Goal: Task Accomplishment & Management: Contribute content

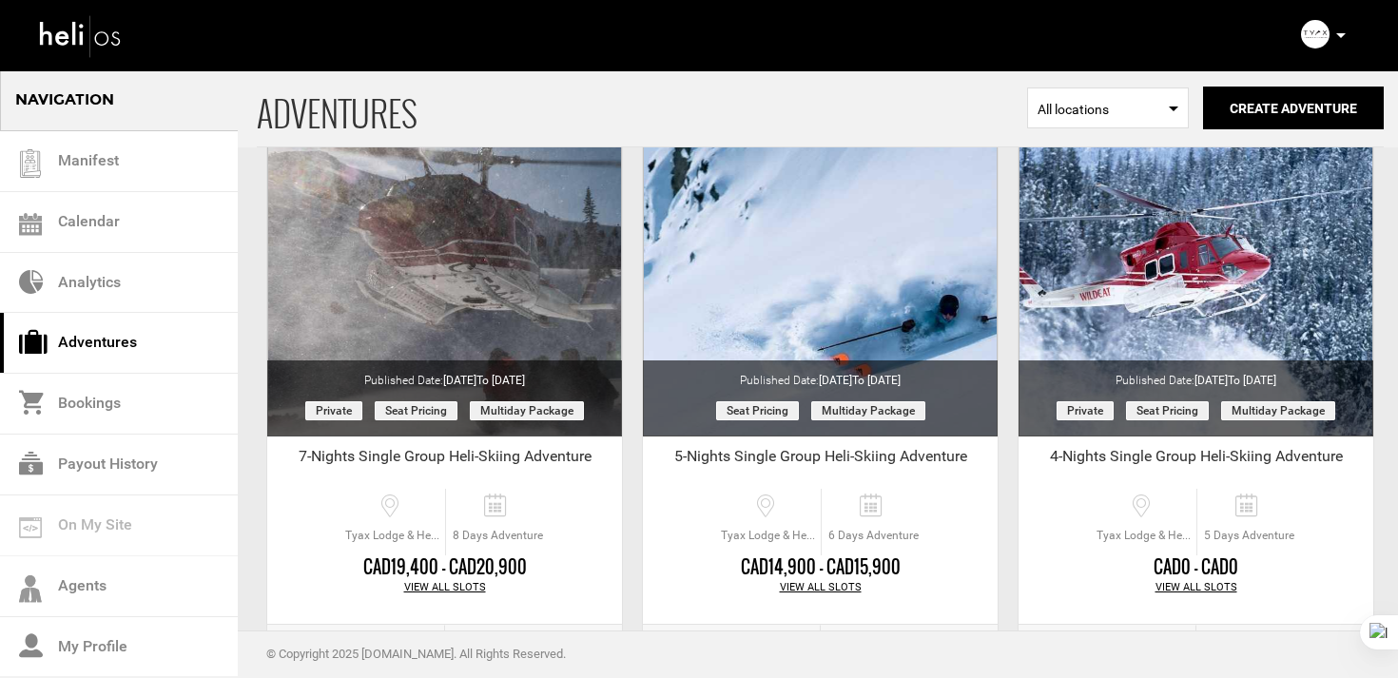
scroll to position [904, 0]
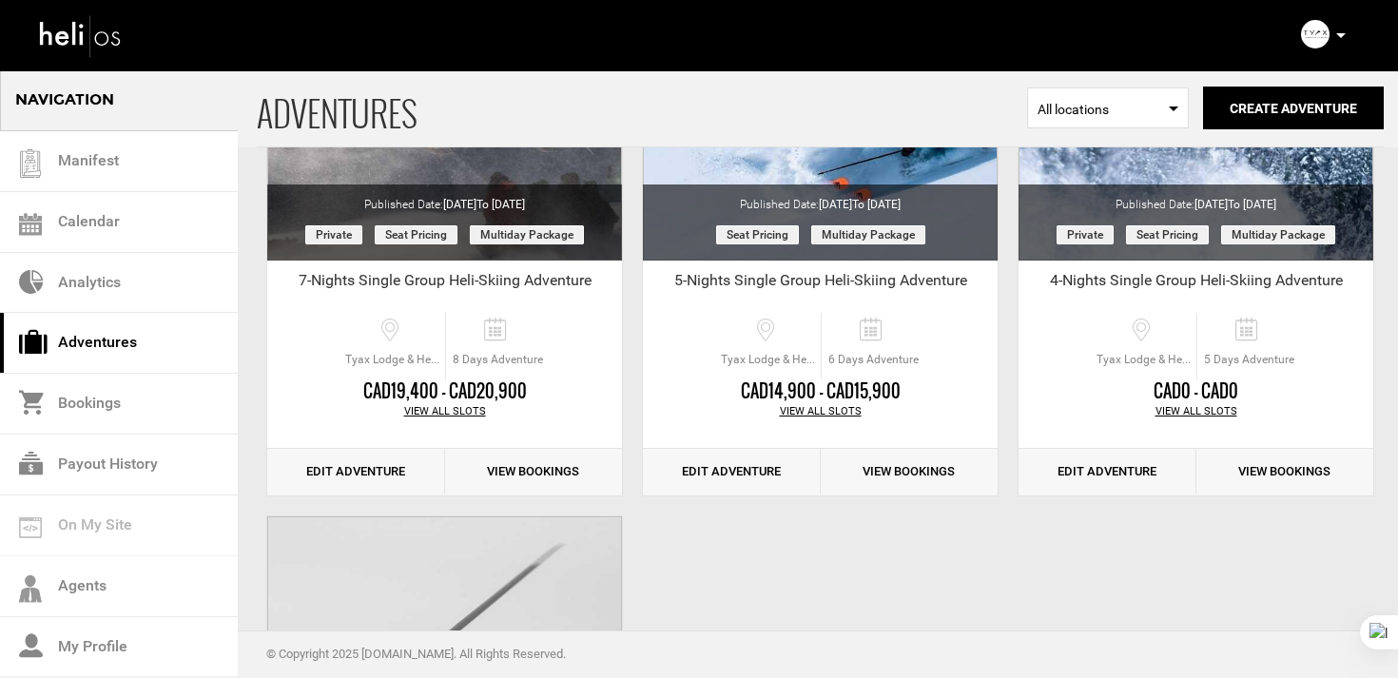
click at [1343, 37] on icon at bounding box center [1341, 35] width 10 height 5
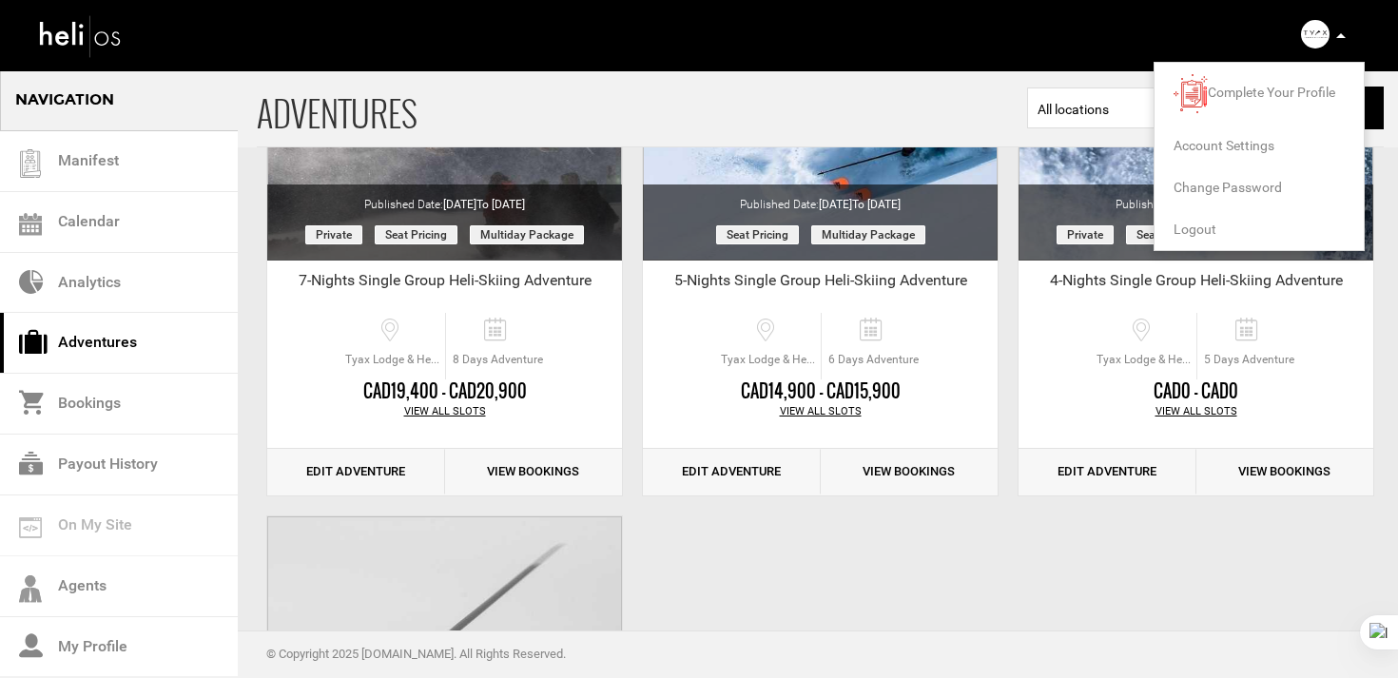
click at [1193, 231] on span "Logout" at bounding box center [1195, 229] width 43 height 15
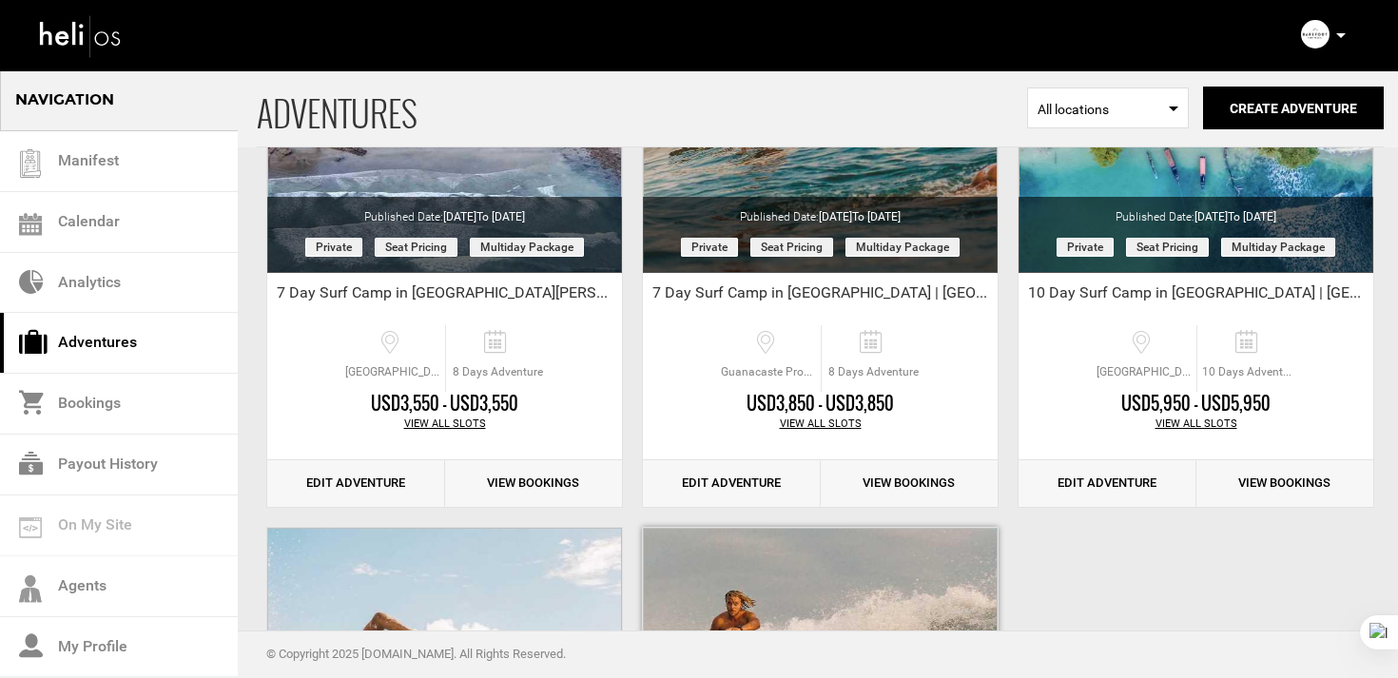
scroll to position [302, 0]
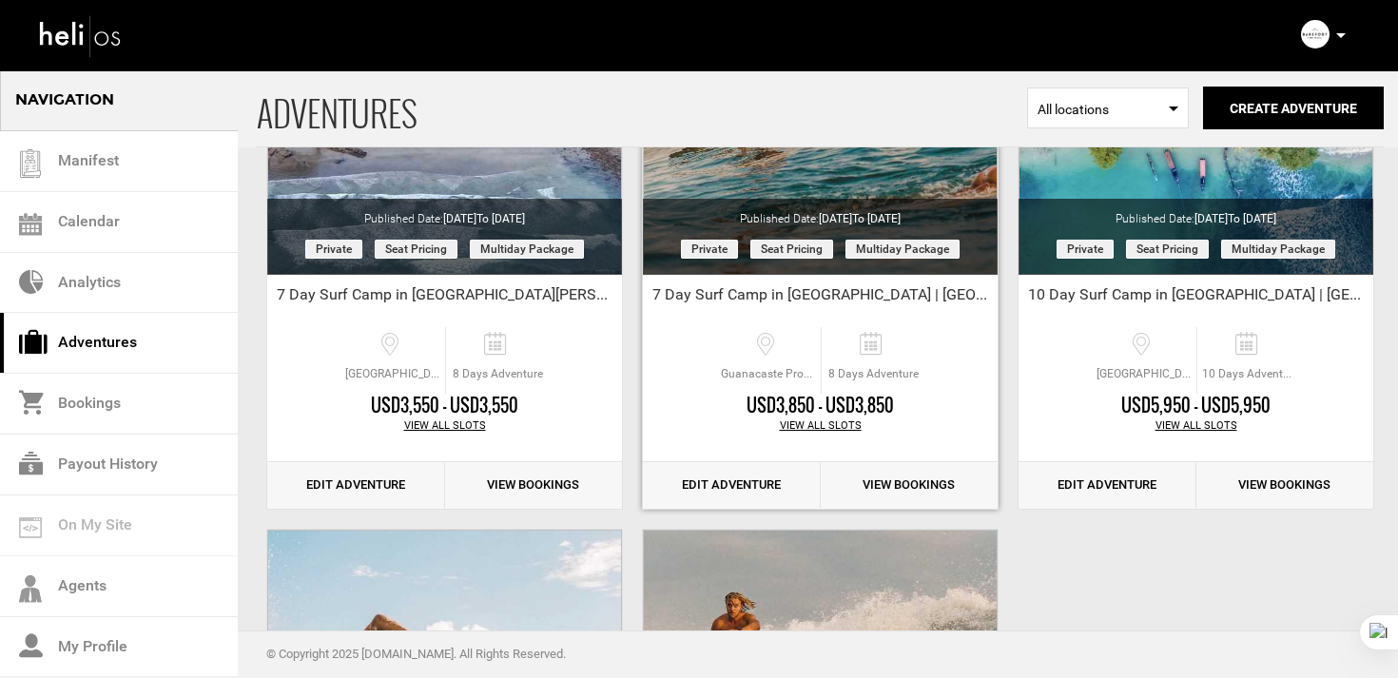
click at [743, 479] on link "Edit Adventure" at bounding box center [732, 485] width 178 height 47
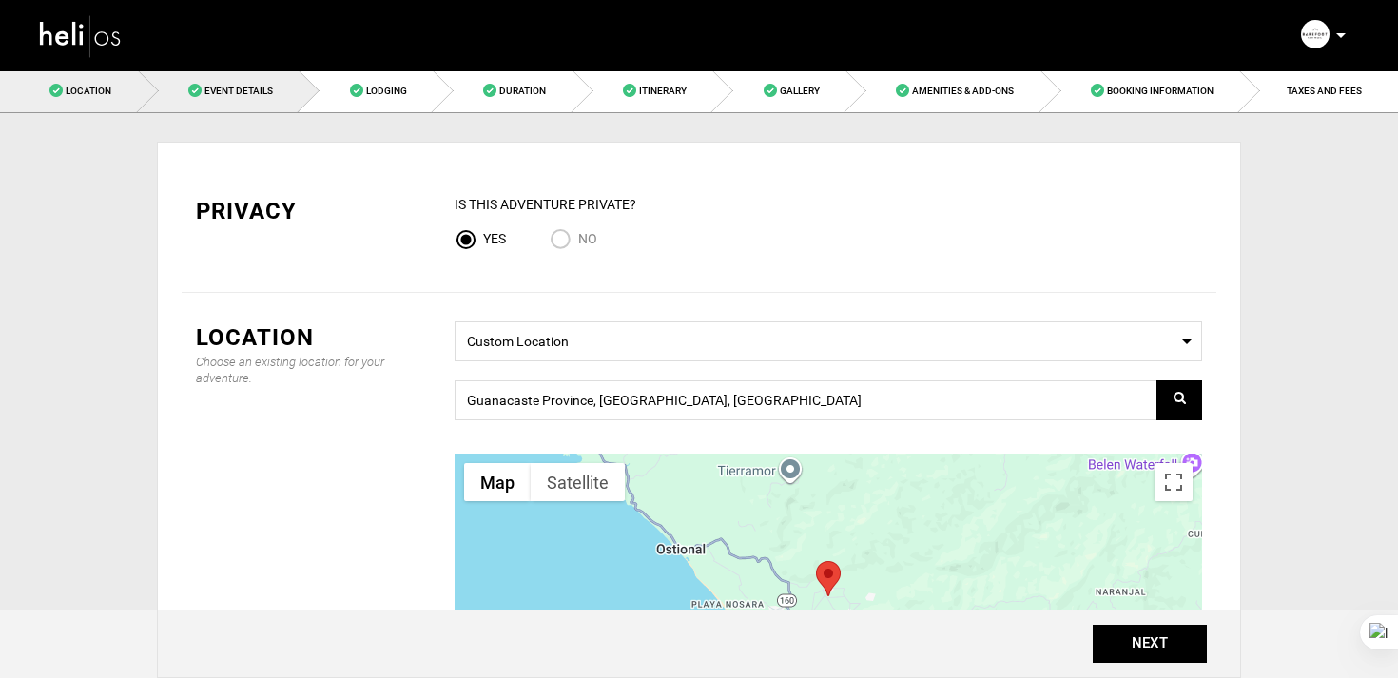
click at [243, 102] on link "Event Details" at bounding box center [220, 90] width 162 height 43
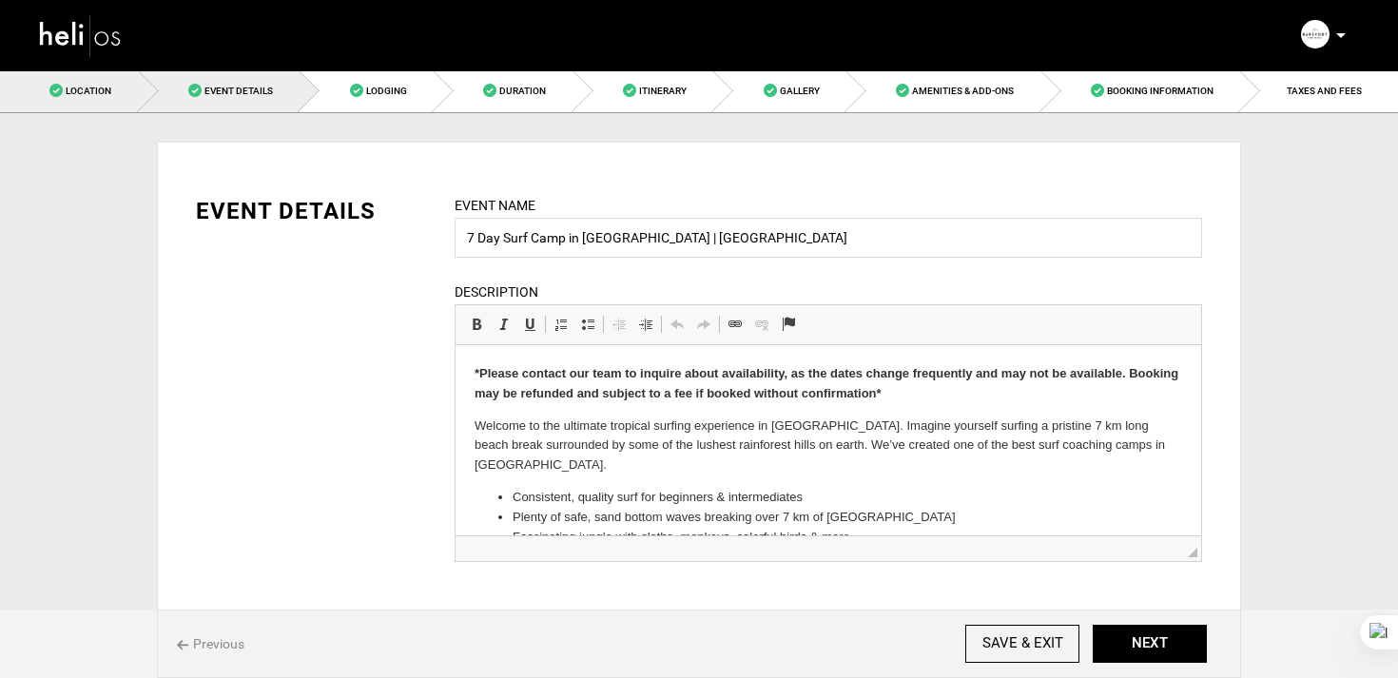
click at [112, 87] on link "Location" at bounding box center [69, 90] width 139 height 43
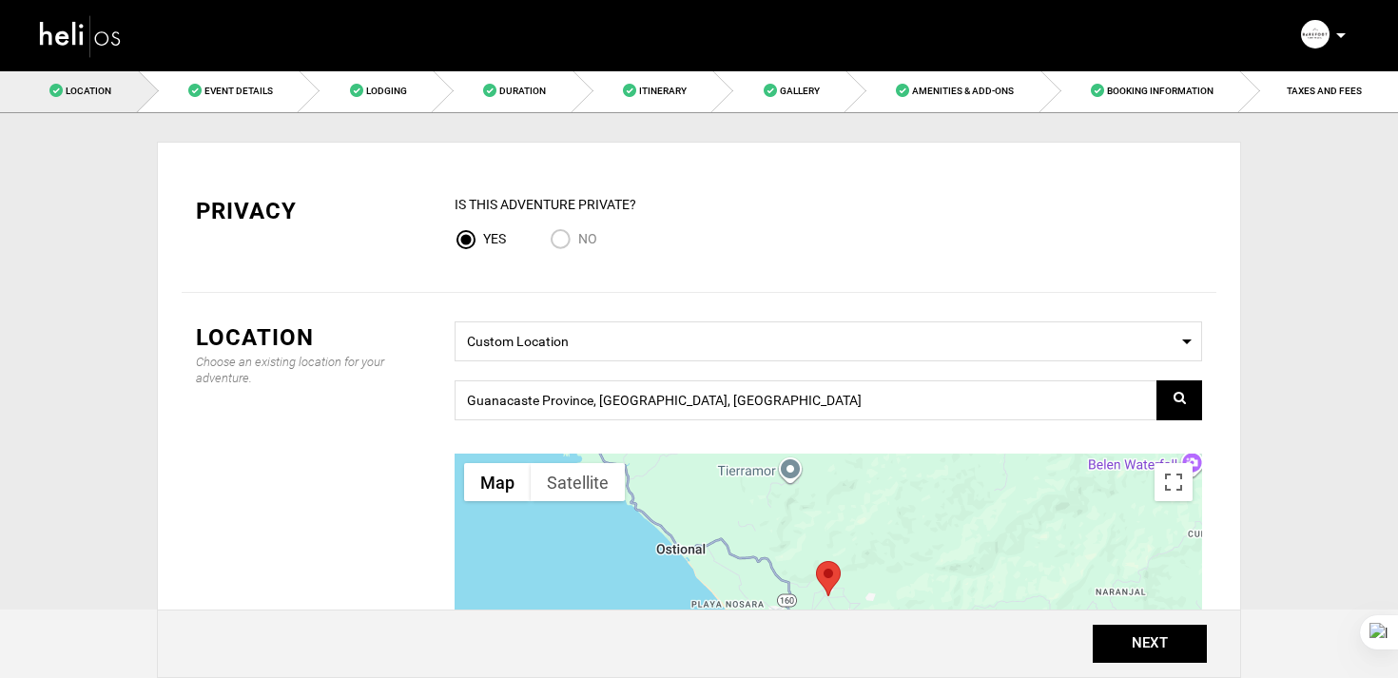
click at [557, 241] on input "No" at bounding box center [564, 241] width 29 height 26
radio input "true"
radio input "false"
click at [283, 73] on link "Event Details" at bounding box center [220, 90] width 162 height 43
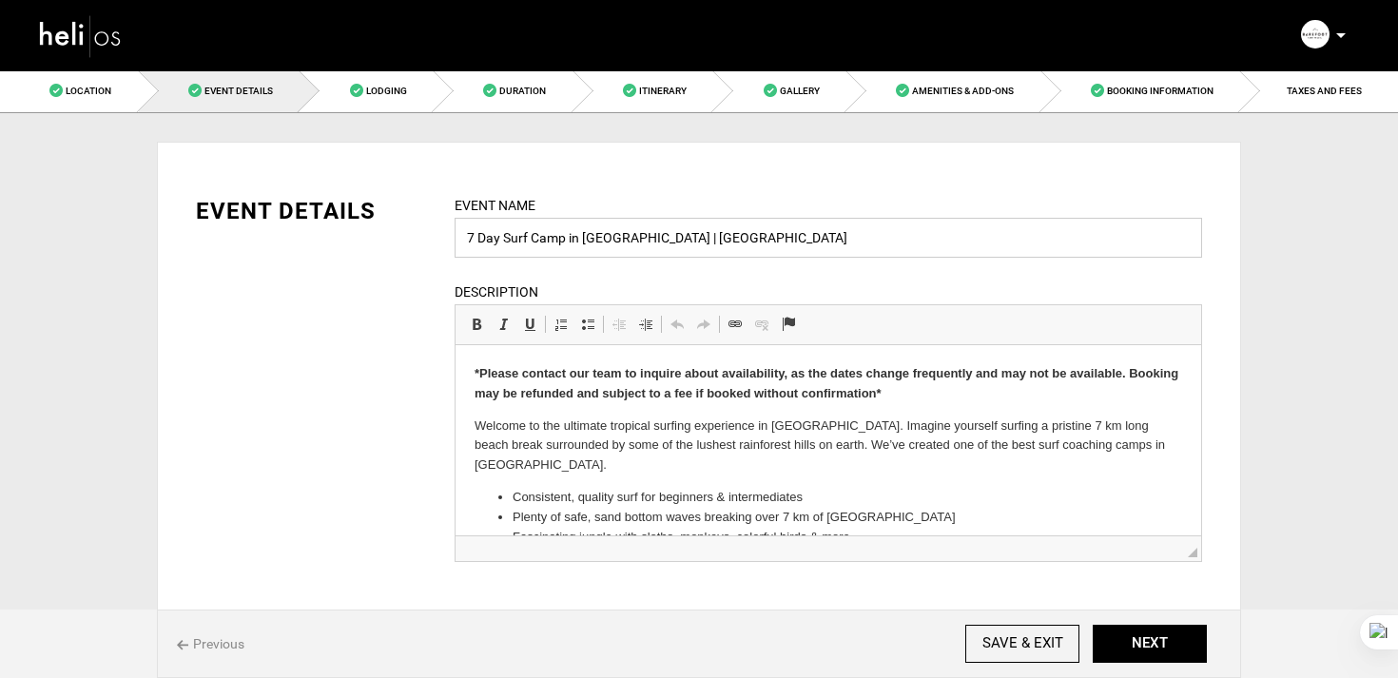
click at [534, 243] on input "7 Day Surf Camp in Nosara | Costa Rica" at bounding box center [828, 238] width 747 height 40
type input "7 Day Surf Coaching Camp in Nosara | Costa Rica"
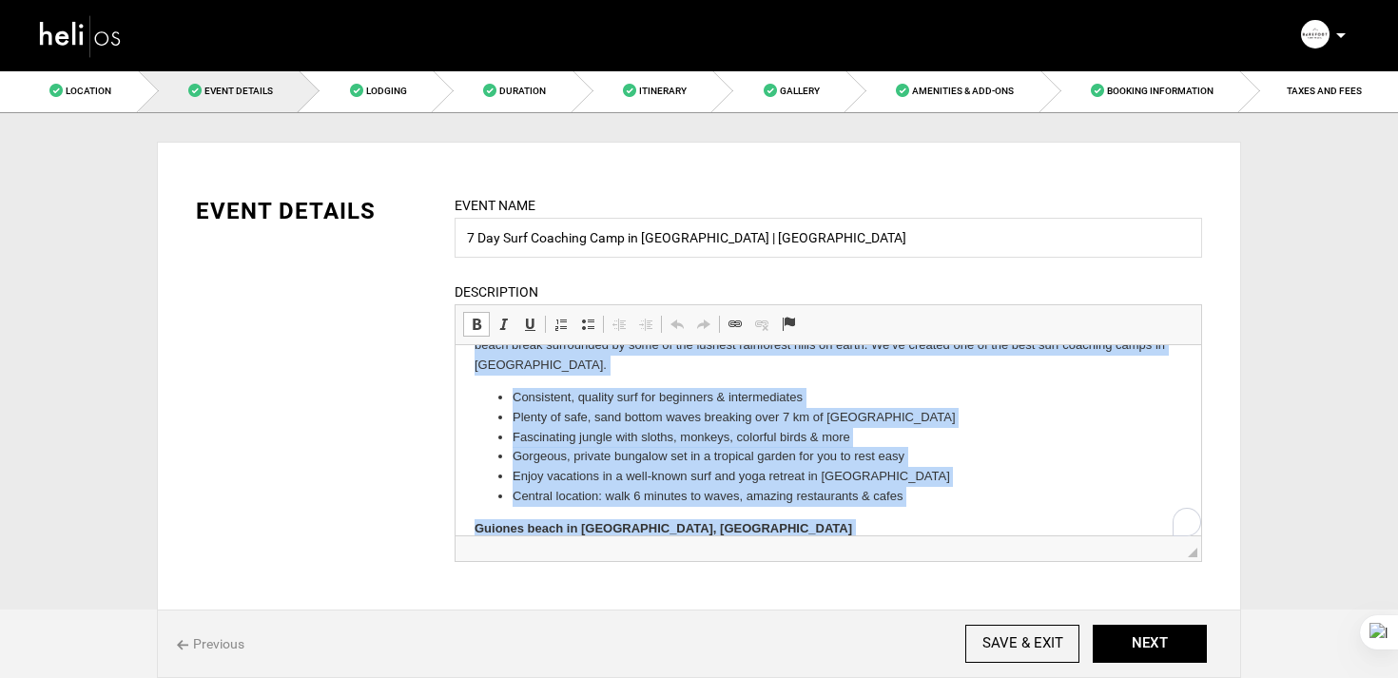
scroll to position [104, 0]
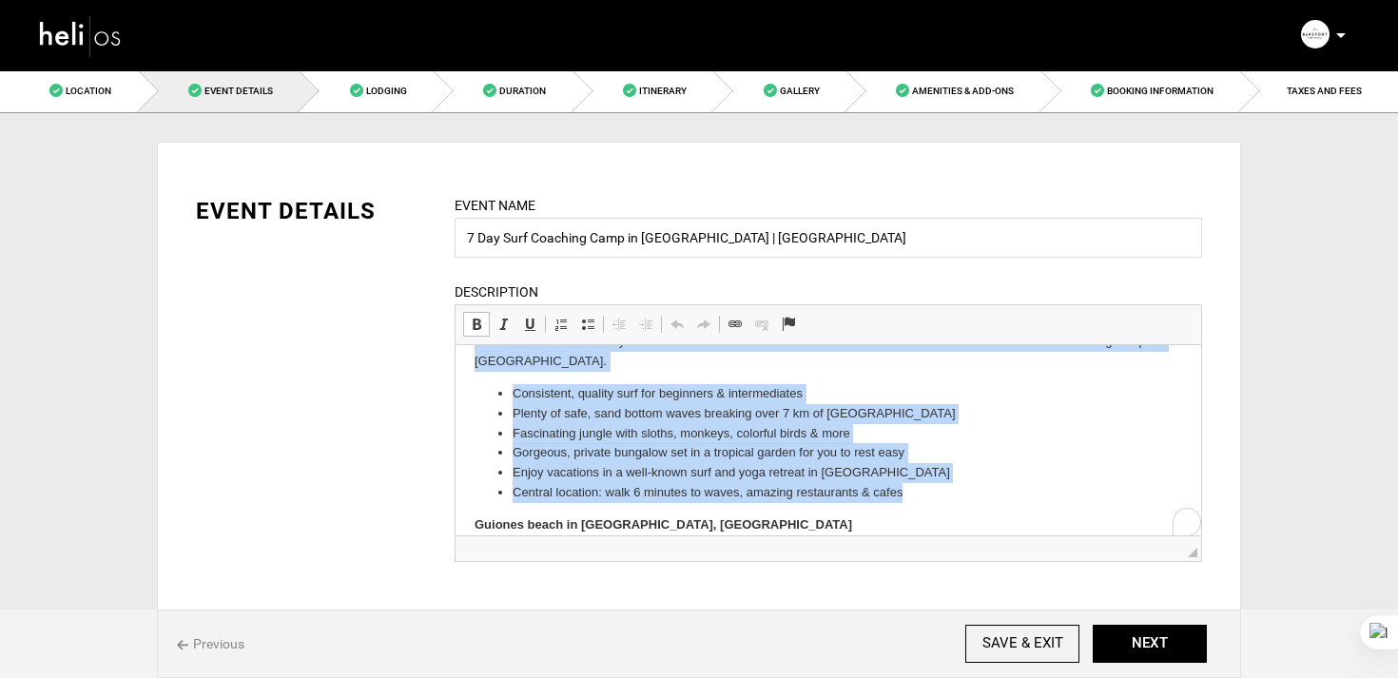
drag, startPoint x: 474, startPoint y: 419, endPoint x: 932, endPoint y: 487, distance: 463.3
click at [932, 487] on body "*Please contact our team to inquire about availability, as the dates change fre…" at bounding box center [829, 486] width 708 height 450
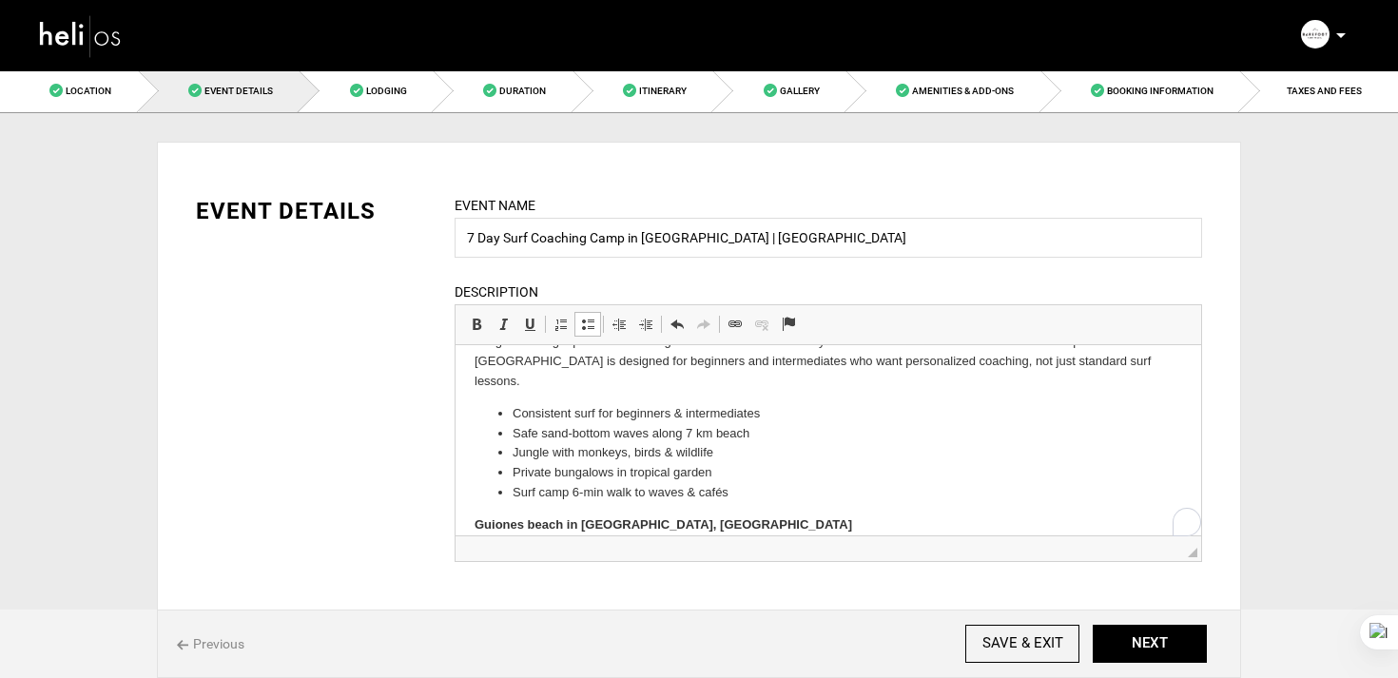
scroll to position [0, 0]
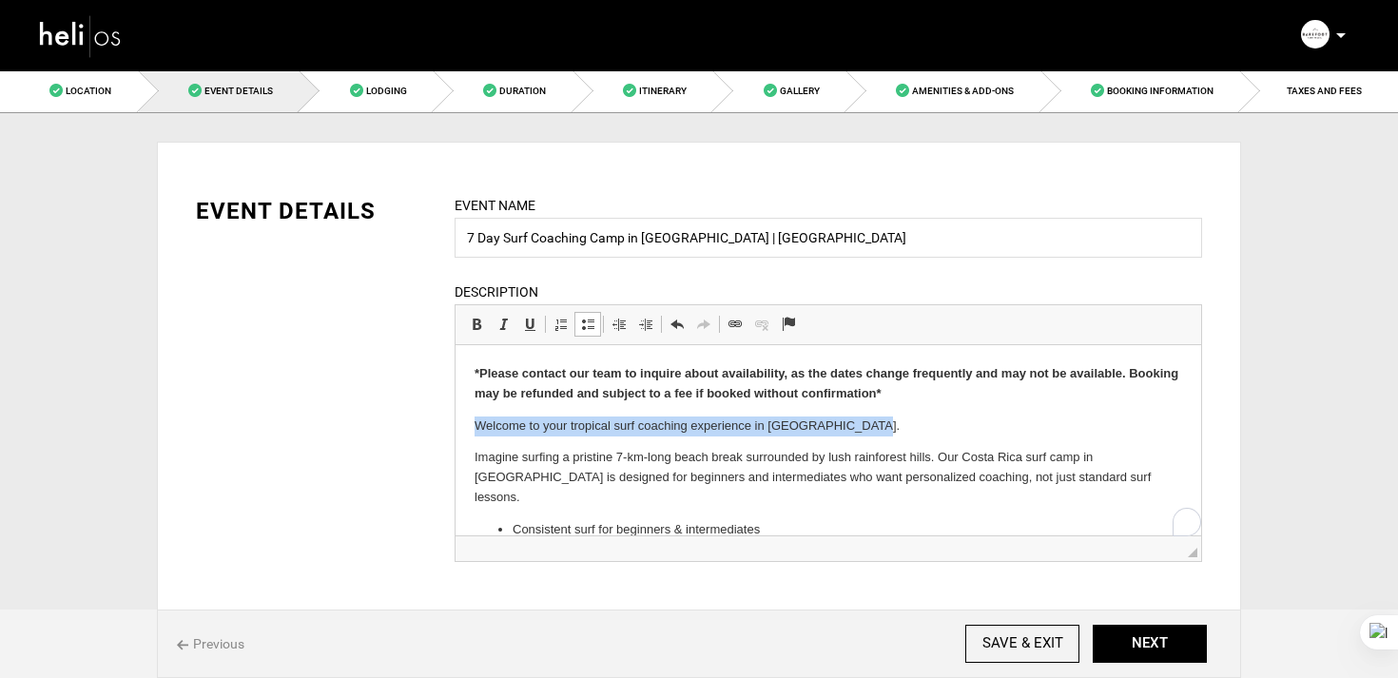
drag, startPoint x: 917, startPoint y: 423, endPoint x: 497, endPoint y: 405, distance: 419.8
click at [497, 405] on body "*Please contact our team to inquire about availability, as the dates change fre…" at bounding box center [829, 595] width 708 height 462
click at [864, 427] on p "Welcome to your tropical surf coaching experience in Playa Guiones. ​" at bounding box center [829, 427] width 708 height 20
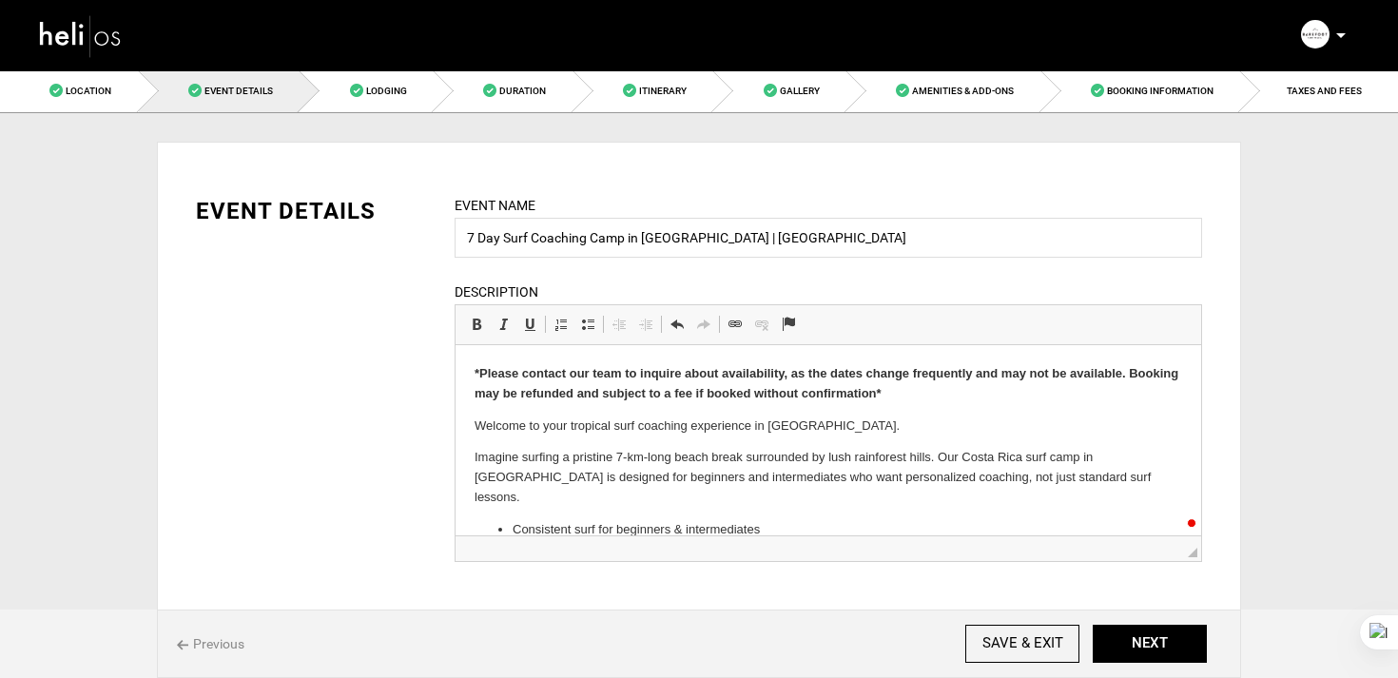
click at [854, 459] on p "Imagine surfing a pristine 7-km-long beach break surrounded by lush rainforest …" at bounding box center [829, 477] width 708 height 59
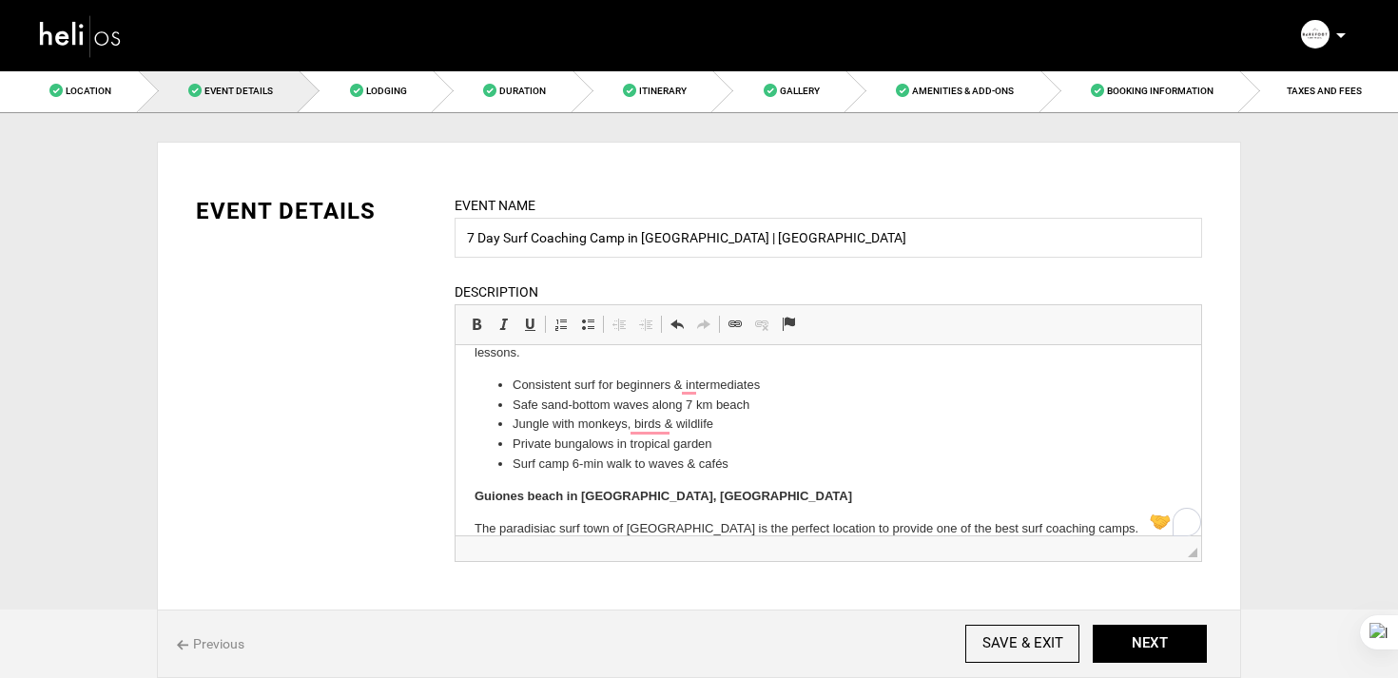
scroll to position [187, 0]
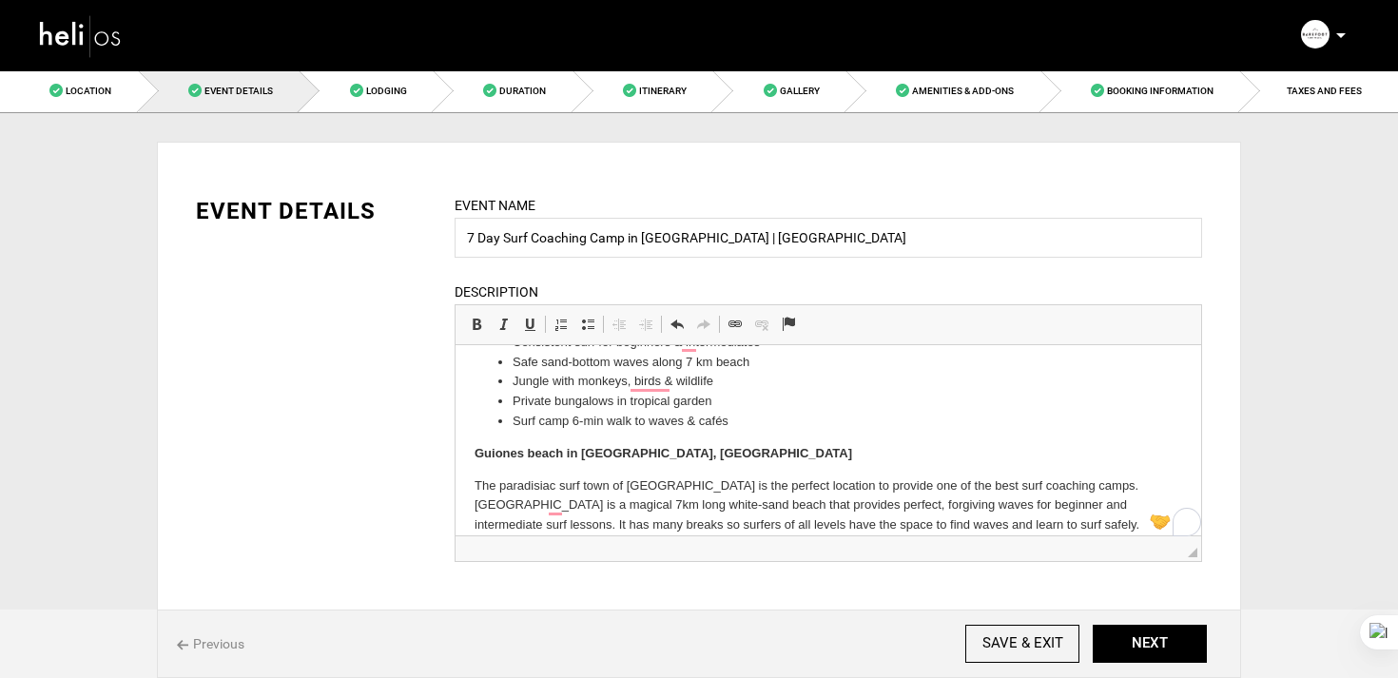
click at [523, 476] on p "The paradisiac surf town of Nosara is the perfect location to provide one of th…" at bounding box center [829, 505] width 708 height 59
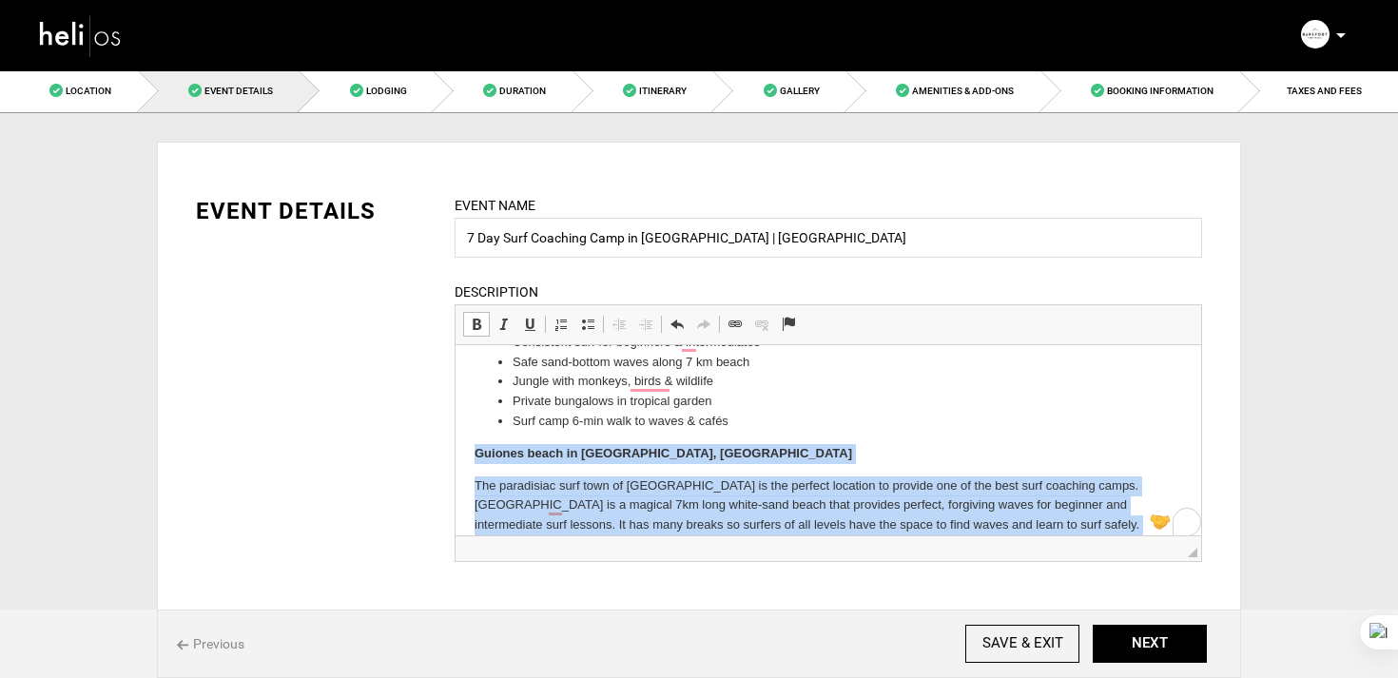
scroll to position [290, 0]
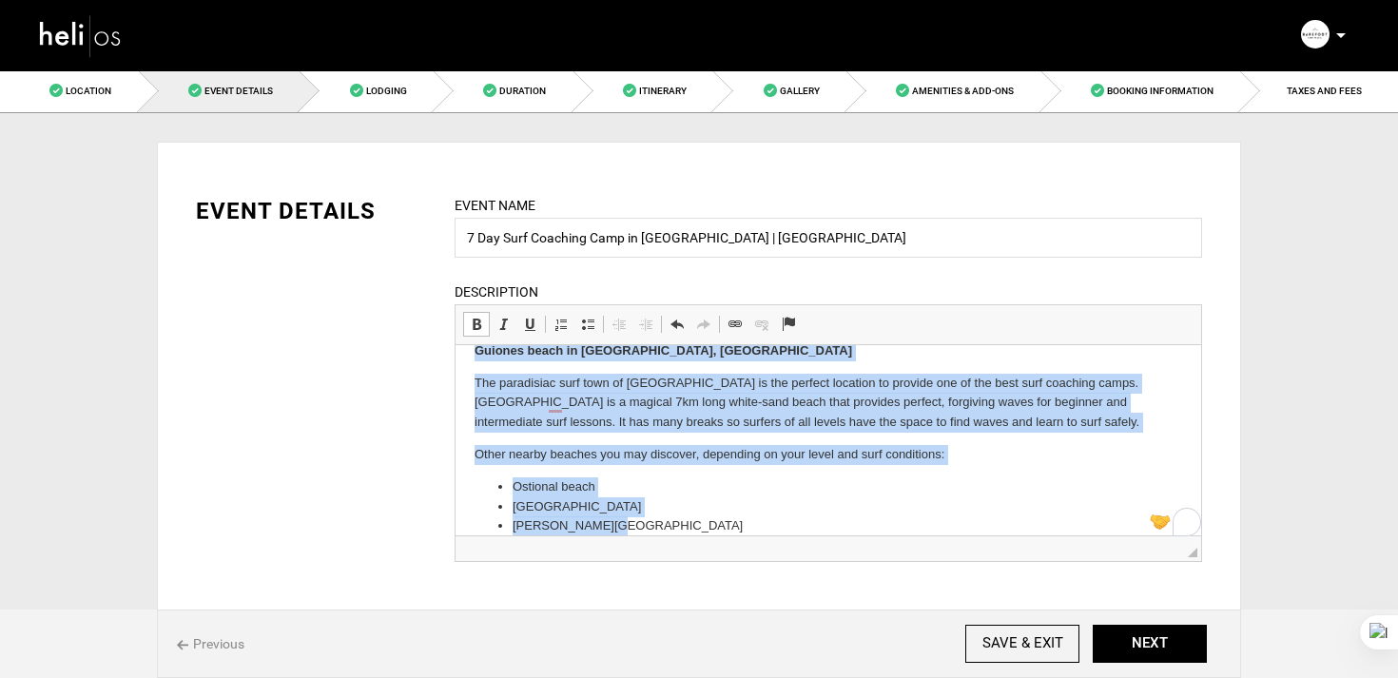
drag, startPoint x: 472, startPoint y: 441, endPoint x: 624, endPoint y: 568, distance: 197.9
click at [624, 555] on html "*Please contact our team to inquire about availability, as the dates change fre…" at bounding box center [829, 305] width 746 height 500
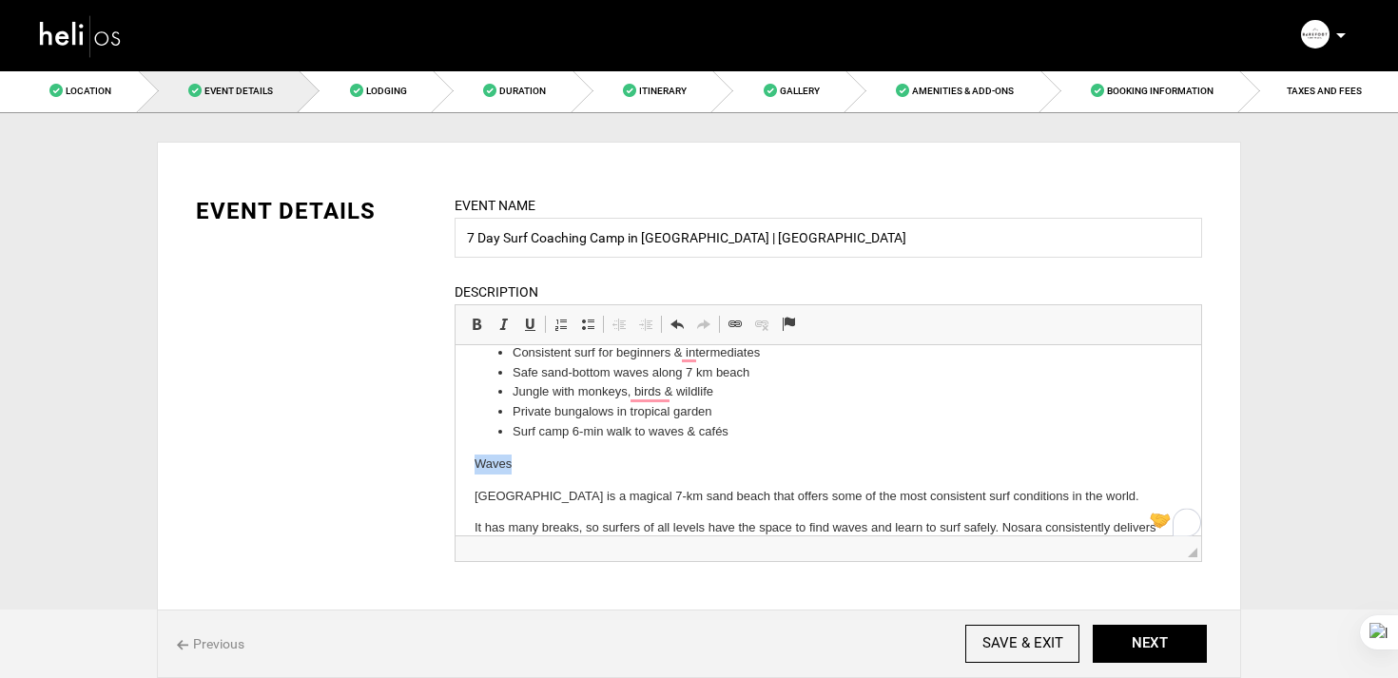
drag, startPoint x: 563, startPoint y: 439, endPoint x: 349, endPoint y: 434, distance: 214.0
click at [456, 434] on html "*Please contact our team to inquire about availability, as the dates change fre…" at bounding box center [829, 408] width 746 height 480
click at [479, 329] on span at bounding box center [476, 324] width 15 height 15
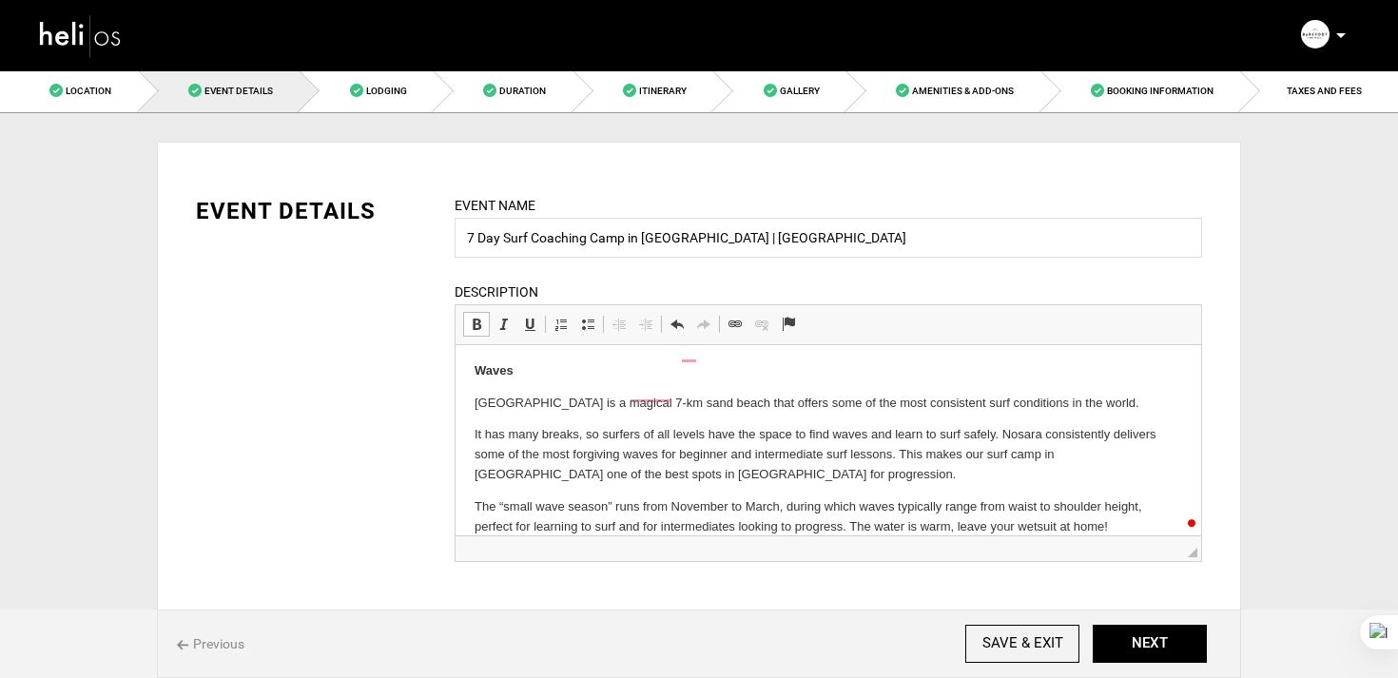
scroll to position [270, 0]
click at [1128, 510] on p "The “small wave season” runs from November to March, during which waves typical…" at bounding box center [829, 517] width 708 height 40
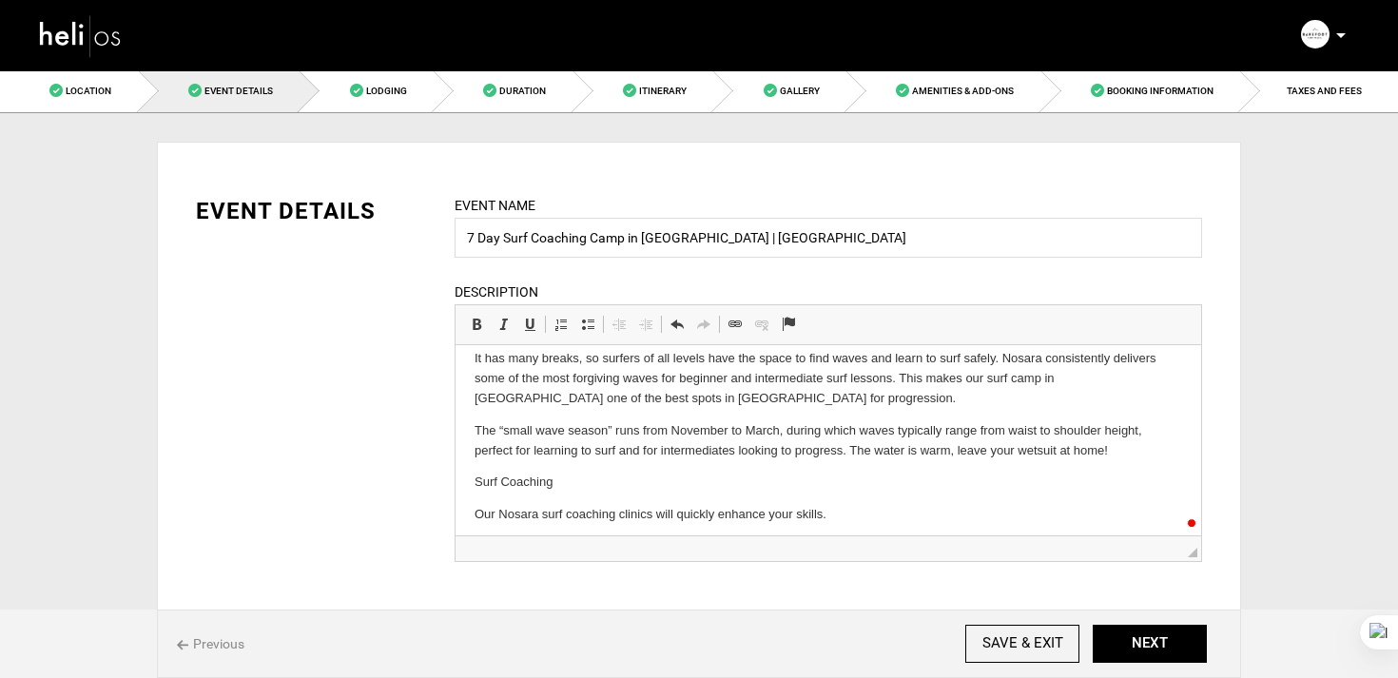
scroll to position [346, 0]
drag, startPoint x: 596, startPoint y: 456, endPoint x: 465, endPoint y: 452, distance: 131.3
click at [466, 452] on html "*Please contact our team to inquire about availability, as the dates change fre…" at bounding box center [829, 307] width 746 height 616
click at [480, 314] on link "Bold Keyboard shortcut Command+B" at bounding box center [476, 324] width 27 height 25
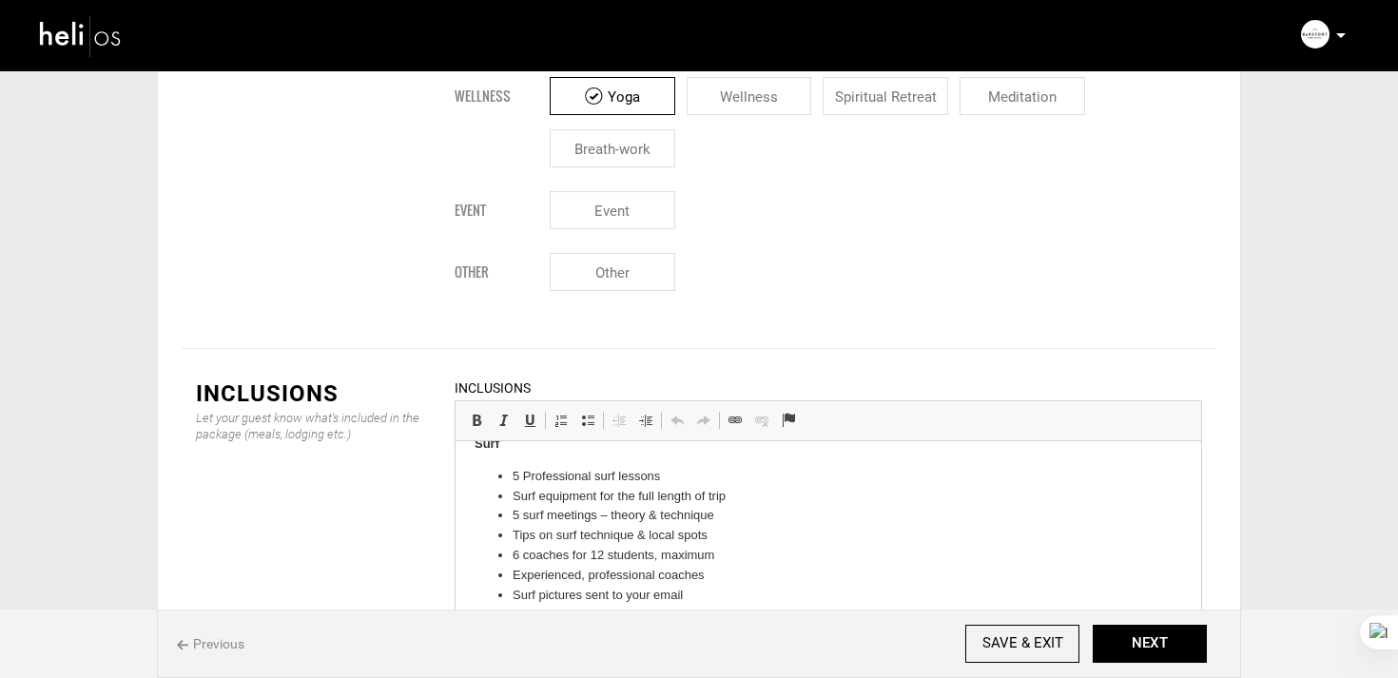
scroll to position [21, 0]
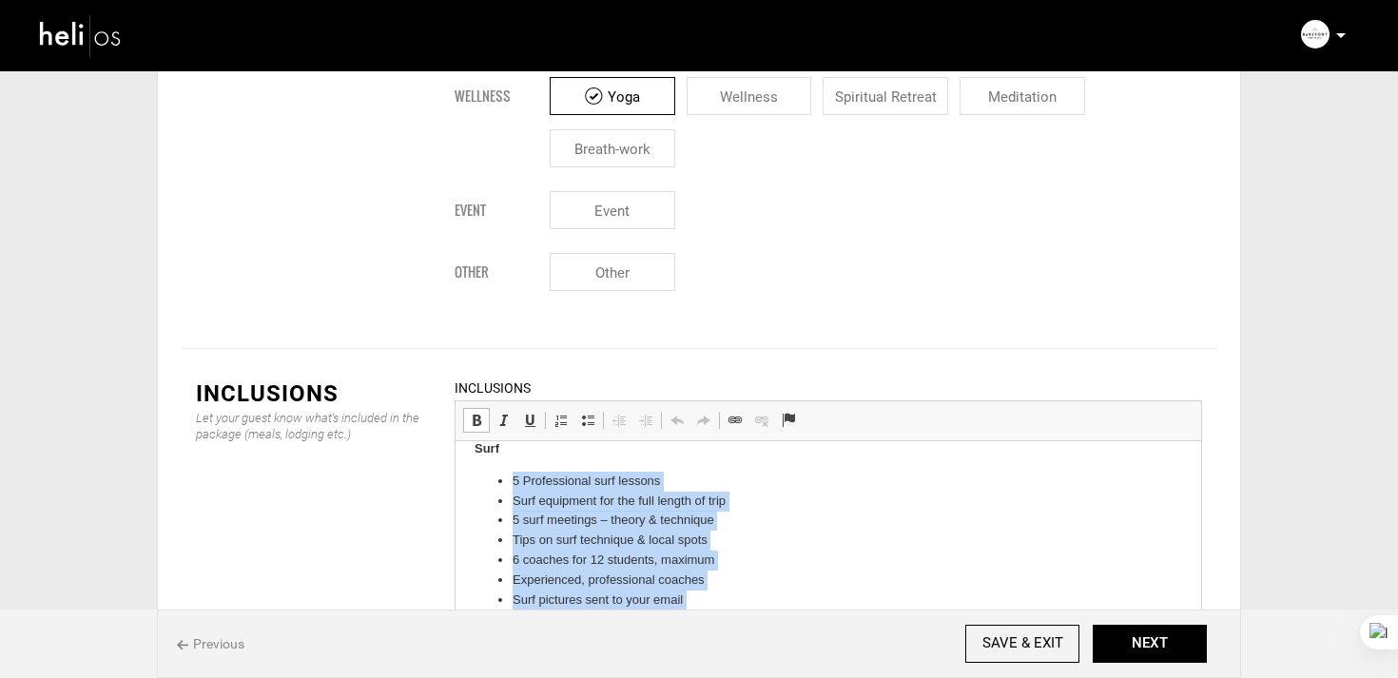
drag, startPoint x: 505, startPoint y: 475, endPoint x: 744, endPoint y: 611, distance: 274.3
click at [744, 611] on ul "5 Professional surf lessons Surf equipment for the full length of trip 5 surf m…" at bounding box center [829, 551] width 708 height 158
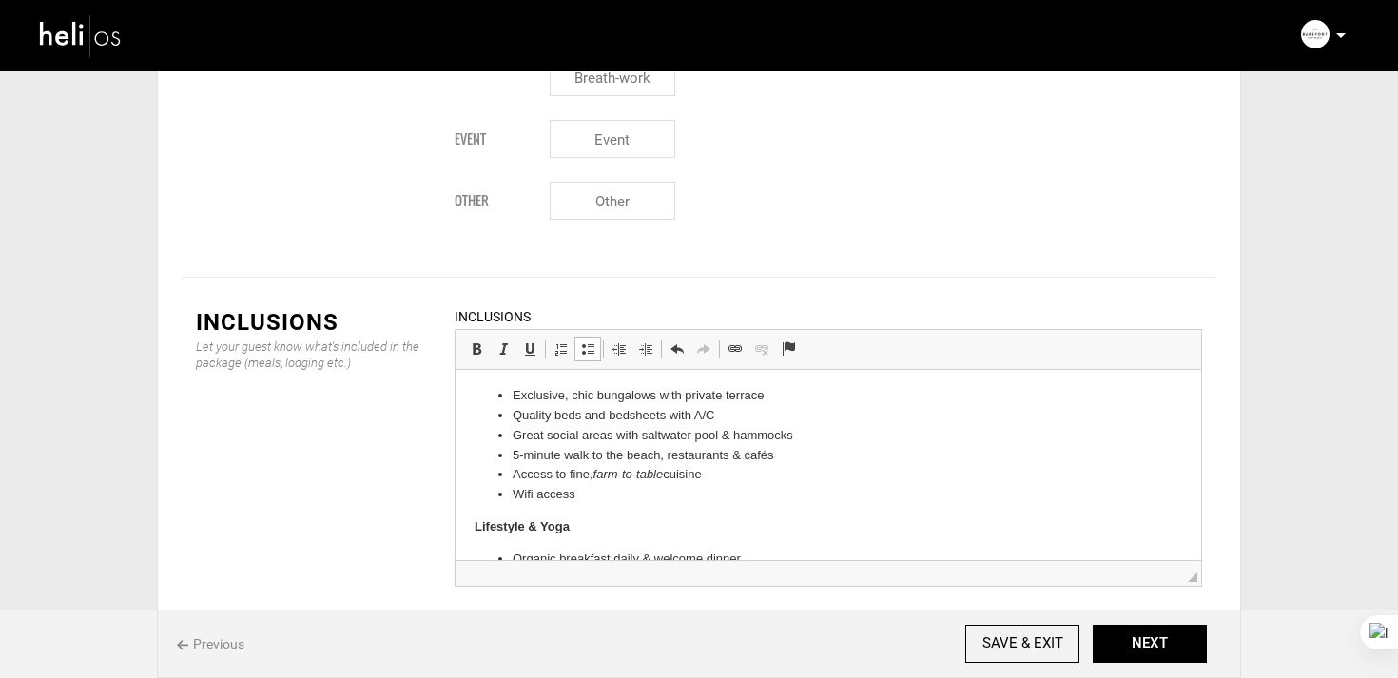
scroll to position [219, 0]
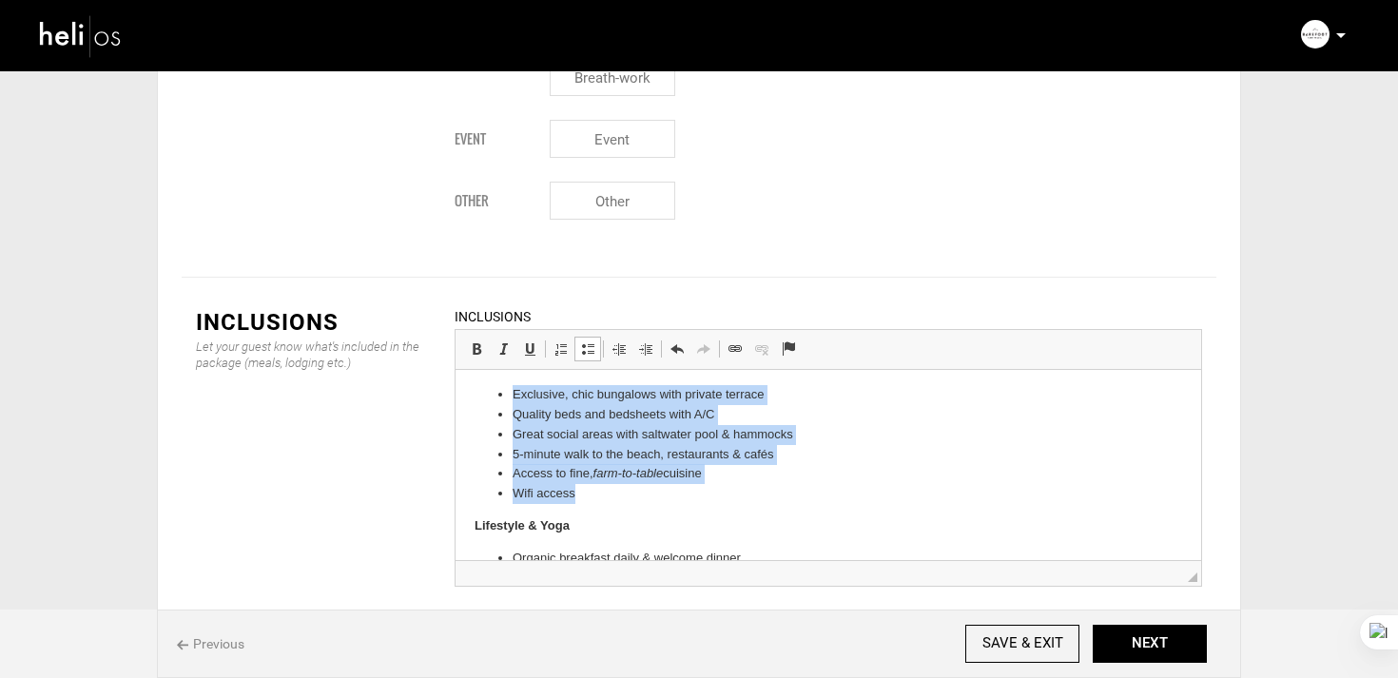
drag, startPoint x: 512, startPoint y: 396, endPoint x: 589, endPoint y: 490, distance: 121.6
click at [589, 490] on ul "Exclusive, chic bungalows with private terrace Quality beds and bedsheets with …" at bounding box center [829, 444] width 708 height 119
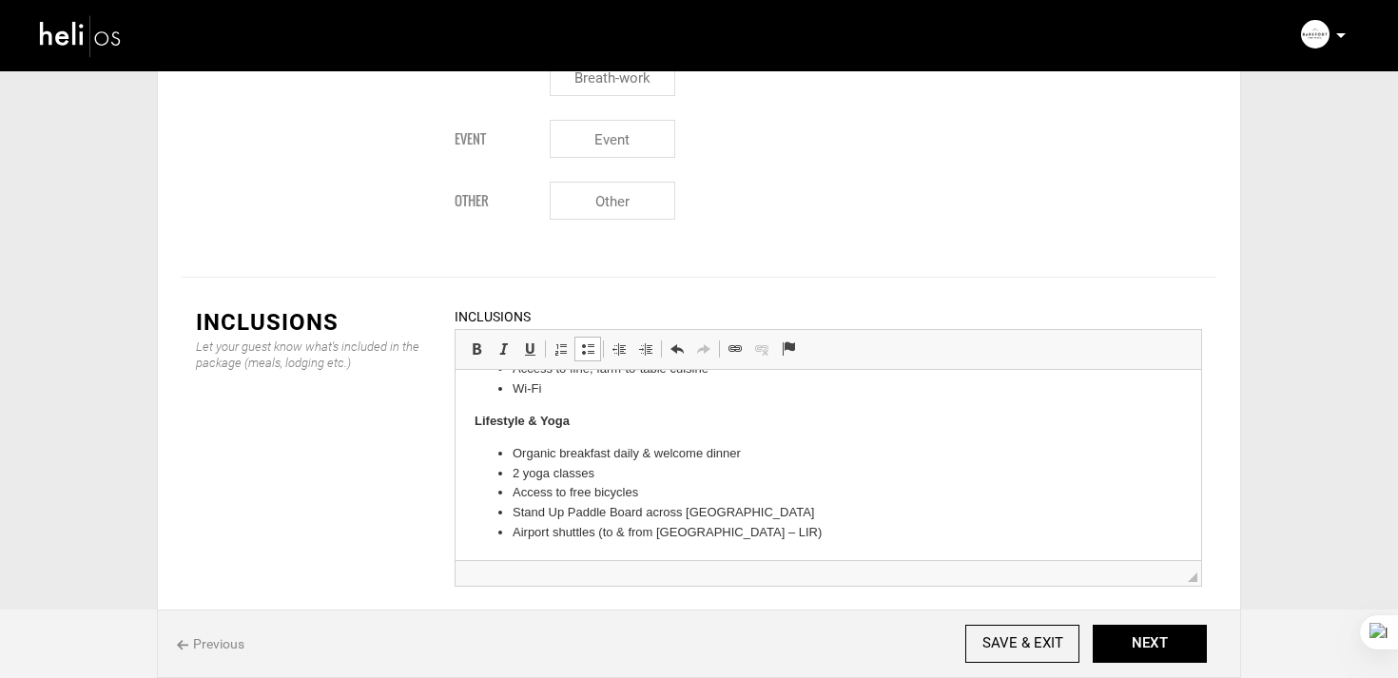
scroll to position [324, 0]
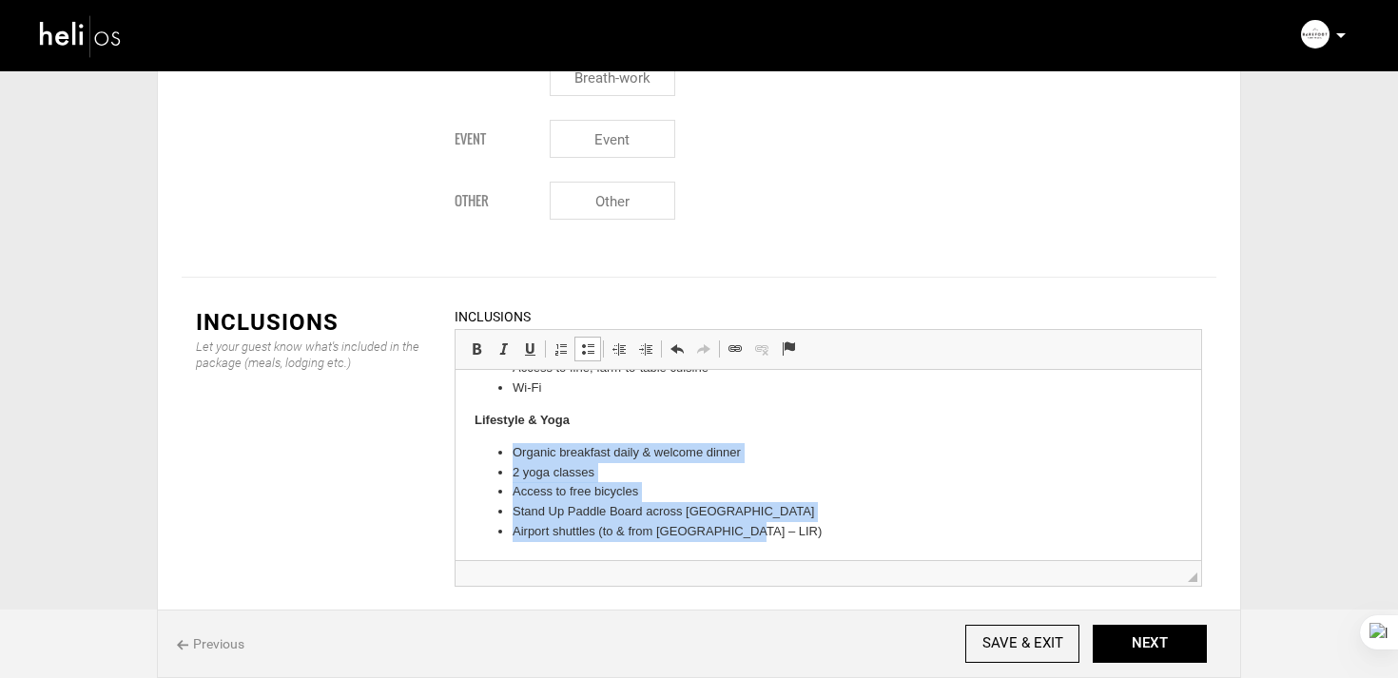
drag, startPoint x: 508, startPoint y: 450, endPoint x: 817, endPoint y: 533, distance: 320.0
click at [817, 533] on ul "Organic breakfast daily & welcome dinner 2 yoga classes Access to free bicycles…" at bounding box center [829, 492] width 708 height 99
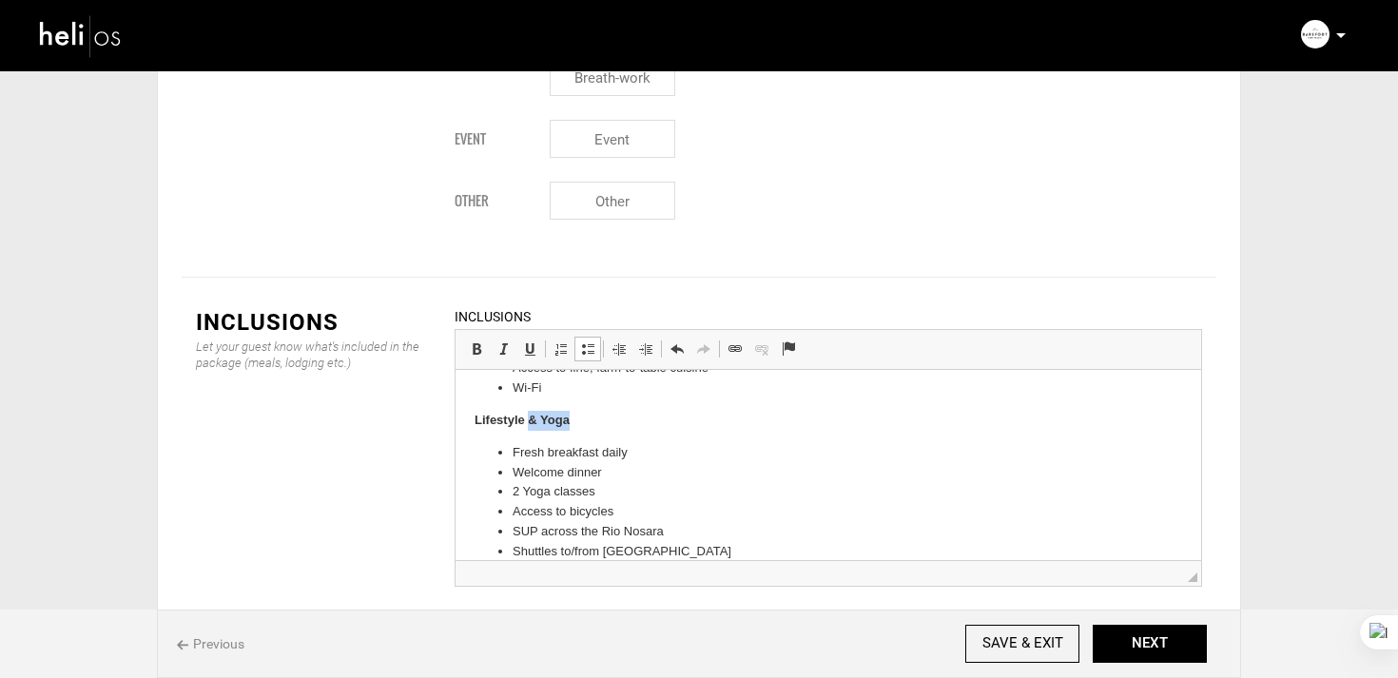
drag, startPoint x: 529, startPoint y: 421, endPoint x: 689, endPoint y: 421, distance: 159.8
click at [689, 421] on p "Lifestyle & Yoga" at bounding box center [829, 421] width 708 height 20
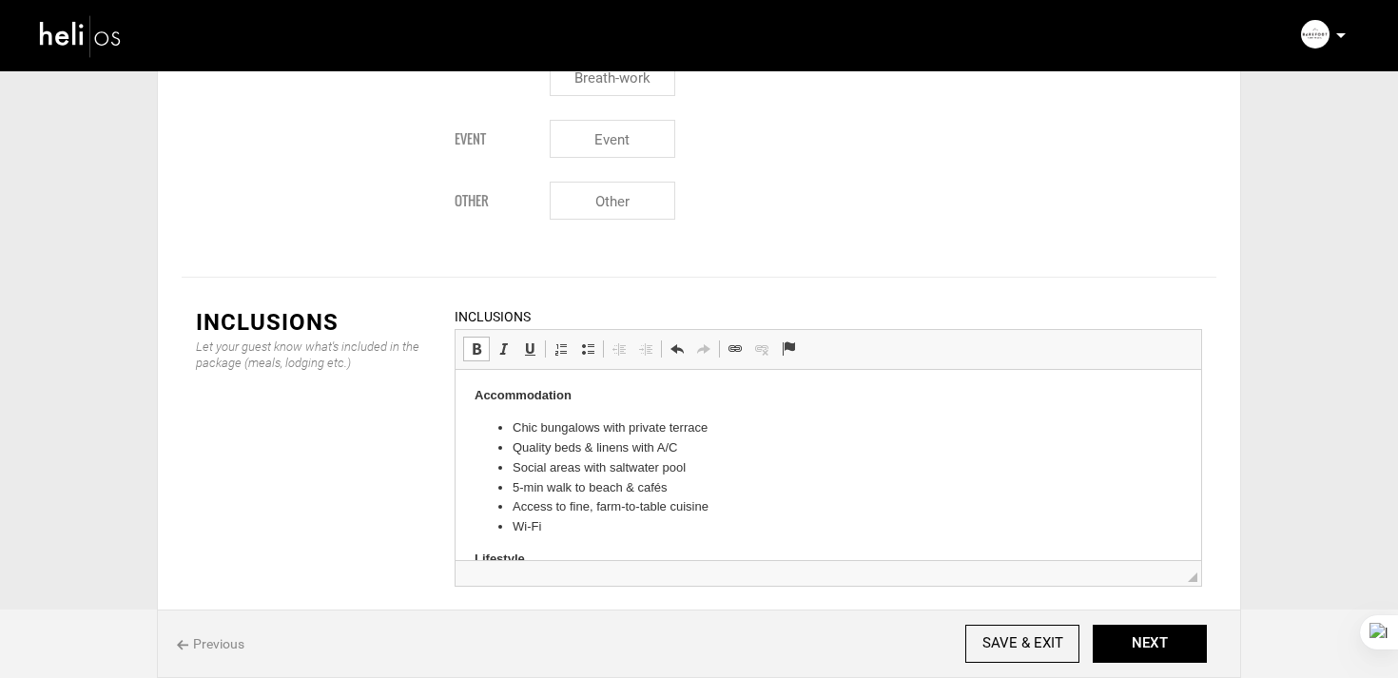
scroll to position [344, 0]
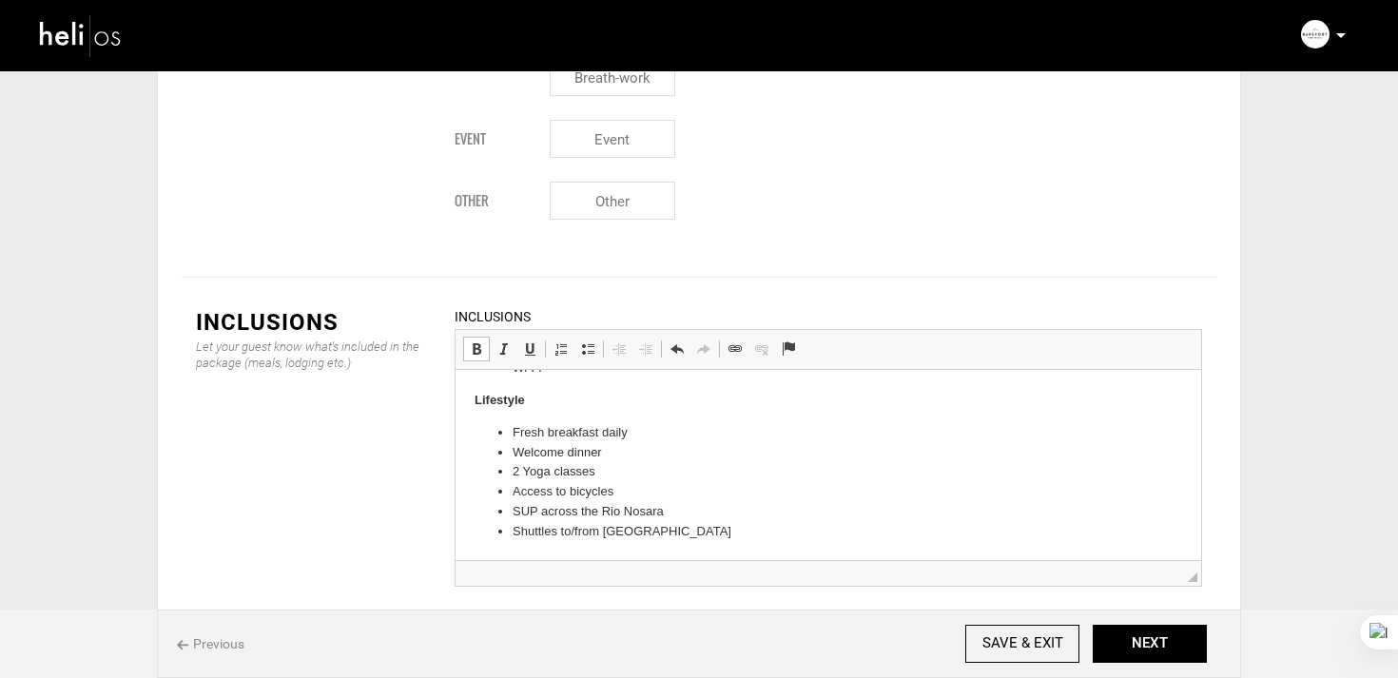
click at [717, 540] on li "Shuttles to/from Liberia airport" at bounding box center [828, 532] width 631 height 20
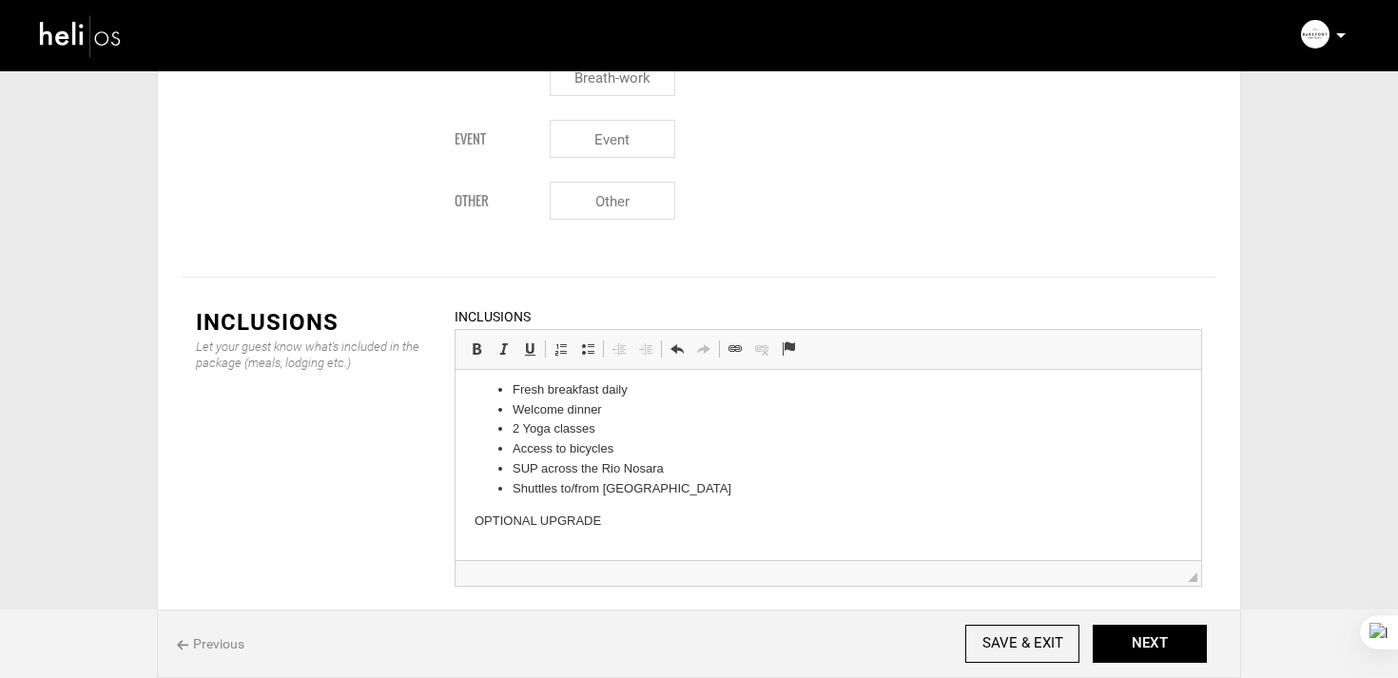
scroll to position [418, 0]
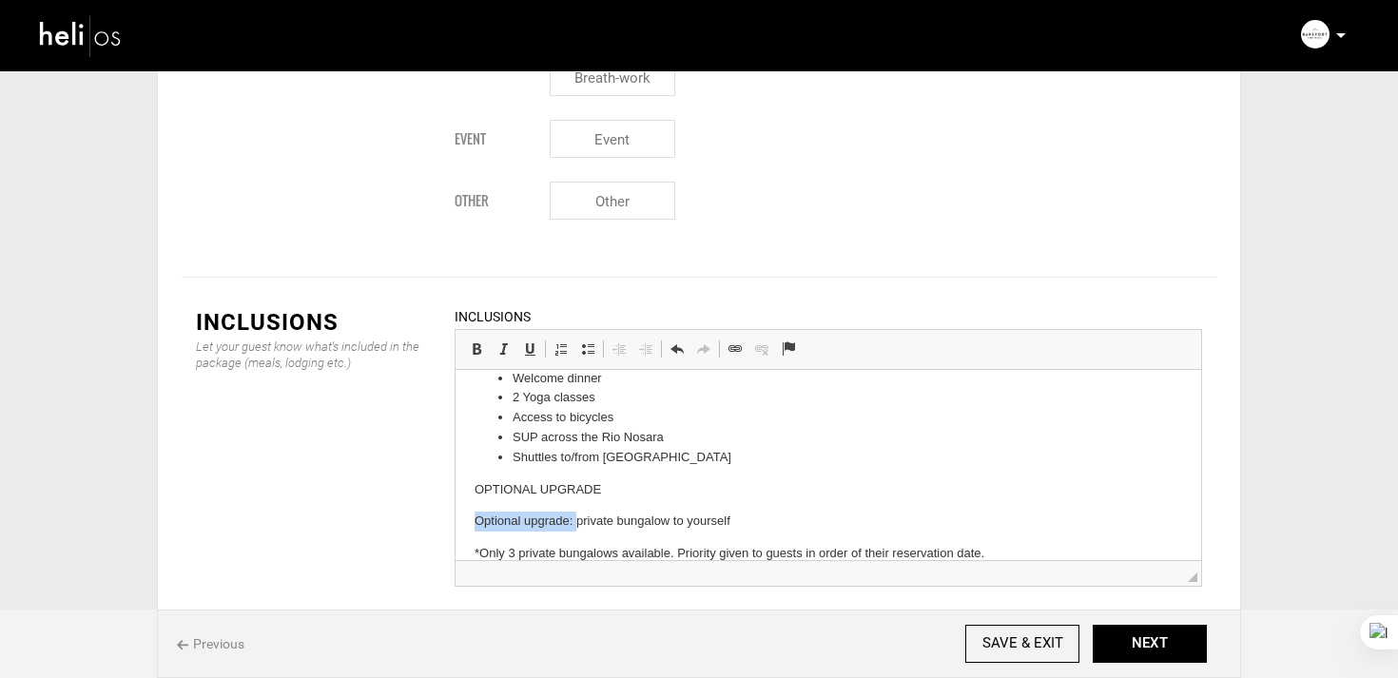
drag, startPoint x: 576, startPoint y: 519, endPoint x: 381, endPoint y: 519, distance: 195.0
click at [456, 519] on html "Surf 5 Surf Lessons, 2:1 Student/Coach ratio 1-on-1 Video Analysis after each l…" at bounding box center [829, 266] width 746 height 631
click at [589, 341] on span at bounding box center [587, 348] width 15 height 15
click at [517, 523] on li "private bungalow to yourself" at bounding box center [828, 522] width 631 height 20
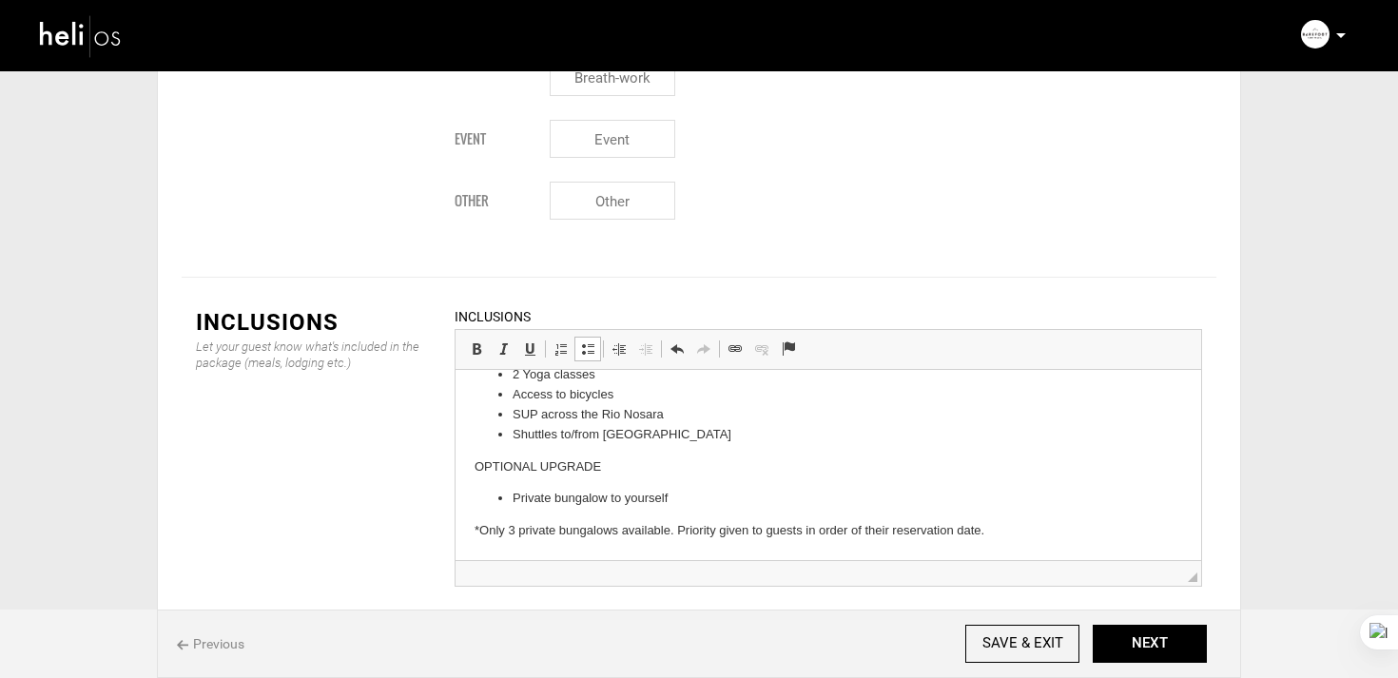
click at [460, 534] on html "Surf 5 Surf Lessons, 2:1 Student/Coach ratio 1-on-1 Video Analysis after each l…" at bounding box center [829, 244] width 746 height 631
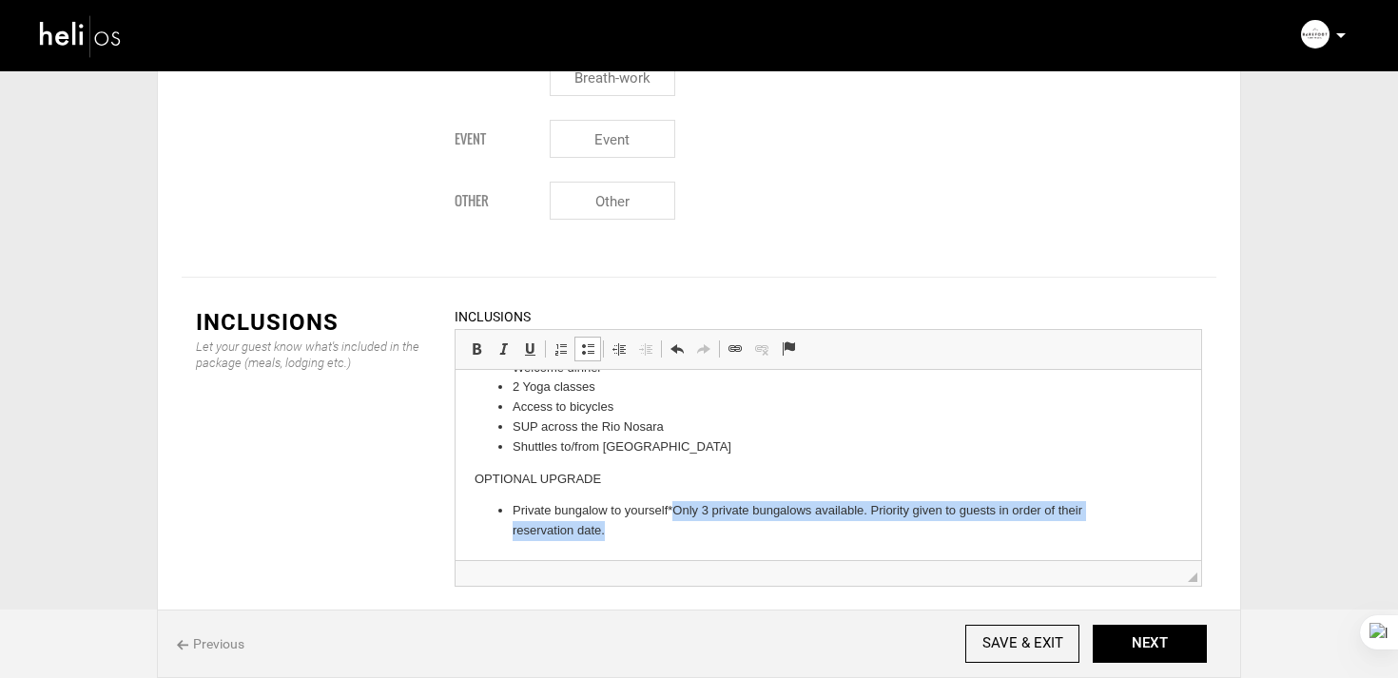
drag, startPoint x: 674, startPoint y: 510, endPoint x: 674, endPoint y: 531, distance: 20.9
click at [674, 531] on li "Private bungalow to yourself *Only 3 private bungalows available. Priority give…" at bounding box center [828, 521] width 631 height 40
click at [483, 341] on span at bounding box center [476, 348] width 15 height 15
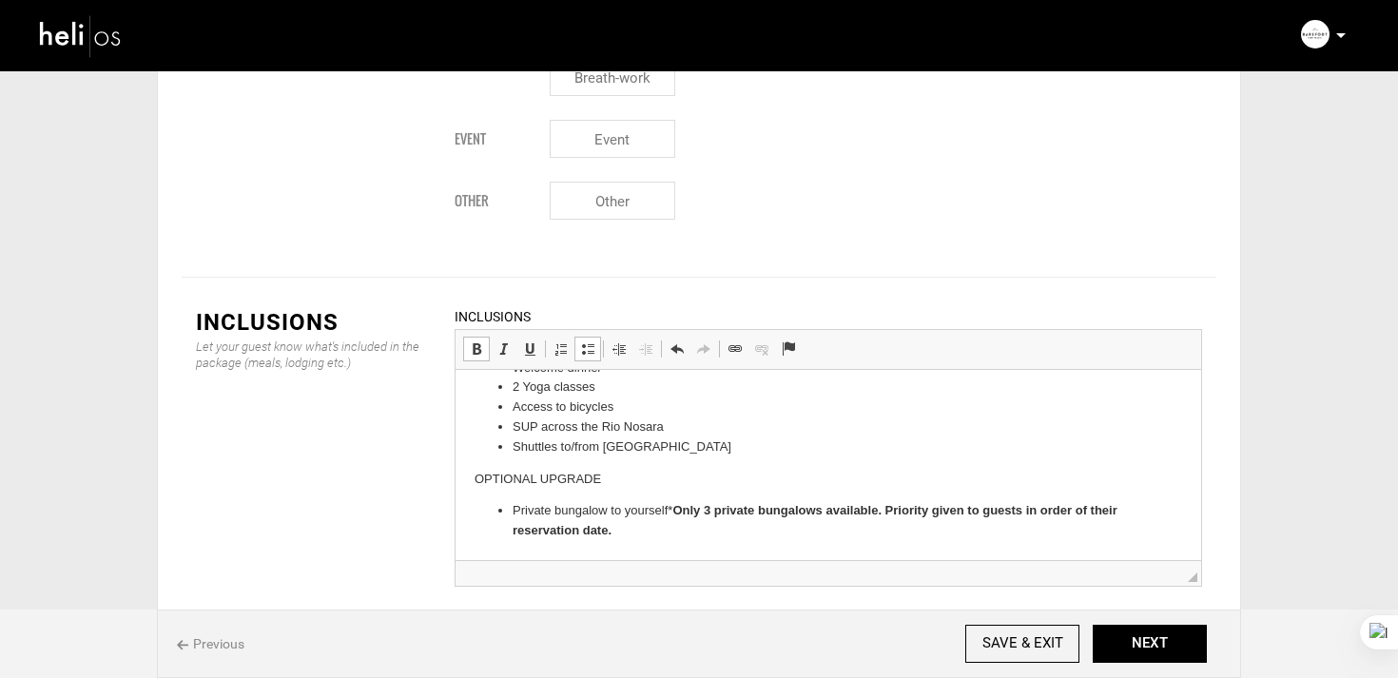
click at [692, 508] on strong "Only 3 private bungalows available. Priority given to guests in order of their …" at bounding box center [815, 520] width 605 height 34
click at [669, 527] on li "Private bungalow to yourself * Only 3 private bungalows available. Priority giv…" at bounding box center [828, 521] width 631 height 40
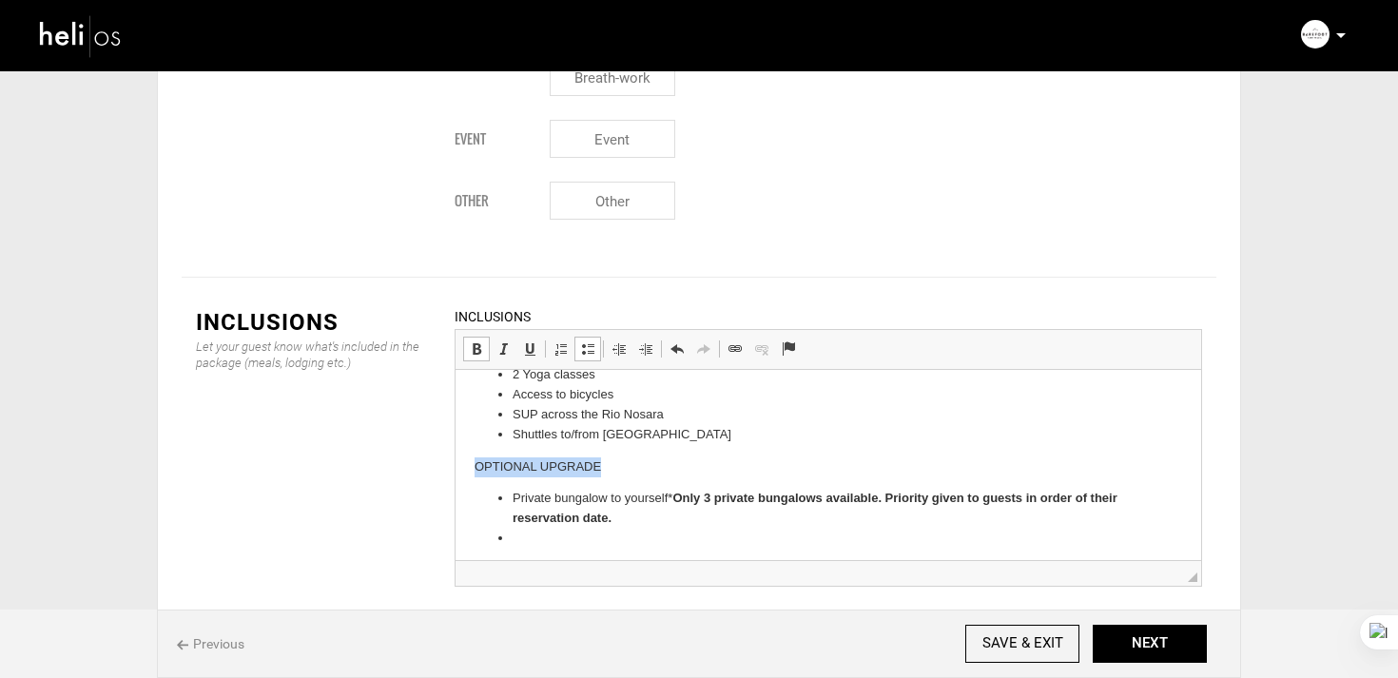
drag, startPoint x: 579, startPoint y: 461, endPoint x: 414, endPoint y: 461, distance: 165.5
click at [456, 461] on html "Surf 5 Surf Lessons, 2:1 Student/Coach ratio 1-on-1 Video Analysis after each l…" at bounding box center [829, 248] width 746 height 639
click at [475, 341] on span at bounding box center [476, 348] width 15 height 15
click at [573, 534] on li at bounding box center [828, 539] width 631 height 20
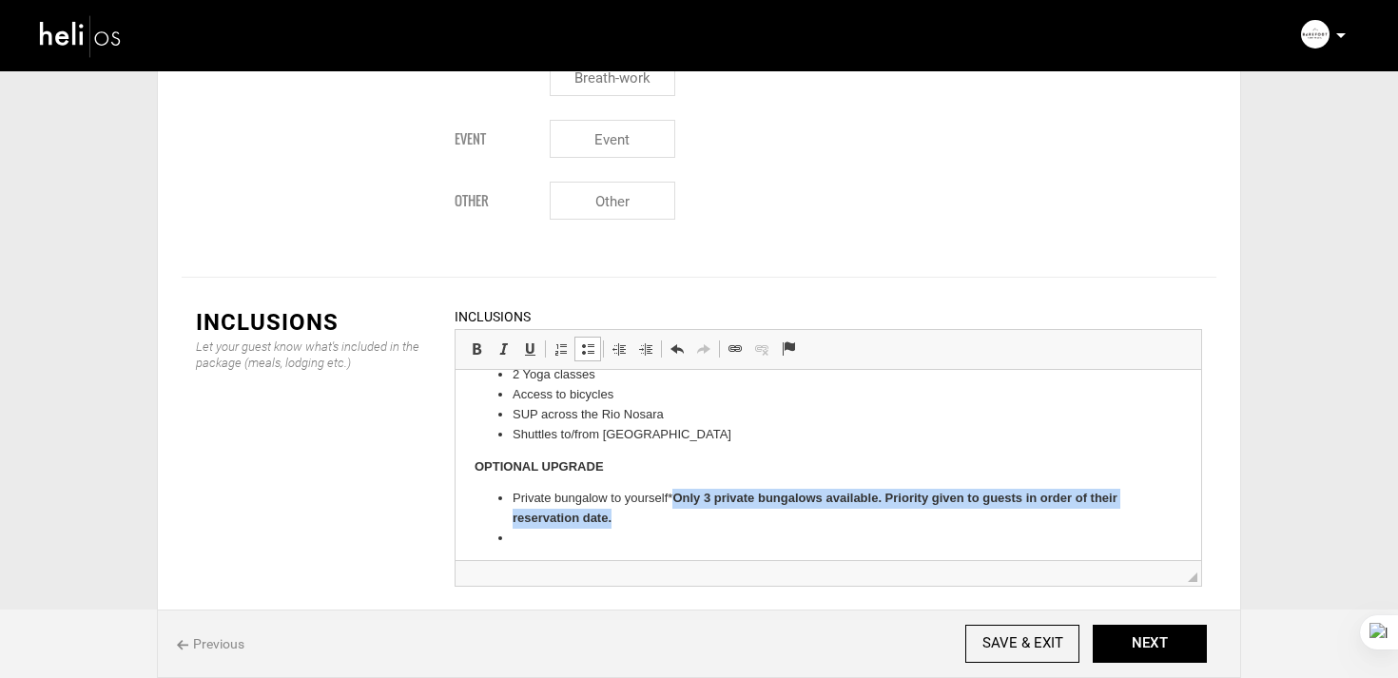
drag, startPoint x: 674, startPoint y: 494, endPoint x: 684, endPoint y: 514, distance: 23.0
click at [684, 514] on li "Private bungalow to yourself * Only 3 private bungalows available. Priority giv…" at bounding box center [828, 509] width 631 height 40
click at [695, 505] on strong "Only 3 private bungalows available. Priority given to guests in order of their …" at bounding box center [815, 508] width 605 height 34
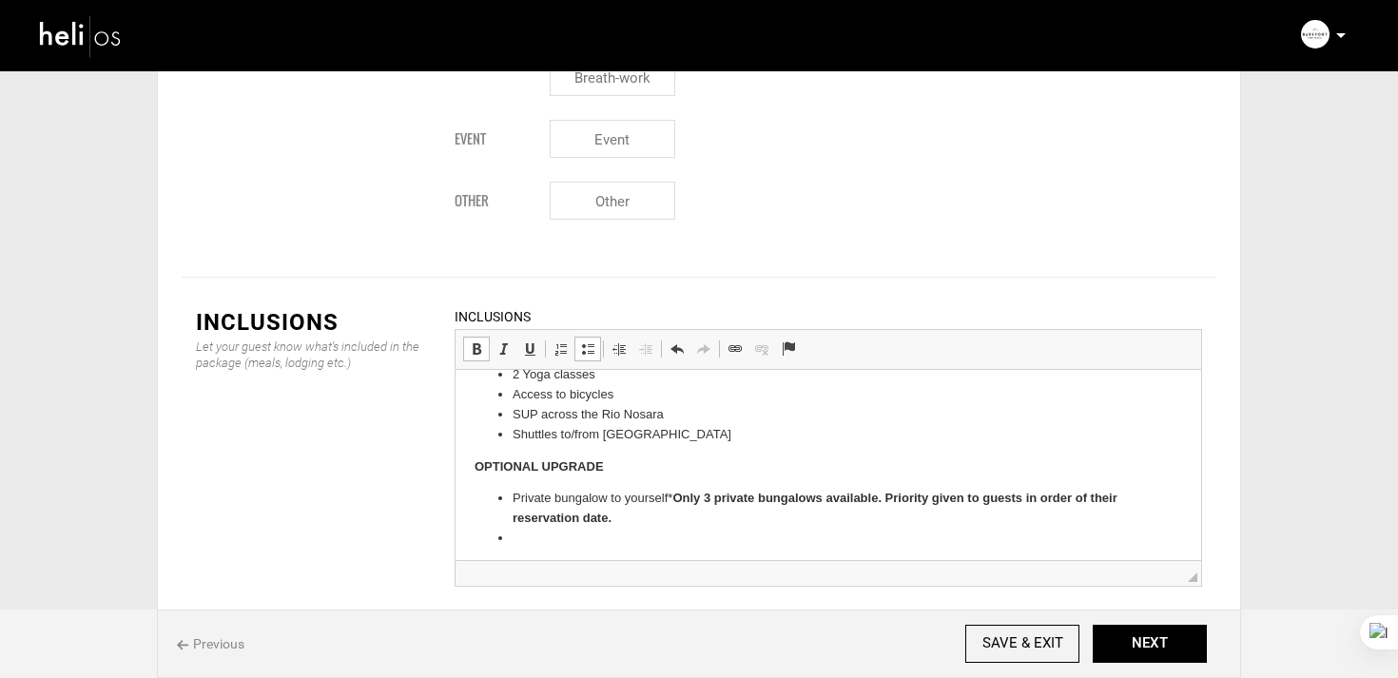
click at [524, 537] on li at bounding box center [828, 539] width 631 height 20
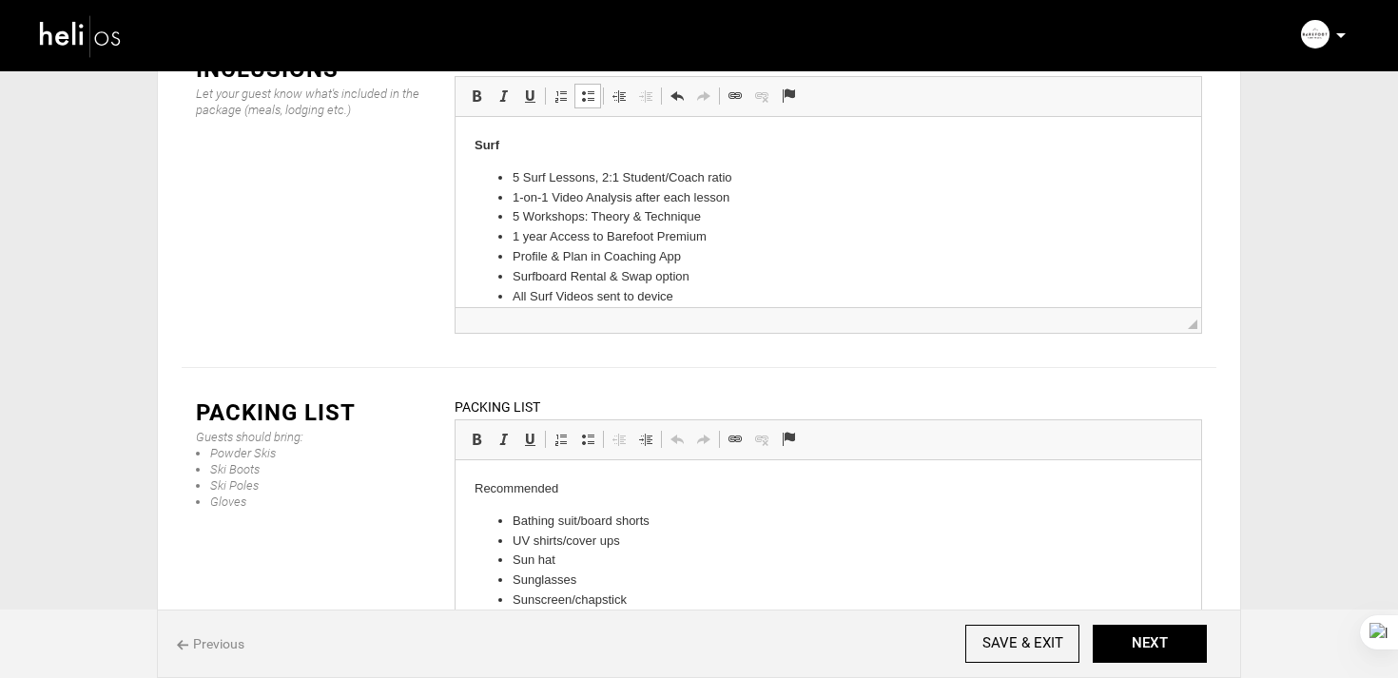
scroll to position [142, 0]
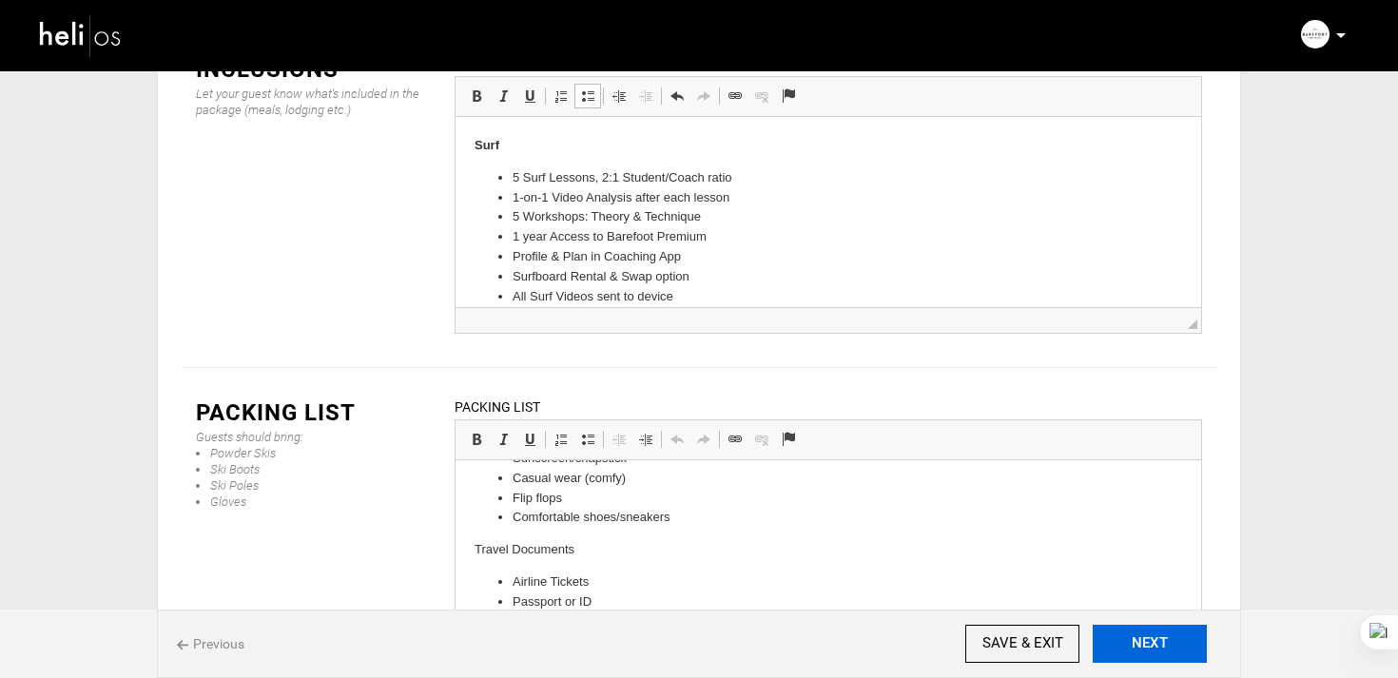
click at [1143, 639] on button "NEXT" at bounding box center [1150, 644] width 114 height 38
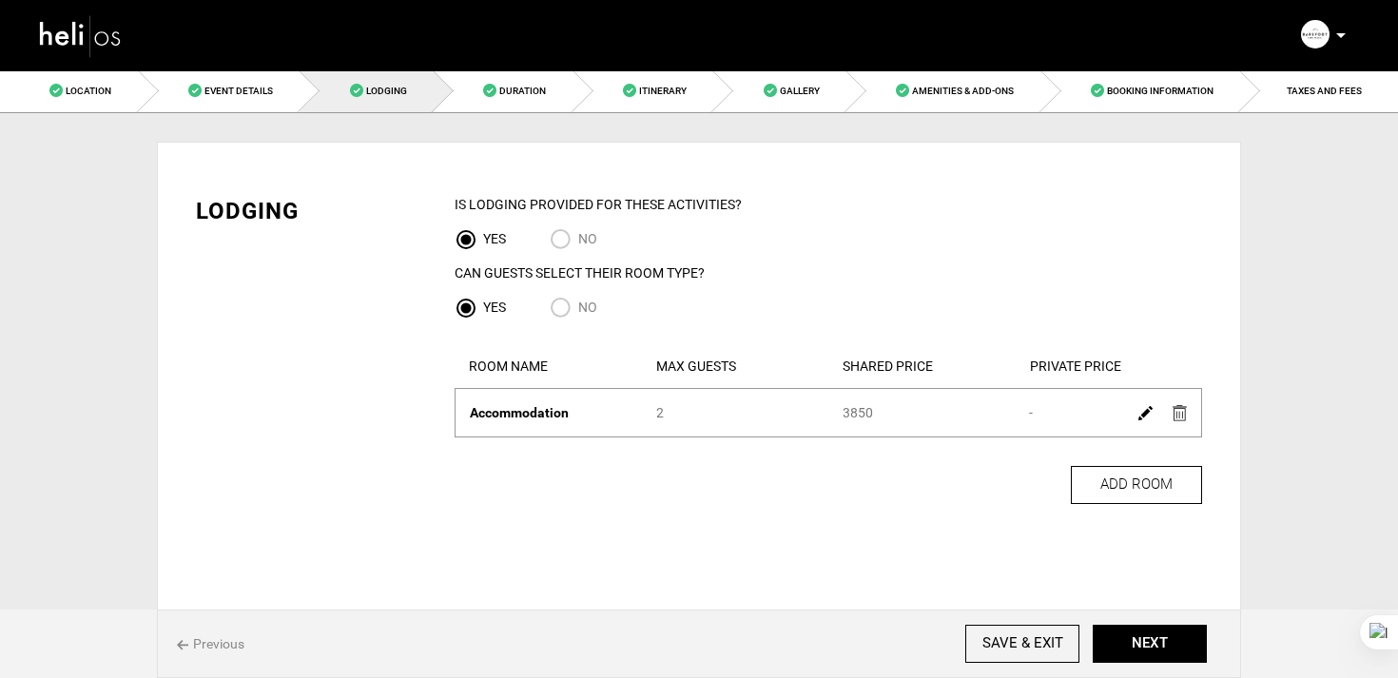
click at [1149, 417] on img at bounding box center [1145, 413] width 14 height 14
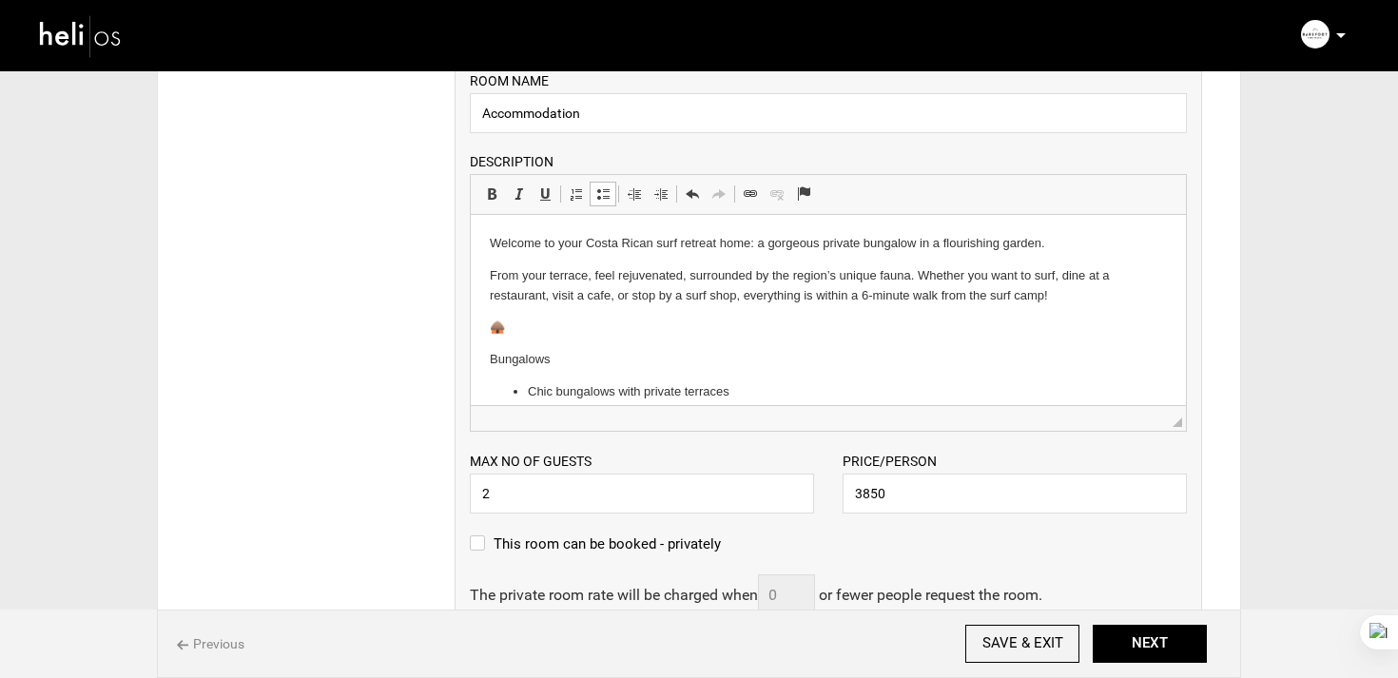
click at [488, 360] on html "Welcome to your Costa Rican surf retreat home: a gorgeous private bungalow in a…" at bounding box center [828, 367] width 715 height 305
drag, startPoint x: 576, startPoint y: 331, endPoint x: 403, endPoint y: 320, distance: 173.5
click at [471, 320] on html "Welcome to your Costa Rican surf retreat home: a gorgeous private bungalow in a…" at bounding box center [828, 351] width 715 height 273
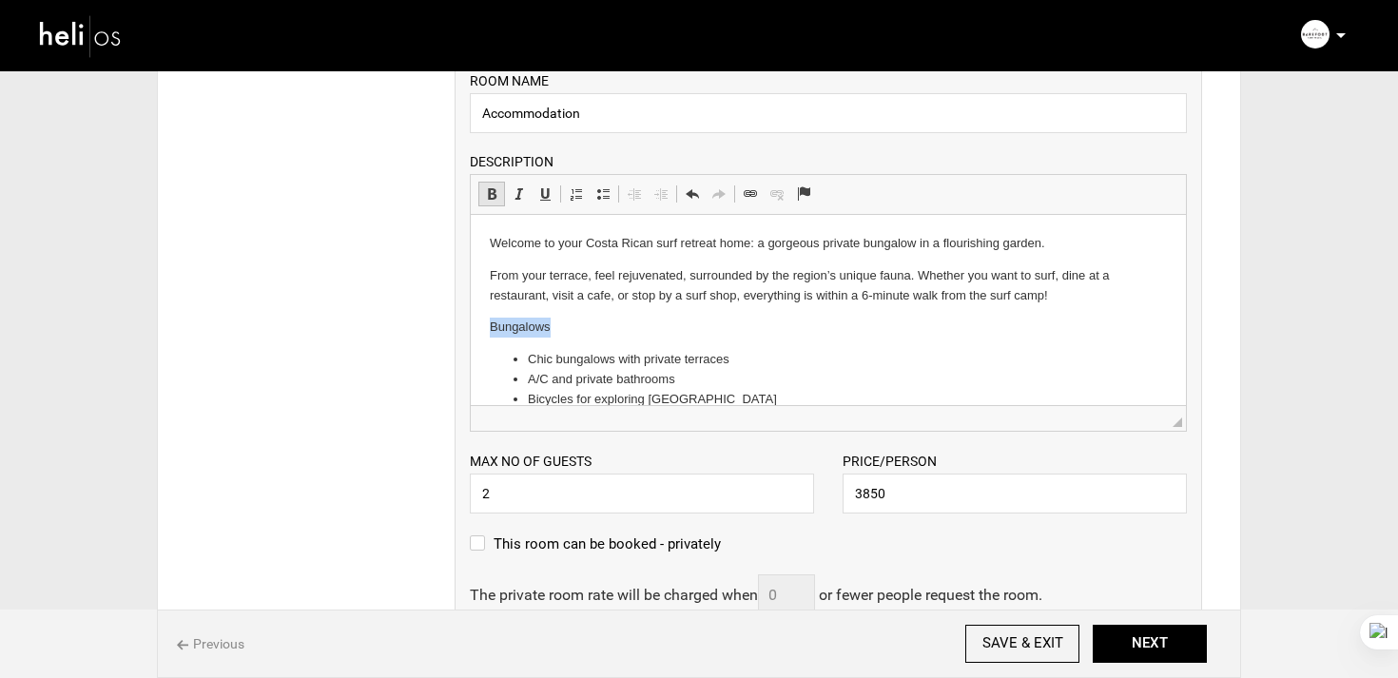
click at [484, 197] on span at bounding box center [491, 193] width 15 height 15
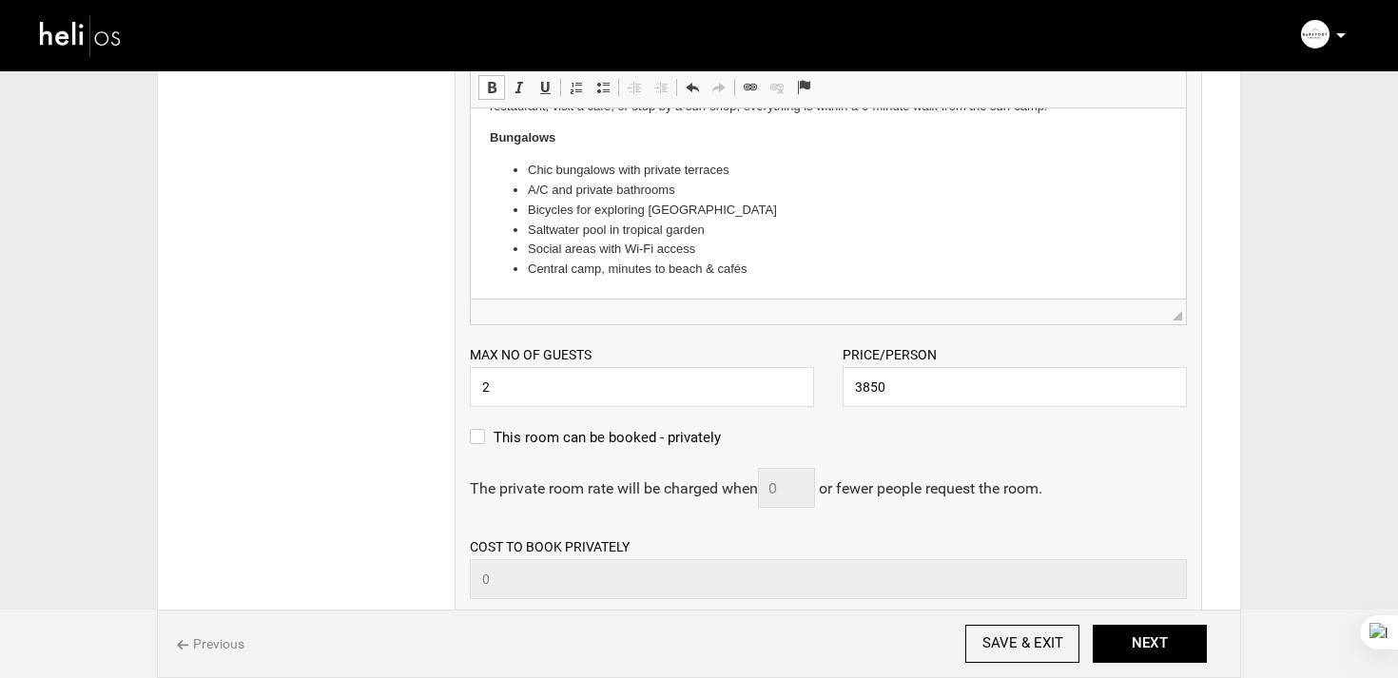
scroll to position [606, 0]
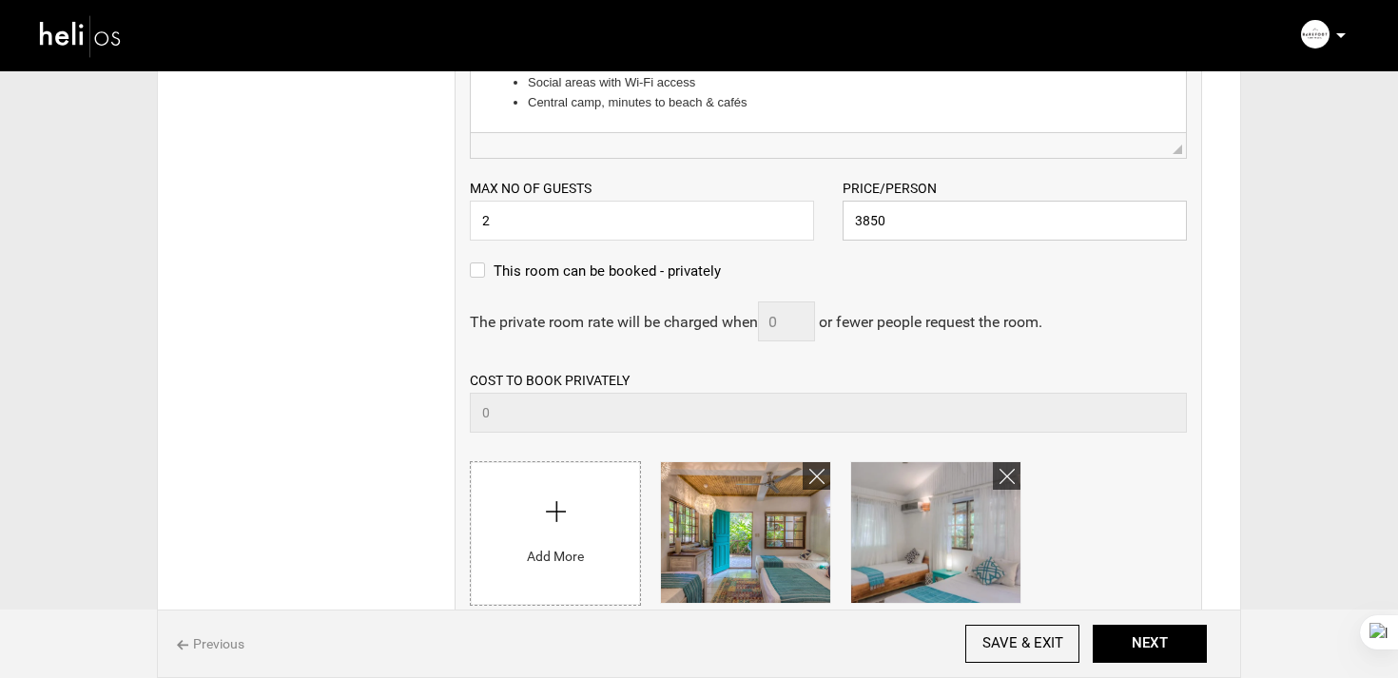
drag, startPoint x: 952, startPoint y: 235, endPoint x: 799, endPoint y: 227, distance: 153.3
click at [797, 227] on div "Max no of guests 2 Please enter a valid Guest no. Price/Person 3850 Please ente…" at bounding box center [829, 200] width 746 height 82
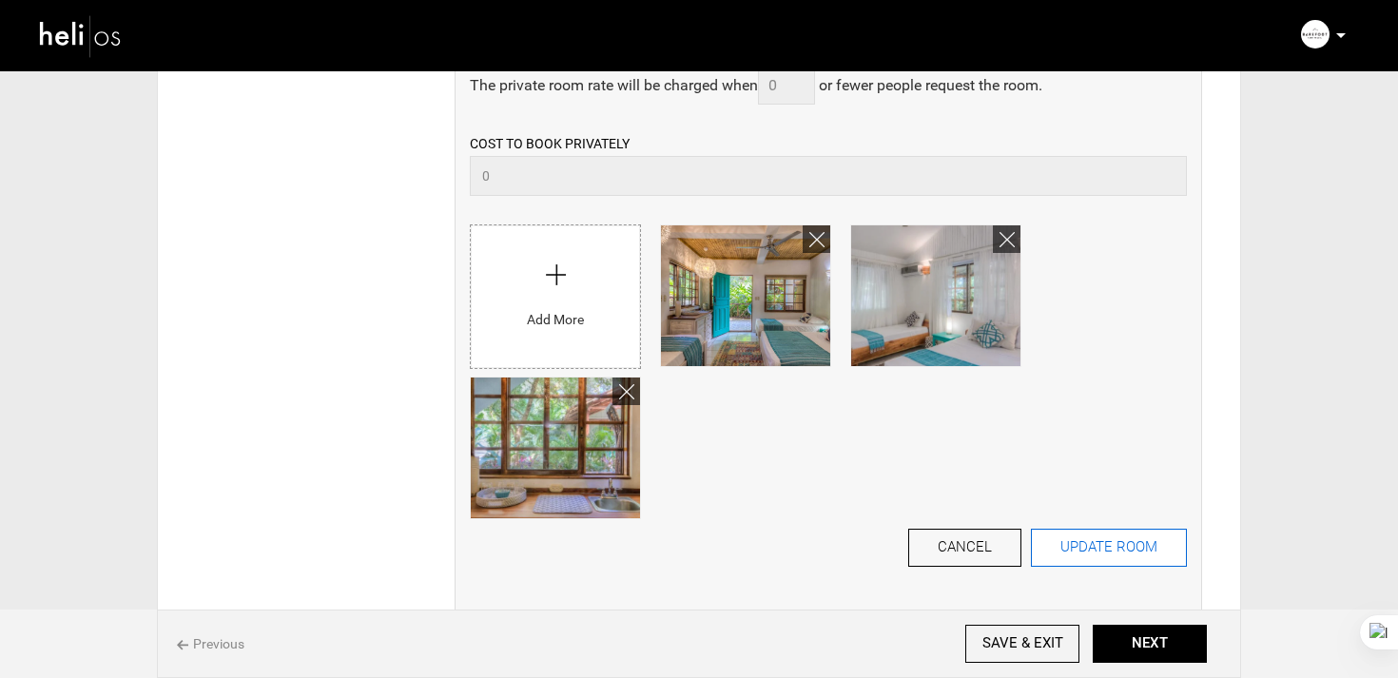
type input "4250"
click at [1098, 555] on button "UPDATE ROOM" at bounding box center [1109, 548] width 156 height 38
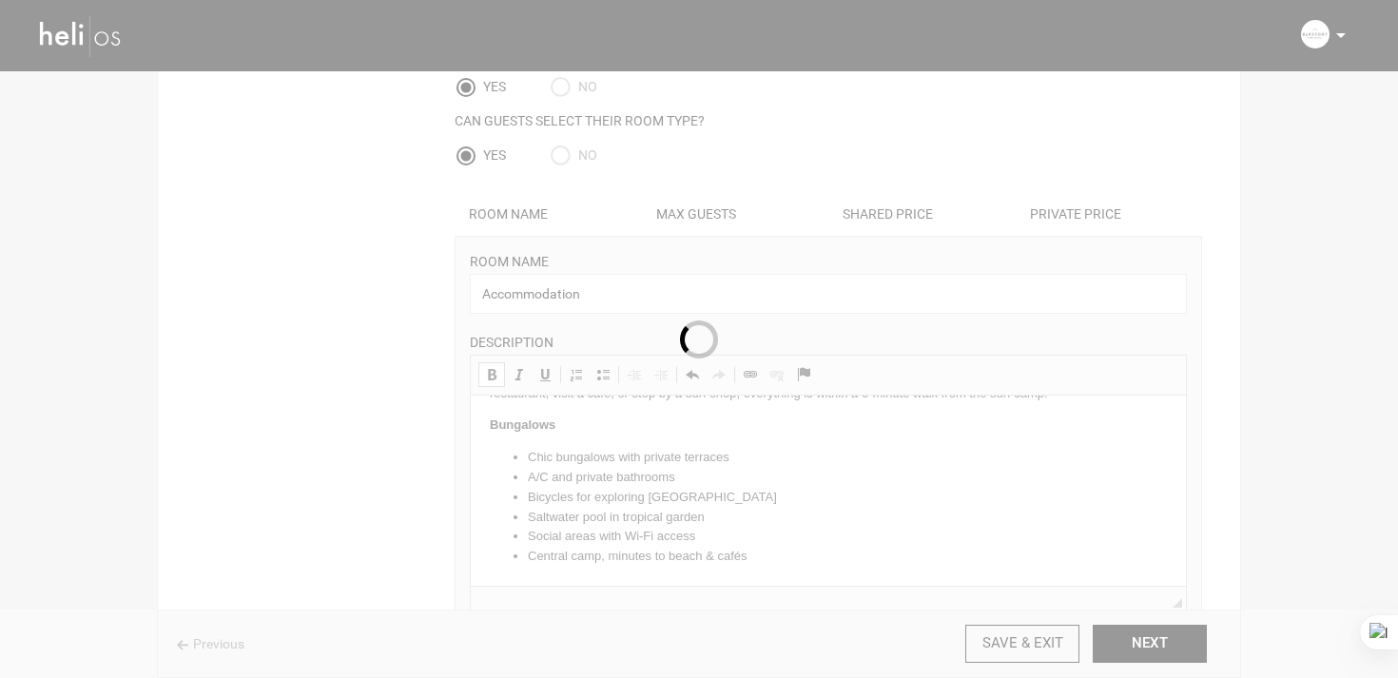
scroll to position [0, 0]
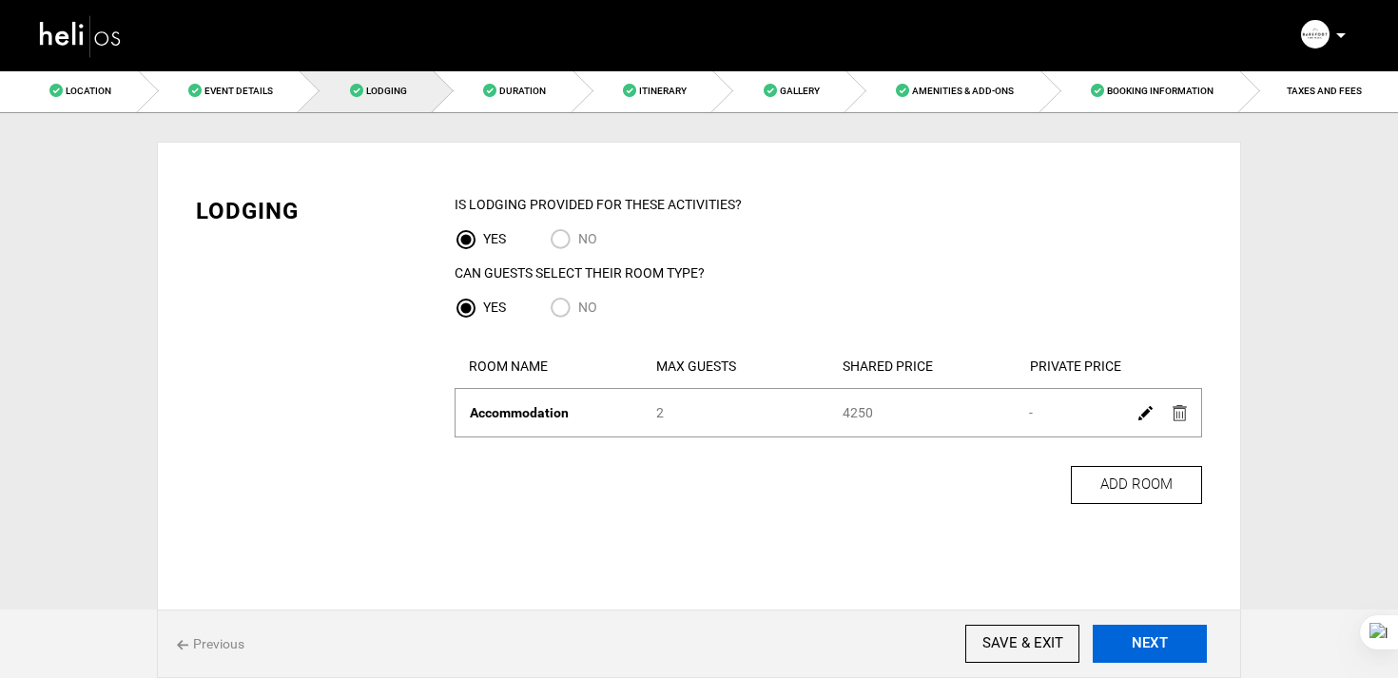
click at [1135, 637] on button "NEXT" at bounding box center [1150, 644] width 114 height 38
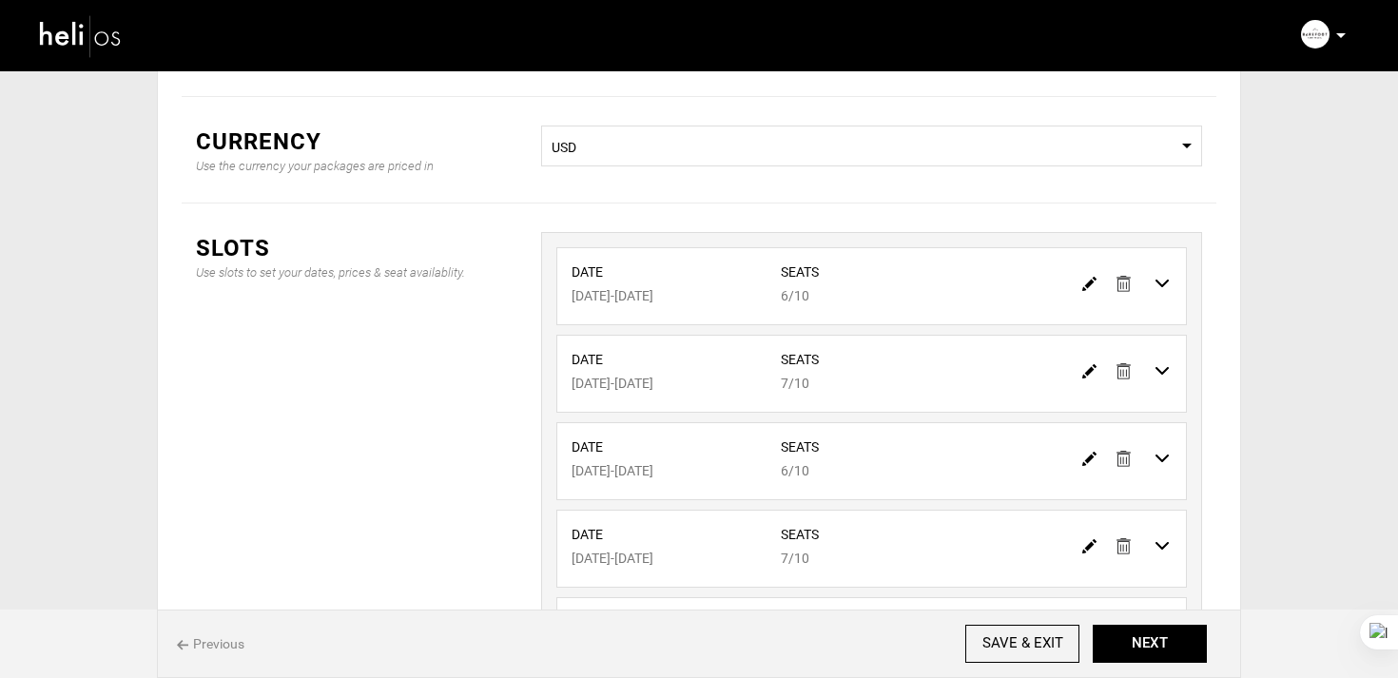
scroll to position [272, 0]
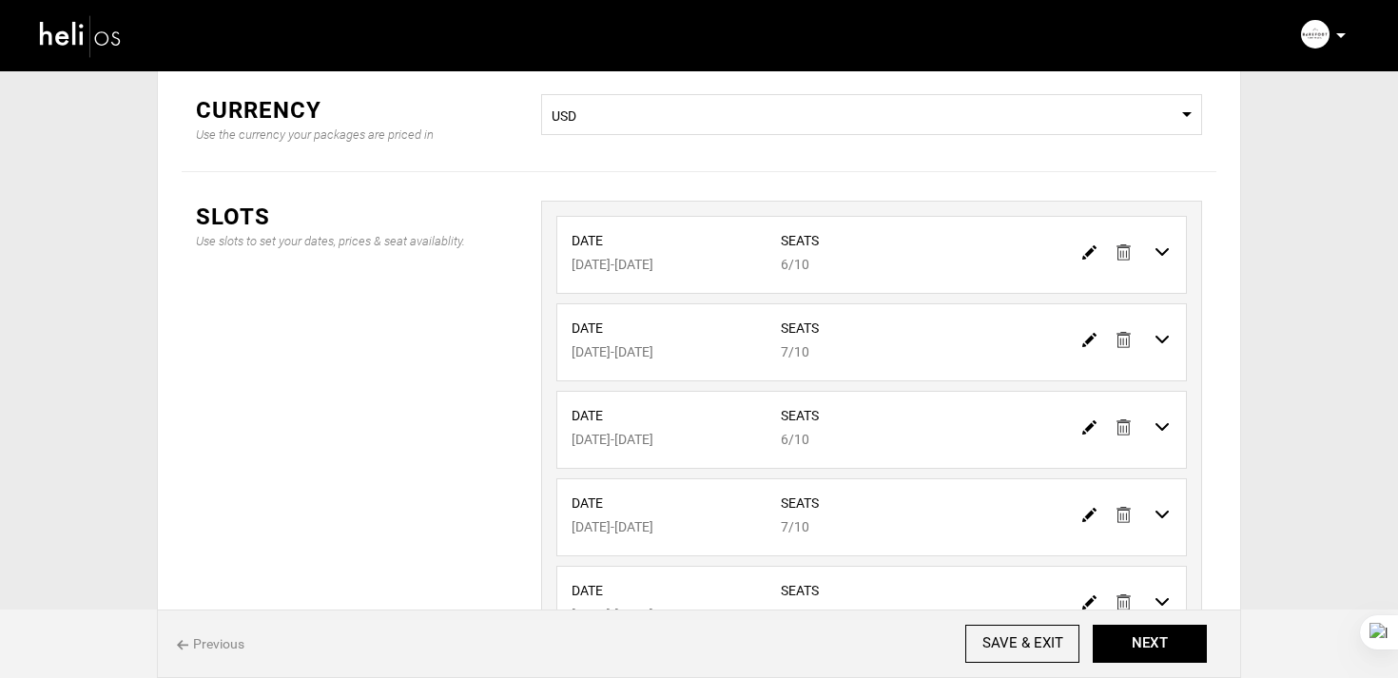
click at [1087, 254] on img at bounding box center [1089, 252] width 14 height 14
type input "01/07/2026"
type input "01/14/2026"
type input "6"
type input "10"
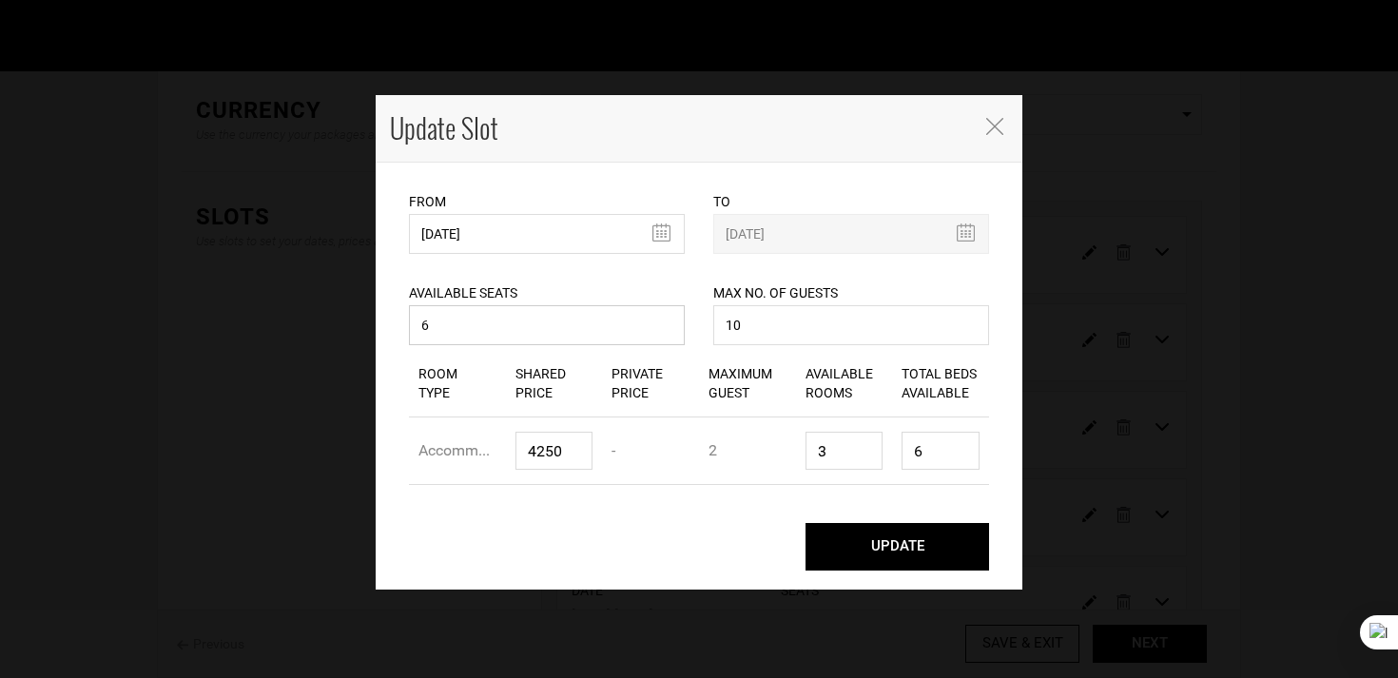
drag, startPoint x: 460, startPoint y: 333, endPoint x: 330, endPoint y: 331, distance: 130.3
click at [330, 331] on div "Update Slot From 01/07/2026 Please select start date. Start date already exists…" at bounding box center [699, 339] width 1398 height 678
type input "3"
click at [916, 553] on button "UPDATE" at bounding box center [897, 547] width 184 height 48
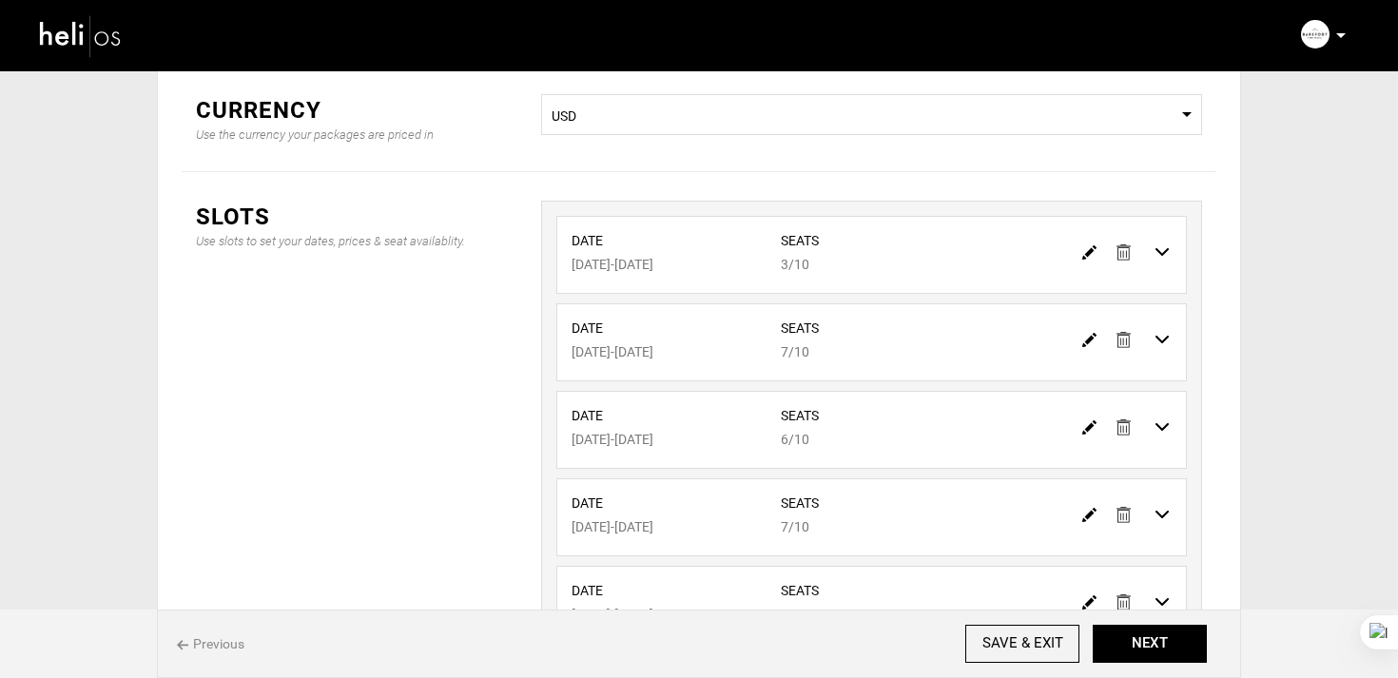
click at [1089, 337] on img at bounding box center [1089, 340] width 14 height 14
type input "01/17/2026"
type input "01/24/2026"
type input "7"
type input "10"
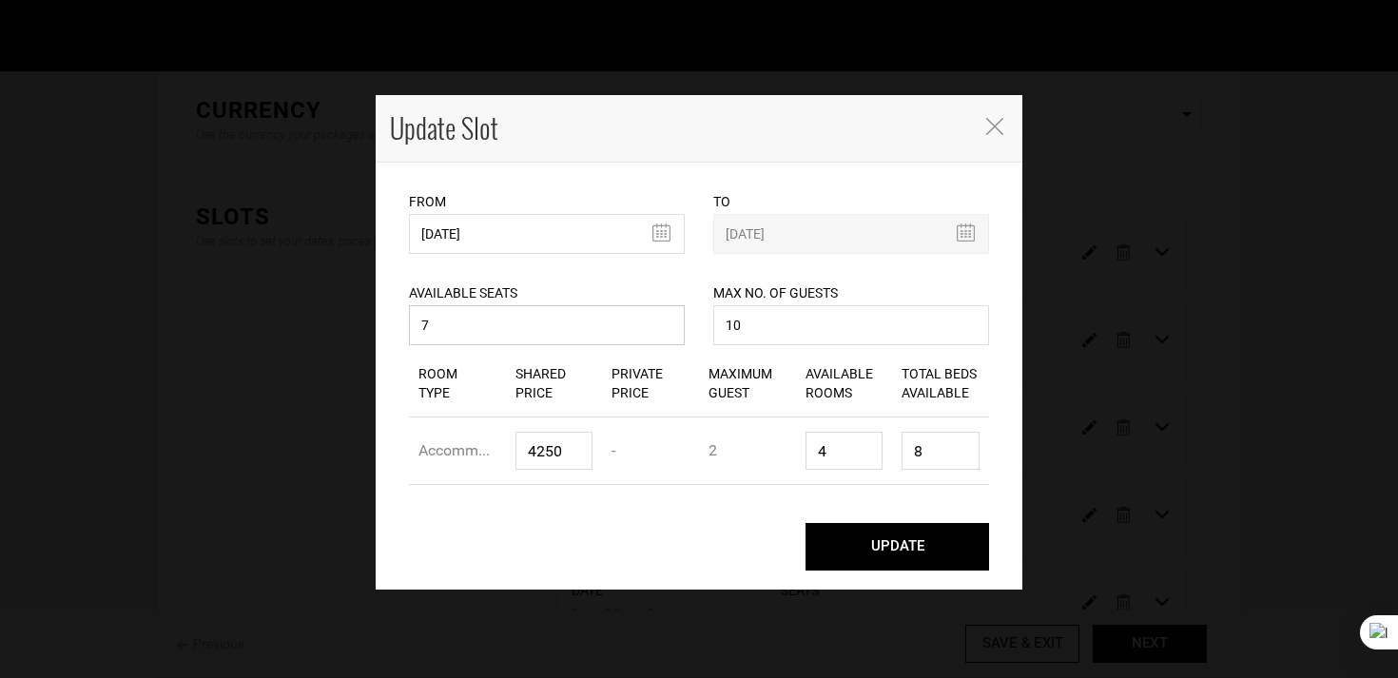
drag, startPoint x: 470, startPoint y: 324, endPoint x: 350, endPoint y: 324, distance: 119.8
click at [350, 324] on div "Update Slot From 01/17/2026 Please select start date. Start date already exists…" at bounding box center [699, 339] width 1398 height 678
type input "5"
click at [877, 546] on button "UPDATE" at bounding box center [897, 547] width 184 height 48
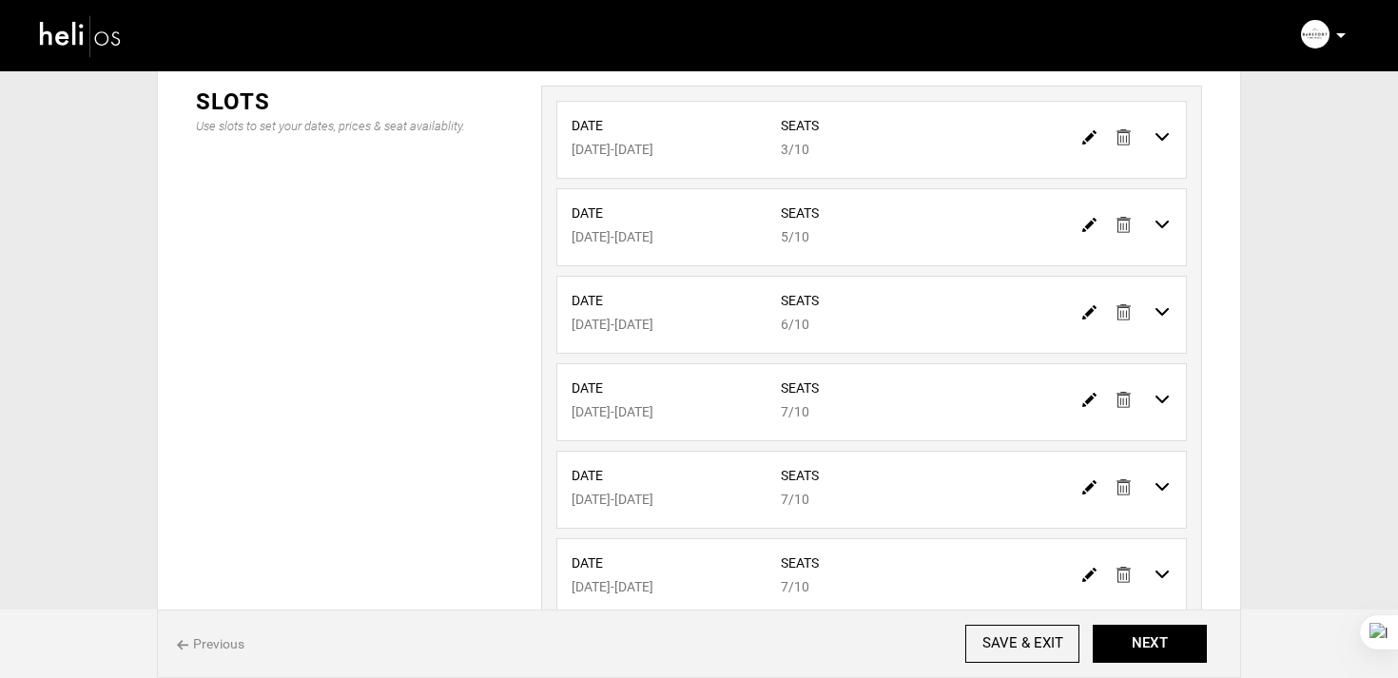
scroll to position [421, 0]
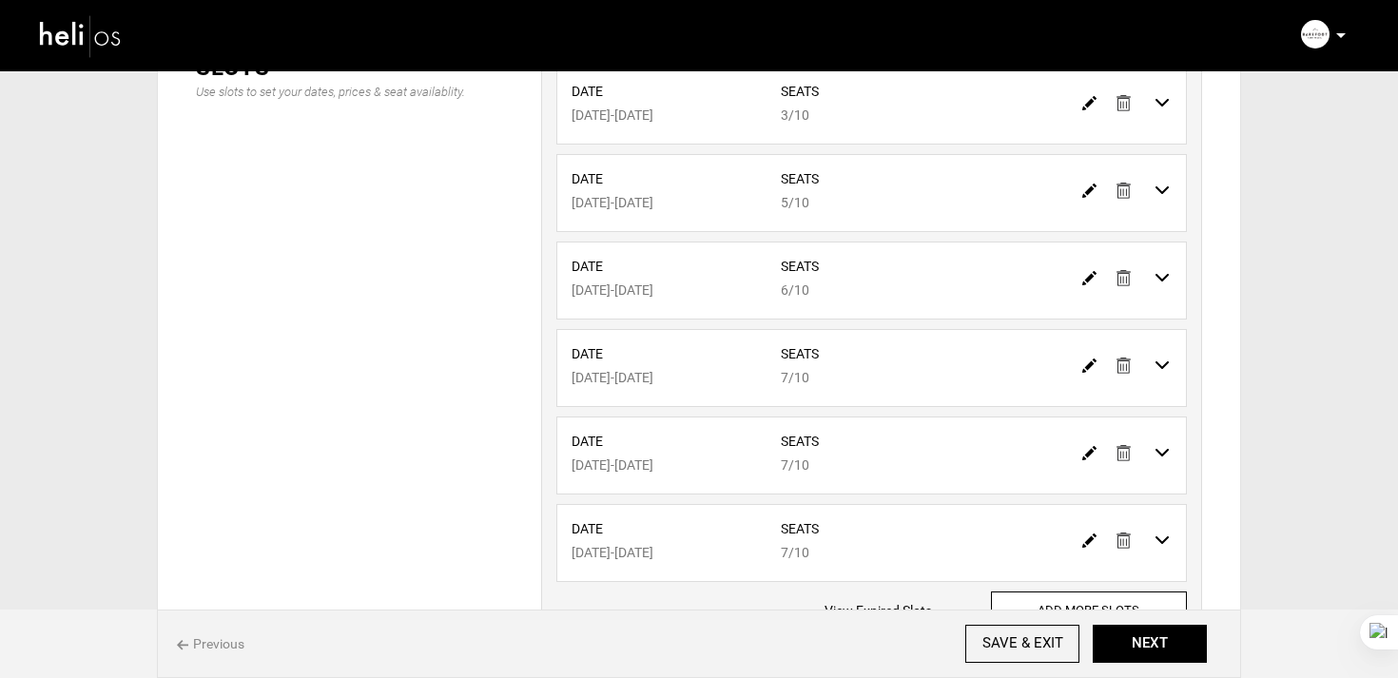
click at [1089, 275] on img at bounding box center [1089, 278] width 14 height 14
type input "02/07/2026"
type input "02/14/2026"
type input "6"
type input "10"
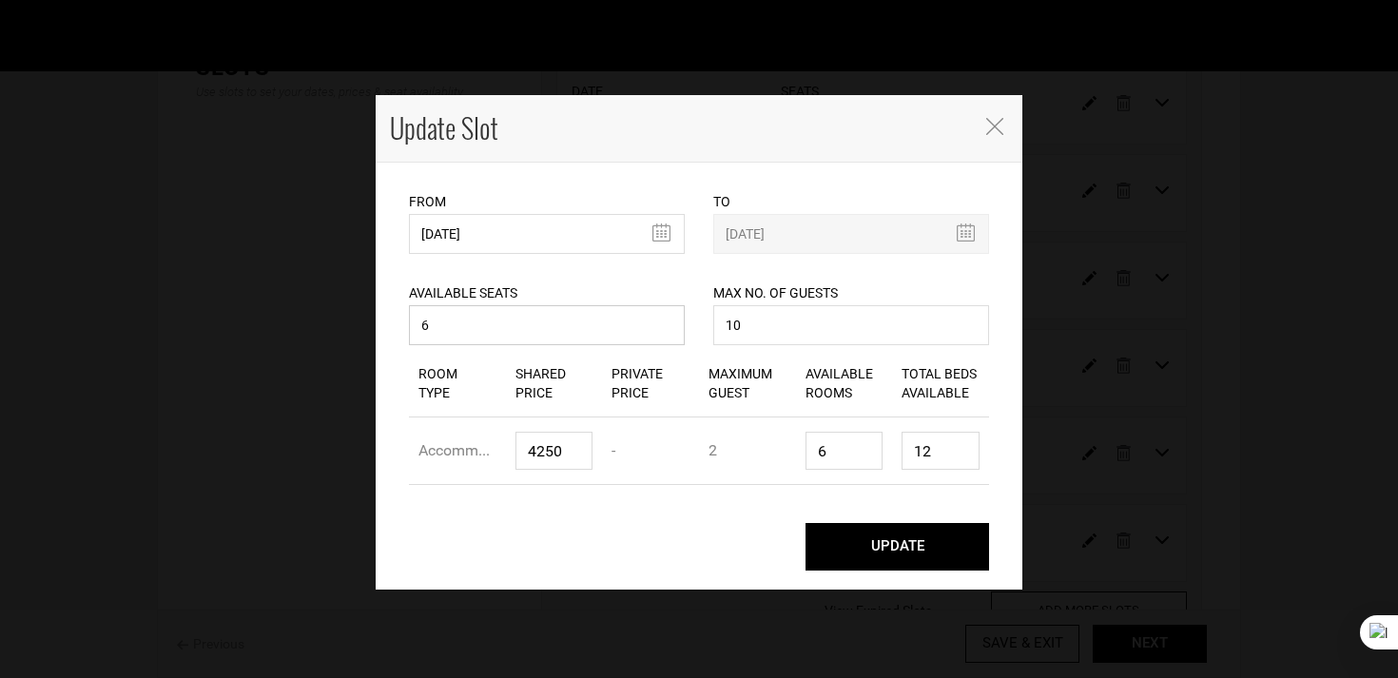
drag, startPoint x: 502, startPoint y: 338, endPoint x: 378, endPoint y: 321, distance: 124.7
click at [378, 321] on div "From 02/07/2026 Please select start date. Start date already exists, please sel…" at bounding box center [699, 376] width 647 height 427
type input "7"
click at [931, 539] on button "UPDATE" at bounding box center [897, 547] width 184 height 48
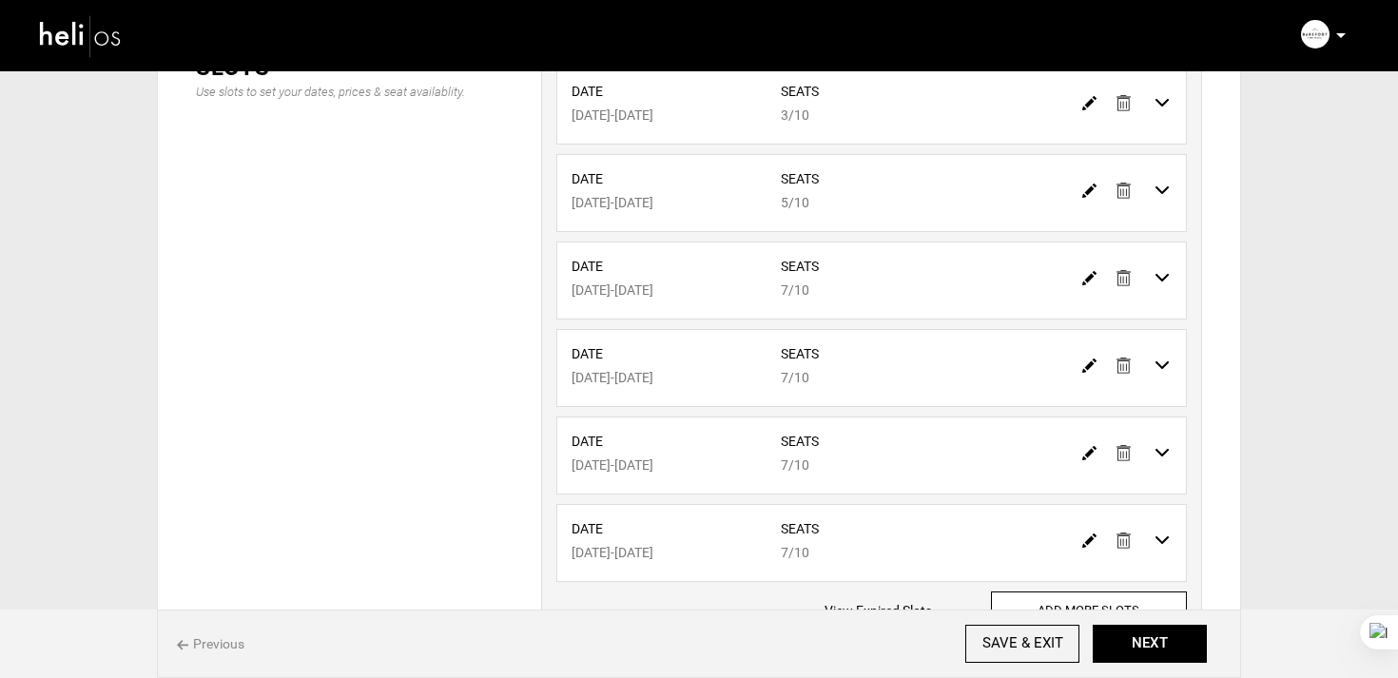
scroll to position [459, 0]
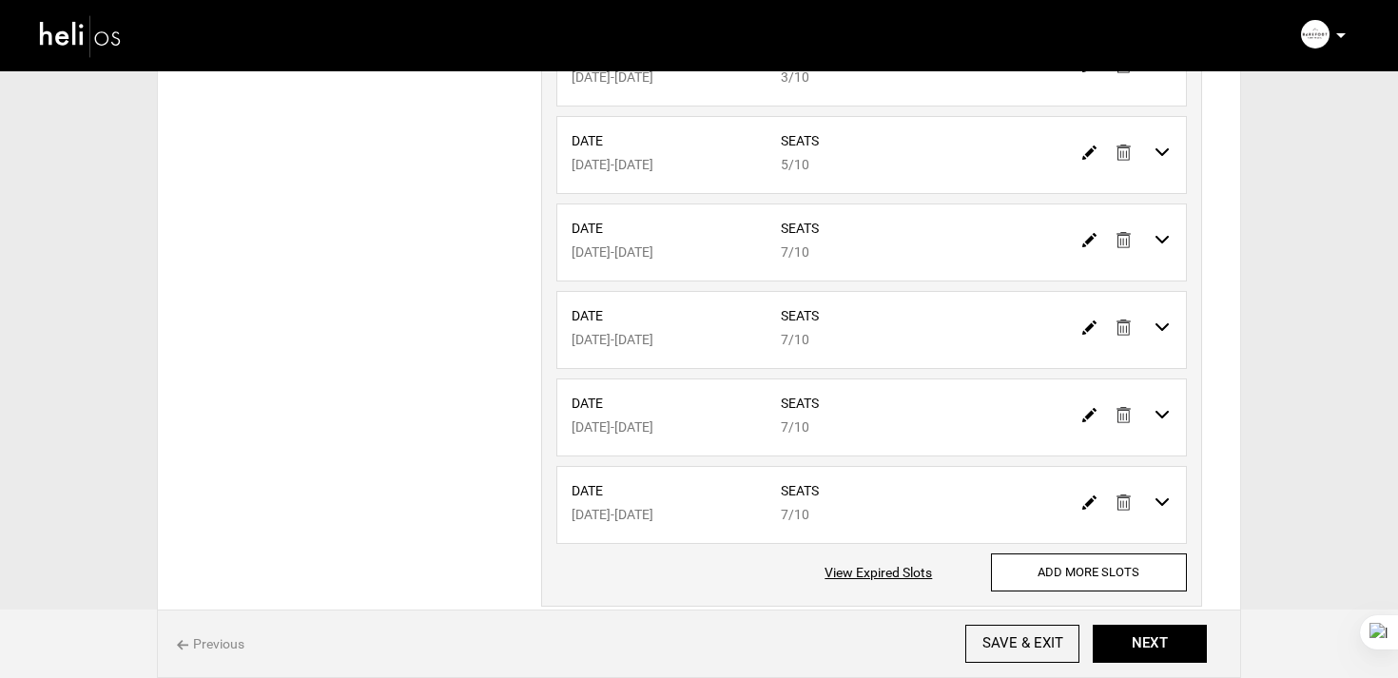
click at [1088, 335] on img at bounding box center [1089, 327] width 14 height 14
type input "02/18/2026"
type input "02/25/2026"
type input "7"
type input "10"
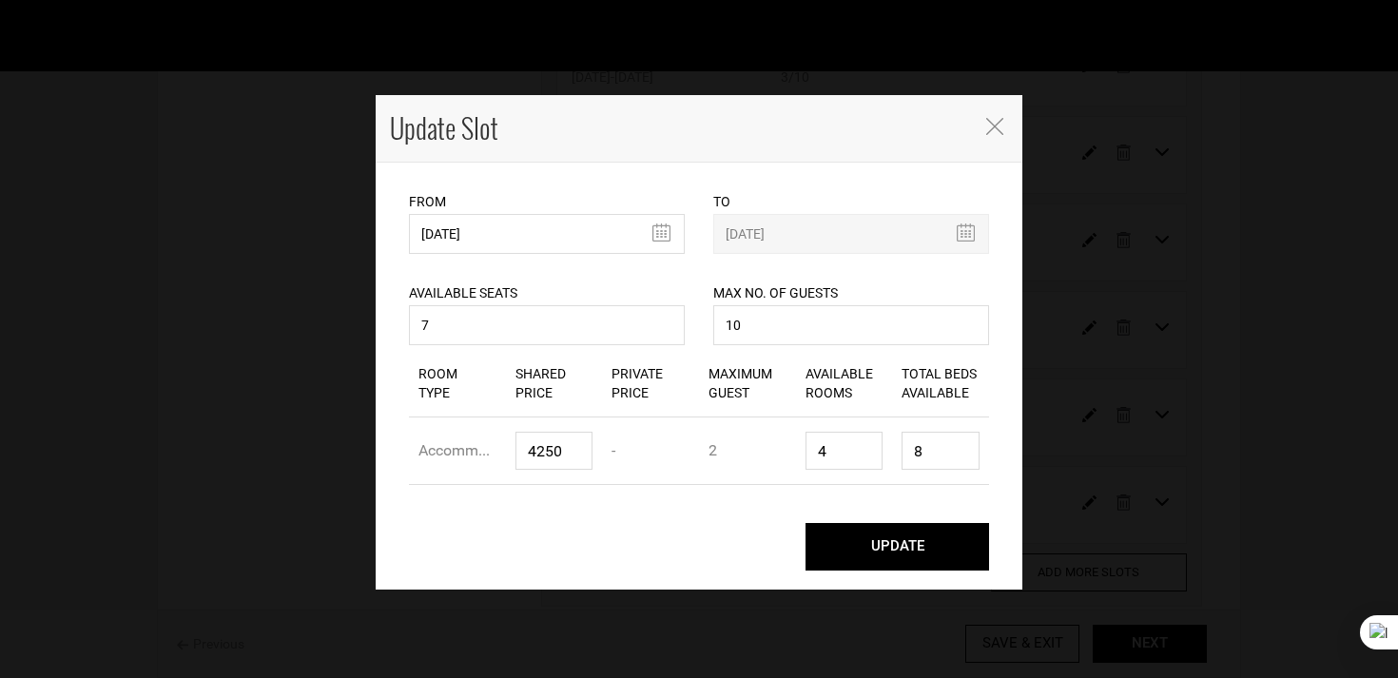
click at [982, 126] on div "Update Slot" at bounding box center [699, 129] width 647 height 68
click at [992, 126] on icon "Close" at bounding box center [994, 126] width 17 height 17
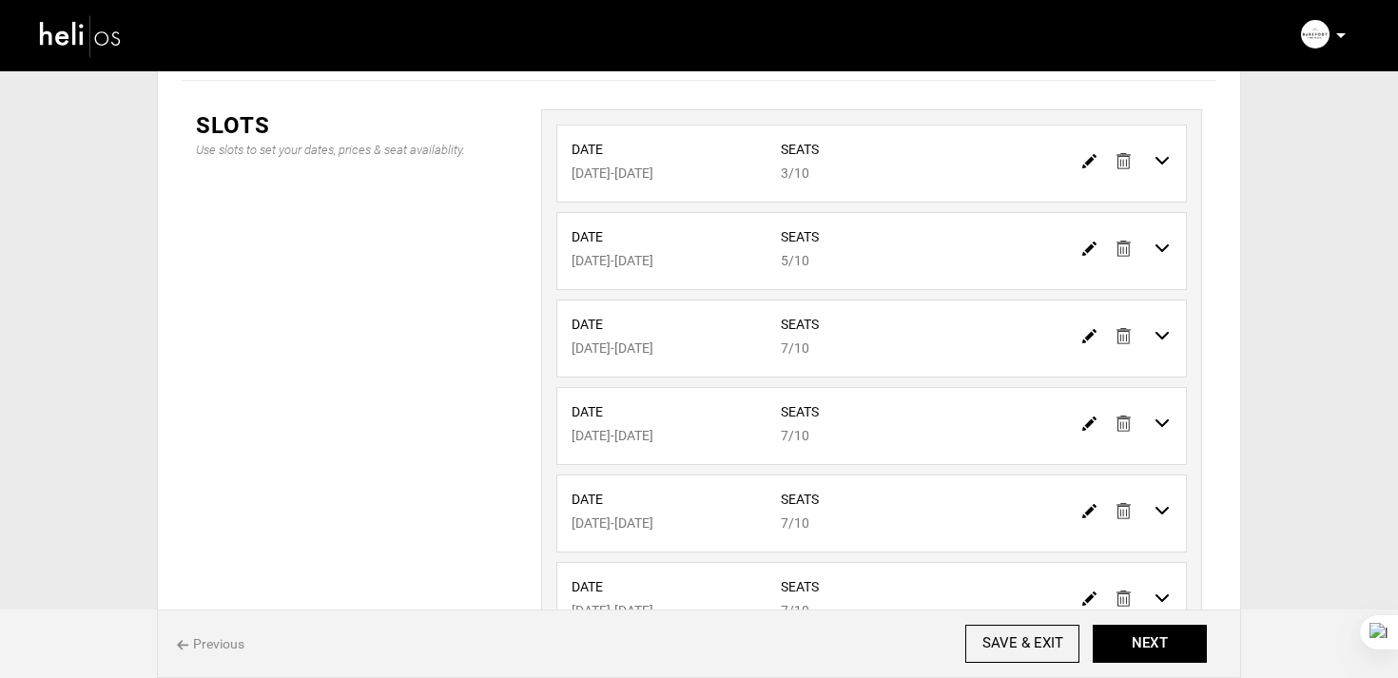
scroll to position [581, 0]
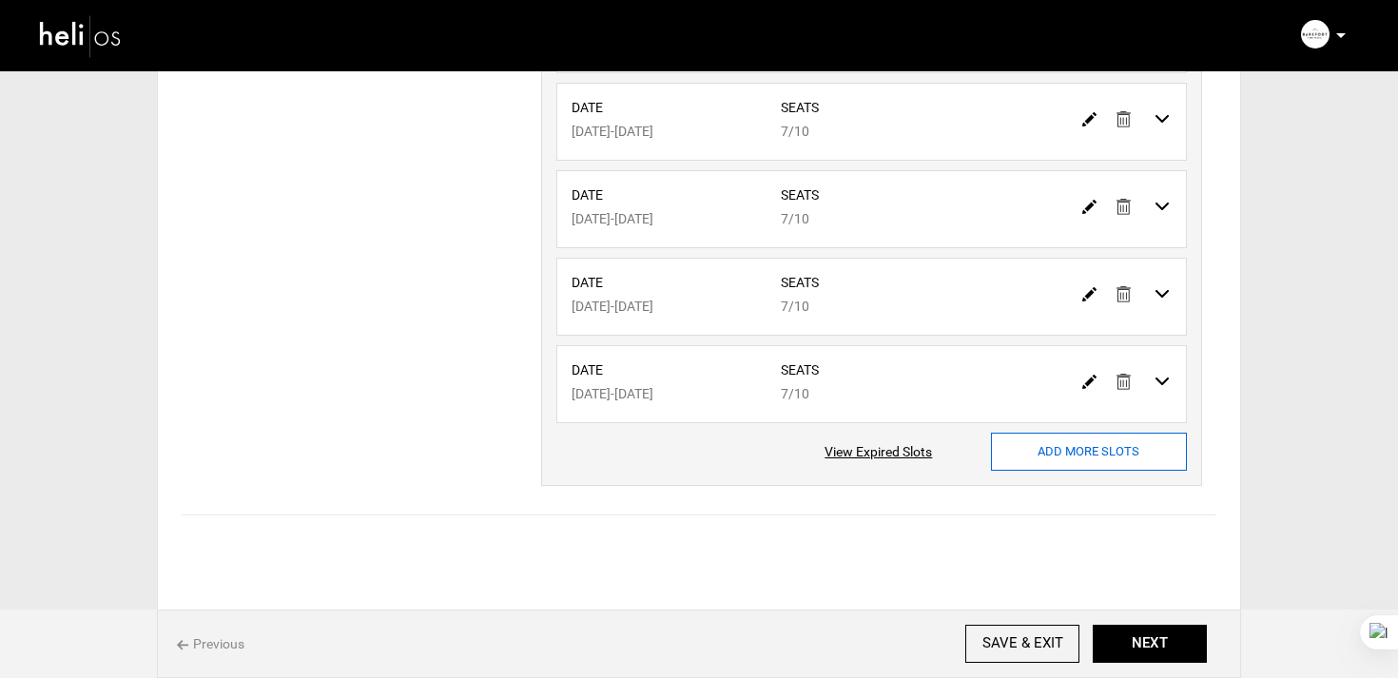
click at [1078, 455] on input "ADD MORE SLOTS" at bounding box center [1089, 452] width 196 height 38
type input "0"
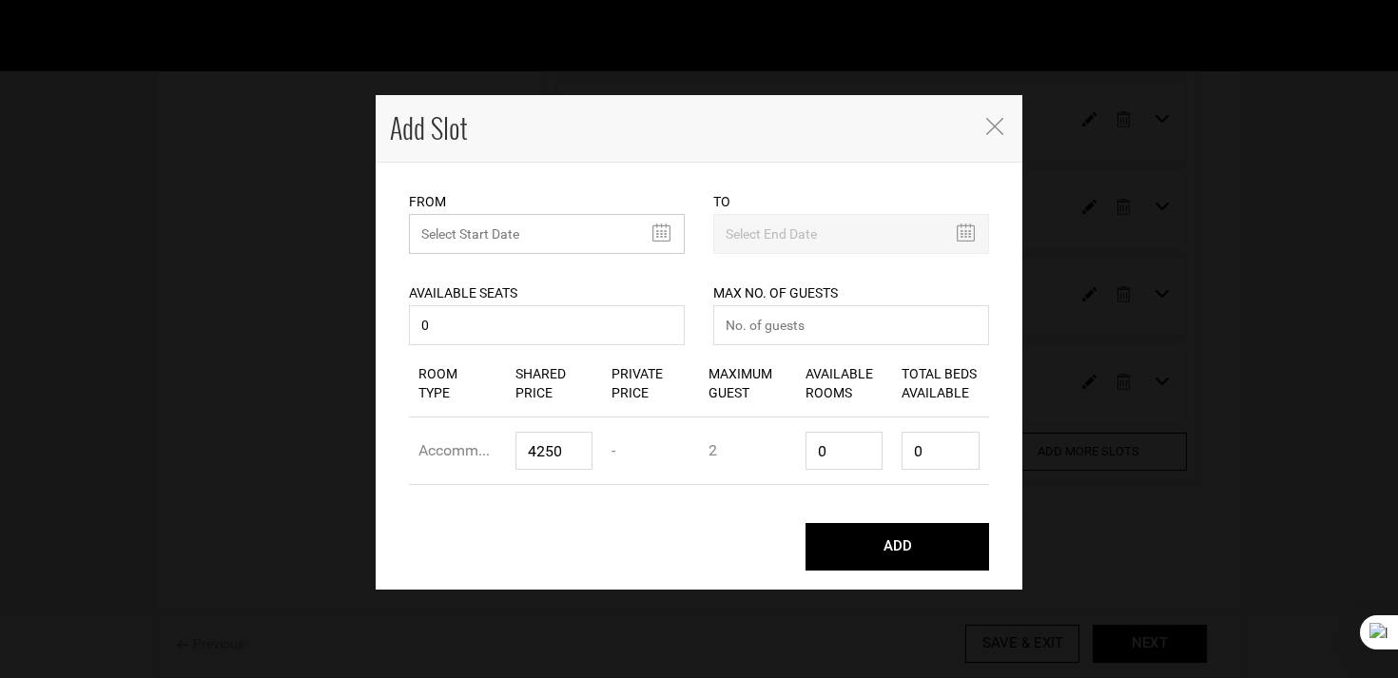
click at [486, 233] on input "text" at bounding box center [547, 234] width 276 height 40
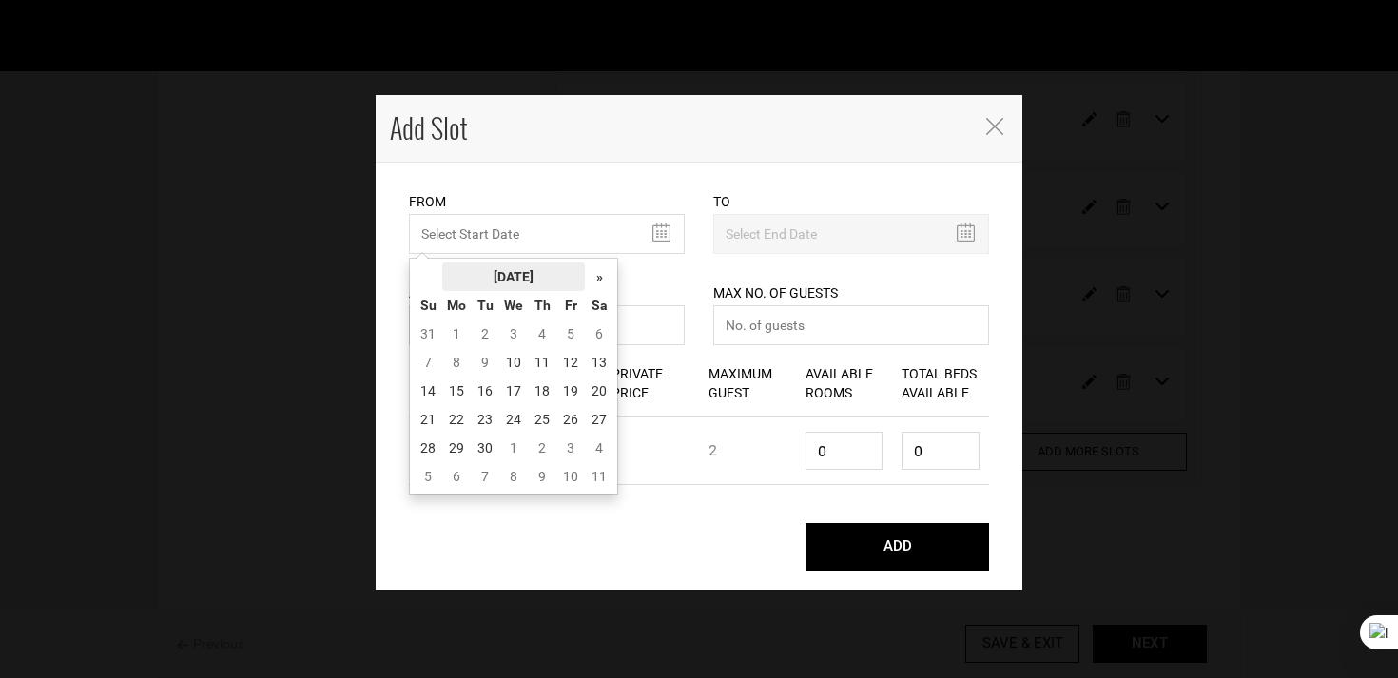
click at [521, 262] on th "September 2025" at bounding box center [513, 276] width 143 height 29
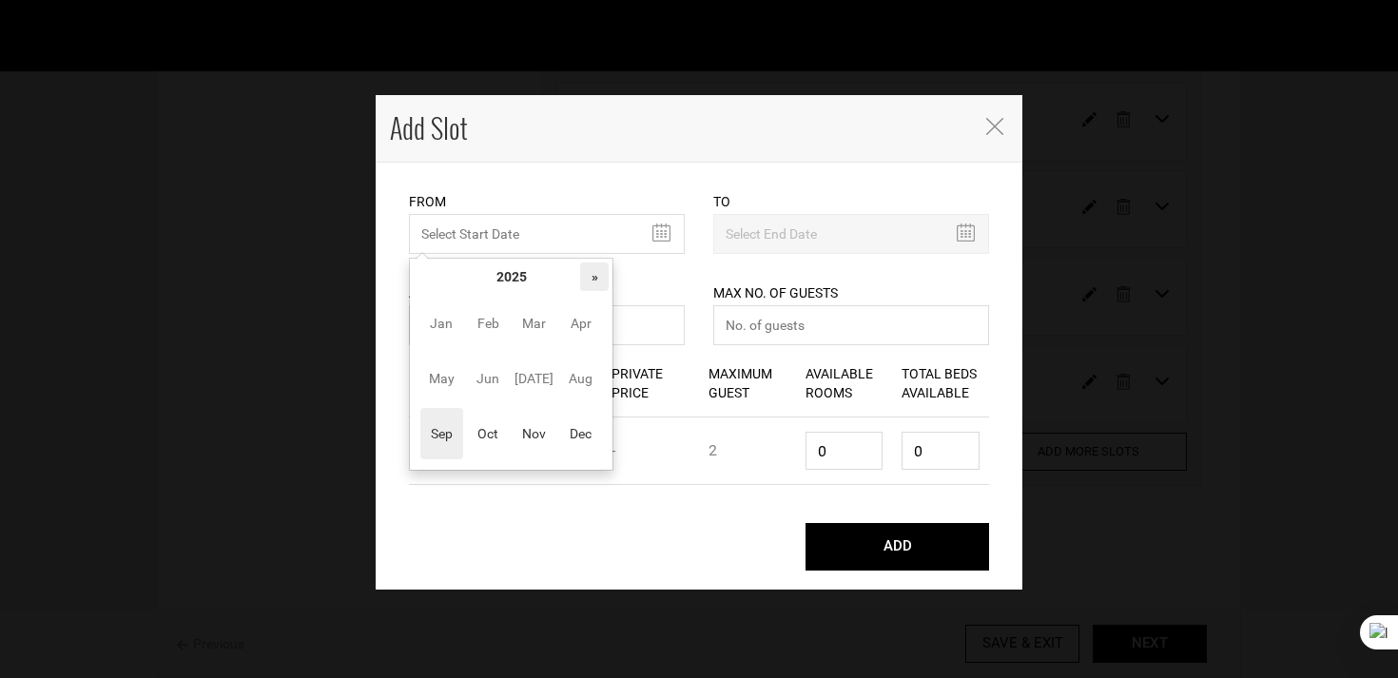
click at [580, 275] on th "»" at bounding box center [594, 276] width 29 height 29
click at [491, 335] on span "Feb" at bounding box center [488, 323] width 43 height 51
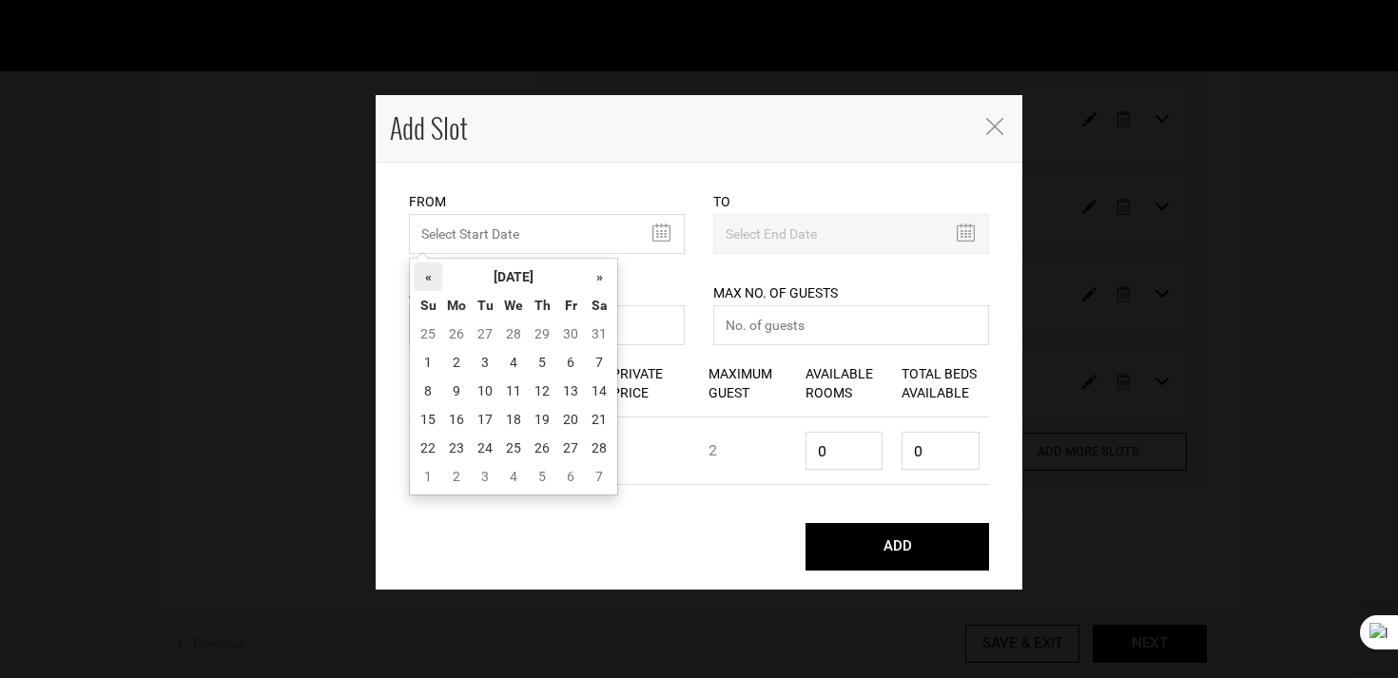
click at [431, 281] on th "«" at bounding box center [428, 276] width 29 height 29
click at [508, 452] on td "28" at bounding box center [513, 448] width 29 height 29
type input "01/28/2026"
type input "02/04/2026"
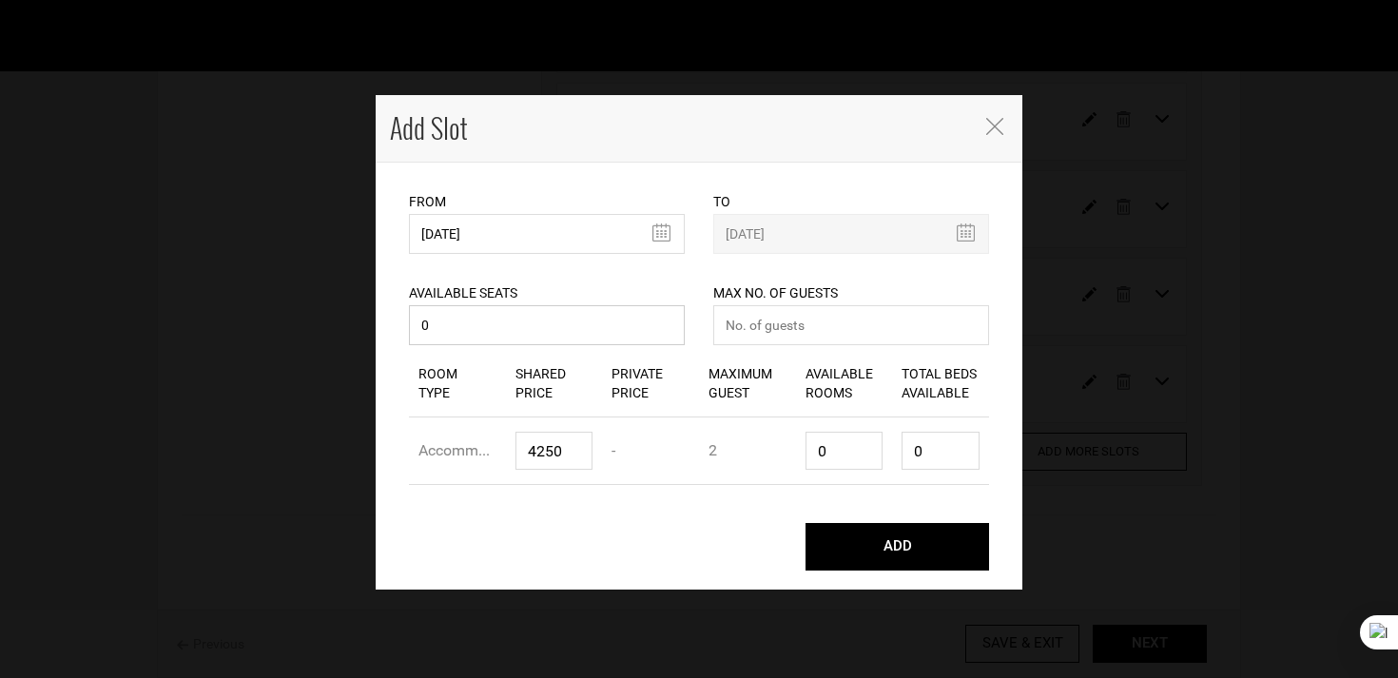
click at [521, 338] on input "0" at bounding box center [547, 325] width 276 height 40
type input "07"
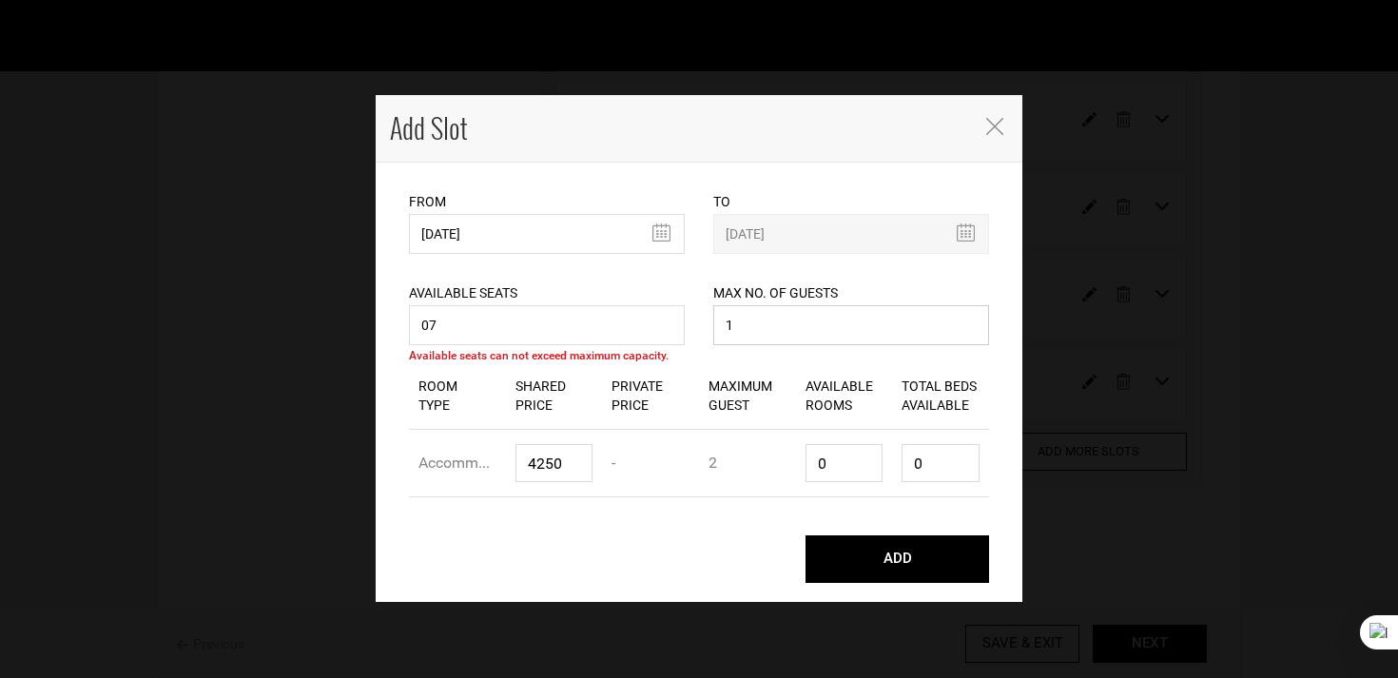
click at [775, 325] on input "1" at bounding box center [851, 325] width 276 height 40
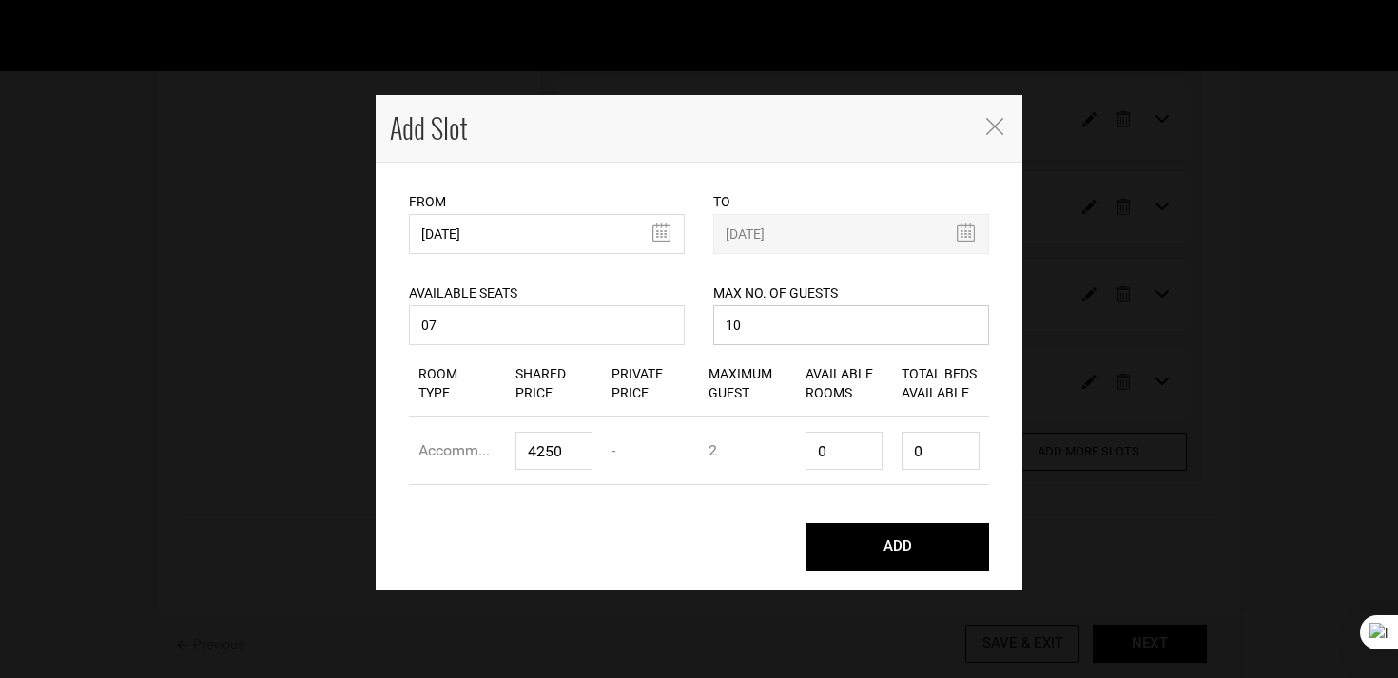
type input "10"
type input "4"
type input "8"
click at [805, 523] on button "ADD" at bounding box center [897, 547] width 184 height 48
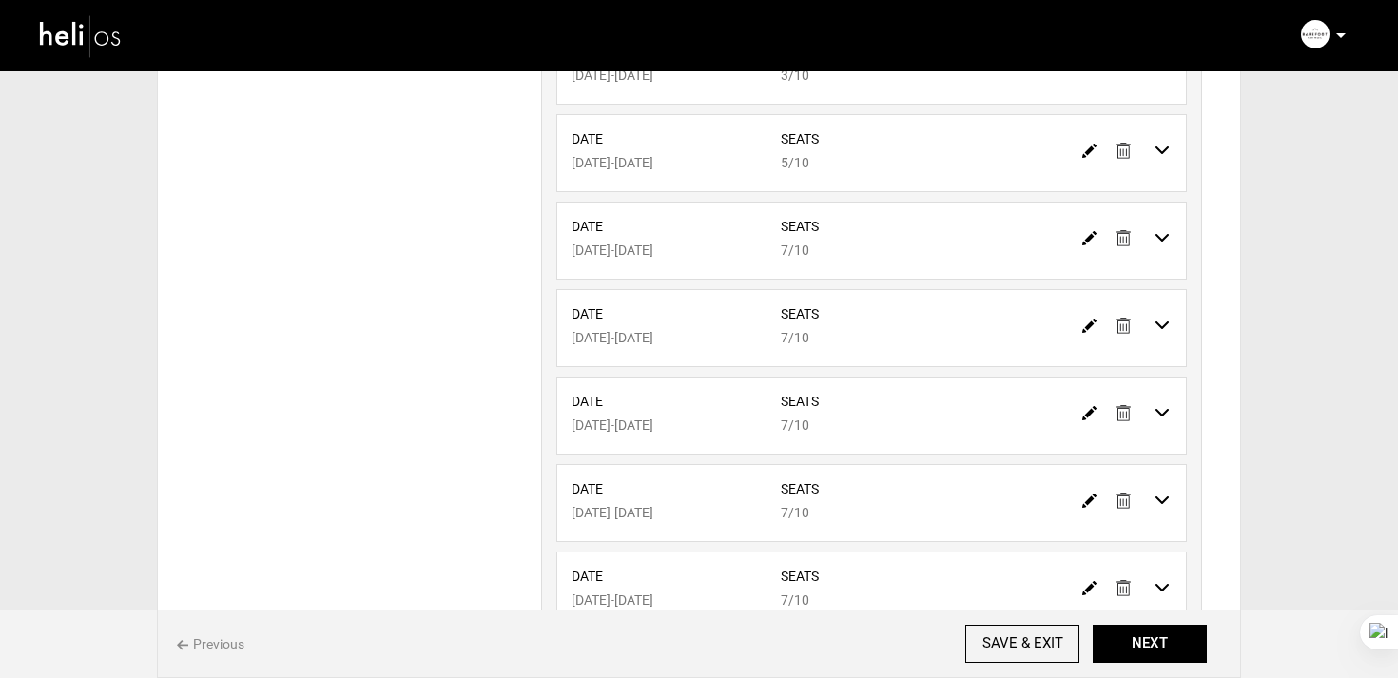
scroll to position [460, 0]
click at [1093, 334] on img at bounding box center [1089, 327] width 14 height 14
type input "02/07/2026"
type input "02/14/2026"
type input "7"
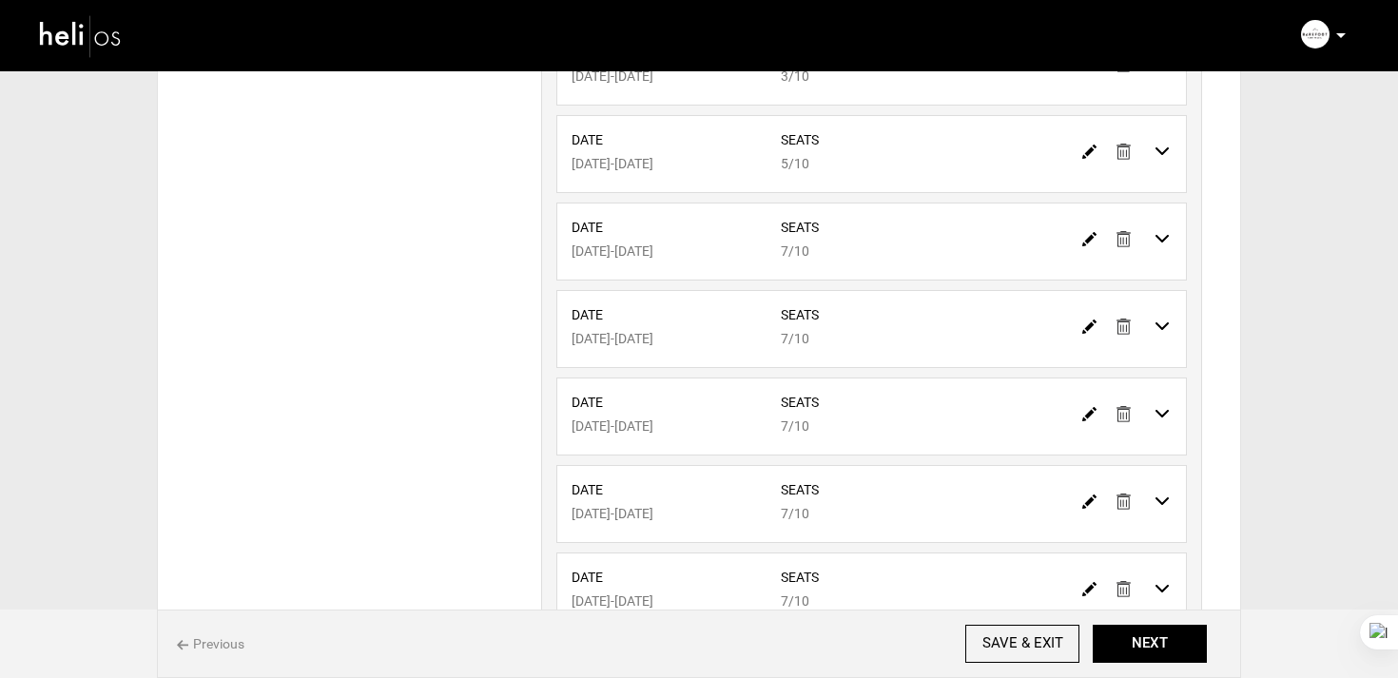
type input "10"
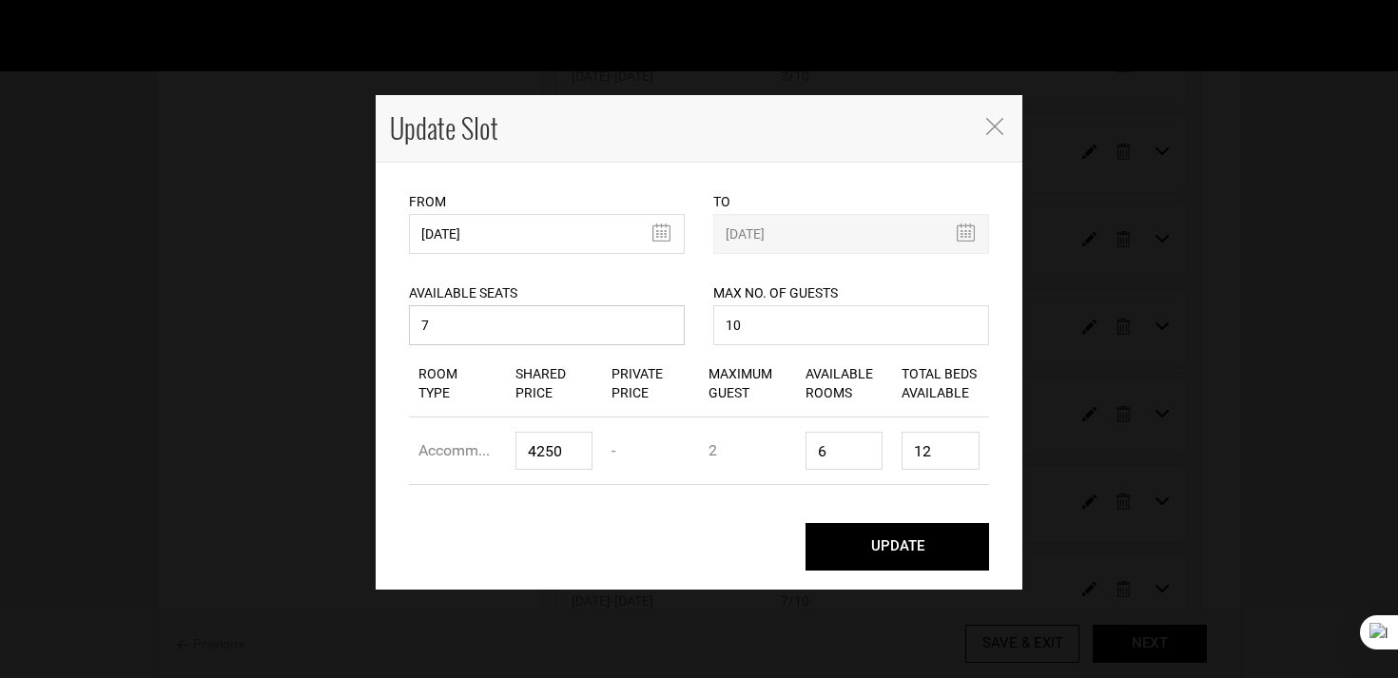
drag, startPoint x: 519, startPoint y: 329, endPoint x: 309, endPoint y: 311, distance: 210.9
click at [309, 311] on div "Update Slot From 02/07/2026 Please select start date. Start date already exists…" at bounding box center [699, 339] width 1398 height 678
type input "6"
click at [805, 523] on button "UPDATE" at bounding box center [897, 547] width 184 height 48
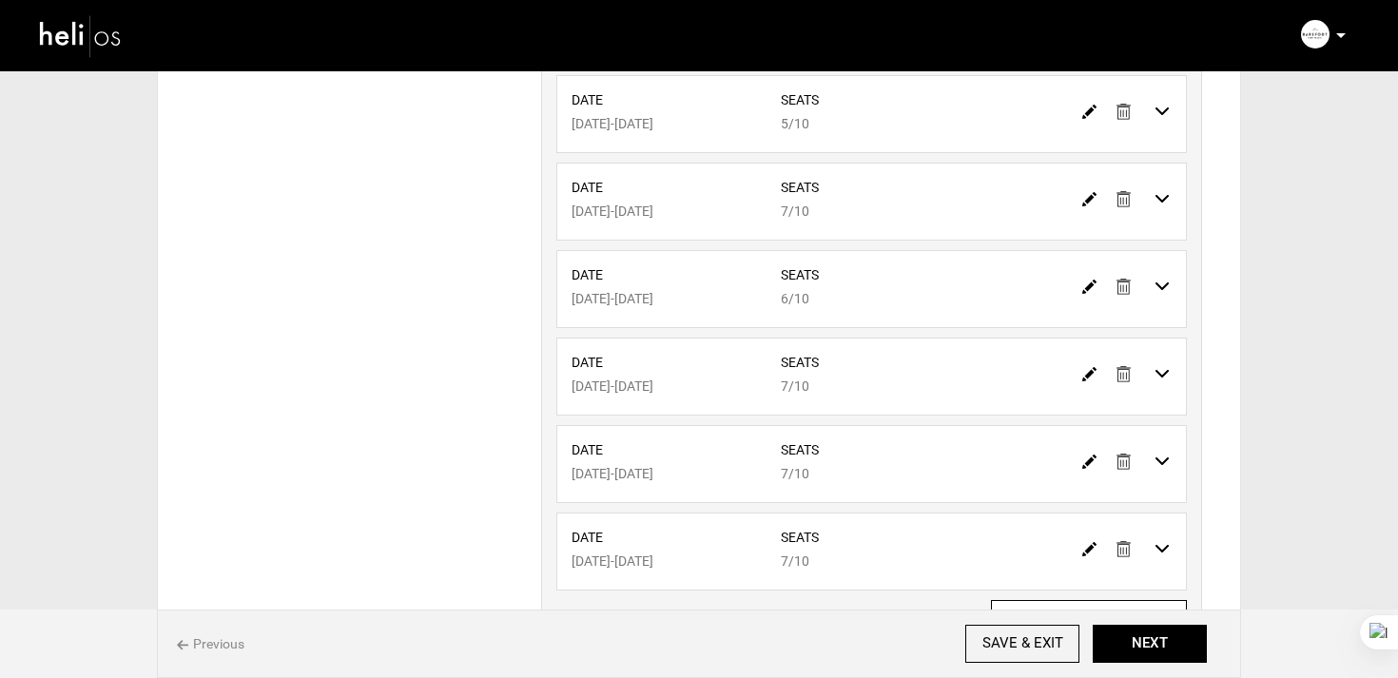
scroll to position [504, 0]
click at [1088, 366] on img at bounding box center [1089, 370] width 14 height 14
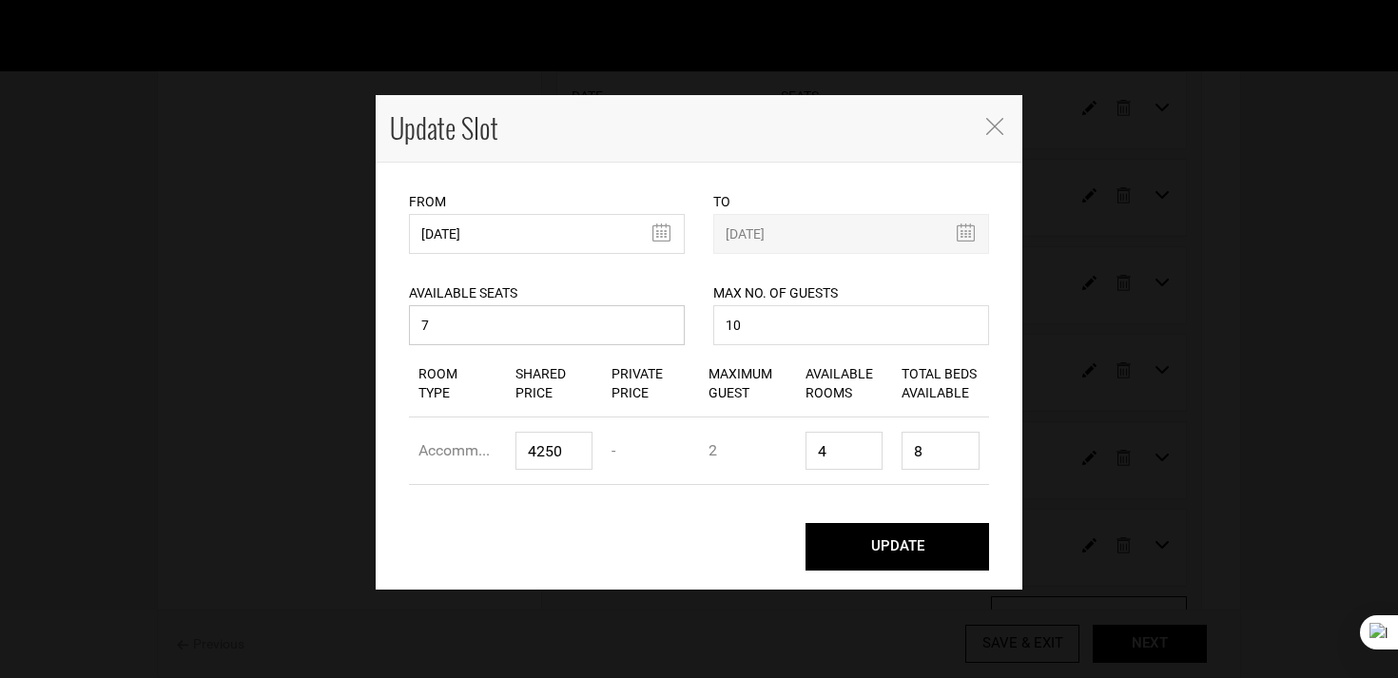
drag, startPoint x: 480, startPoint y: 335, endPoint x: 338, endPoint y: 320, distance: 143.5
click at [338, 320] on div "Update Slot From 02/18/2026 Please select start date. Start date already exists…" at bounding box center [699, 339] width 1398 height 678
type input "0"
click at [805, 523] on button "UPDATE" at bounding box center [897, 547] width 184 height 48
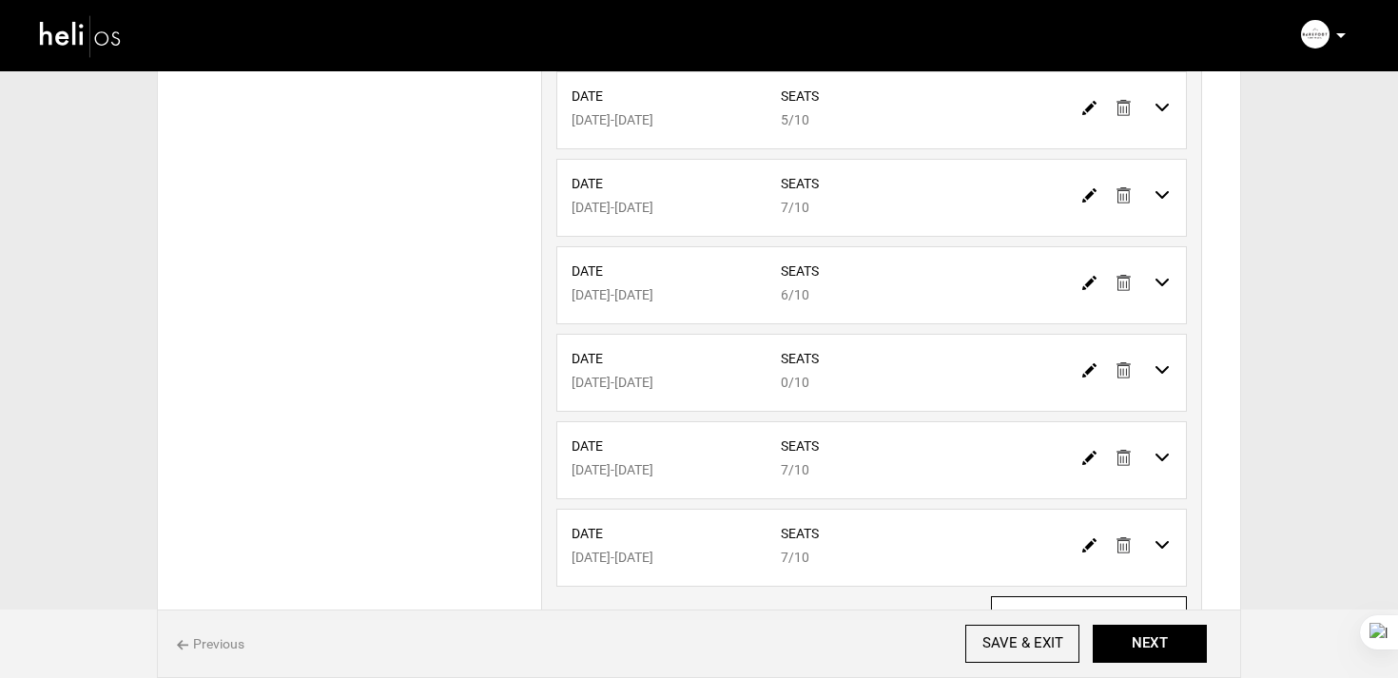
scroll to position [659, 0]
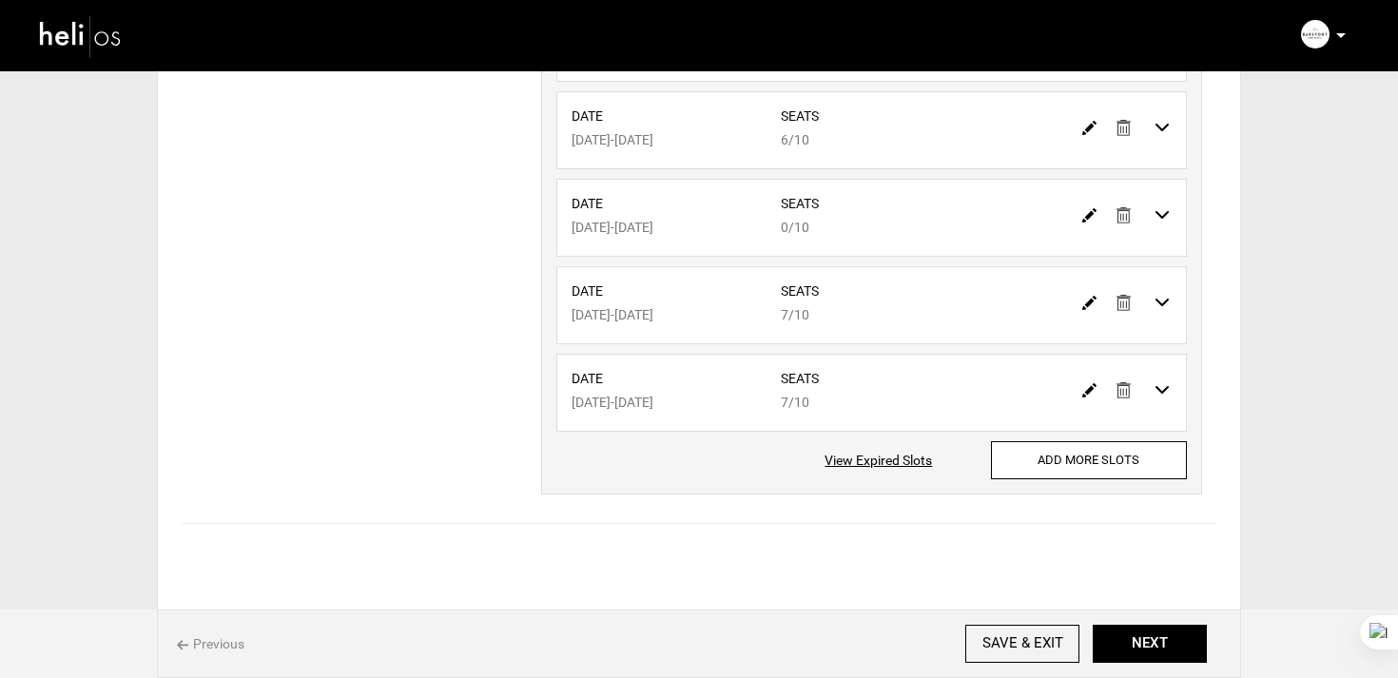
click at [1087, 307] on img at bounding box center [1089, 303] width 14 height 14
type input "02/28/2026"
type input "03/07/2026"
type input "7"
type input "10"
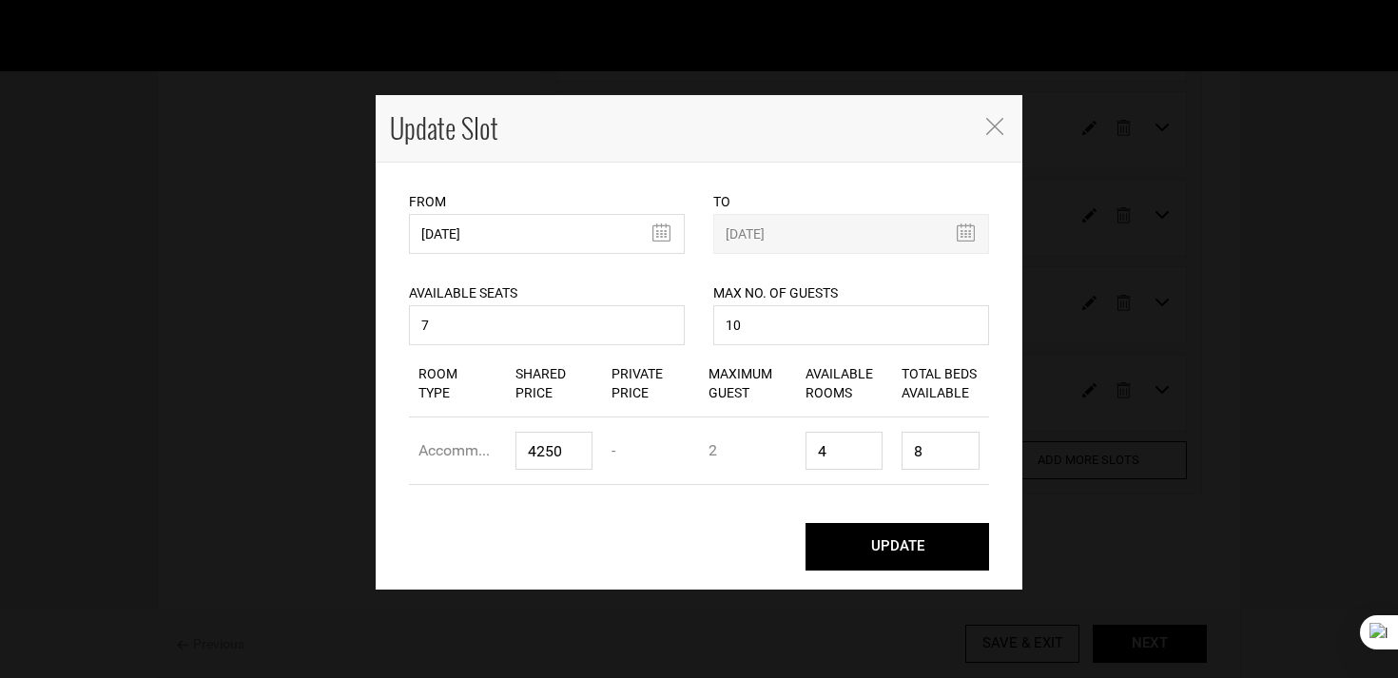
click at [912, 574] on div "UPDATE" at bounding box center [699, 547] width 609 height 86
click at [875, 551] on button "UPDATE" at bounding box center [897, 547] width 184 height 48
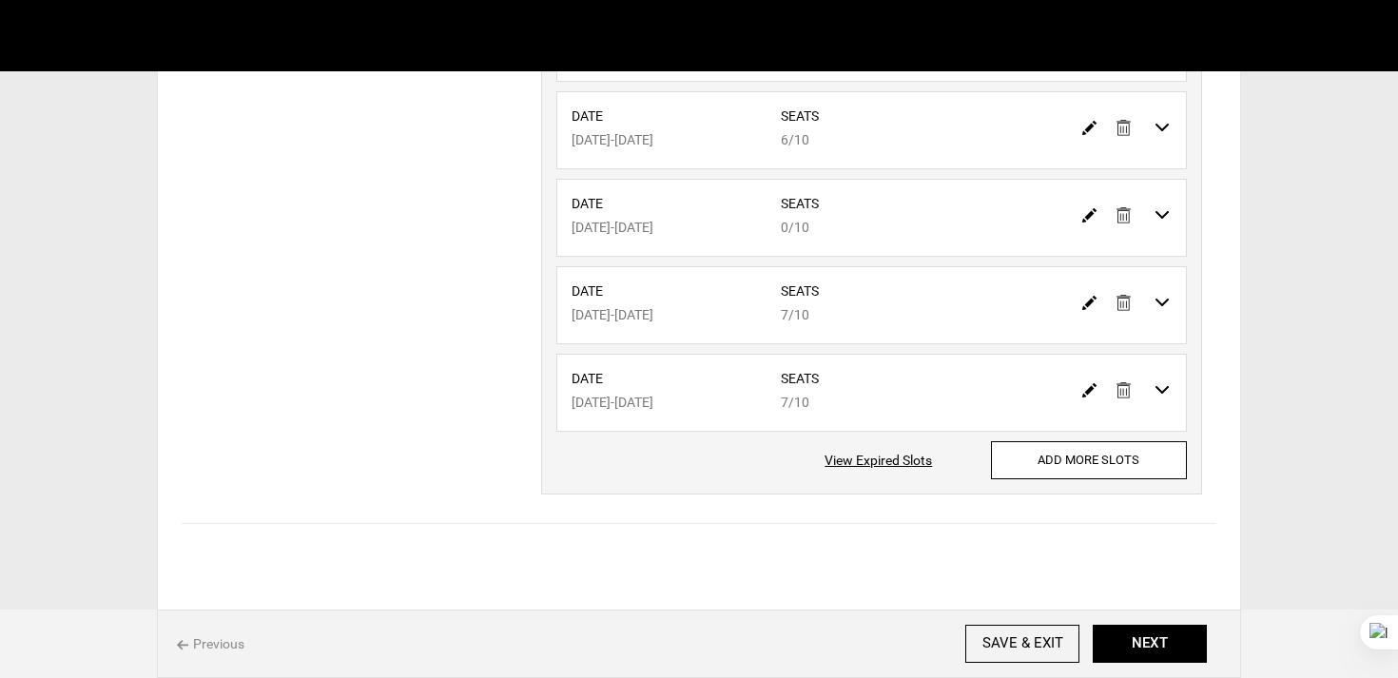
scroll to position [669, 0]
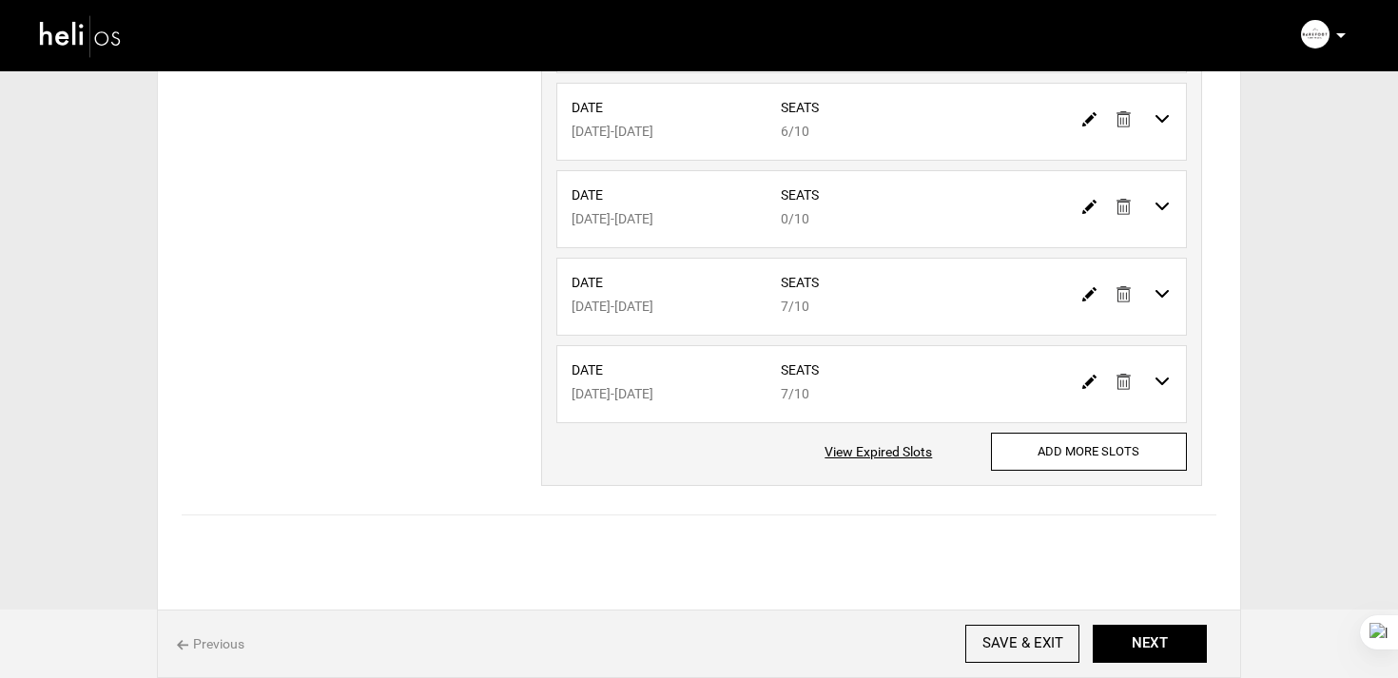
click at [1092, 381] on img at bounding box center [1089, 382] width 14 height 14
type input "03/11/2026"
type input "03/18/2026"
type input "7"
type input "10"
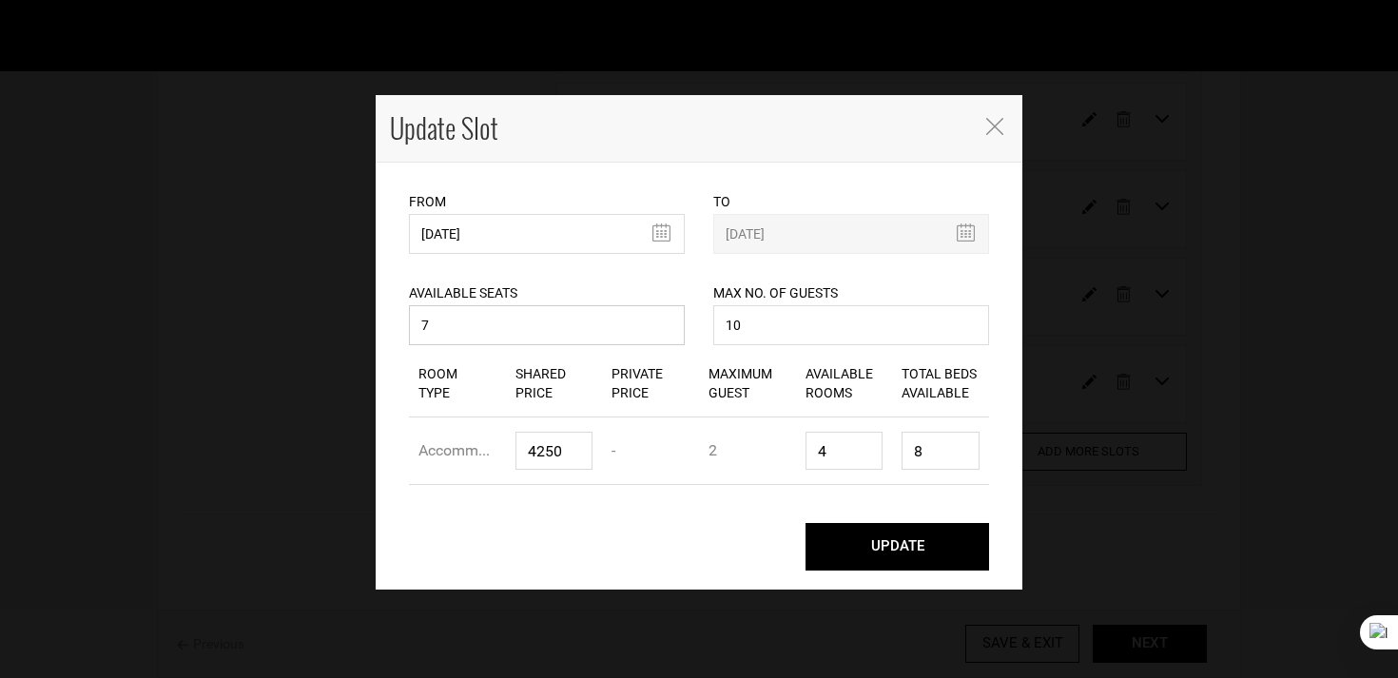
drag, startPoint x: 499, startPoint y: 336, endPoint x: 360, endPoint y: 331, distance: 138.9
click at [360, 331] on div "Update Slot From 03/11/2026 Please select start date. Start date already exists…" at bounding box center [699, 339] width 1398 height 678
type input "1"
click at [856, 539] on button "UPDATE" at bounding box center [897, 547] width 184 height 48
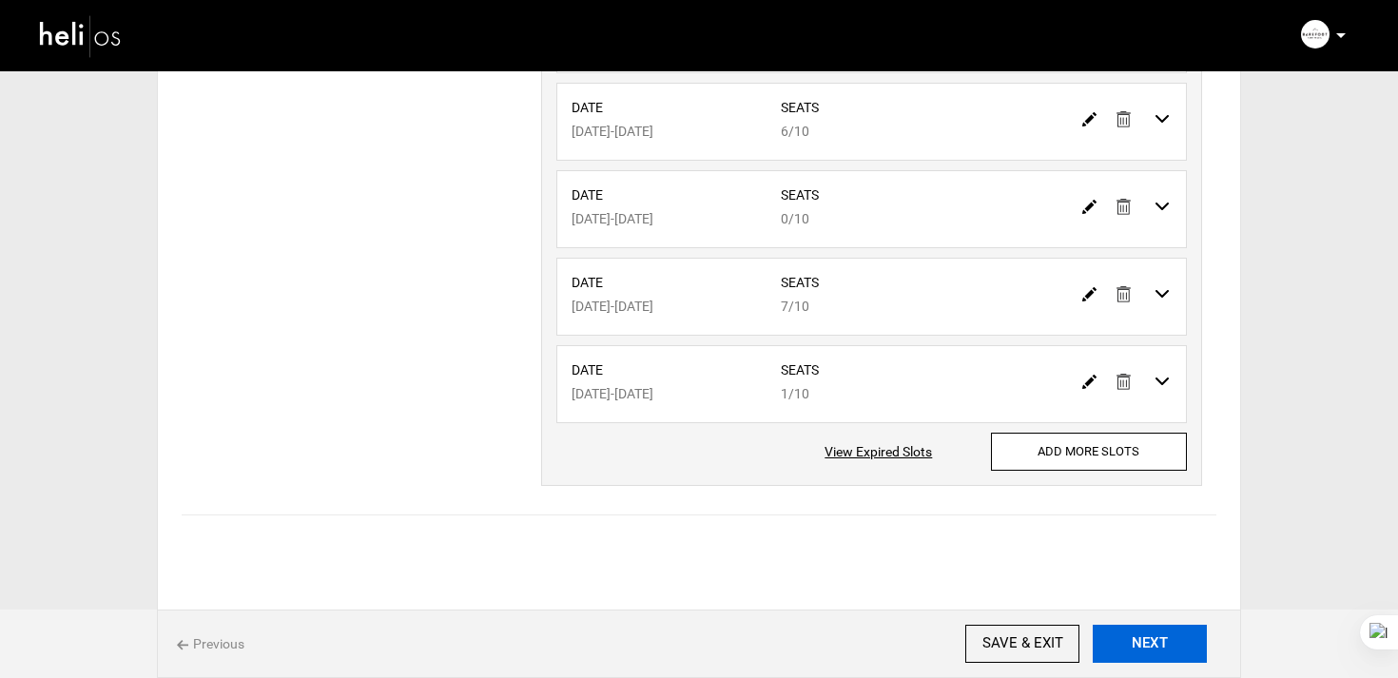
click at [1168, 647] on button "NEXT" at bounding box center [1150, 644] width 114 height 38
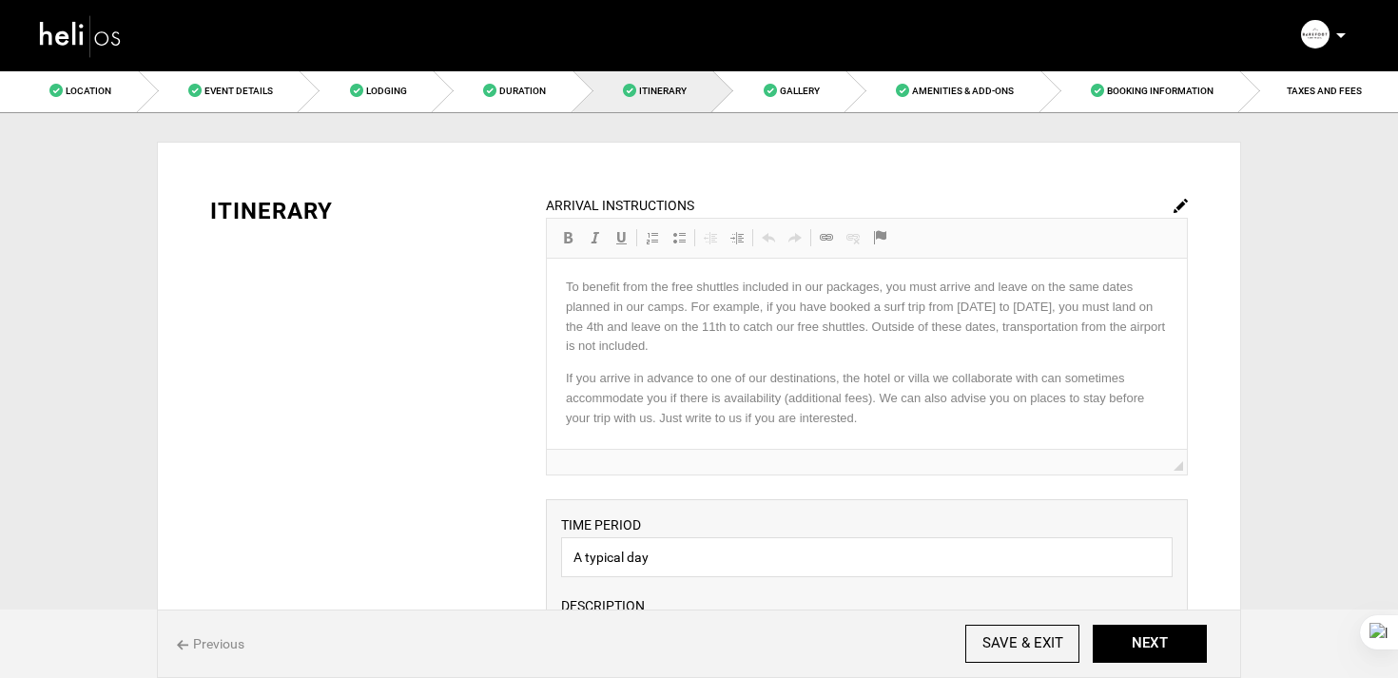
click at [1179, 203] on img at bounding box center [1181, 206] width 14 height 14
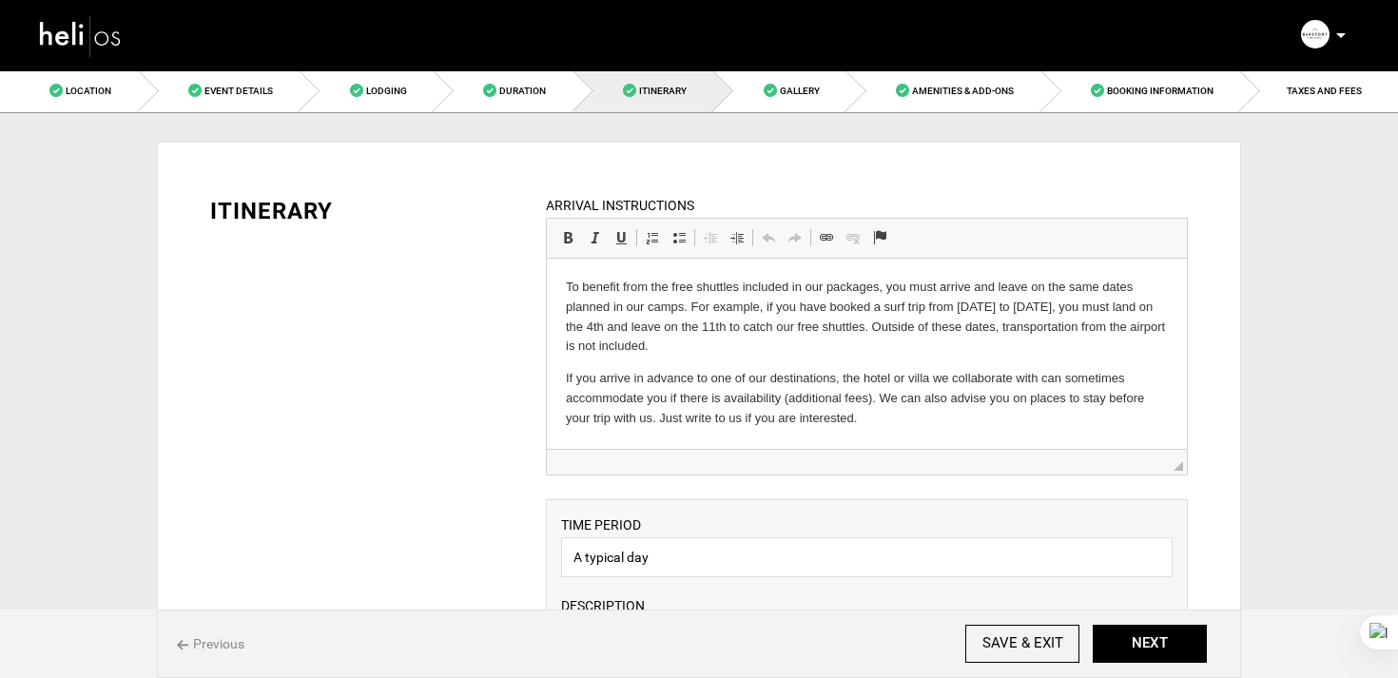
drag, startPoint x: 737, startPoint y: 456, endPoint x: 196, endPoint y: 150, distance: 621.3
click at [737, 456] on span "◢" at bounding box center [867, 462] width 640 height 26
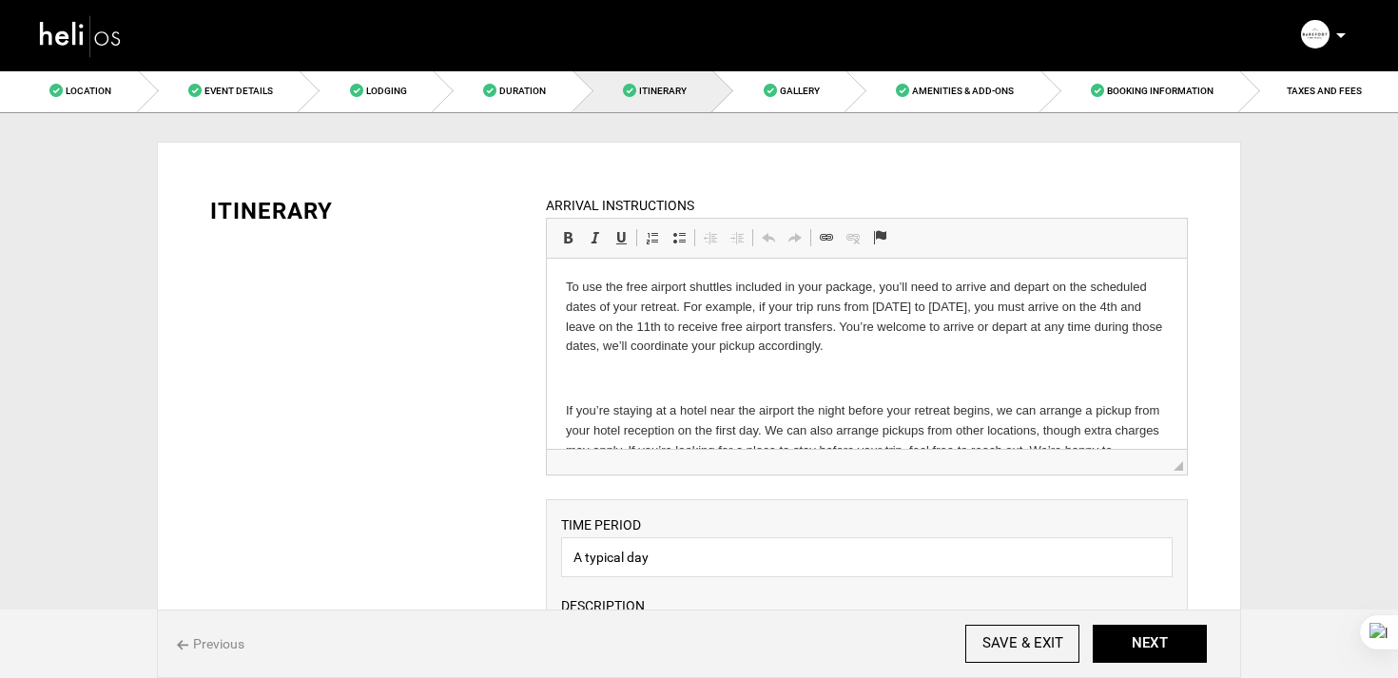
scroll to position [29, 0]
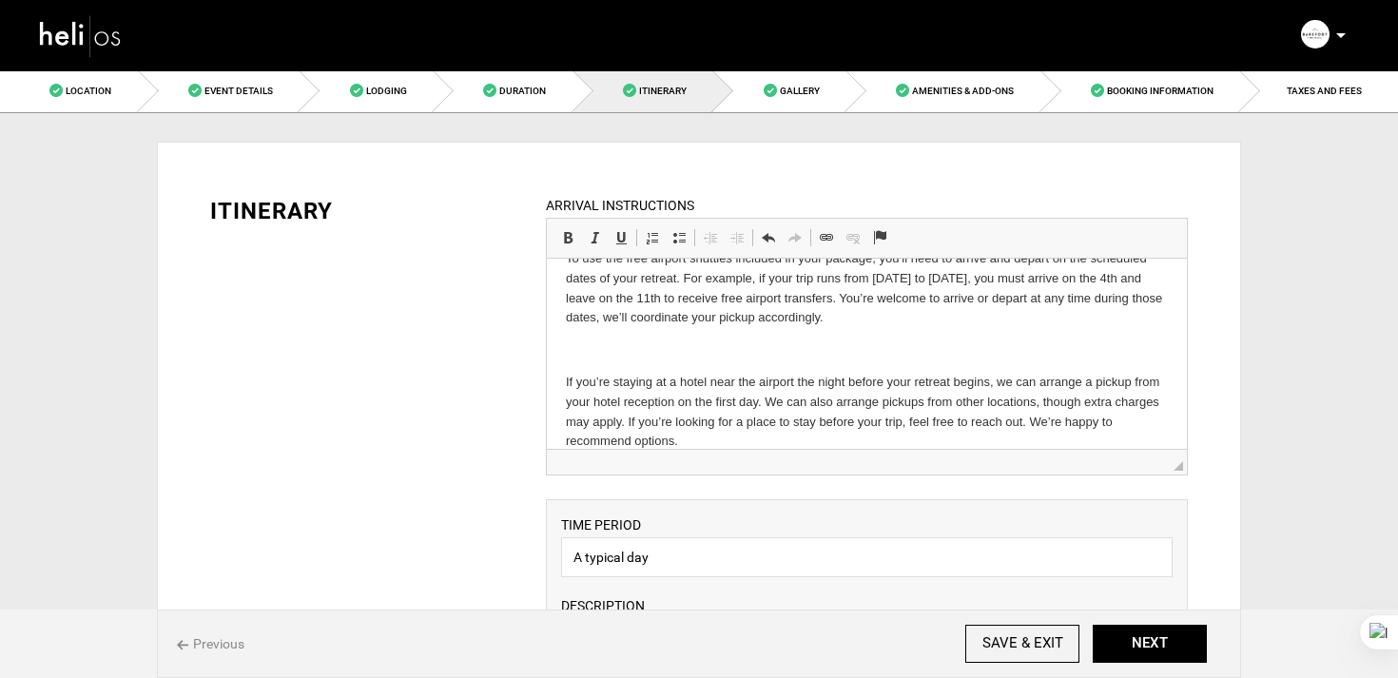
click at [561, 385] on html "To use the free airport shuttles included in your package, you’ll need to arriv…" at bounding box center [866, 350] width 640 height 241
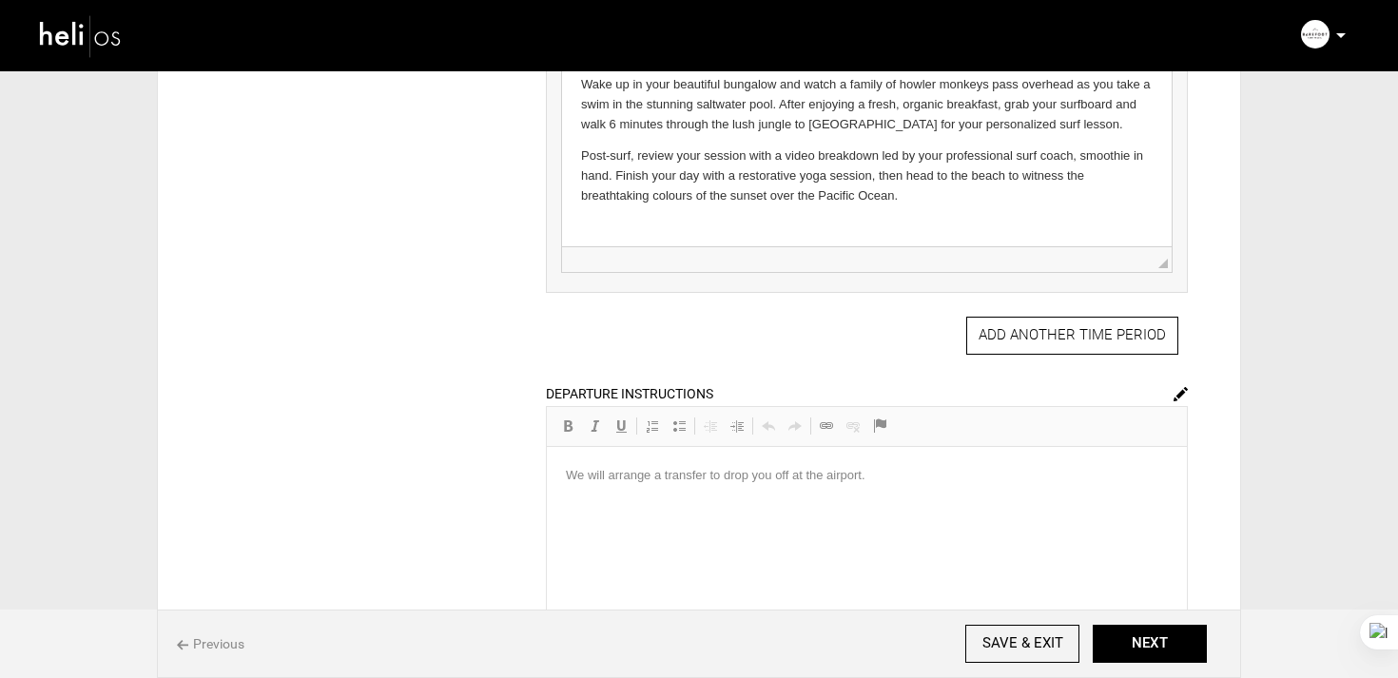
scroll to position [688, 0]
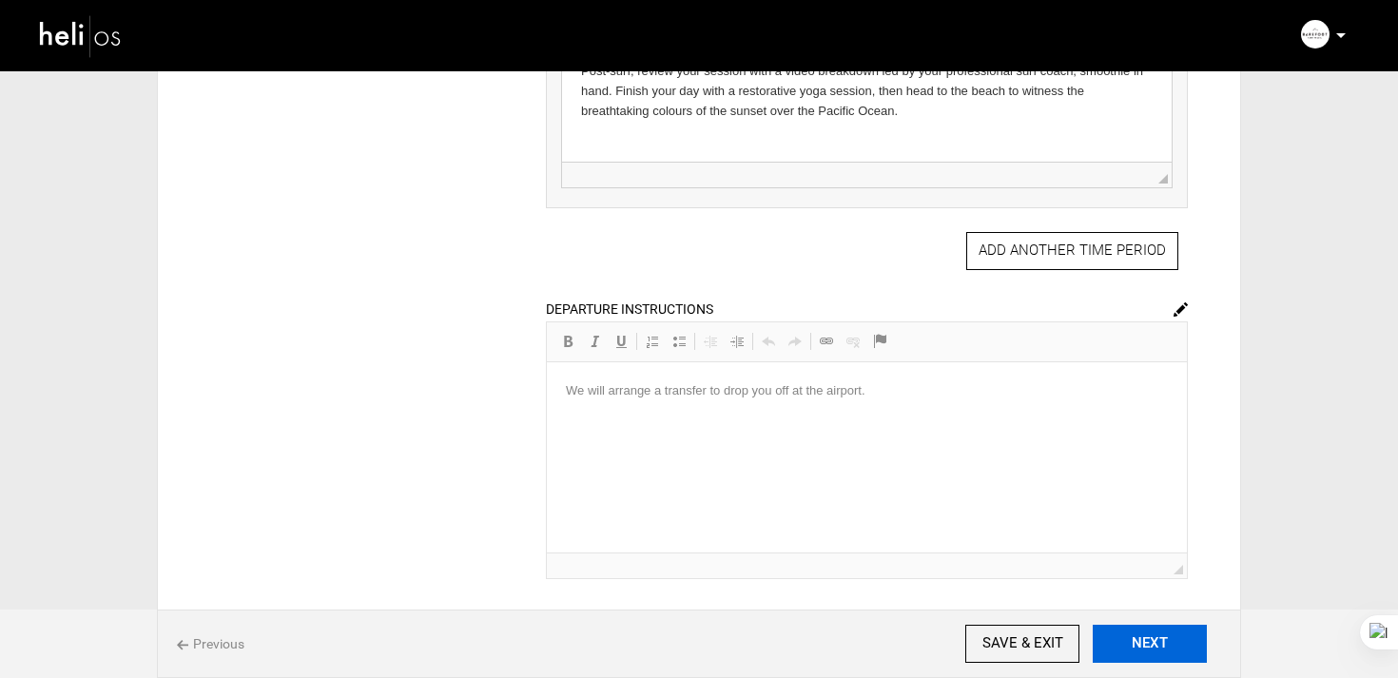
click at [1171, 652] on button "NEXT" at bounding box center [1150, 644] width 114 height 38
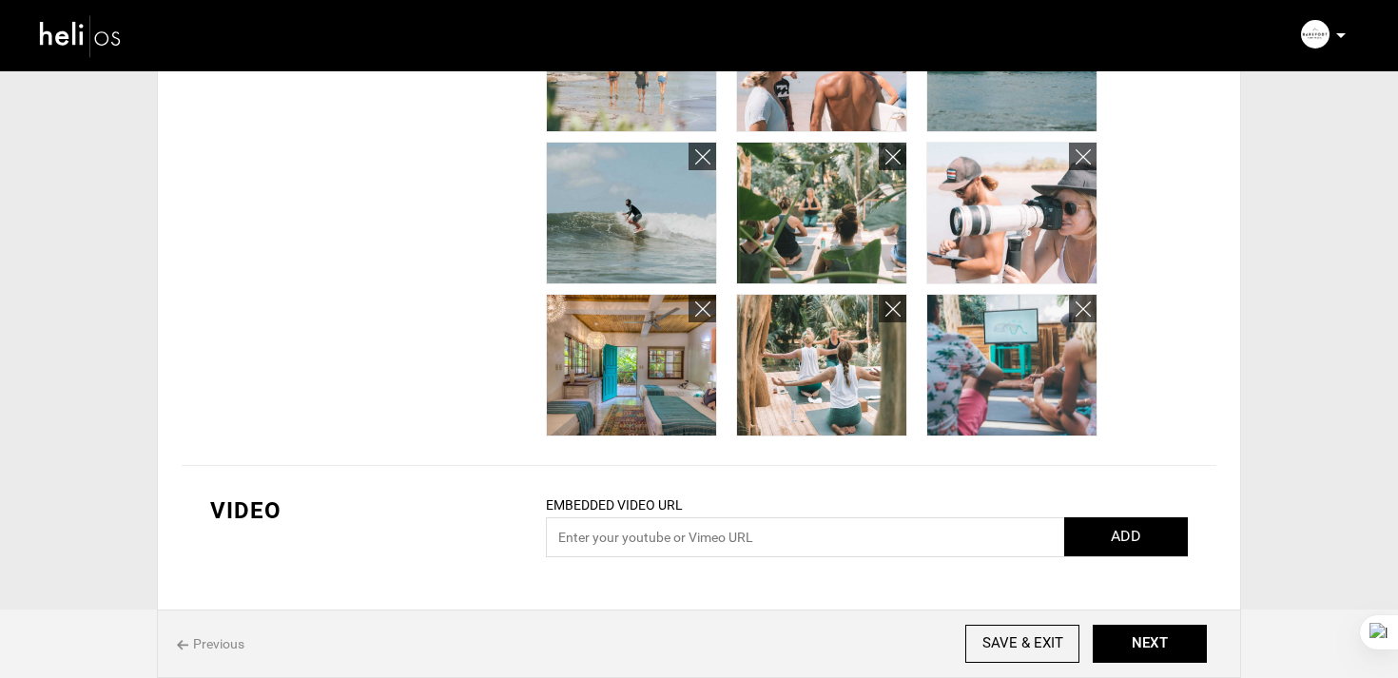
scroll to position [717, 0]
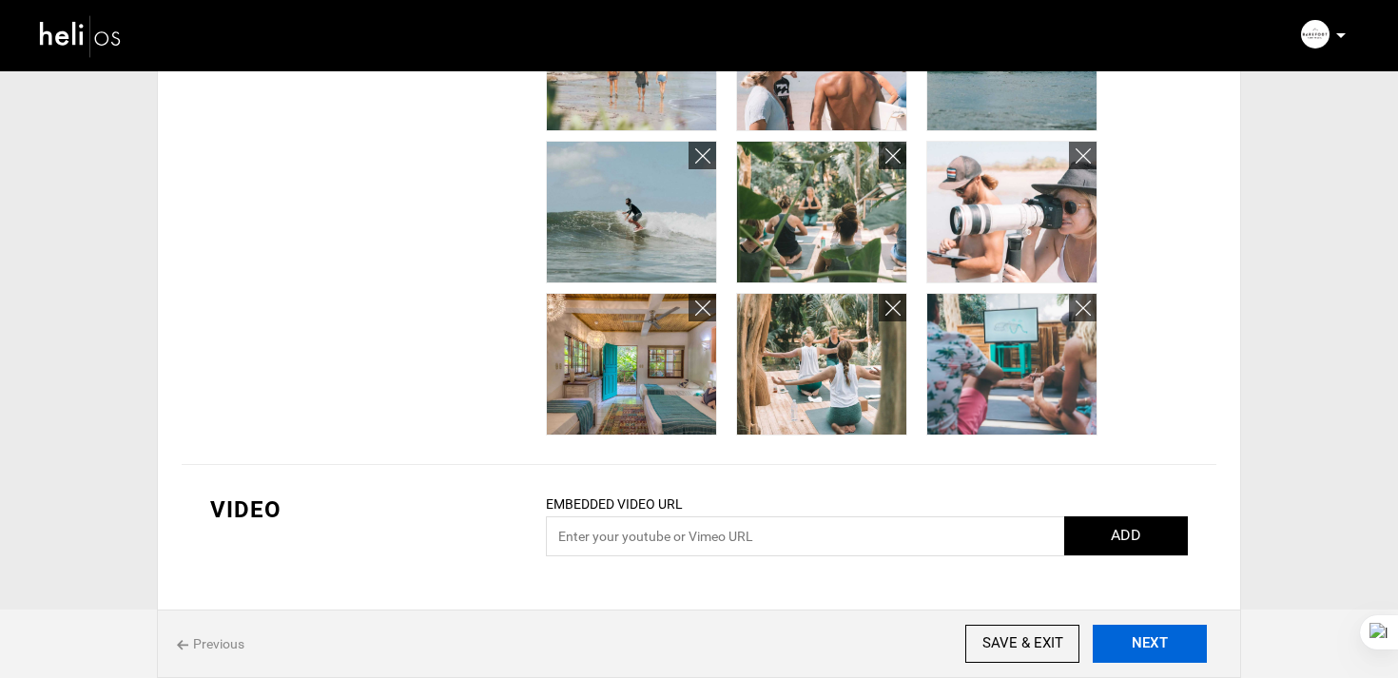
click at [1142, 631] on button "NEXT" at bounding box center [1150, 644] width 114 height 38
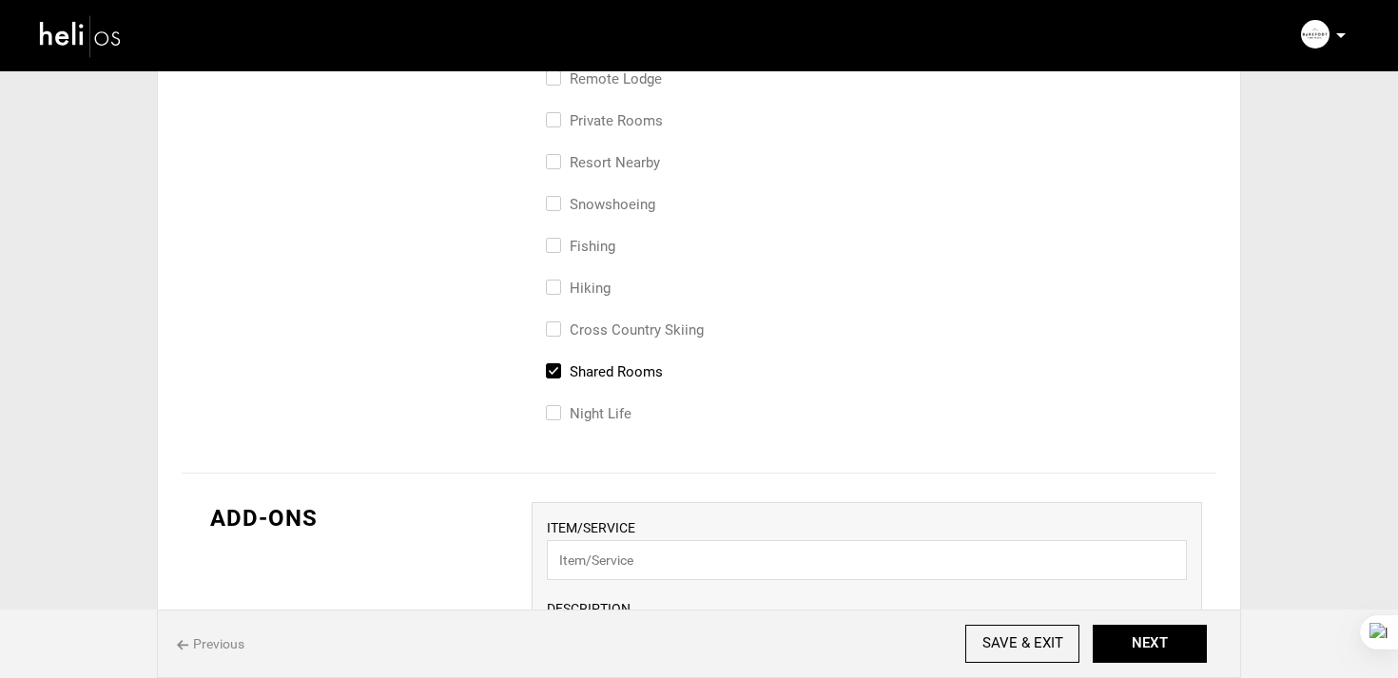
scroll to position [1090, 0]
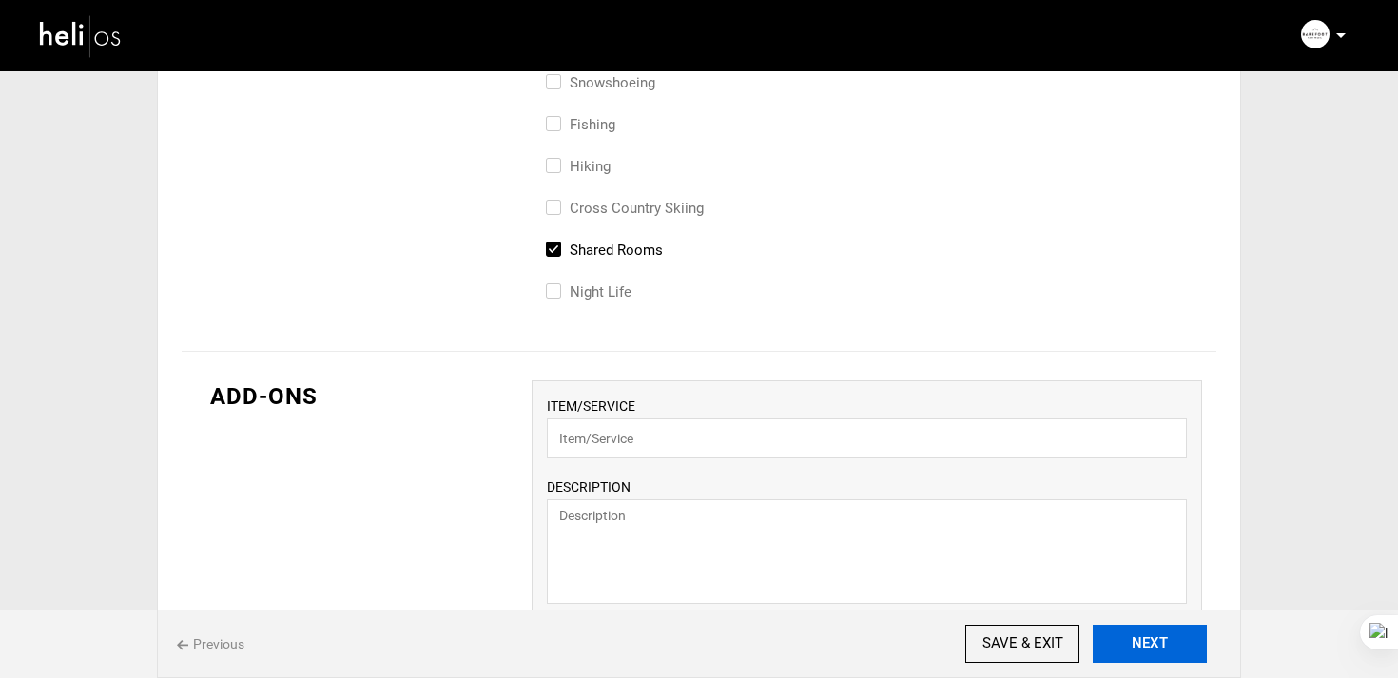
click at [1121, 643] on button "NEXT" at bounding box center [1150, 644] width 114 height 38
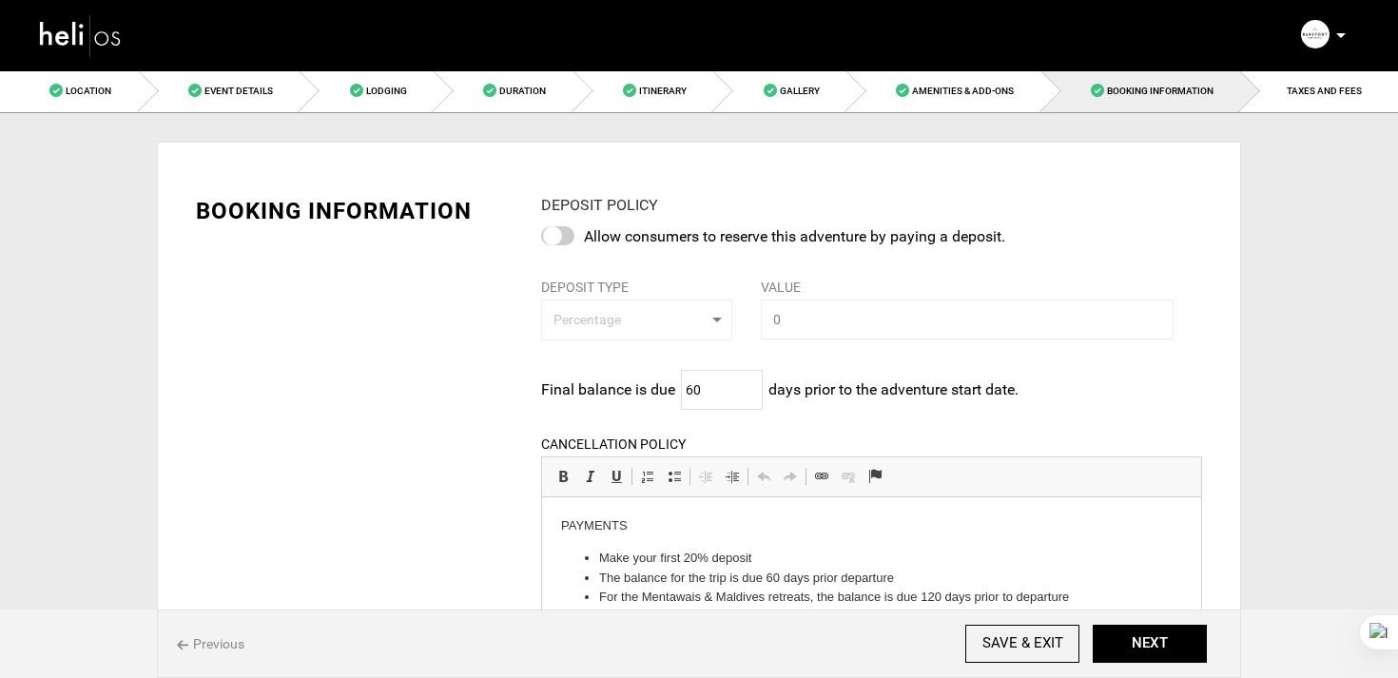
click at [559, 246] on div "Allow consumers to reserve this adventure by paying a deposit." at bounding box center [871, 241] width 661 height 31
click at [556, 231] on div at bounding box center [557, 235] width 33 height 19
click at [0, 0] on input "checkbox" at bounding box center [0, 0] width 0 height 0
type input "20"
click at [344, 405] on div "BOOKING INFORMATION DEPOSIT POLICY Allow consumers to reserve this adventure by…" at bounding box center [699, 653] width 1035 height 975
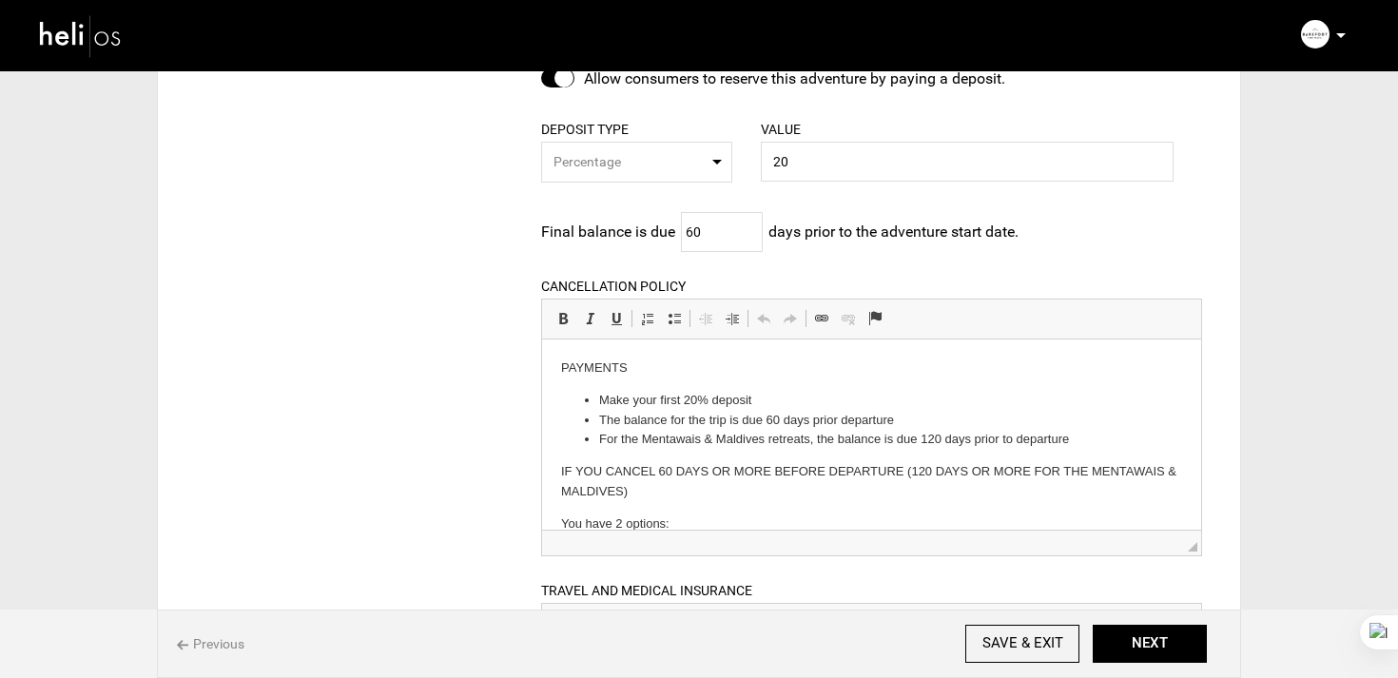
scroll to position [194, 0]
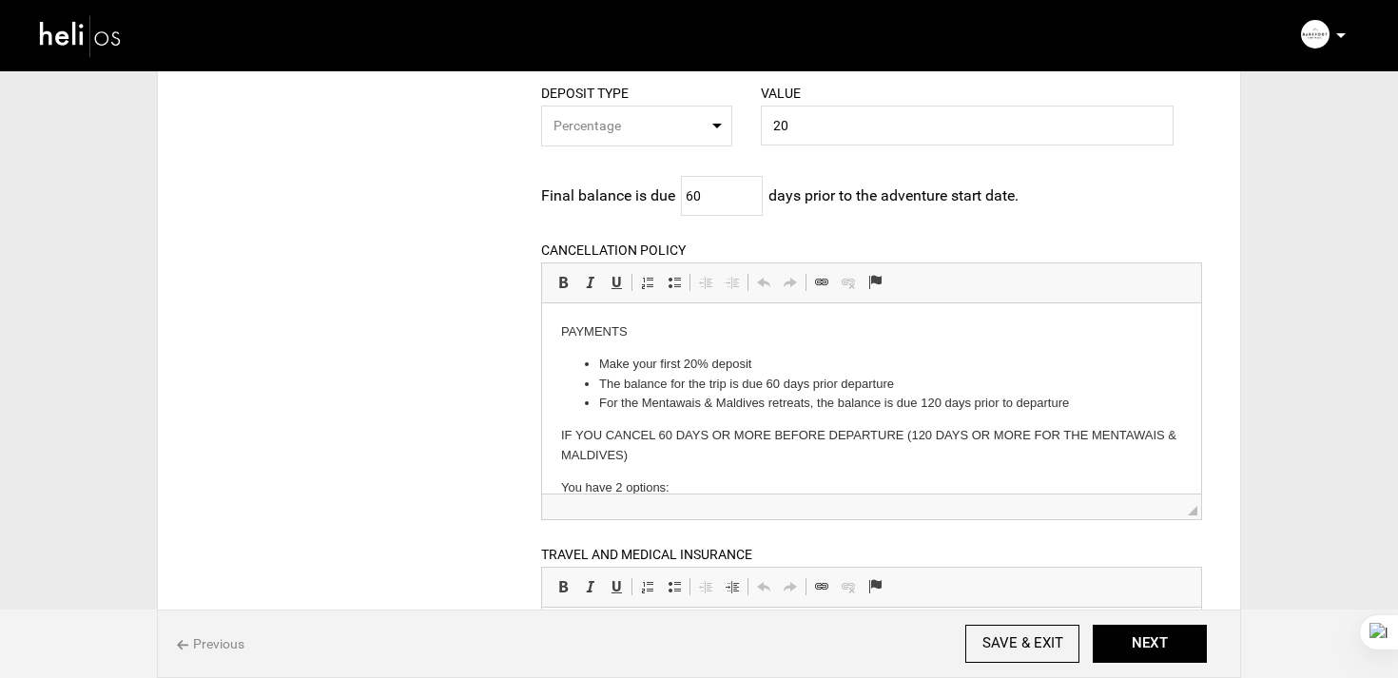
drag, startPoint x: 689, startPoint y: 325, endPoint x: 499, endPoint y: 329, distance: 189.3
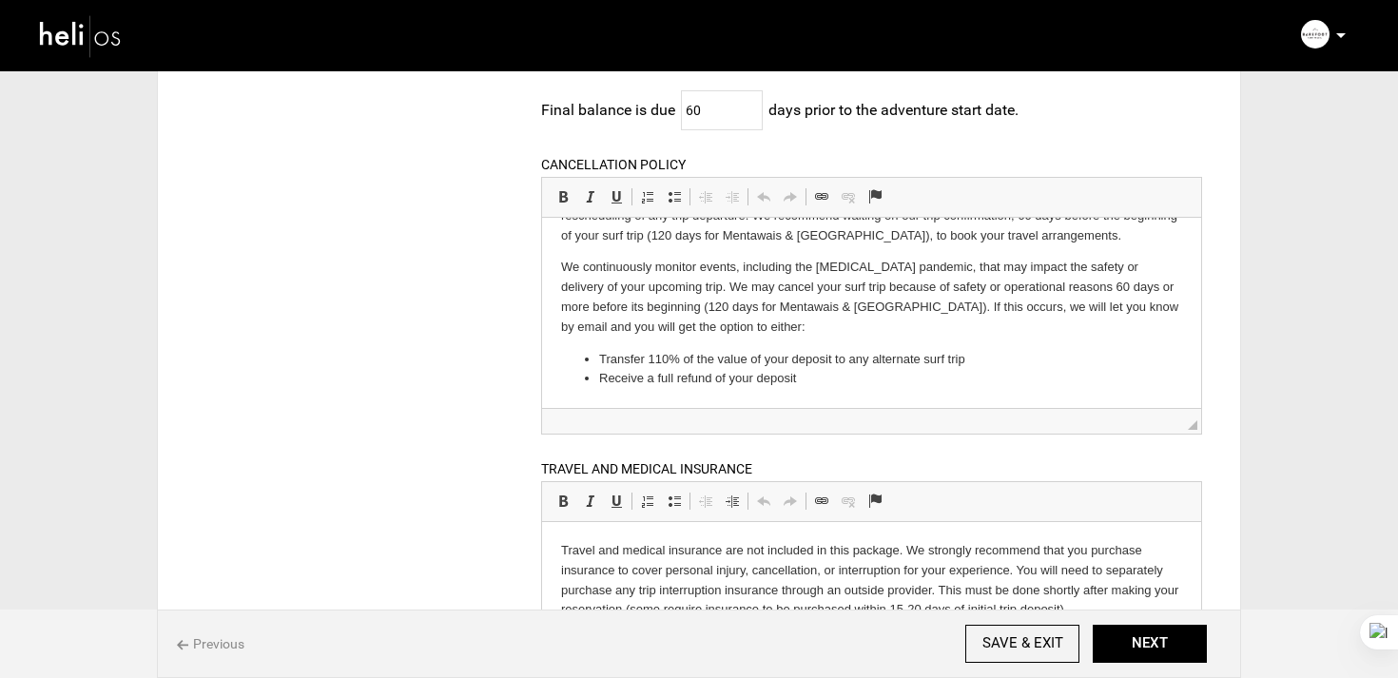
scroll to position [236, 0]
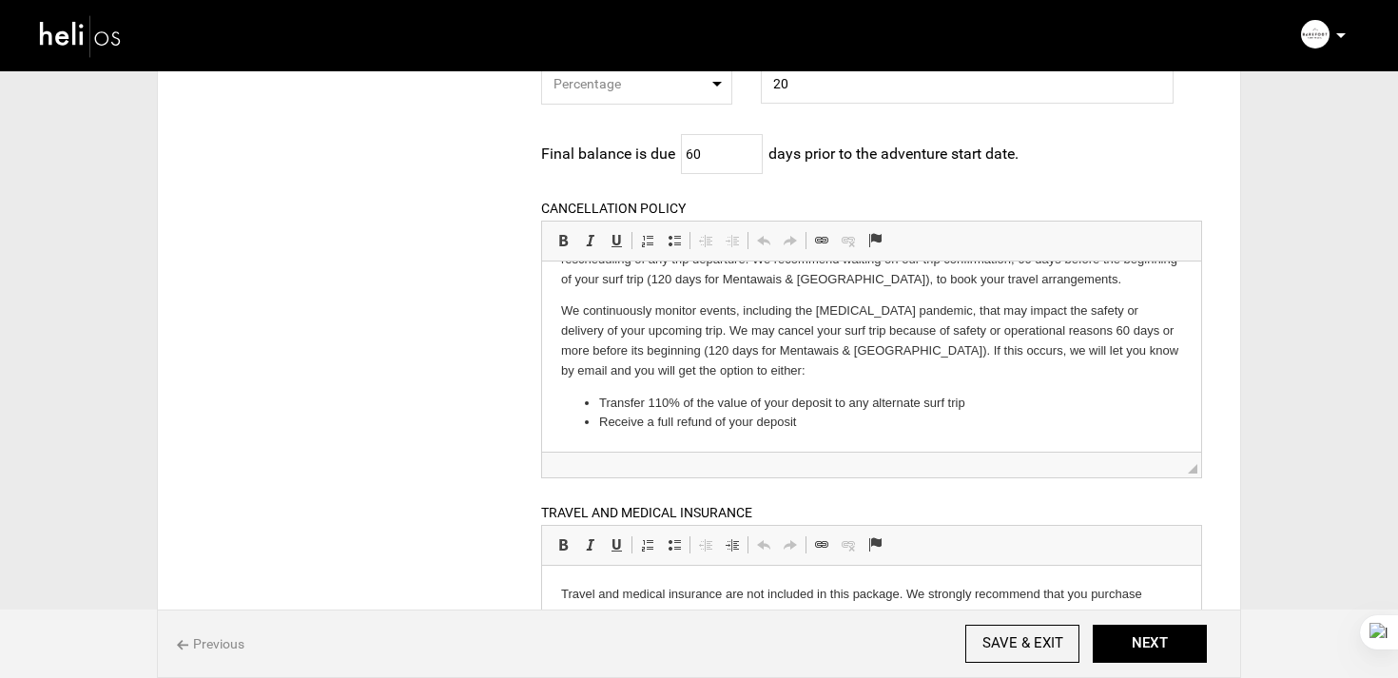
click at [691, 400] on li "Transfer 110% of the value of your deposit to any alternate surf trip" at bounding box center [870, 403] width 545 height 20
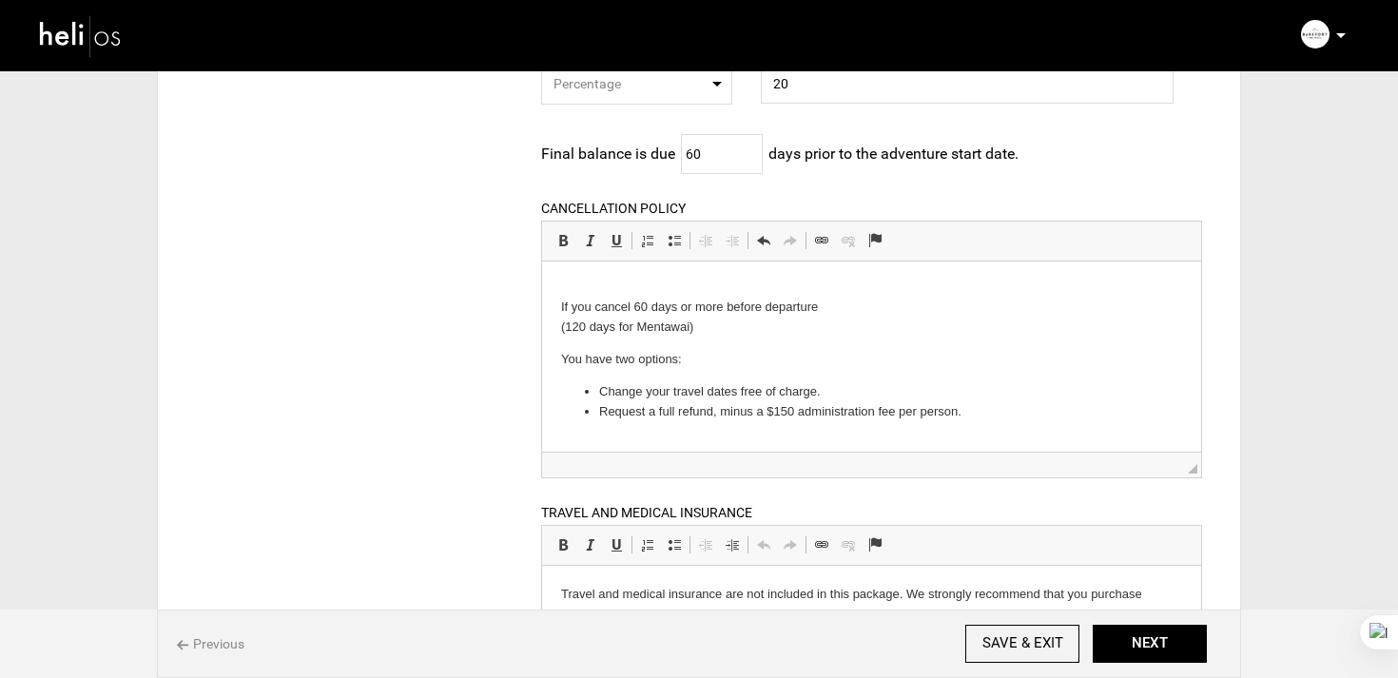
scroll to position [0, 0]
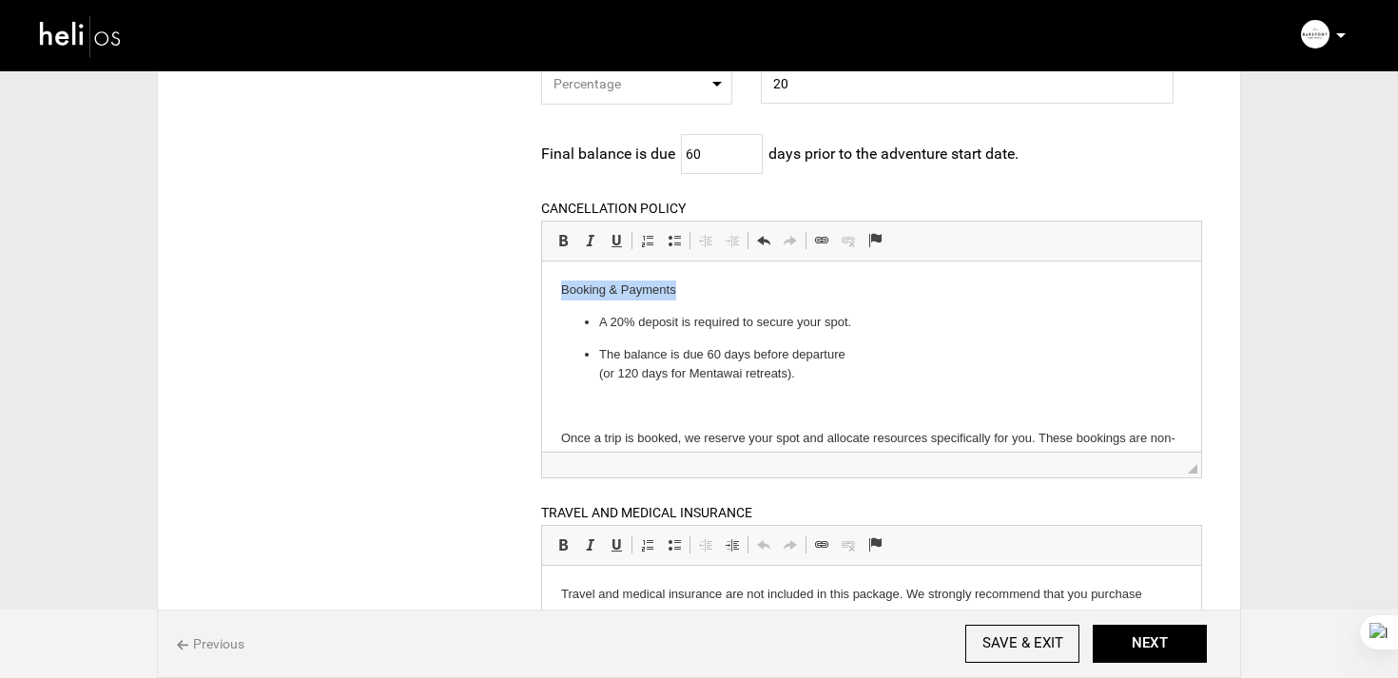
drag, startPoint x: 702, startPoint y: 276, endPoint x: 703, endPoint y: 292, distance: 16.2
click at [563, 242] on span at bounding box center [562, 240] width 15 height 15
click at [593, 352] on ul "A 20% deposit is required to secure your spot. The balance is due 60 days befor…" at bounding box center [870, 347] width 621 height 71
click at [593, 378] on ul "A 20% deposit is required to secure your spot. The balance is due 60 days befor…" at bounding box center [870, 347] width 621 height 71
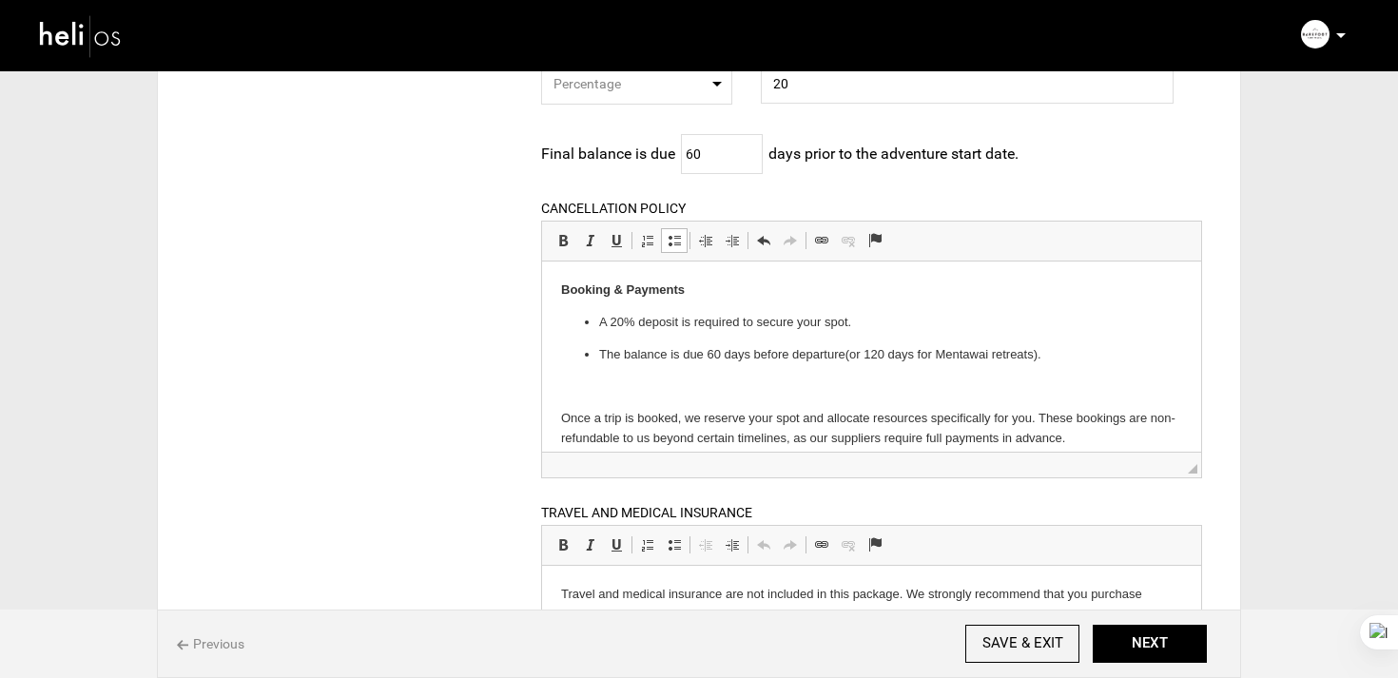
click at [598, 352] on li "The balance is due 60 days before departure (or 120 days for Mentawai retreats)." at bounding box center [870, 354] width 545 height 20
click at [668, 250] on link "Insert/Remove Bulleted List" at bounding box center [674, 240] width 27 height 25
click at [640, 313] on p "A 20% deposit is required to secure your spot." at bounding box center [870, 322] width 545 height 20
click at [671, 245] on span at bounding box center [674, 240] width 15 height 15
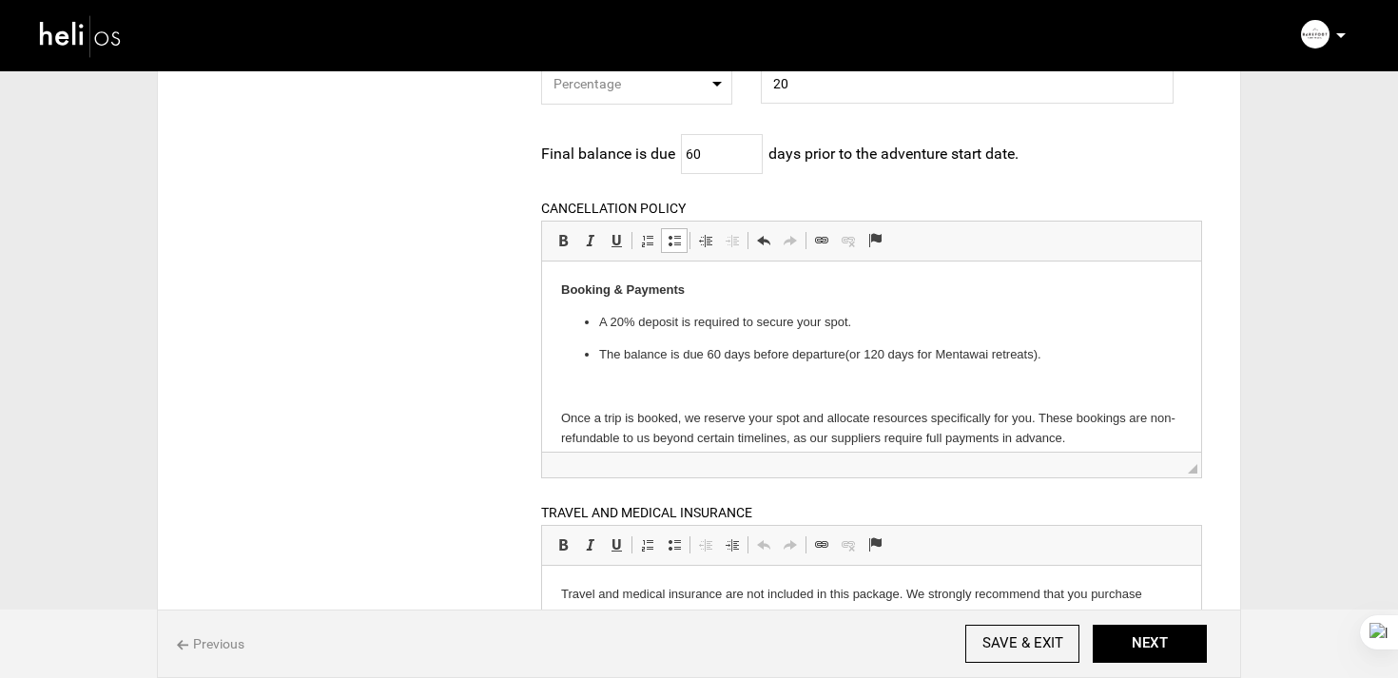
click at [671, 245] on span at bounding box center [674, 240] width 15 height 15
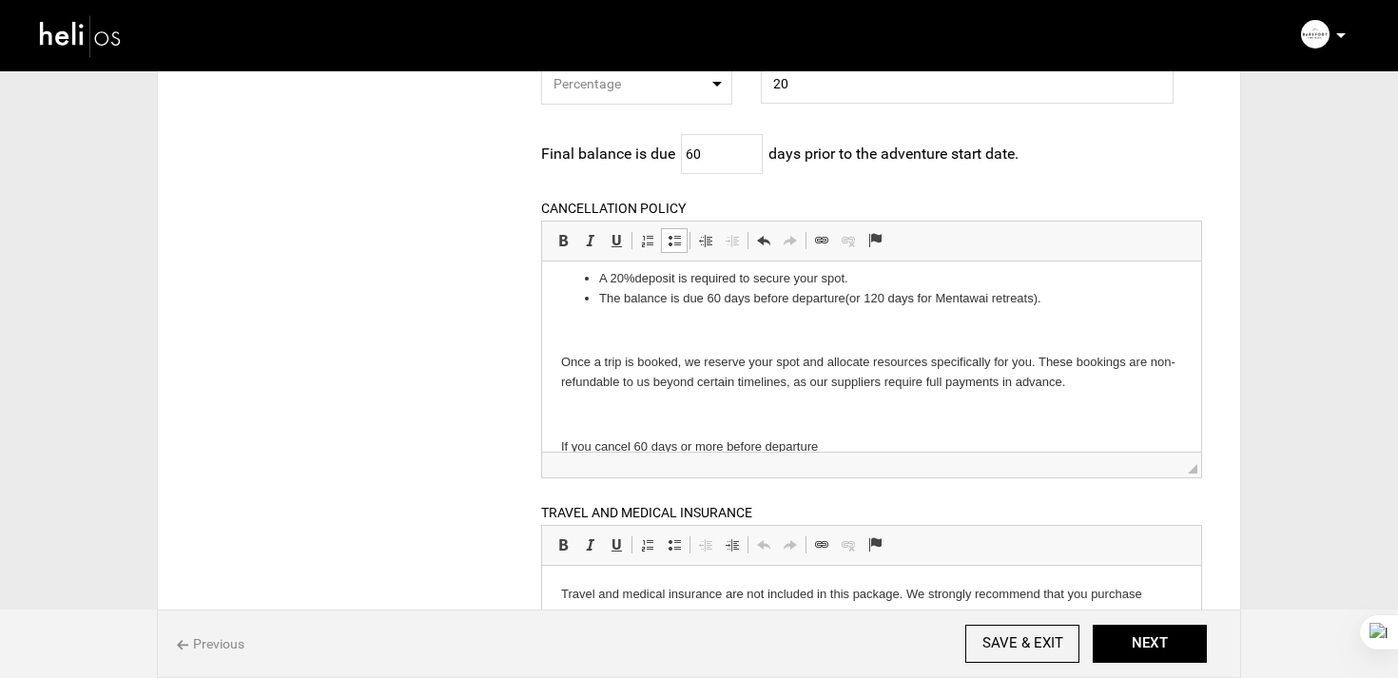
scroll to position [48, 0]
click at [560, 356] on p "Once a trip is booked, we reserve your spot and allocate resources specifically…" at bounding box center [870, 368] width 621 height 40
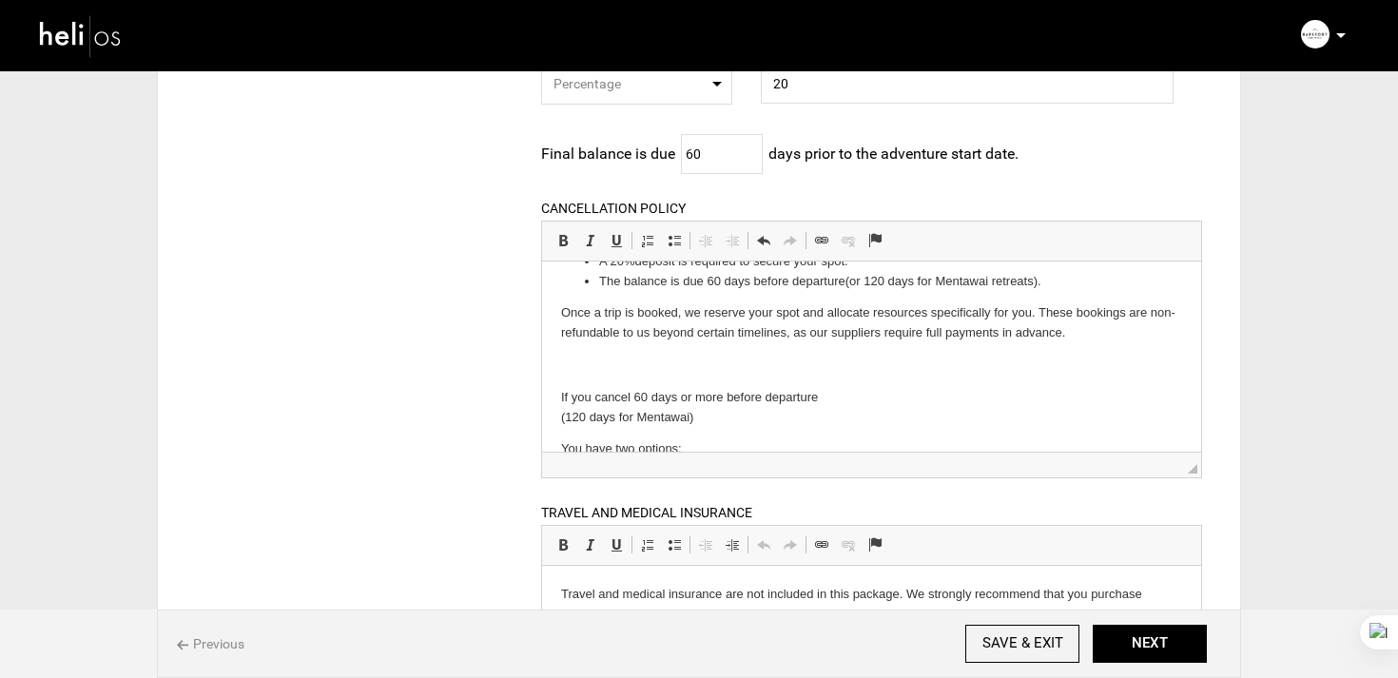
scroll to position [62, 0]
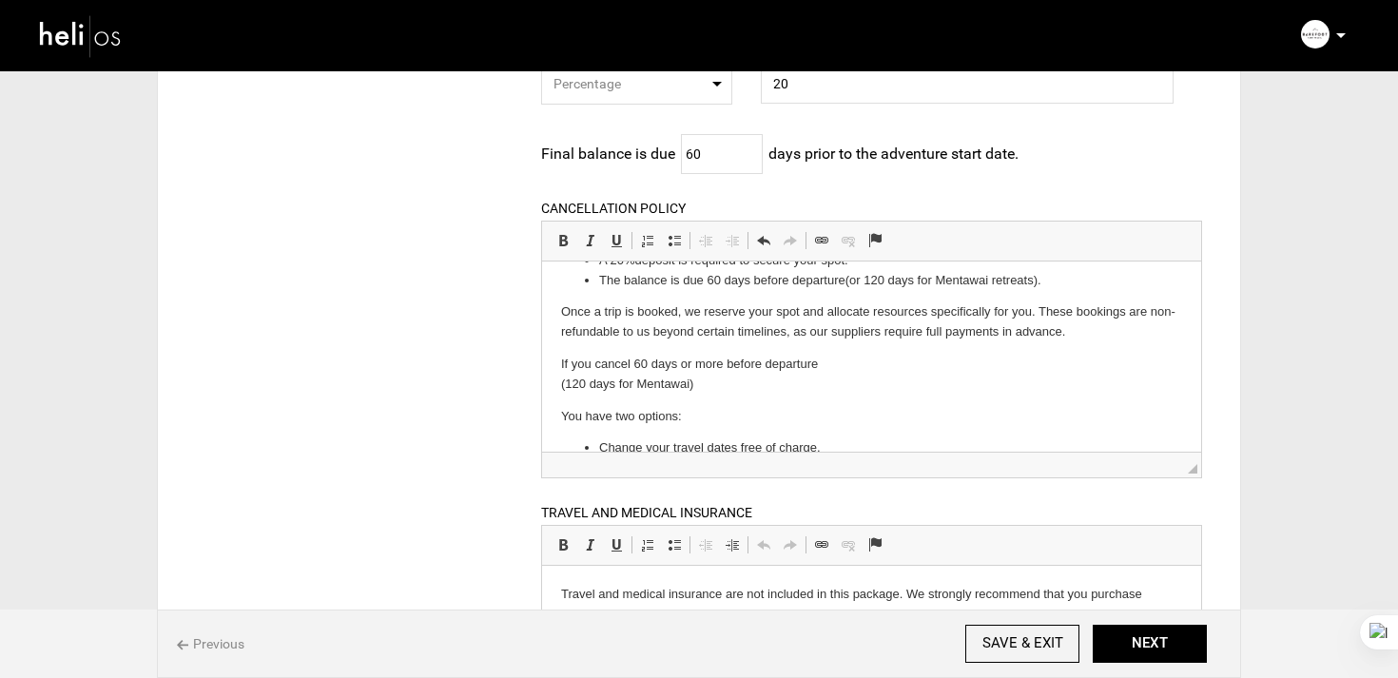
click at [552, 384] on html "Booking & Payments A 20% deposit is required to secure your spot. The balance i…" at bounding box center [870, 686] width 659 height 975
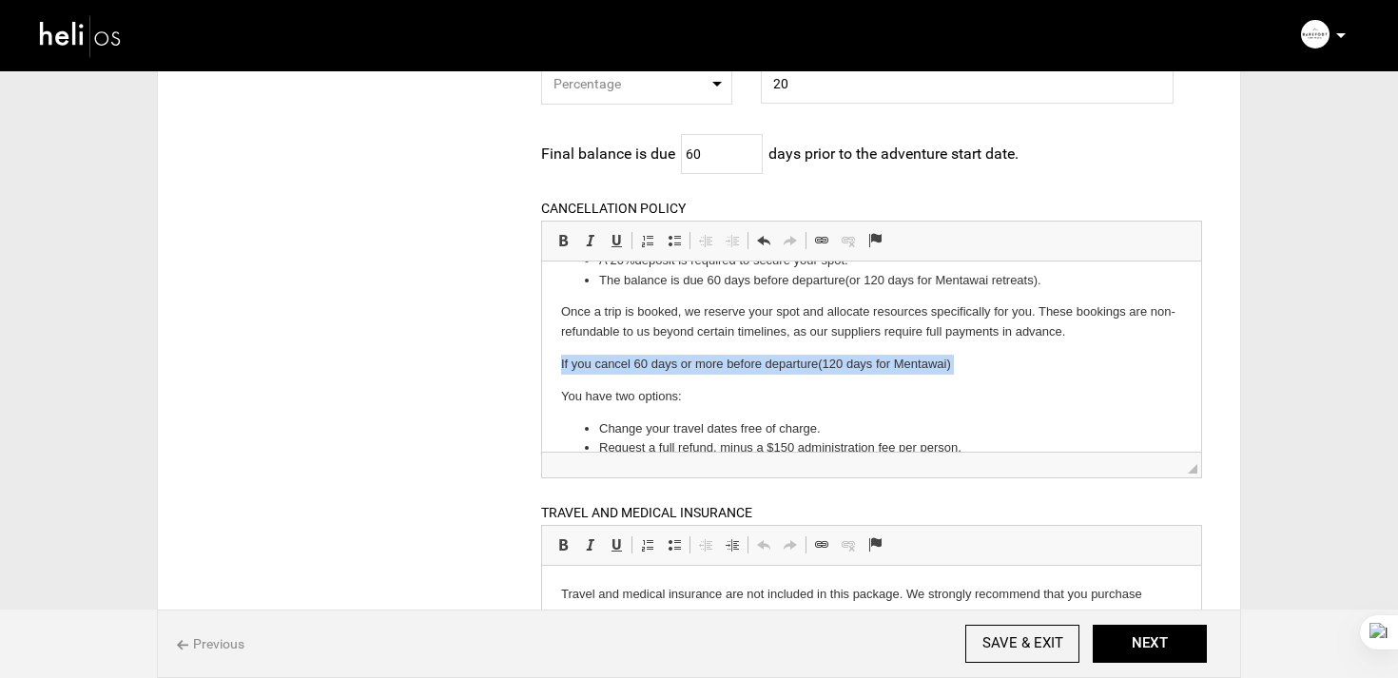
drag, startPoint x: 989, startPoint y: 374, endPoint x: 527, endPoint y: 359, distance: 462.4
click at [541, 359] on html "Booking & Payments A 20% deposit is required to secure your spot. The balance i…" at bounding box center [870, 677] width 659 height 956
click at [556, 240] on span at bounding box center [562, 240] width 15 height 15
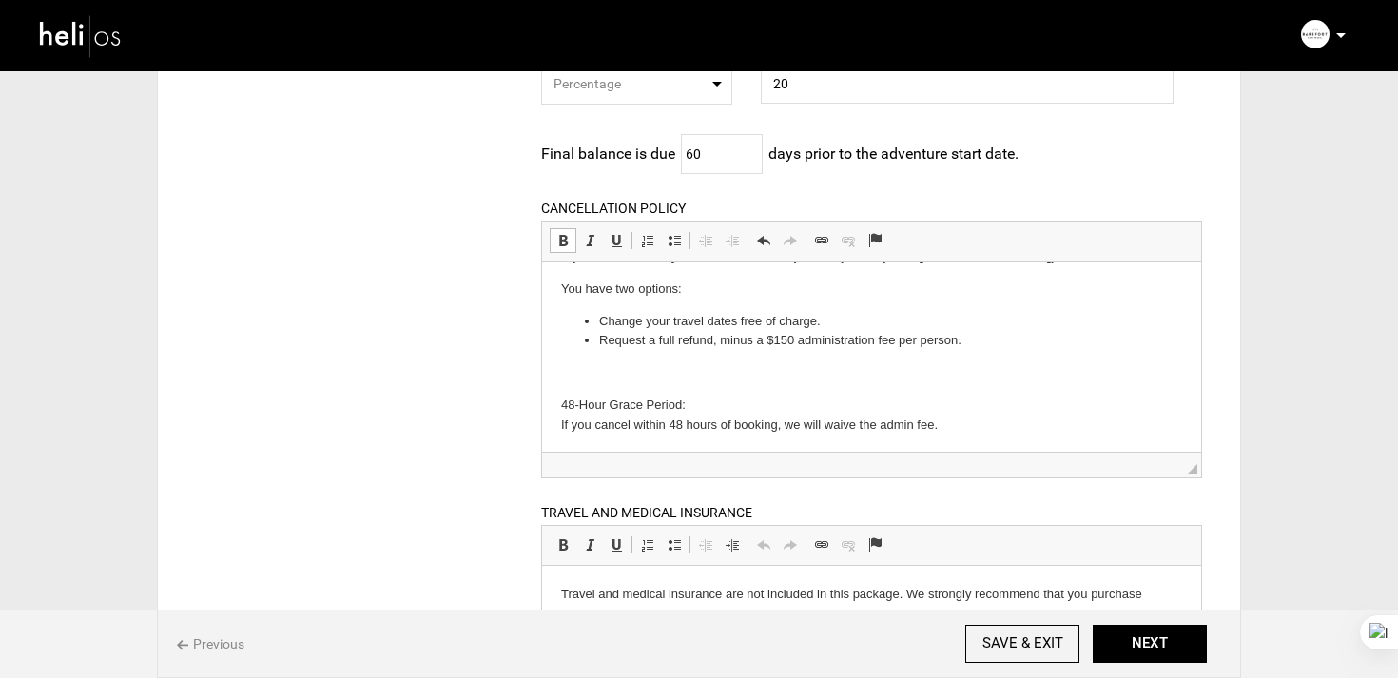
scroll to position [163, 0]
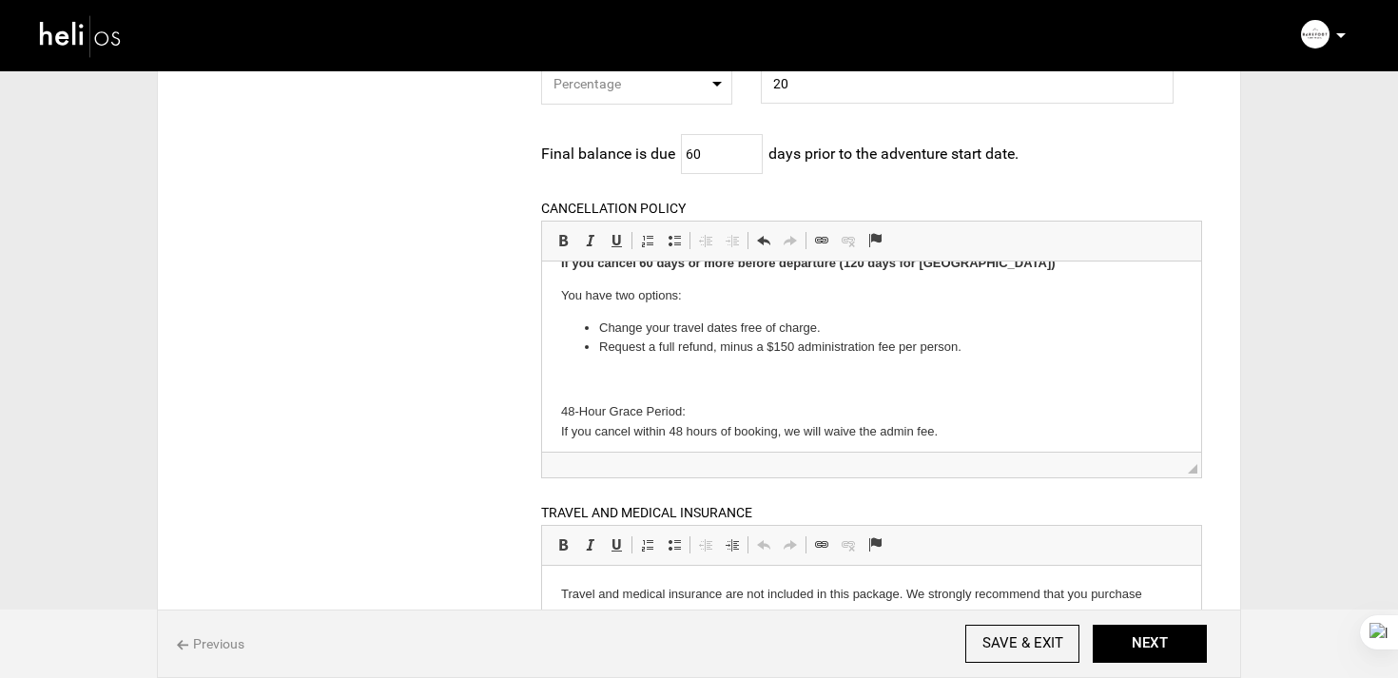
click at [557, 412] on html "Booking & Payments A 20% deposit is required to secure your spot. The balance i…" at bounding box center [870, 576] width 659 height 956
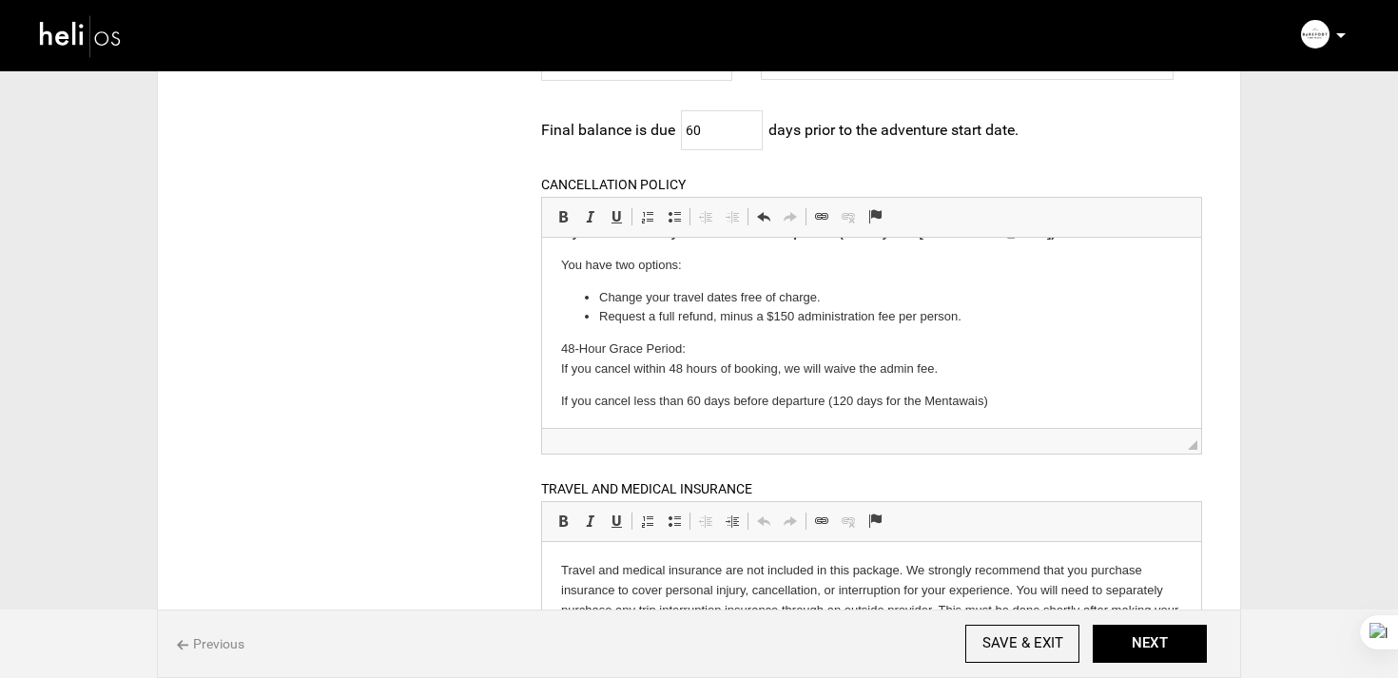
scroll to position [261, 0]
drag, startPoint x: 550, startPoint y: 398, endPoint x: 1074, endPoint y: 400, distance: 524.0
click at [1074, 400] on html "Booking & Payments A 20% deposit is required to secure your spot. The balance i…" at bounding box center [870, 528] width 659 height 923
drag, startPoint x: 560, startPoint y: 221, endPoint x: 69, endPoint y: 15, distance: 532.0
click at [560, 221] on span at bounding box center [562, 215] width 15 height 15
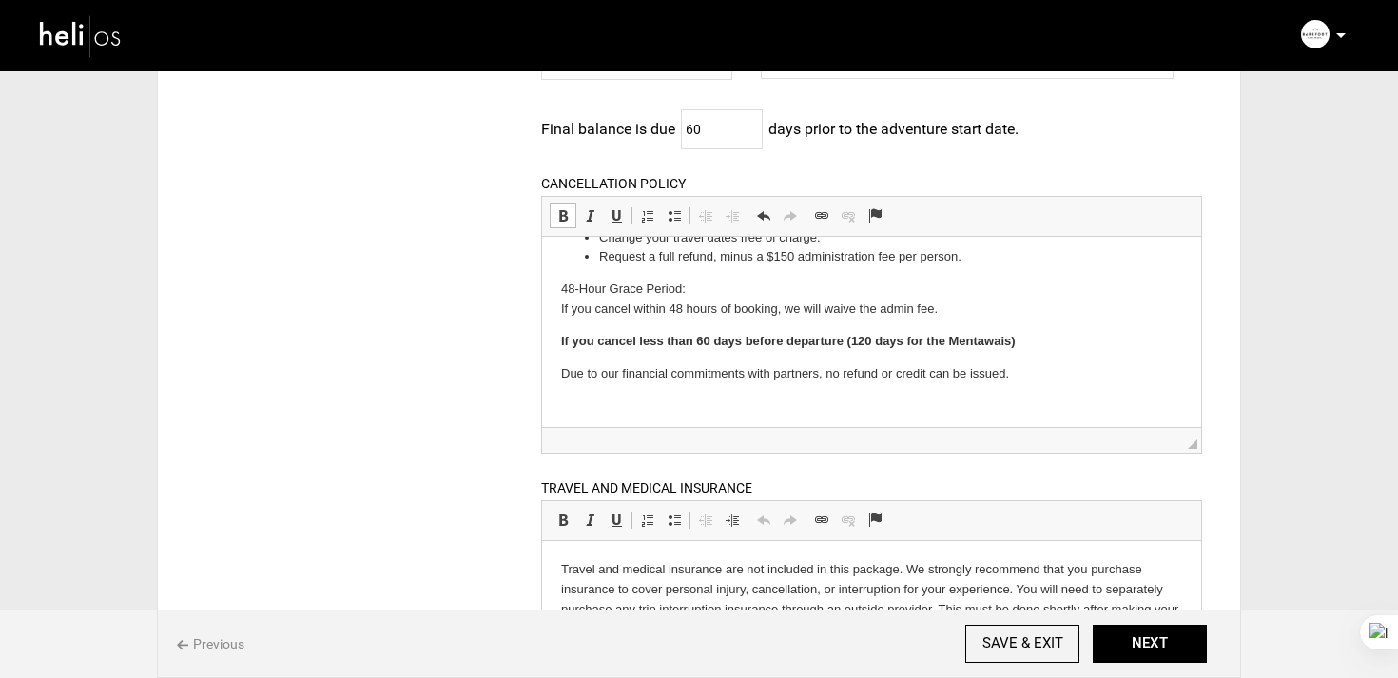
scroll to position [323, 0]
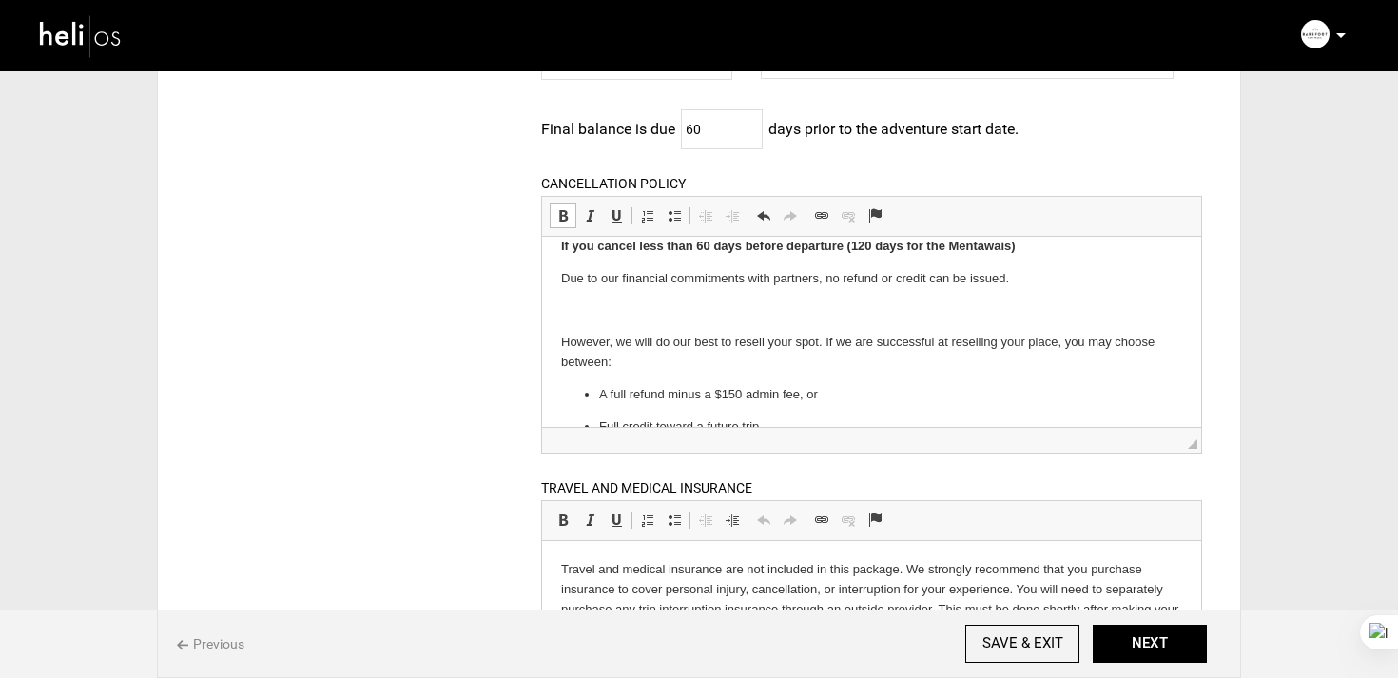
click at [551, 333] on html "Booking & Payments A 20% deposit is required to secure your spot. The balance i…" at bounding box center [870, 374] width 659 height 923
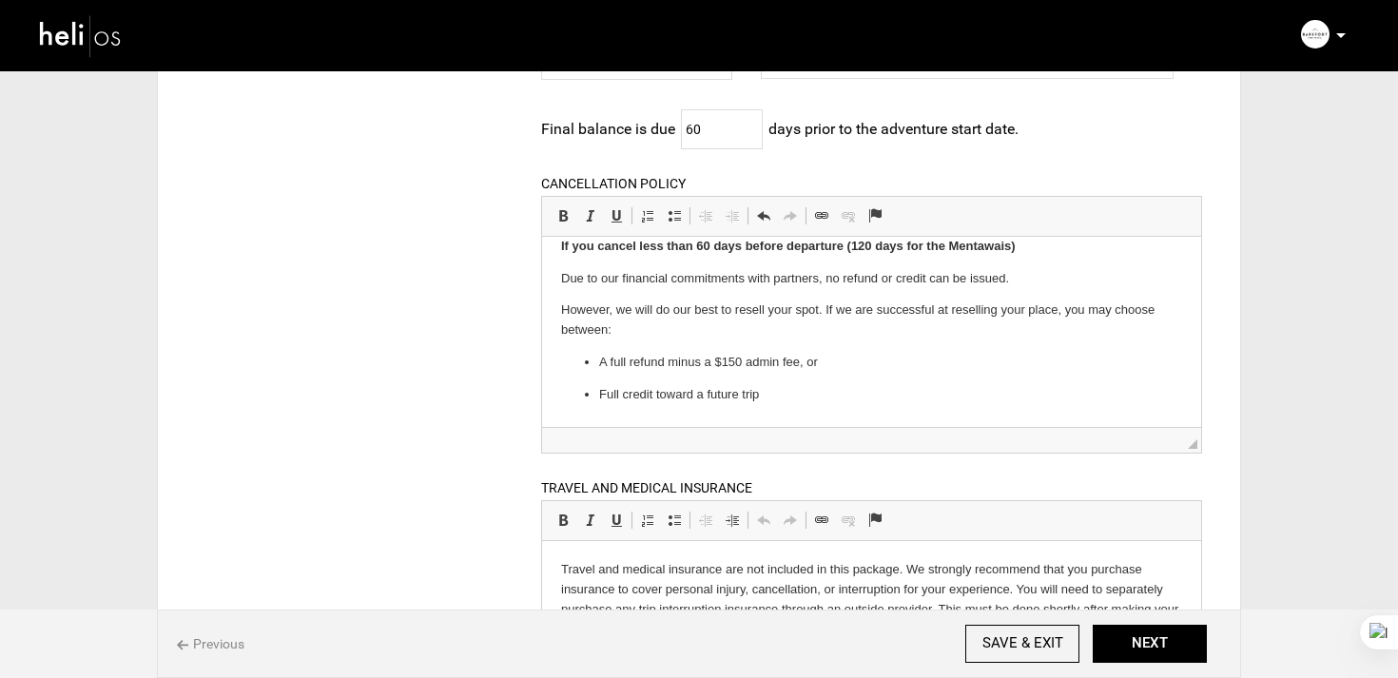
click at [627, 366] on p "A full refund minus a $150 admin fee, or" at bounding box center [870, 362] width 545 height 20
click at [670, 222] on span at bounding box center [674, 215] width 15 height 15
click at [640, 389] on p "Full credit toward a future trip" at bounding box center [870, 394] width 545 height 20
click at [678, 223] on span at bounding box center [674, 215] width 15 height 15
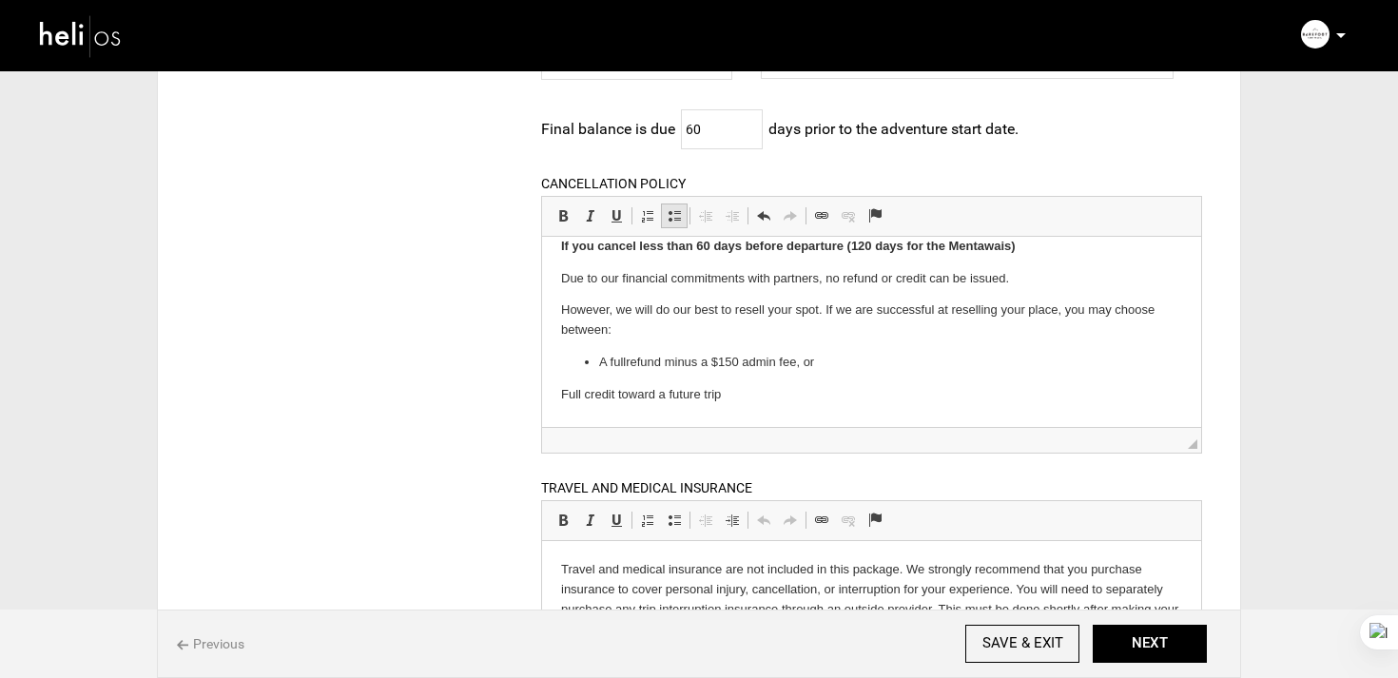
click at [678, 223] on span at bounding box center [674, 215] width 15 height 15
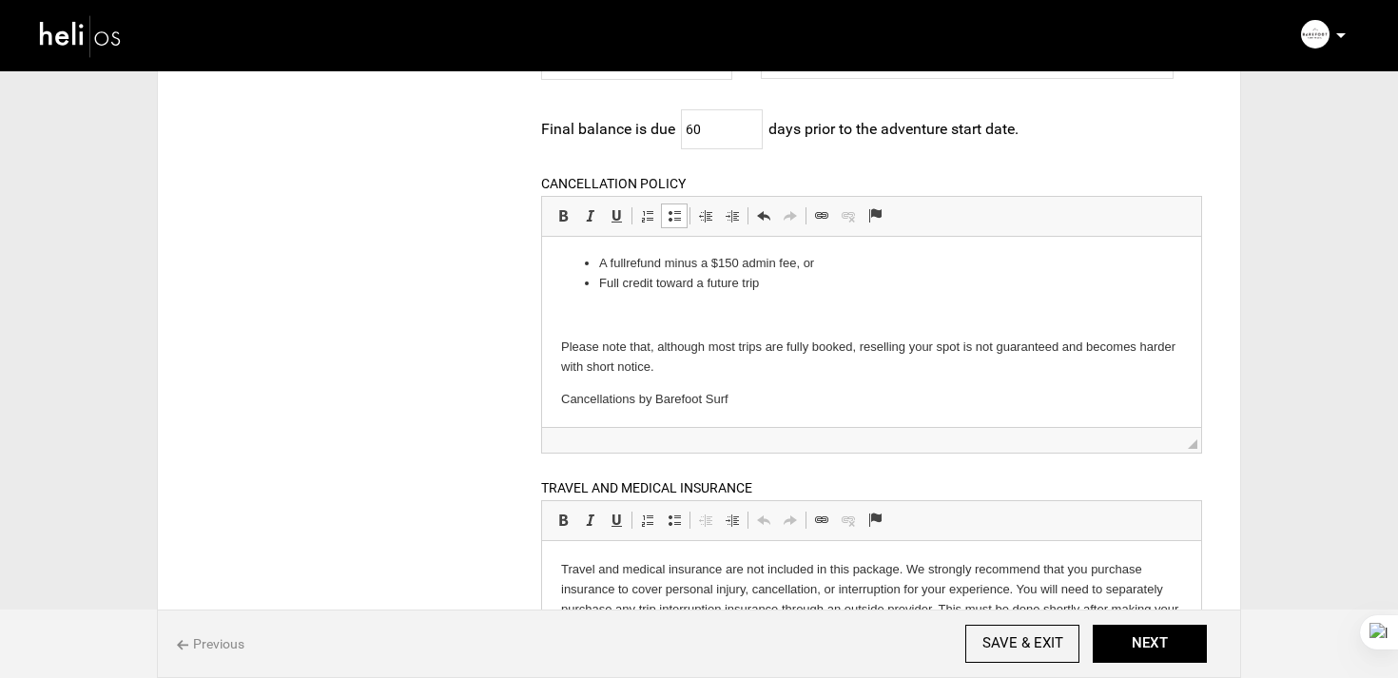
scroll to position [426, 0]
click at [545, 336] on html "Booking & Payments A 20% deposit is required to secure your spot. The balance i…" at bounding box center [870, 249] width 659 height 879
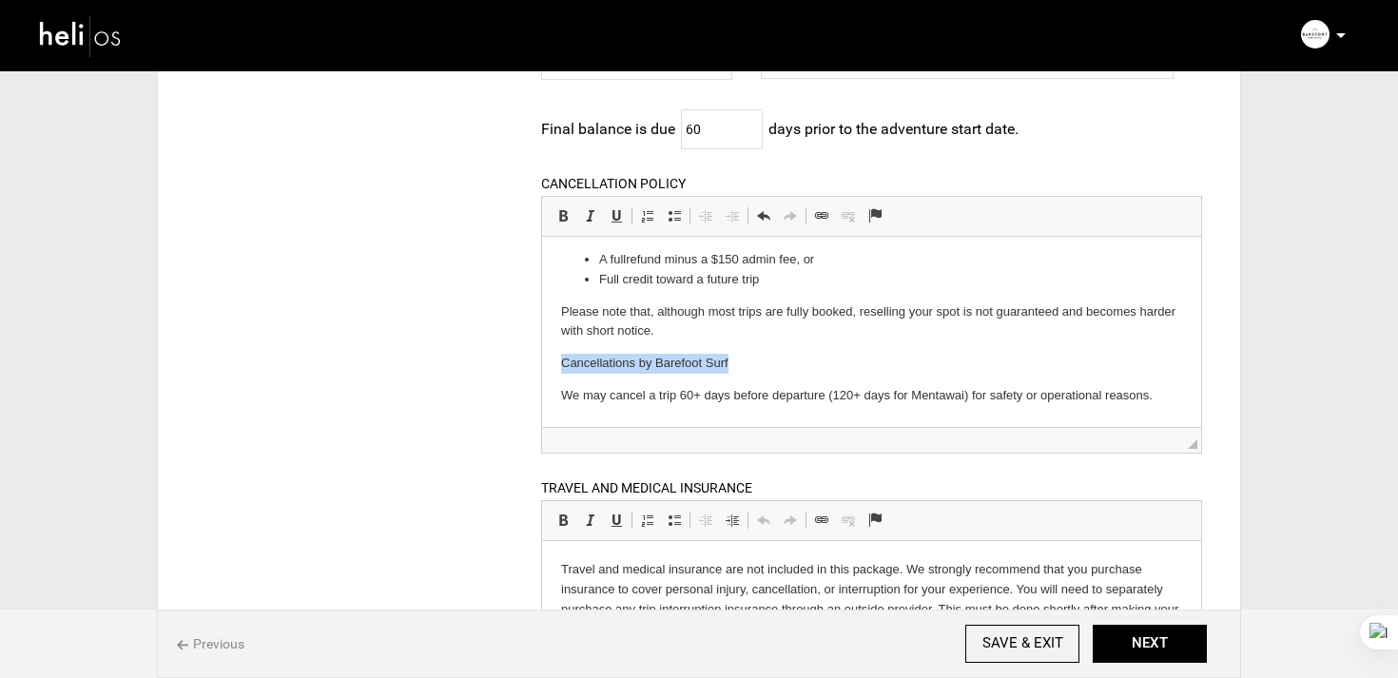
drag, startPoint x: 767, startPoint y: 357, endPoint x: 396, endPoint y: 357, distance: 371.8
click at [541, 357] on html "Booking & Payments A 20% deposit is required to secure your spot. The balance i…" at bounding box center [870, 233] width 659 height 846
click at [570, 202] on span "Editor toolbars Basic Styles Bold Keyboard shortcut Command+B Italic Keyboard s…" at bounding box center [871, 217] width 659 height 40
click at [561, 219] on span at bounding box center [562, 215] width 15 height 15
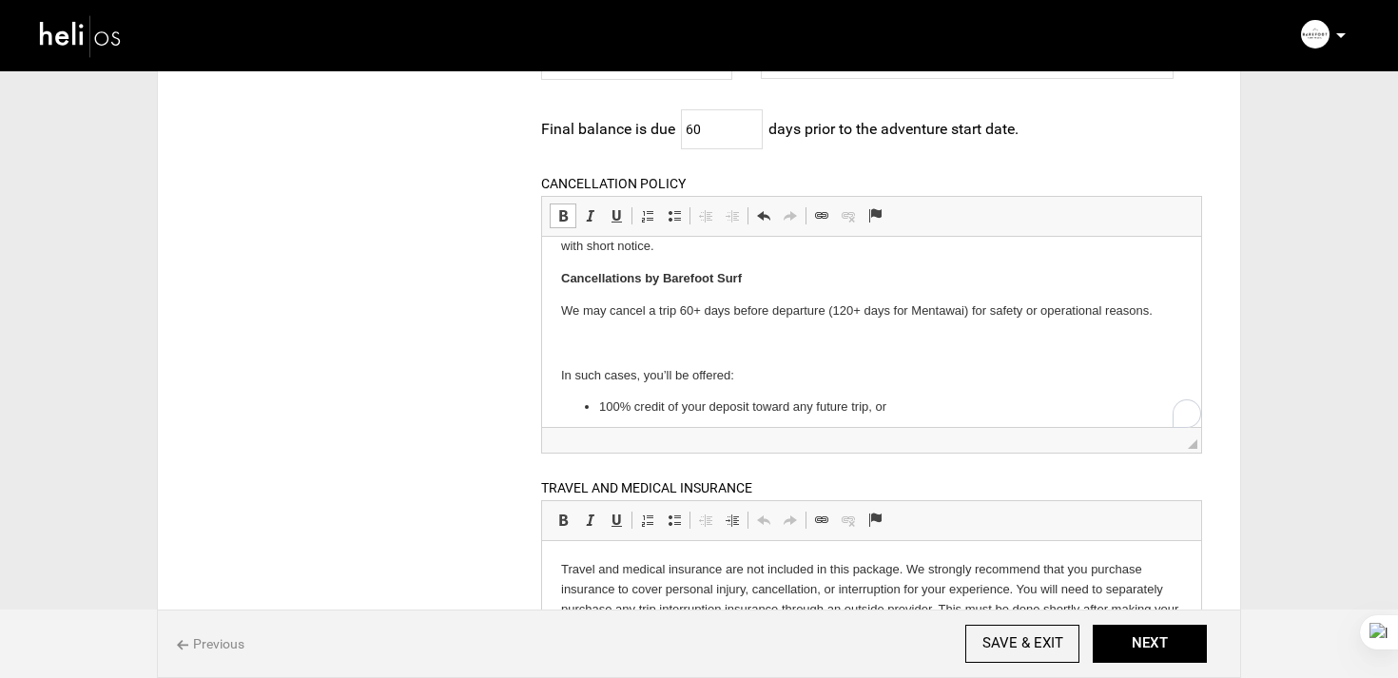
scroll to position [512, 0]
click at [560, 368] on p "In such cases, you’ll be offered:" at bounding box center [870, 374] width 621 height 20
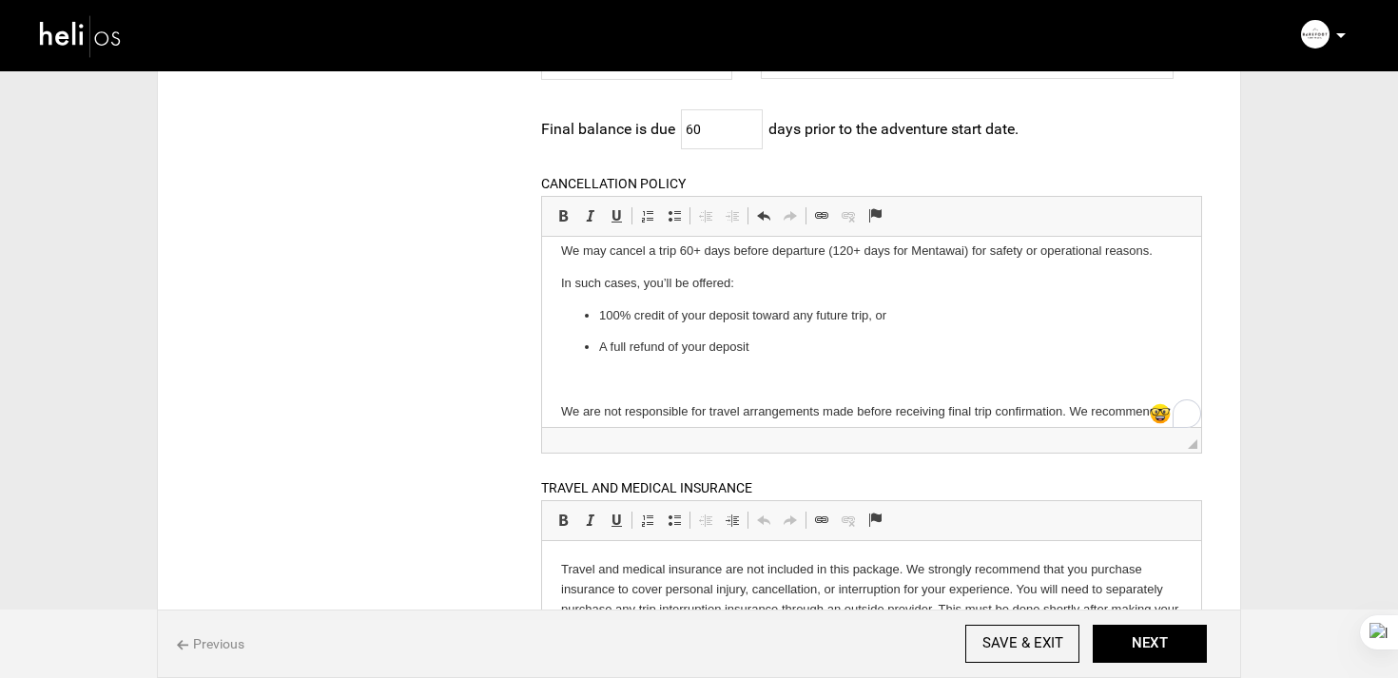
scroll to position [585, 0]
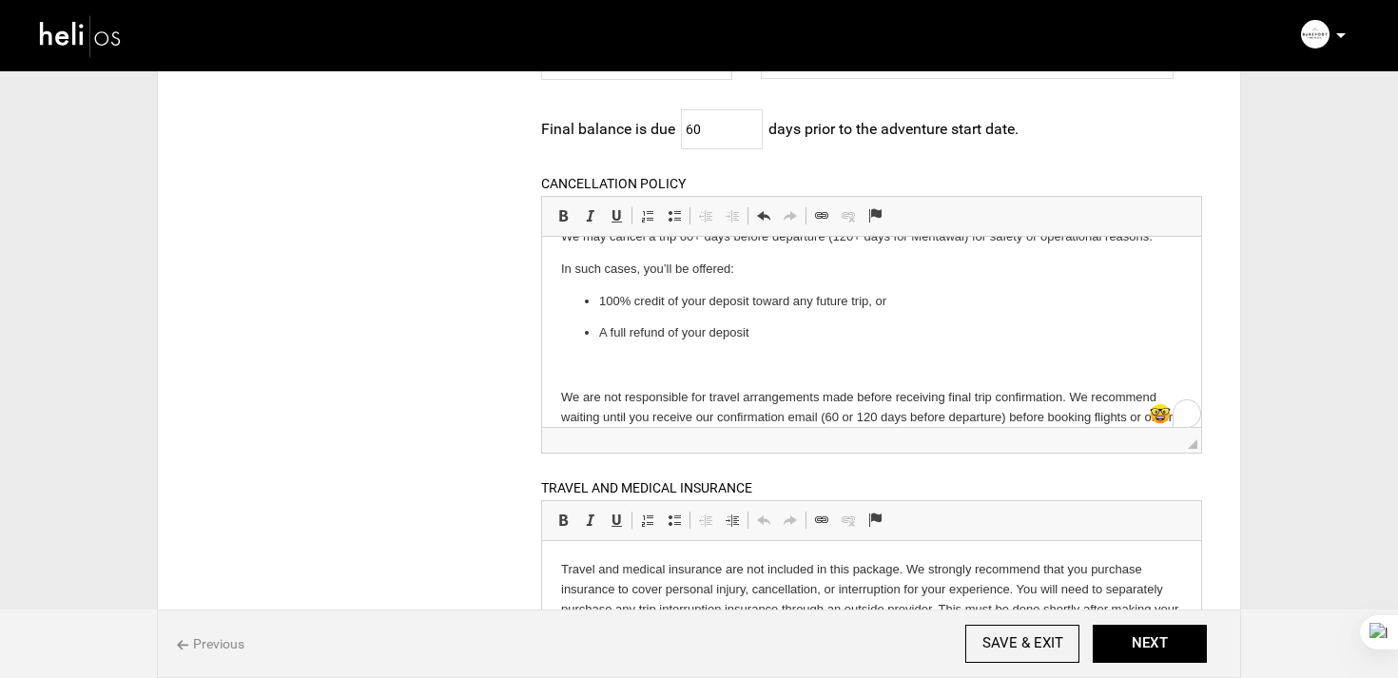
click at [602, 281] on body "Booking & Payments A 20% deposit is required to secure your spot. The balance i…" at bounding box center [870, 58] width 621 height 776
click at [669, 210] on span at bounding box center [674, 215] width 15 height 15
click at [685, 334] on p "A full refund of your deposit" at bounding box center [870, 332] width 545 height 20
click at [669, 220] on span at bounding box center [674, 215] width 15 height 15
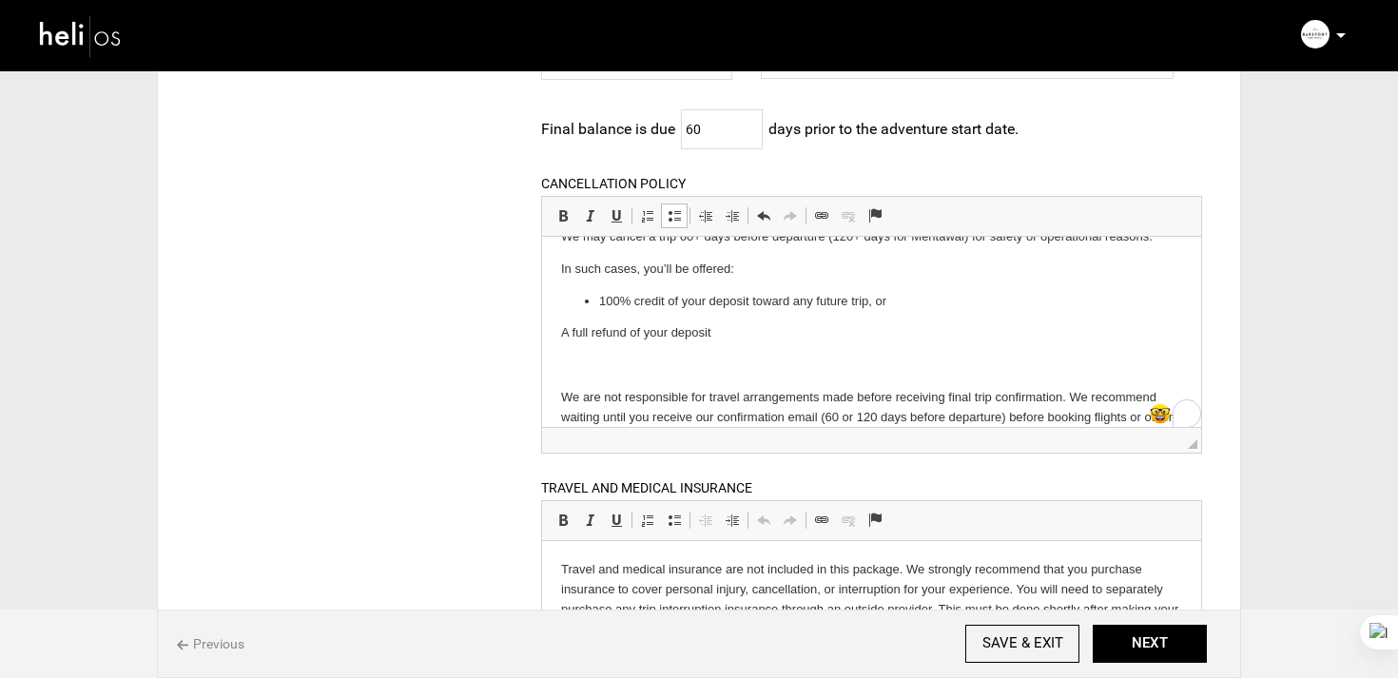
click at [669, 220] on span at bounding box center [674, 215] width 15 height 15
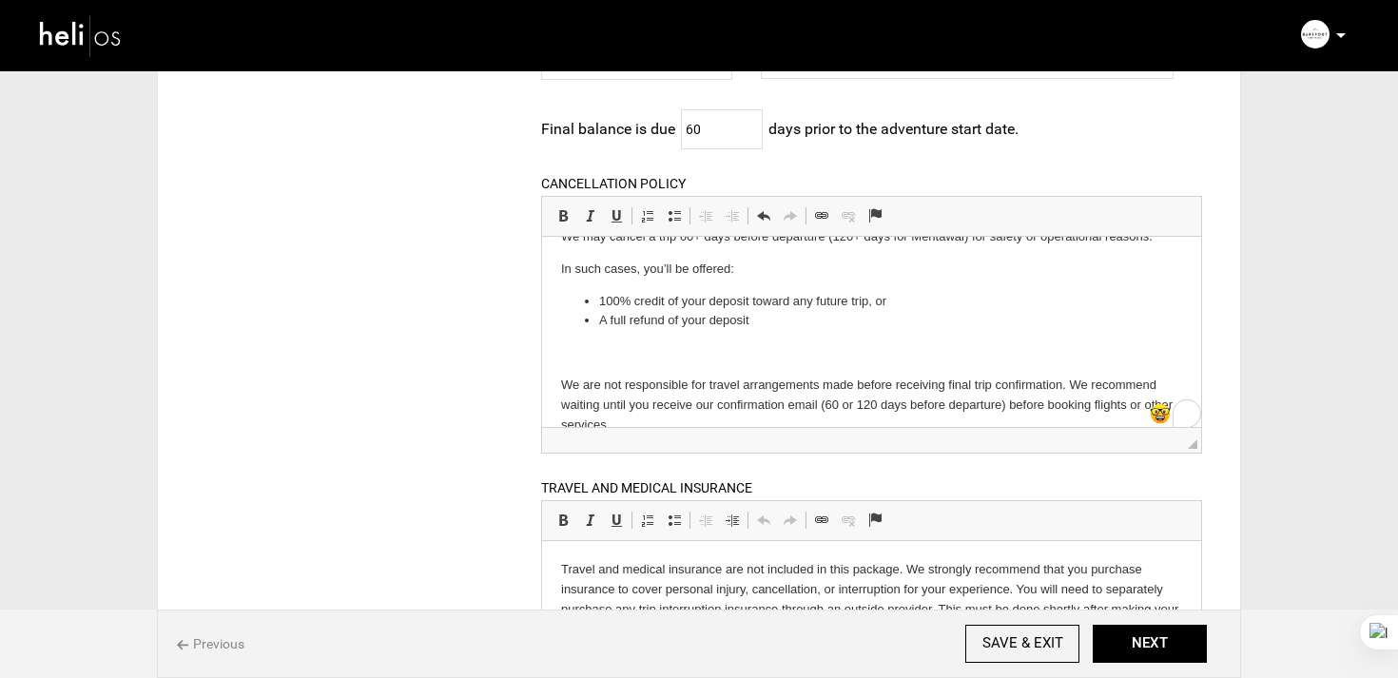
click at [554, 399] on html "Booking & Payments A 20% deposit is required to secure your spot. The balance i…" at bounding box center [870, 52] width 659 height 802
click at [554, 393] on html "Booking & Payments A 20% deposit is required to secure your spot. The balance i…" at bounding box center [870, 52] width 659 height 802
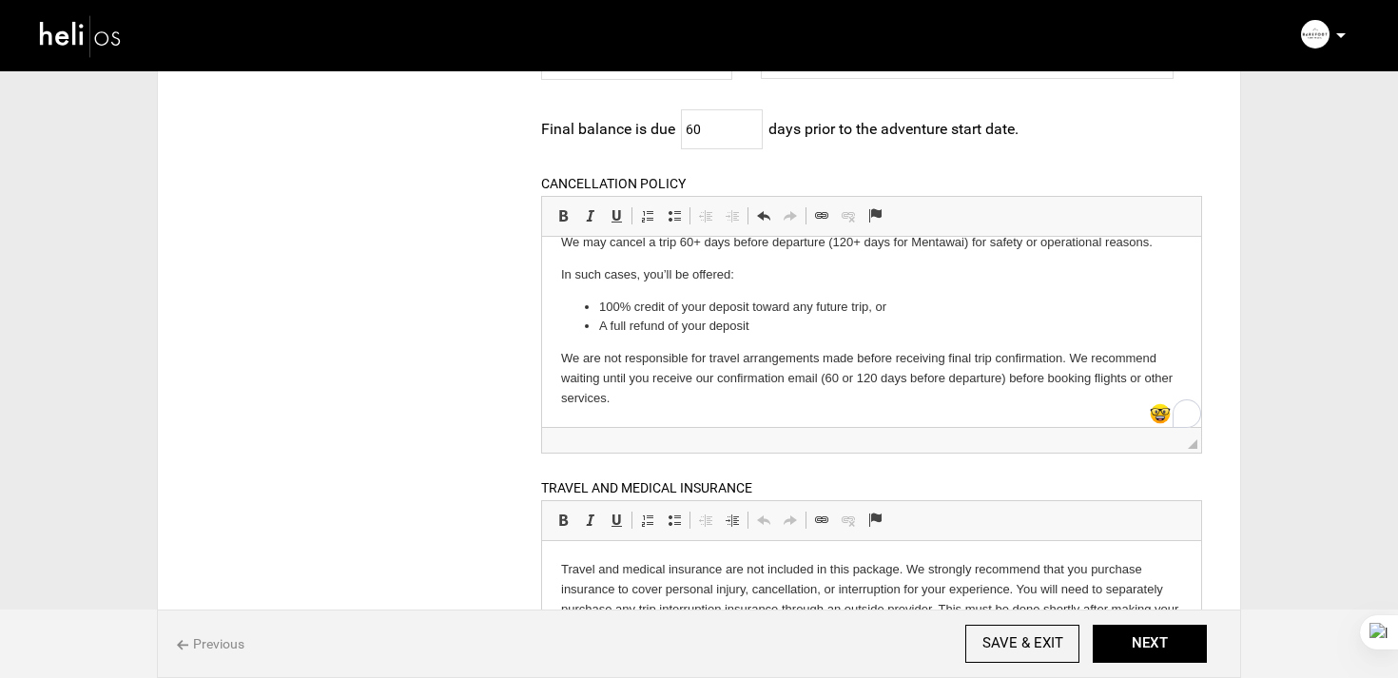
scroll to position [579, 0]
click at [659, 399] on p "We are not responsible for travel arrangements made before receiving final trip…" at bounding box center [870, 377] width 621 height 59
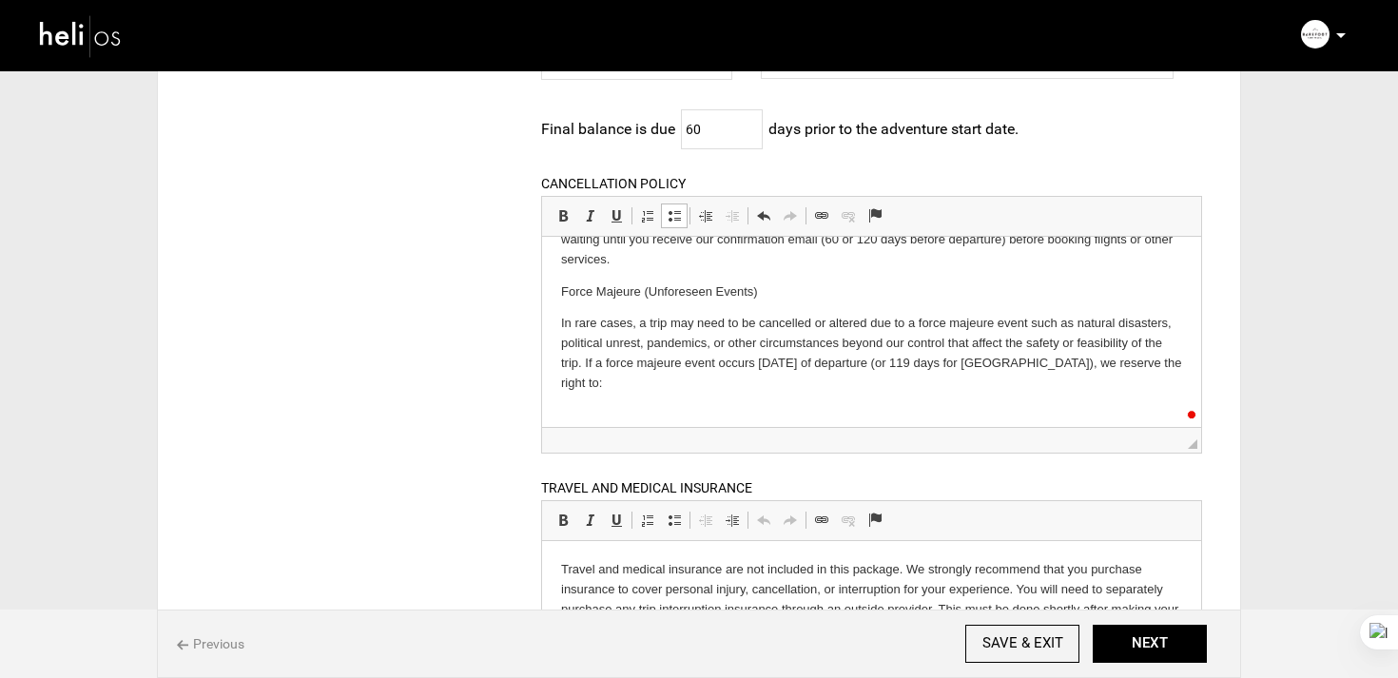
scroll to position [722, 0]
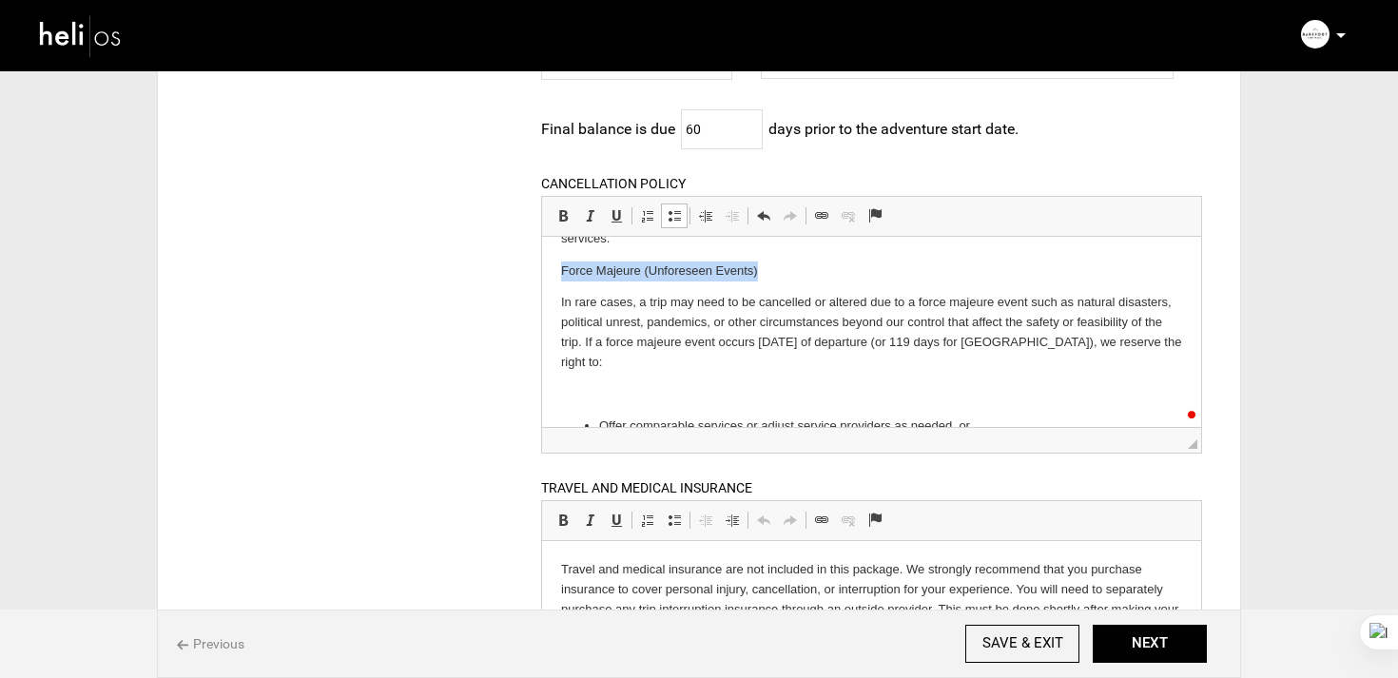
drag, startPoint x: 799, startPoint y: 294, endPoint x: 539, endPoint y: 276, distance: 260.2
click at [541, 276] on html "Booking & Payments A 20% deposit is required to secure your spot. The balance i…" at bounding box center [870, 254] width 659 height 1514
click at [568, 223] on span at bounding box center [562, 215] width 15 height 15
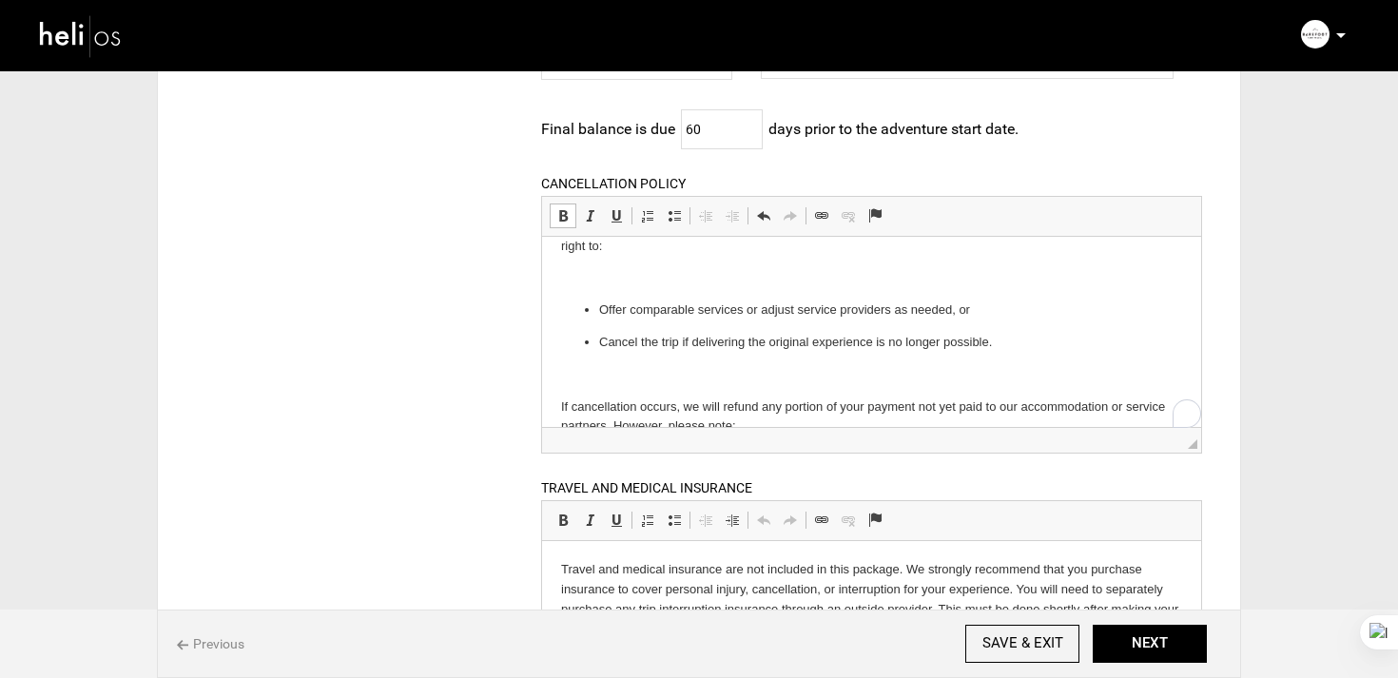
click at [563, 296] on body "Booking & Payments A 20% deposit is required to secure your spot. The balance i…" at bounding box center [870, 138] width 621 height 1476
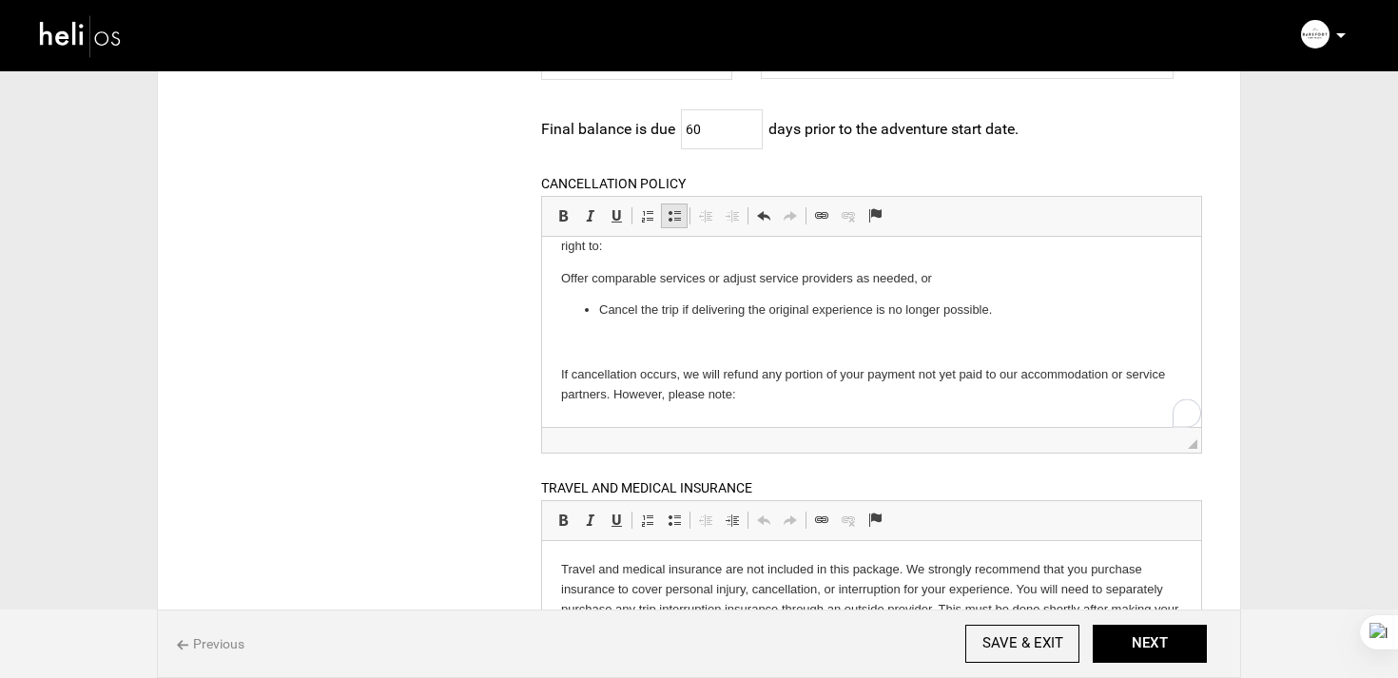
click at [669, 207] on link "Insert/Remove Bulleted List" at bounding box center [674, 216] width 27 height 25
click at [622, 297] on ul "Offer comparable services or adjust service providers as needed, or Cancel the …" at bounding box center [870, 294] width 621 height 52
click at [672, 223] on span at bounding box center [674, 215] width 15 height 15
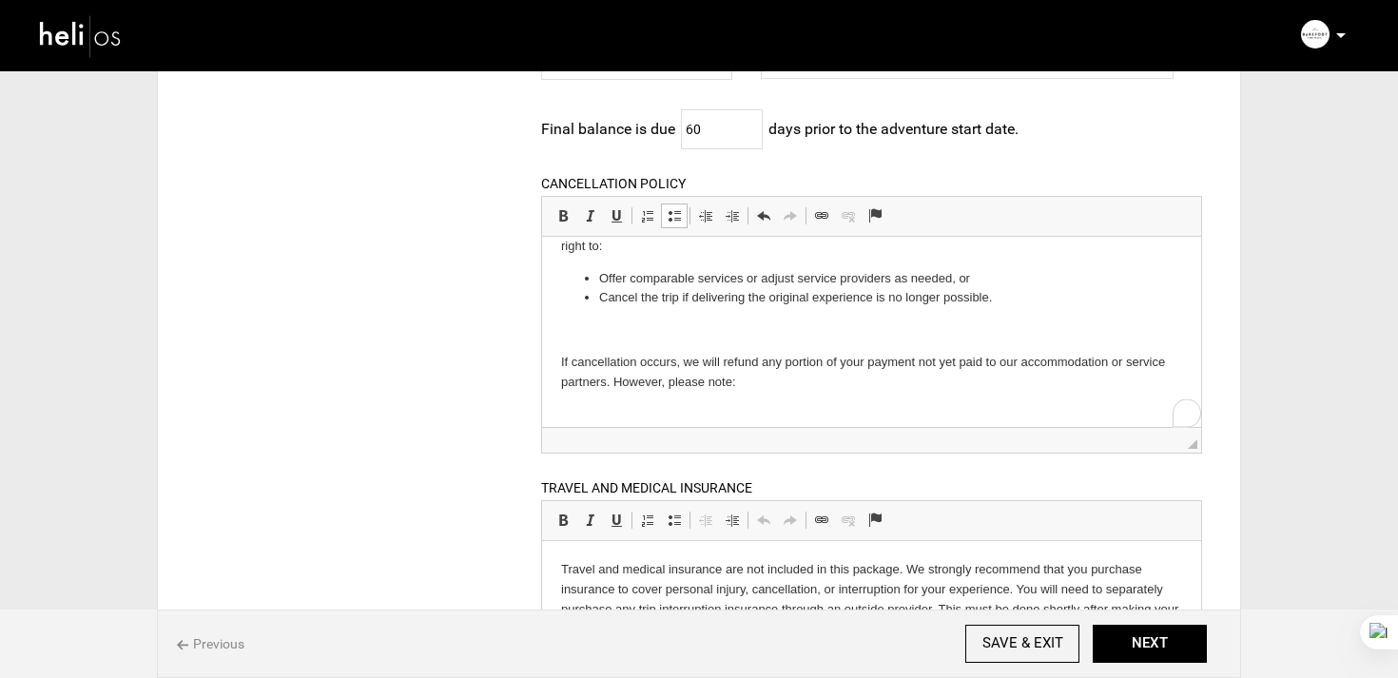
click at [586, 314] on body "Booking & Payments A 20% deposit is required to secure your spot. The balance i…" at bounding box center [870, 115] width 621 height 1431
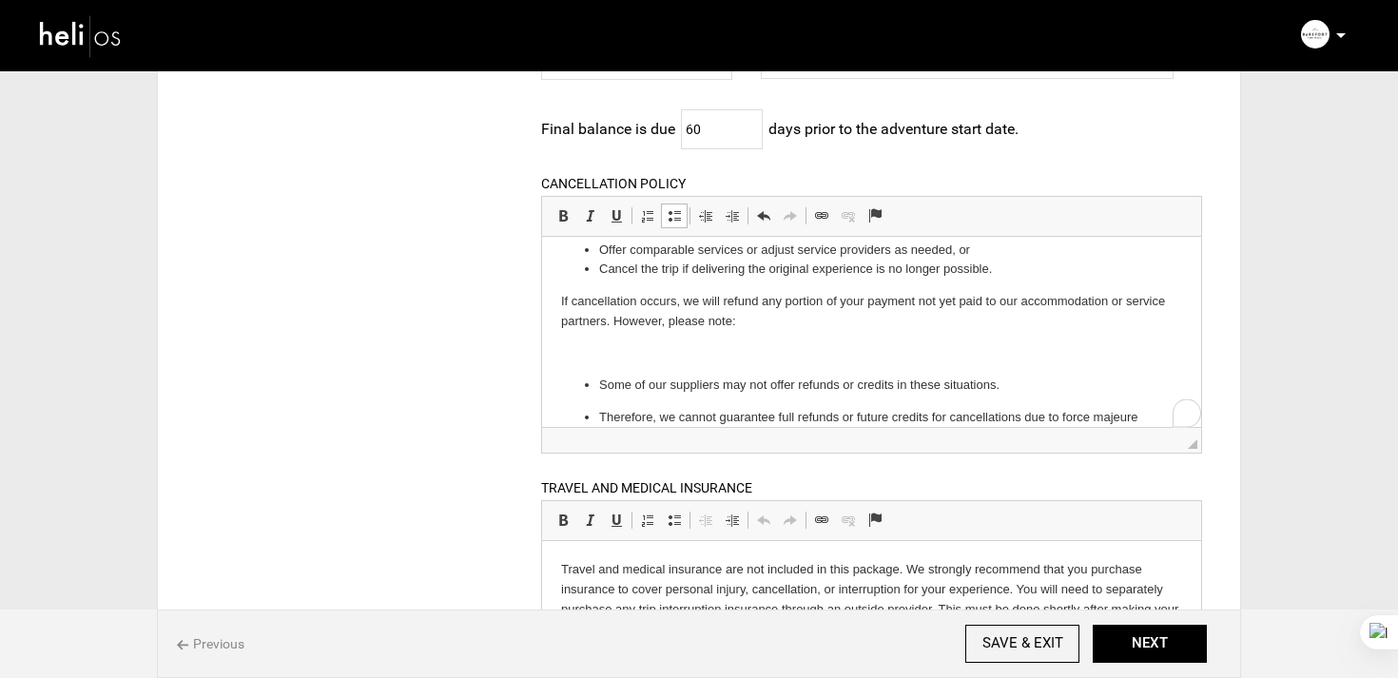
click at [577, 358] on p "To enrich screen reader interactions, please activate Accessibility in Grammarl…" at bounding box center [870, 353] width 621 height 20
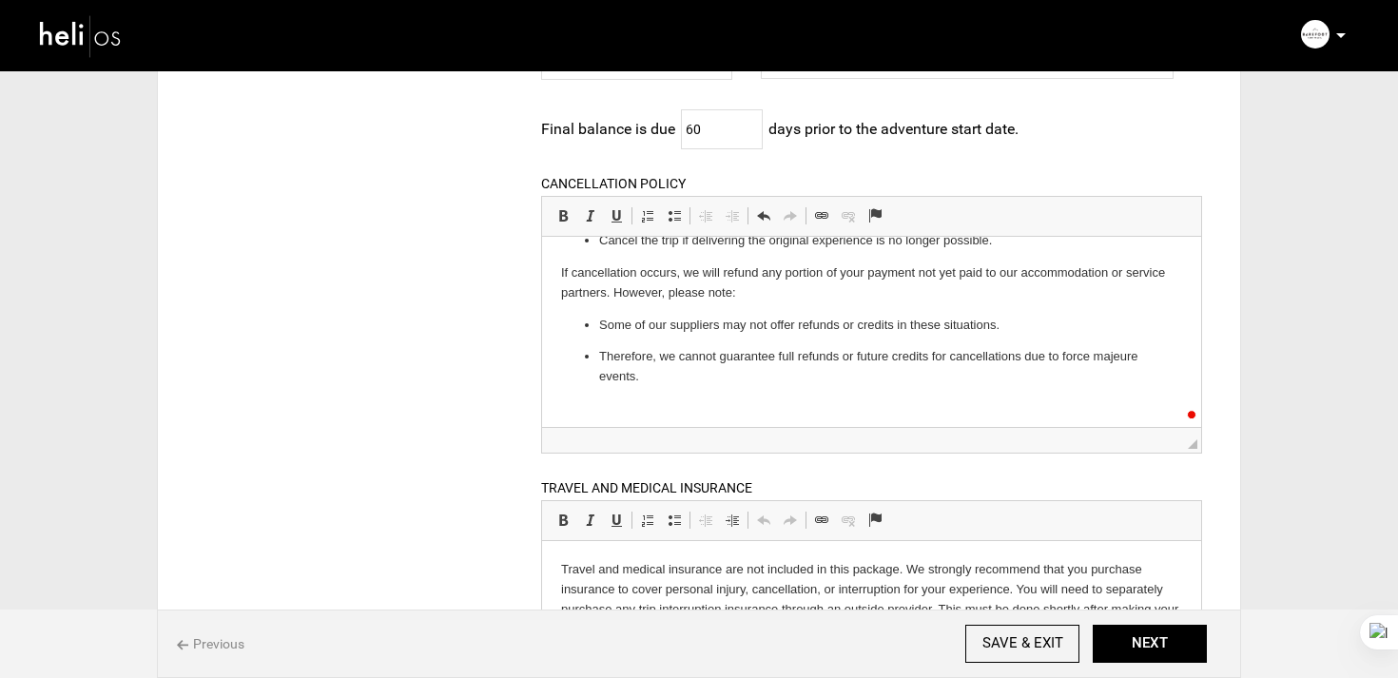
click at [619, 321] on p "Some of our suppliers may not offer refunds or credits in these situations." at bounding box center [870, 325] width 545 height 20
click at [675, 222] on span at bounding box center [674, 215] width 15 height 15
click at [663, 361] on p "Therefore, we cannot guarantee full refunds or future credits for cancellations…" at bounding box center [870, 366] width 545 height 40
click at [677, 219] on span at bounding box center [674, 215] width 15 height 15
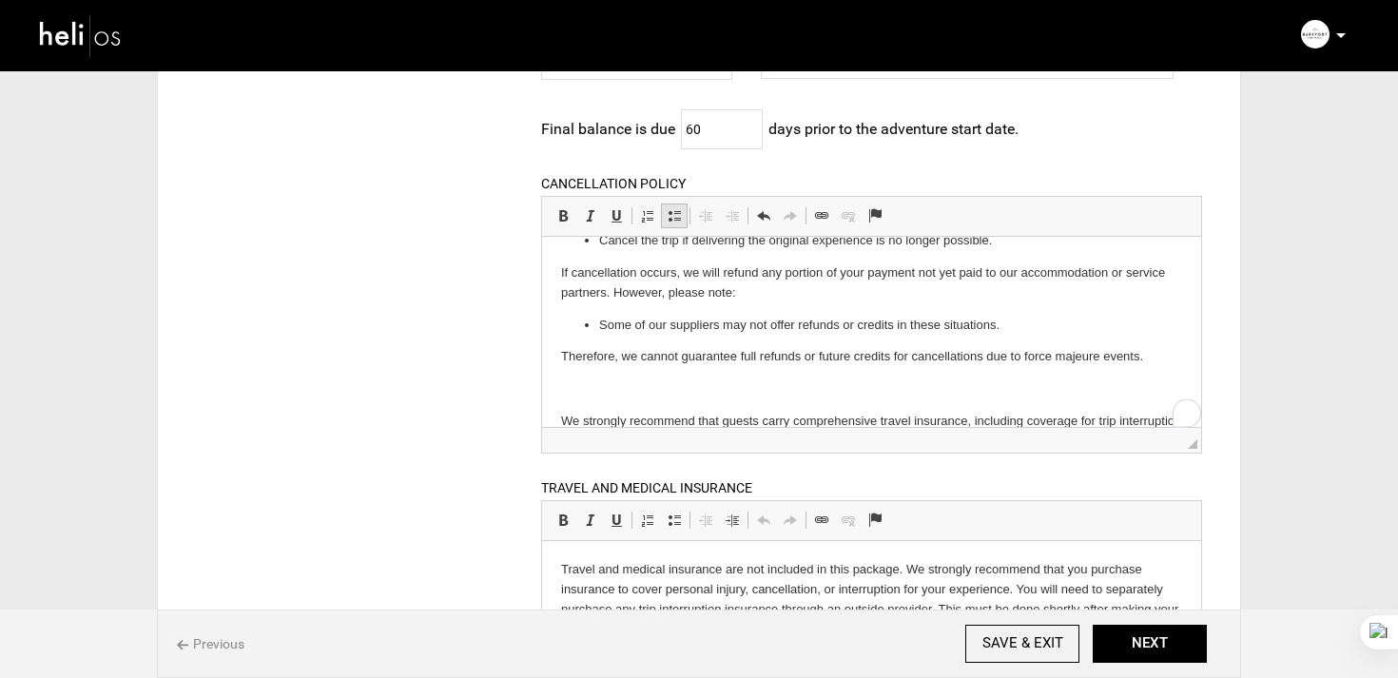
click at [677, 219] on span at bounding box center [674, 215] width 15 height 15
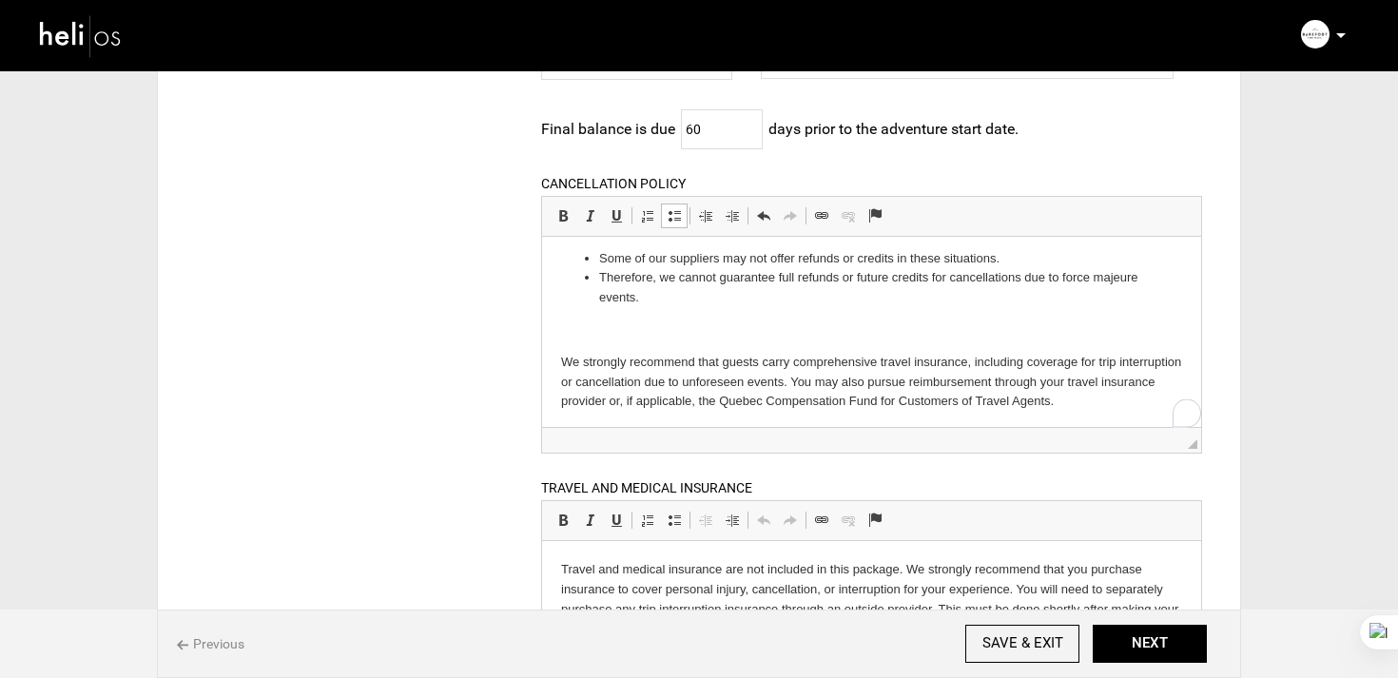
click at [591, 333] on p "To enrich screen reader interactions, please activate Accessibility in Grammarl…" at bounding box center [870, 330] width 621 height 20
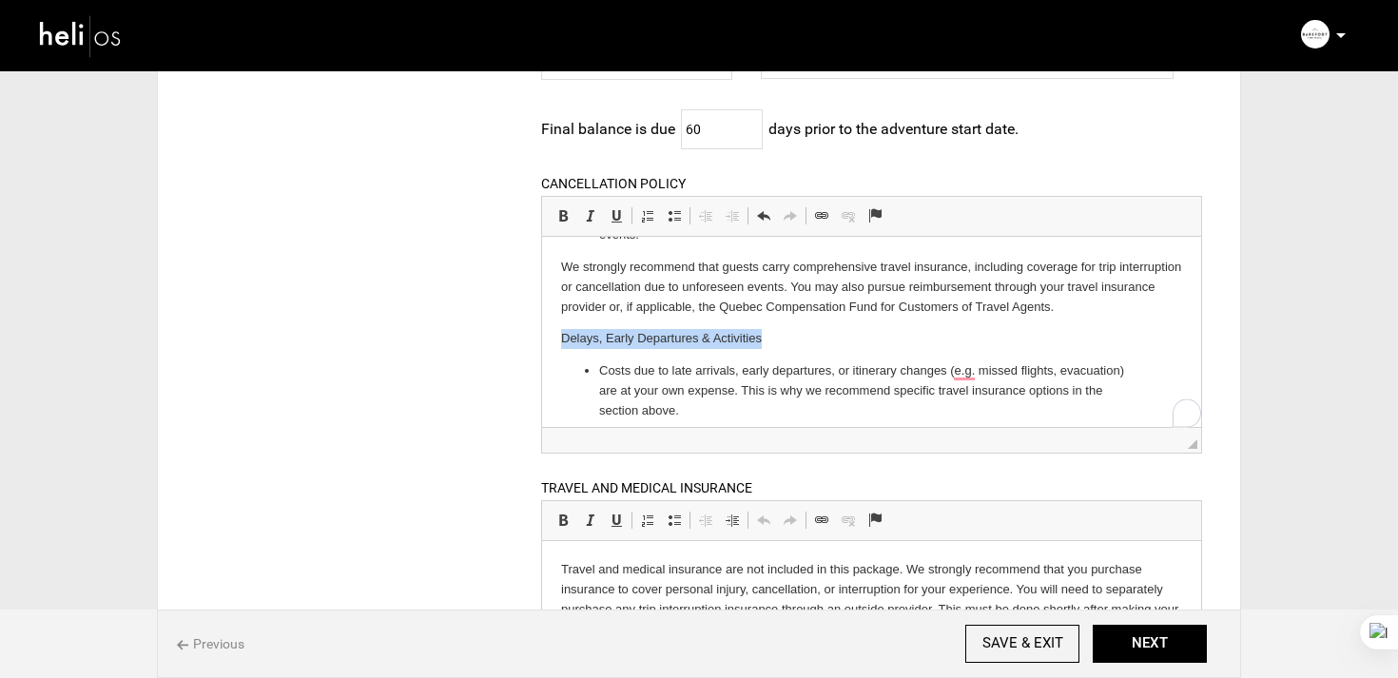
drag, startPoint x: 556, startPoint y: 340, endPoint x: 876, endPoint y: 334, distance: 319.6
click at [557, 213] on span at bounding box center [562, 215] width 15 height 15
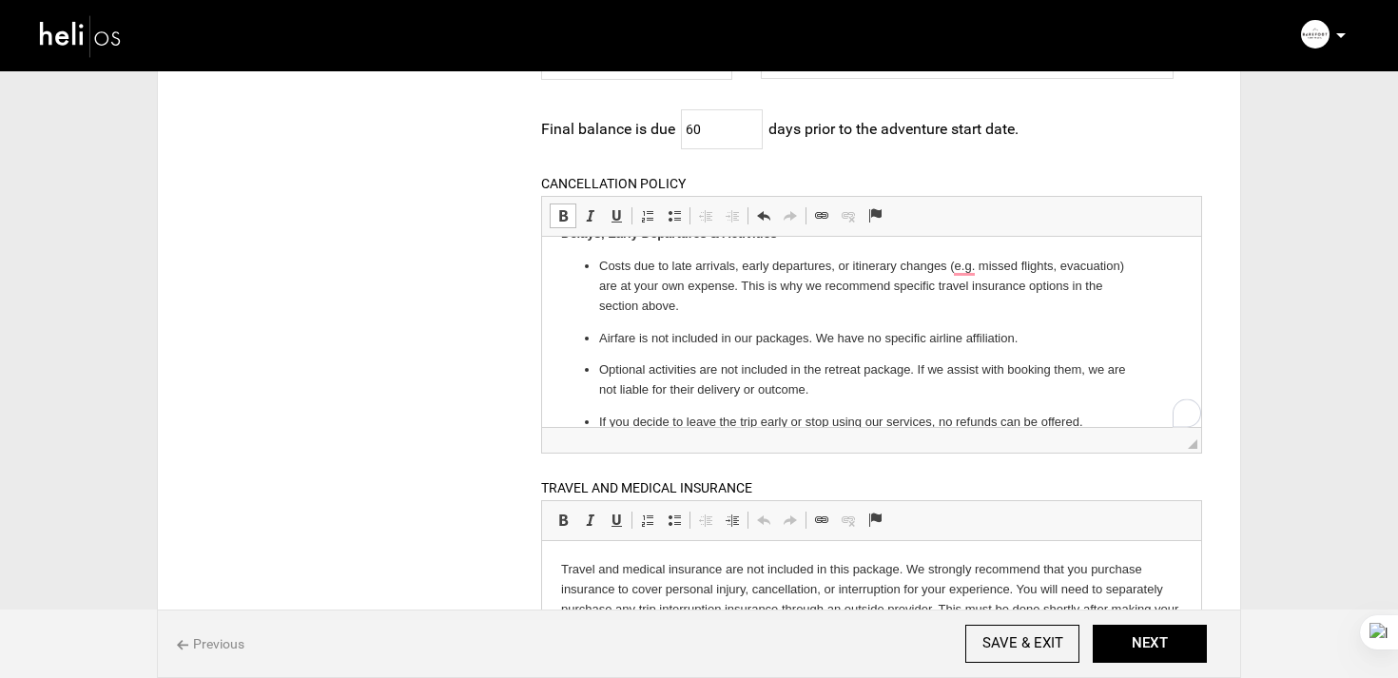
click at [606, 326] on ul "Costs due to late arrivals, early departures, or itinerary changes (e.g. missed…" at bounding box center [870, 328] width 621 height 144
click at [678, 214] on span at bounding box center [674, 215] width 15 height 15
click at [643, 277] on p "Costs due to late arrivals, early departures, or itinerary changes (e.g. missed…" at bounding box center [870, 285] width 545 height 59
click at [675, 223] on span at bounding box center [674, 215] width 15 height 15
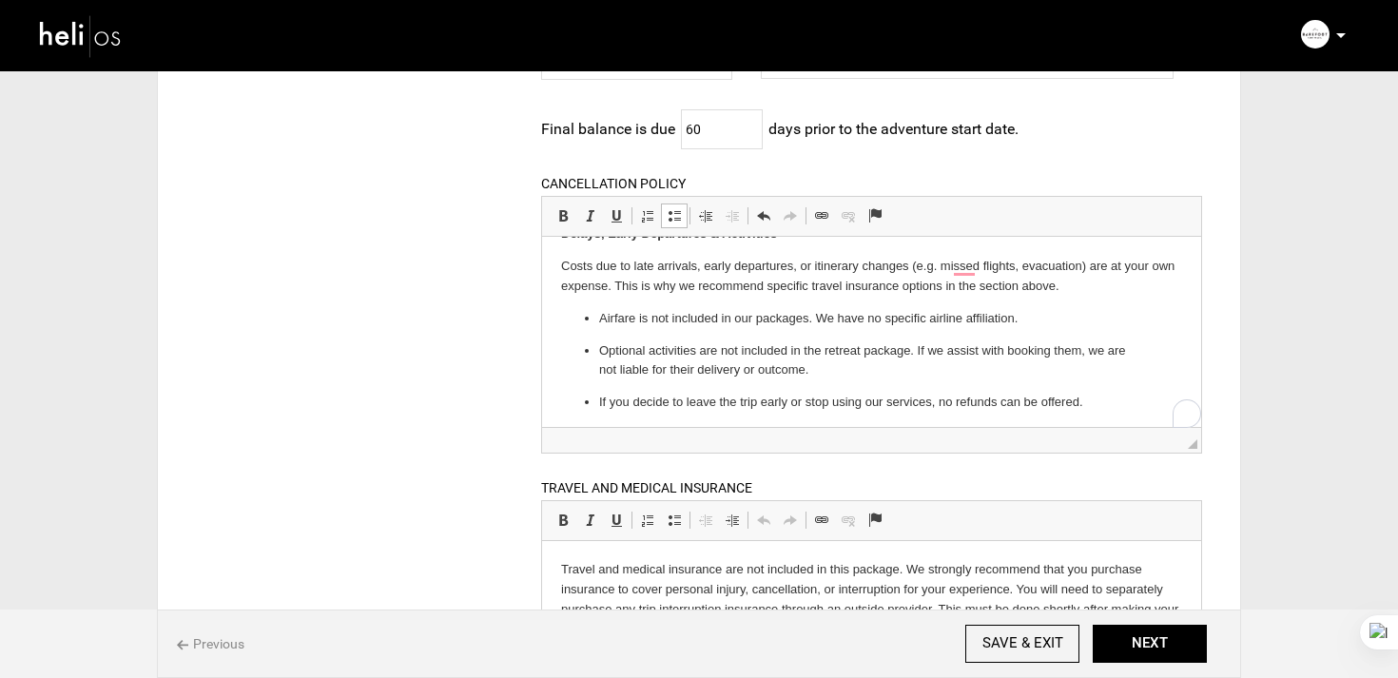
click at [675, 223] on span at bounding box center [674, 215] width 15 height 15
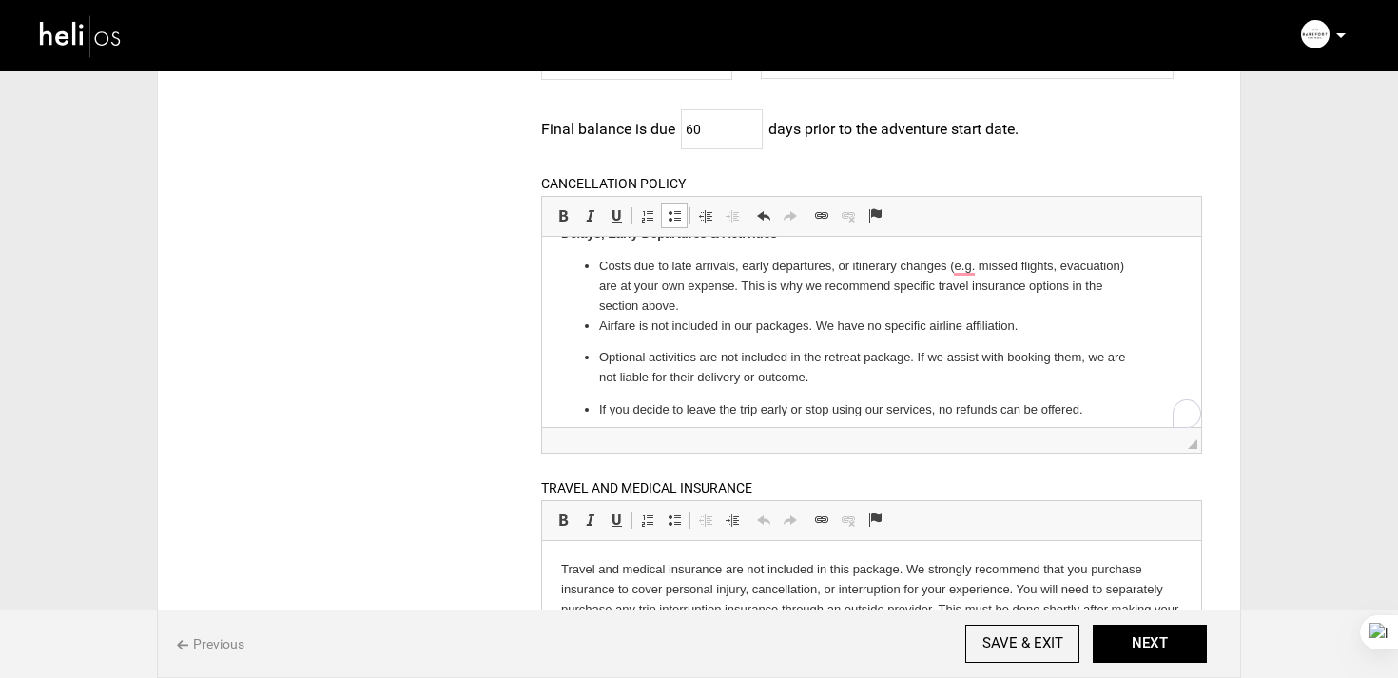
click at [653, 370] on p "Optional activities are not included in the retreat package. If we assist with …" at bounding box center [870, 367] width 545 height 40
click at [686, 223] on link "Insert/Remove Bulleted List" at bounding box center [674, 216] width 27 height 25
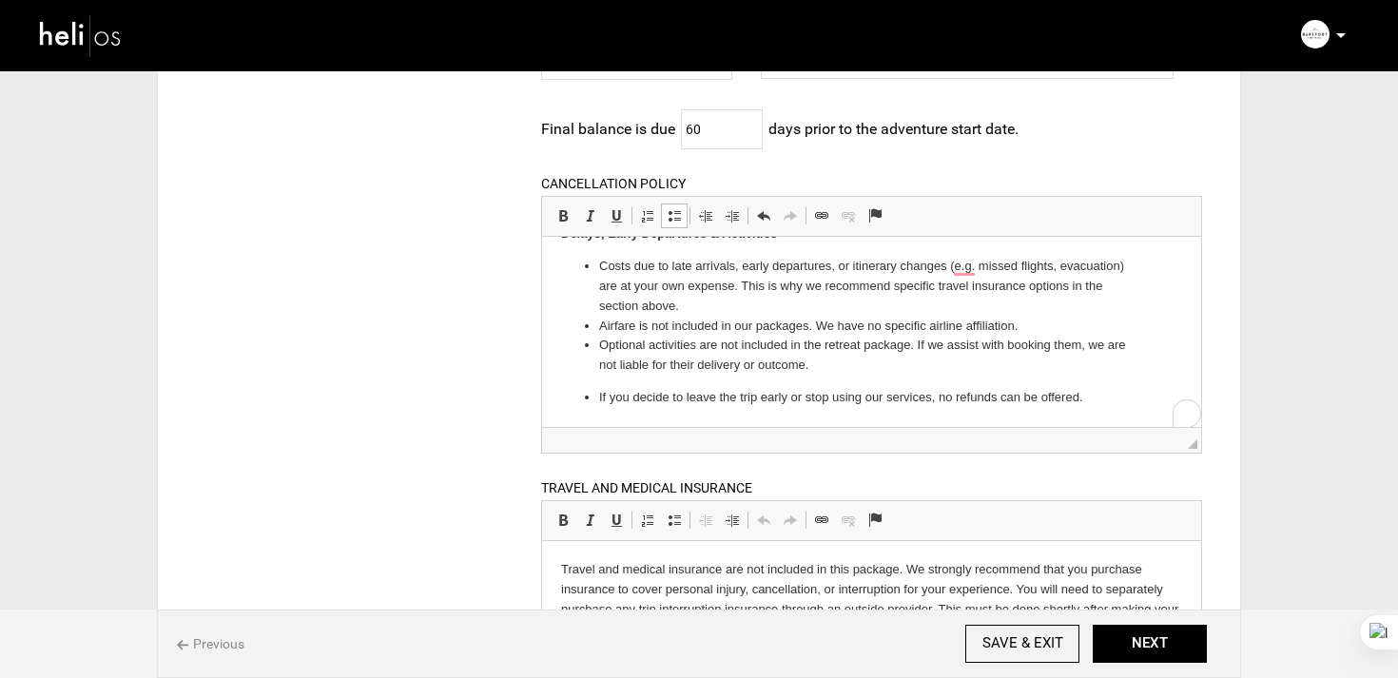
click at [694, 396] on p "If you decide to leave the trip early or stop using our services, no refunds ca…" at bounding box center [870, 397] width 545 height 20
click at [667, 223] on span at bounding box center [674, 215] width 15 height 15
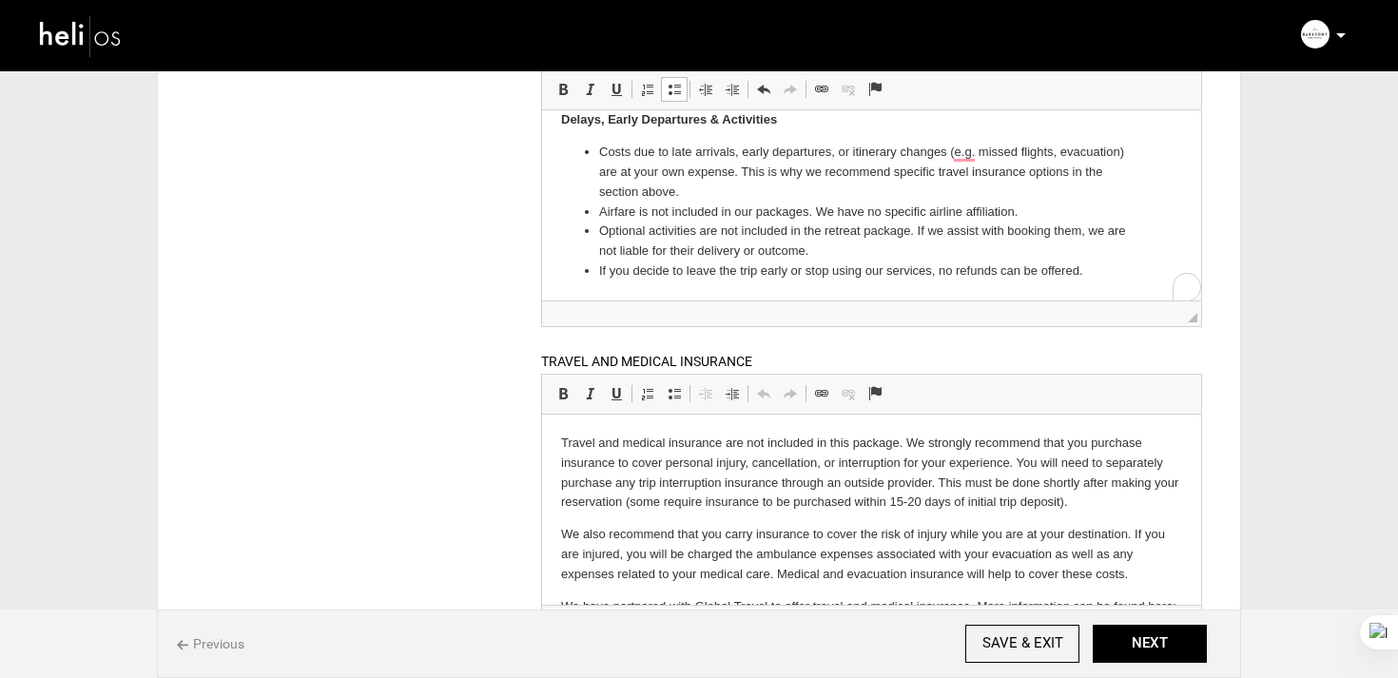
click at [1084, 265] on li "If you decide to le ave the trip early or stop using our services, no refunds c…" at bounding box center [870, 271] width 545 height 20
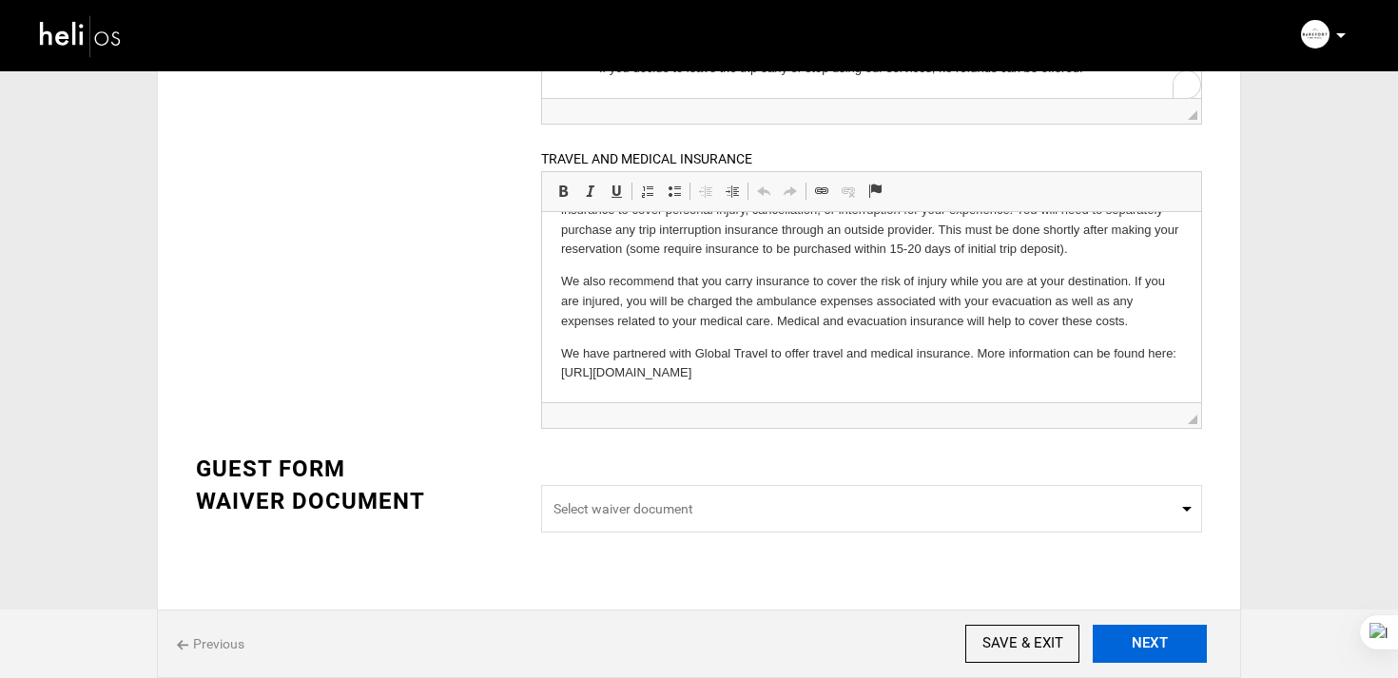
click at [1169, 648] on button "NEXT" at bounding box center [1150, 644] width 114 height 38
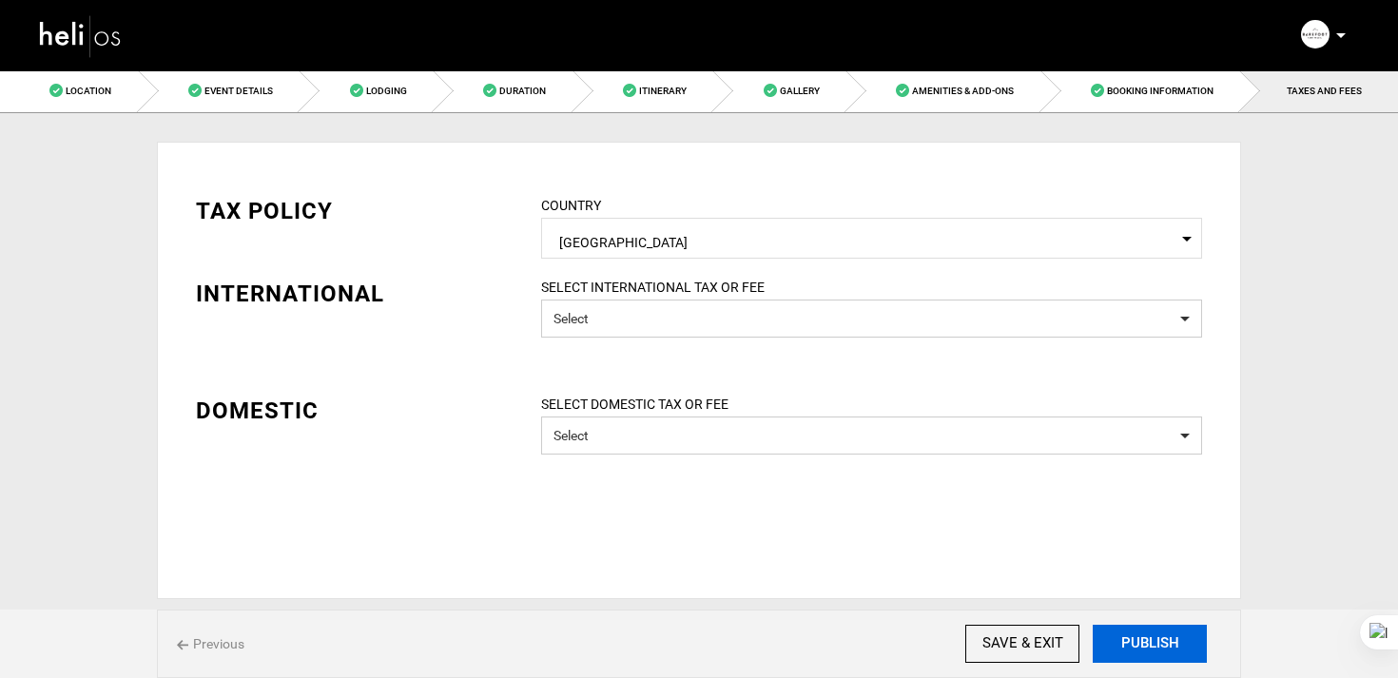
click at [1167, 648] on button "PUBLISH" at bounding box center [1150, 644] width 114 height 38
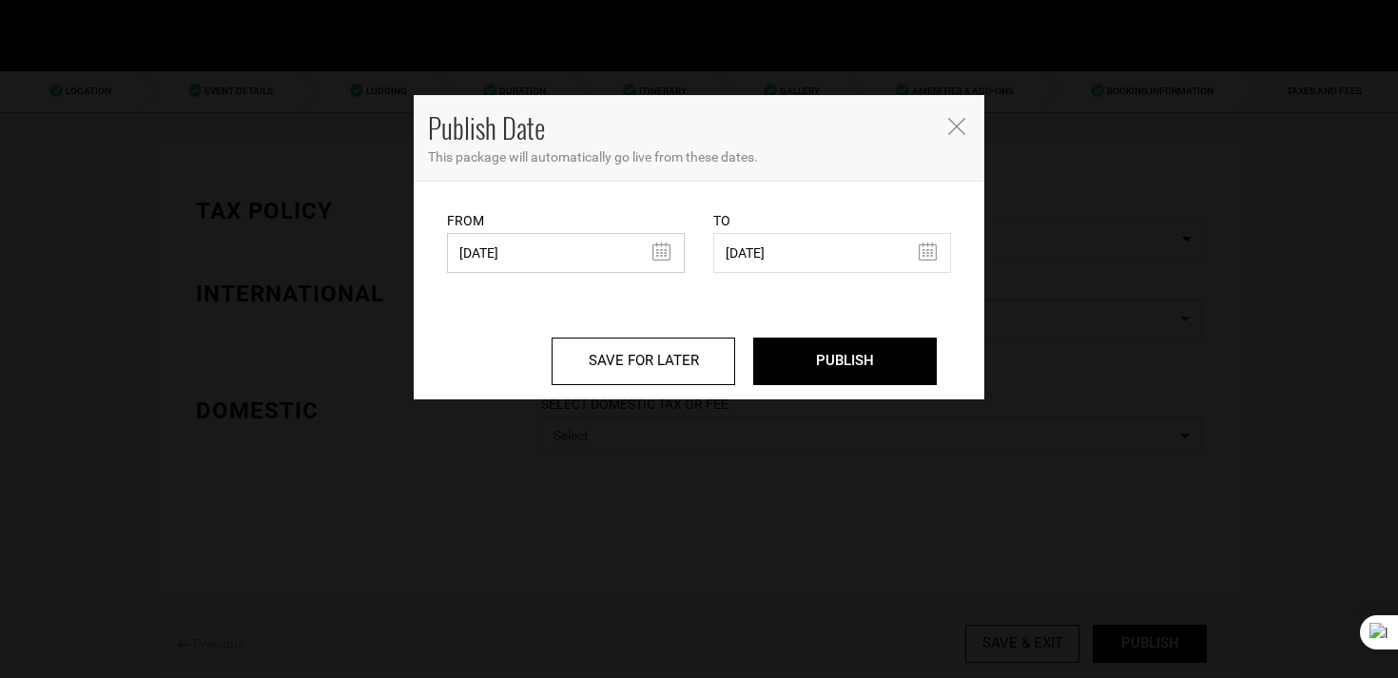
click at [579, 262] on input "08/28/2025" at bounding box center [566, 253] width 238 height 40
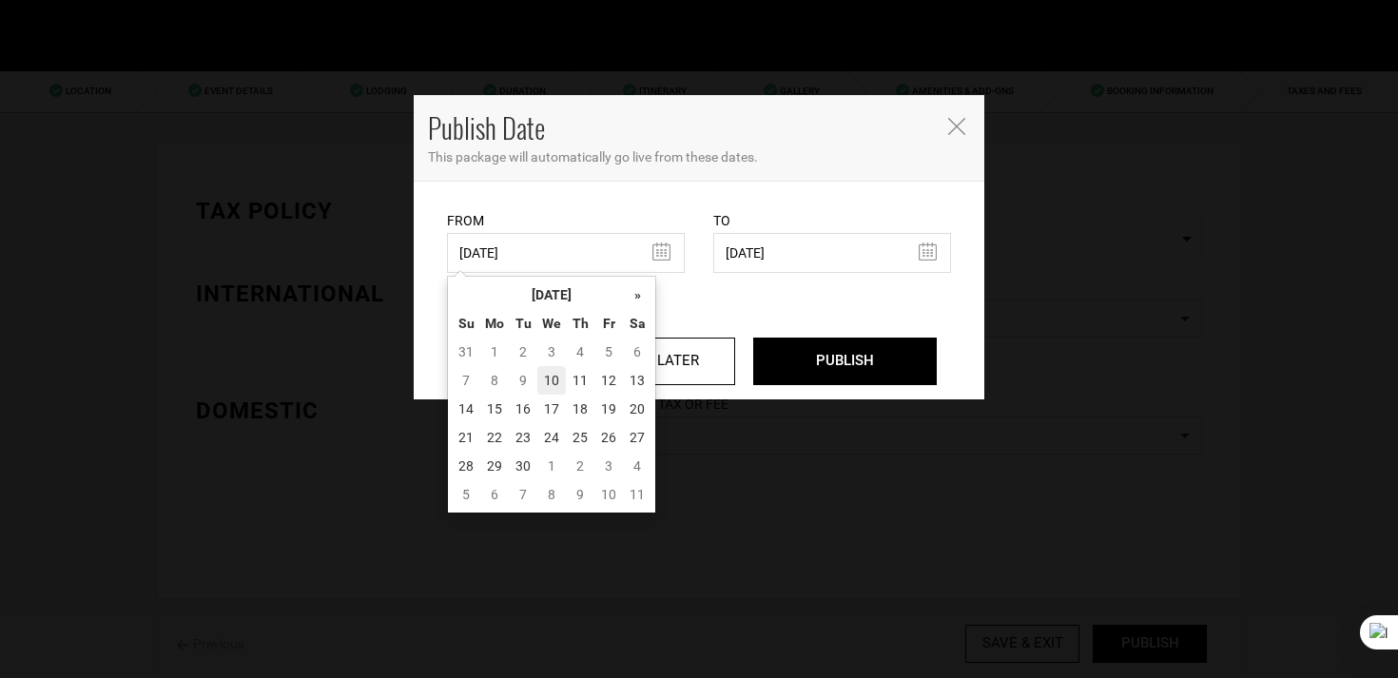
click at [544, 379] on td "10" at bounding box center [551, 380] width 29 height 29
type input "09/10/2025"
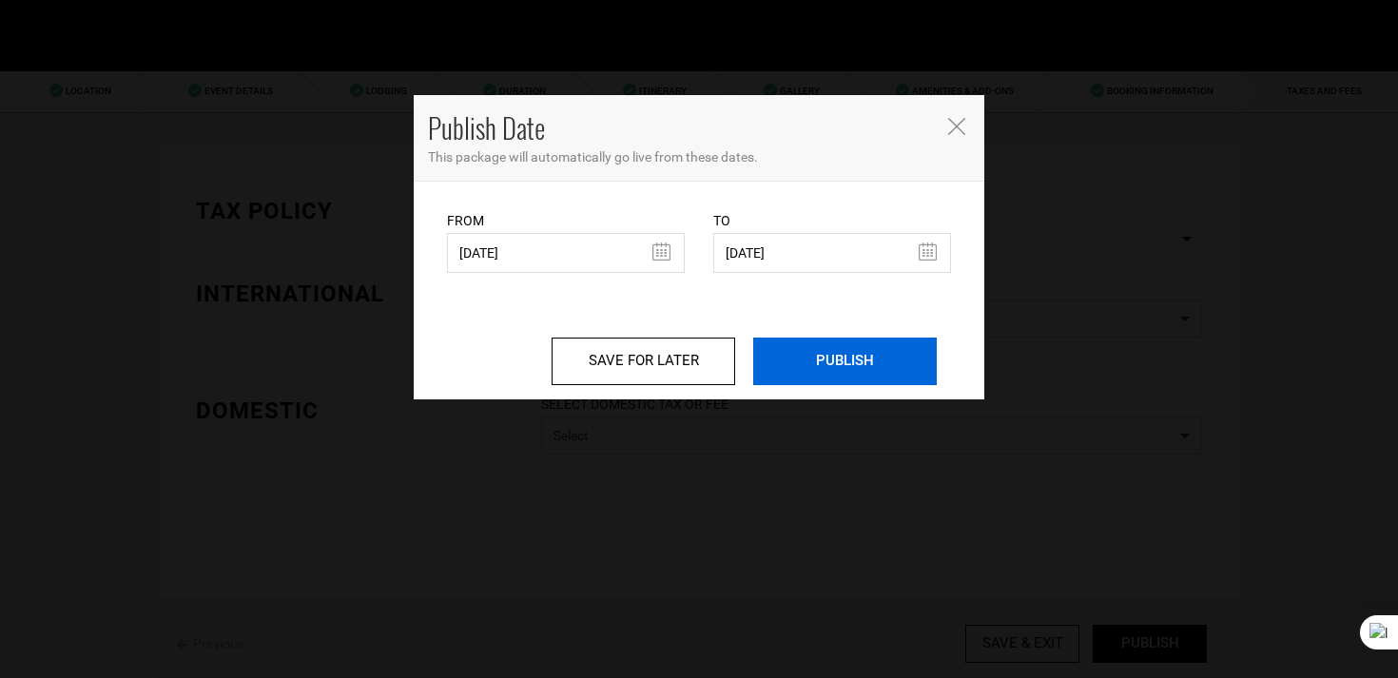
click at [825, 357] on input "PUBLISH" at bounding box center [845, 362] width 184 height 48
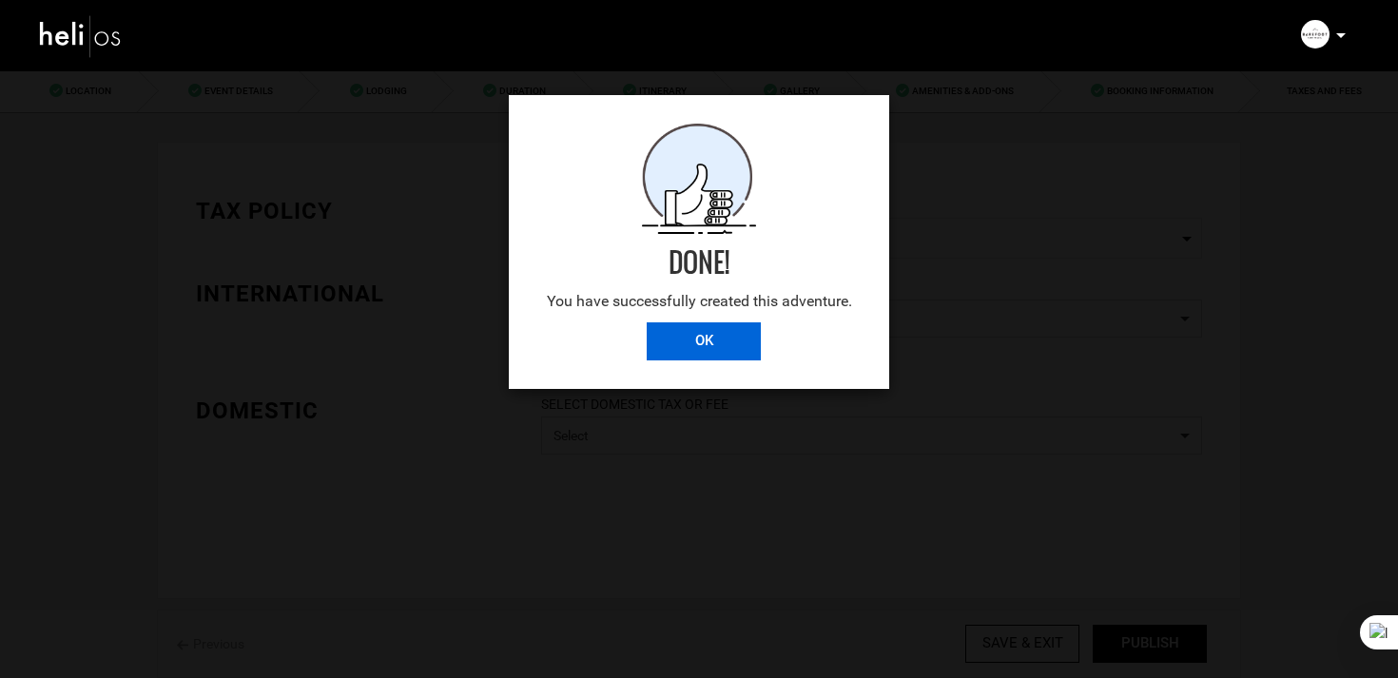
click at [699, 345] on input "OK" at bounding box center [704, 341] width 114 height 38
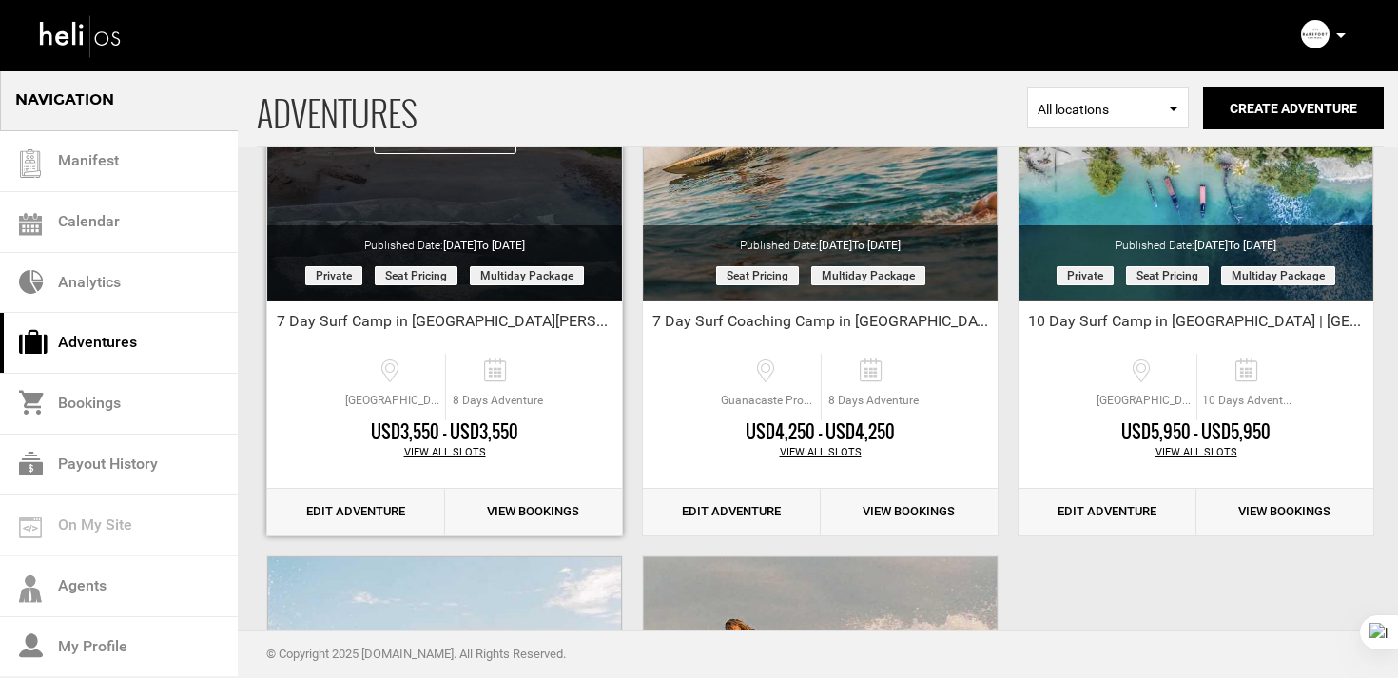
scroll to position [279, 0]
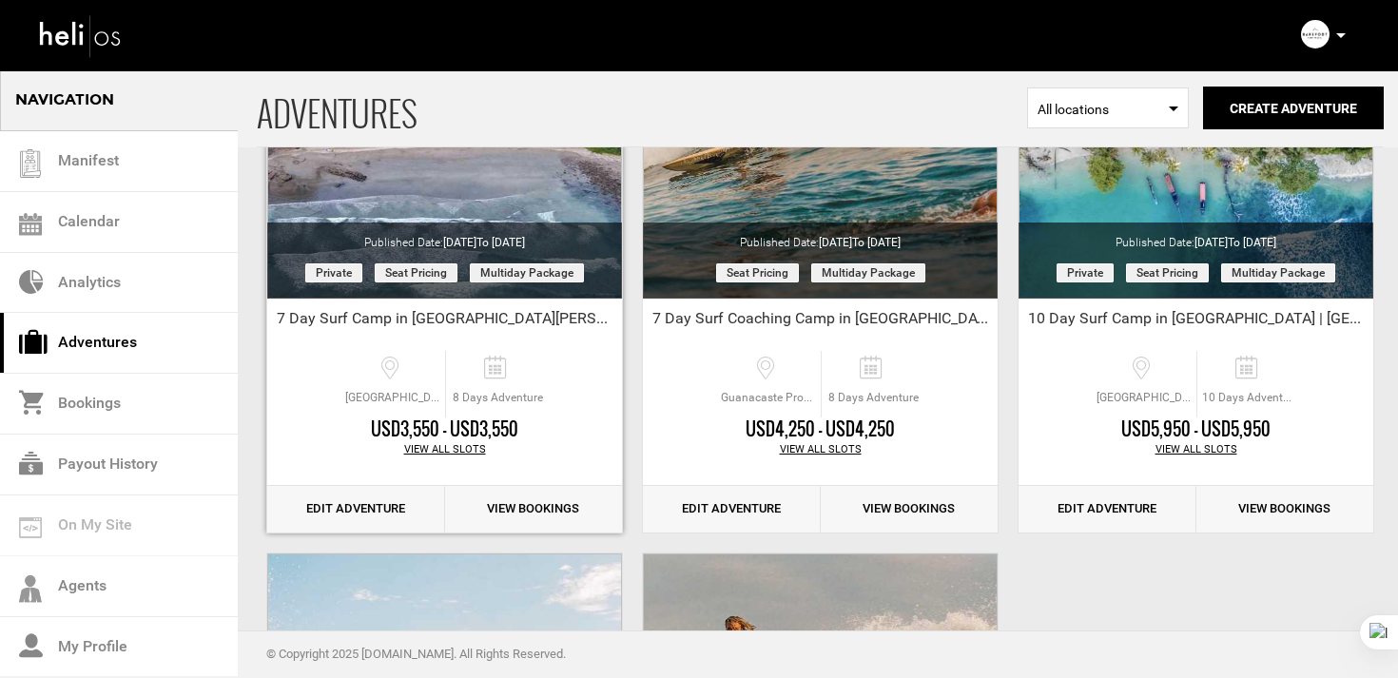
click at [380, 501] on link "Edit Adventure" at bounding box center [356, 509] width 178 height 47
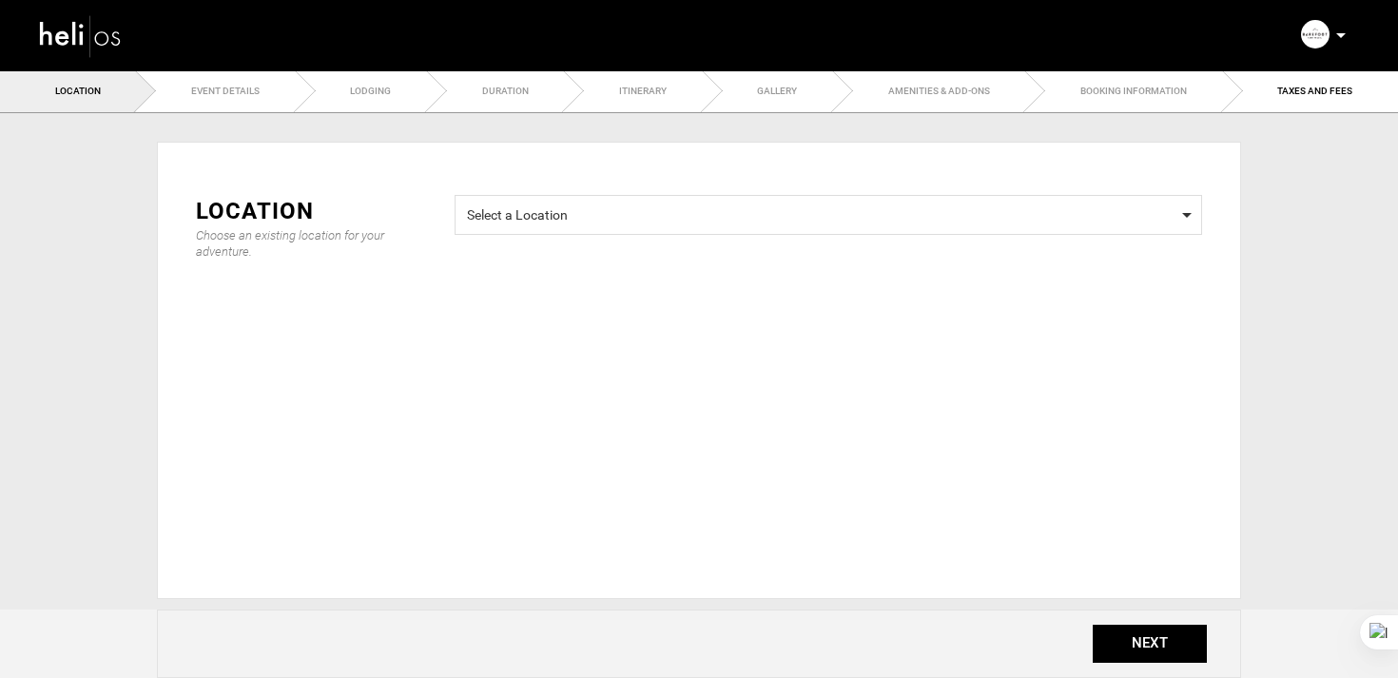
type input "7 Day Surf Camp in San Juan del Sur | Nicaragua"
checkbox input "true"
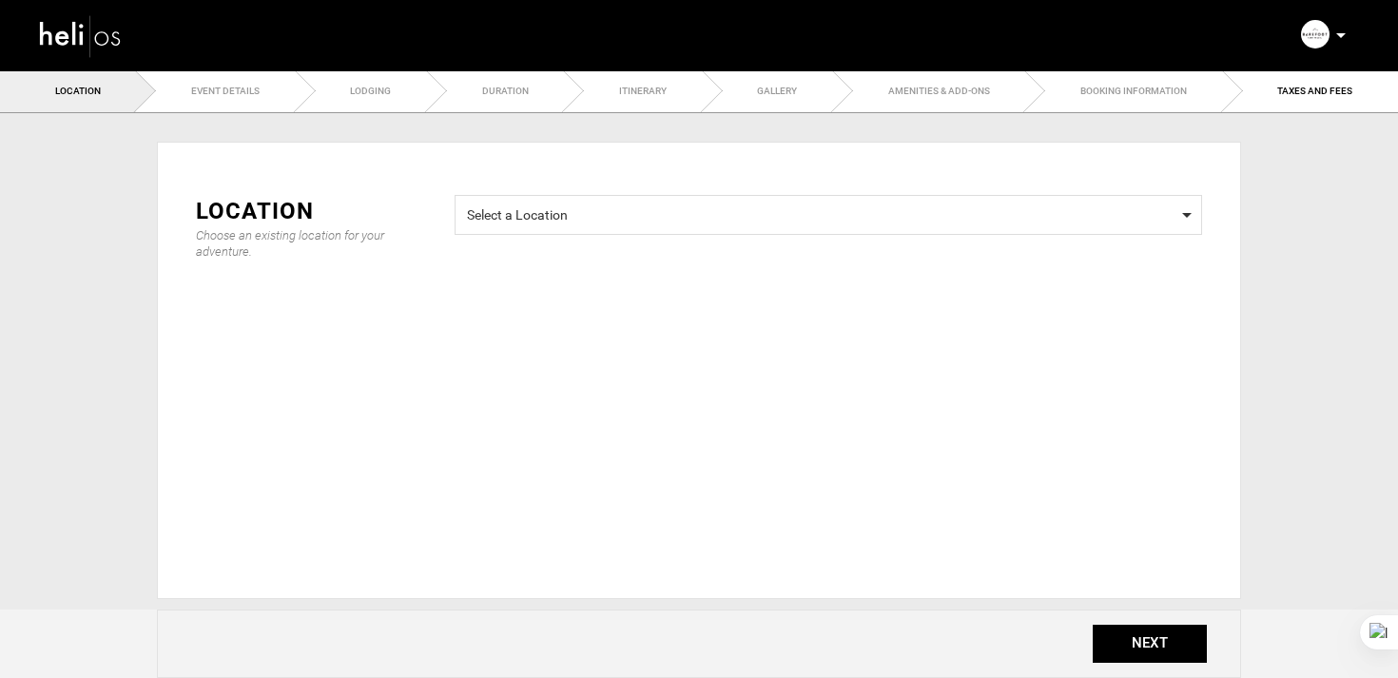
checkbox input "true"
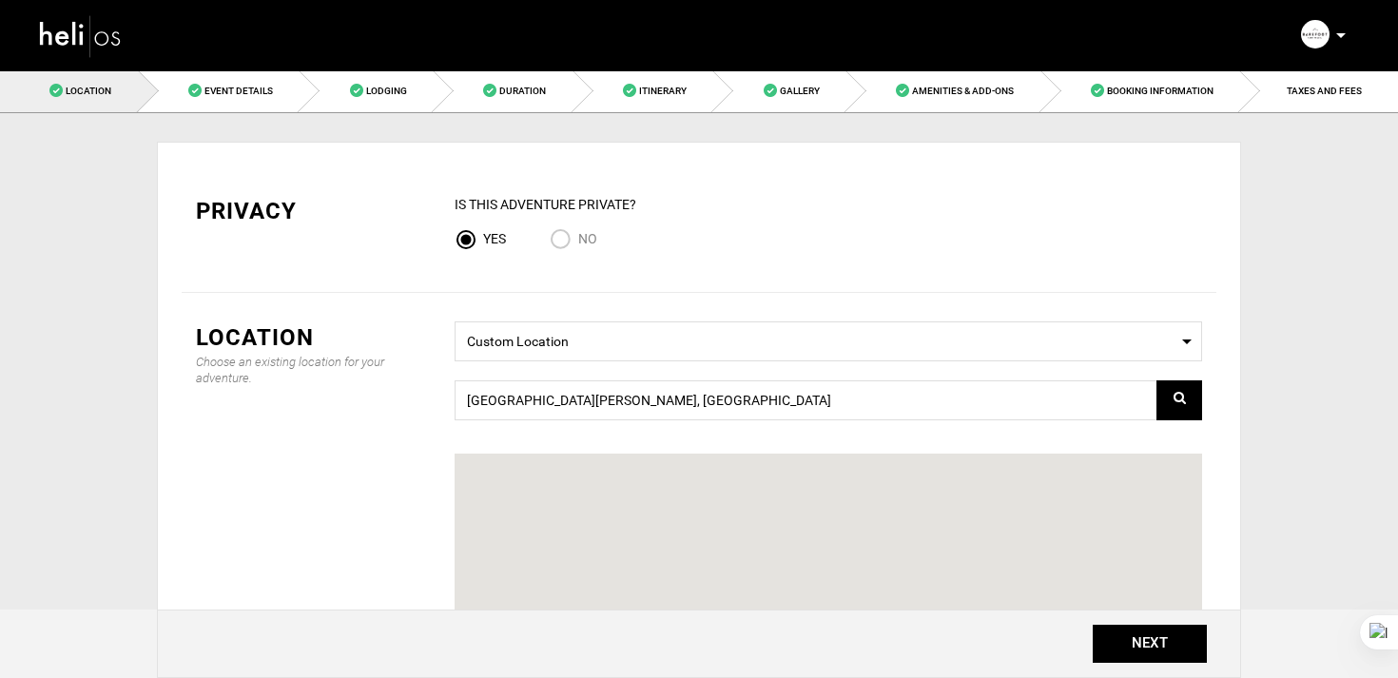
click at [563, 250] on input "No" at bounding box center [564, 241] width 29 height 26
radio input "true"
radio input "false"
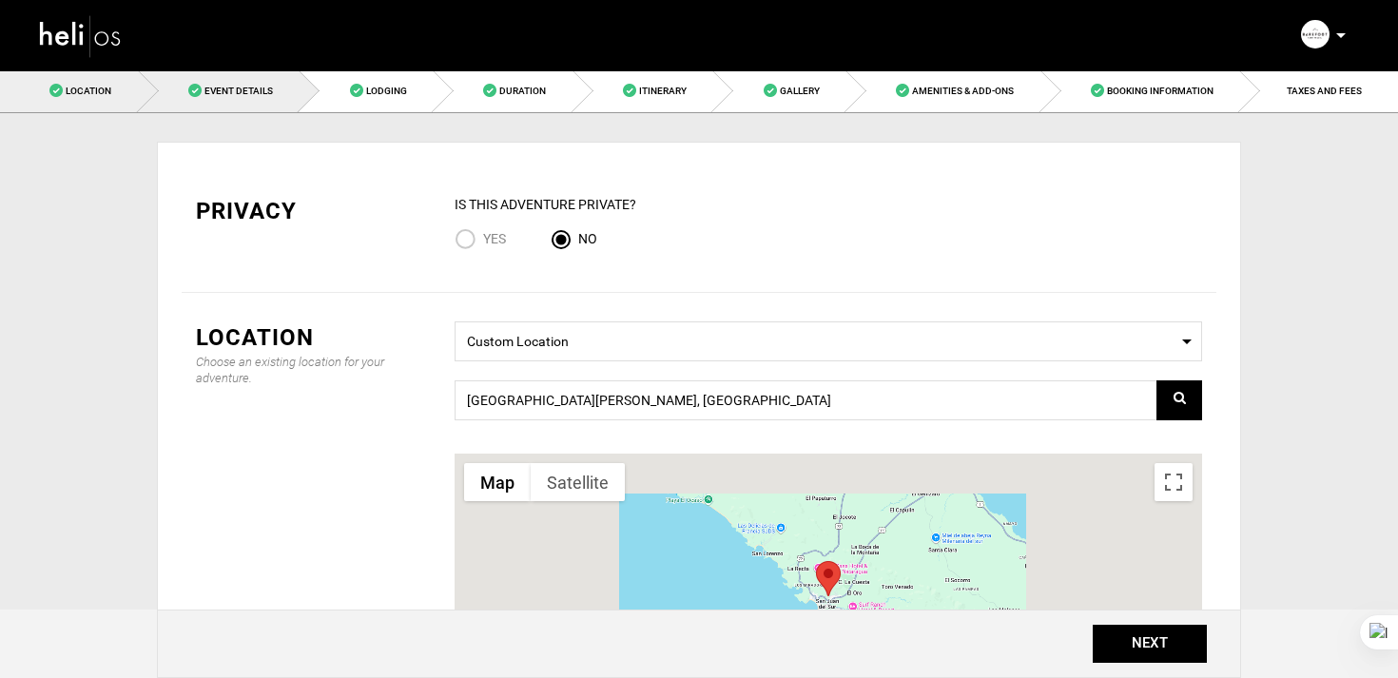
click at [267, 96] on link "Event Details" at bounding box center [220, 90] width 162 height 43
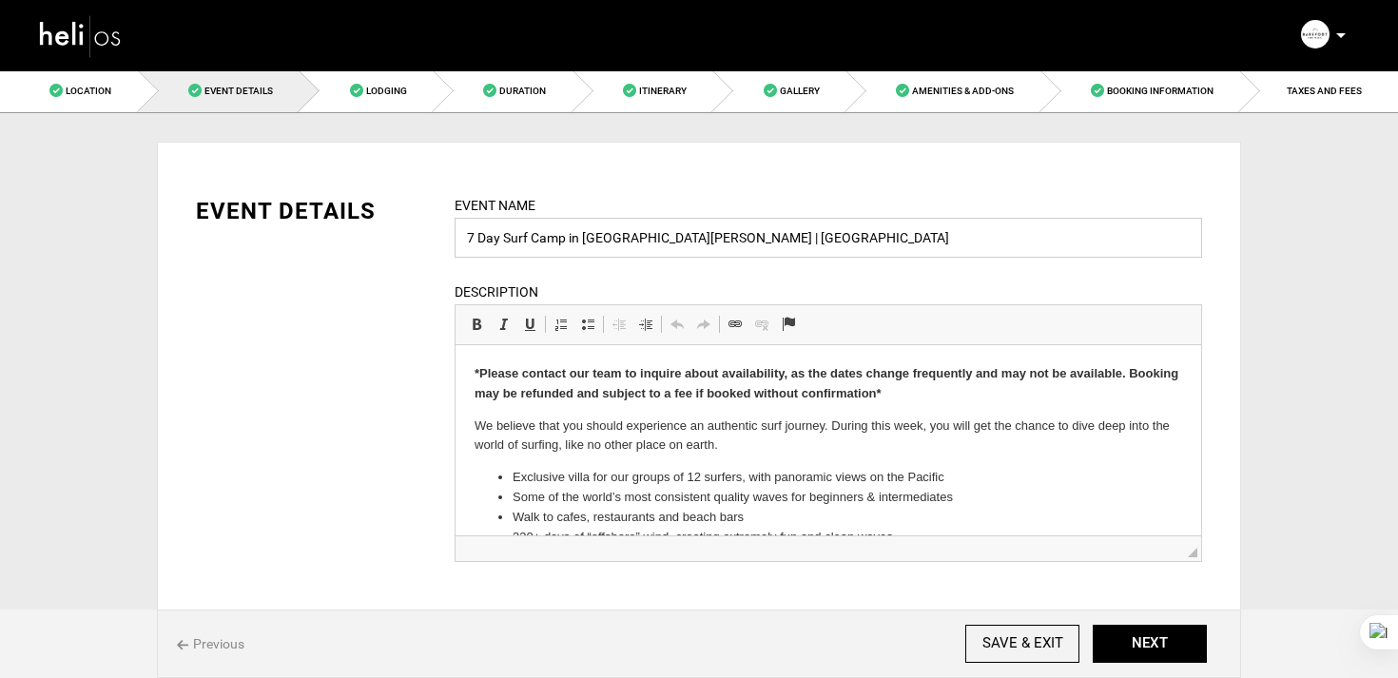
drag, startPoint x: 532, startPoint y: 243, endPoint x: 564, endPoint y: 245, distance: 32.4
click at [564, 245] on input "7 Day Surf Camp in San Juan del Sur | Nicaragua" at bounding box center [828, 238] width 747 height 40
type input "7 Day Surf Coaching Clinic in [GEOGRAPHIC_DATA][PERSON_NAME] | [GEOGRAPHIC_DATA]"
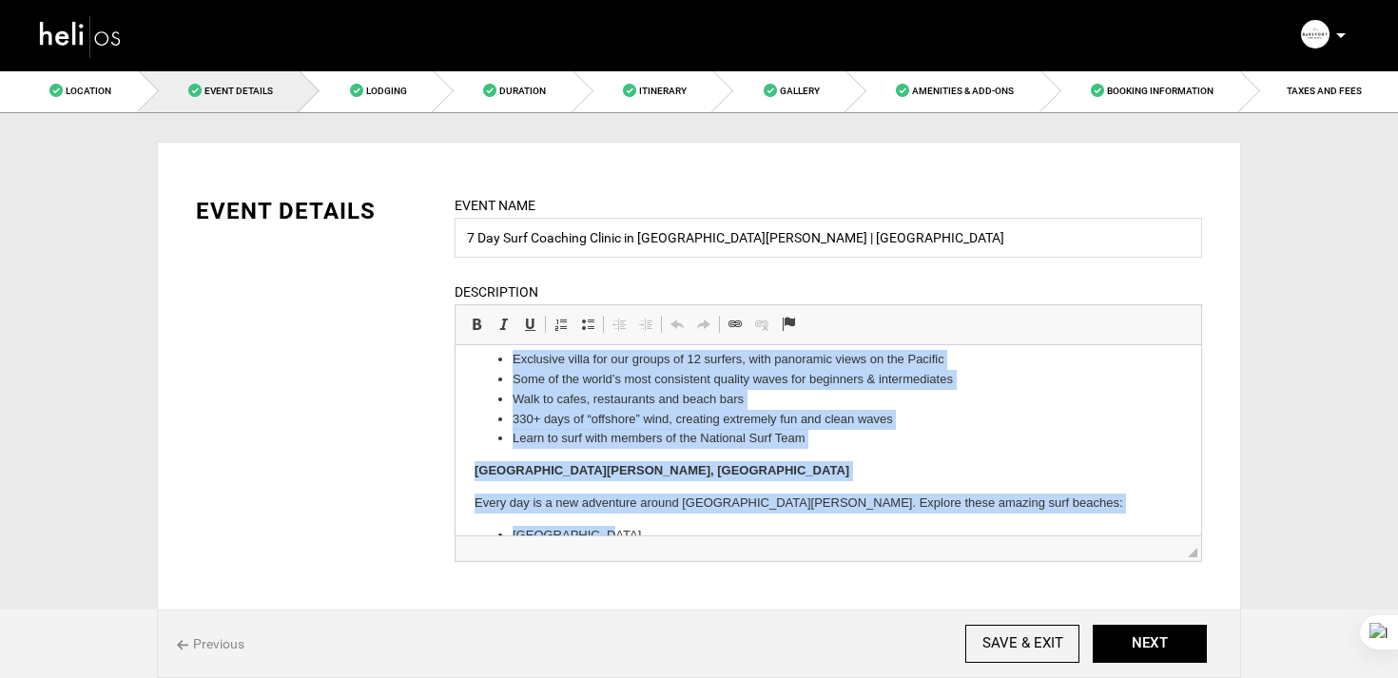
scroll to position [123, 0]
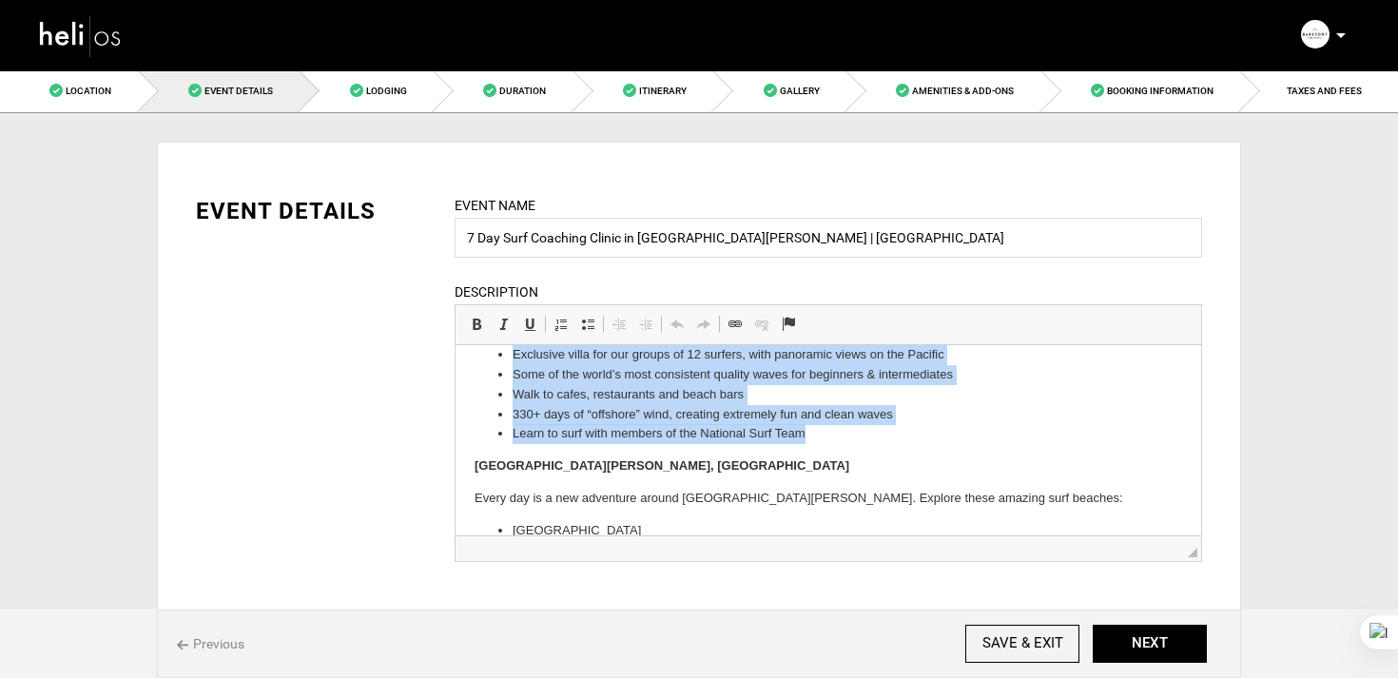
drag, startPoint x: 465, startPoint y: 423, endPoint x: 816, endPoint y: 440, distance: 351.3
click at [816, 440] on html "*Please contact our team to inquire about availability, as the dates change fre…" at bounding box center [829, 421] width 746 height 397
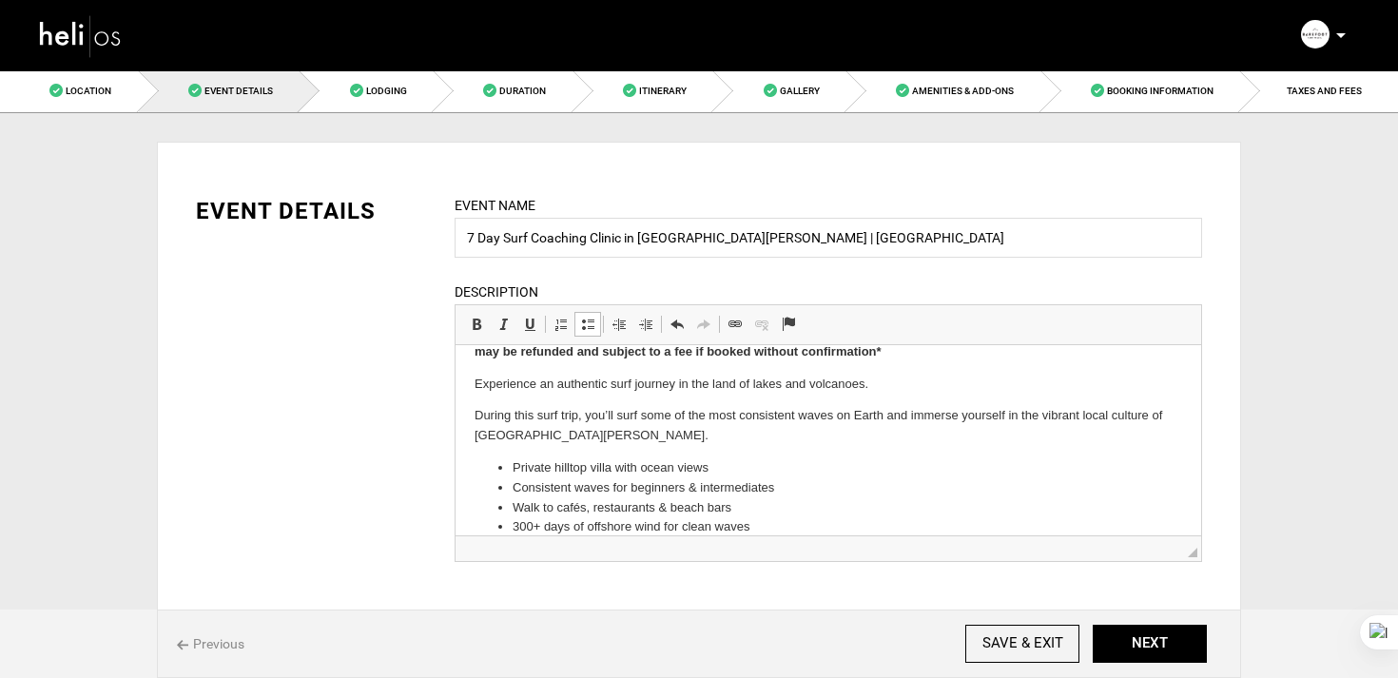
scroll to position [144, 0]
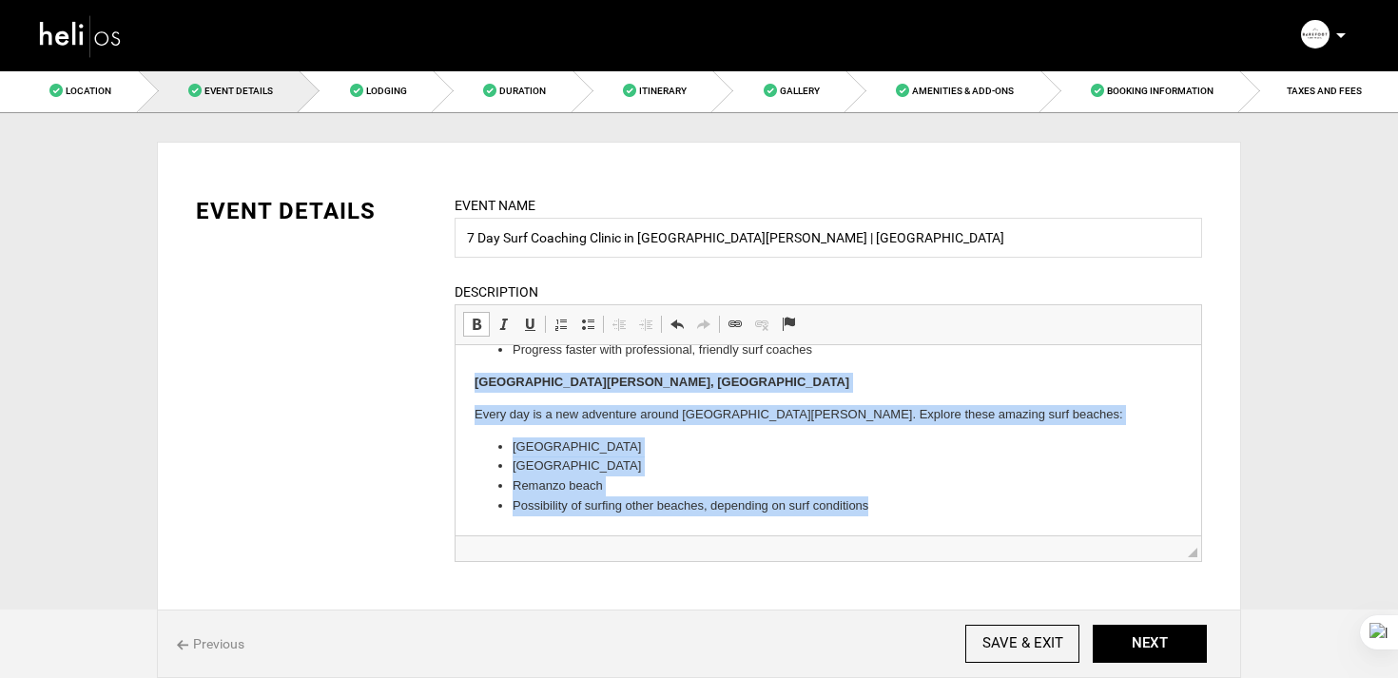
drag, startPoint x: 461, startPoint y: 482, endPoint x: 571, endPoint y: 535, distance: 121.6
click at [571, 535] on html "*Please contact our team to inquire about availability, as the dates change fre…" at bounding box center [829, 321] width 746 height 429
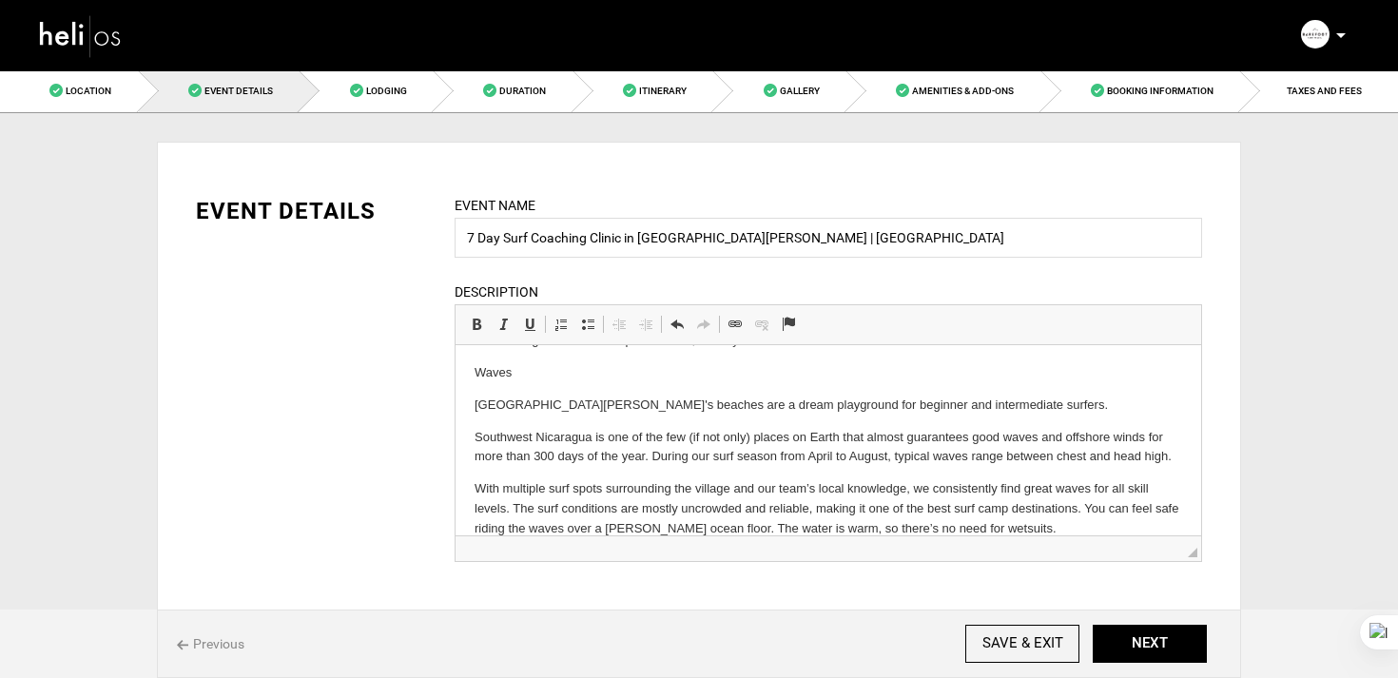
scroll to position [218, 0]
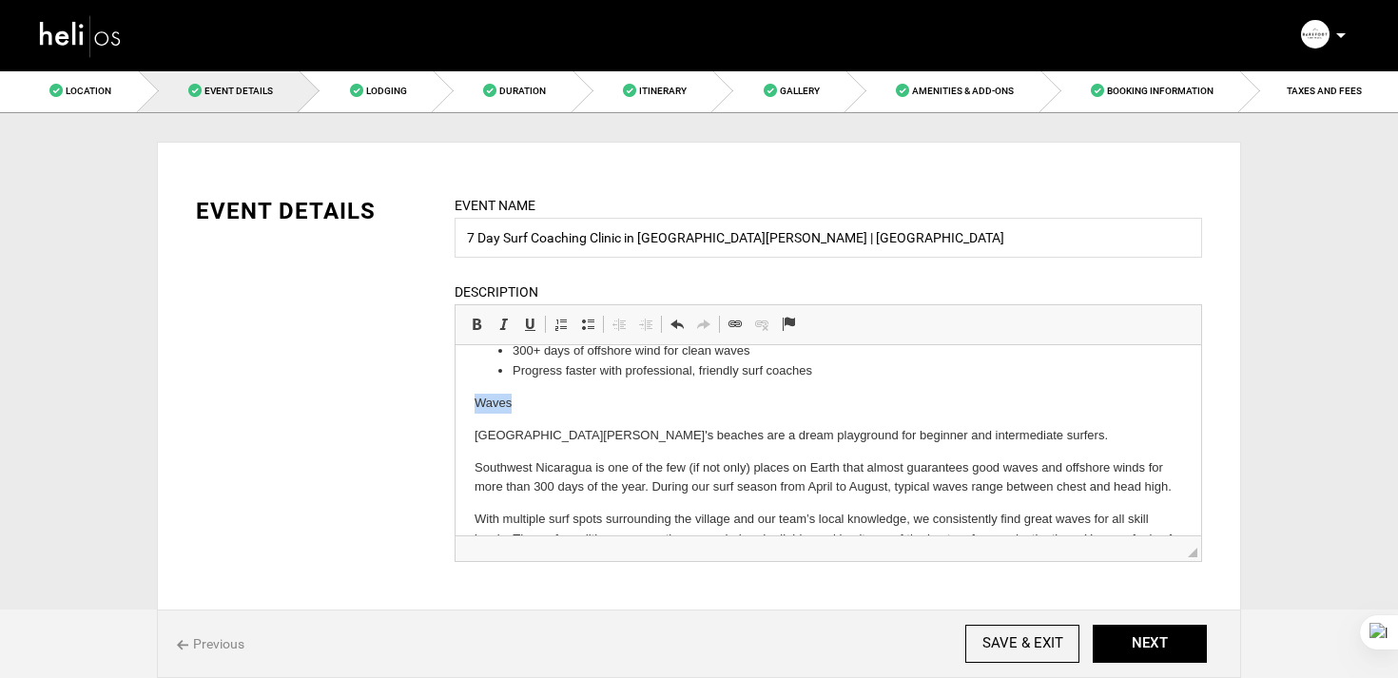
drag, startPoint x: 544, startPoint y: 410, endPoint x: 456, endPoint y: 406, distance: 88.5
click at [456, 406] on html "*Please contact our team to inquire about availability, as the dates change fre…" at bounding box center [829, 357] width 746 height 461
click at [475, 320] on span at bounding box center [476, 324] width 15 height 15
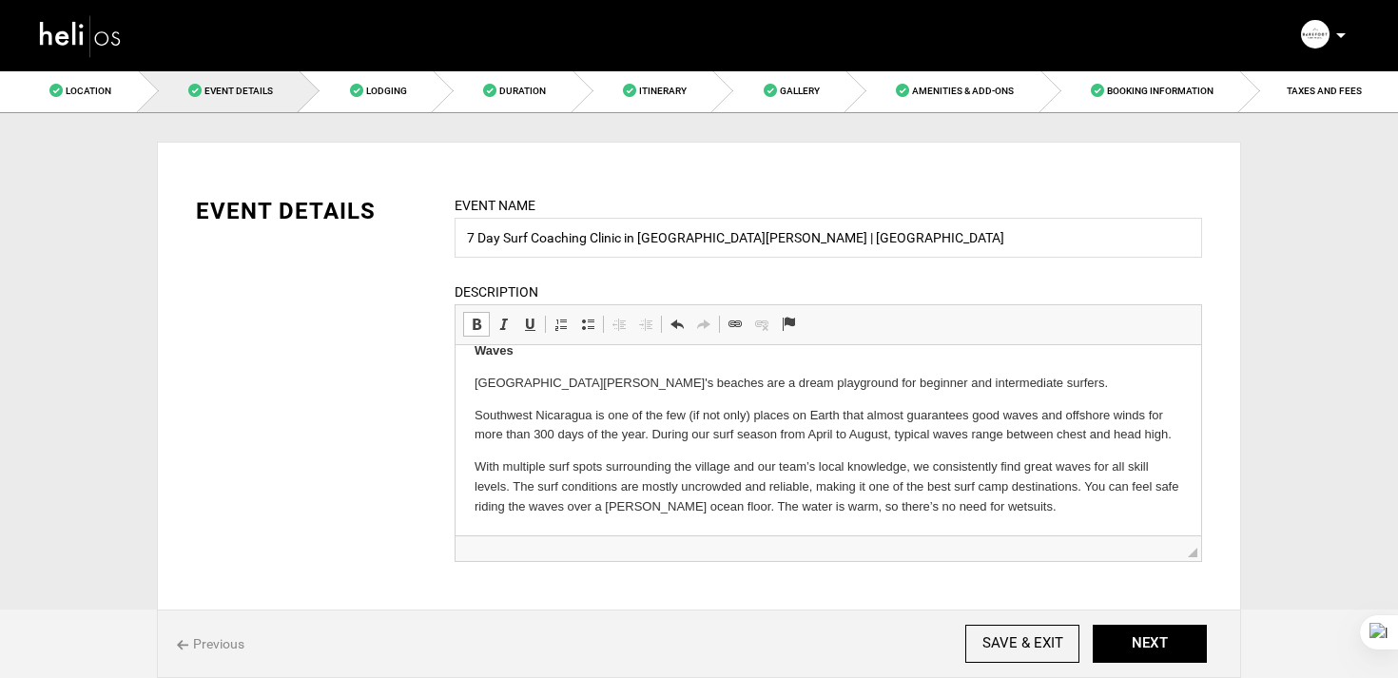
click at [1073, 519] on html "*Please contact our team to inquire about availability, as the dates change fre…" at bounding box center [829, 305] width 746 height 461
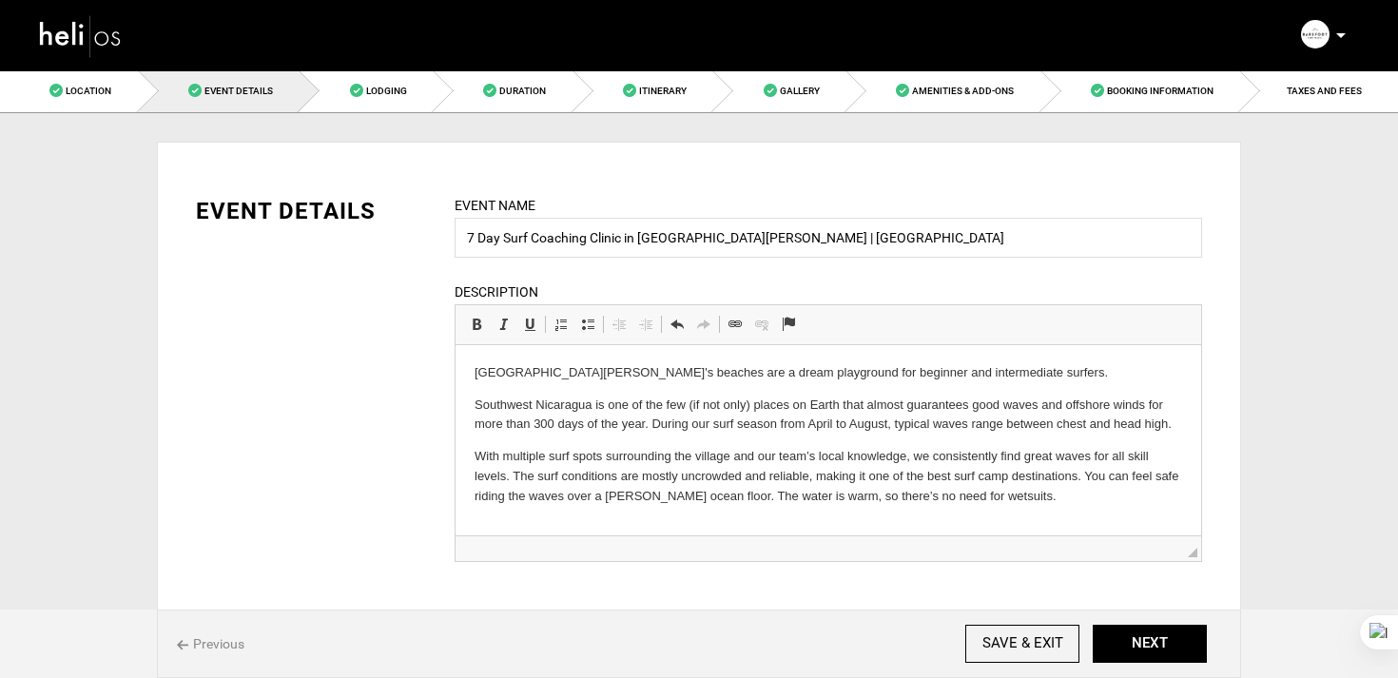
scroll to position [332, 0]
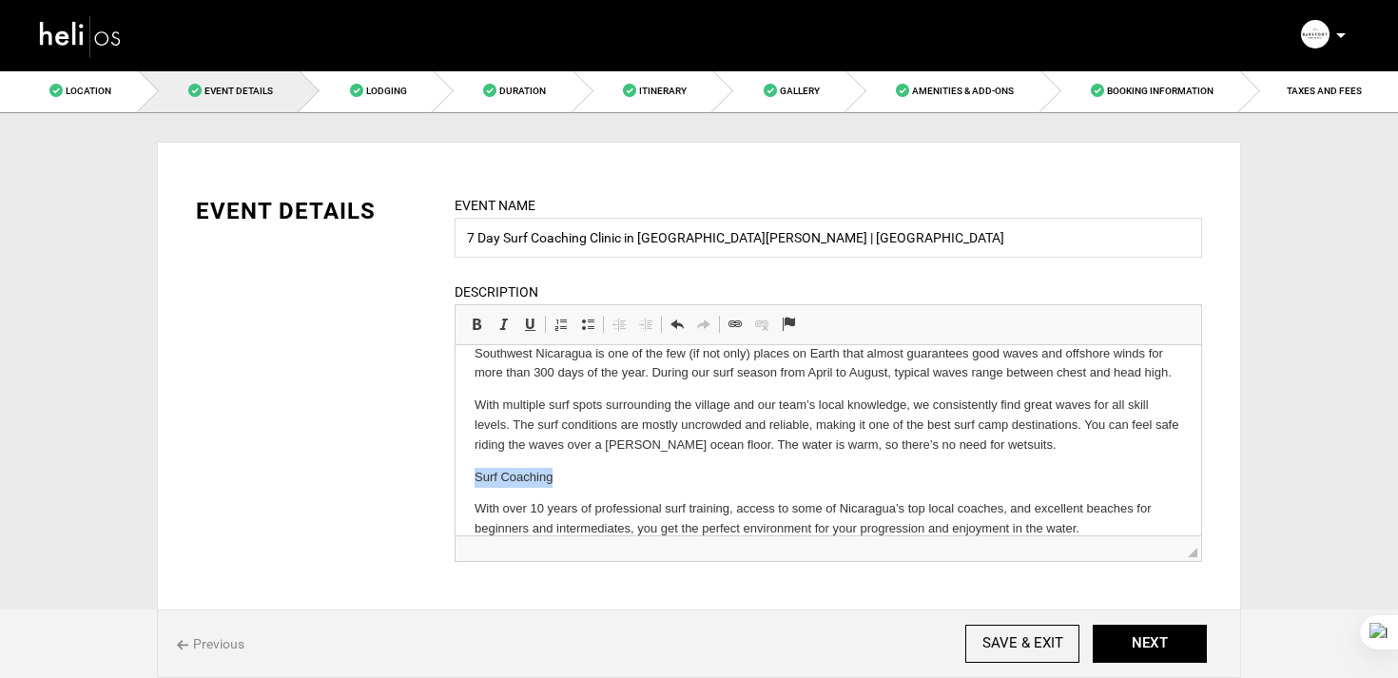
drag, startPoint x: 572, startPoint y: 474, endPoint x: 454, endPoint y: 474, distance: 118.9
click at [456, 474] on html "*Please contact our team to inquire about availability, as the dates change fre…" at bounding box center [829, 285] width 746 height 545
click at [482, 323] on span at bounding box center [476, 324] width 15 height 15
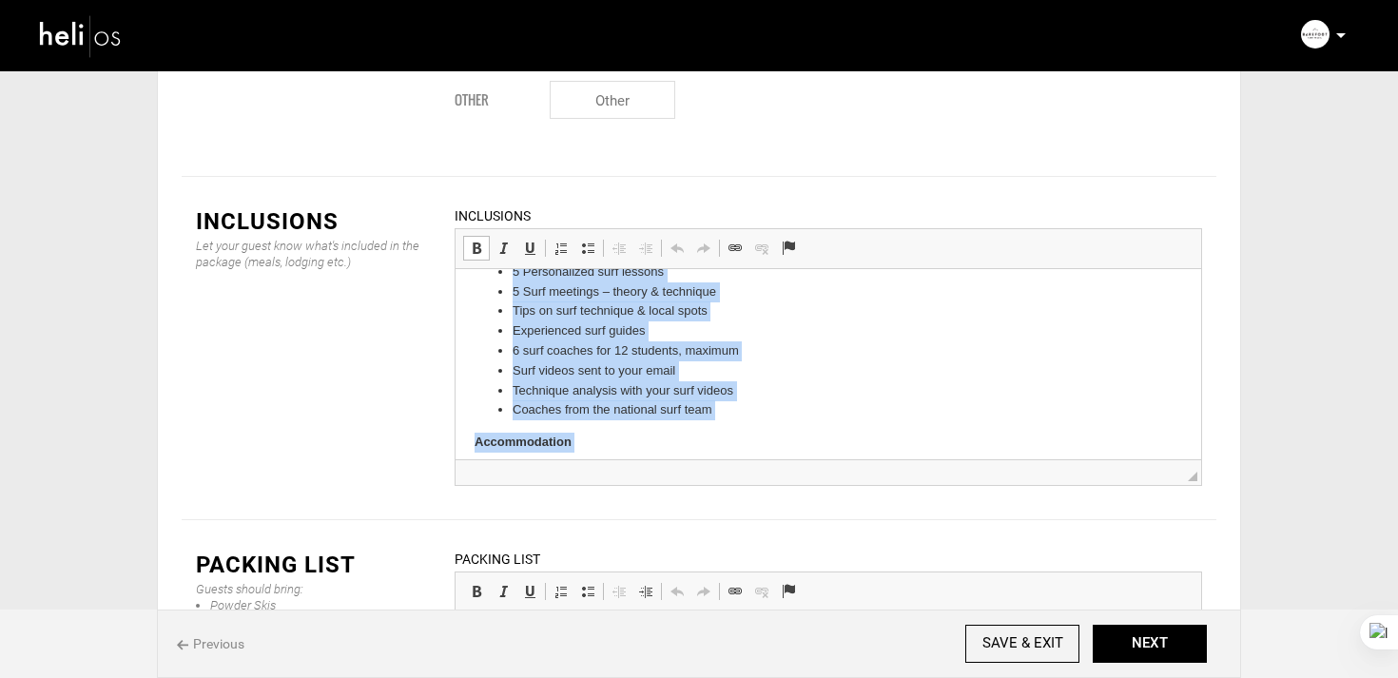
scroll to position [95, 0]
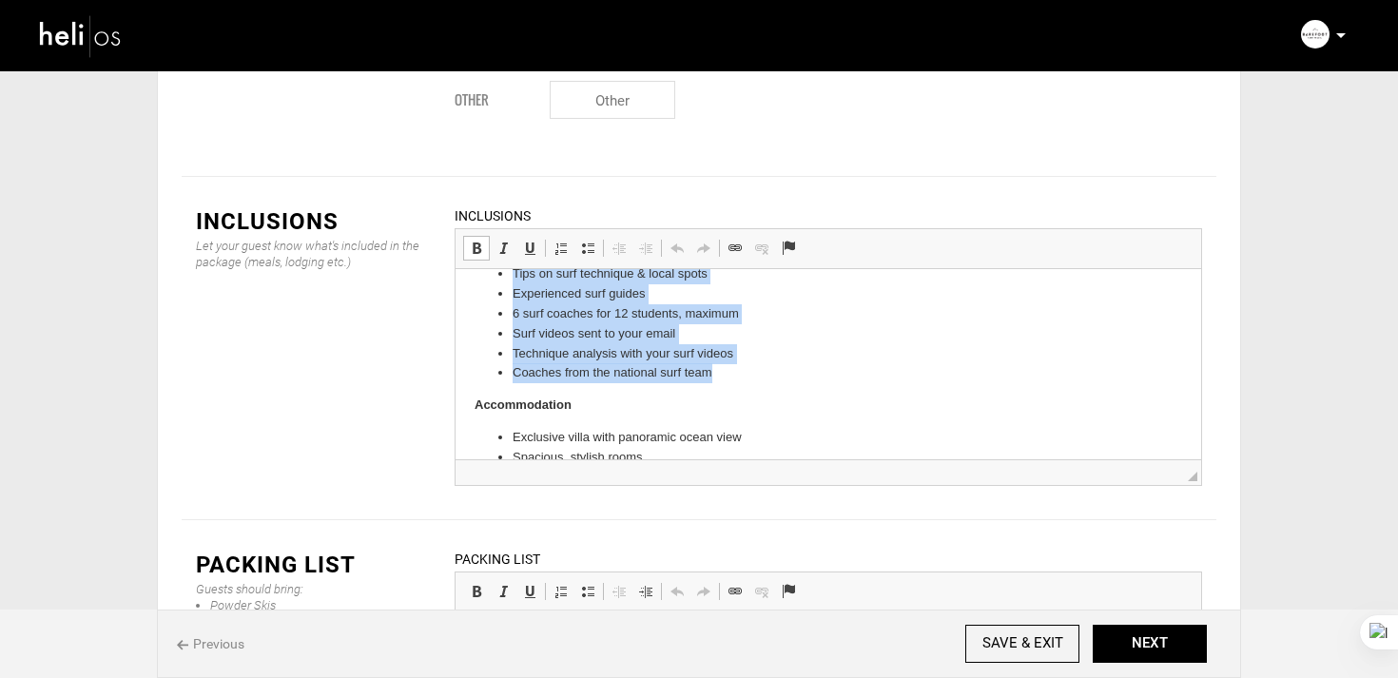
drag, startPoint x: 514, startPoint y: 322, endPoint x: 725, endPoint y: 383, distance: 219.7
click at [725, 383] on body "Surf 5 Personalized surf lessons 5 Surf meetings – theory & technique Tips on s…" at bounding box center [829, 431] width 708 height 477
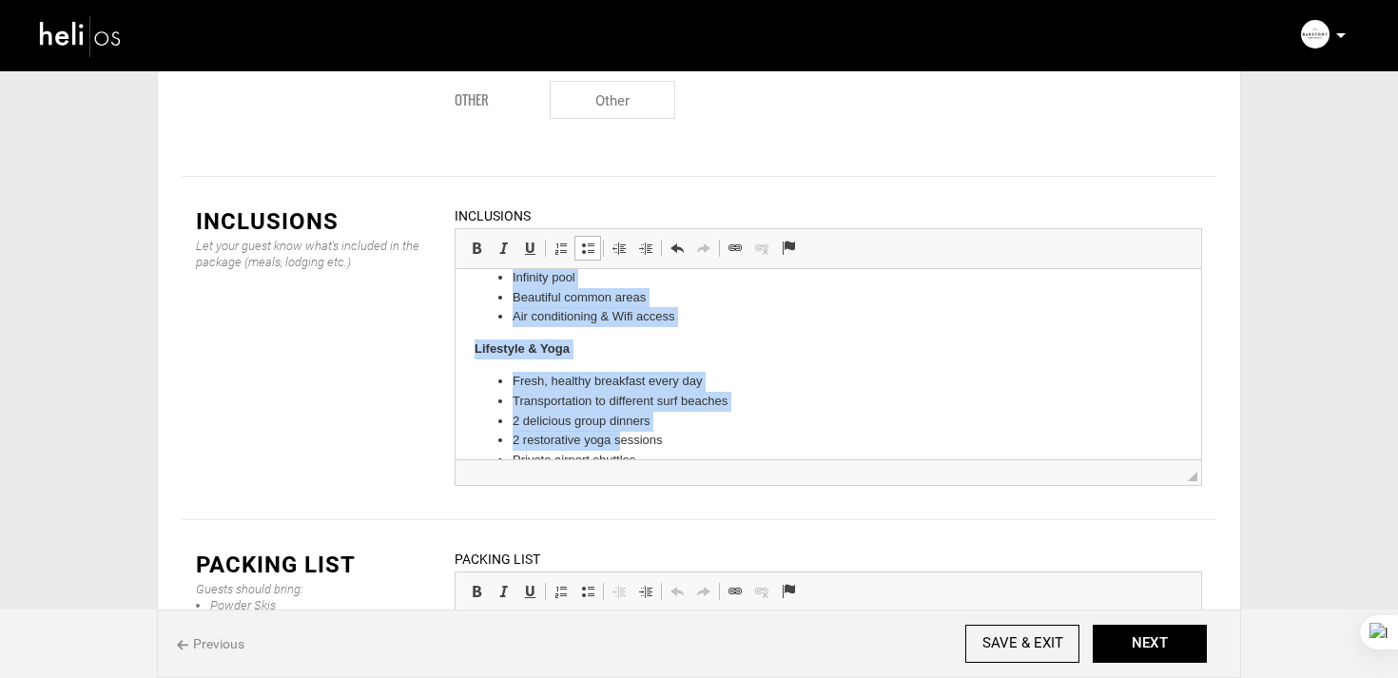
scroll to position [276, 0]
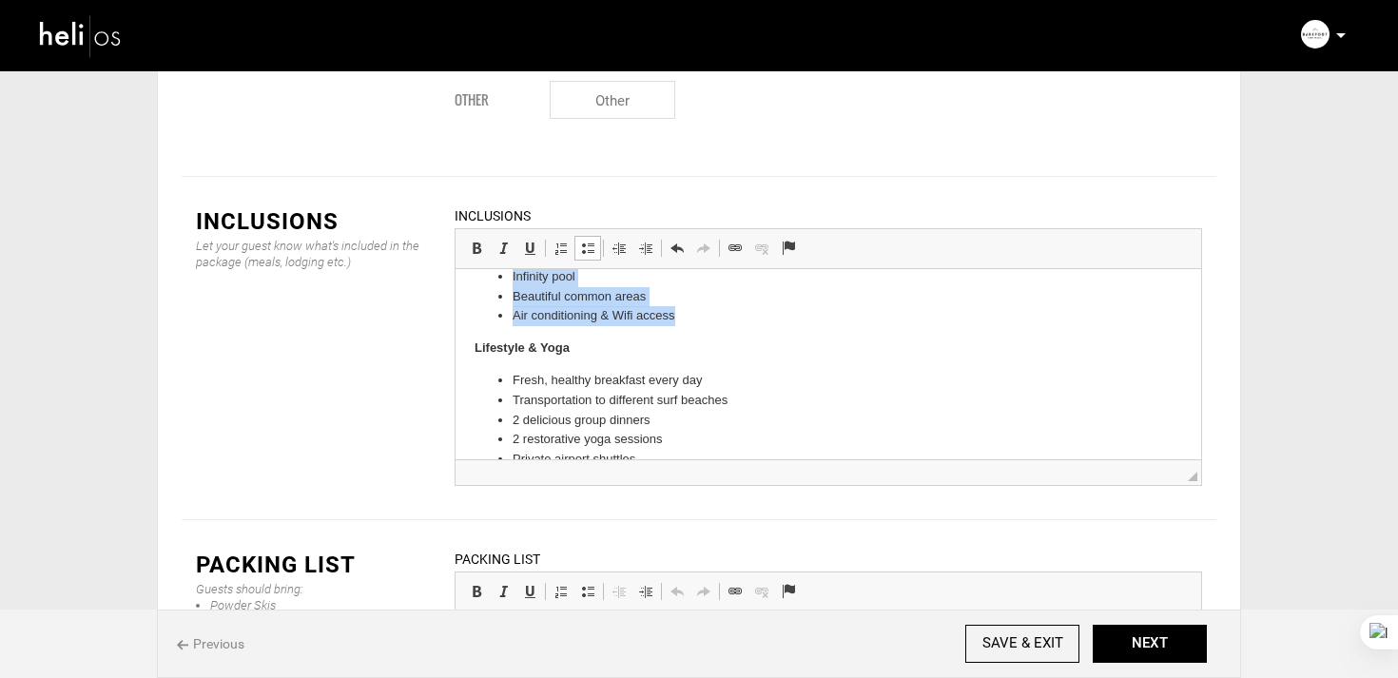
drag, startPoint x: 515, startPoint y: 379, endPoint x: 679, endPoint y: 325, distance: 172.3
click at [679, 325] on ul "Exclusive villa with panoramic ocean view Spacious, stylish rooms Infinity pool…" at bounding box center [829, 276] width 708 height 99
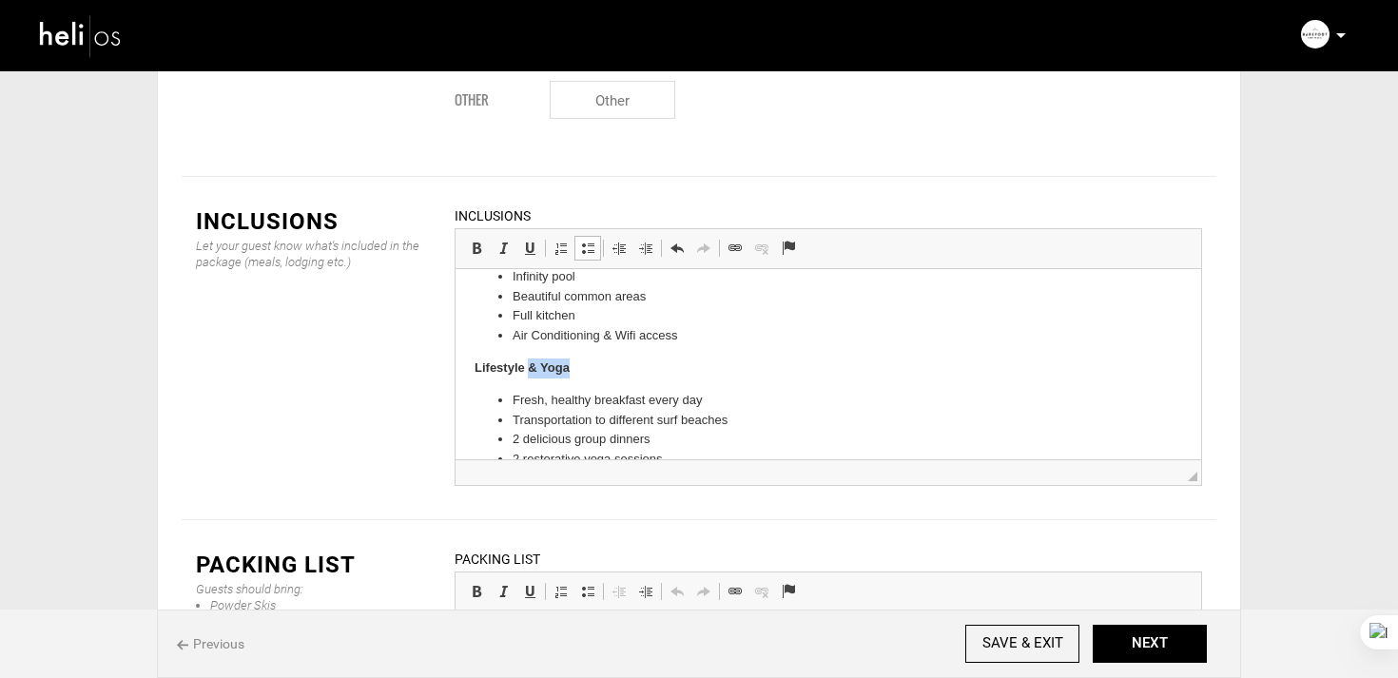
drag, startPoint x: 530, startPoint y: 364, endPoint x: 642, endPoint y: 365, distance: 112.2
click at [642, 365] on p "Lifestyle & Yoga" at bounding box center [829, 369] width 708 height 20
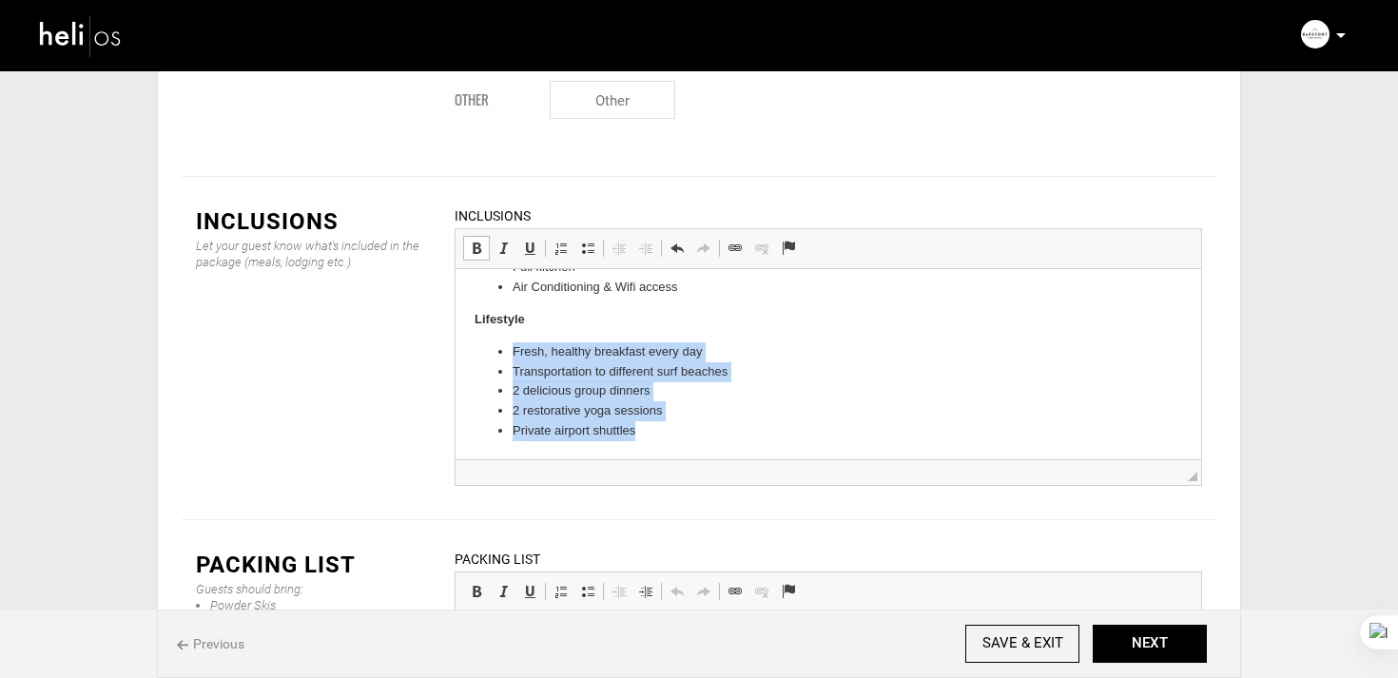
drag, startPoint x: 511, startPoint y: 353, endPoint x: 690, endPoint y: 448, distance: 203.3
click at [690, 448] on html "Surf 5 Surf Lessons, 2:1 Student/Coach Ratio 1-on-1 Video Analysis after every …" at bounding box center [829, 202] width 746 height 515
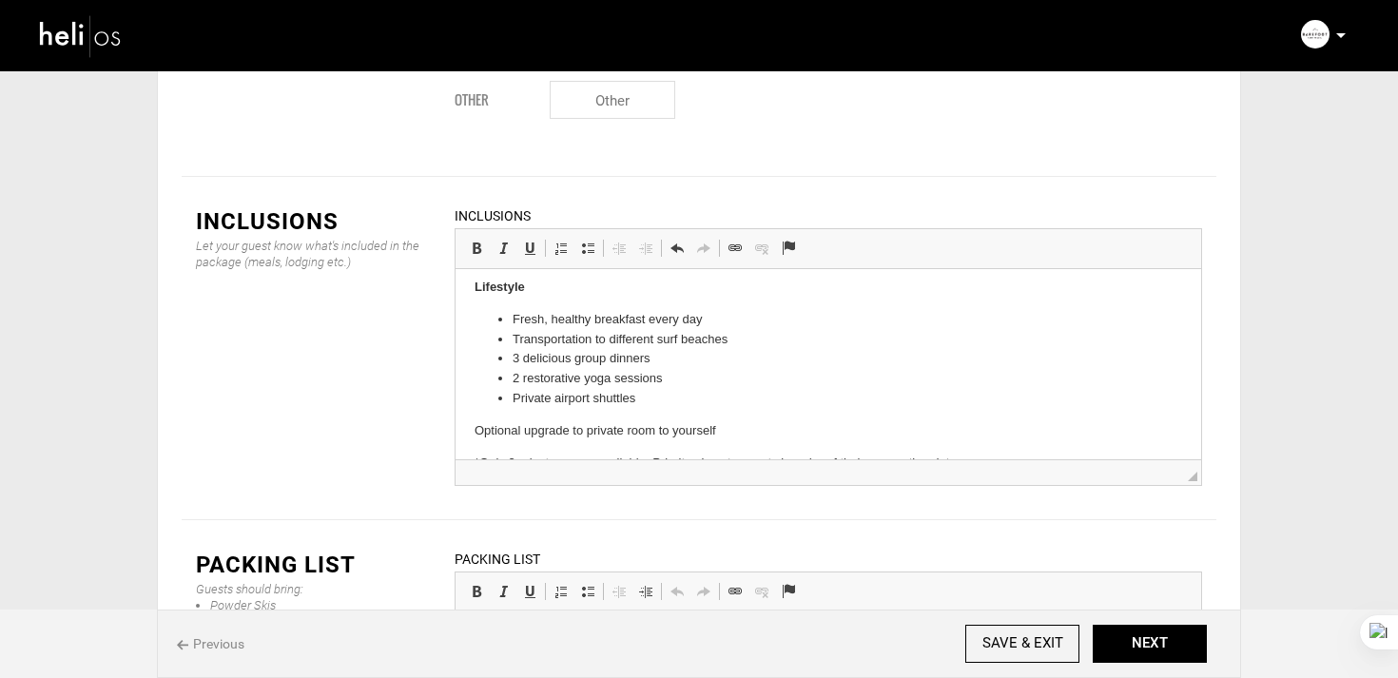
scroll to position [367, 0]
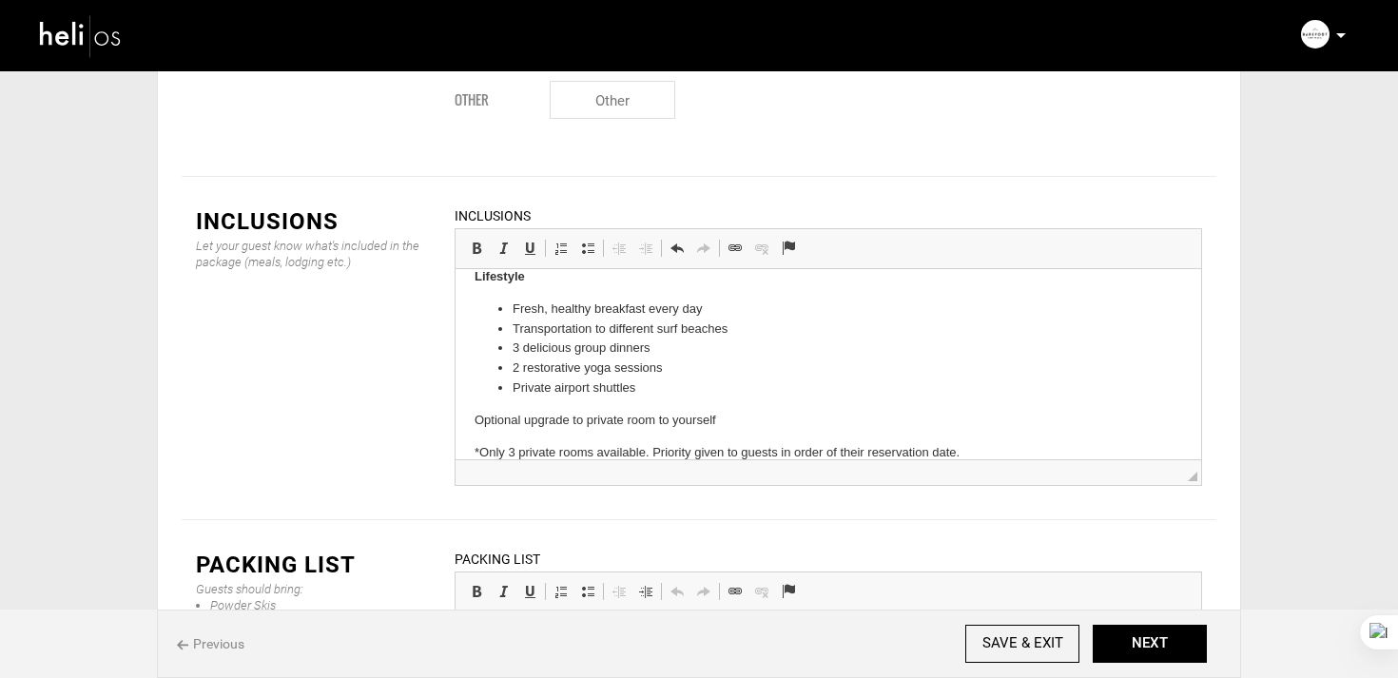
click at [476, 424] on p "Optional upgrade to private room to yourself" at bounding box center [829, 421] width 708 height 20
click at [482, 425] on p "Optional upgrade to private room to yourself" at bounding box center [829, 421] width 708 height 20
drag, startPoint x: 618, startPoint y: 418, endPoint x: 426, endPoint y: 418, distance: 192.1
click at [456, 418] on html "Surf 5 Surf Lessons, 2:1 Student/Coach Ratio 1-on-1 Video Analysis after every …" at bounding box center [829, 207] width 746 height 611
click at [469, 241] on span at bounding box center [476, 248] width 15 height 15
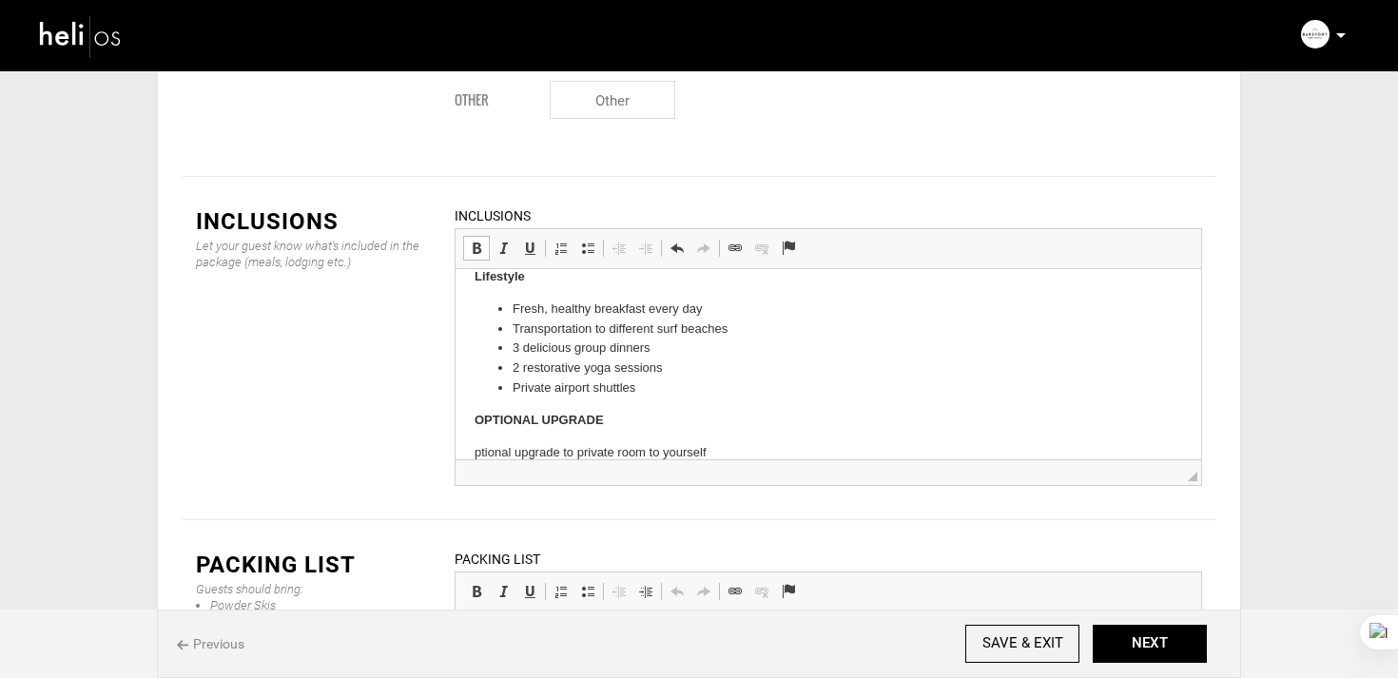
scroll to position [421, 0]
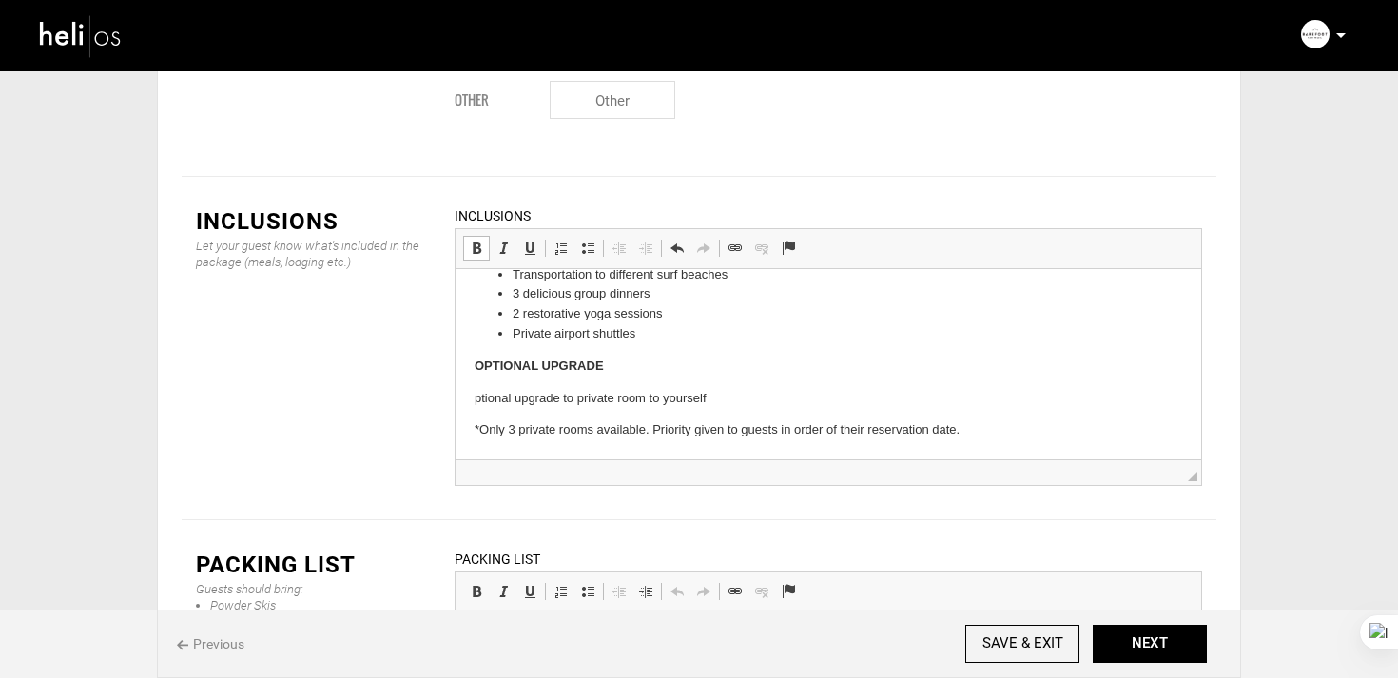
click at [471, 391] on html "Surf 5 Surf Lessons, 2:1 Student/Coach Ratio 1-on-1 Video Analysis after every …" at bounding box center [829, 153] width 746 height 611
click at [585, 241] on span at bounding box center [587, 248] width 15 height 15
drag, startPoint x: 617, startPoint y: 401, endPoint x: 510, endPoint y: 400, distance: 107.5
click at [510, 400] on ul "ptional upgrade to private room to yourself" at bounding box center [829, 399] width 708 height 20
click at [470, 429] on html "Surf 5 Surf Lessons, 2:1 Student/Coach Ratio 1-on-1 Video Analysis after every …" at bounding box center [829, 153] width 746 height 611
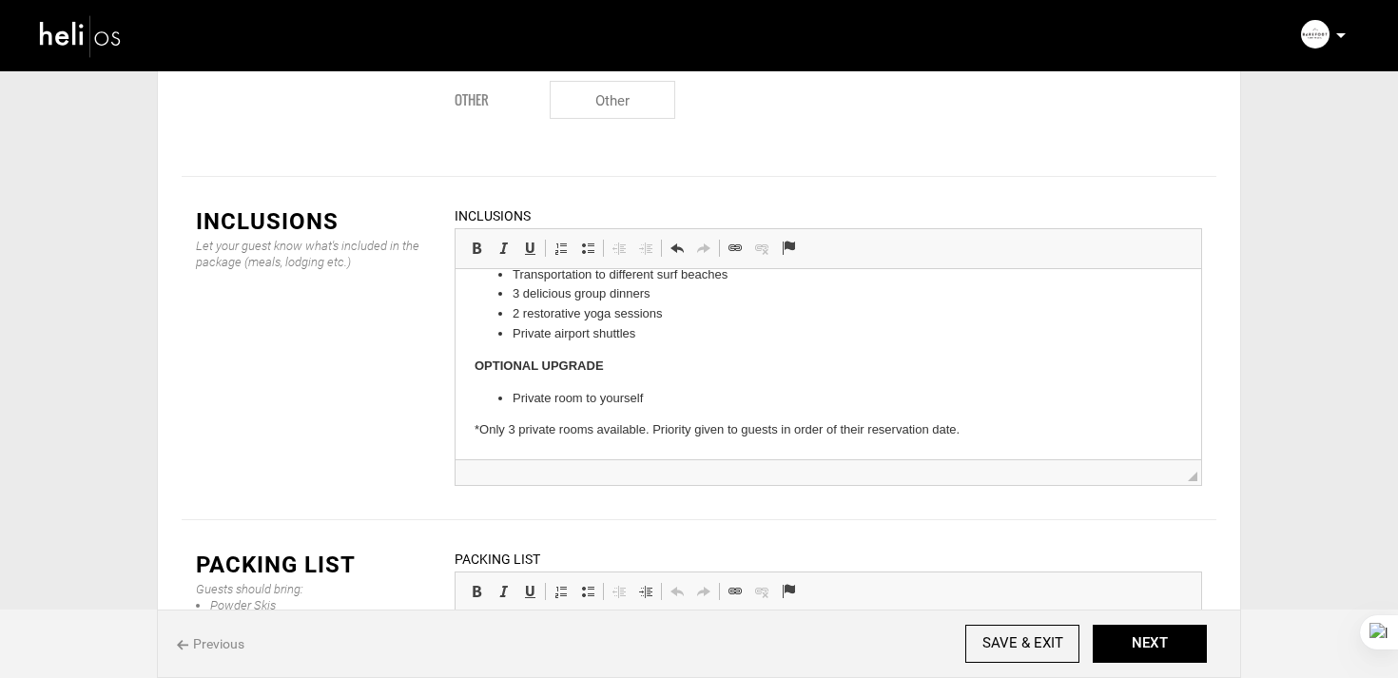
scroll to position [389, 0]
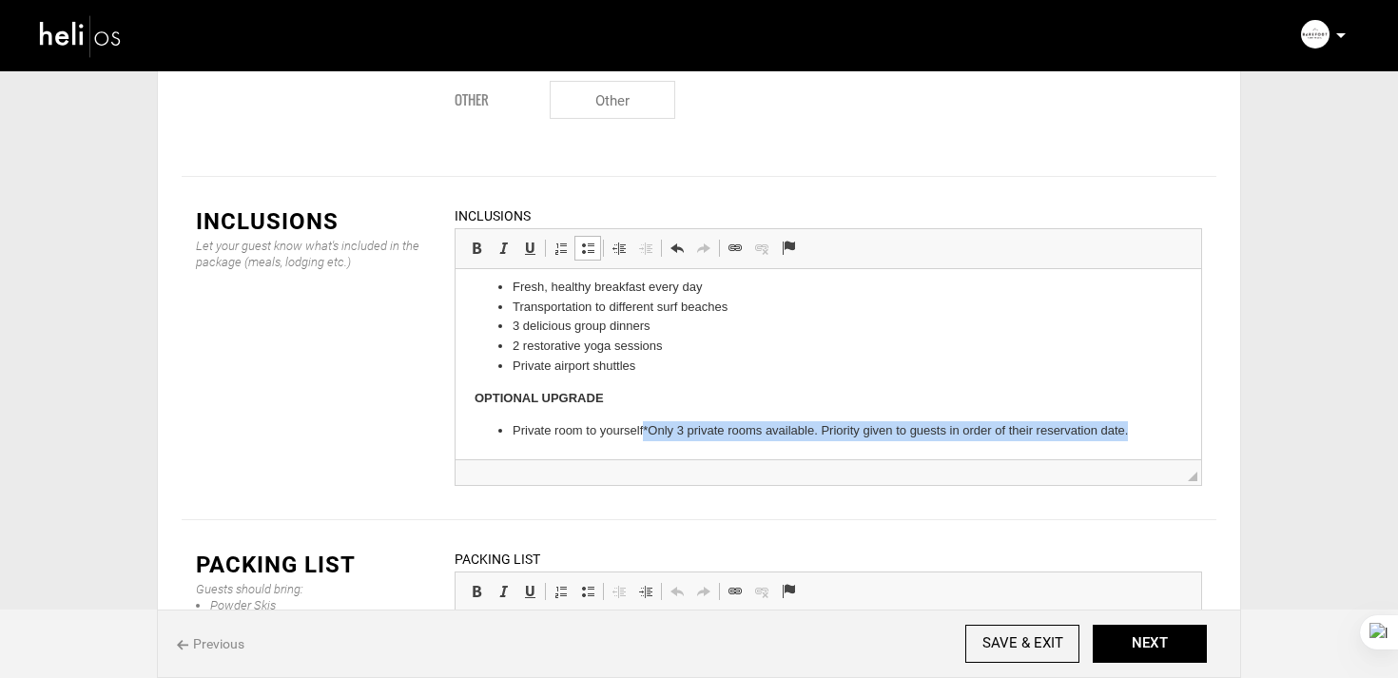
drag, startPoint x: 647, startPoint y: 430, endPoint x: 1160, endPoint y: 450, distance: 513.9
click at [1160, 450] on html "Surf 5 Surf Lessons, 2:1 Student/Coach Ratio 1-on-1 Video Analysis after every …" at bounding box center [829, 169] width 746 height 579
click at [479, 241] on span at bounding box center [476, 248] width 15 height 15
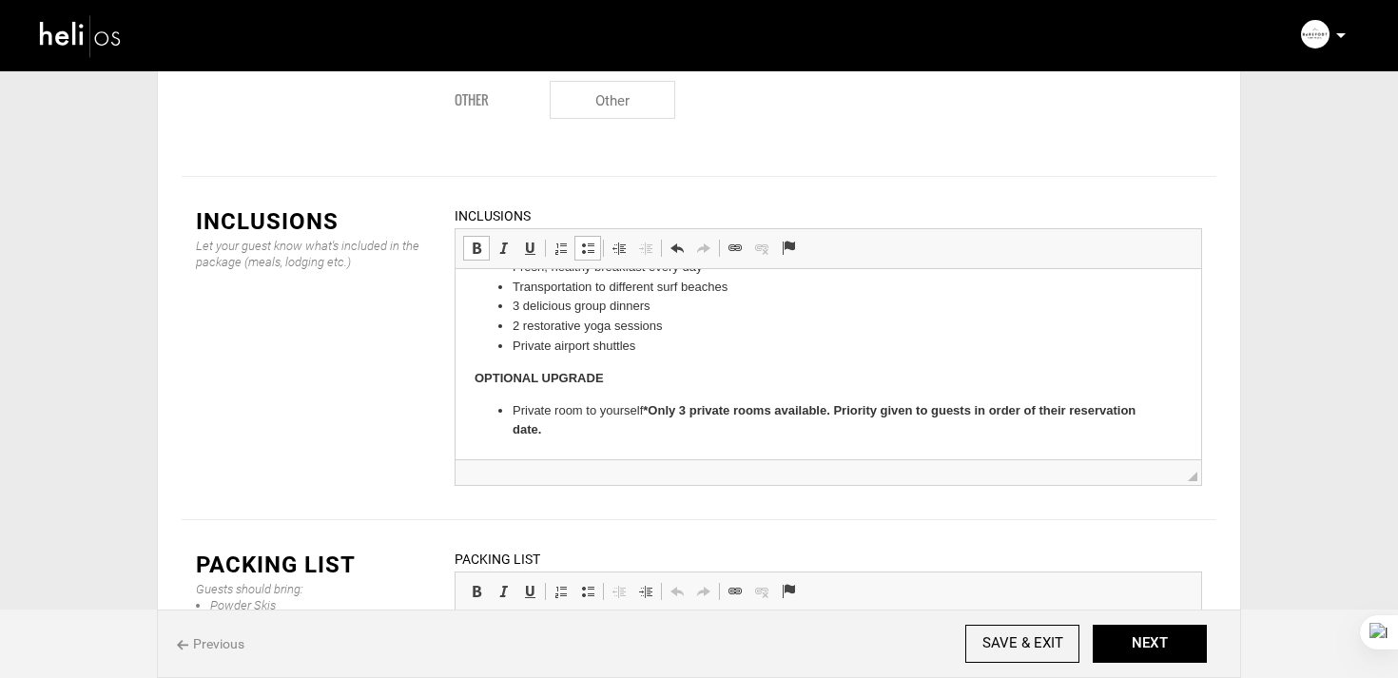
click at [697, 445] on html "Surf 5 Surf Lessons, 2:1 Student/Coach Ratio 1-on-1 Video Analysis after every …" at bounding box center [829, 159] width 746 height 599
click at [565, 432] on li "P rivate room to yourself *Only 3 private rooms available. Priority given to gu…" at bounding box center [828, 421] width 631 height 40
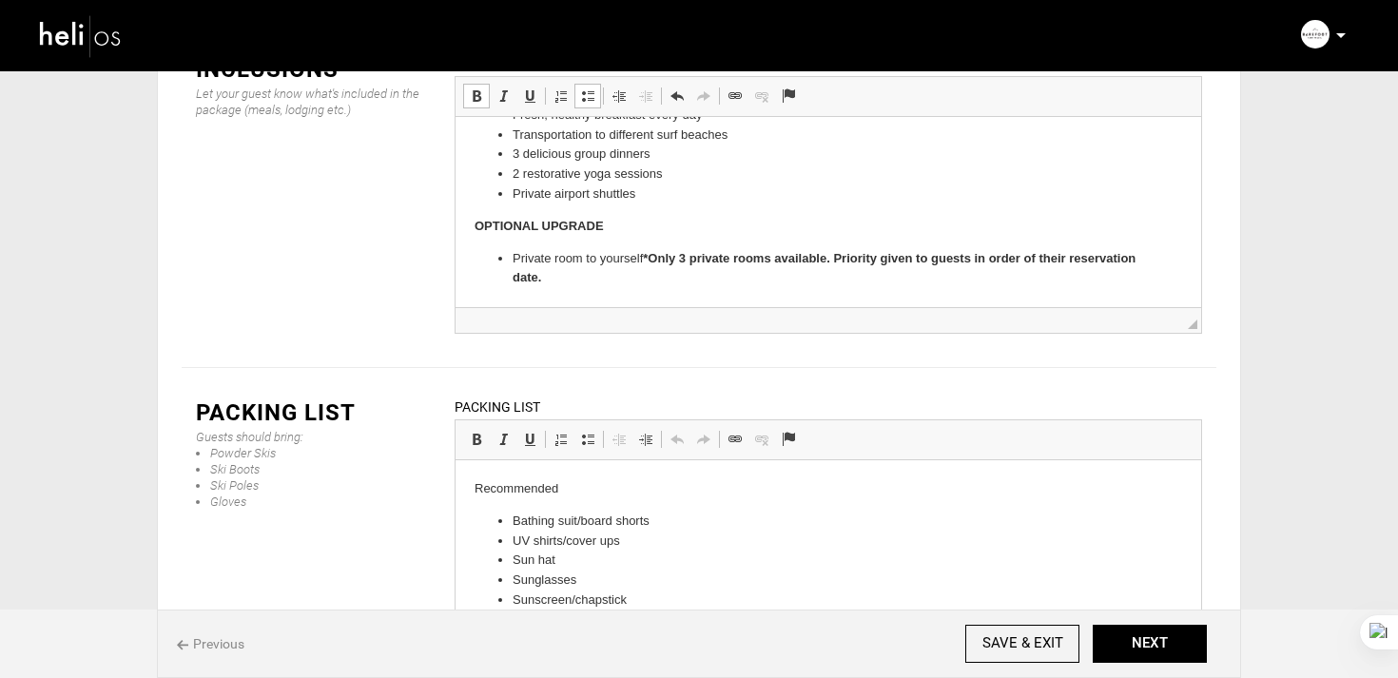
scroll to position [142, 0]
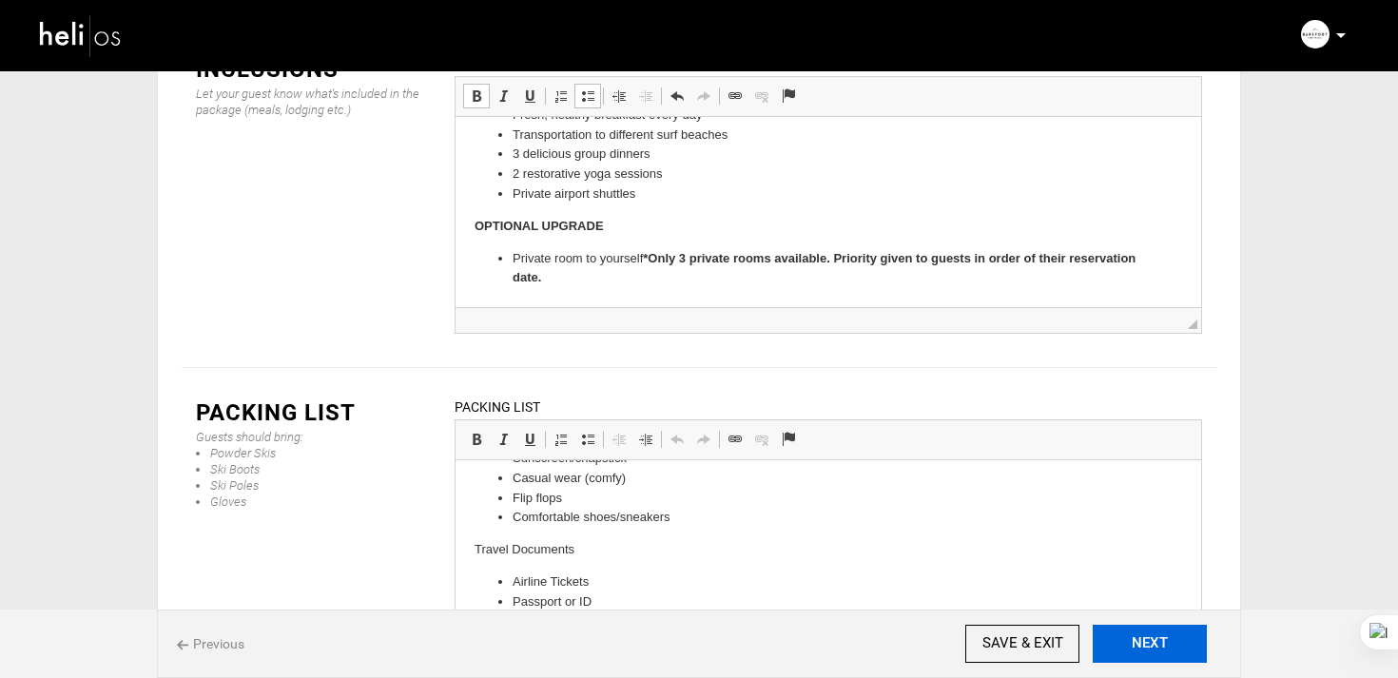
click at [1143, 649] on button "NEXT" at bounding box center [1150, 644] width 114 height 38
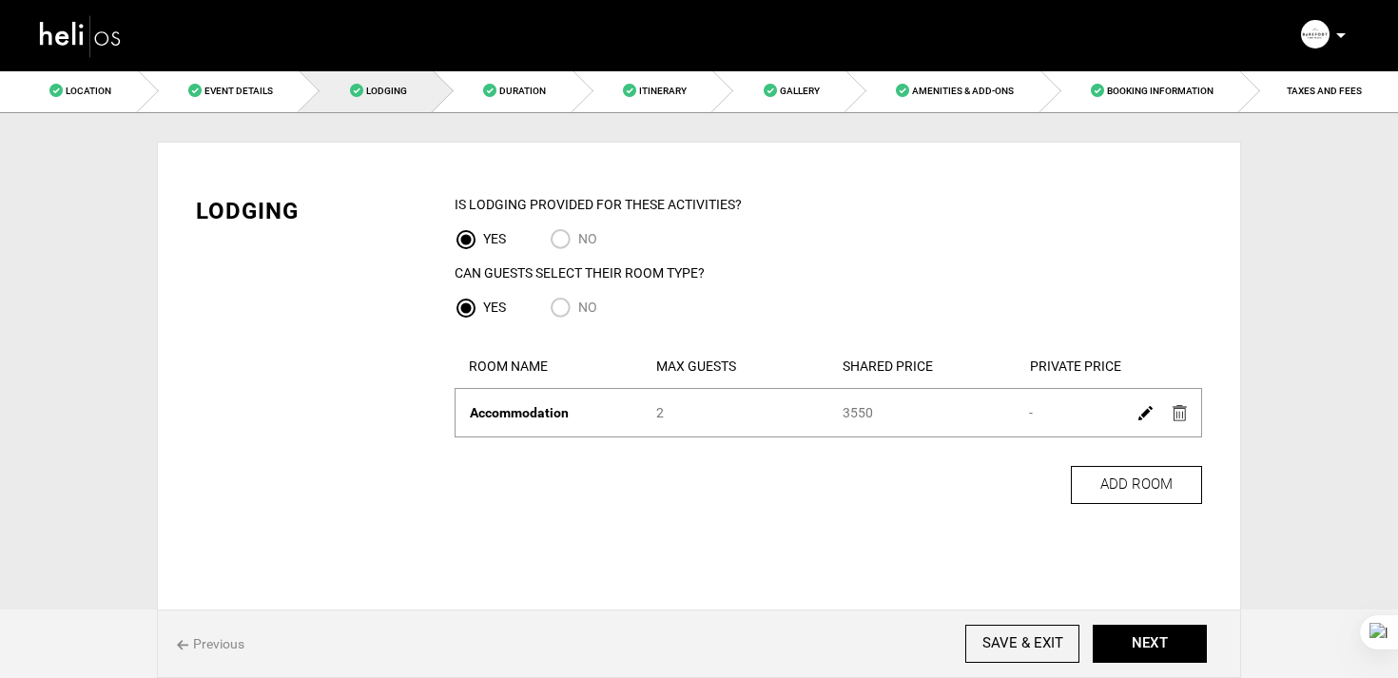
click at [1146, 414] on img at bounding box center [1145, 413] width 14 height 14
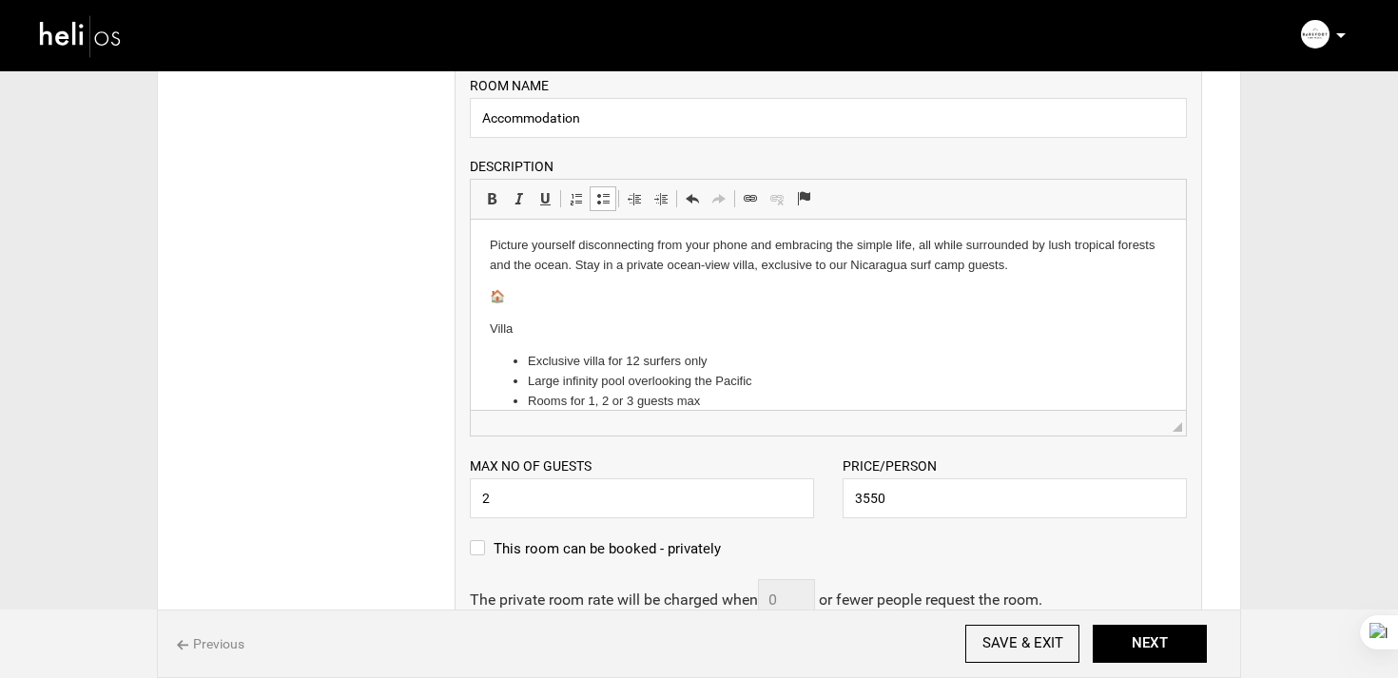
scroll to position [26, 0]
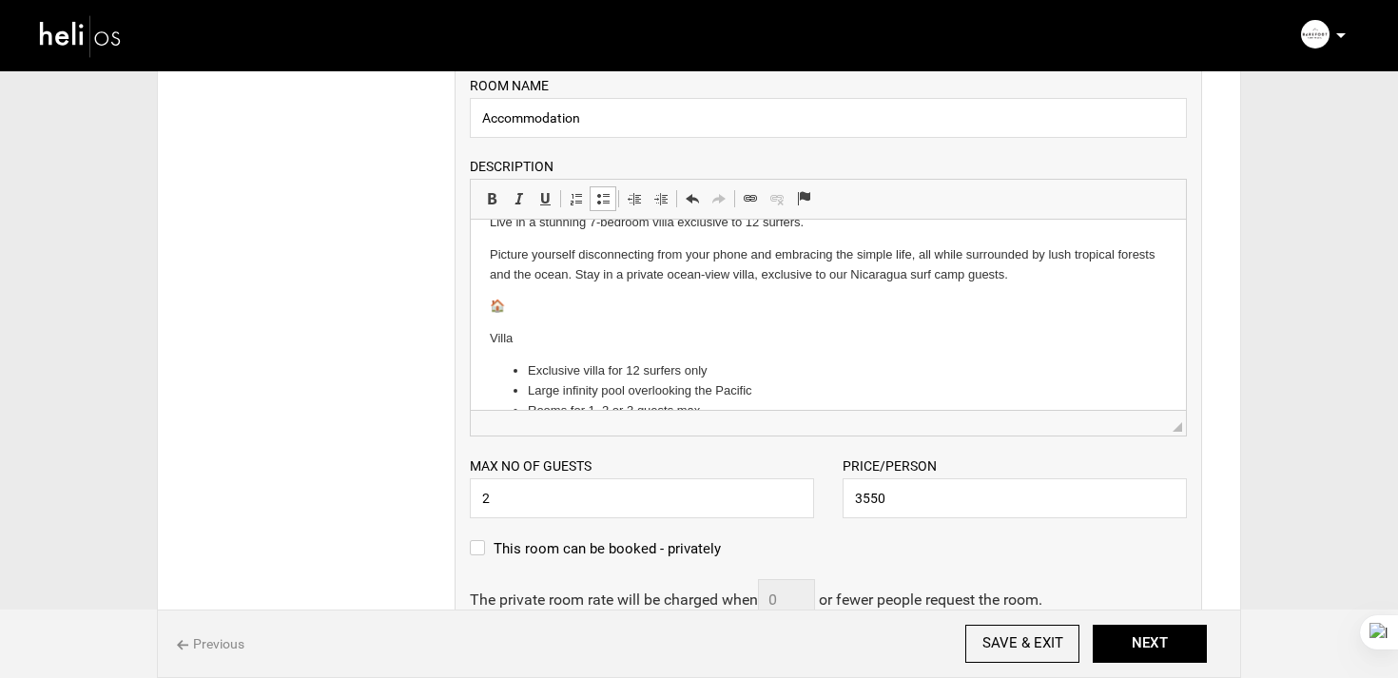
click at [473, 330] on html "Live in a stunning 7-bedroom villa exclusive to 12 surfers. Picture yourself di…" at bounding box center [828, 346] width 715 height 305
drag, startPoint x: 579, startPoint y: 312, endPoint x: 458, endPoint y: 311, distance: 120.8
click at [471, 311] on html "Live in a stunning 7-bedroom villa exclusive to 12 surfers. Picture yourself di…" at bounding box center [828, 330] width 715 height 273
click at [491, 200] on span at bounding box center [491, 198] width 15 height 15
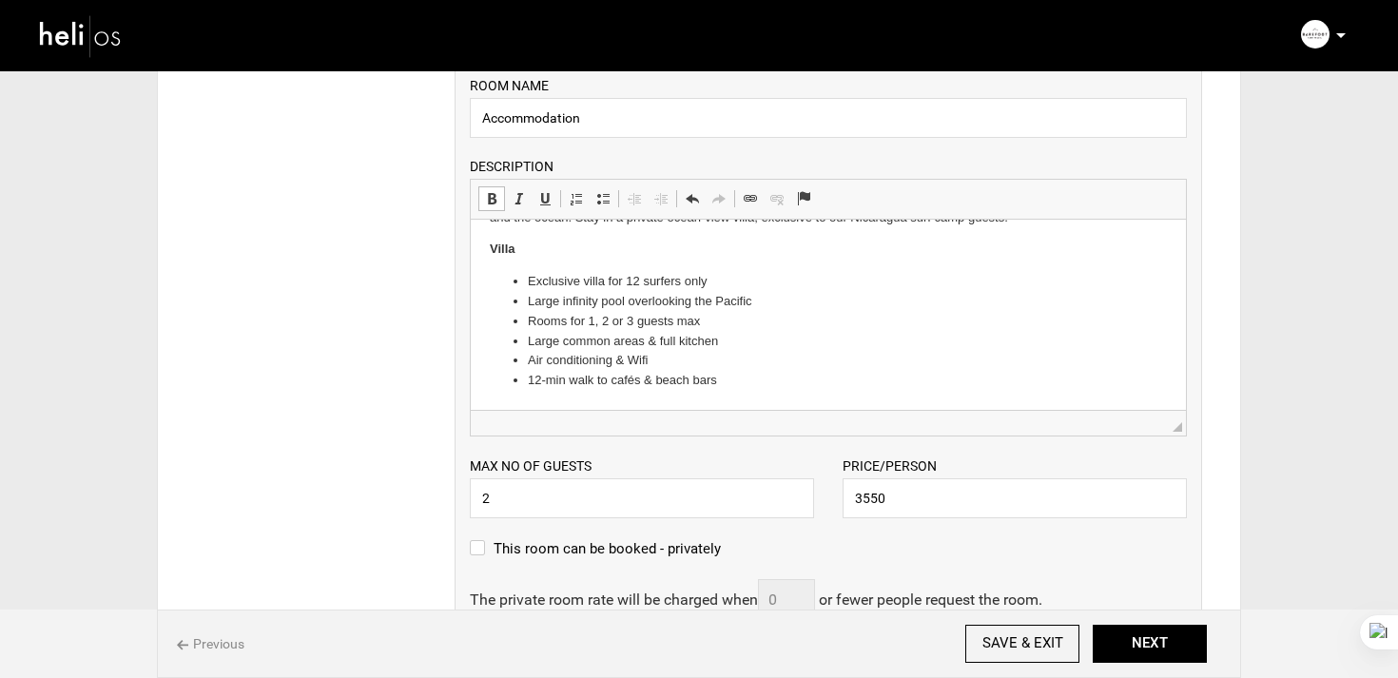
scroll to position [549, 0]
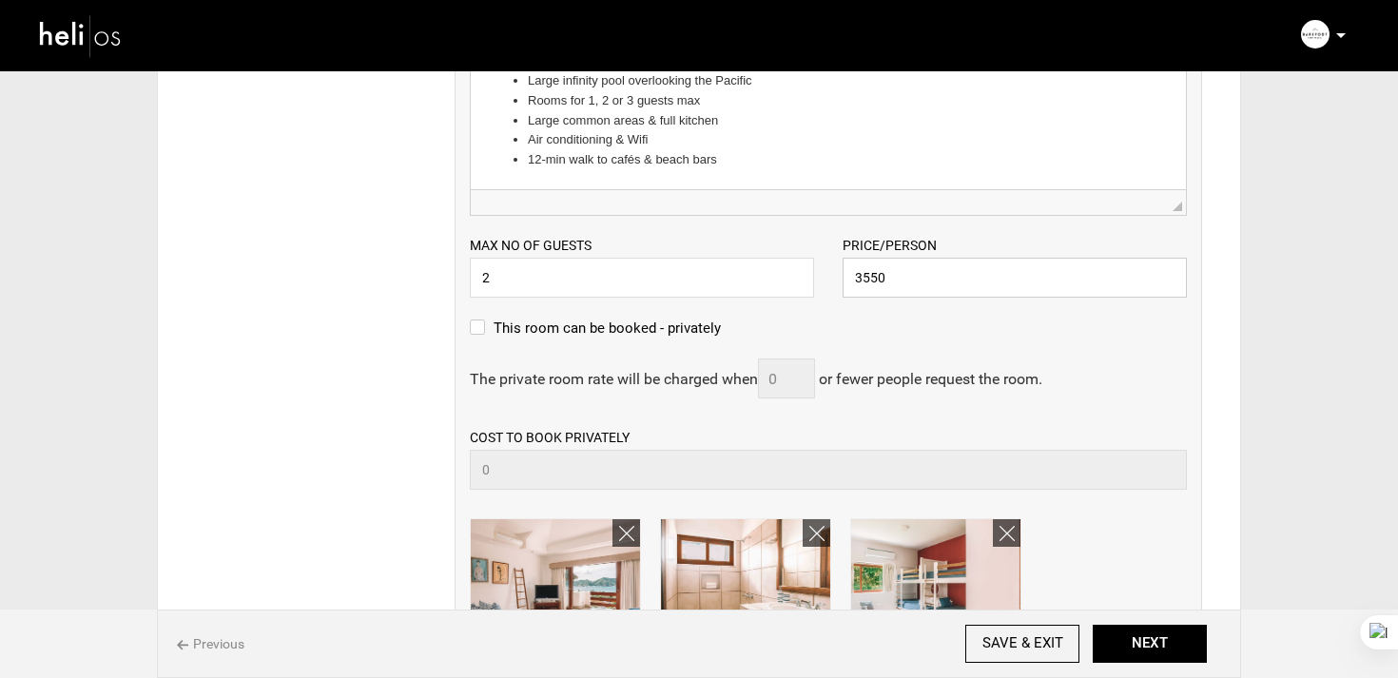
drag, startPoint x: 919, startPoint y: 274, endPoint x: 846, endPoint y: 280, distance: 72.5
click at [846, 280] on input "3550" at bounding box center [1015, 278] width 344 height 40
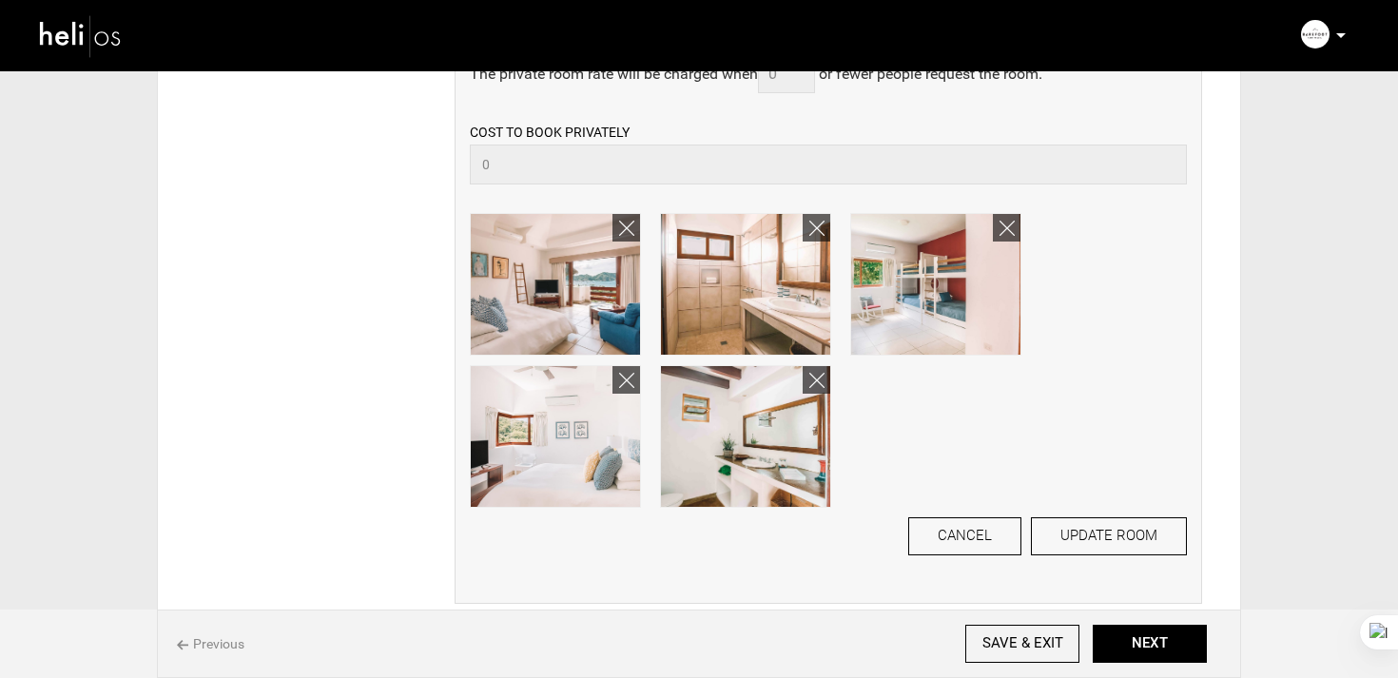
scroll to position [852, 0]
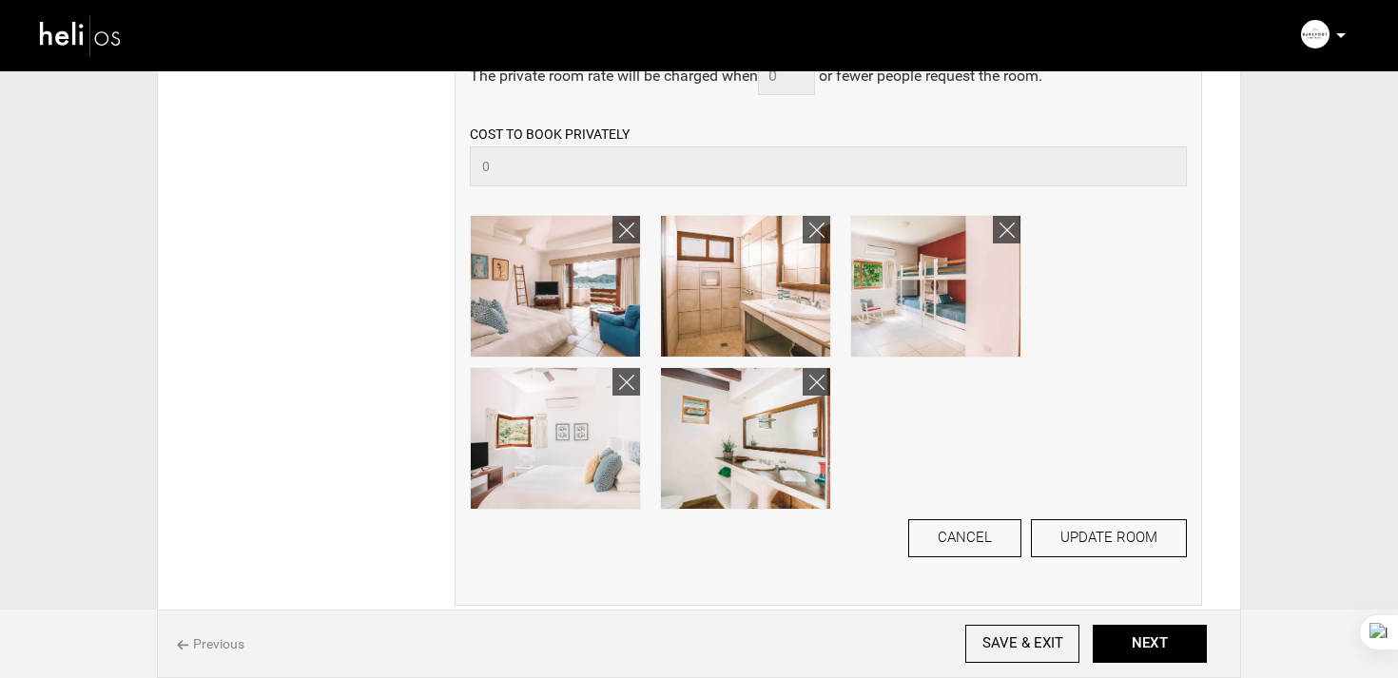
type input "3680"
click at [1108, 546] on button "UPDATE ROOM" at bounding box center [1109, 538] width 156 height 38
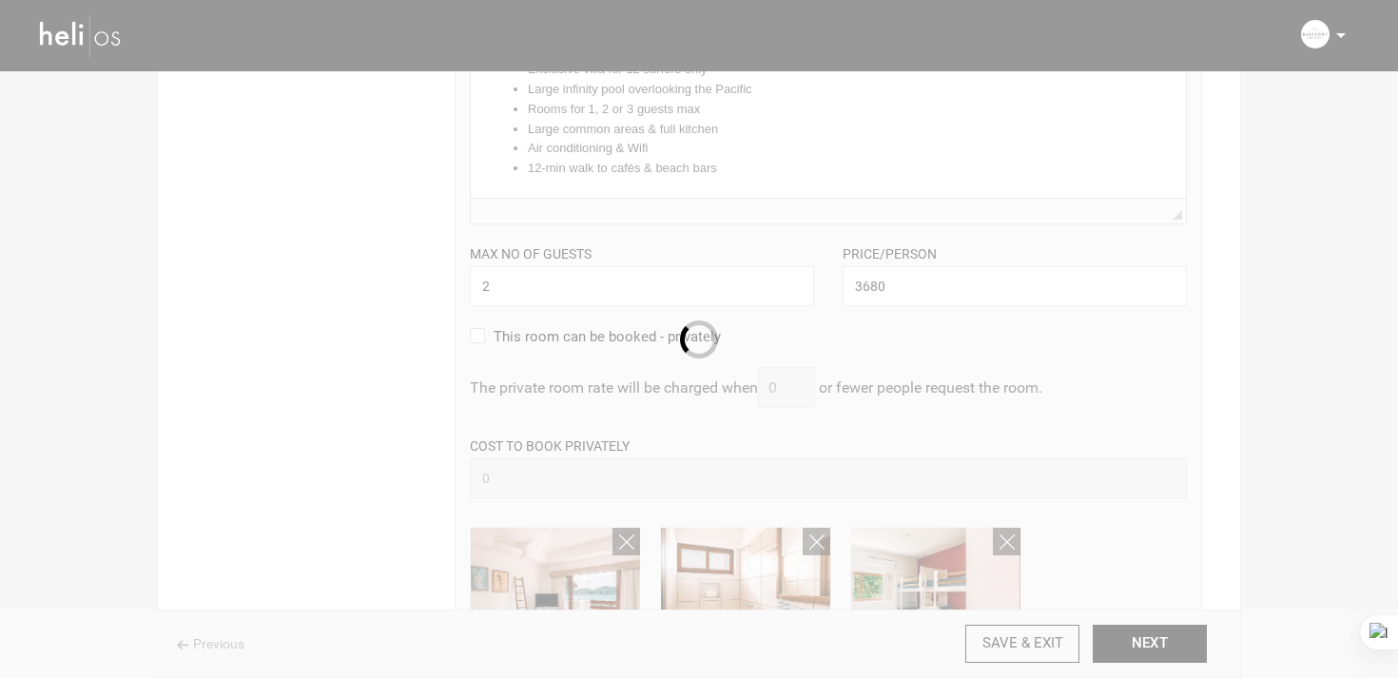
scroll to position [0, 0]
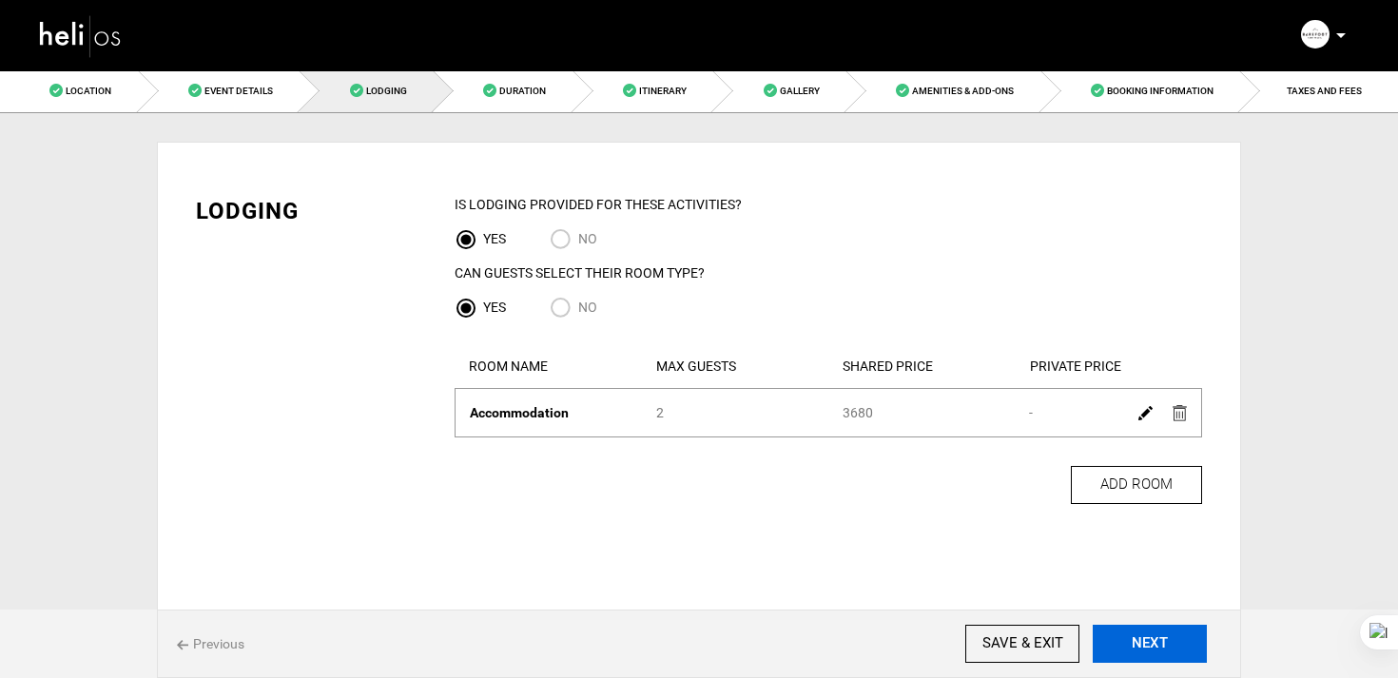
click at [1146, 654] on button "NEXT" at bounding box center [1150, 644] width 114 height 38
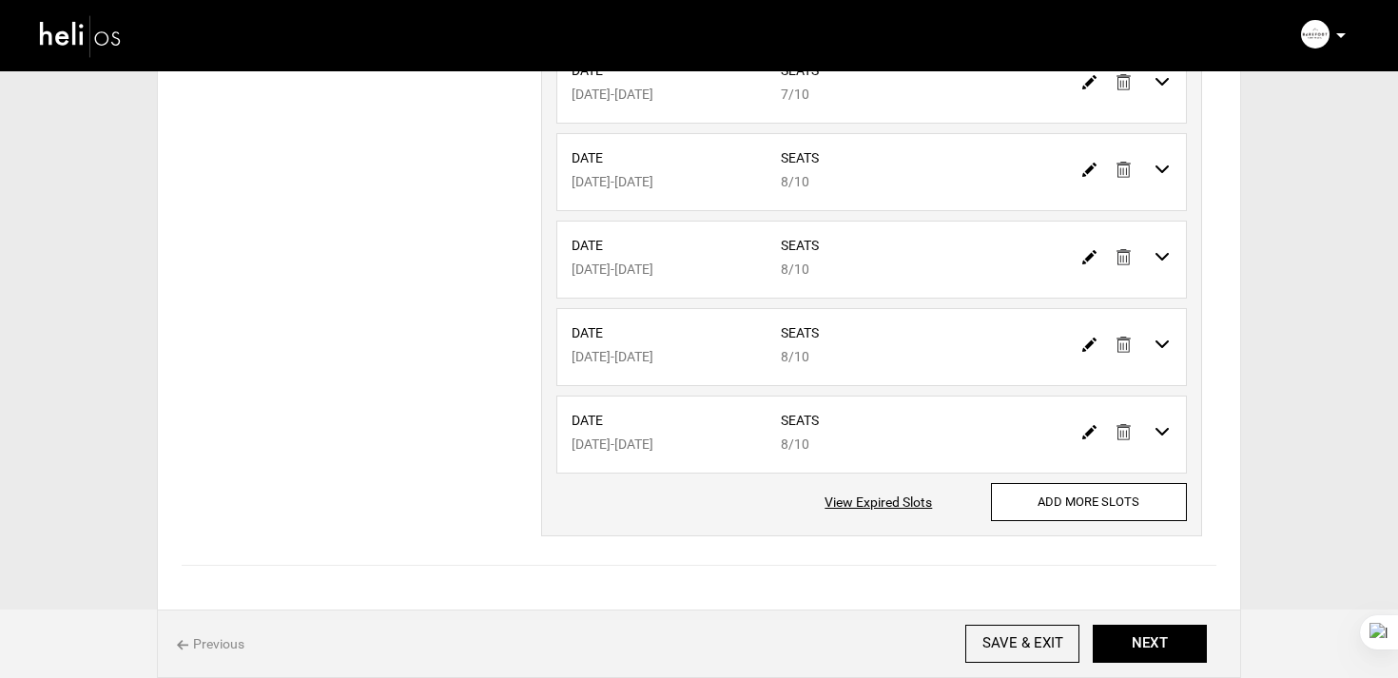
scroll to position [669, 0]
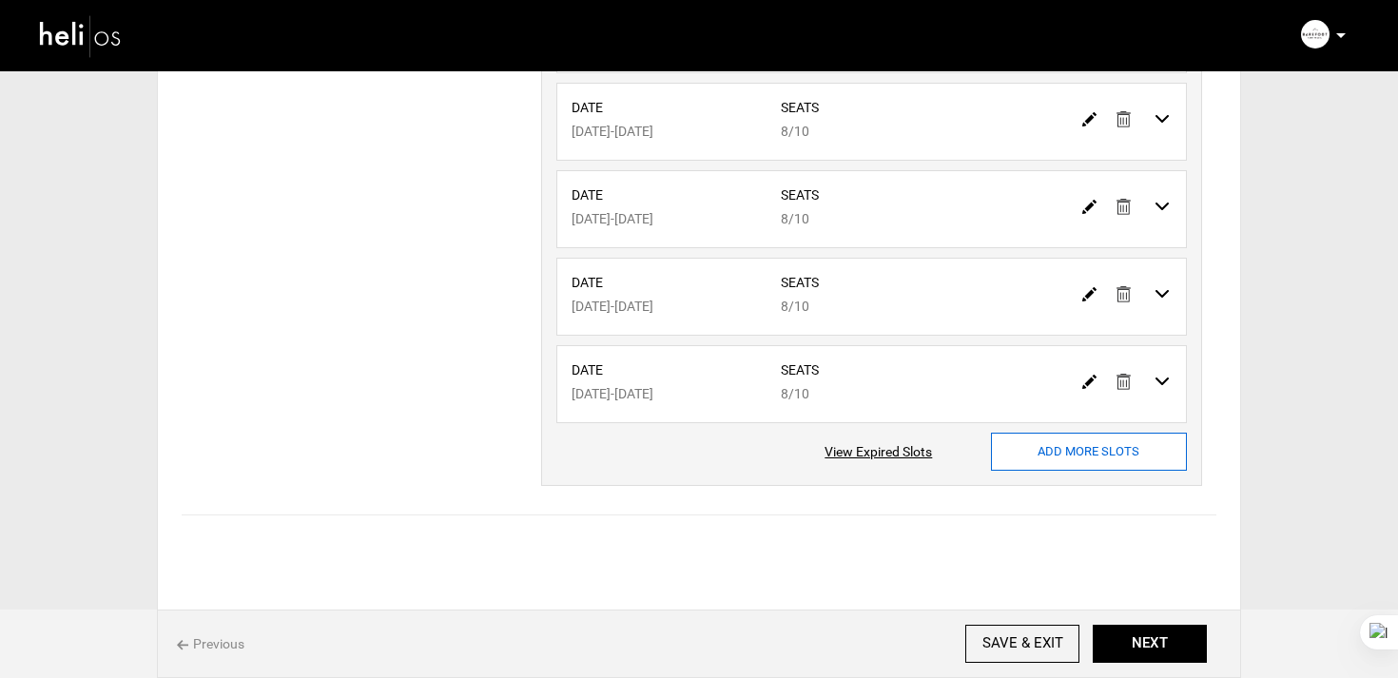
click at [1063, 449] on input "ADD MORE SLOTS" at bounding box center [1089, 452] width 196 height 38
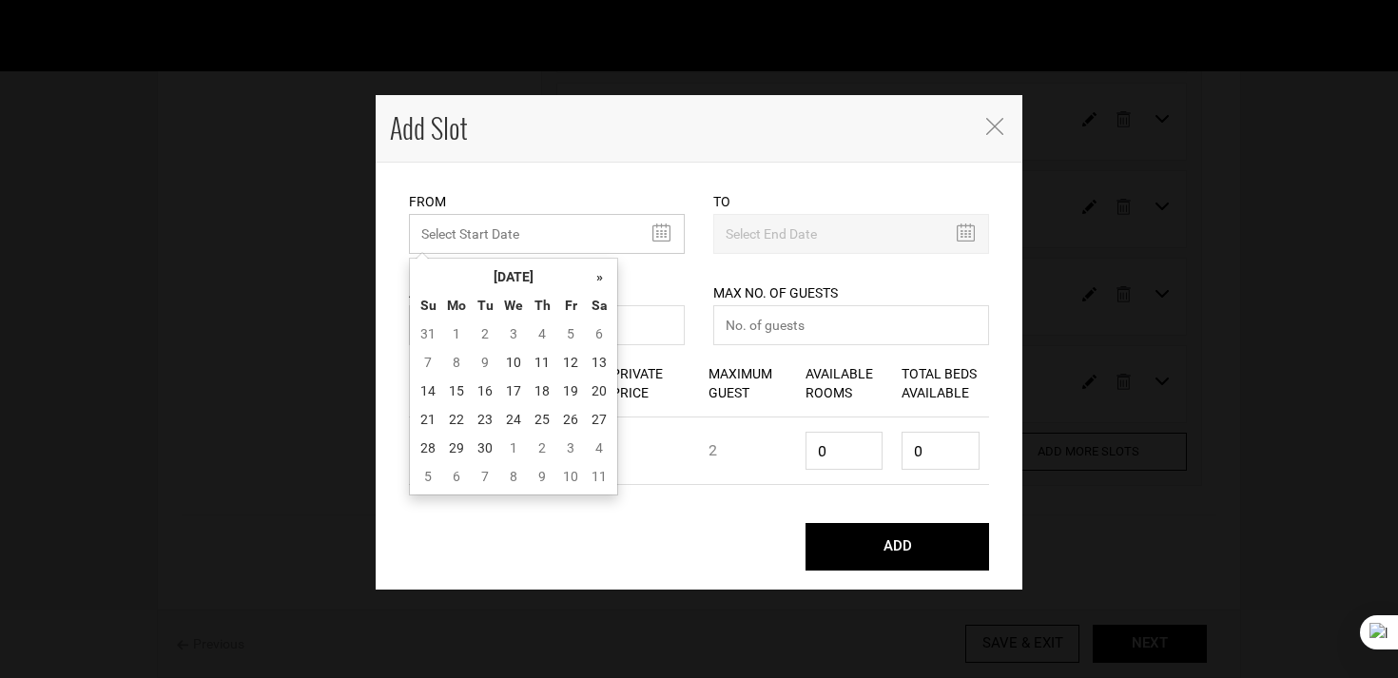
click at [495, 224] on input "text" at bounding box center [547, 234] width 276 height 40
click at [526, 273] on th "September 2025" at bounding box center [513, 276] width 143 height 29
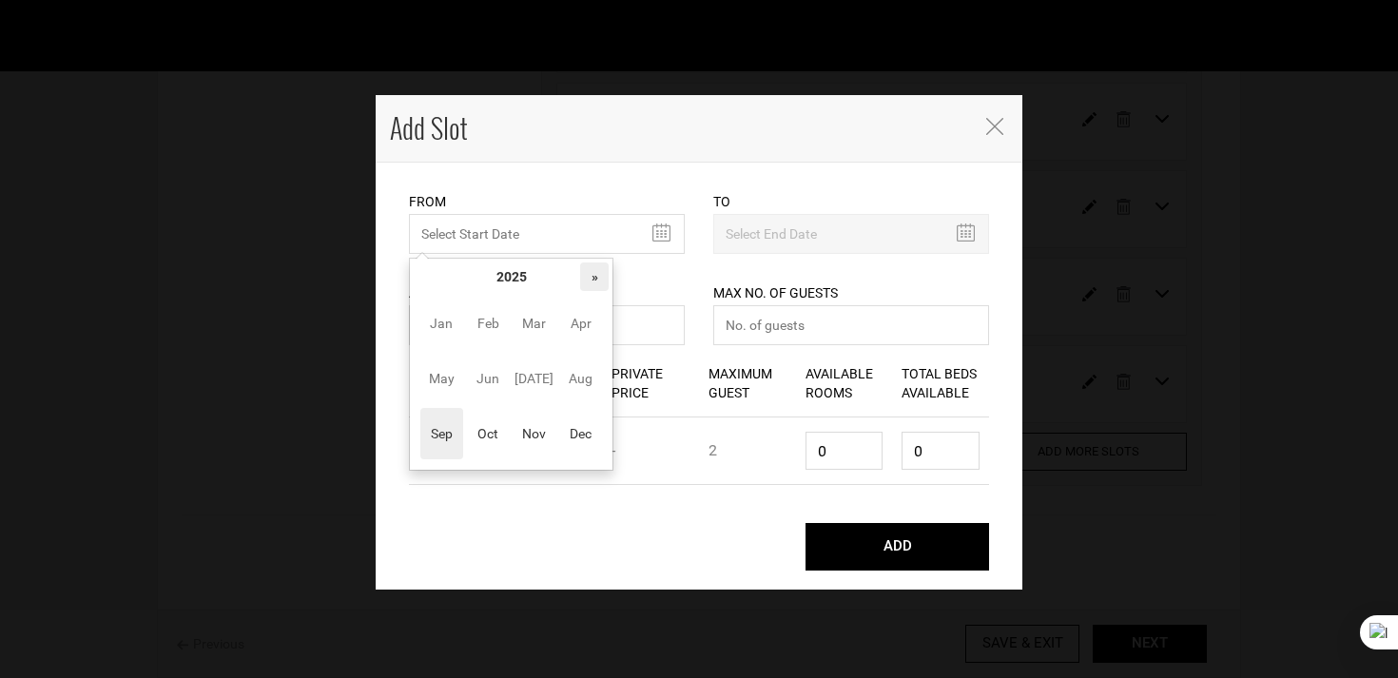
click at [597, 273] on th "»" at bounding box center [594, 276] width 29 height 29
click at [581, 309] on span "Apr" at bounding box center [580, 323] width 43 height 51
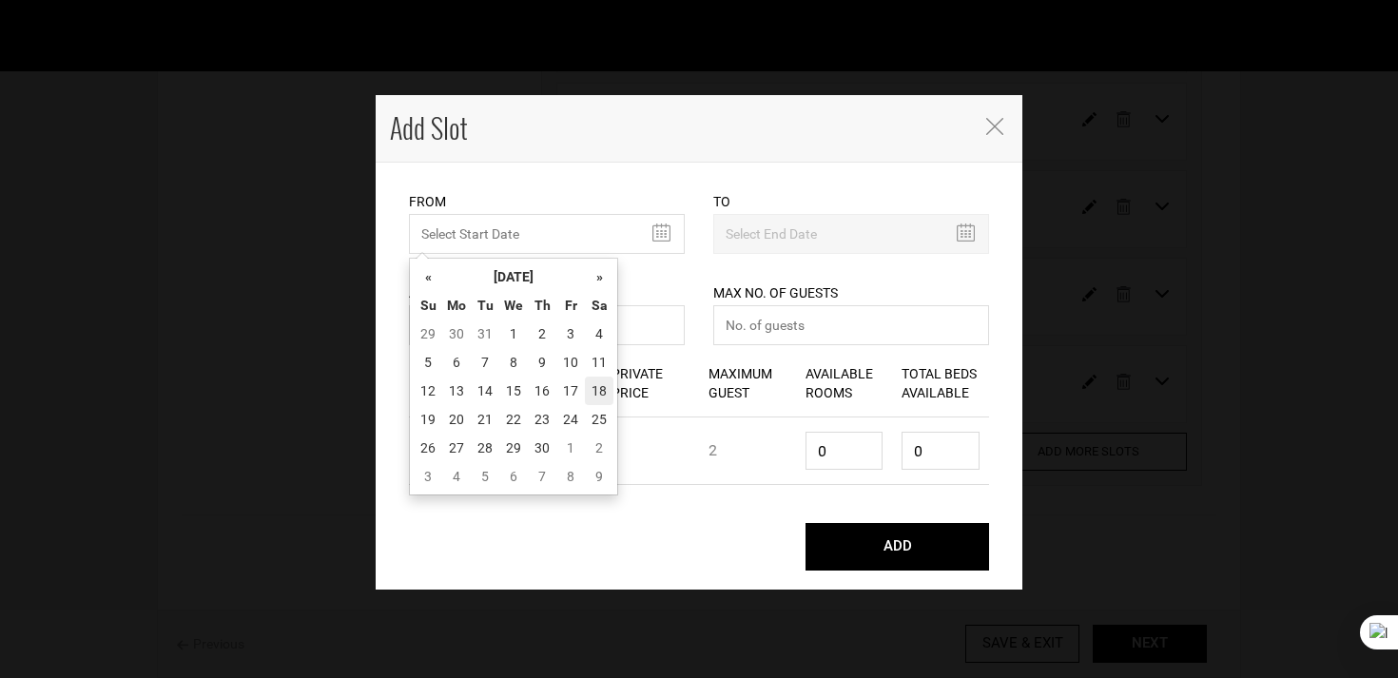
click at [612, 385] on td "18" at bounding box center [599, 391] width 29 height 29
type input "04/18/2026"
type input "04/25/2026"
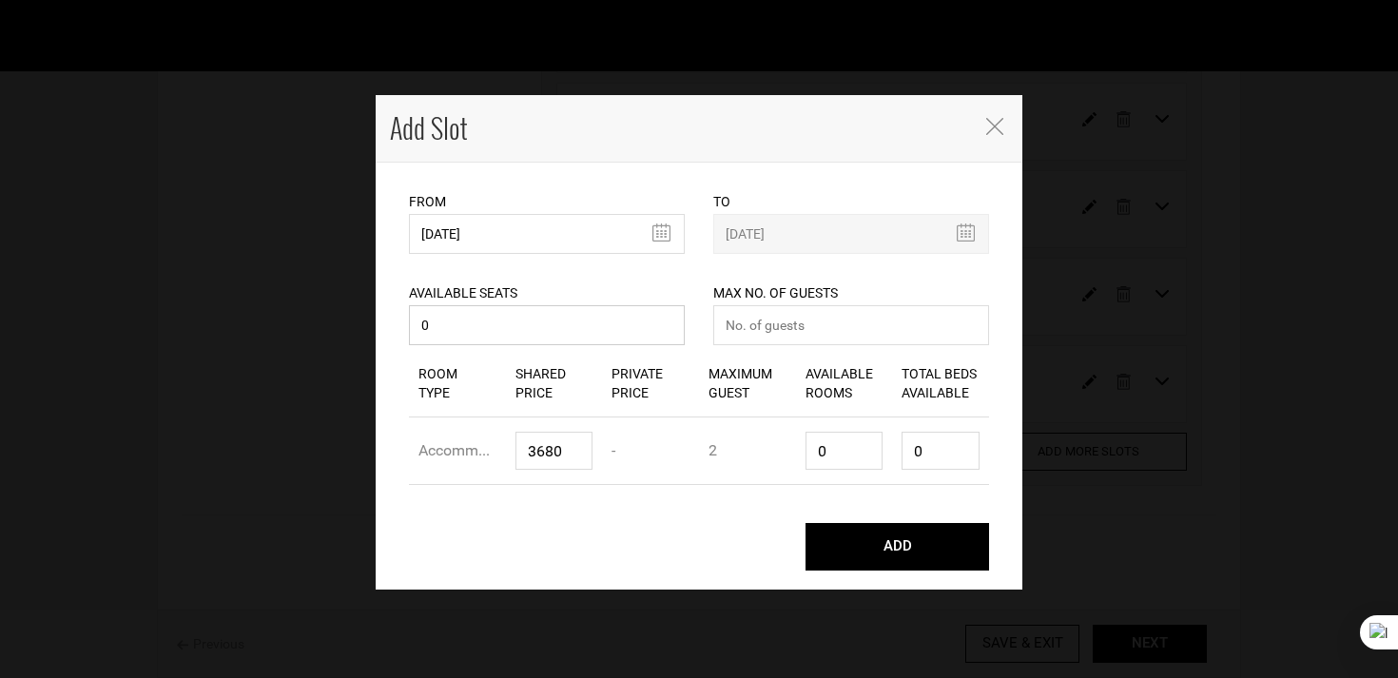
click at [506, 345] on input "0" at bounding box center [547, 325] width 276 height 40
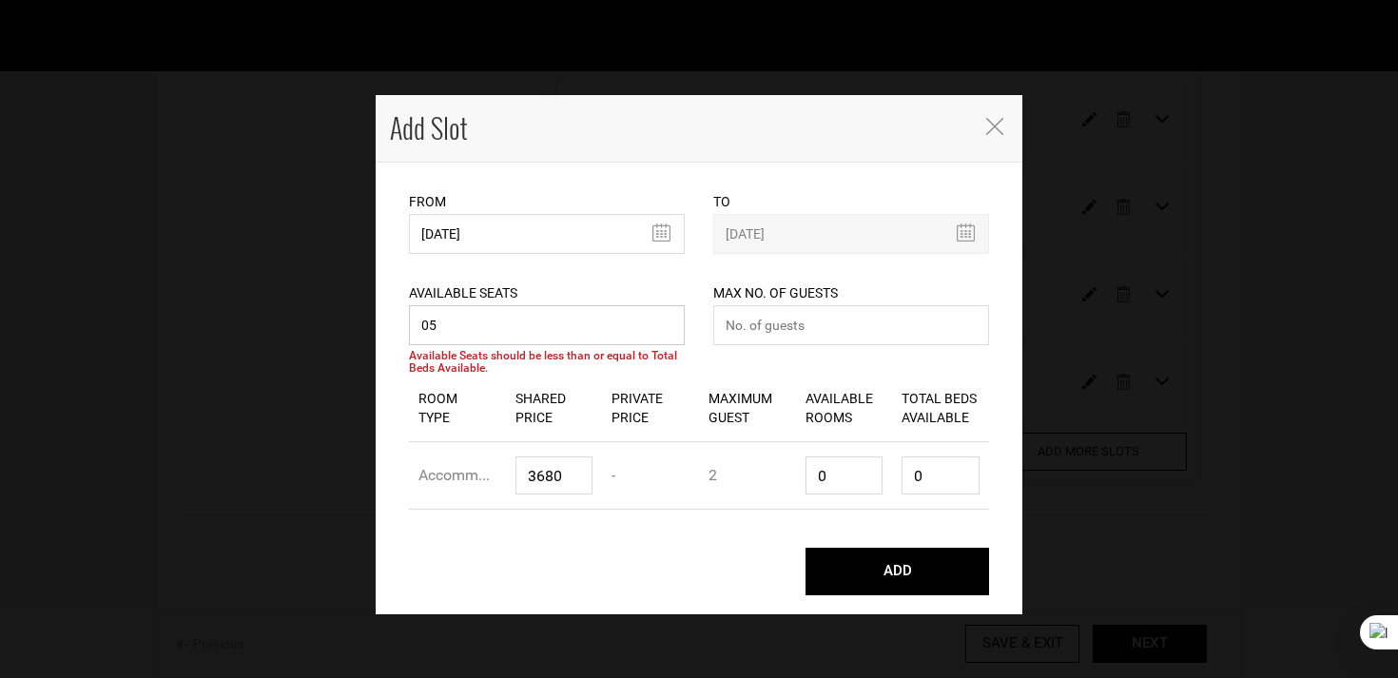
type input "0"
type input "5"
type input "4"
type input "10"
drag, startPoint x: 837, startPoint y: 484, endPoint x: 774, endPoint y: 481, distance: 62.8
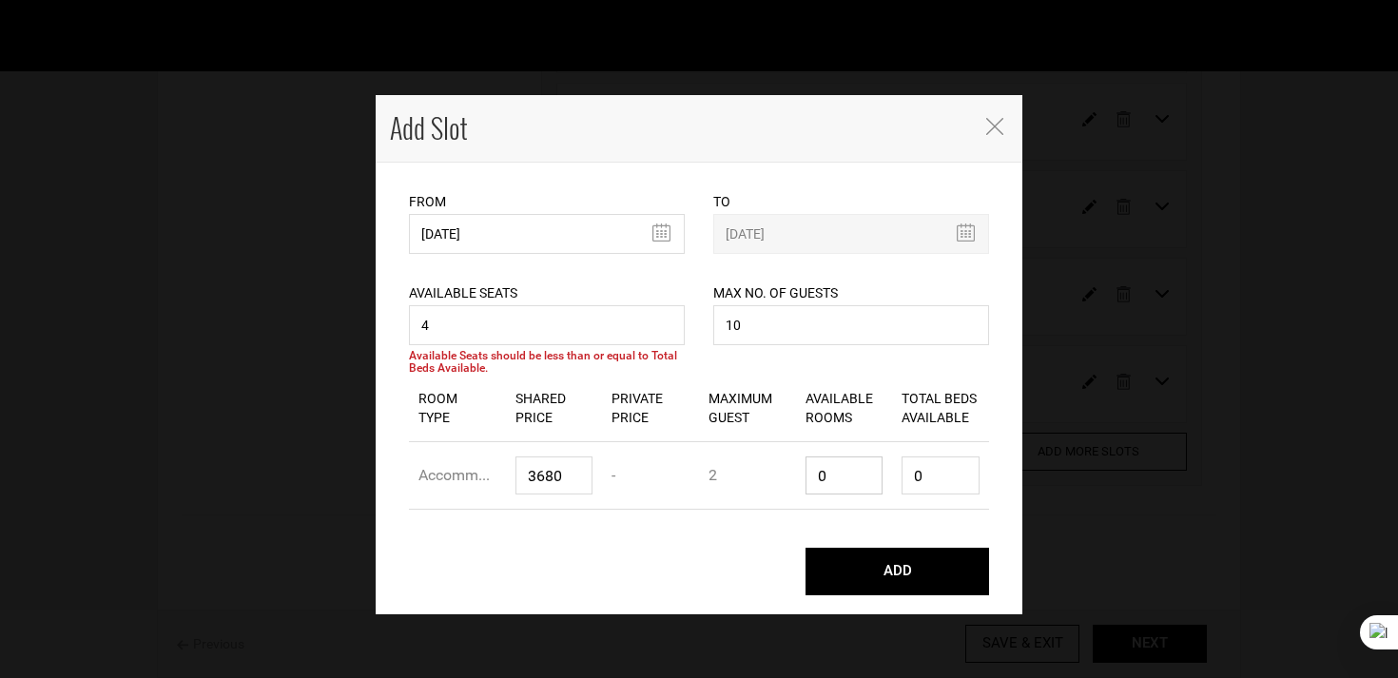
click at [774, 481] on div "Room Type Accommodation Shared Price 3680 Private Price - Maximum Guest 2 Avail…" at bounding box center [699, 476] width 580 height 68
type input "2"
type input "4"
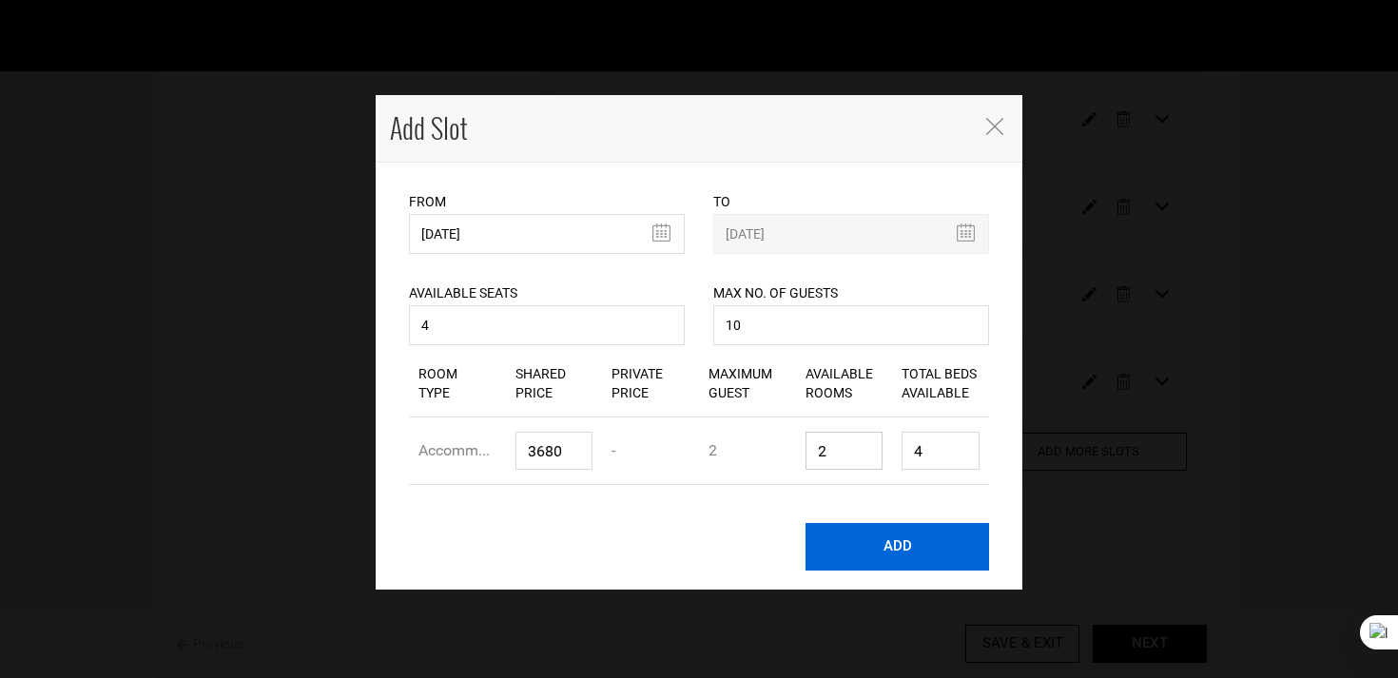
type input "2"
click at [883, 558] on button "ADD" at bounding box center [897, 547] width 184 height 48
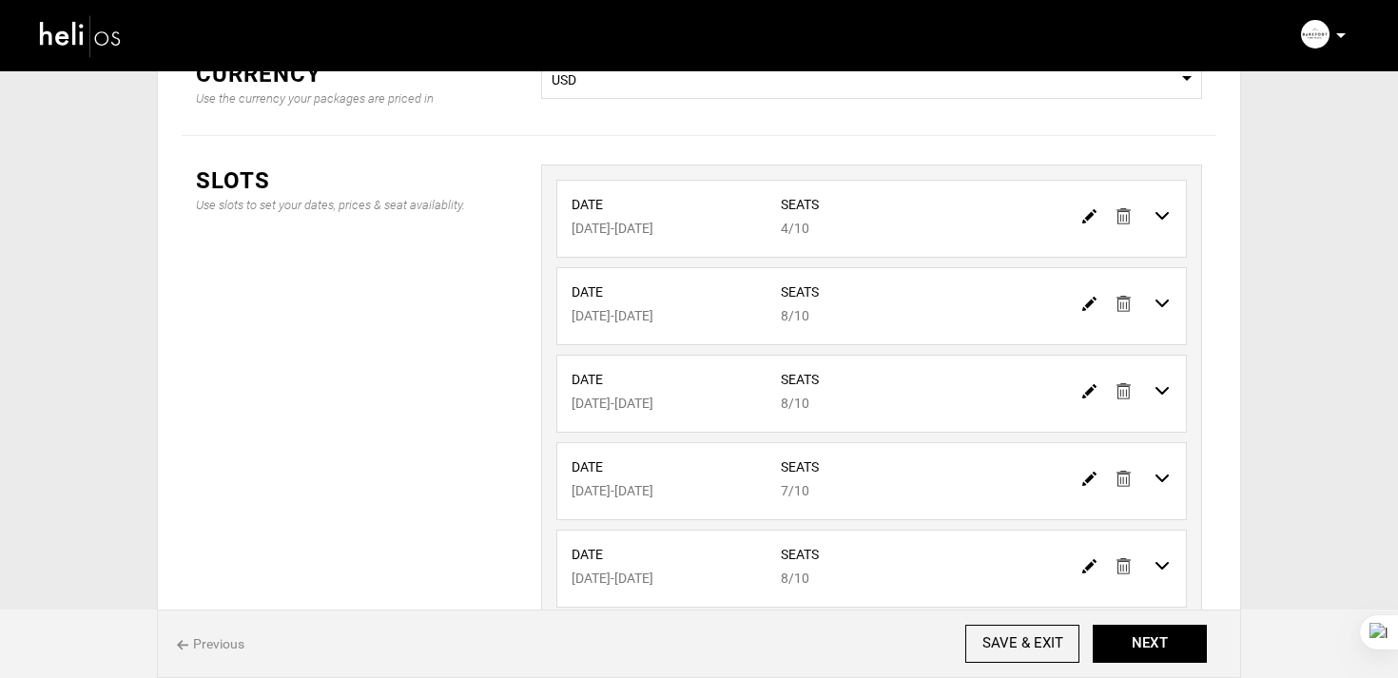
scroll to position [312, 0]
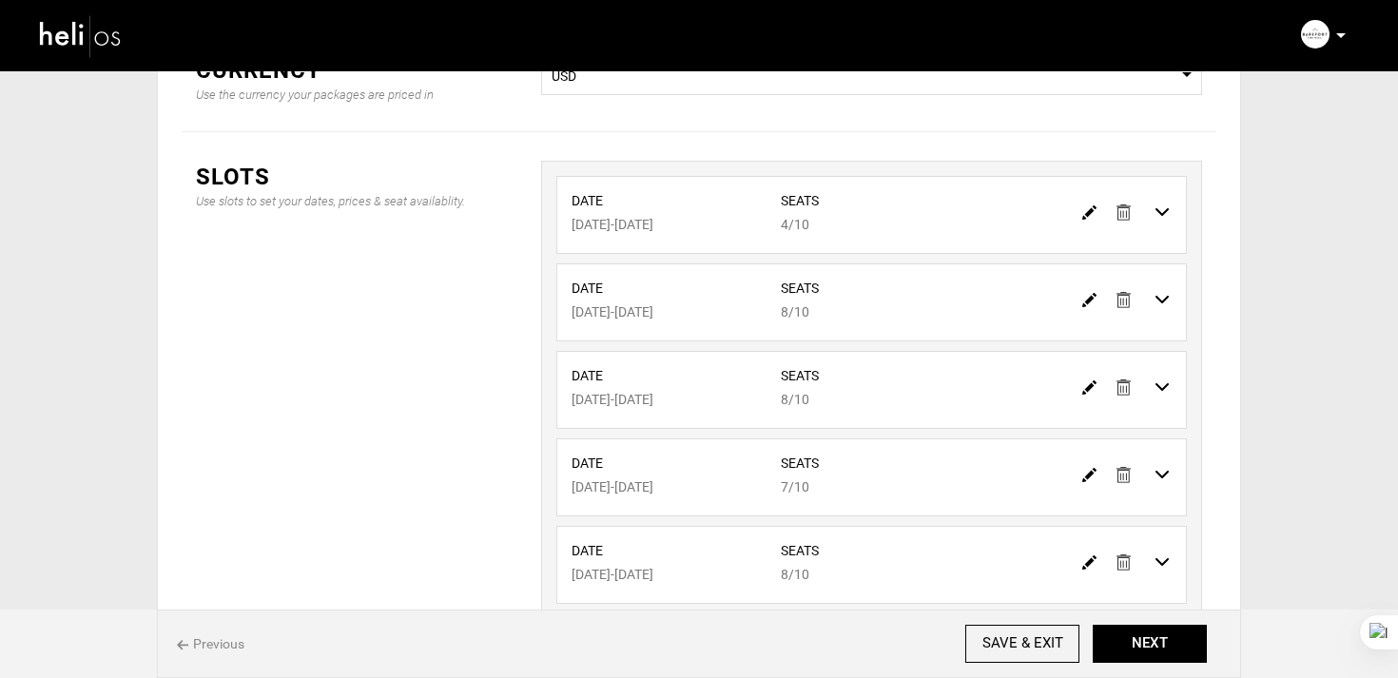
click at [1085, 213] on img at bounding box center [1089, 212] width 14 height 14
type input "04/18/2026"
type input "04/25/2026"
type input "4"
type input "10"
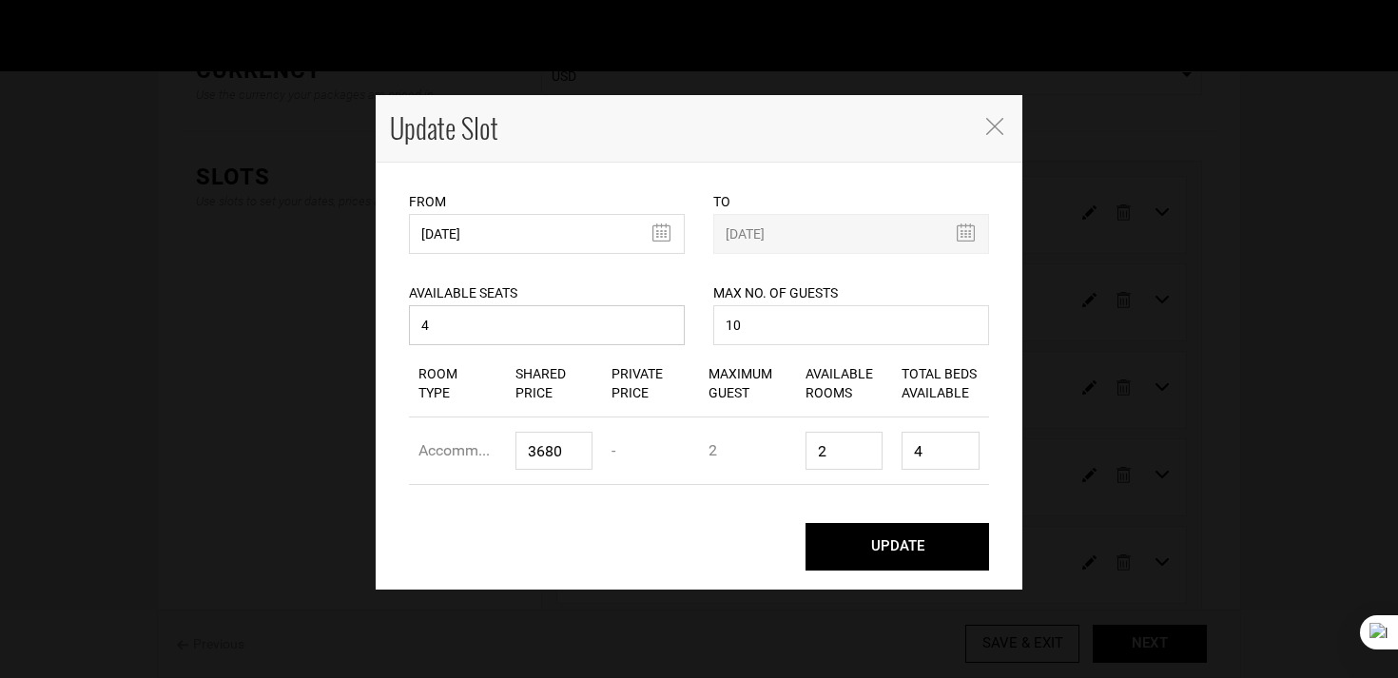
drag, startPoint x: 525, startPoint y: 338, endPoint x: 369, endPoint y: 328, distance: 156.3
click at [369, 328] on div "Update Slot From 04/18/2026 Please select start date. Start date already exists…" at bounding box center [699, 339] width 1398 height 678
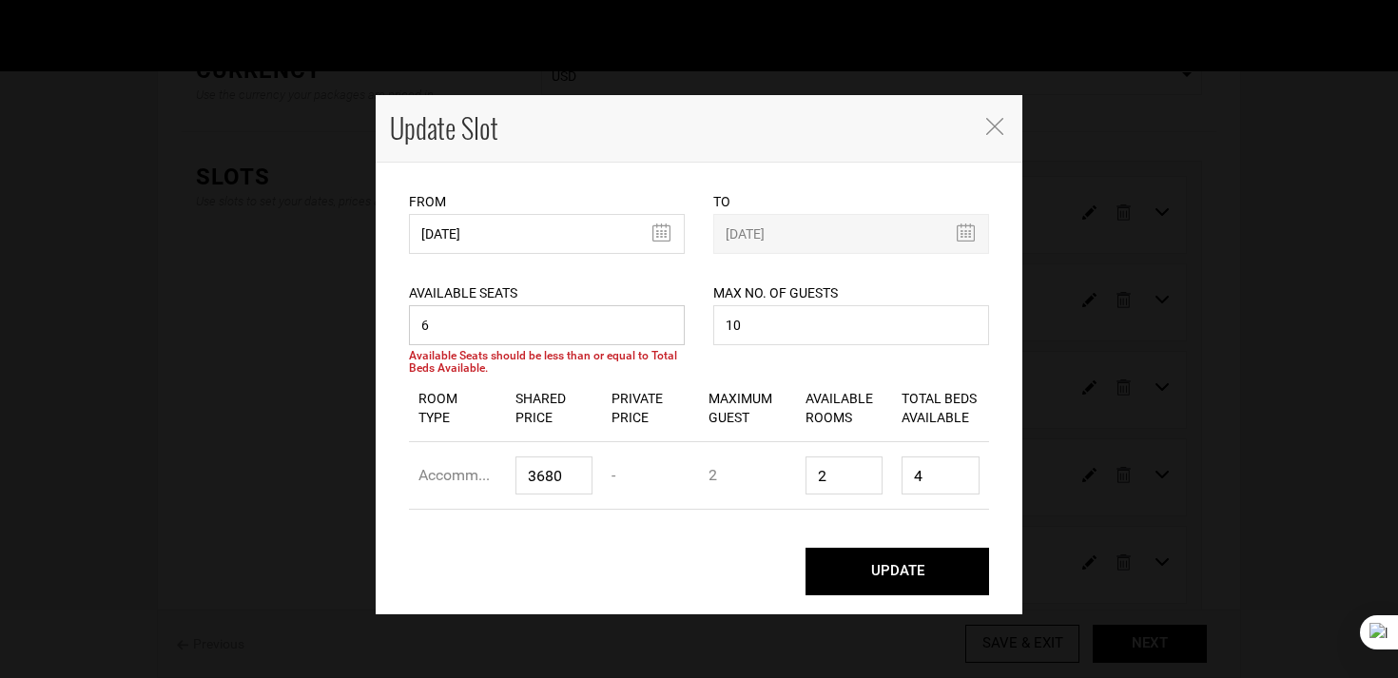
type input "6"
drag, startPoint x: 860, startPoint y: 491, endPoint x: 803, endPoint y: 478, distance: 58.4
click at [803, 478] on div "Available Rooms 2" at bounding box center [844, 475] width 97 height 67
type input "3"
type input "6"
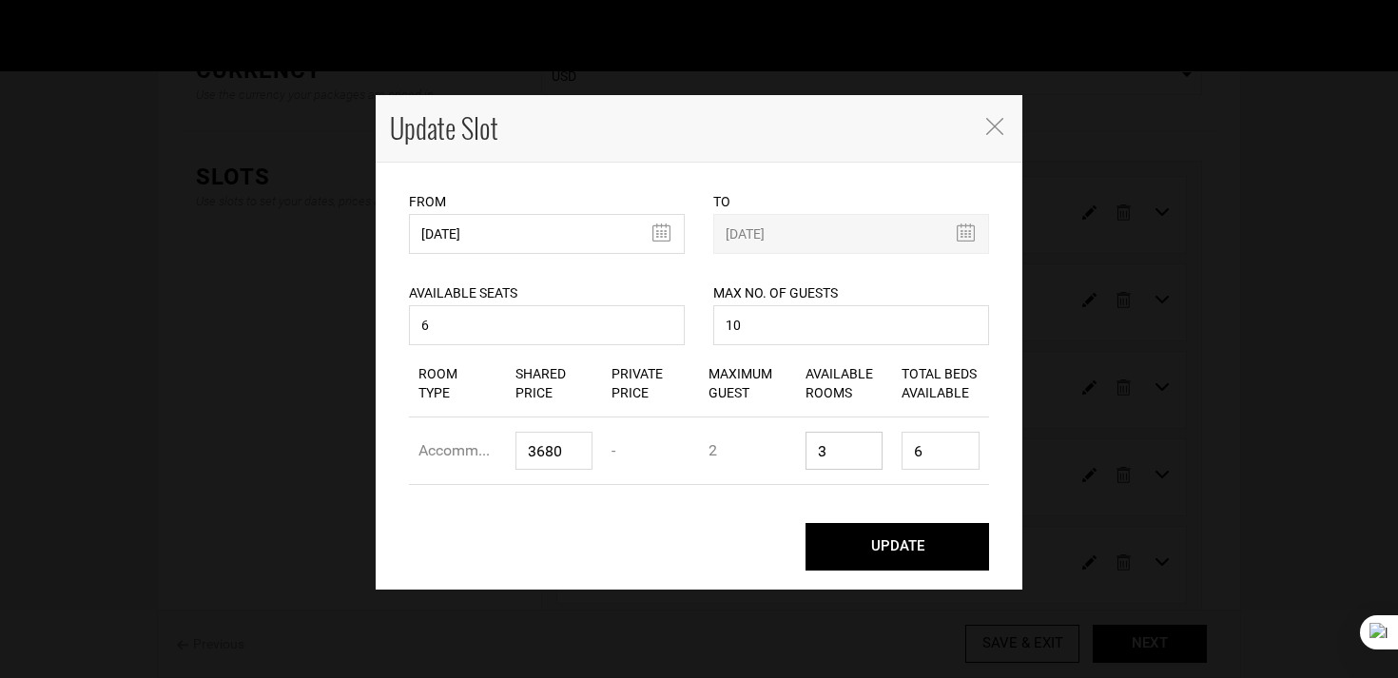
click at [805, 523] on button "UPDATE" at bounding box center [897, 547] width 184 height 48
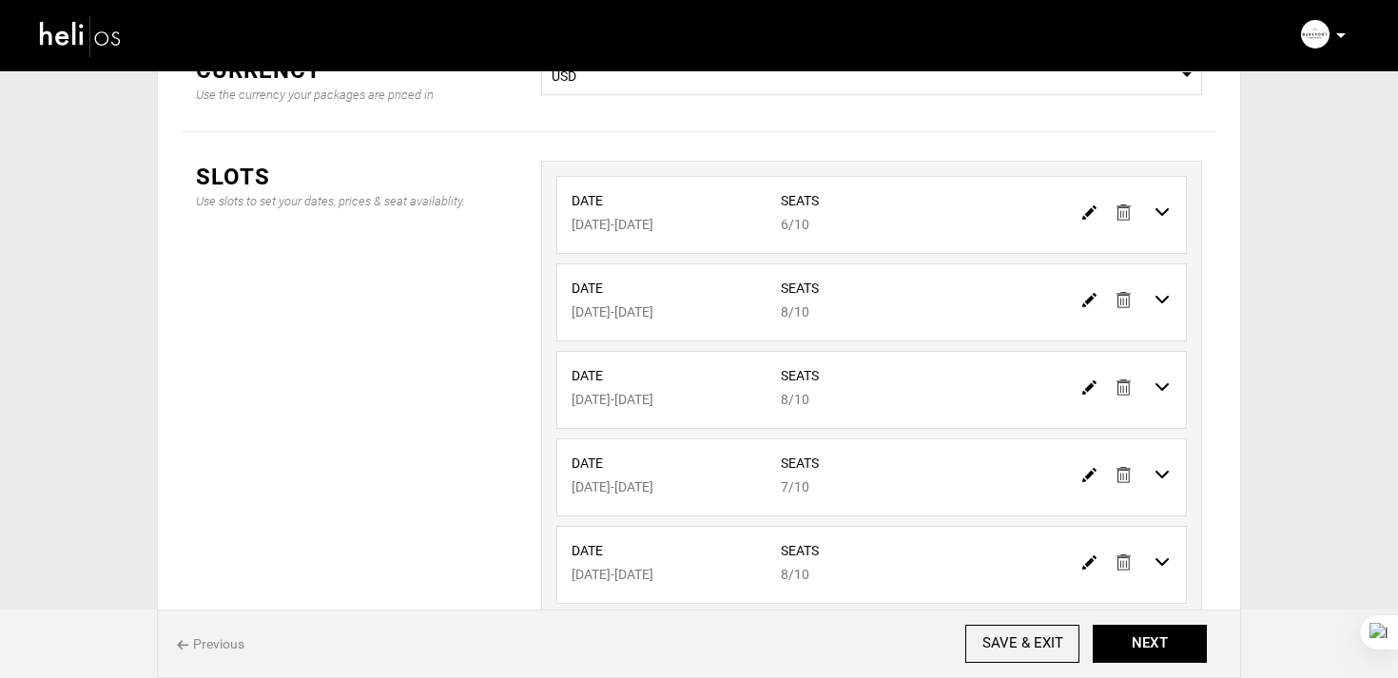
click at [1095, 305] on img at bounding box center [1089, 300] width 14 height 14
type input "04/25/2026"
type input "05/02/2026"
type input "8"
type input "10"
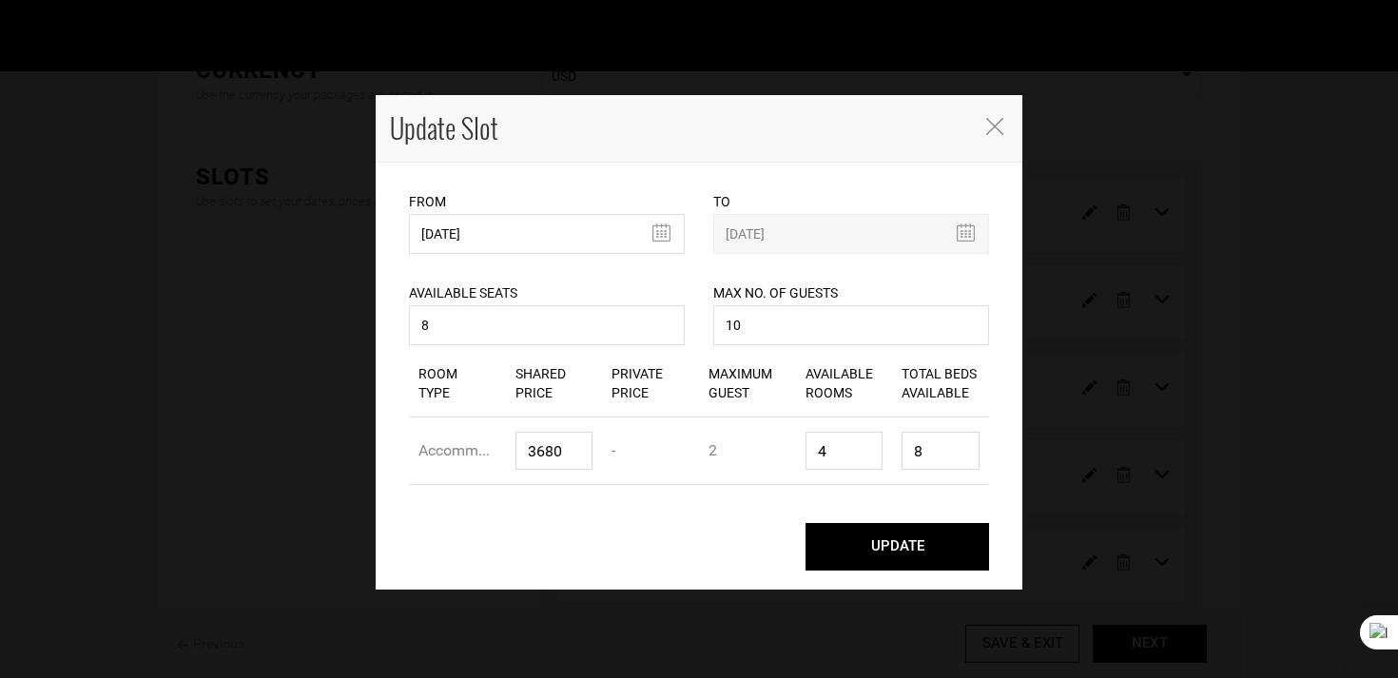
click at [521, 267] on div "Available Seats 8 Available seats should be greater than 0. Available Seats sho…" at bounding box center [547, 302] width 276 height 96
click at [524, 243] on input "04/25/2026" at bounding box center [547, 234] width 276 height 40
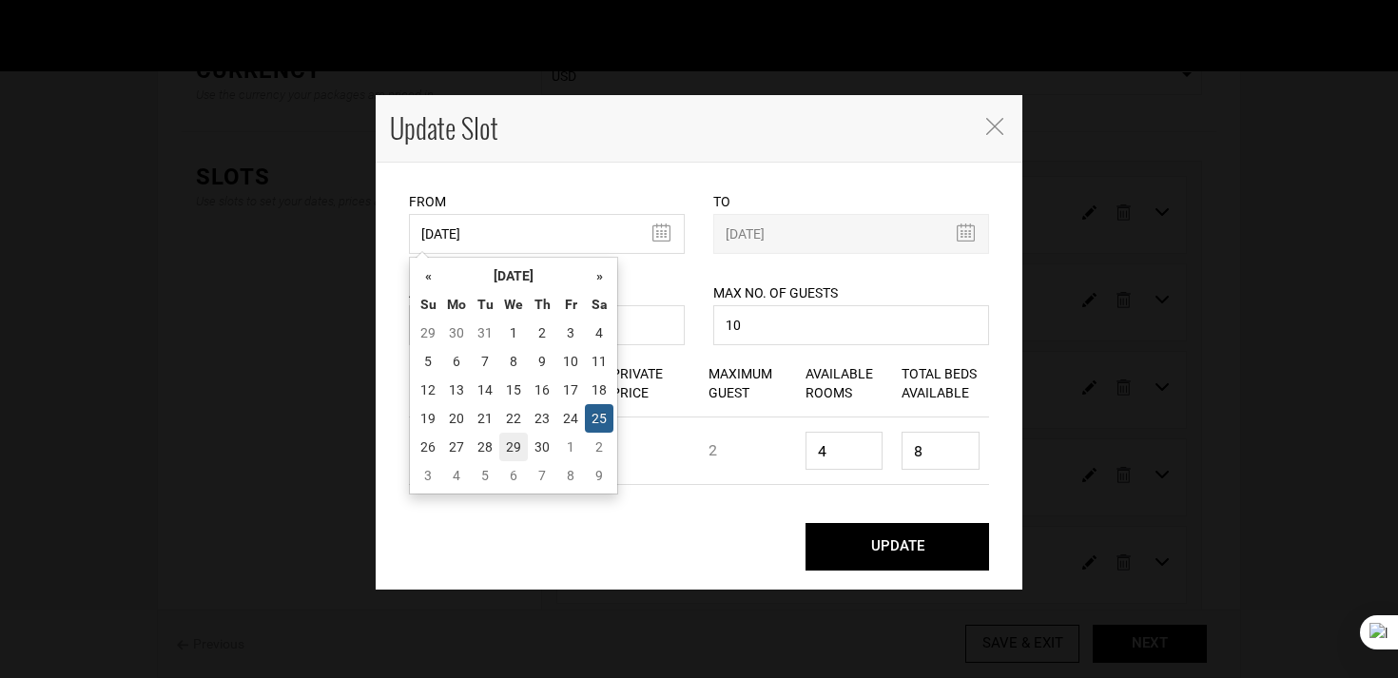
click at [515, 446] on td "29" at bounding box center [513, 447] width 29 height 29
type input "04/29/2026"
type input "05/06/2026"
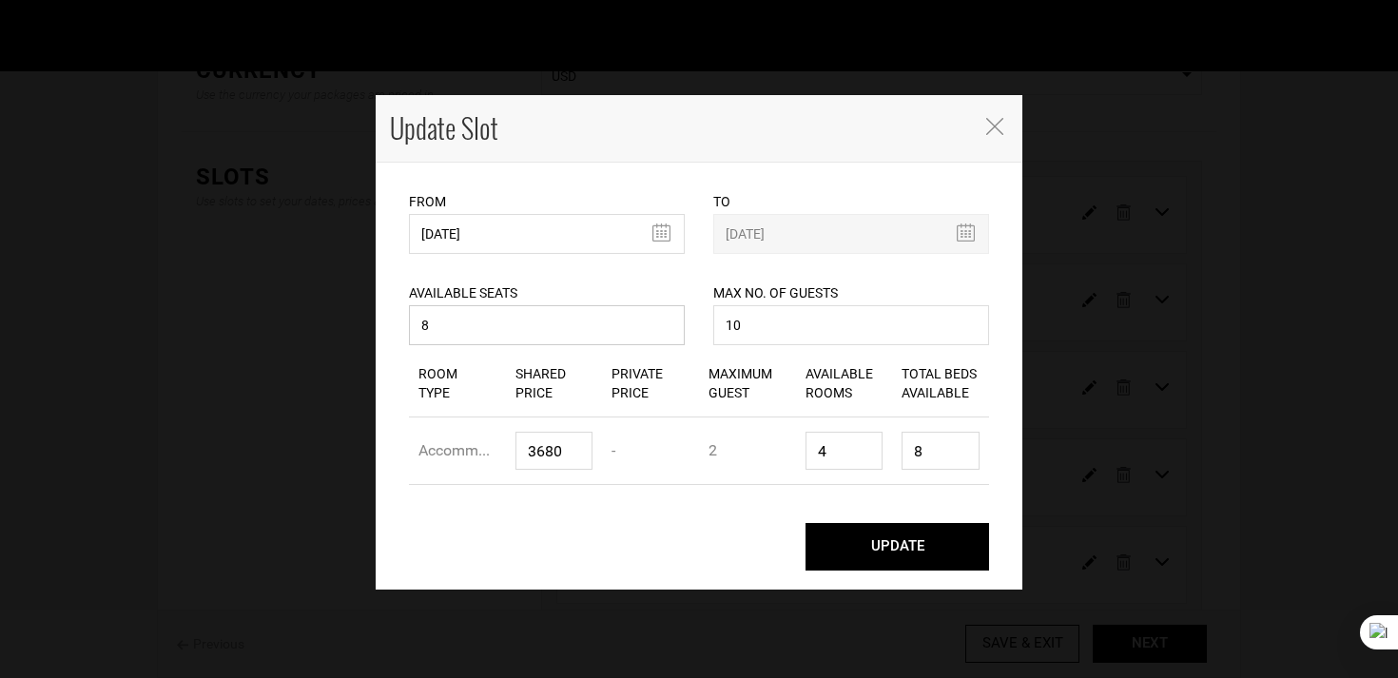
drag, startPoint x: 455, startPoint y: 327, endPoint x: 372, endPoint y: 326, distance: 82.7
click at [372, 326] on div "Update Slot From 04/29/2026 Please select start date. Start date already exists…" at bounding box center [699, 339] width 1398 height 678
type input "7"
click at [908, 557] on button "UPDATE" at bounding box center [897, 547] width 184 height 48
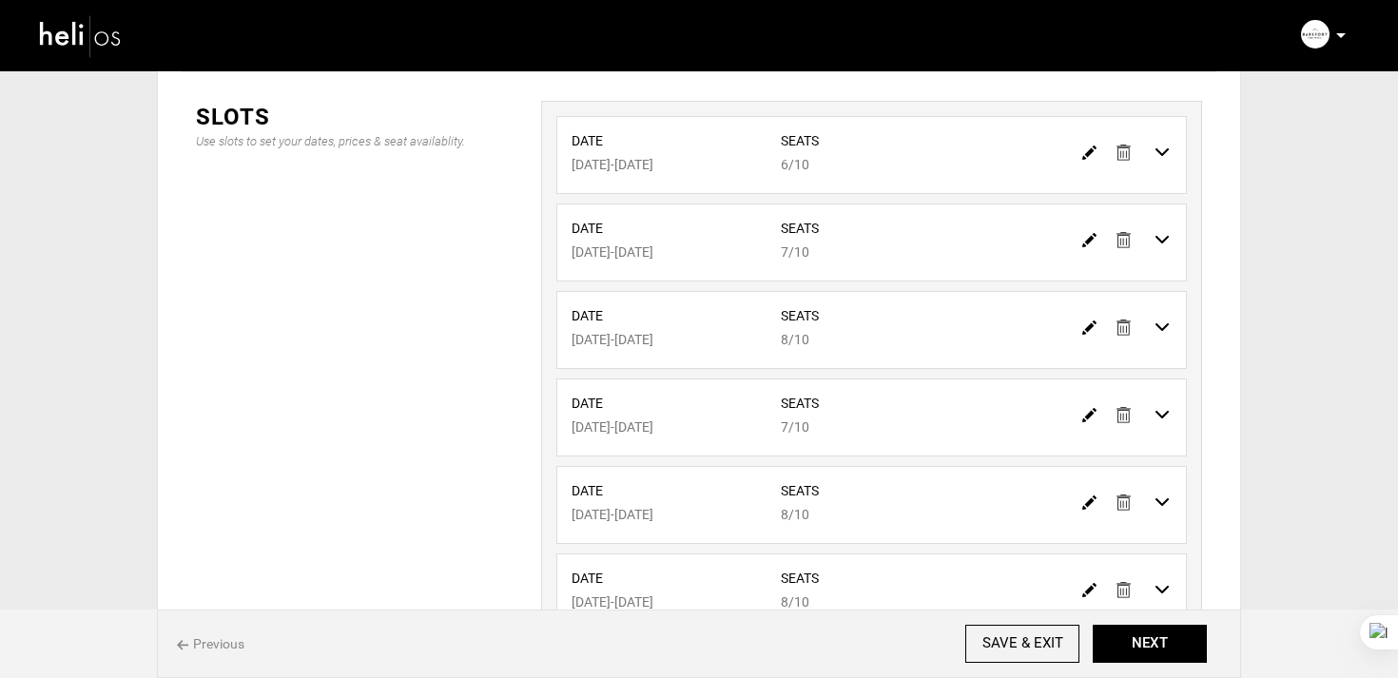
scroll to position [384, 0]
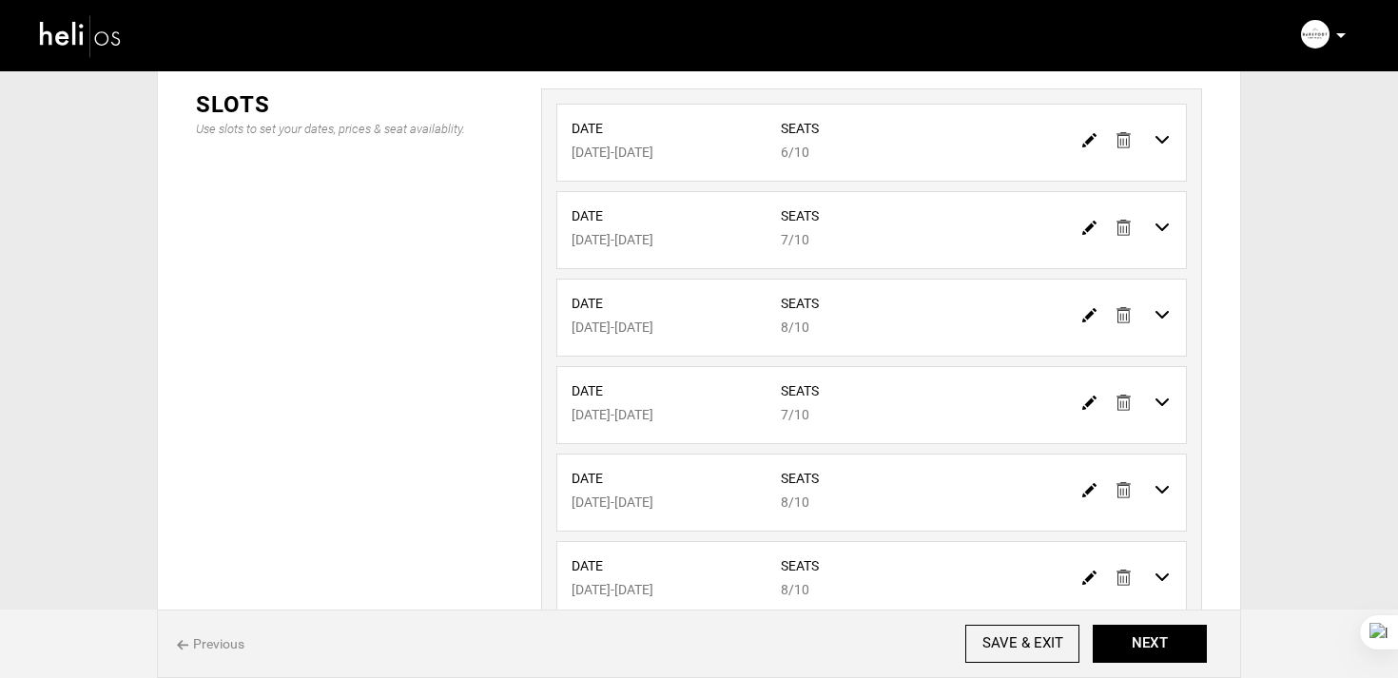
click at [1124, 315] on img at bounding box center [1123, 315] width 14 height 16
click at [1090, 318] on img at bounding box center [1089, 315] width 14 height 14
type input "05/16/2026"
type input "05/23/2026"
type input "7"
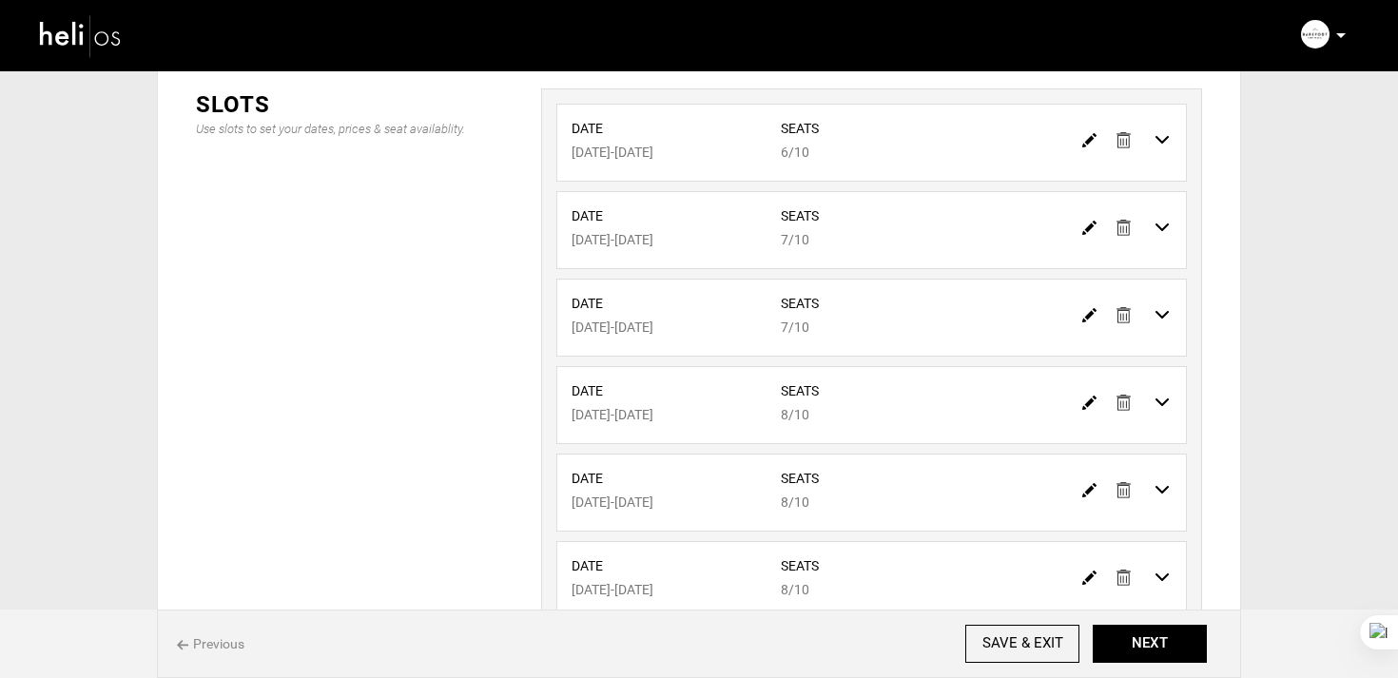
type input "10"
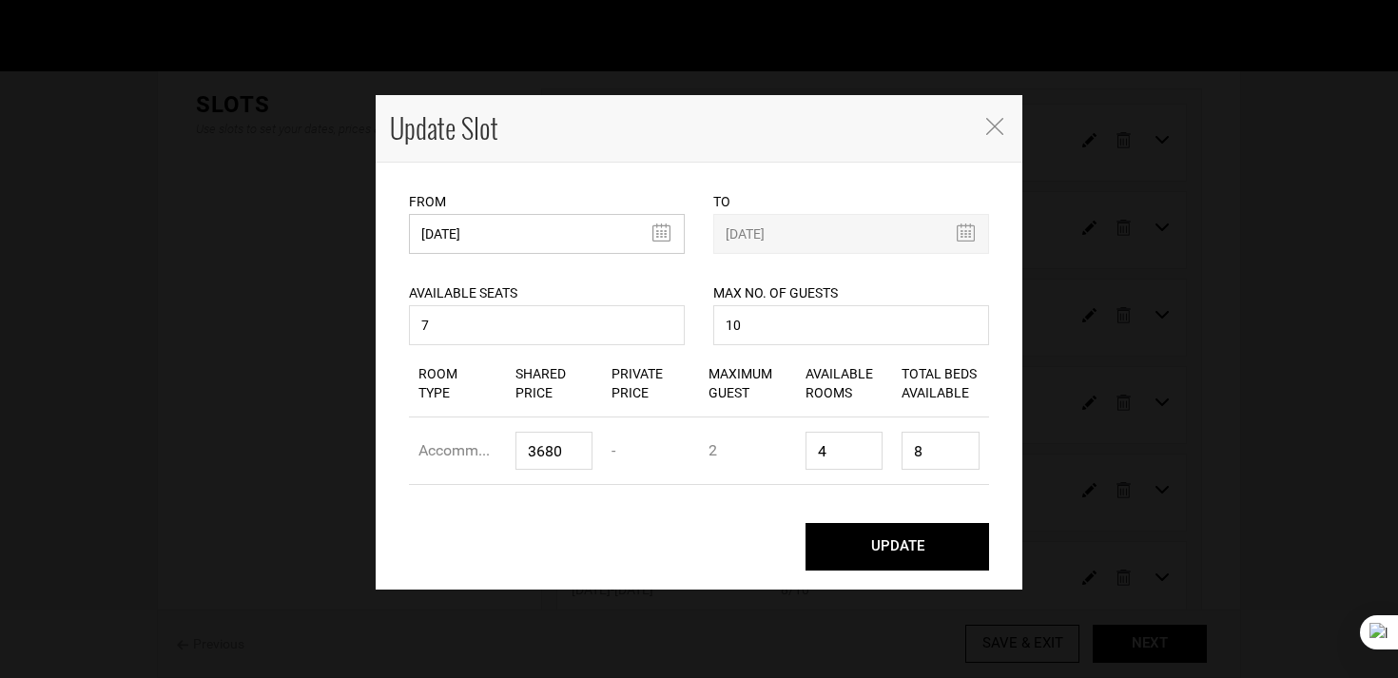
click at [516, 251] on input "05/16/2026" at bounding box center [547, 234] width 276 height 40
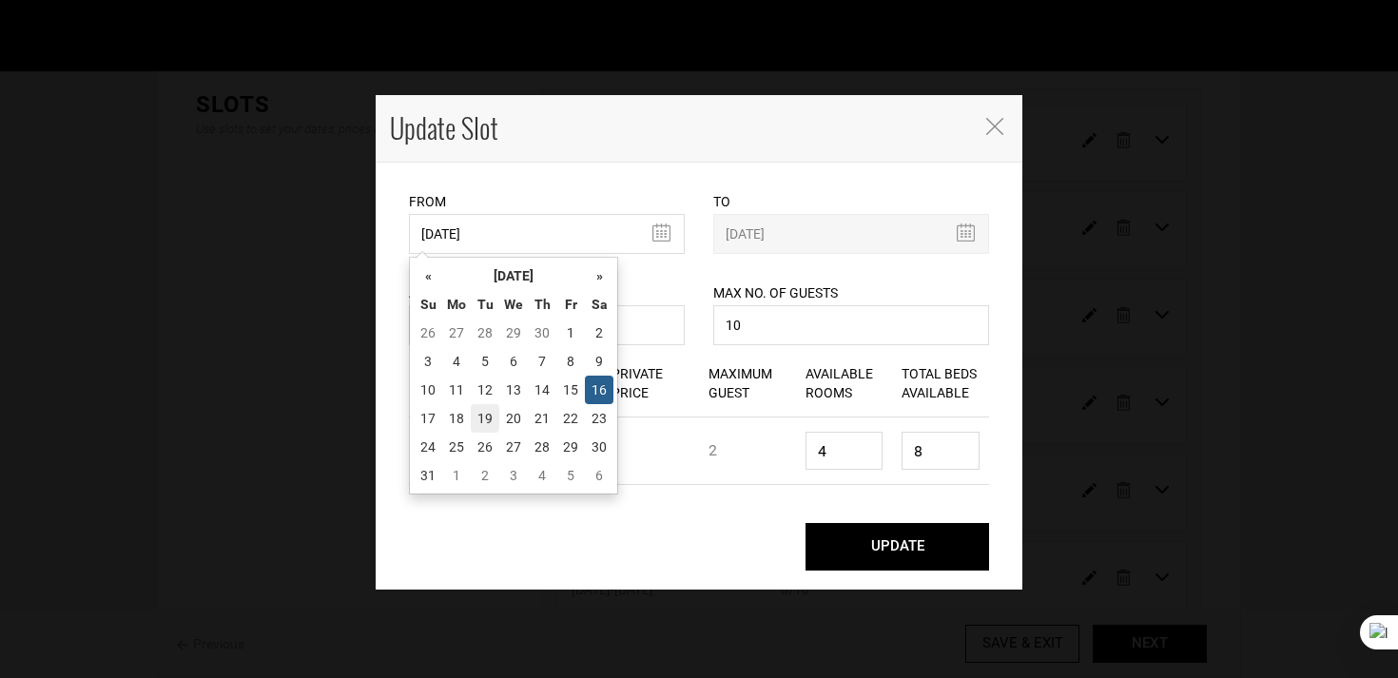
click at [492, 426] on td "19" at bounding box center [485, 418] width 29 height 29
type input "05/19/2026"
type input "05/26/2026"
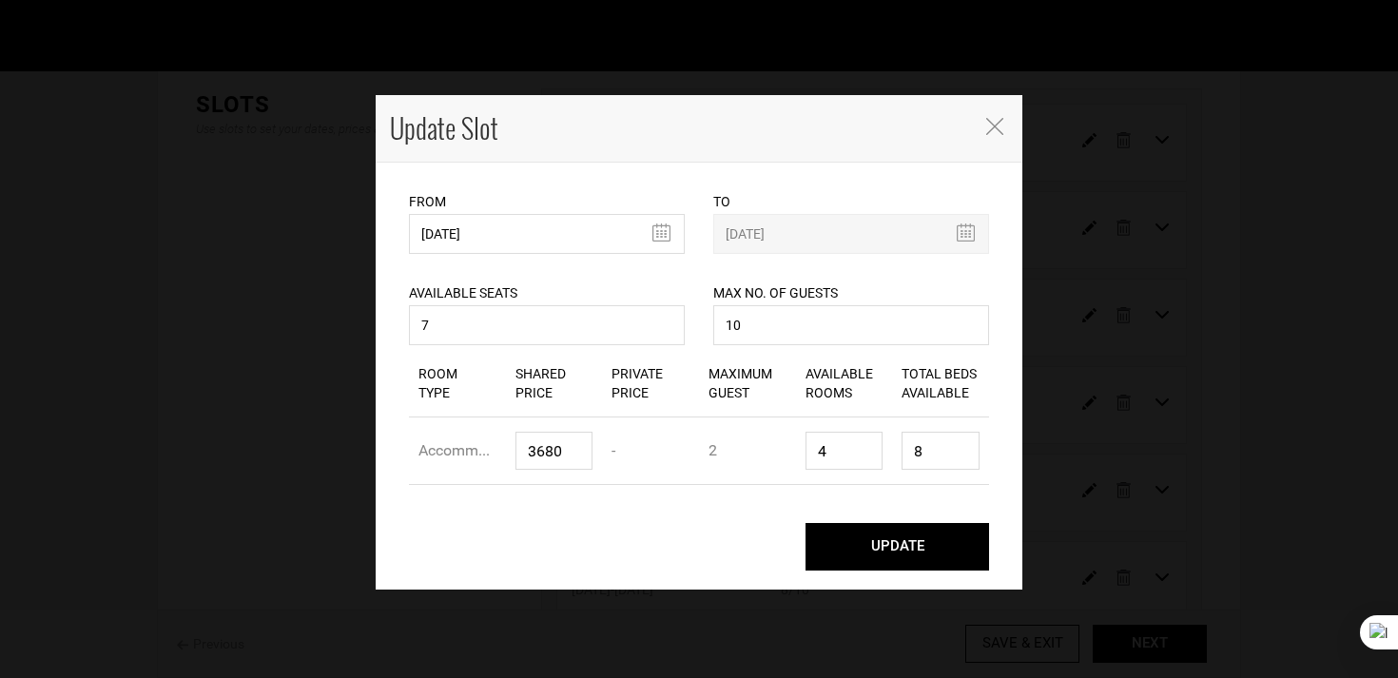
click at [893, 534] on button "UPDATE" at bounding box center [897, 547] width 184 height 48
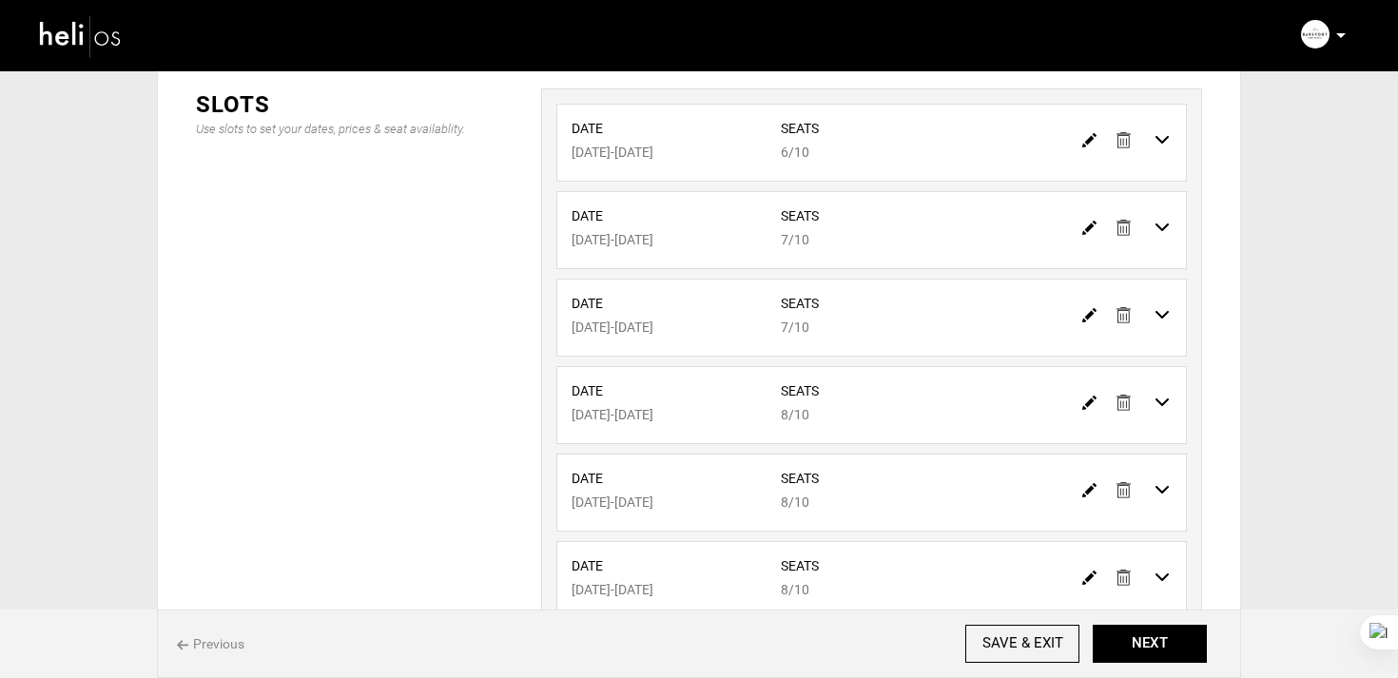
scroll to position [433, 0]
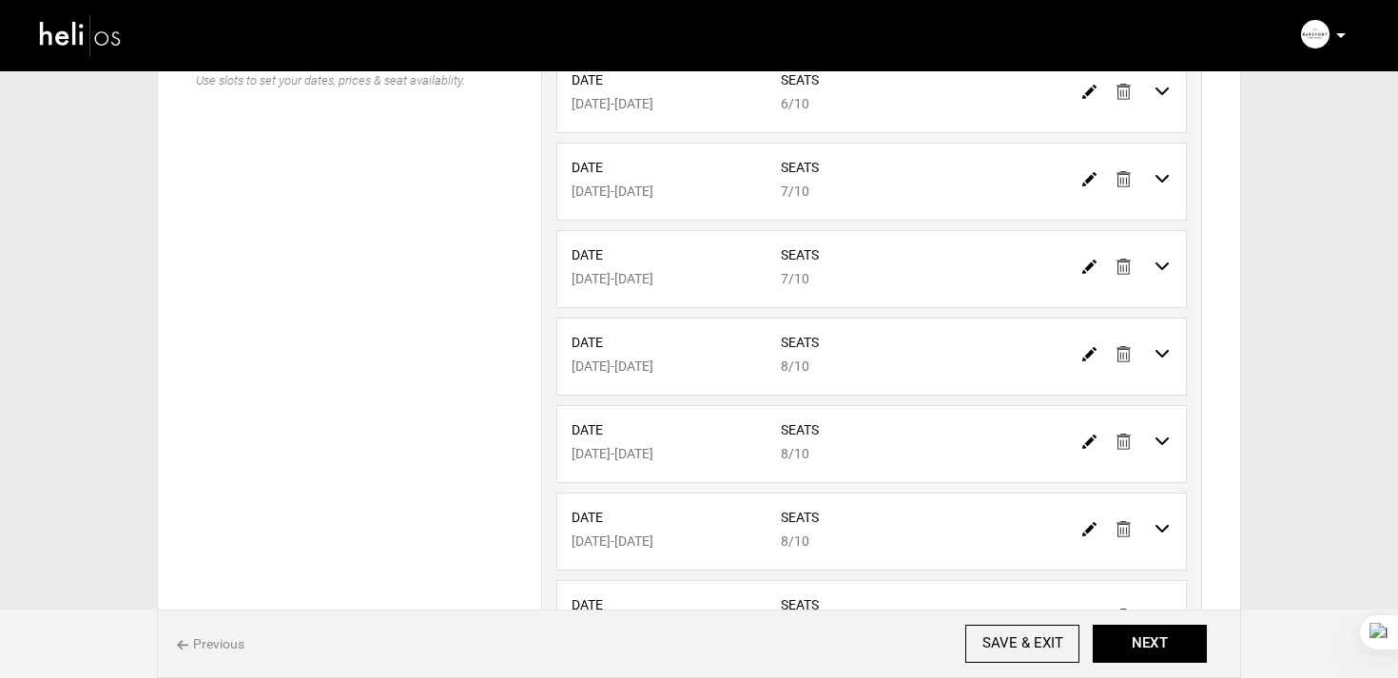
click at [1122, 357] on img at bounding box center [1123, 354] width 14 height 16
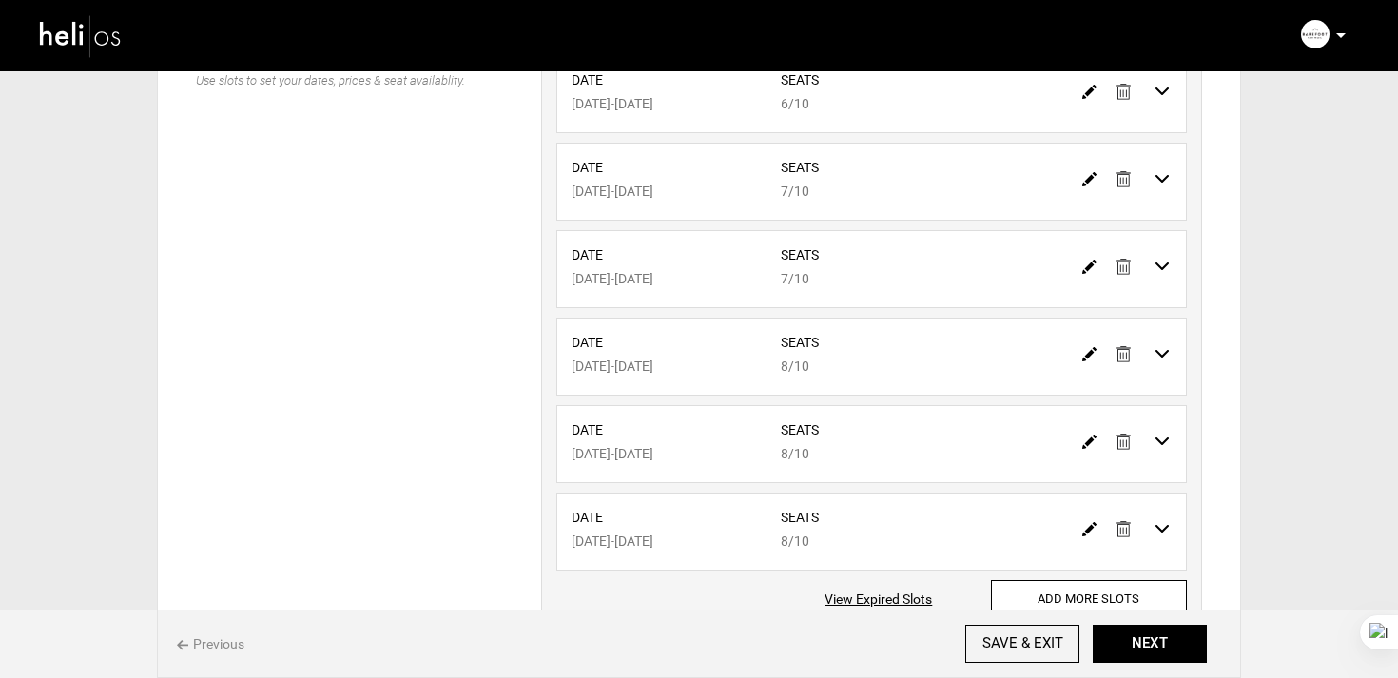
click at [1122, 357] on img at bounding box center [1123, 354] width 14 height 16
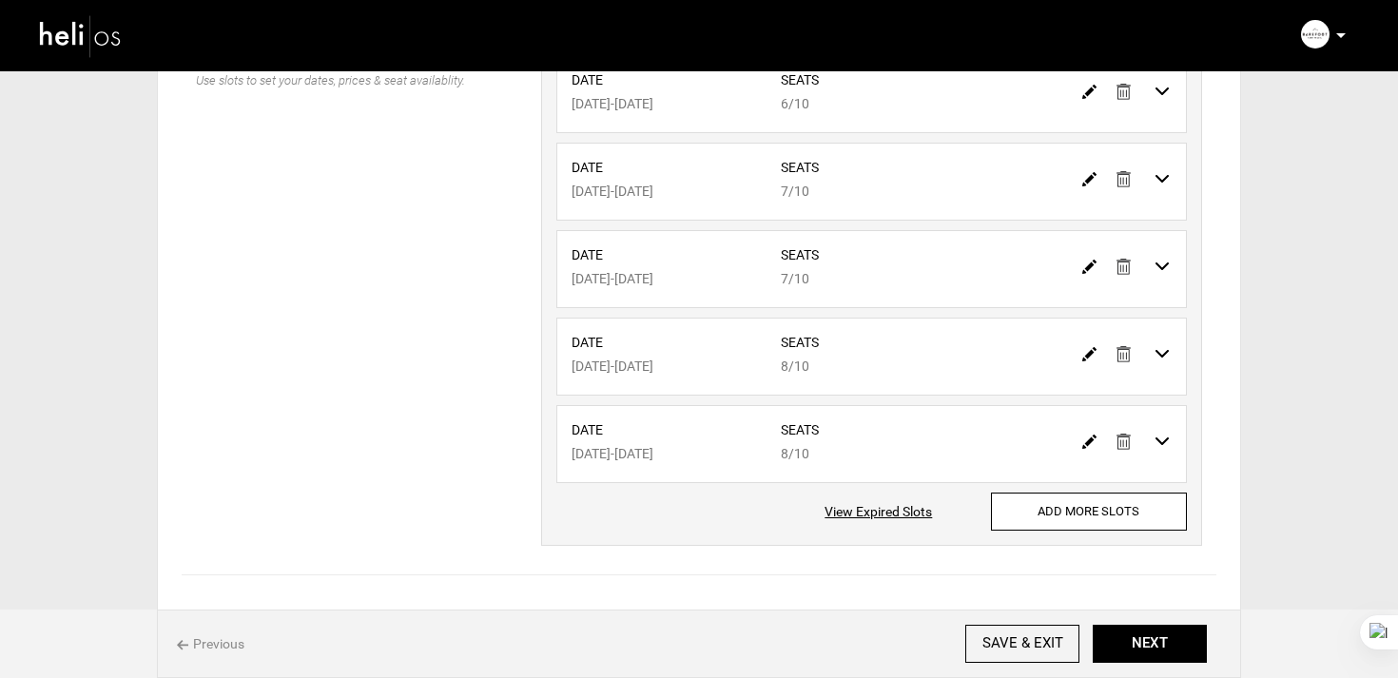
click at [1085, 354] on img at bounding box center [1089, 354] width 14 height 14
type input "06/16/2026"
type input "06/23/2026"
type input "8"
type input "10"
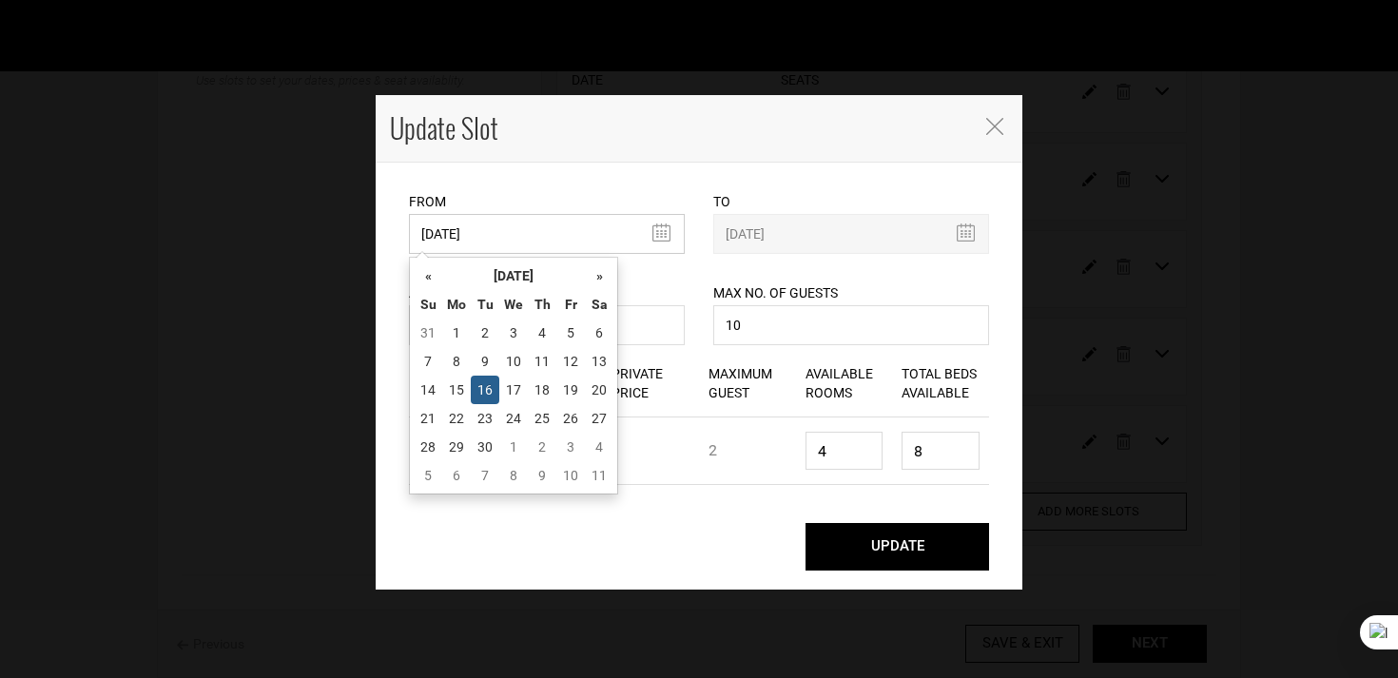
click at [493, 222] on input "06/16/2026" at bounding box center [547, 234] width 276 height 40
click at [592, 392] on td "20" at bounding box center [599, 390] width 29 height 29
type input "06/20/2026"
type input "06/27/2026"
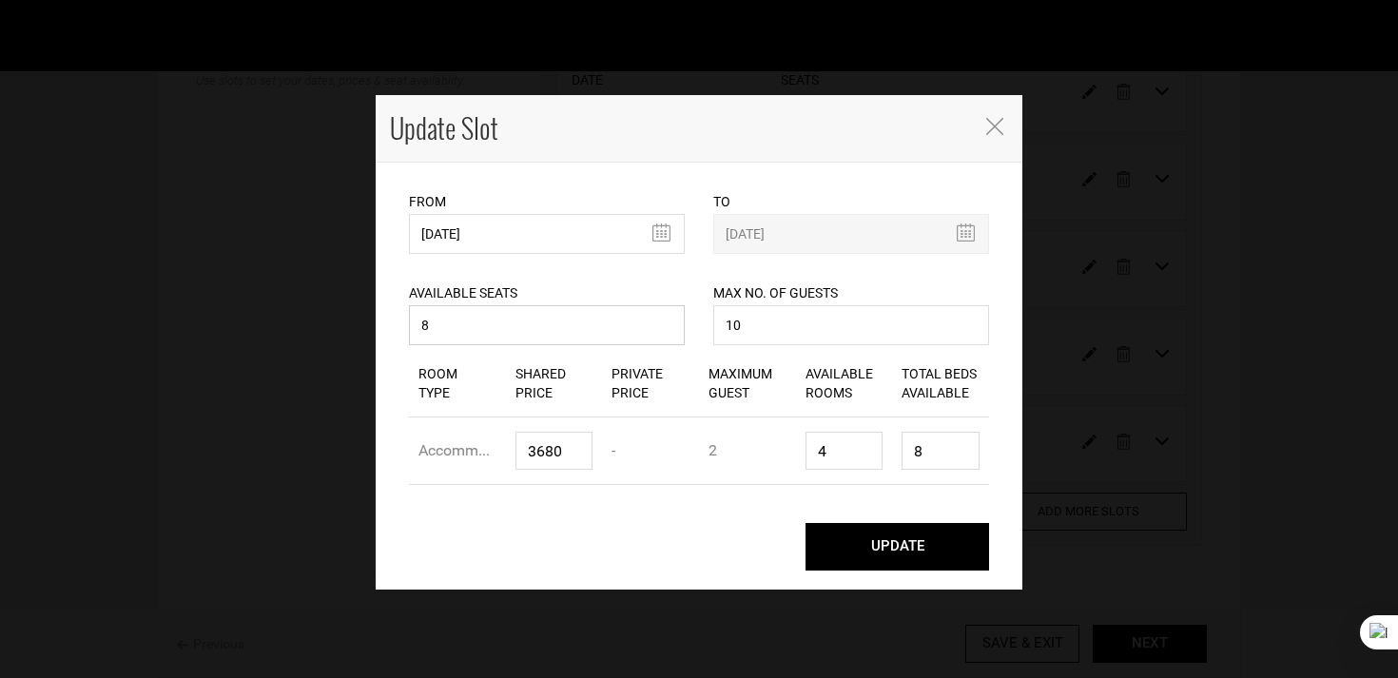
drag, startPoint x: 489, startPoint y: 332, endPoint x: 370, endPoint y: 320, distance: 119.4
click at [370, 320] on div "Update Slot From 06/20/2026 Please select start date. Start date already exists…" at bounding box center [699, 339] width 1398 height 678
type input "6"
click at [805, 523] on button "UPDATE" at bounding box center [897, 547] width 184 height 48
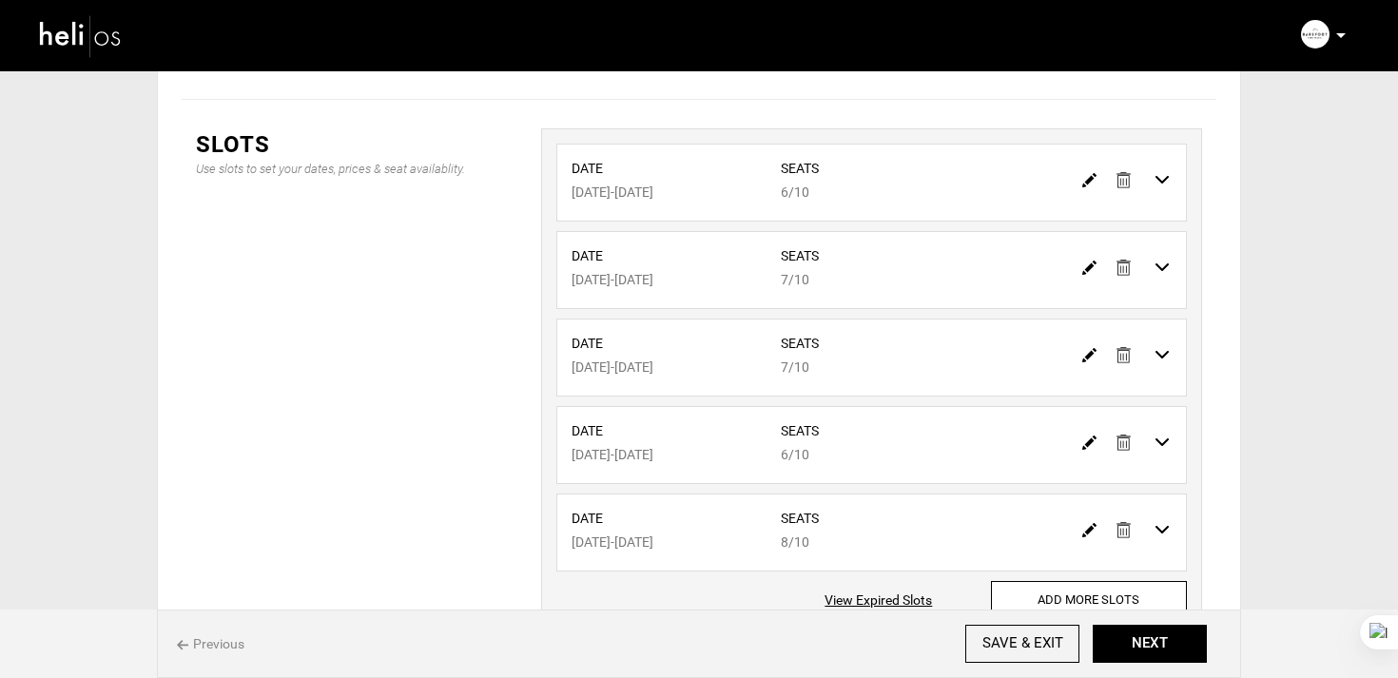
scroll to position [345, 0]
click at [1082, 351] on img at bounding box center [1089, 354] width 14 height 14
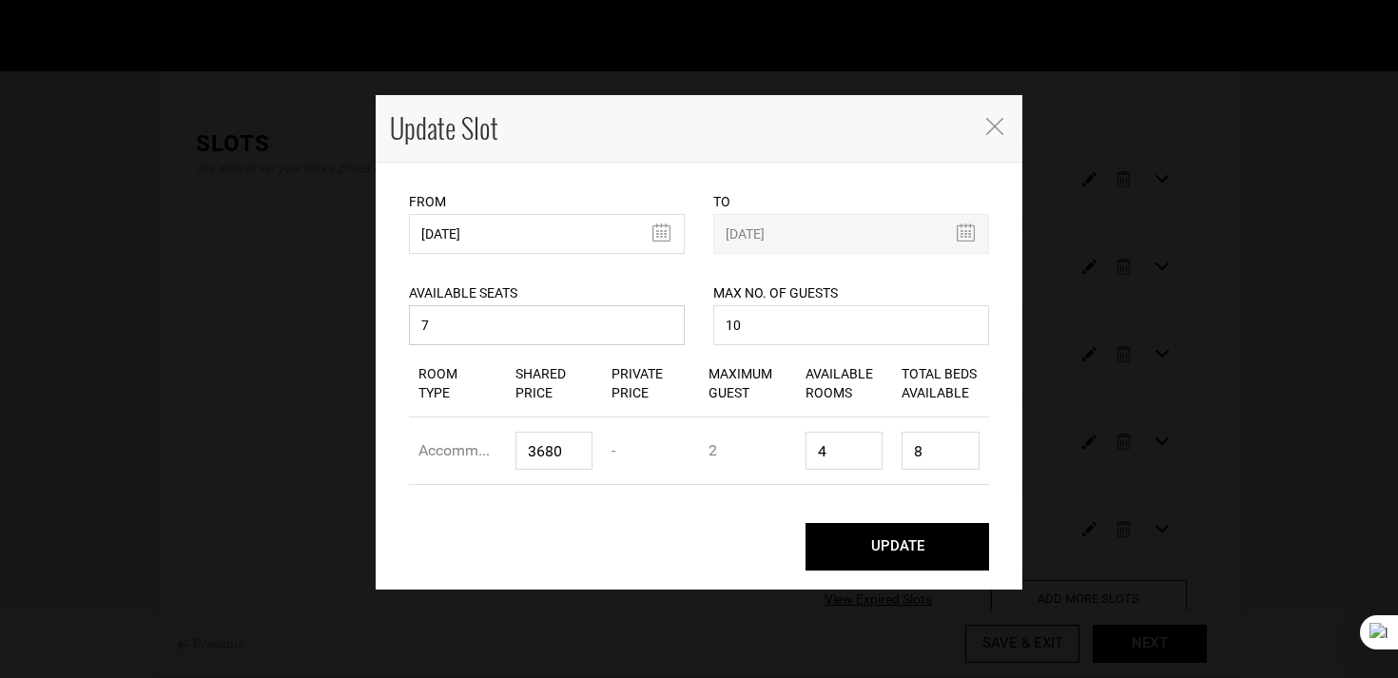
drag, startPoint x: 452, startPoint y: 327, endPoint x: 369, endPoint y: 327, distance: 82.7
click at [369, 327] on div "Update Slot From 05/19/2026 Please select start date. Start date already exists…" at bounding box center [699, 339] width 1398 height 678
type input "6"
click at [805, 523] on button "UPDATE" at bounding box center [897, 547] width 184 height 48
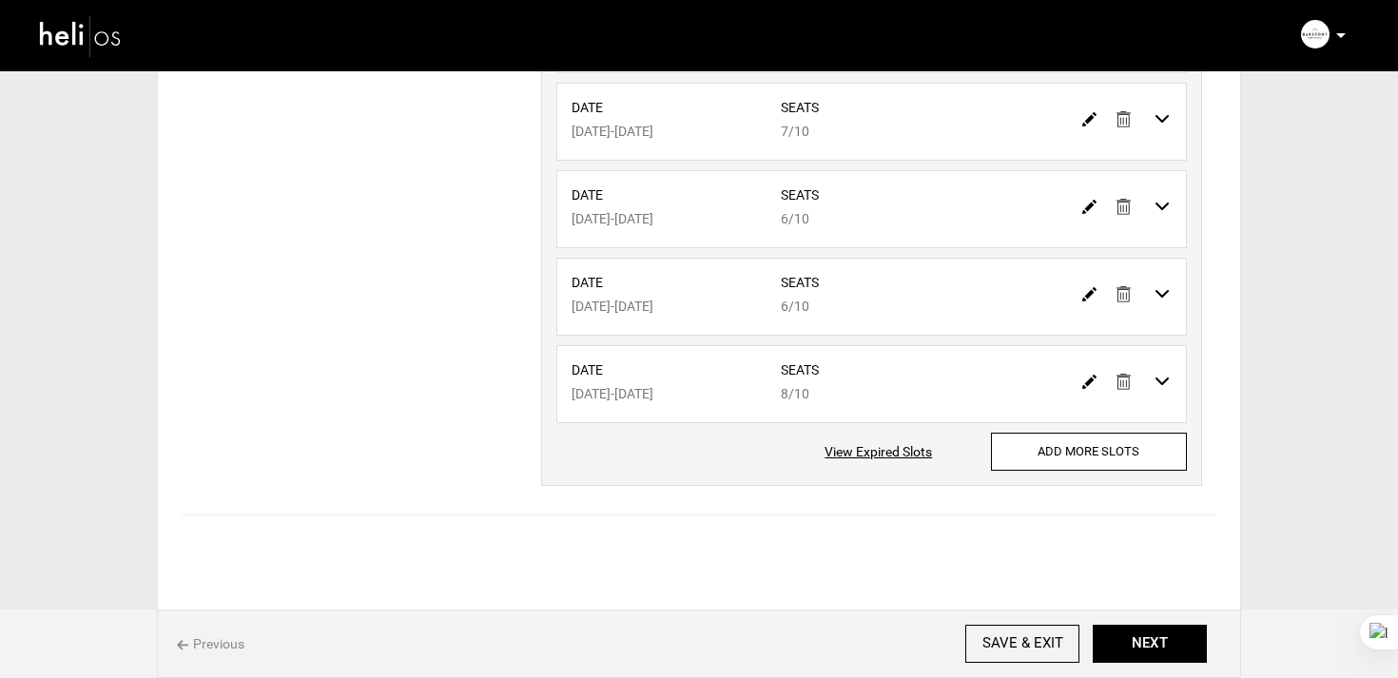
scroll to position [494, 0]
click at [1088, 384] on img at bounding box center [1089, 382] width 14 height 14
type input "06/27/2026"
type input "07/04/2026"
type input "8"
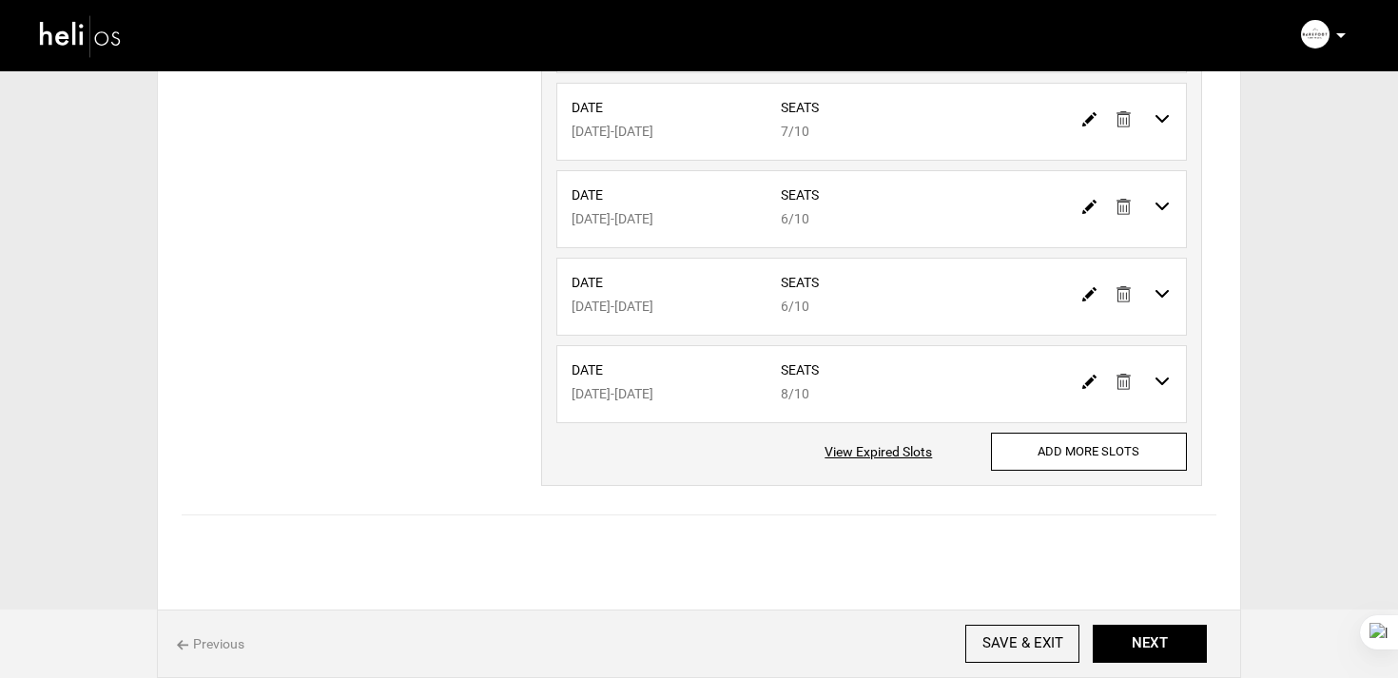
type input "10"
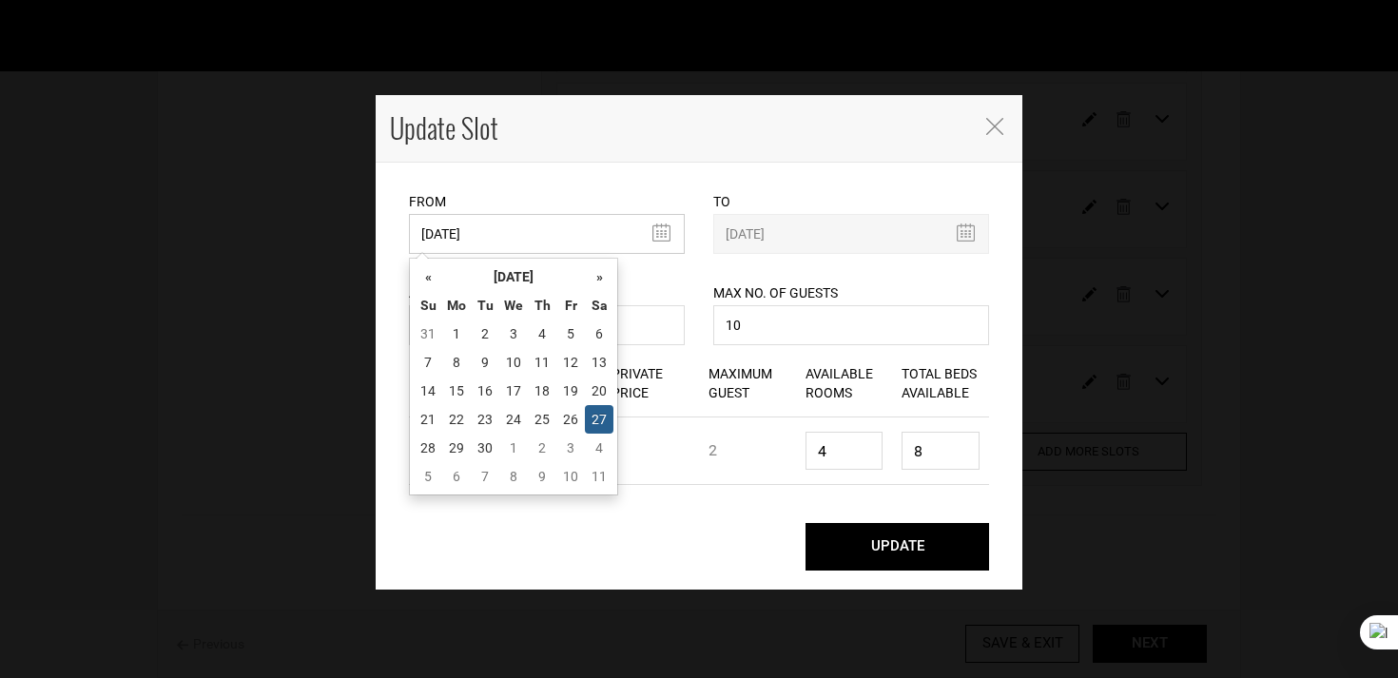
click at [459, 252] on input "06/27/2026" at bounding box center [547, 234] width 276 height 40
click at [591, 272] on th "»" at bounding box center [599, 276] width 29 height 29
click at [508, 335] on td "1" at bounding box center [513, 334] width 29 height 29
type input "07/01/2026"
type input "07/08/2026"
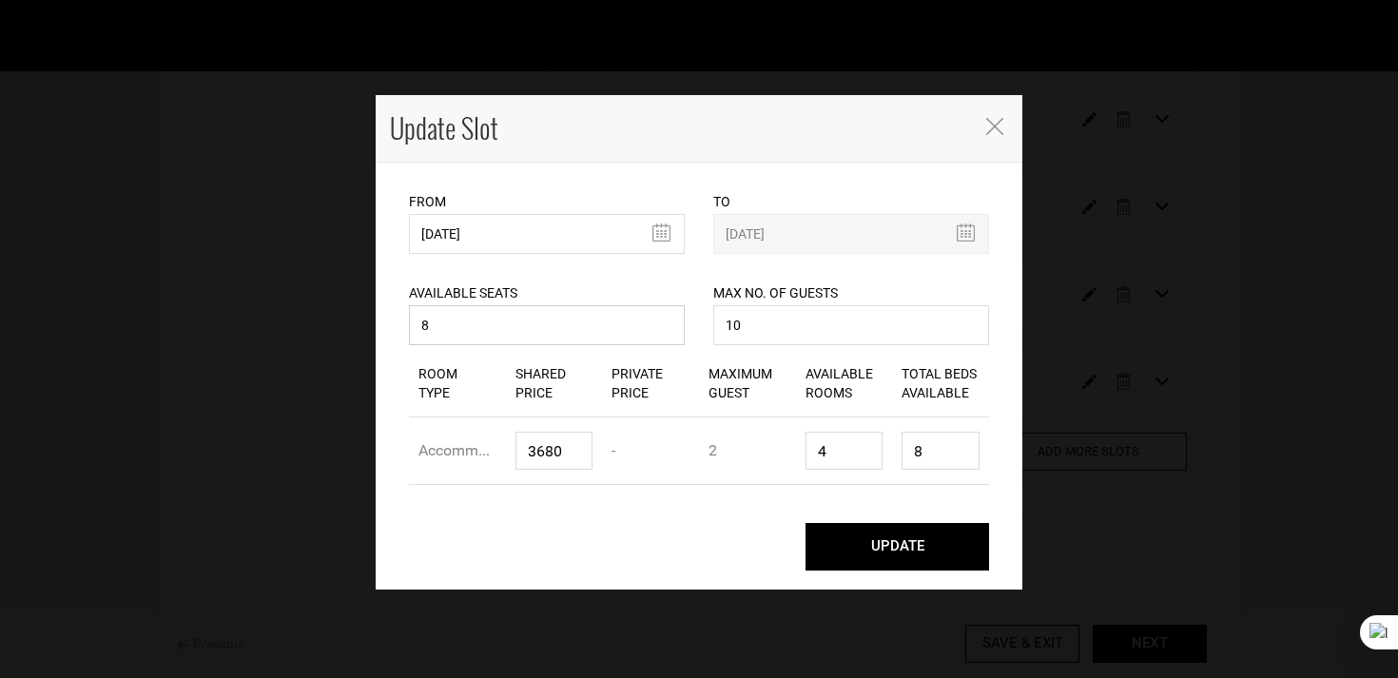
drag, startPoint x: 507, startPoint y: 335, endPoint x: 305, endPoint y: 301, distance: 204.3
click at [305, 301] on div "Update Slot From 07/01/2026 Please select start date. Start date already exists…" at bounding box center [699, 339] width 1398 height 678
type input "7"
click at [805, 523] on button "UPDATE" at bounding box center [897, 547] width 184 height 48
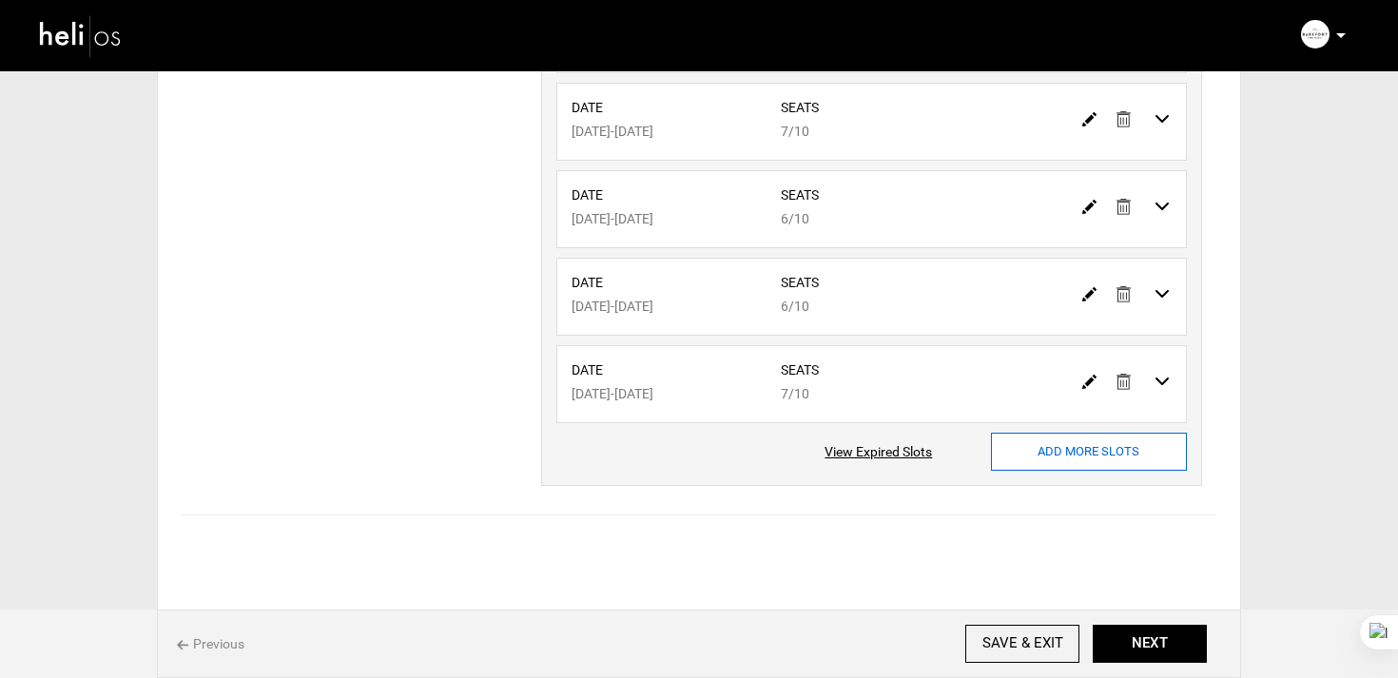
click at [1049, 436] on input "ADD MORE SLOTS" at bounding box center [1089, 452] width 196 height 38
type input "0"
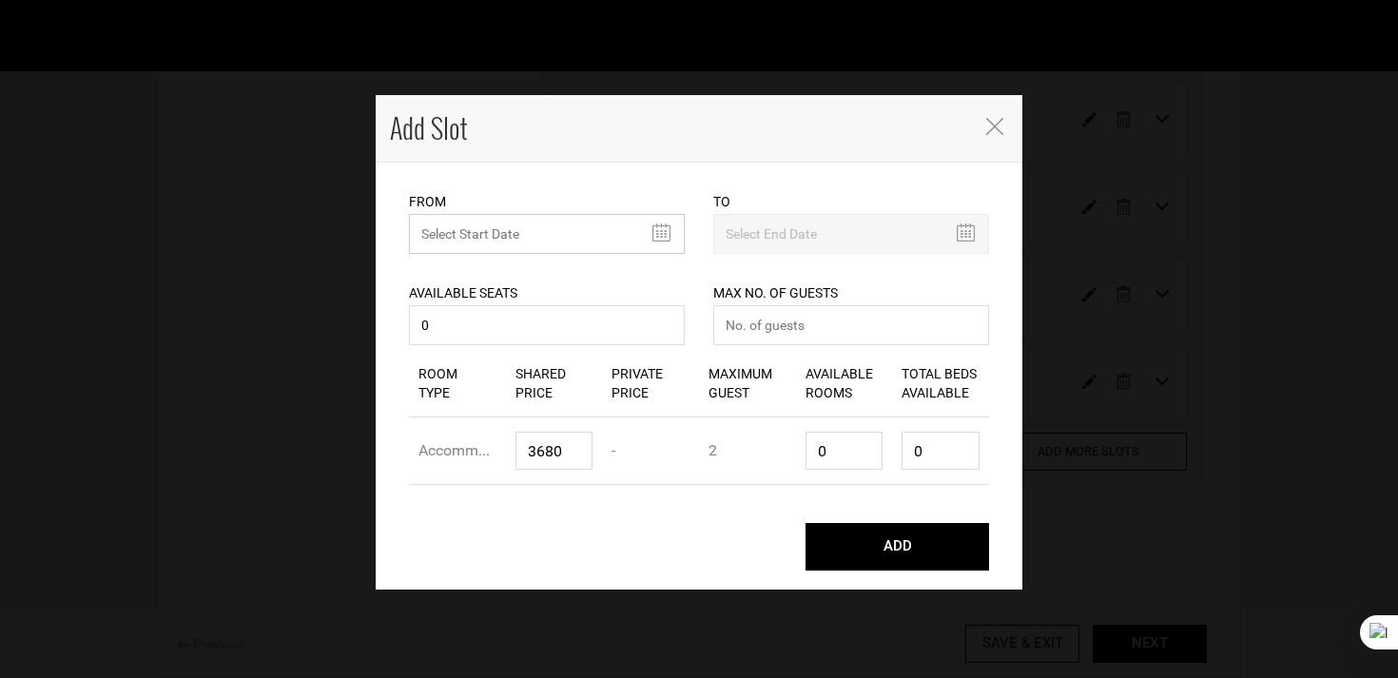
click at [461, 231] on input "MINIMUM NUMBER OF NIGHTS" at bounding box center [547, 234] width 276 height 40
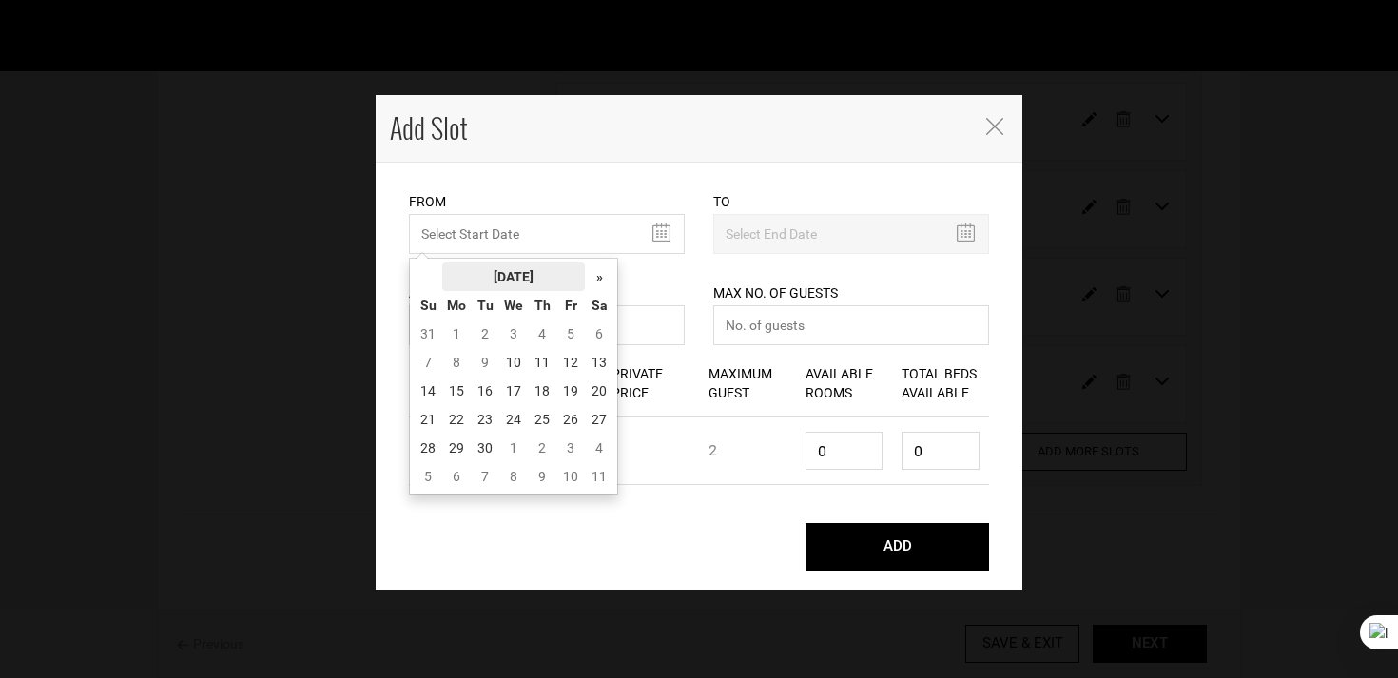
click at [535, 280] on th "September 2025" at bounding box center [513, 276] width 143 height 29
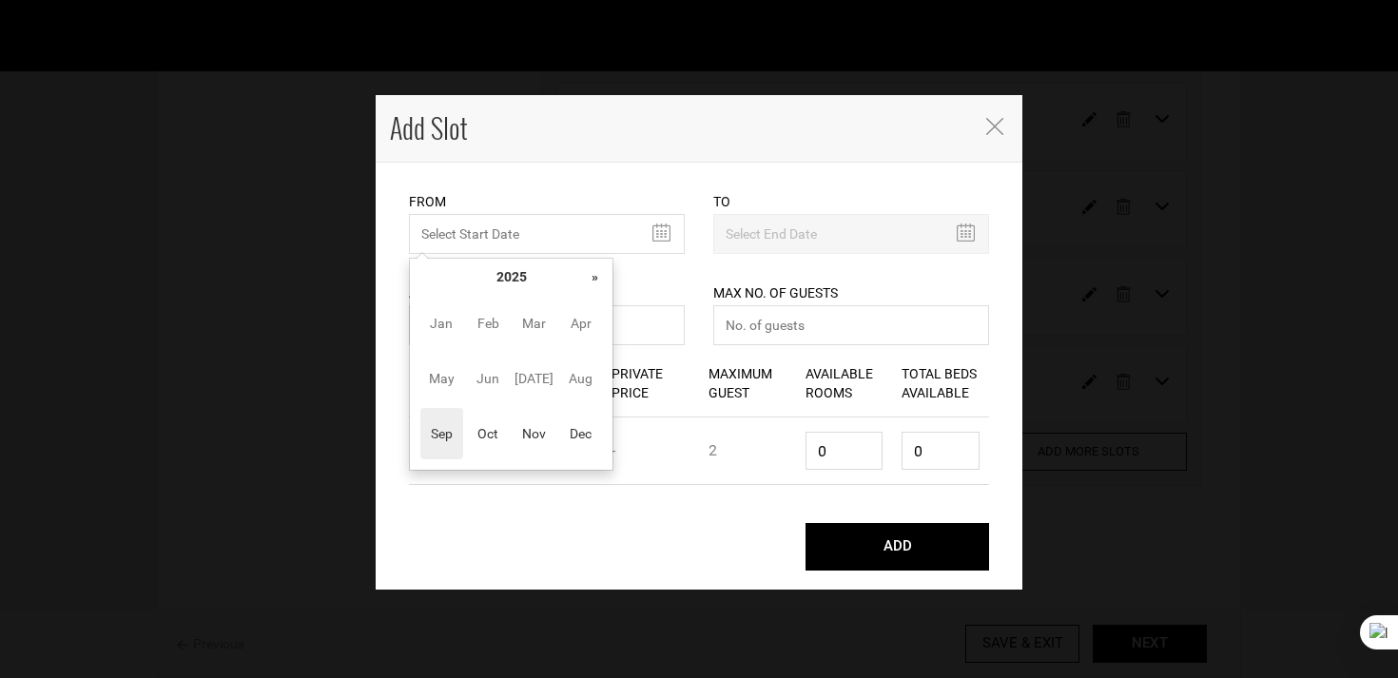
click at [612, 281] on div "« September 2025 » Su Mo Tu We Th Fr Sa 31 1 2 3 4 5 6 7 8 9 10 11 12 13 14 15 …" at bounding box center [511, 364] width 204 height 213
click at [598, 283] on th "»" at bounding box center [594, 276] width 29 height 29
click at [537, 365] on span "Jul" at bounding box center [534, 378] width 43 height 51
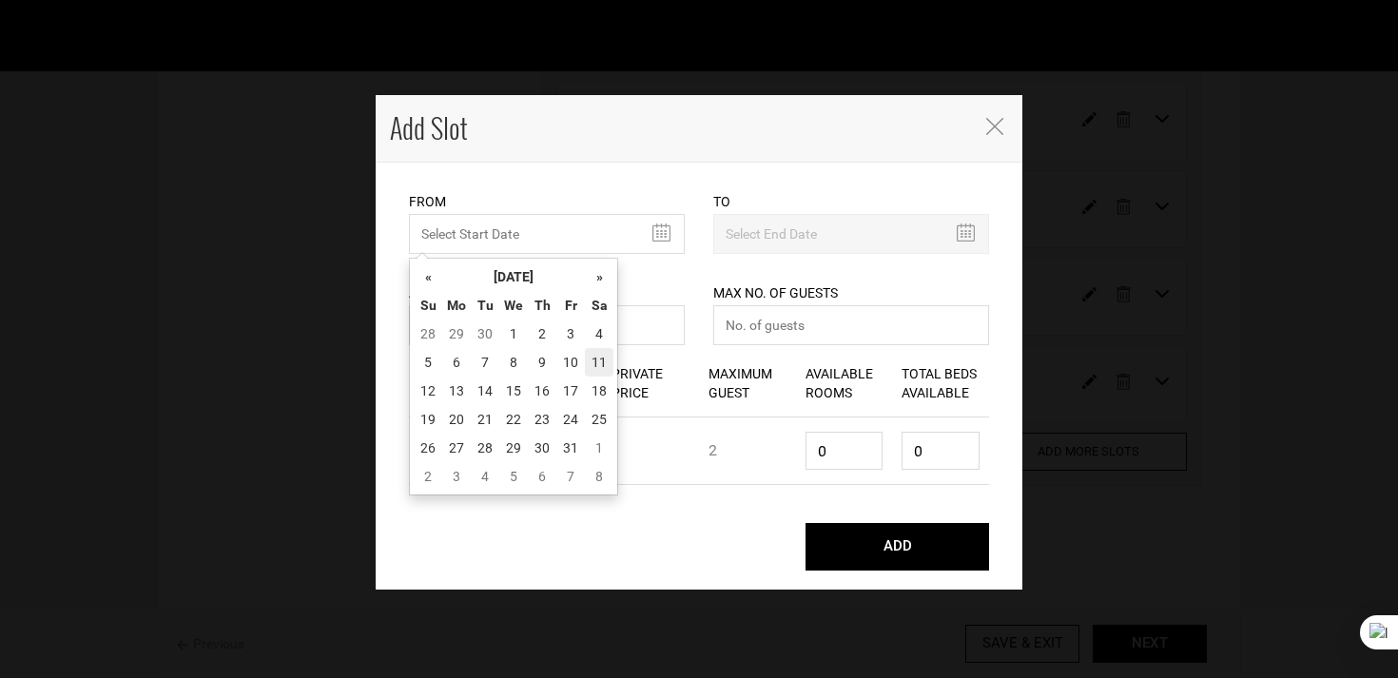
click at [599, 367] on td "11" at bounding box center [599, 362] width 29 height 29
type input "07/11/2026"
type input "07/18/2026"
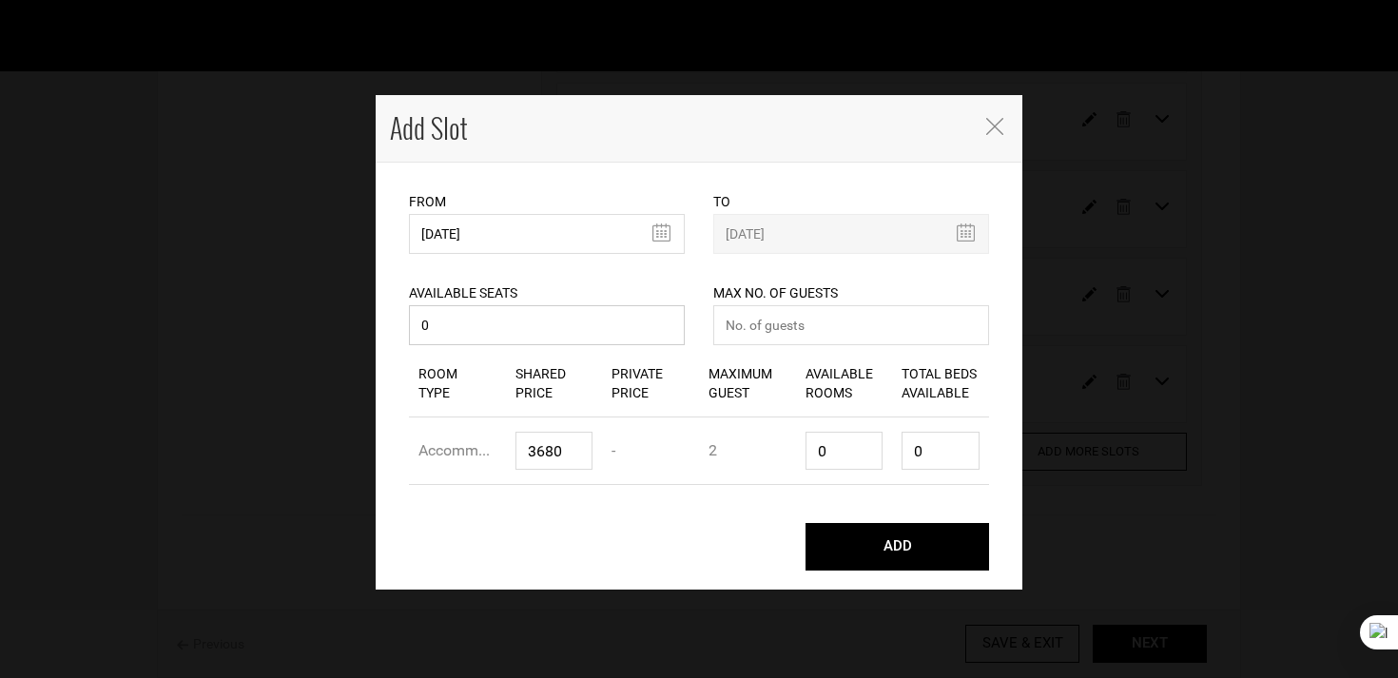
click at [528, 320] on input "0" at bounding box center [547, 325] width 276 height 40
type input "07"
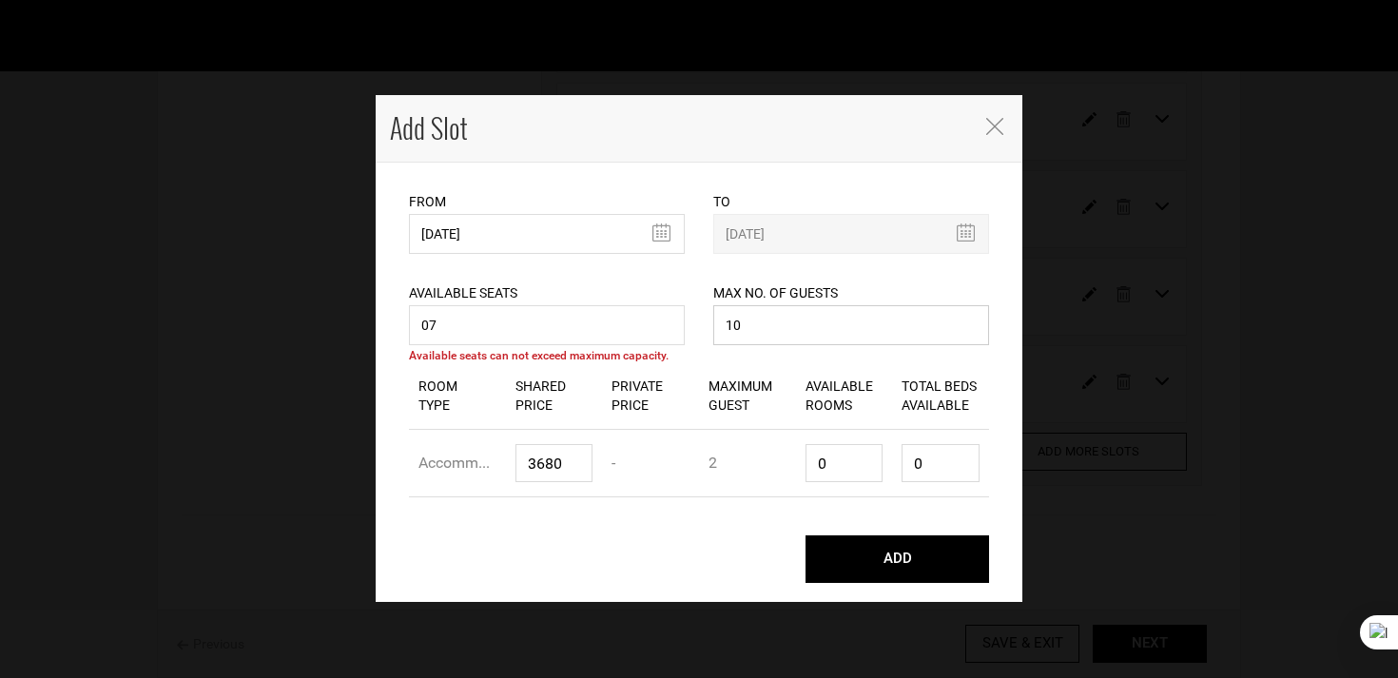
type input "10"
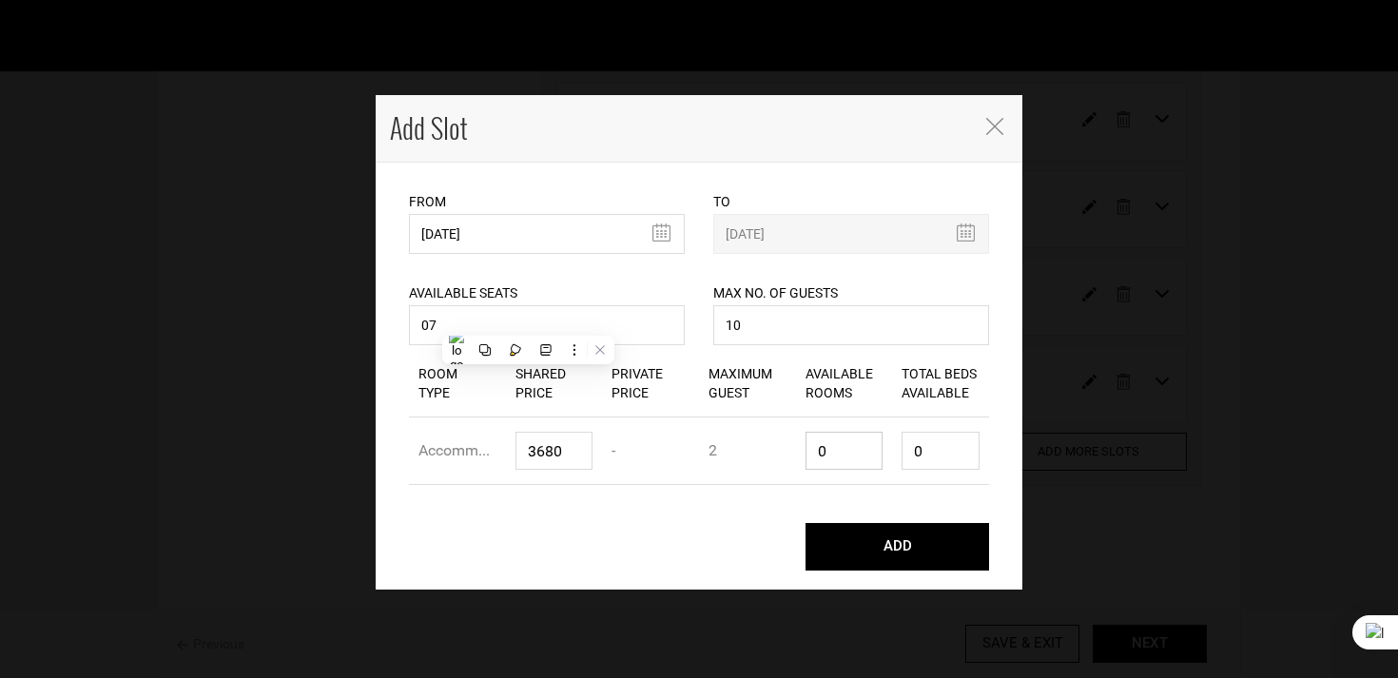
type input "3"
type input "6"
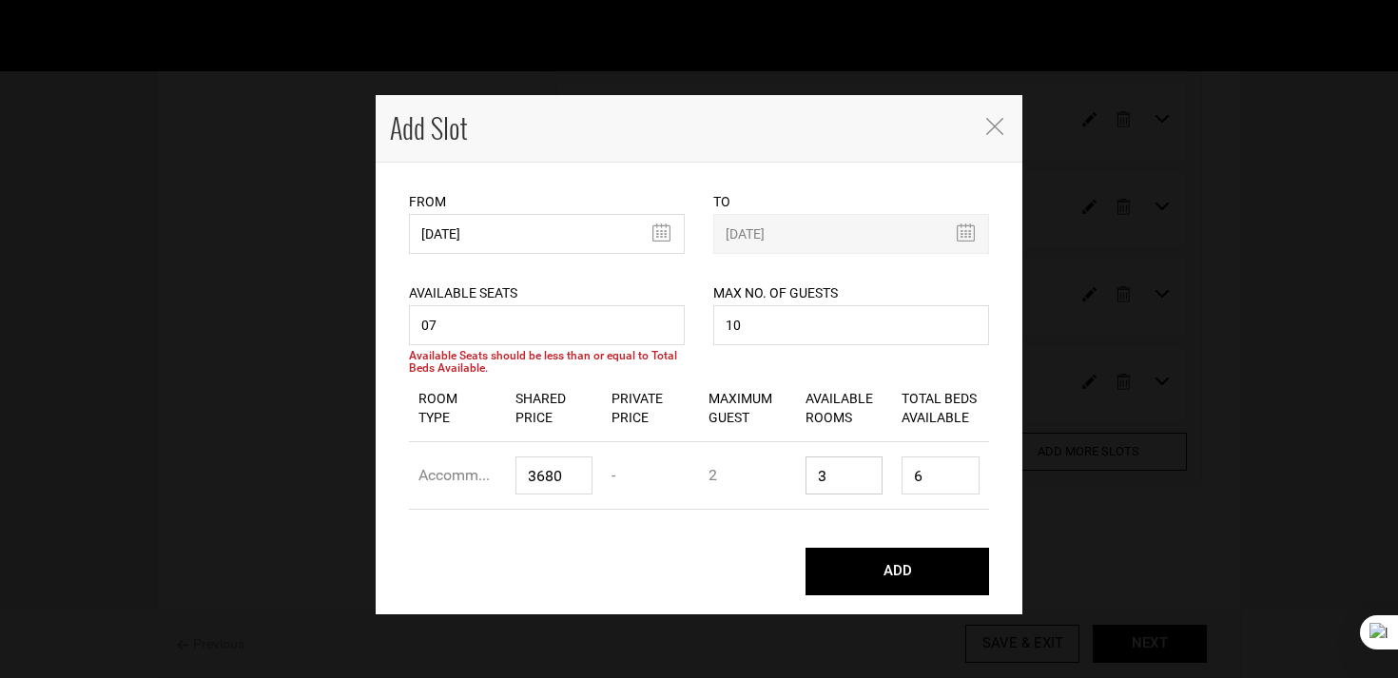
type input "0"
type input "4"
type input "8"
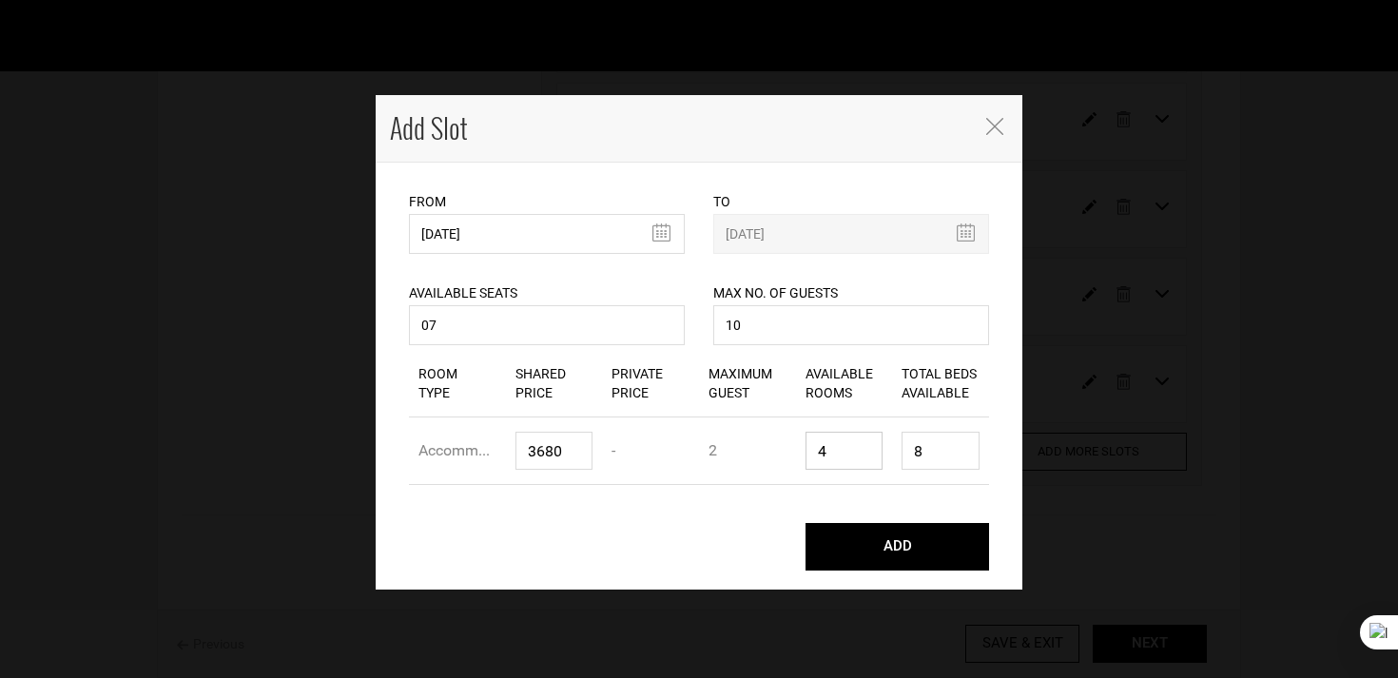
click at [805, 523] on button "ADD" at bounding box center [897, 547] width 184 height 48
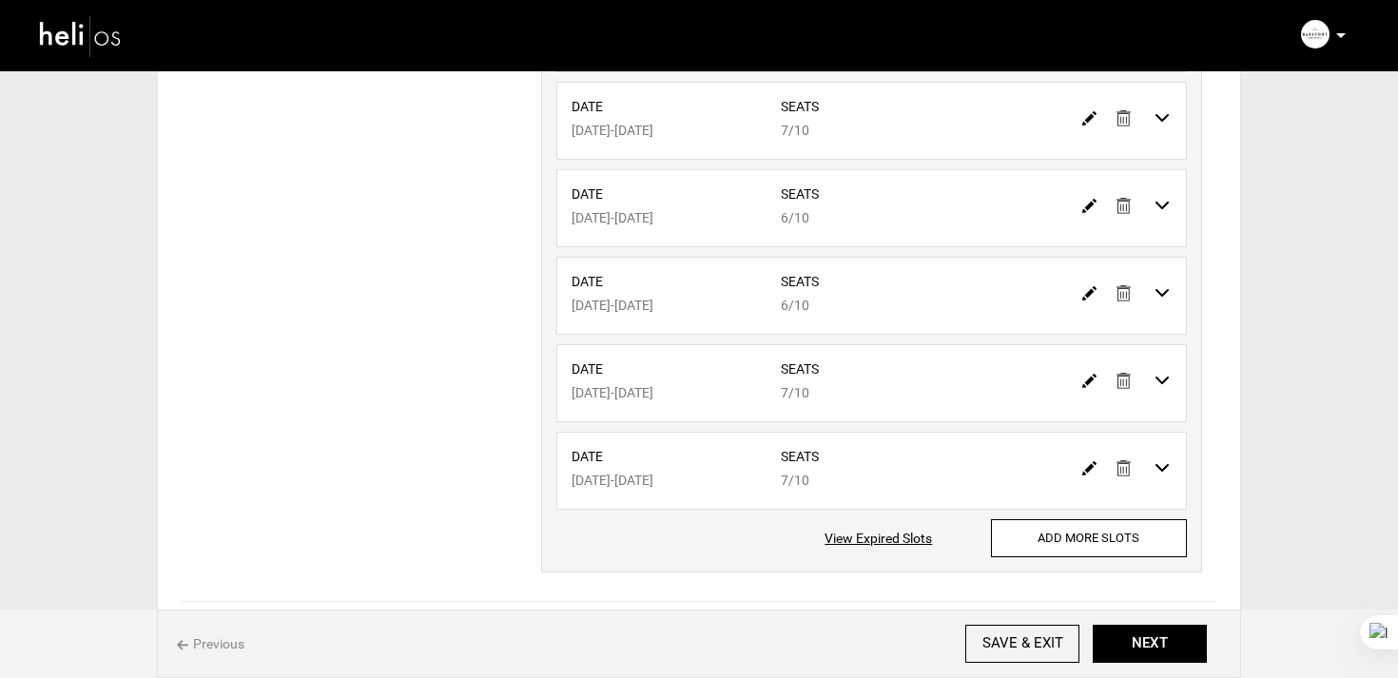
scroll to position [581, 0]
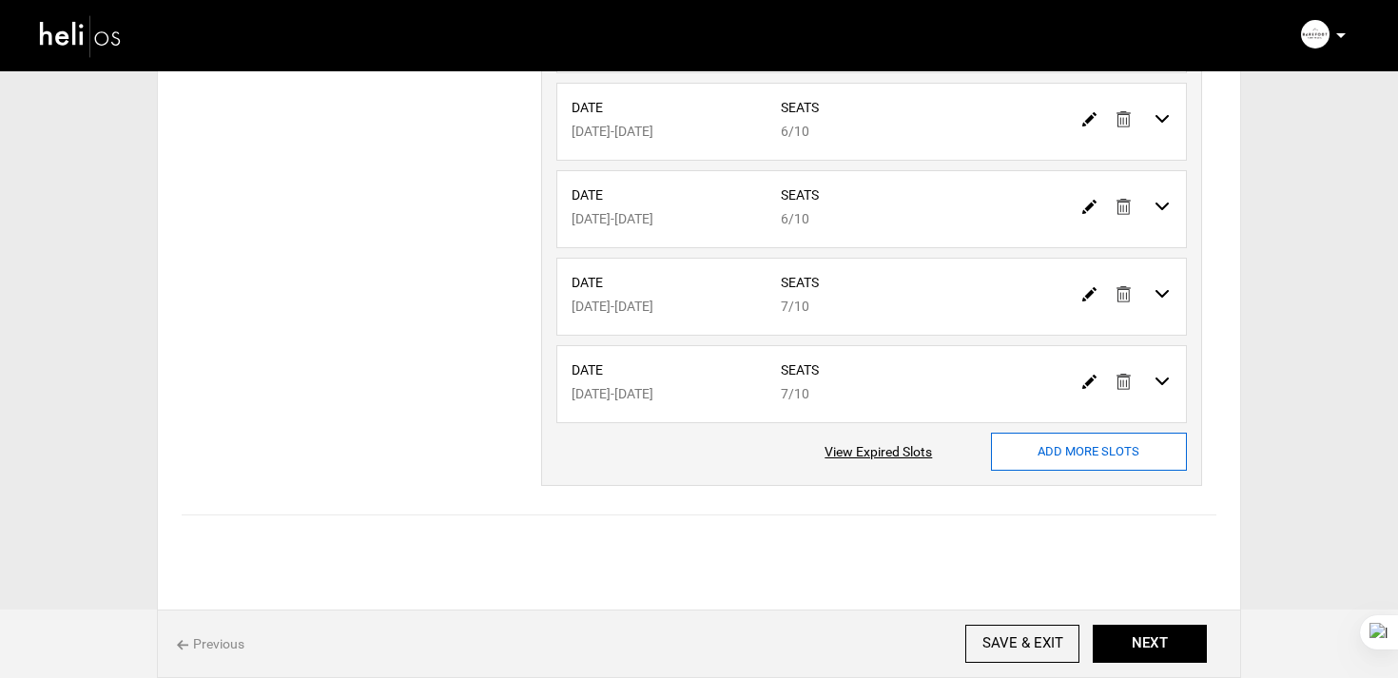
click at [1033, 455] on input "ADD MORE SLOTS" at bounding box center [1089, 452] width 196 height 38
type input "0"
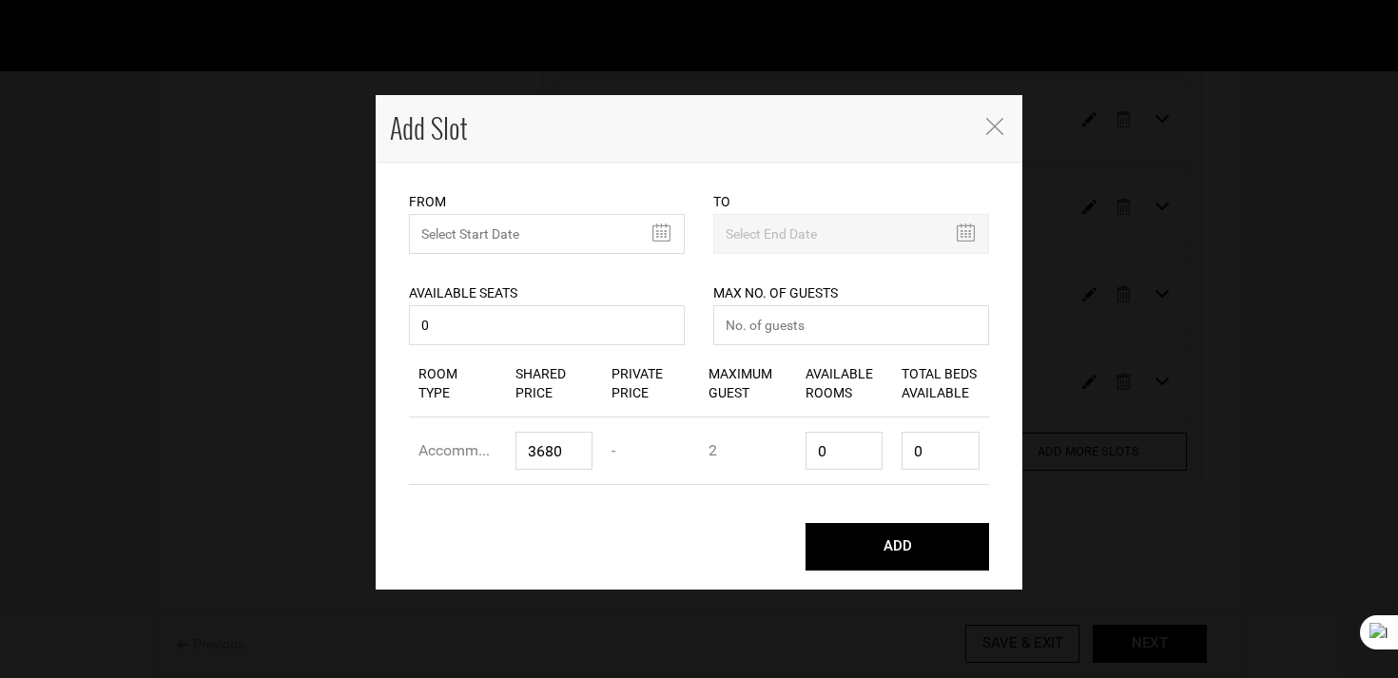
click at [475, 193] on div "From Please select start date. Start date already exists, please select differe…" at bounding box center [547, 222] width 276 height 63
click at [478, 225] on input "MINIMUM NUMBER OF NIGHTS" at bounding box center [547, 234] width 276 height 40
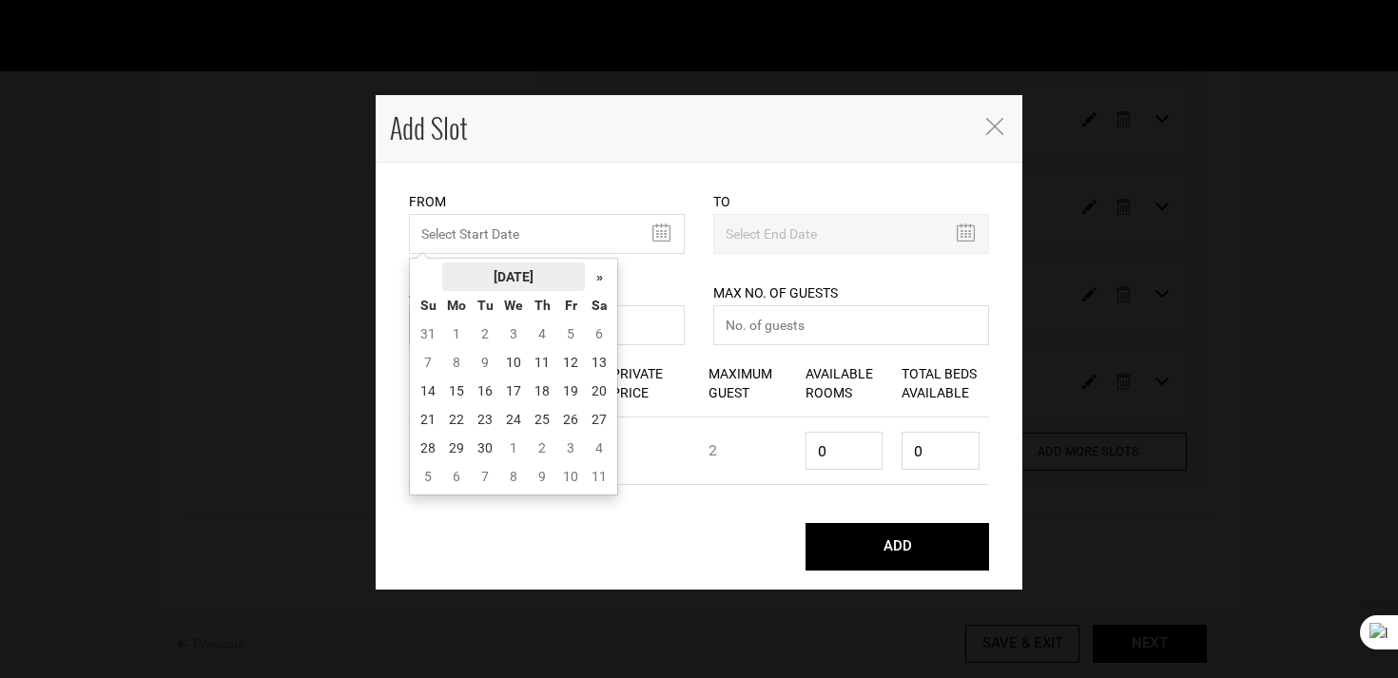
click at [529, 279] on th "September 2025" at bounding box center [513, 276] width 143 height 29
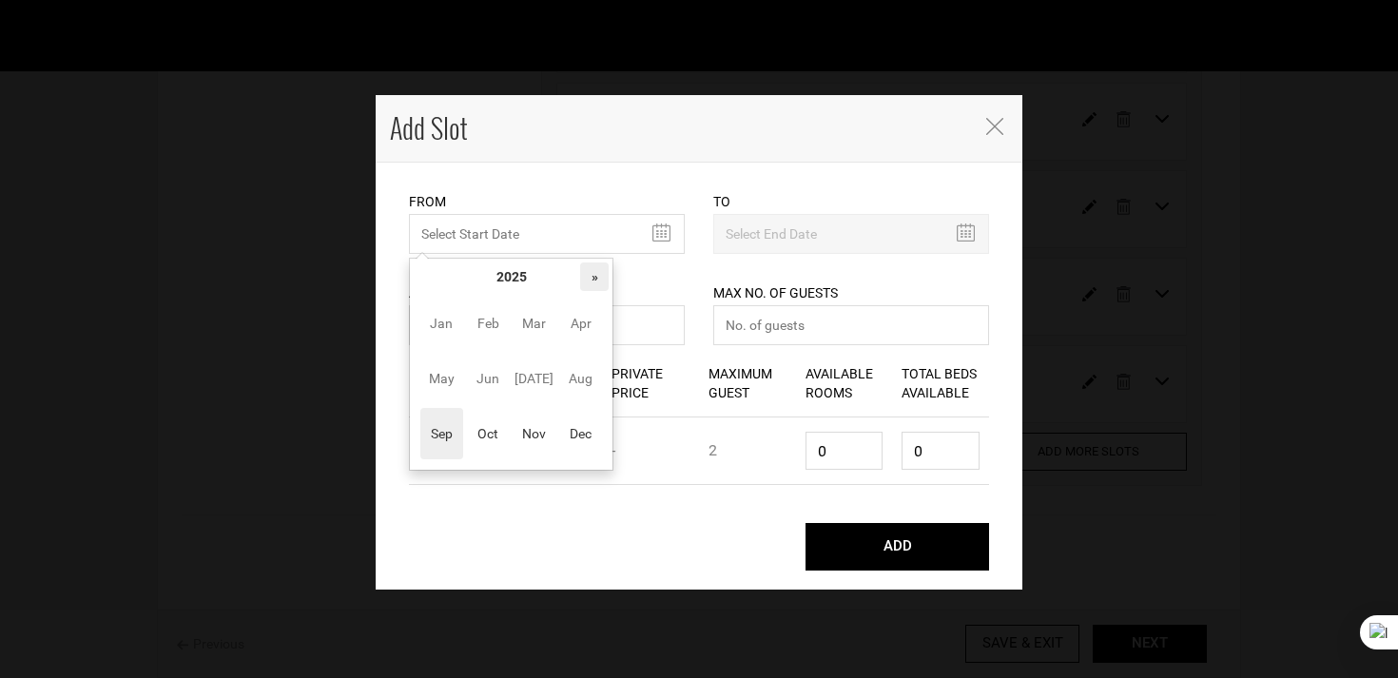
click at [586, 281] on th "»" at bounding box center [594, 276] width 29 height 29
click at [522, 377] on span "Jul" at bounding box center [534, 378] width 43 height 51
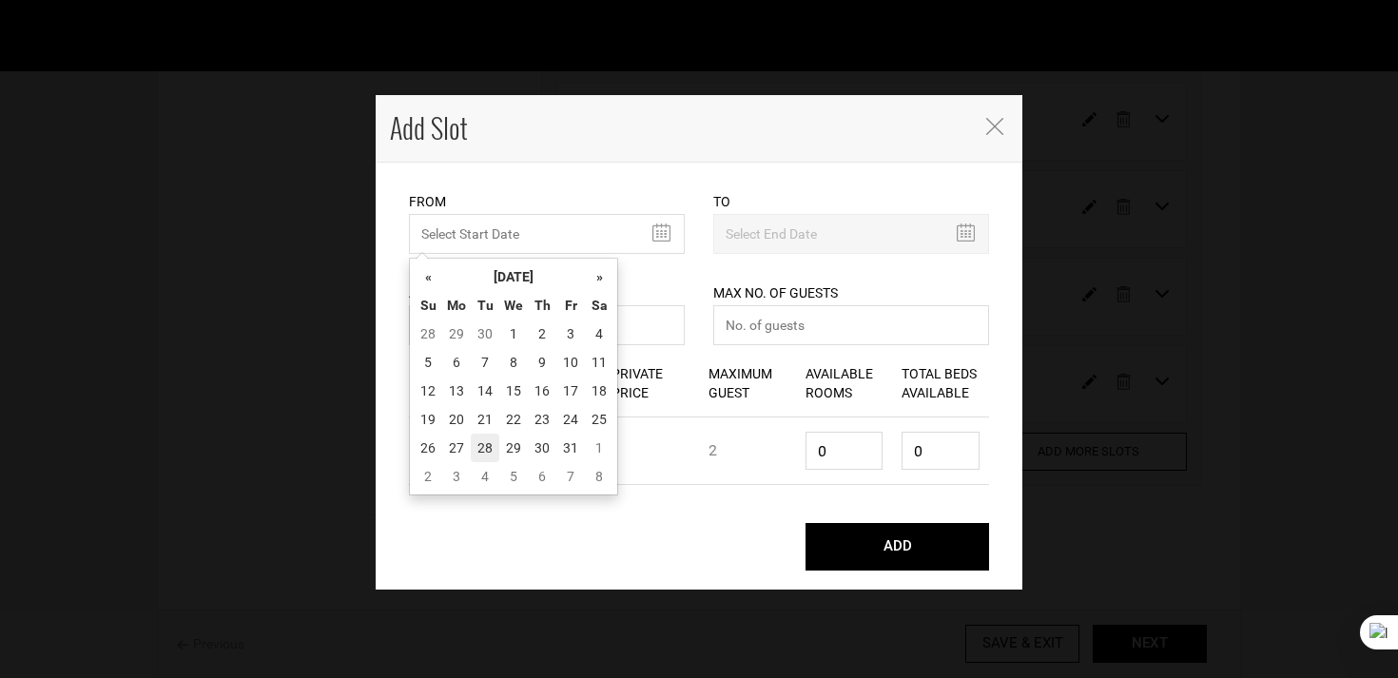
click at [487, 440] on td "28" at bounding box center [485, 448] width 29 height 29
type input "07/28/2026"
type input "08/04/2026"
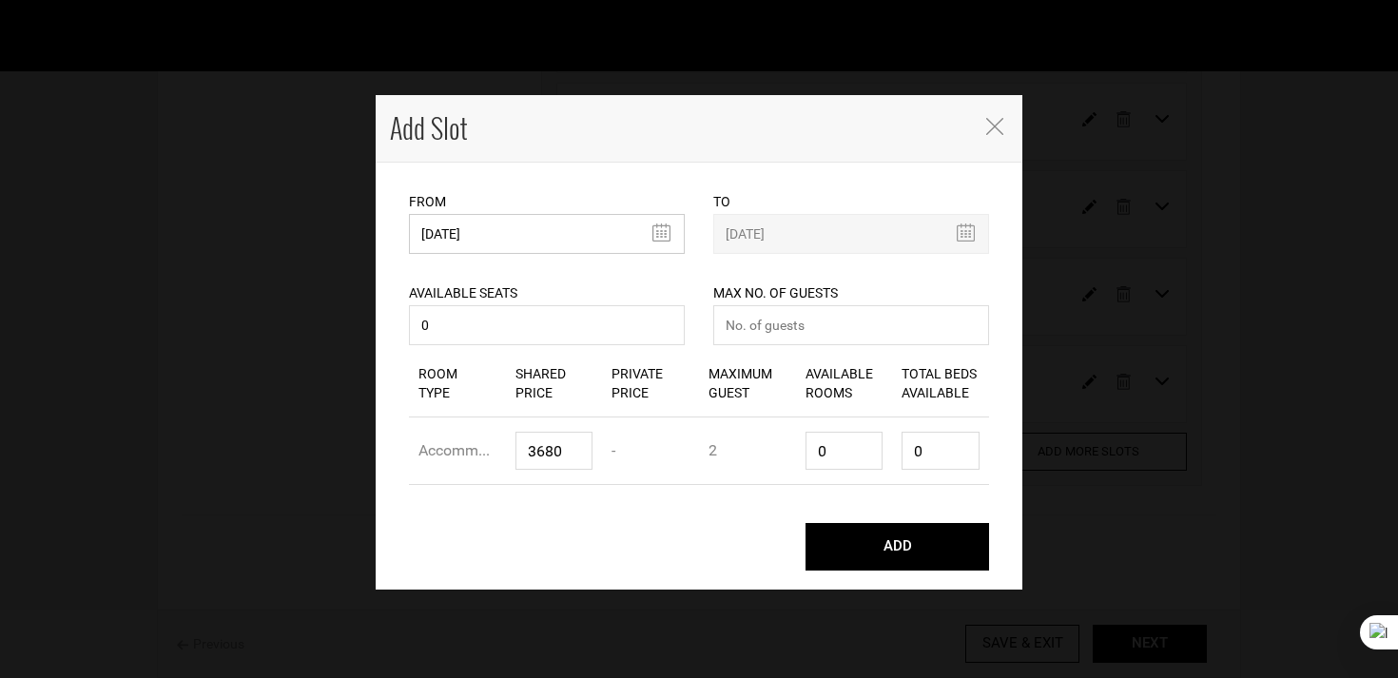
click at [493, 233] on input "07/28/2026" at bounding box center [547, 234] width 276 height 40
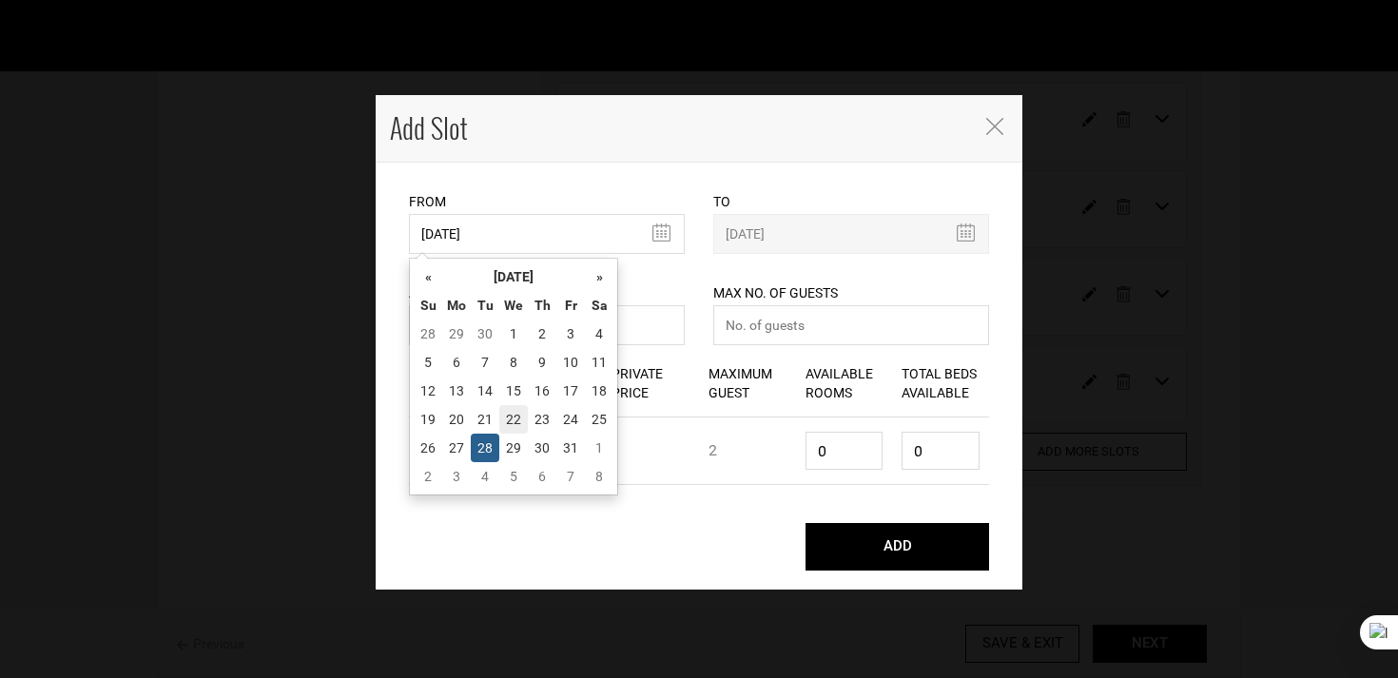
click at [510, 413] on td "22" at bounding box center [513, 419] width 29 height 29
type input "07/22/2026"
type input "07/29/2026"
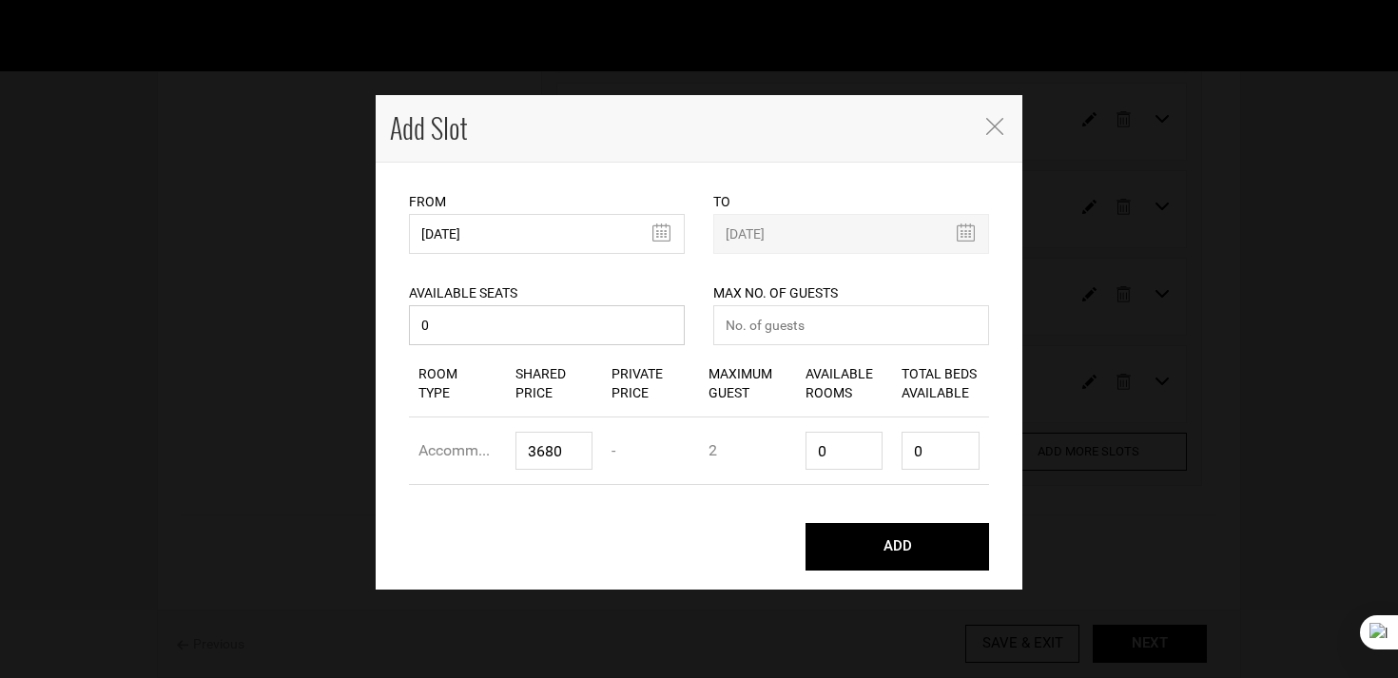
click at [482, 337] on input "0" at bounding box center [547, 325] width 276 height 40
type input "06"
type input "10"
type input "3"
type input "6"
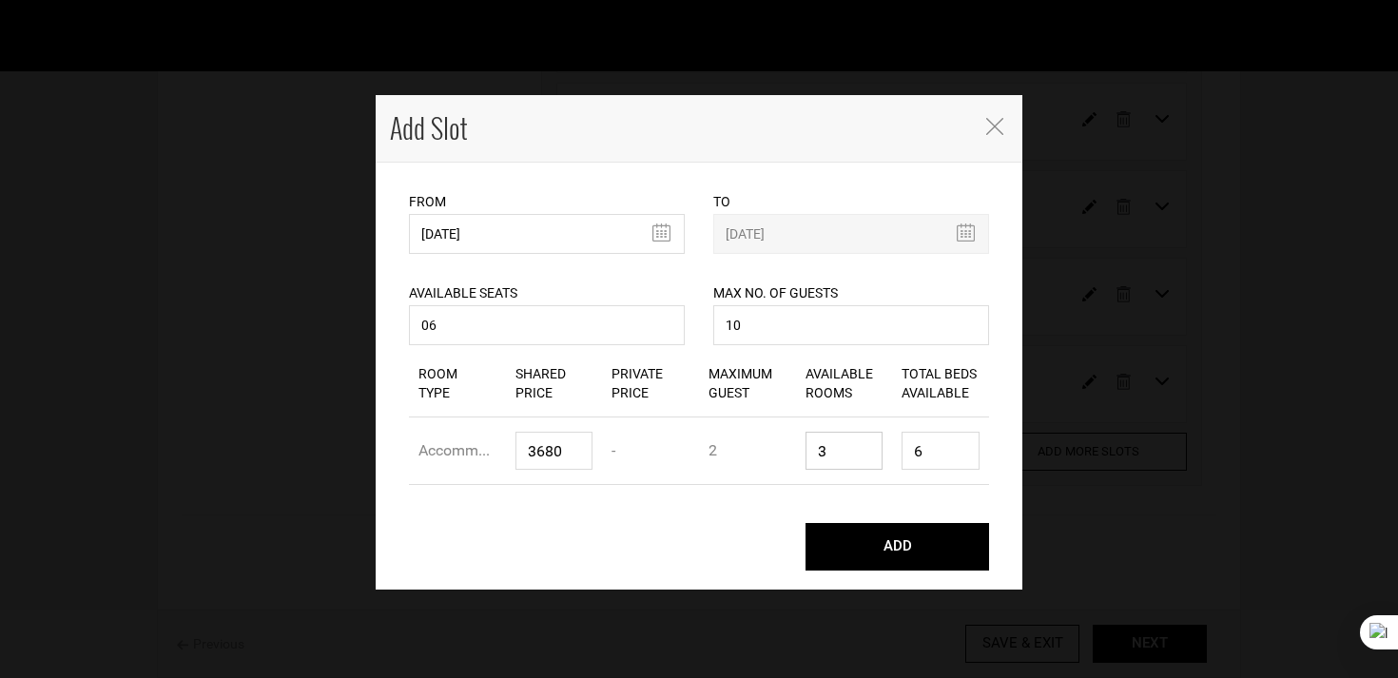
click at [805, 523] on button "ADD" at bounding box center [897, 547] width 184 height 48
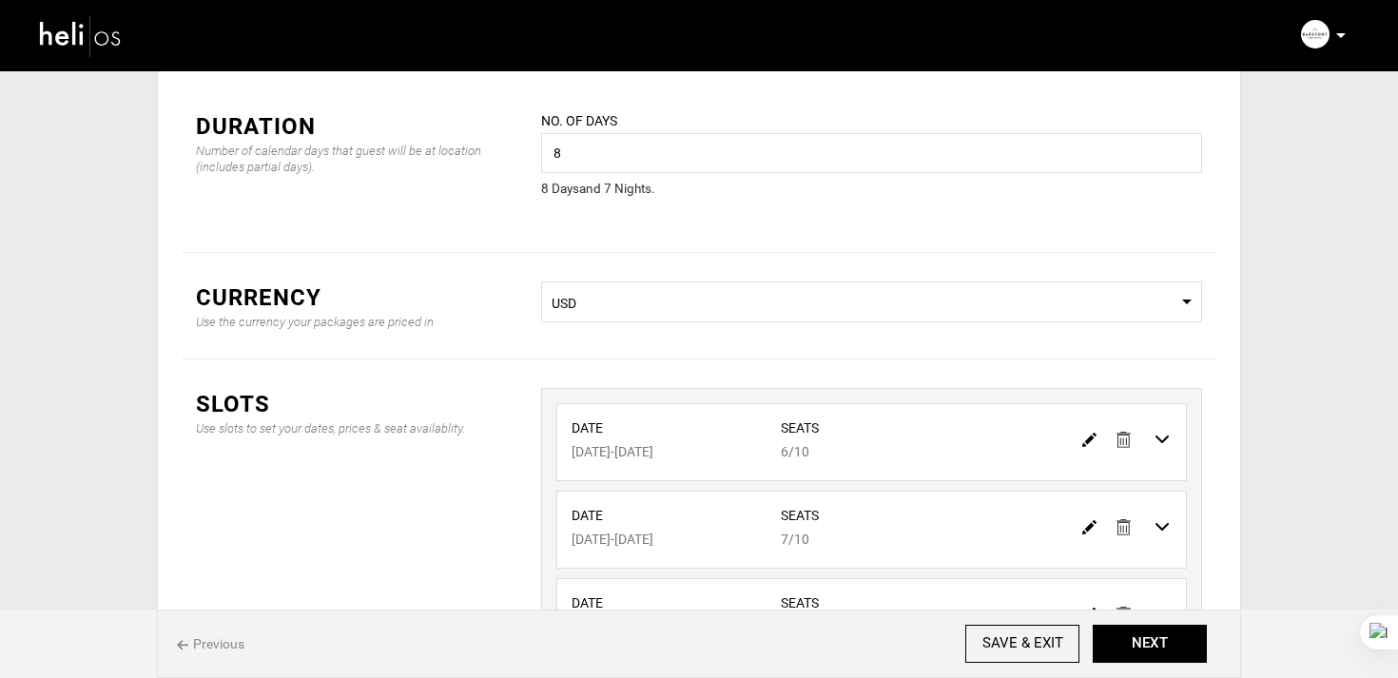
scroll to position [0, 0]
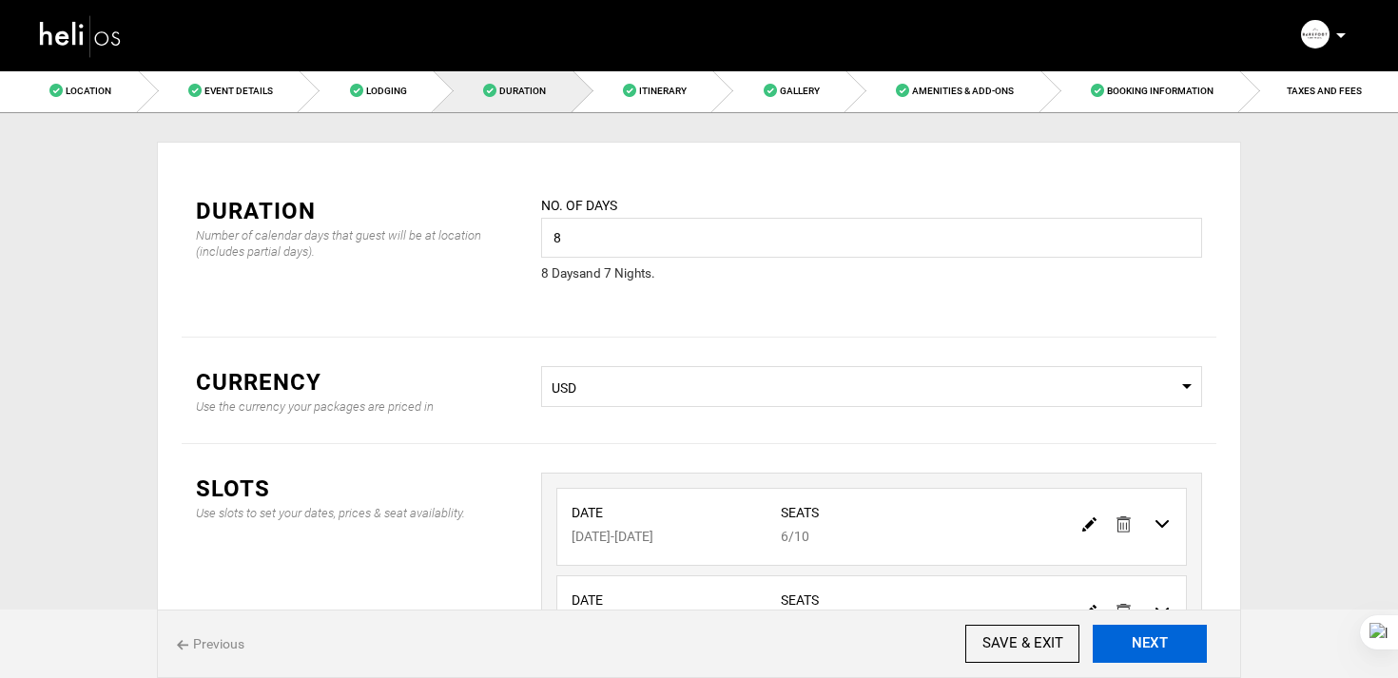
click at [1135, 625] on button "NEXT" at bounding box center [1150, 644] width 114 height 38
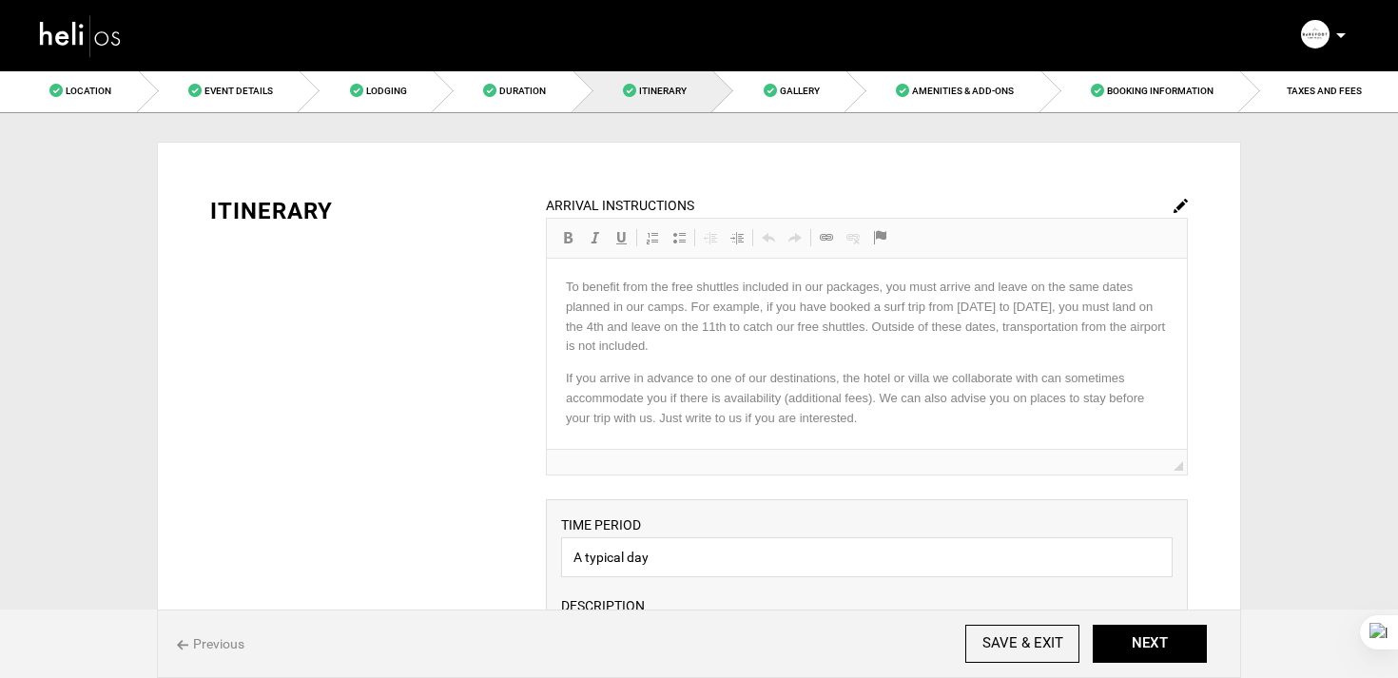
scroll to position [49, 0]
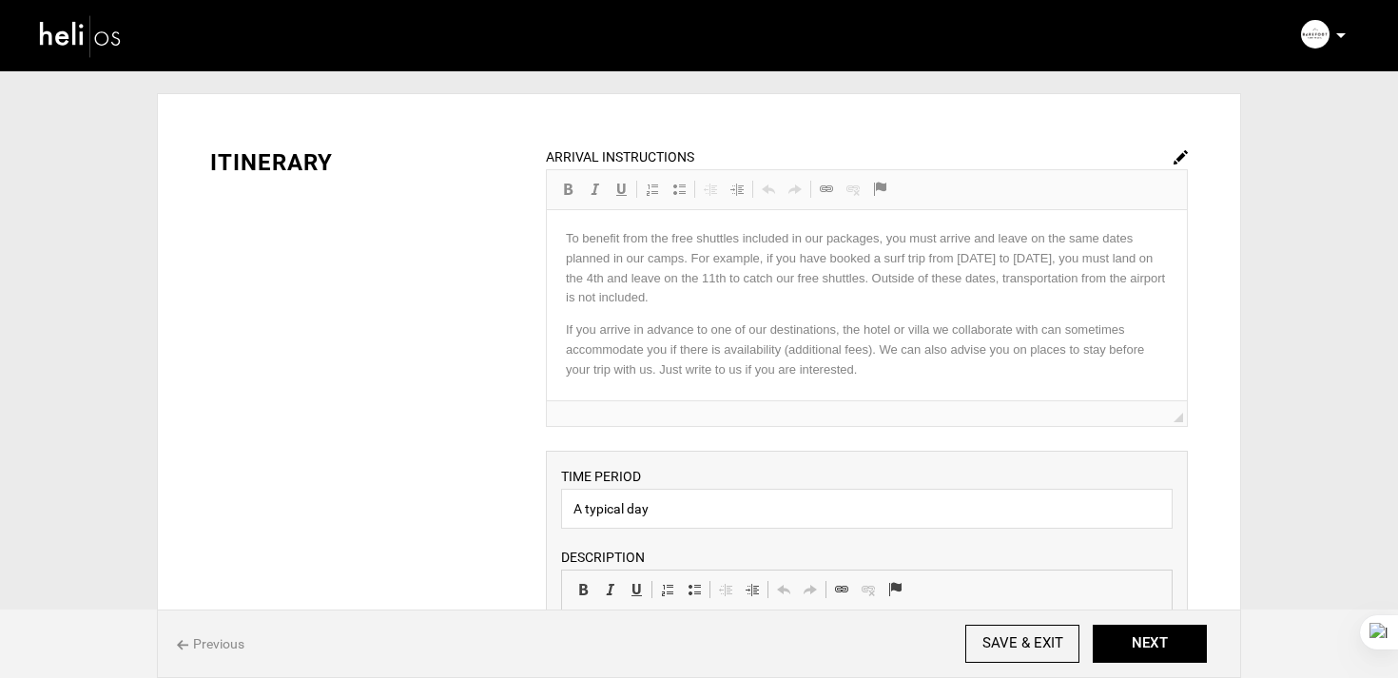
click at [1184, 160] on img at bounding box center [1181, 157] width 14 height 14
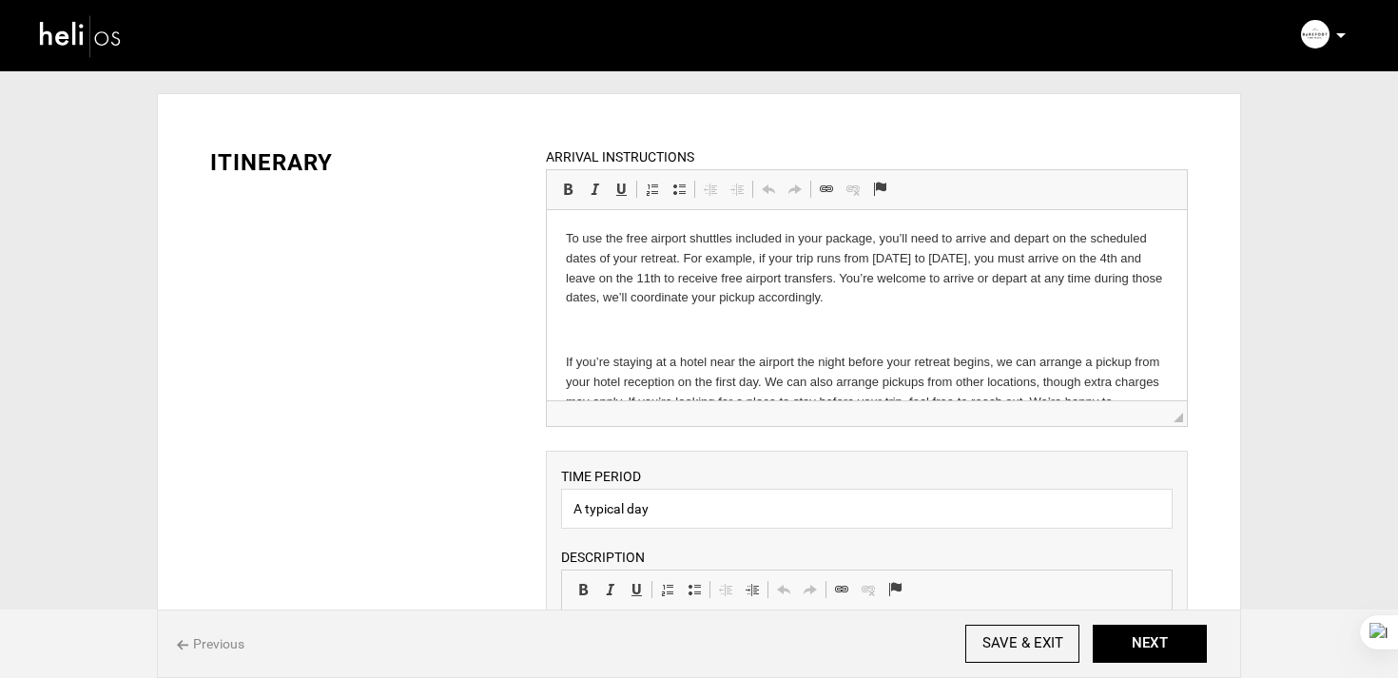
scroll to position [29, 0]
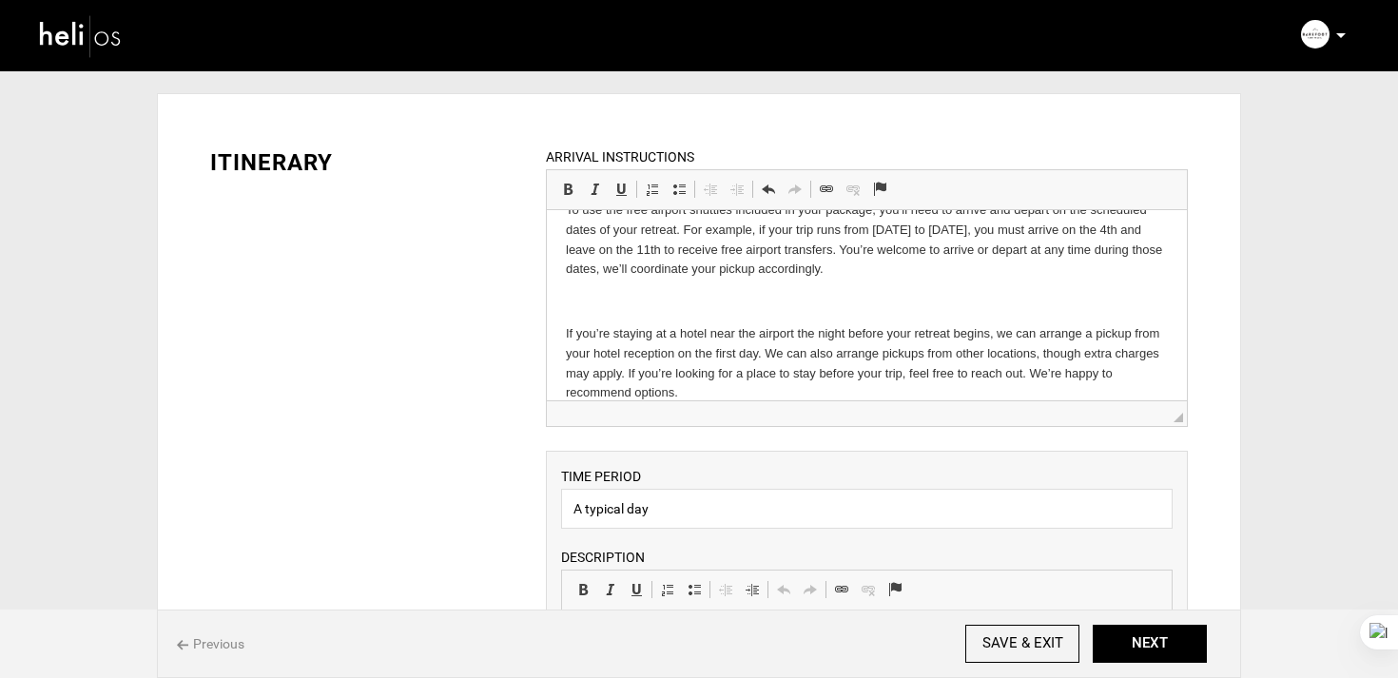
click at [650, 320] on body "To use the free airport shuttles included in your package, you’ll need to arriv…" at bounding box center [866, 302] width 602 height 203
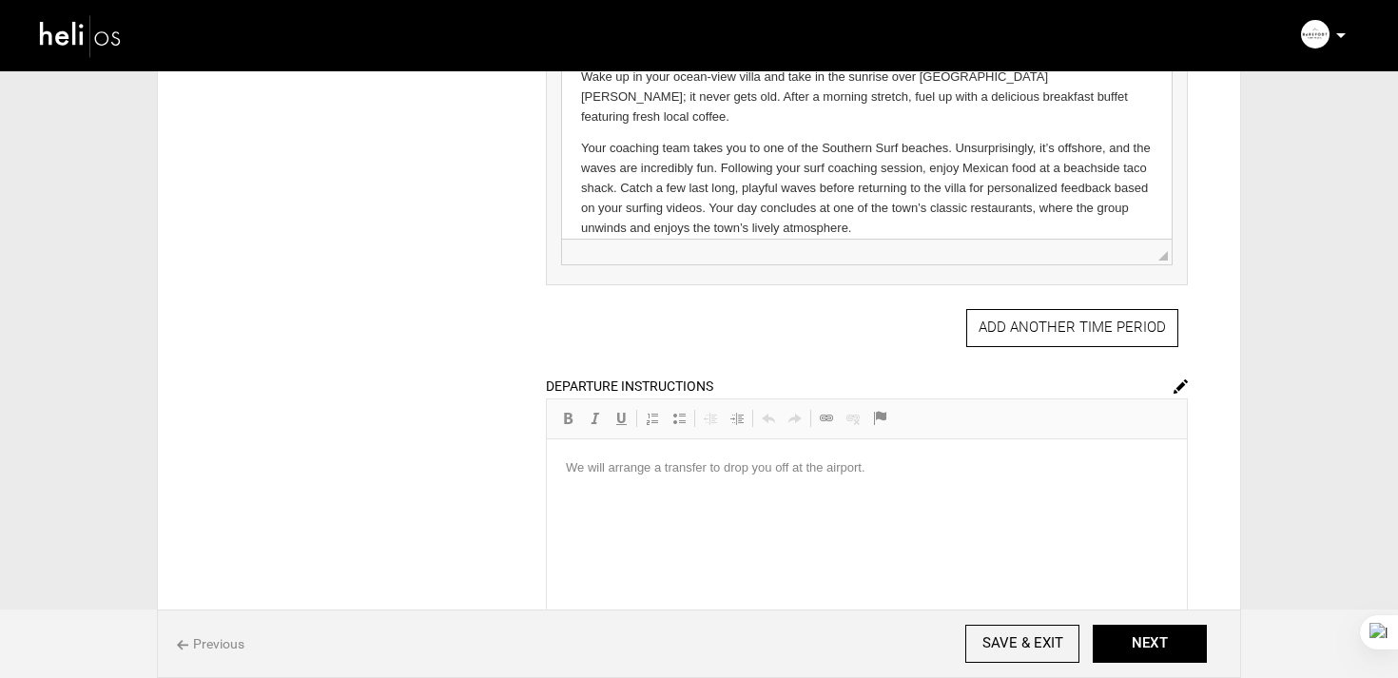
scroll to position [636, 0]
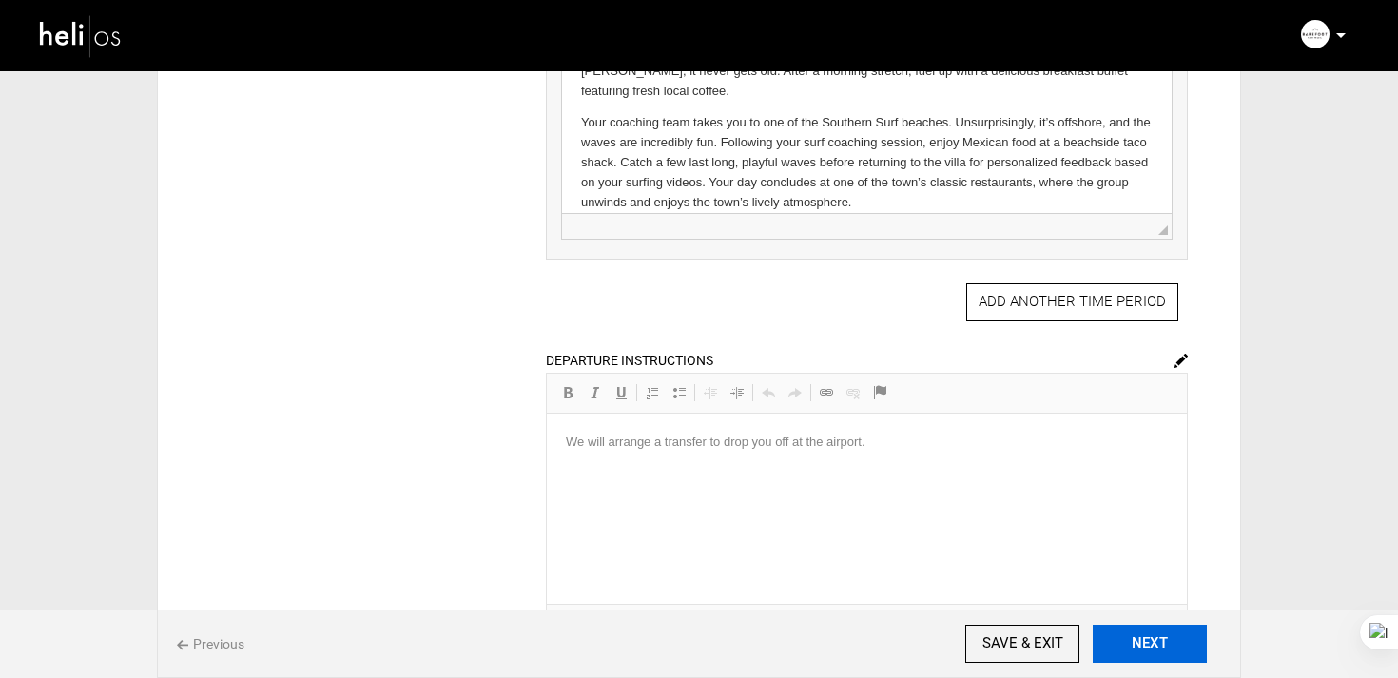
click at [1169, 626] on button "NEXT" at bounding box center [1150, 644] width 114 height 38
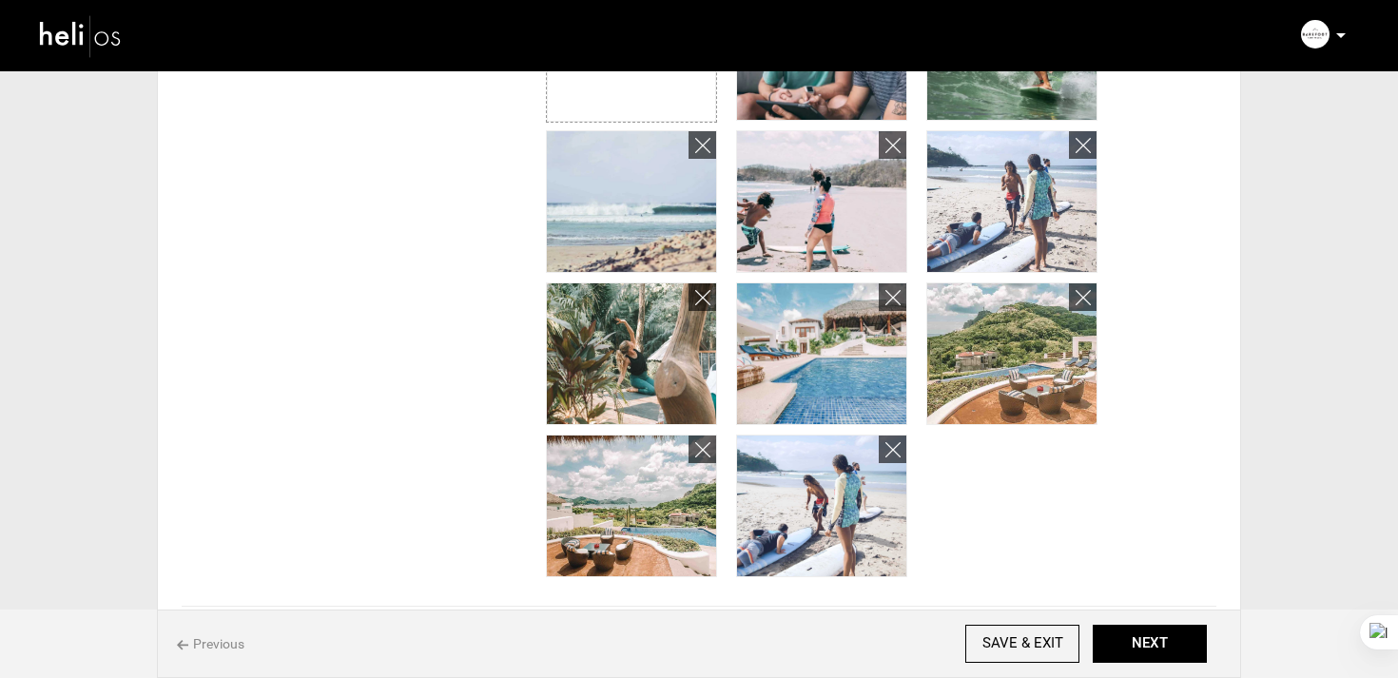
scroll to position [611, 0]
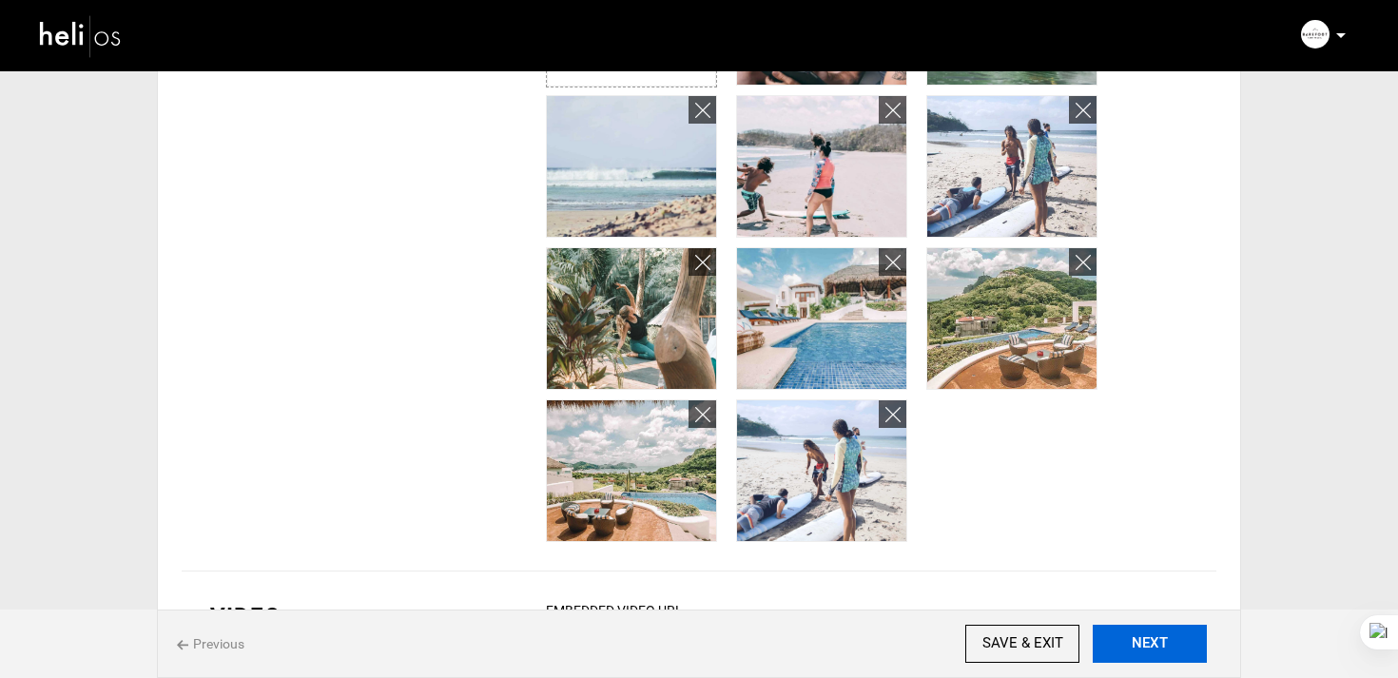
click at [1128, 650] on button "NEXT" at bounding box center [1150, 644] width 114 height 38
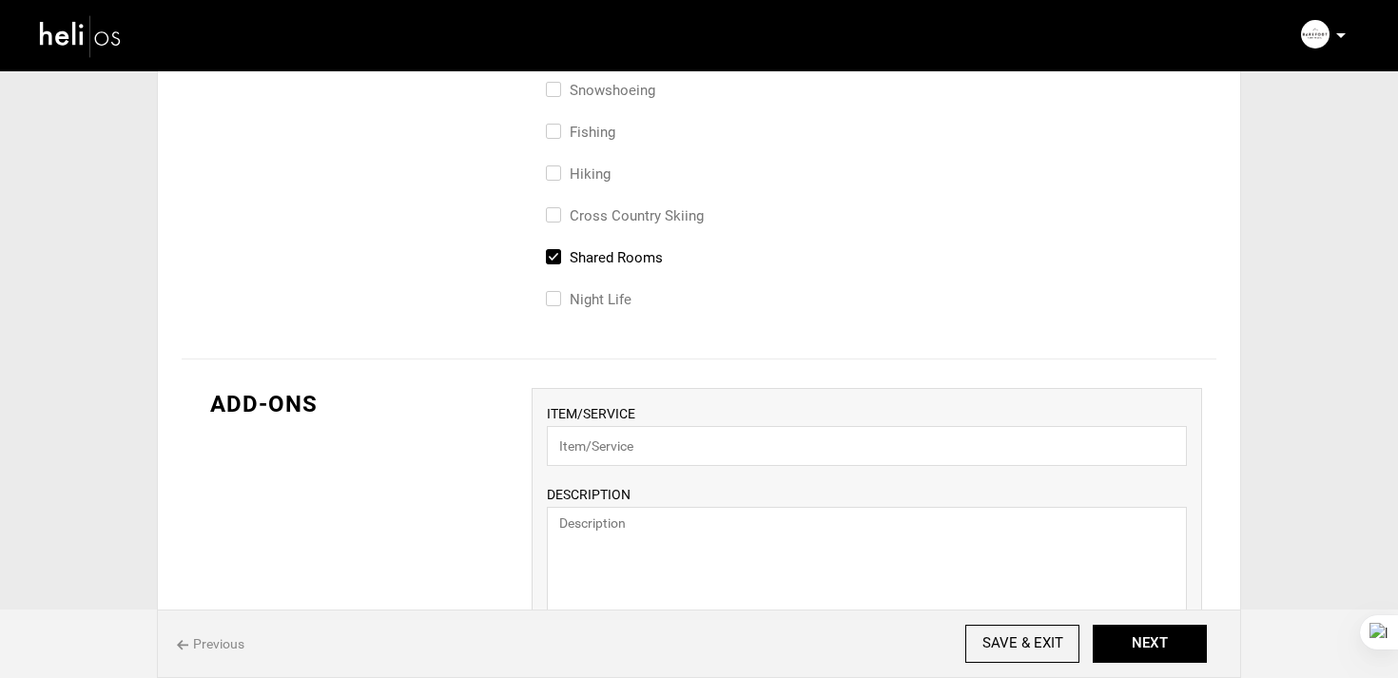
scroll to position [1442, 0]
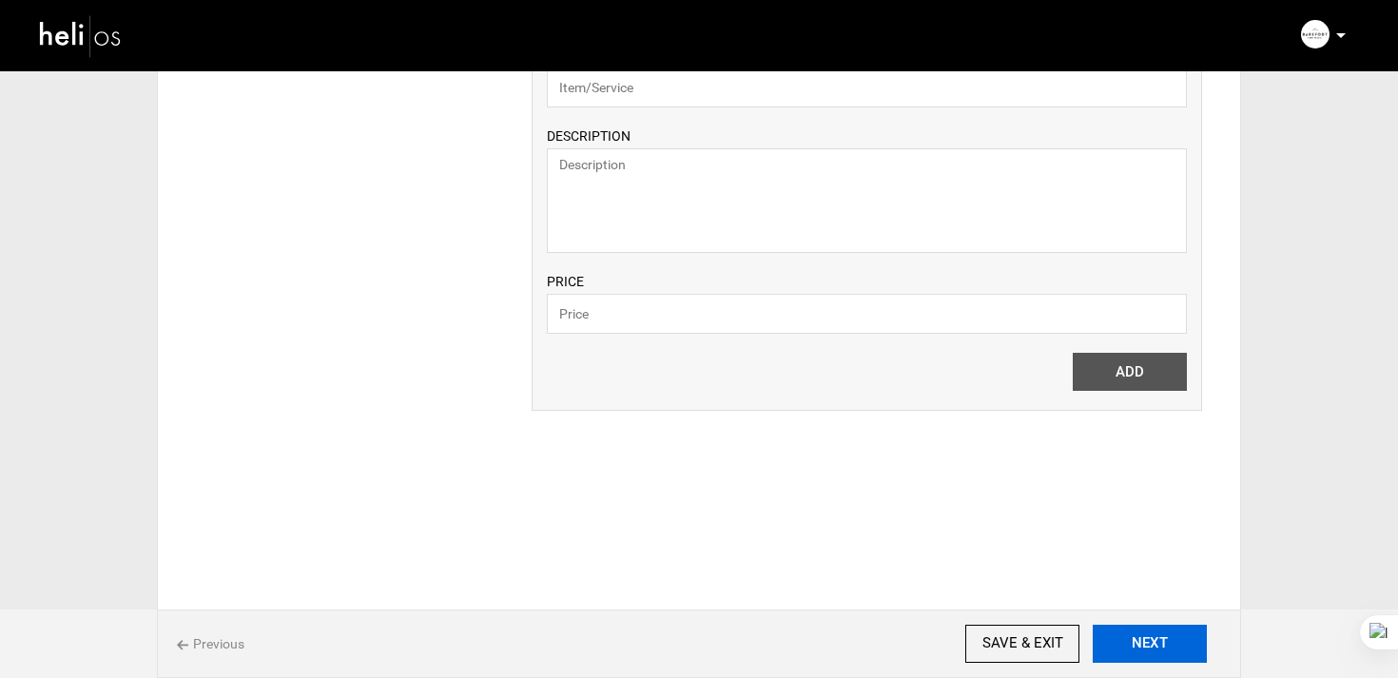
click at [1170, 644] on button "NEXT" at bounding box center [1150, 644] width 114 height 38
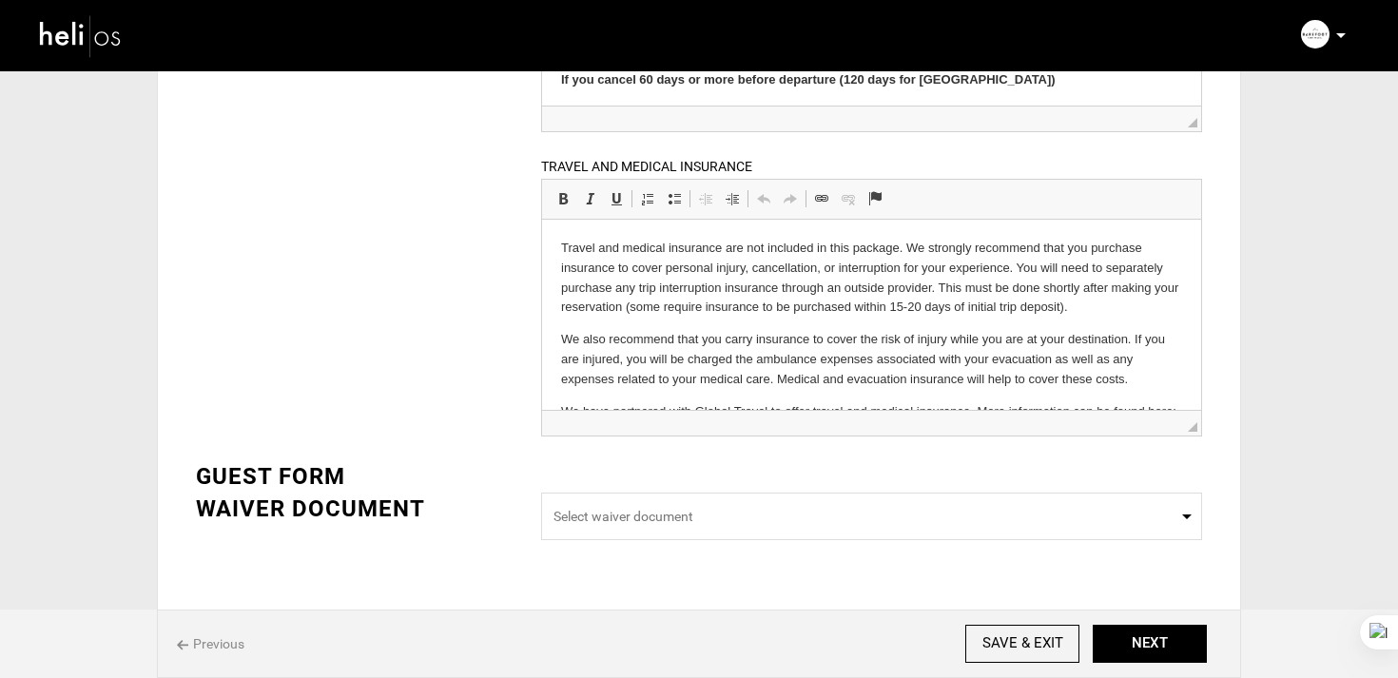
scroll to position [50, 0]
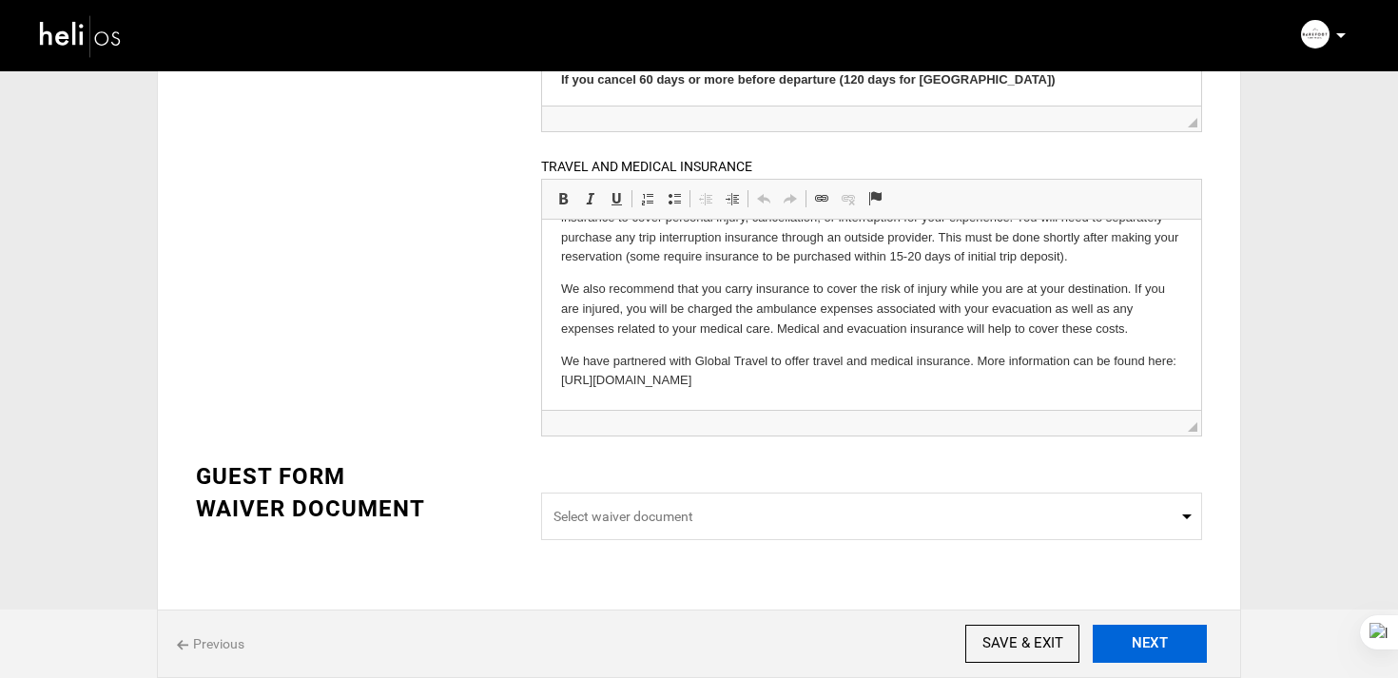
click at [1121, 638] on button "NEXT" at bounding box center [1150, 644] width 114 height 38
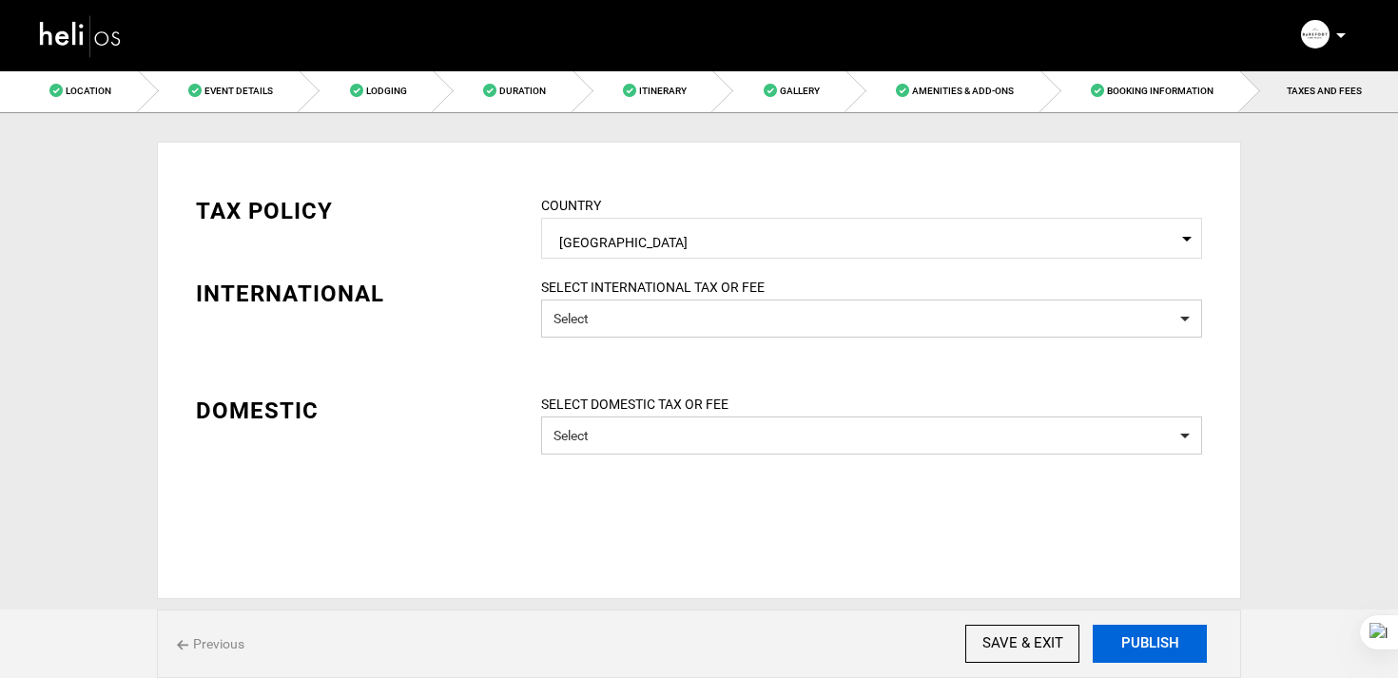
click at [1121, 638] on button "PUBLISH" at bounding box center [1150, 644] width 114 height 38
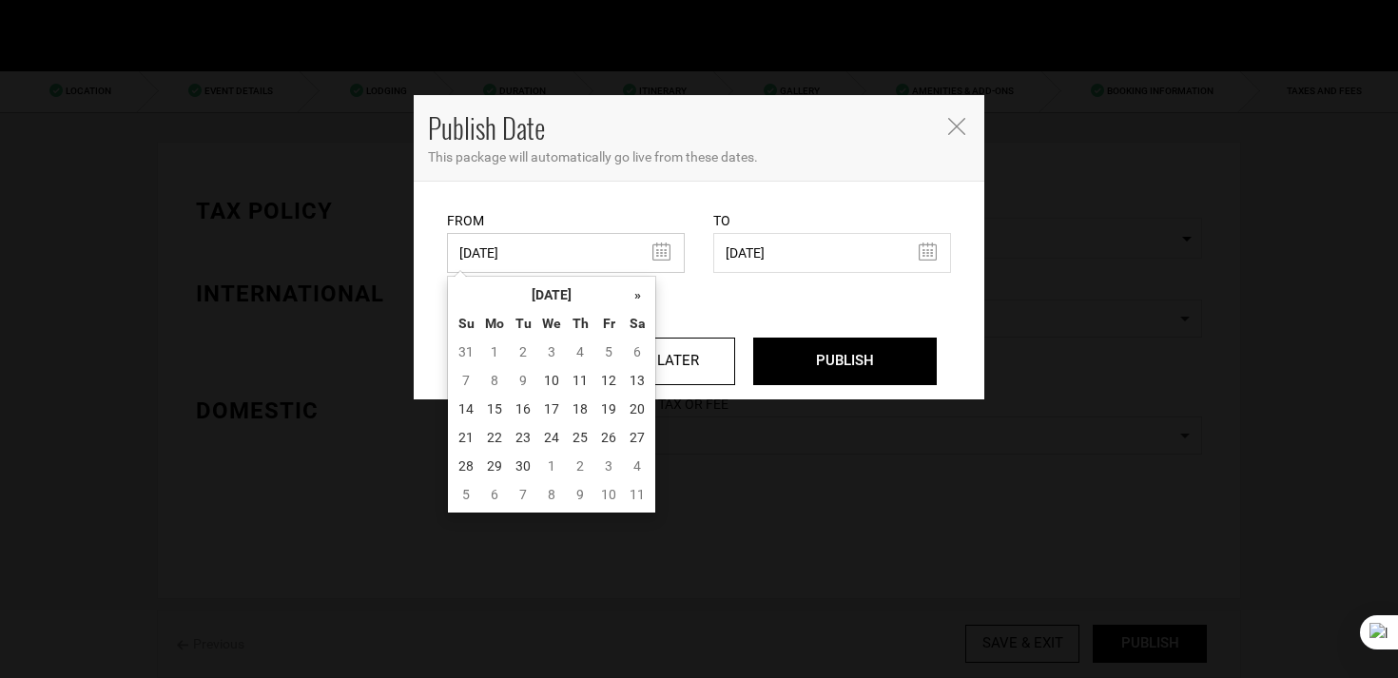
click at [528, 269] on input "08/28/2025" at bounding box center [566, 253] width 238 height 40
click at [553, 387] on td "10" at bounding box center [551, 380] width 29 height 29
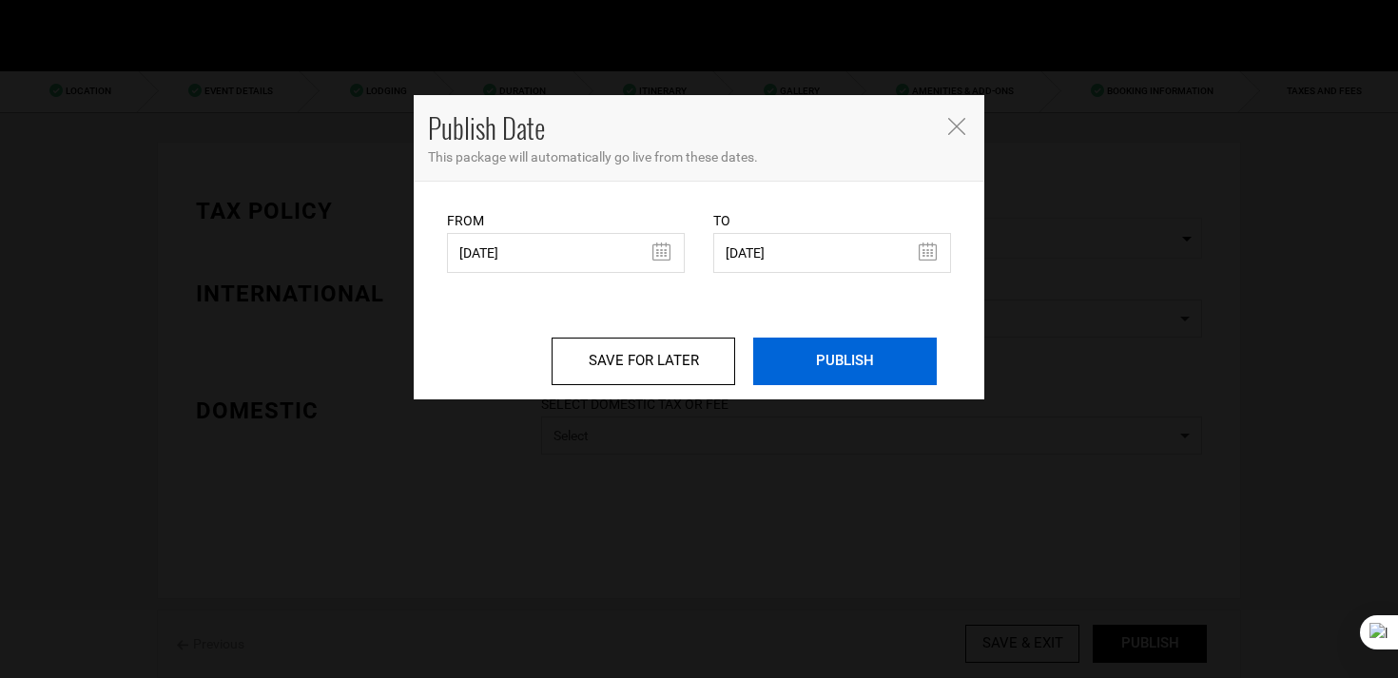
click at [844, 381] on input "PUBLISH" at bounding box center [845, 362] width 184 height 48
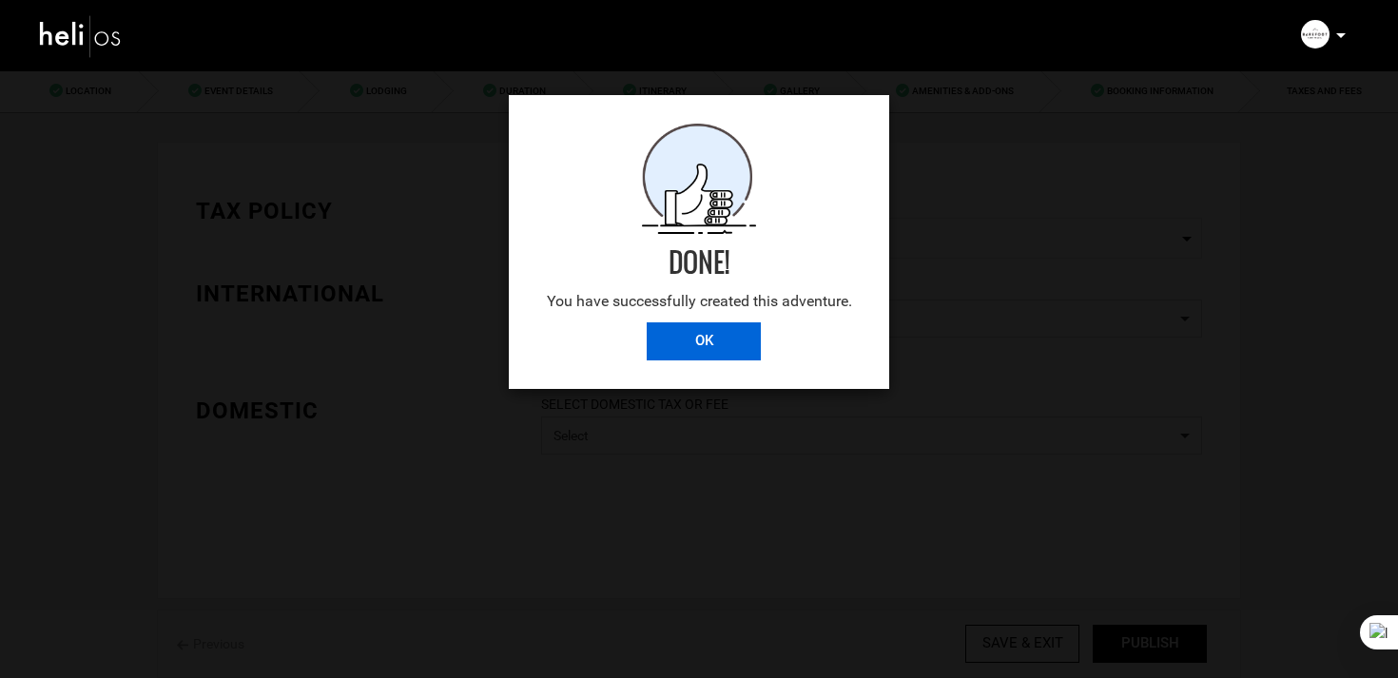
click at [725, 335] on input "OK" at bounding box center [704, 341] width 114 height 38
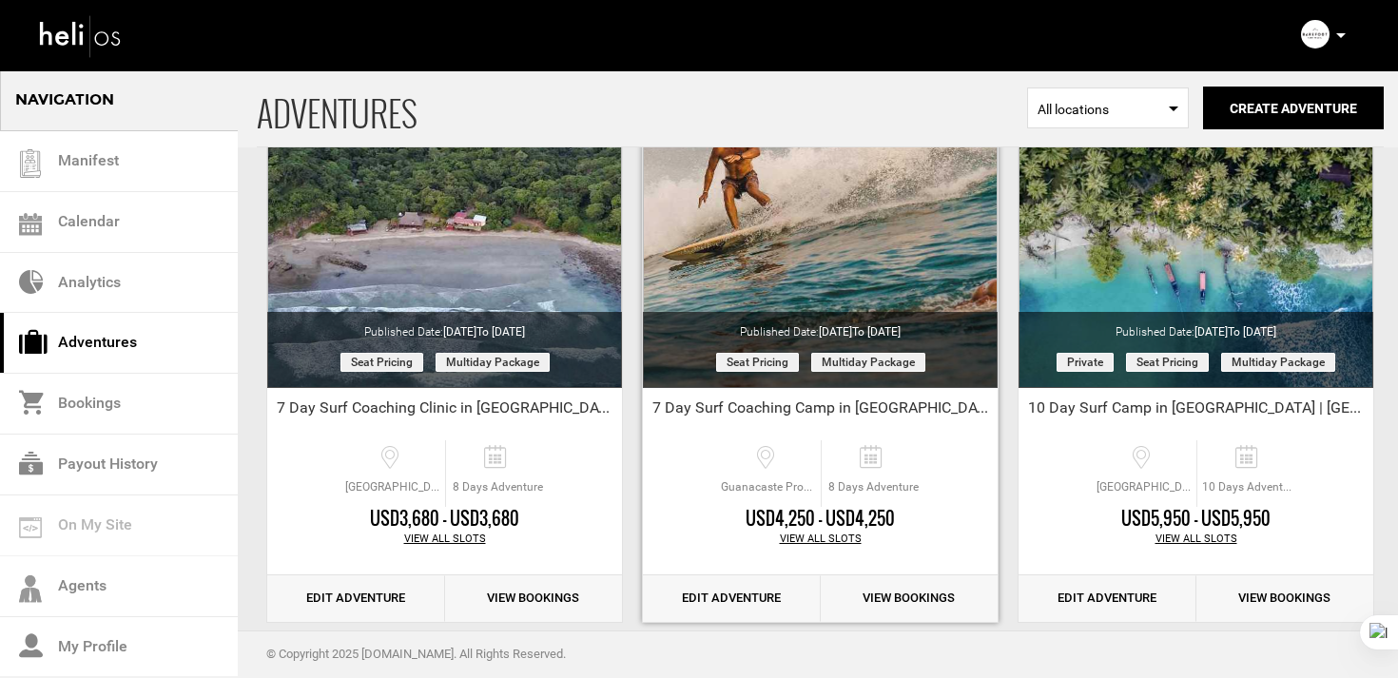
scroll to position [226, 0]
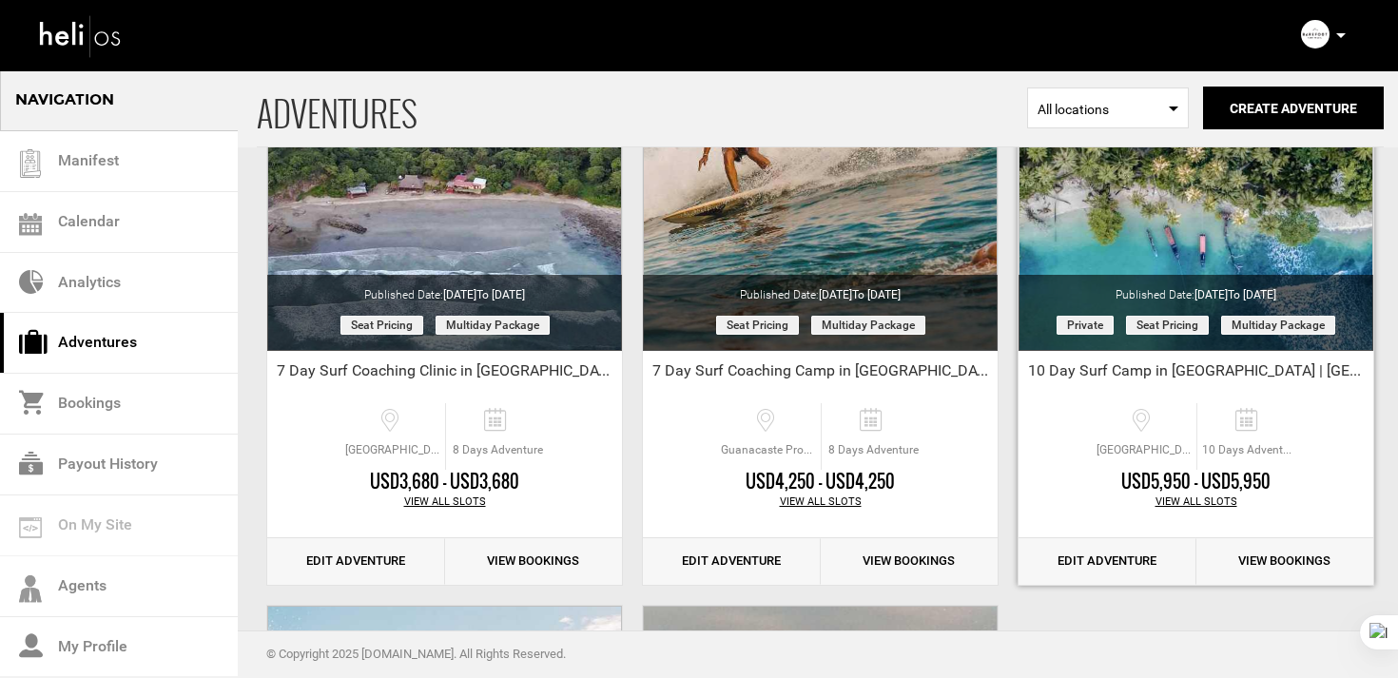
click at [1107, 562] on link "Edit Adventure" at bounding box center [1108, 561] width 178 height 47
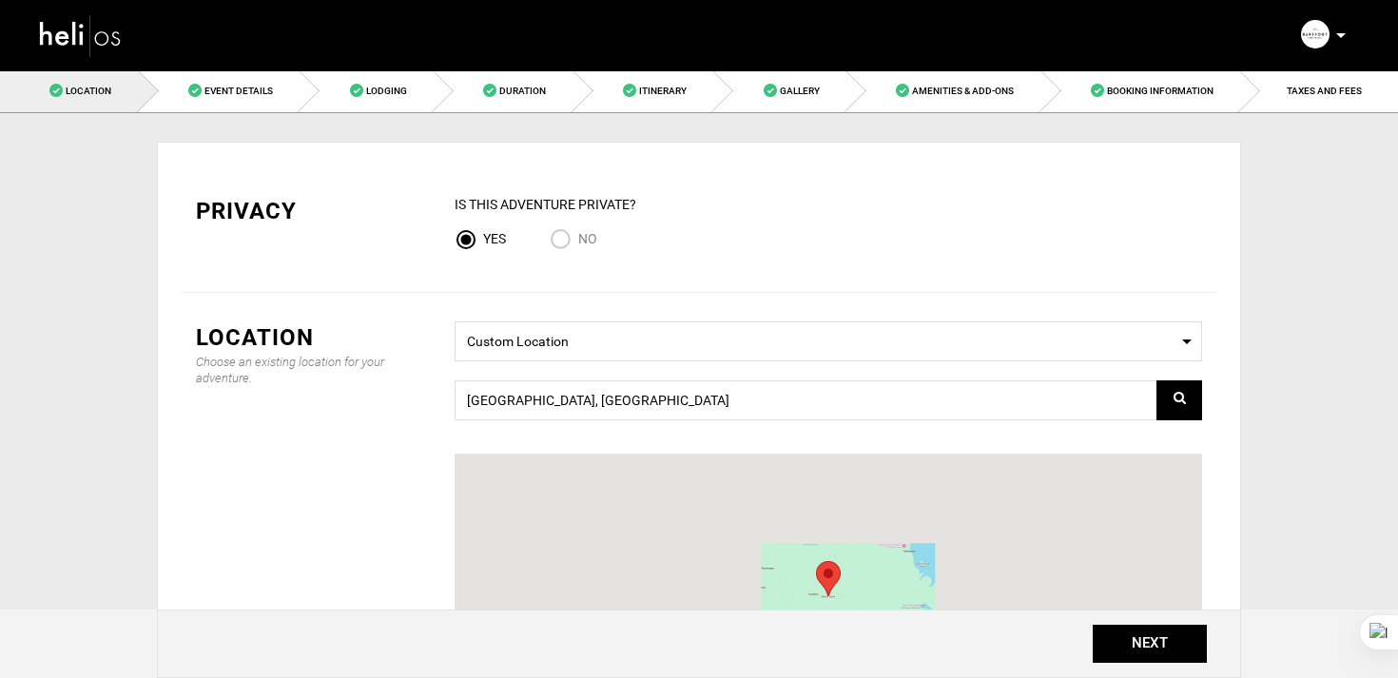
click at [568, 242] on input "No" at bounding box center [564, 241] width 29 height 26
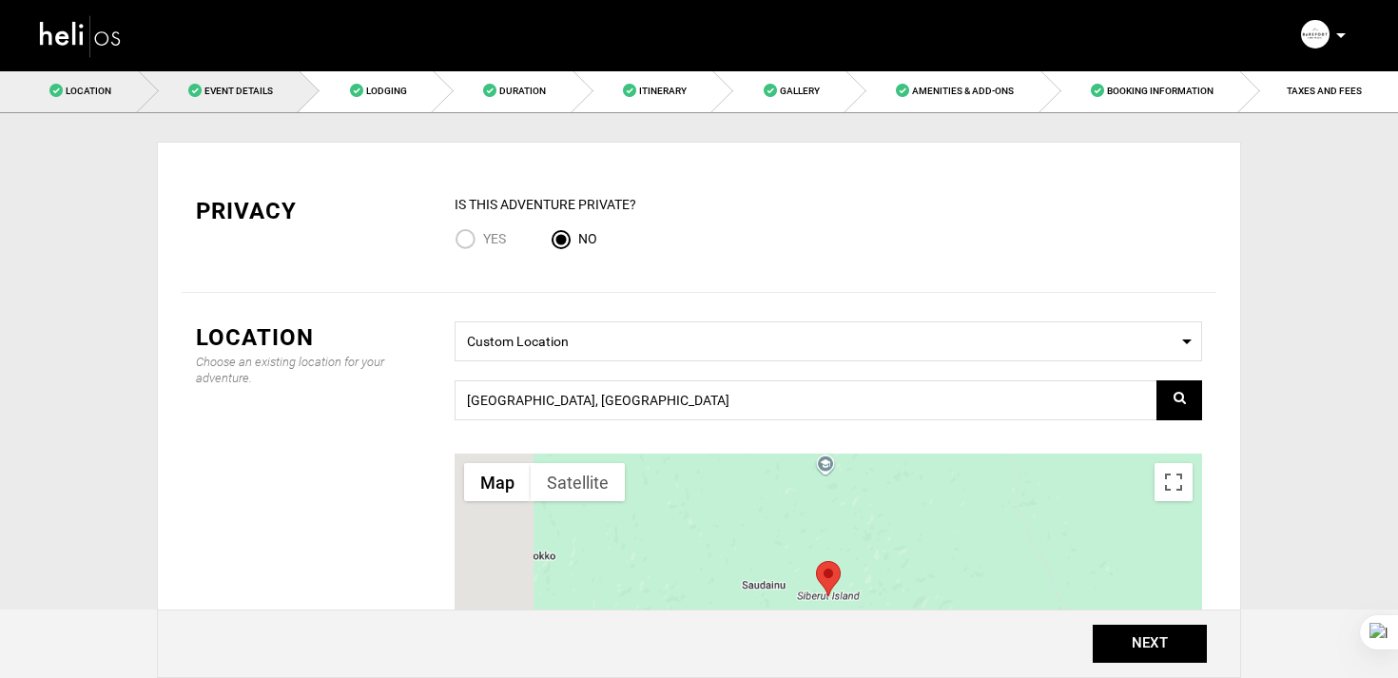
click at [220, 86] on span "Event Details" at bounding box center [238, 91] width 68 height 10
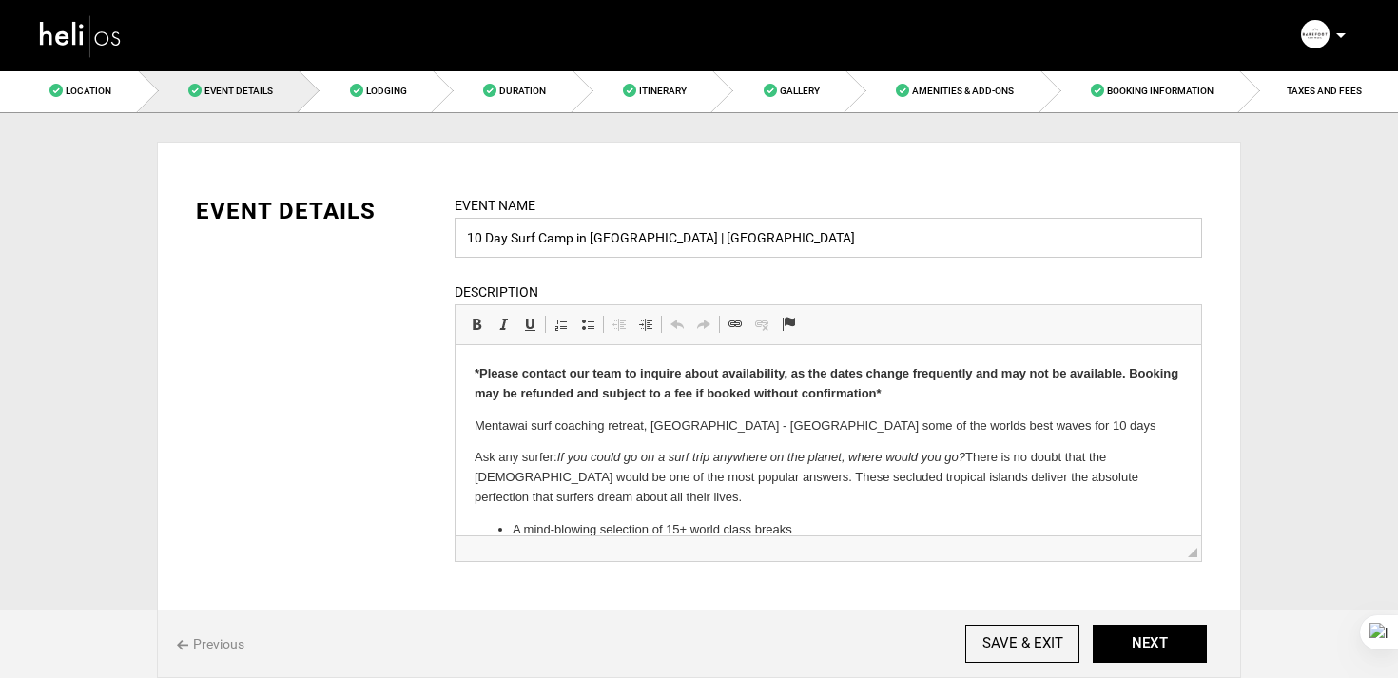
click at [541, 239] on input "10 Day Surf Camp in Mentawai Islands | Indonesia" at bounding box center [828, 238] width 747 height 40
drag, startPoint x: 594, startPoint y: 241, endPoint x: 632, endPoint y: 243, distance: 38.1
click at [632, 243] on input "10 Day Surf Coaching Camp in Mentawai Islands | Indonesia" at bounding box center [828, 238] width 747 height 40
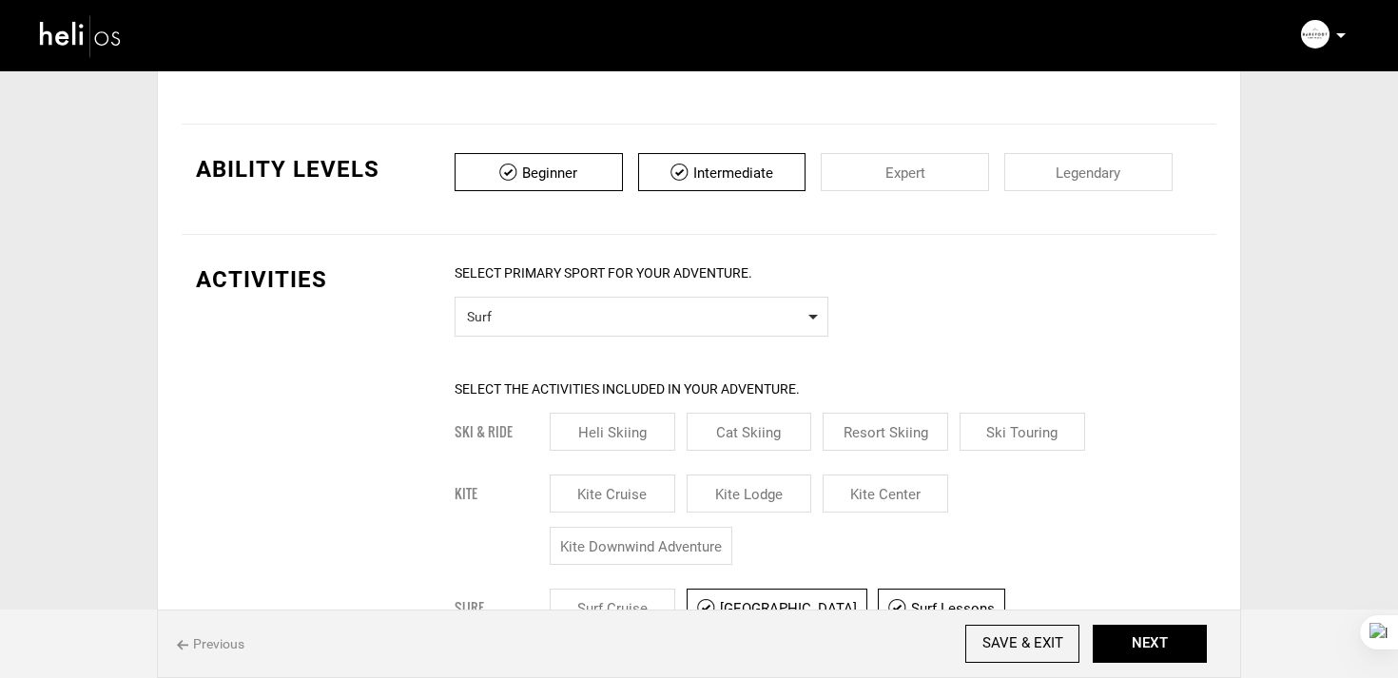
scroll to position [488, 0]
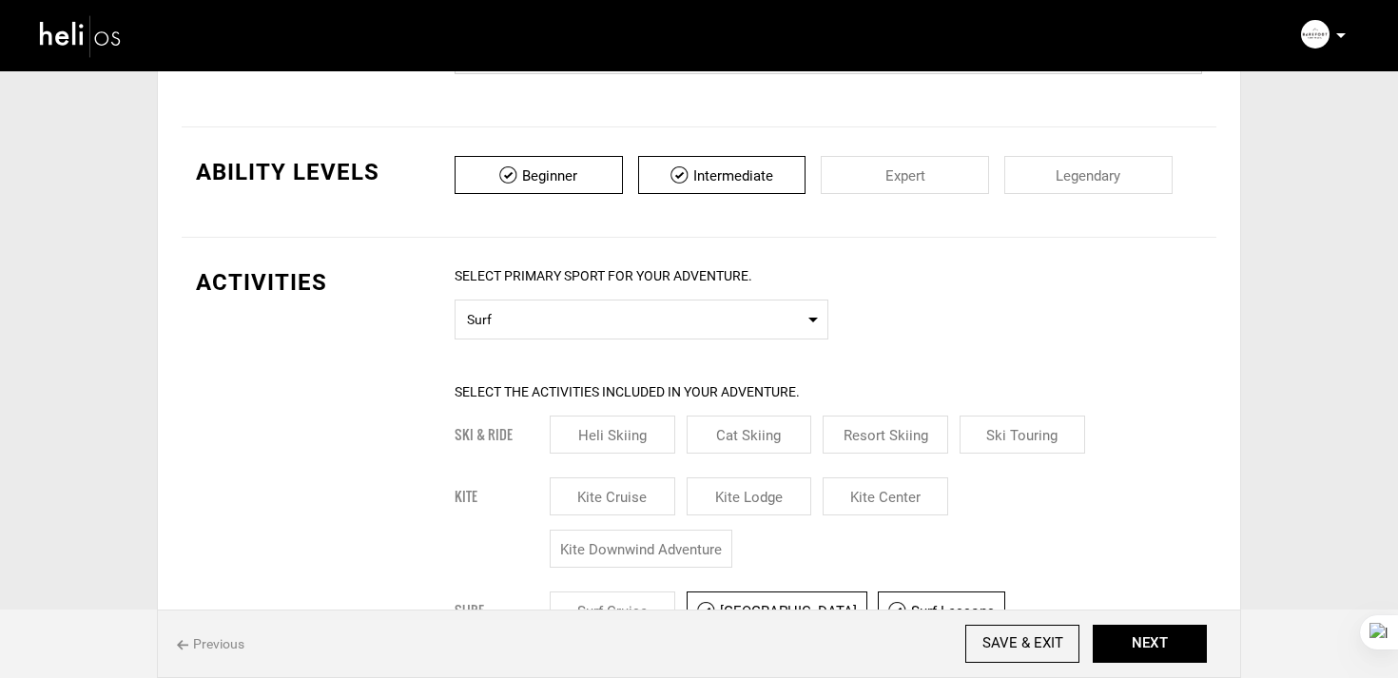
click at [559, 181] on input "checkbox" at bounding box center [539, 175] width 168 height 38
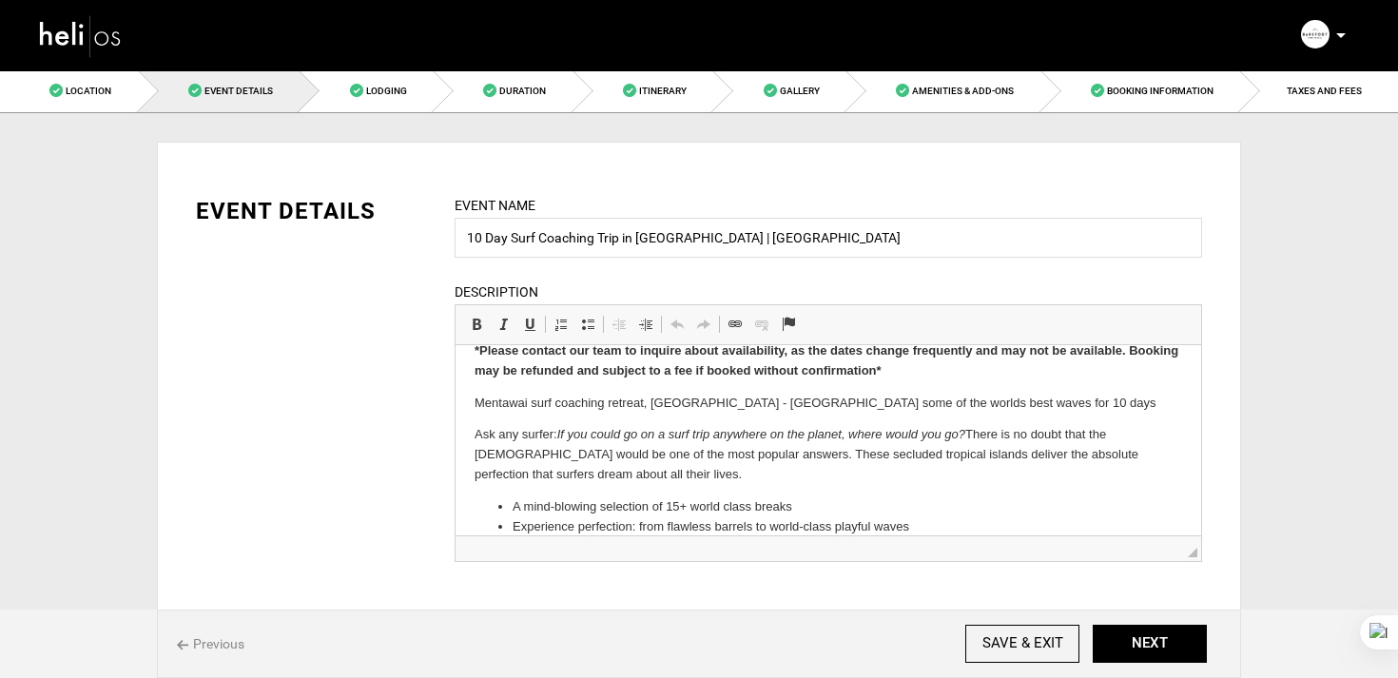
scroll to position [24, 0]
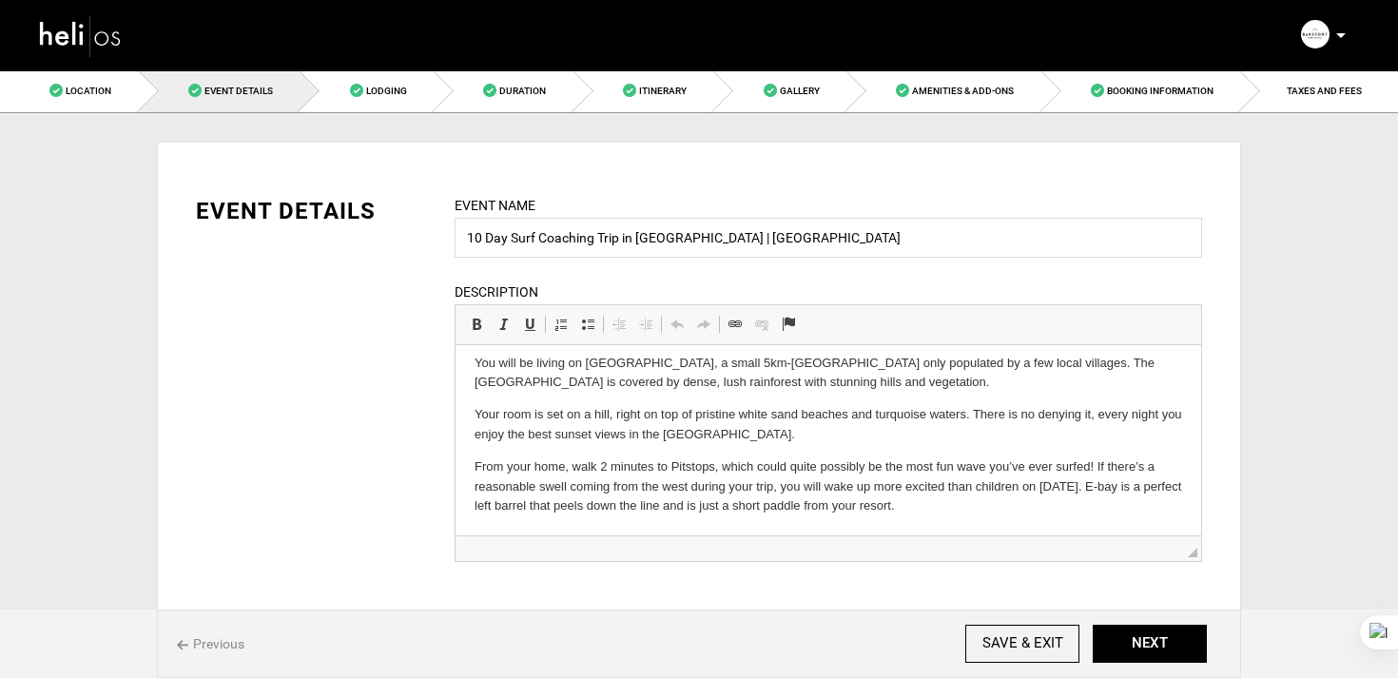
drag, startPoint x: 468, startPoint y: 407, endPoint x: 712, endPoint y: 576, distance: 297.3
click at [712, 535] on html "*Please contact our team to inquire about availability, as the dates change fre…" at bounding box center [829, 285] width 746 height 500
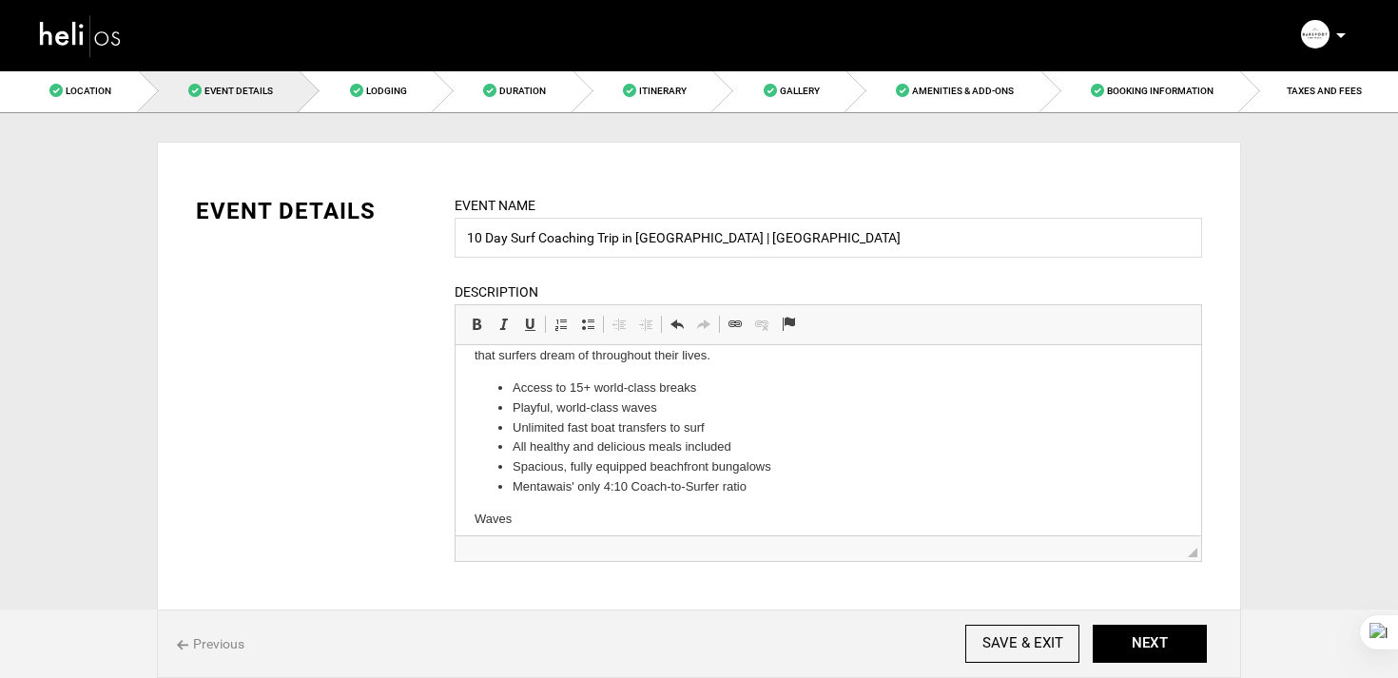
scroll to position [236, 0]
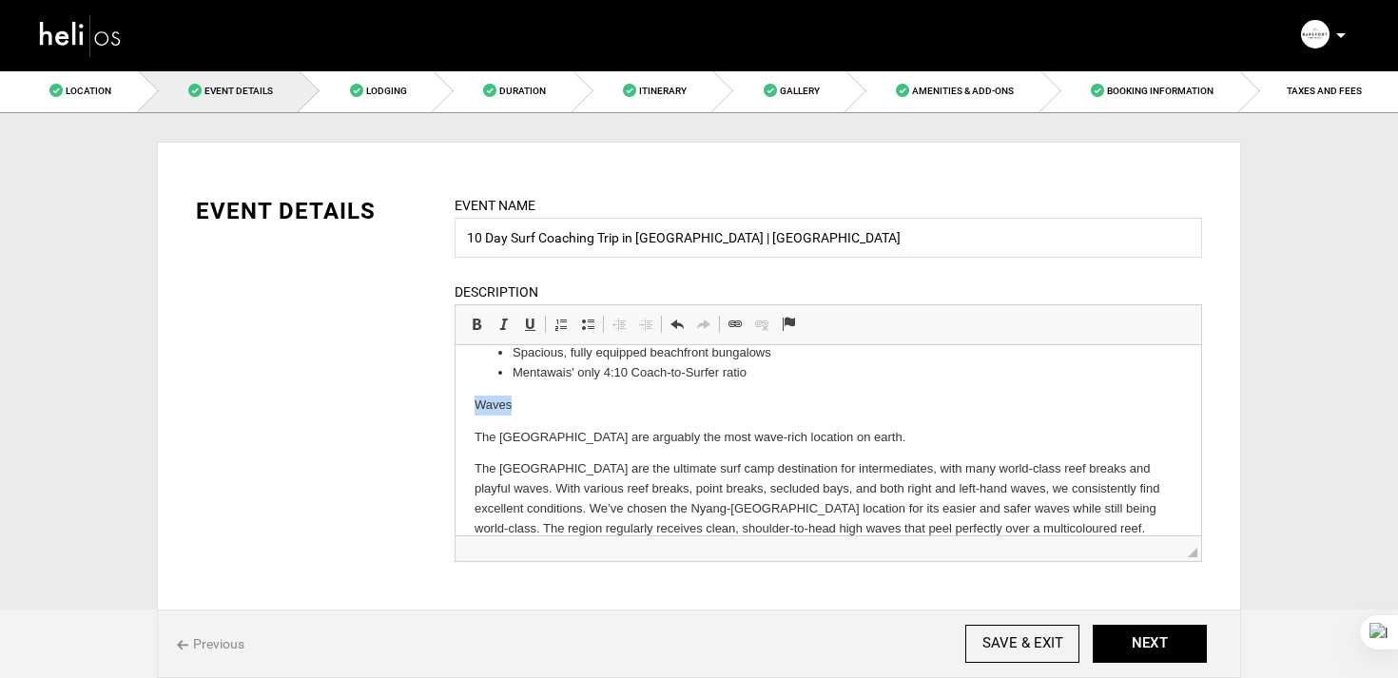
drag, startPoint x: 543, startPoint y: 407, endPoint x: 424, endPoint y: 403, distance: 118.9
click at [456, 403] on html "*Please contact our team to inquire about availability, as the dates change fre…" at bounding box center [829, 333] width 746 height 449
drag, startPoint x: 474, startPoint y: 324, endPoint x: 38, endPoint y: 13, distance: 535.2
click at [474, 324] on span at bounding box center [476, 324] width 15 height 15
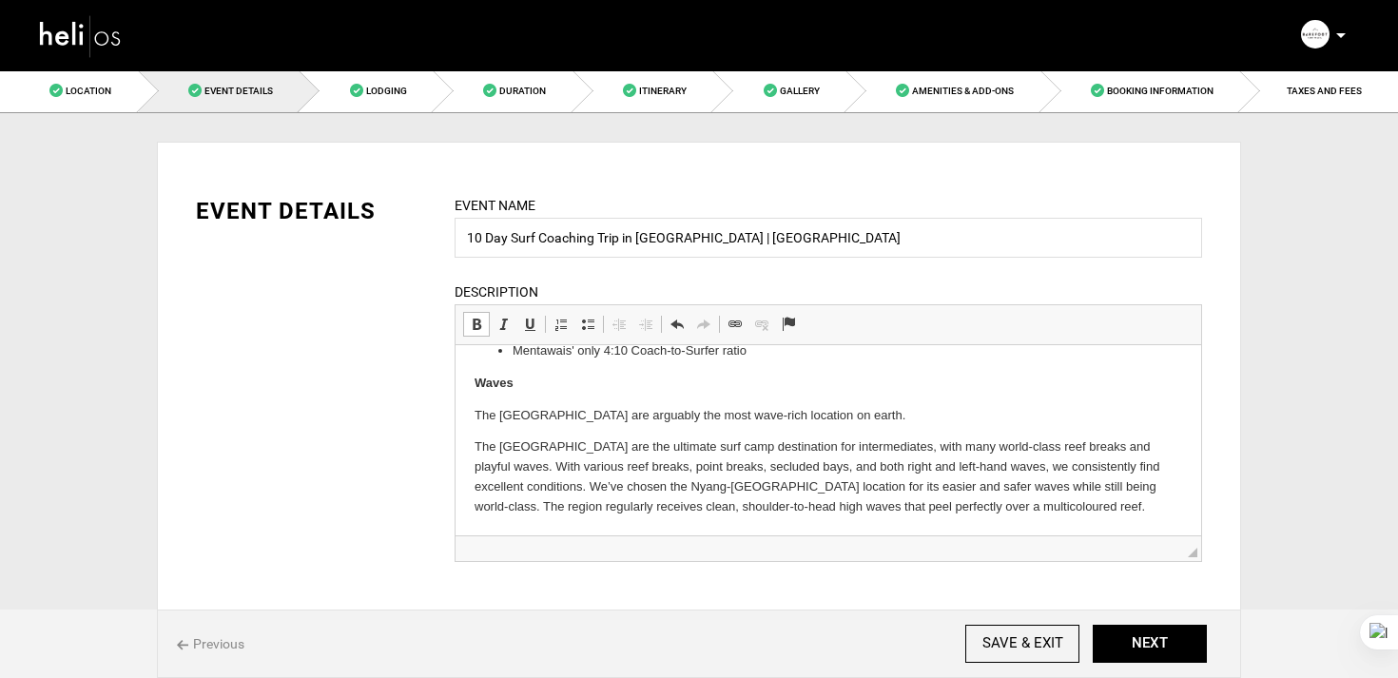
click at [1068, 511] on p "The Mentawai Islands are the ultimate surf camp destination for intermediates, …" at bounding box center [829, 476] width 708 height 79
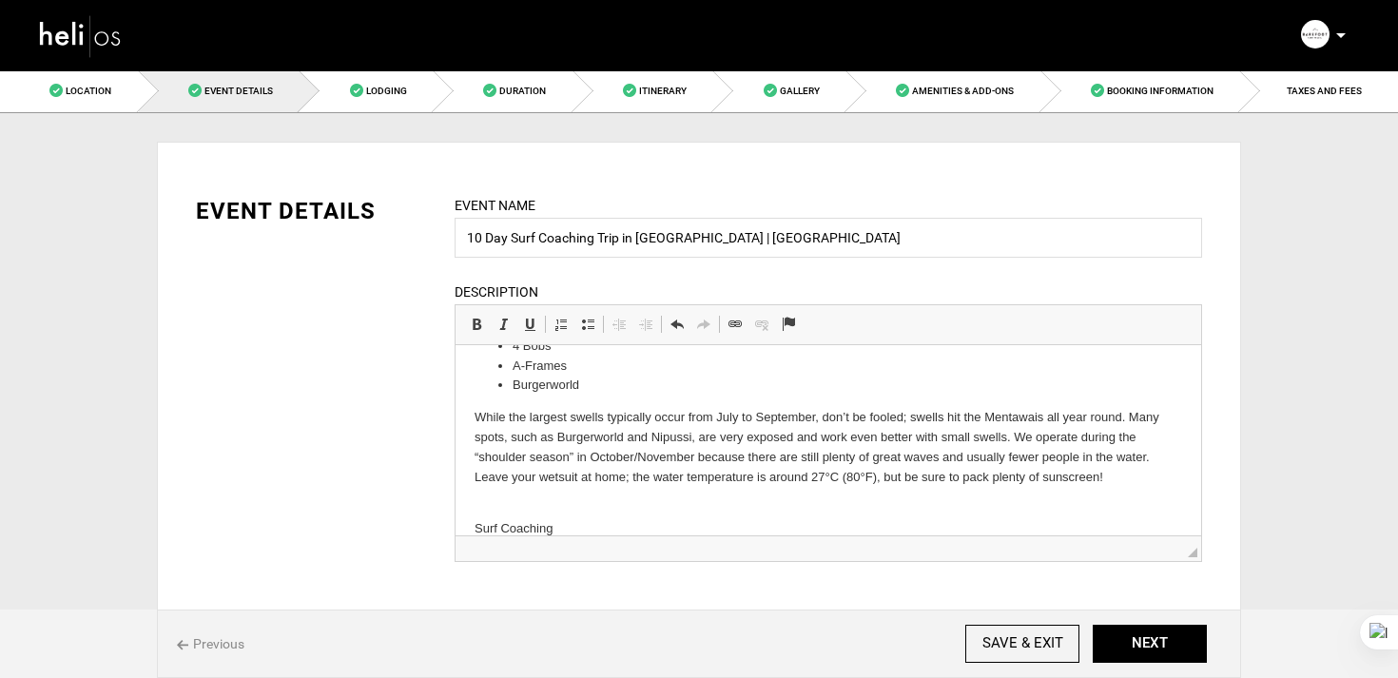
scroll to position [607, 0]
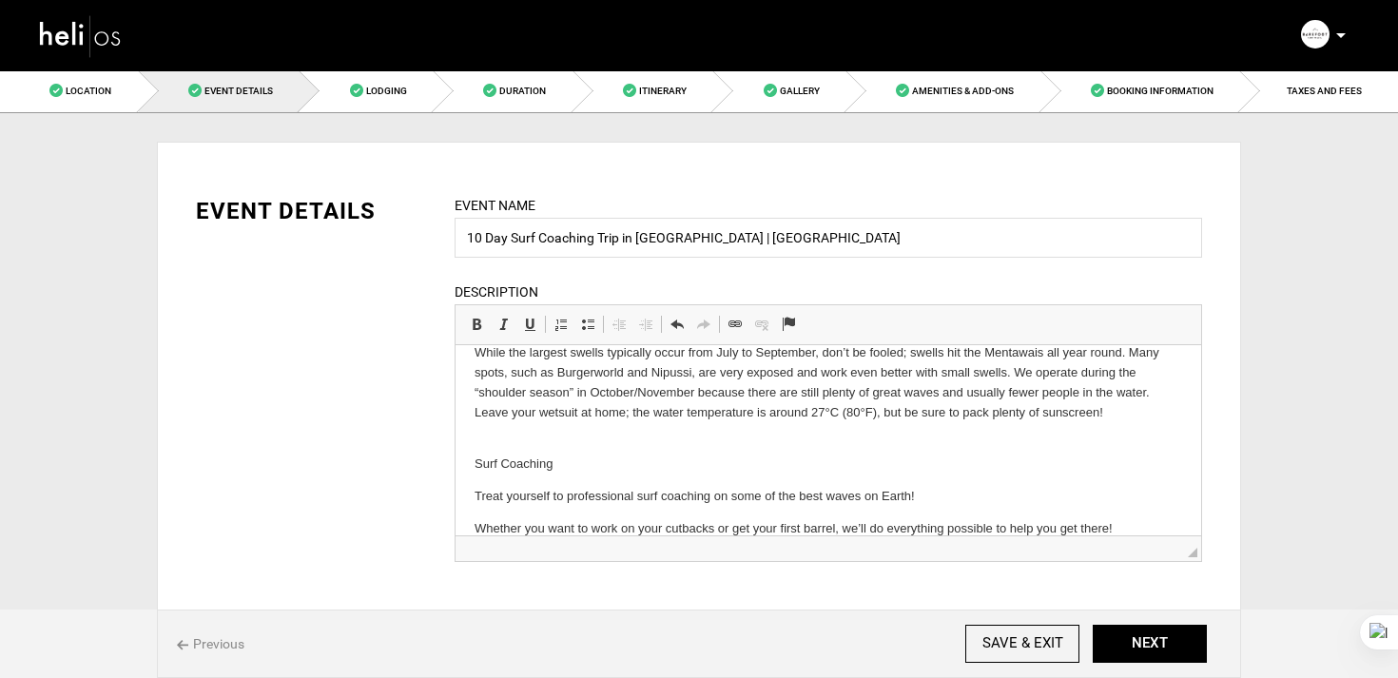
click at [473, 455] on html "*Please contact our team to inquire about availability, as the dates change fre…" at bounding box center [829, 148] width 746 height 820
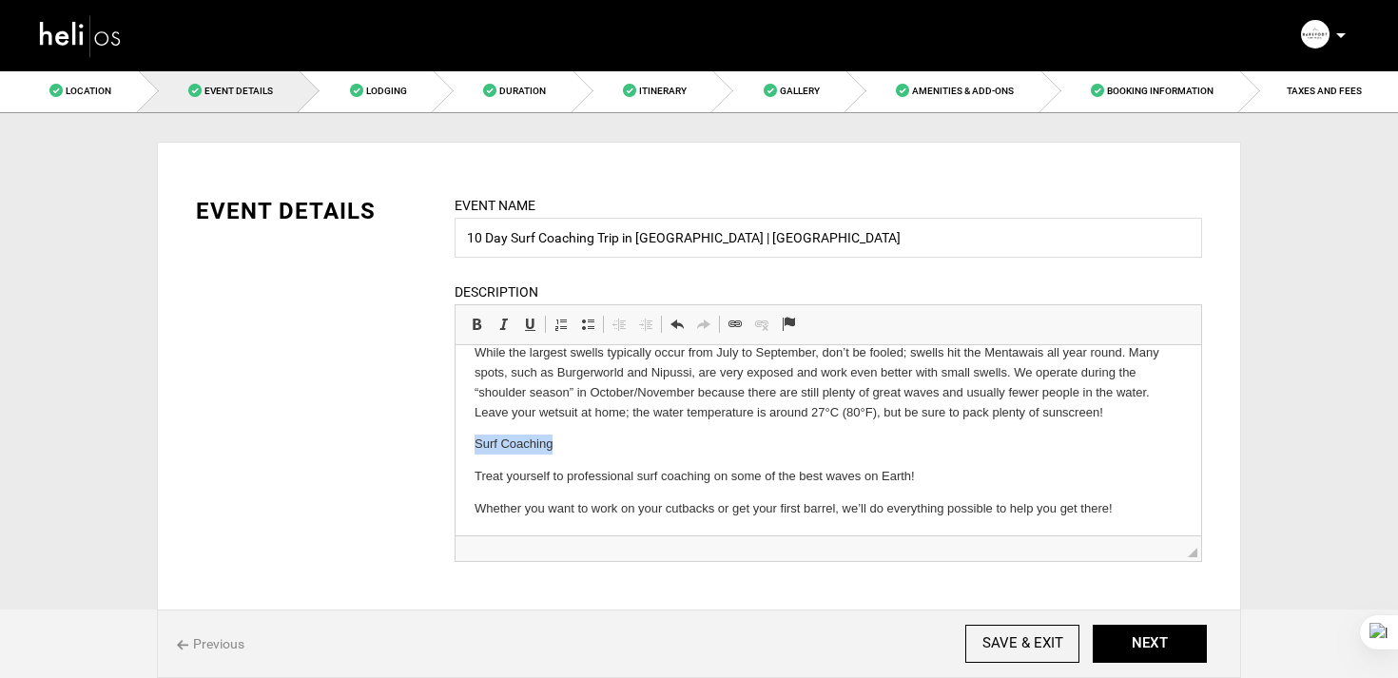
drag, startPoint x: 598, startPoint y: 455, endPoint x: 448, endPoint y: 451, distance: 150.3
click at [456, 451] on html "*Please contact our team to inquire about availability, as the dates change fre…" at bounding box center [829, 138] width 746 height 800
click at [477, 323] on span at bounding box center [476, 324] width 15 height 15
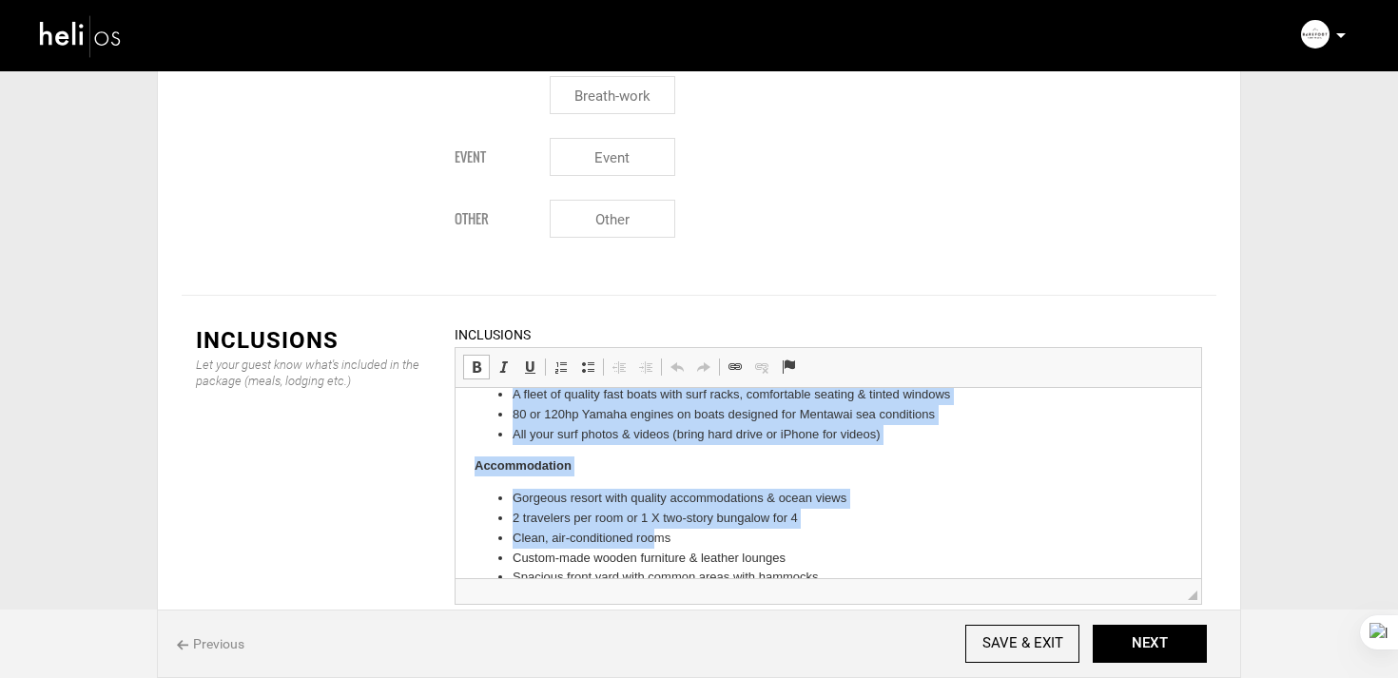
scroll to position [138, 0]
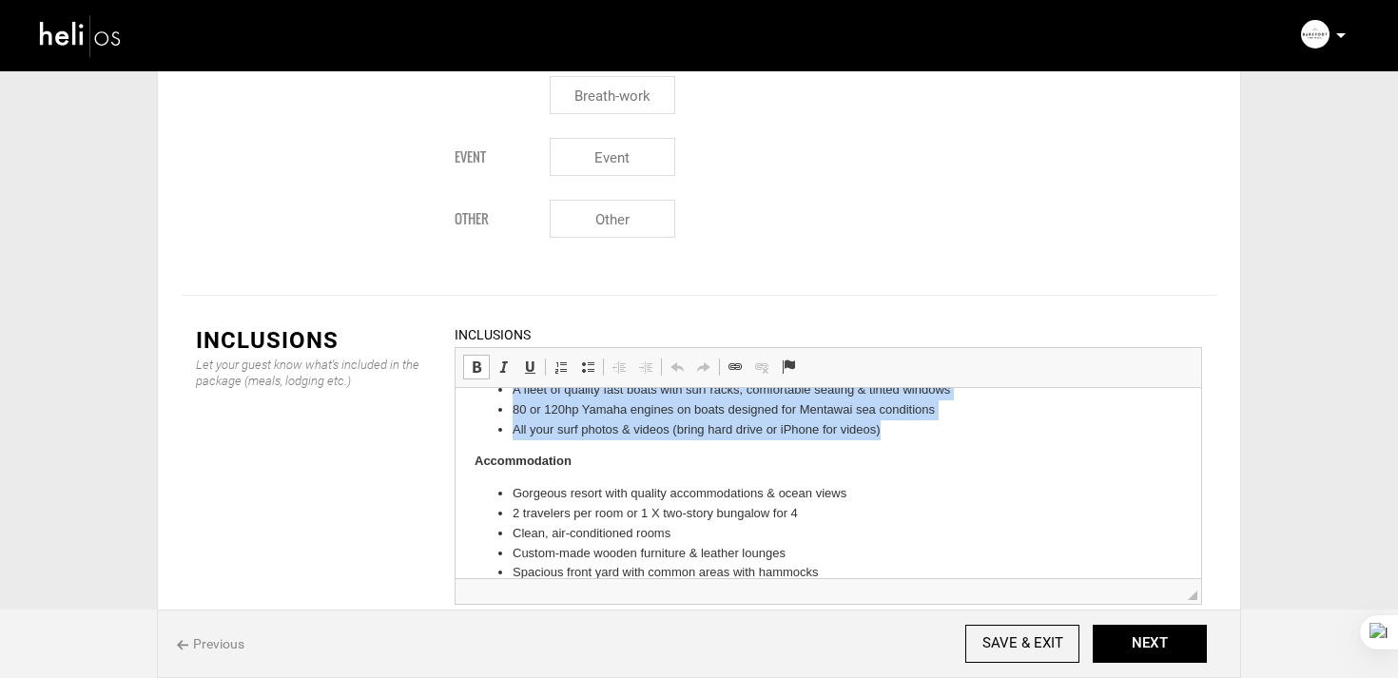
drag, startPoint x: 507, startPoint y: 446, endPoint x: 931, endPoint y: 425, distance: 424.7
click at [931, 425] on ul "Unlimited boat transfers to all the surf spots around 2 Experienced surf guides…" at bounding box center [829, 370] width 708 height 139
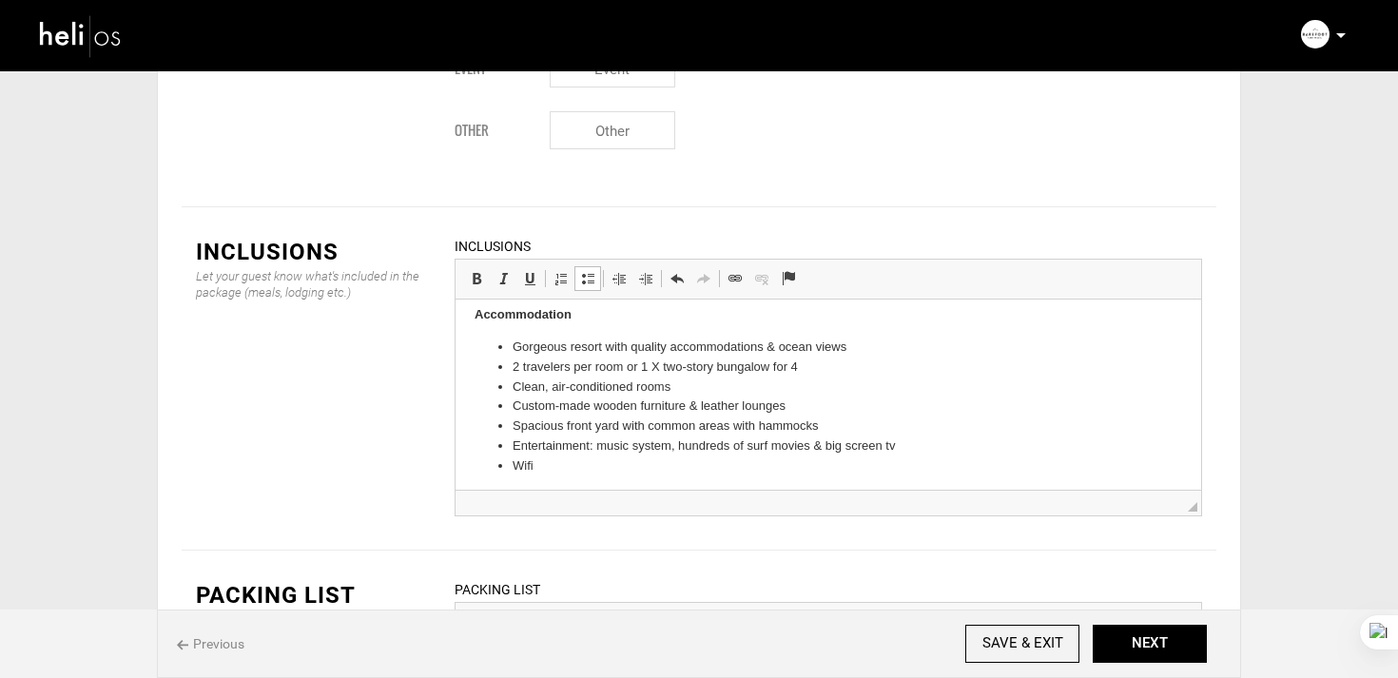
scroll to position [234, 0]
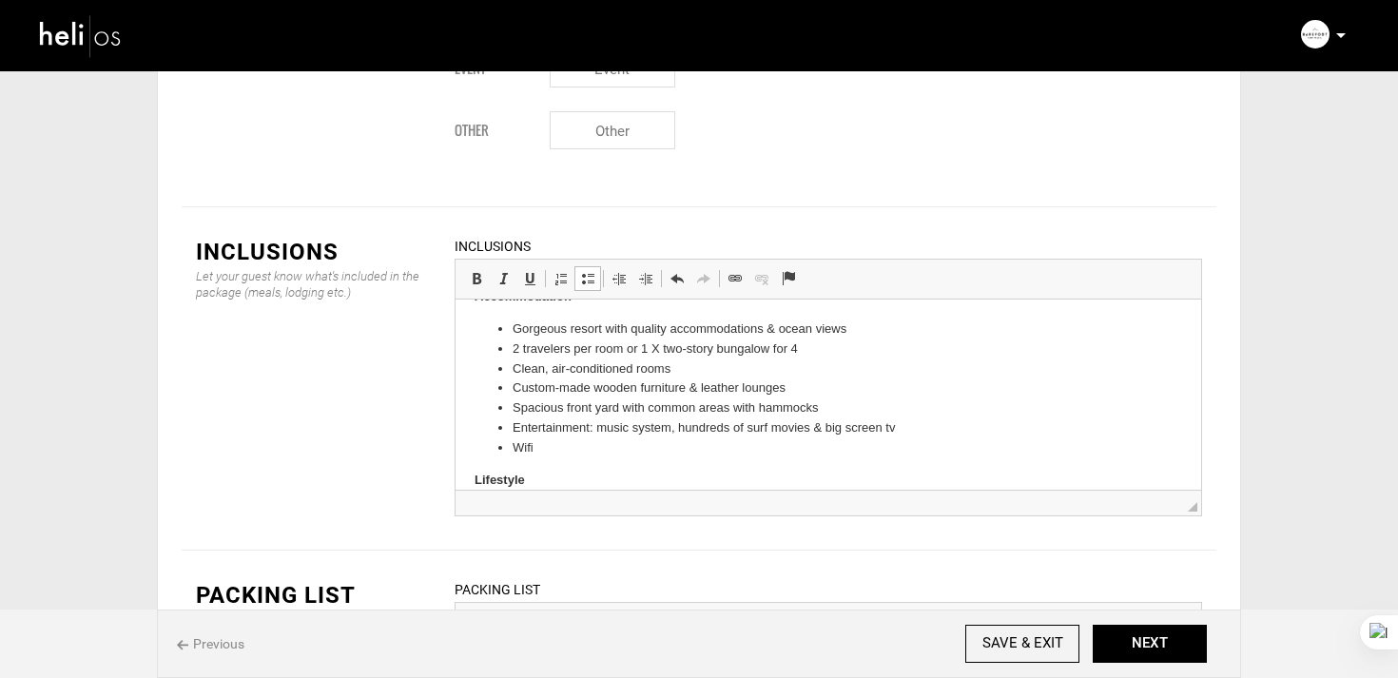
click at [506, 327] on ul "Gorgeous resort with quality accommodations & ocean views 2 travelers per room …" at bounding box center [829, 389] width 708 height 139
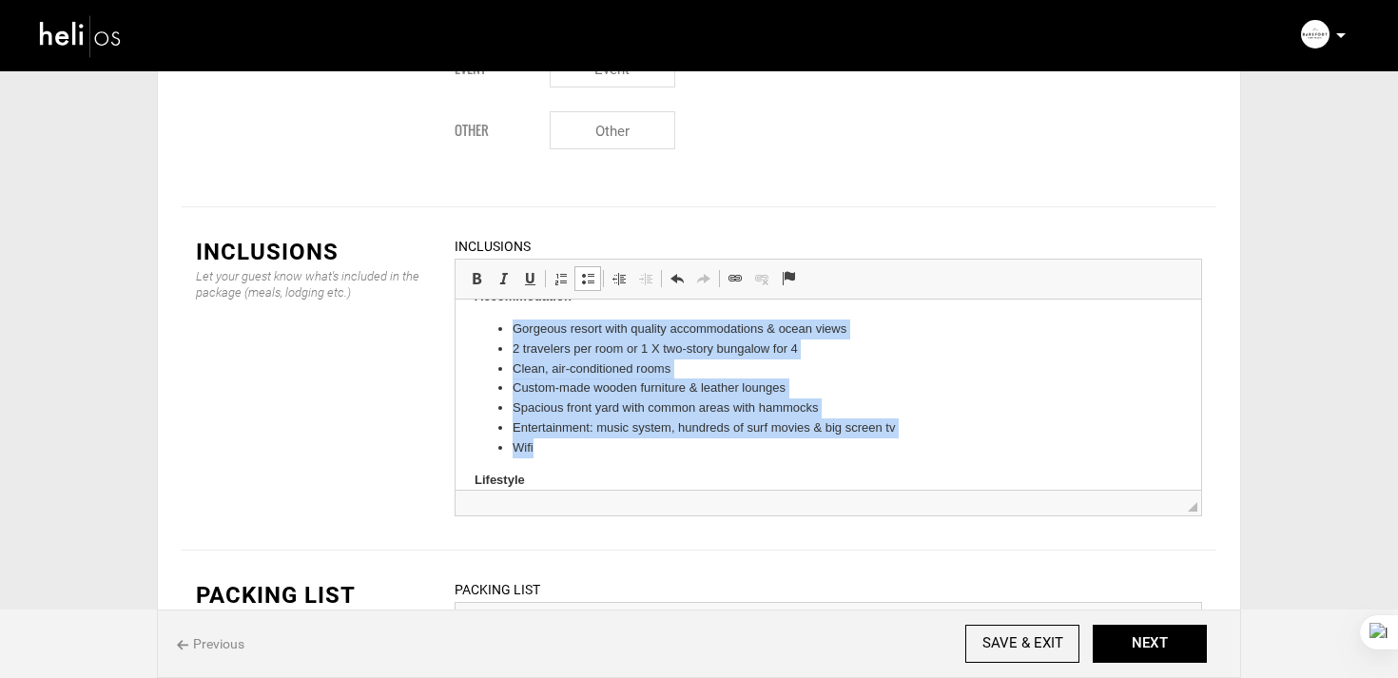
drag, startPoint x: 512, startPoint y: 331, endPoint x: 551, endPoint y: 449, distance: 124.2
click at [551, 449] on ul "Gorgeous resort with quality accommodations & ocean views 2 travelers per room …" at bounding box center [829, 389] width 708 height 139
copy ul "Gorgeous resort with quality accommodations & ocean views 2 travelers per room …"
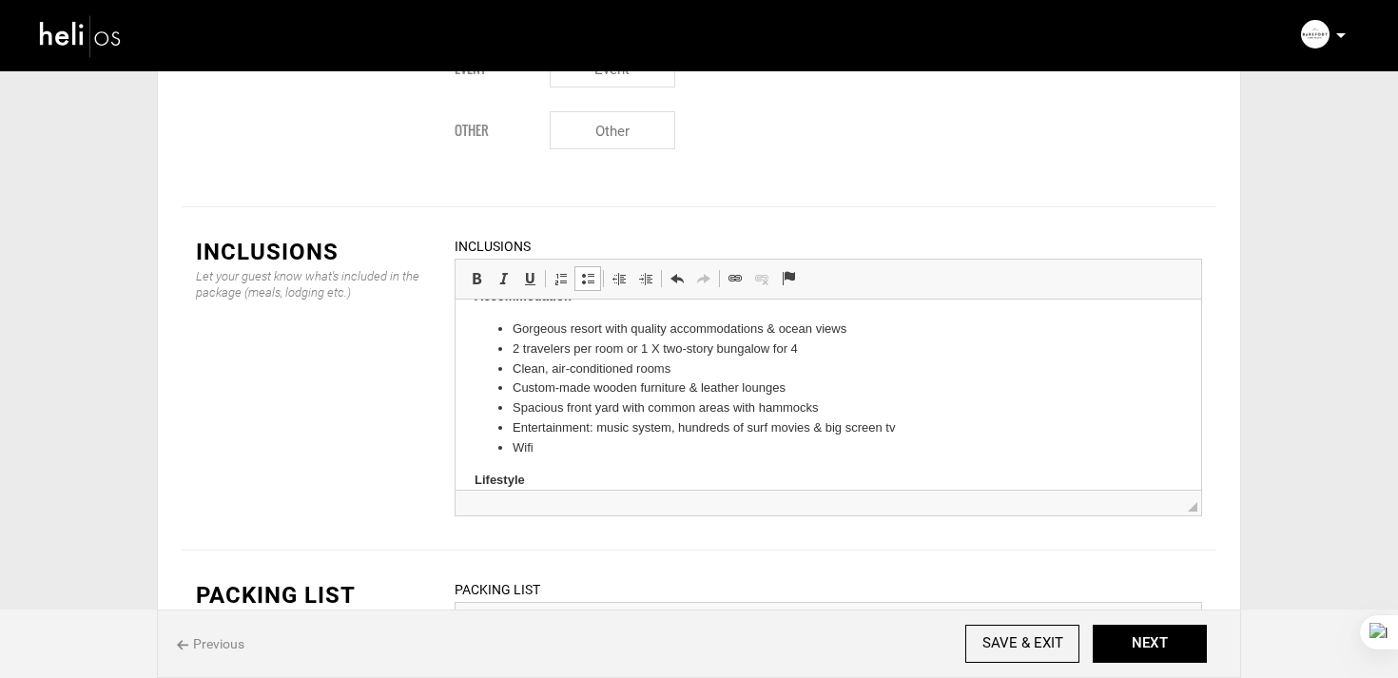
click at [598, 370] on li "Clean, air-conditioned rooms" at bounding box center [828, 369] width 631 height 20
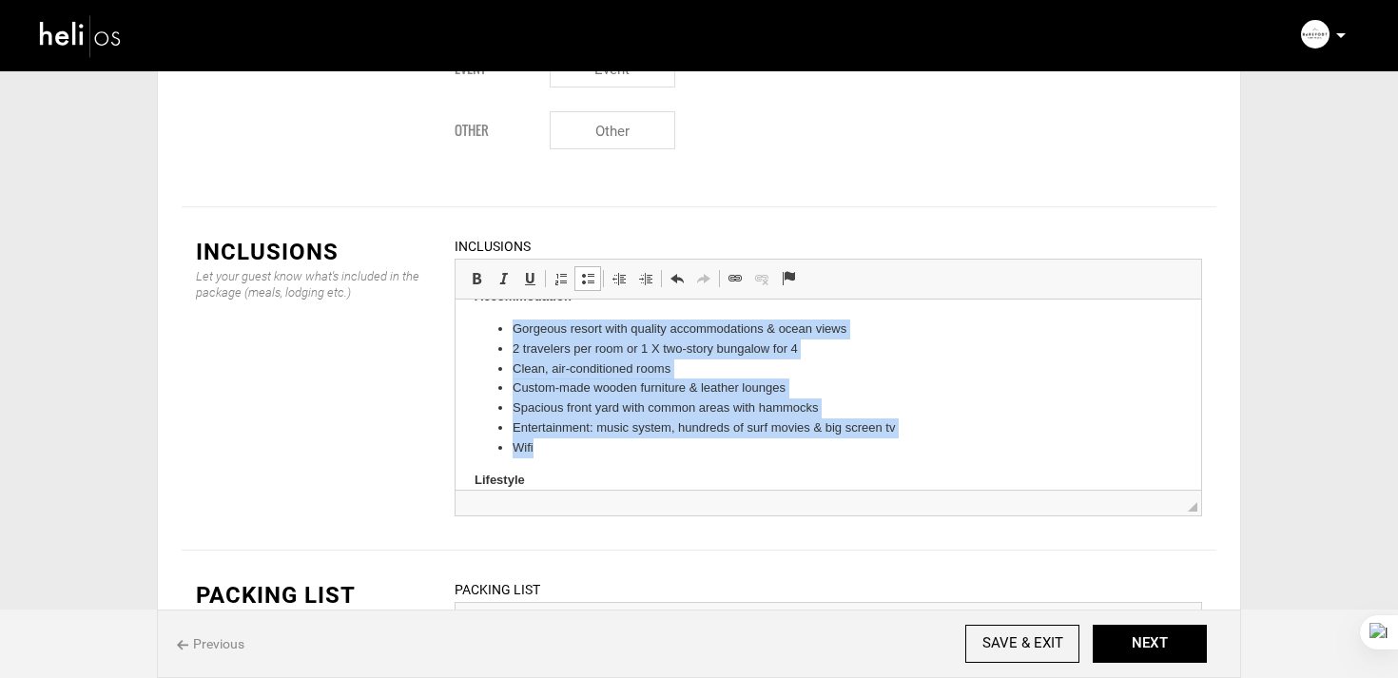
drag, startPoint x: 515, startPoint y: 327, endPoint x: 563, endPoint y: 440, distance: 122.8
click at [563, 440] on ul "Gorgeous resort with quality accommodations & ocean views 2 travelers per room …" at bounding box center [829, 389] width 708 height 139
copy ul "Gorgeous resort with quality accommodations & ocean views 2 travelers per room …"
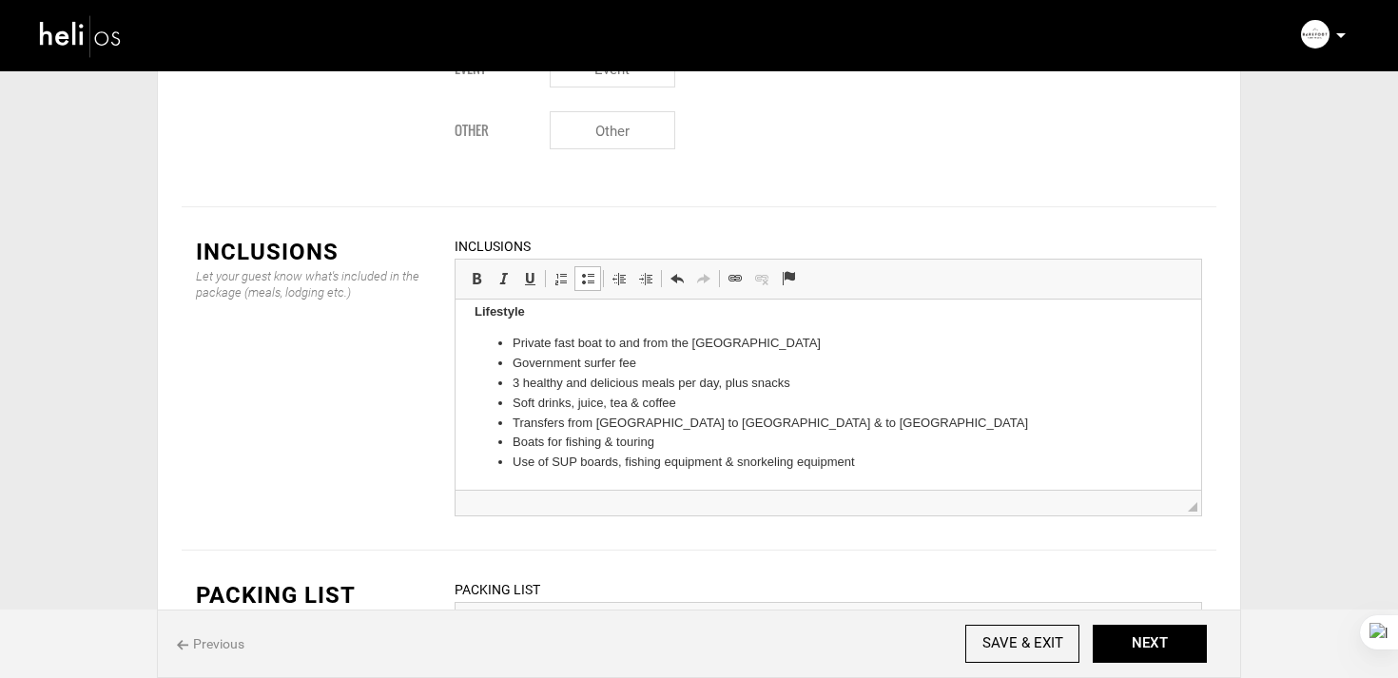
scroll to position [403, 0]
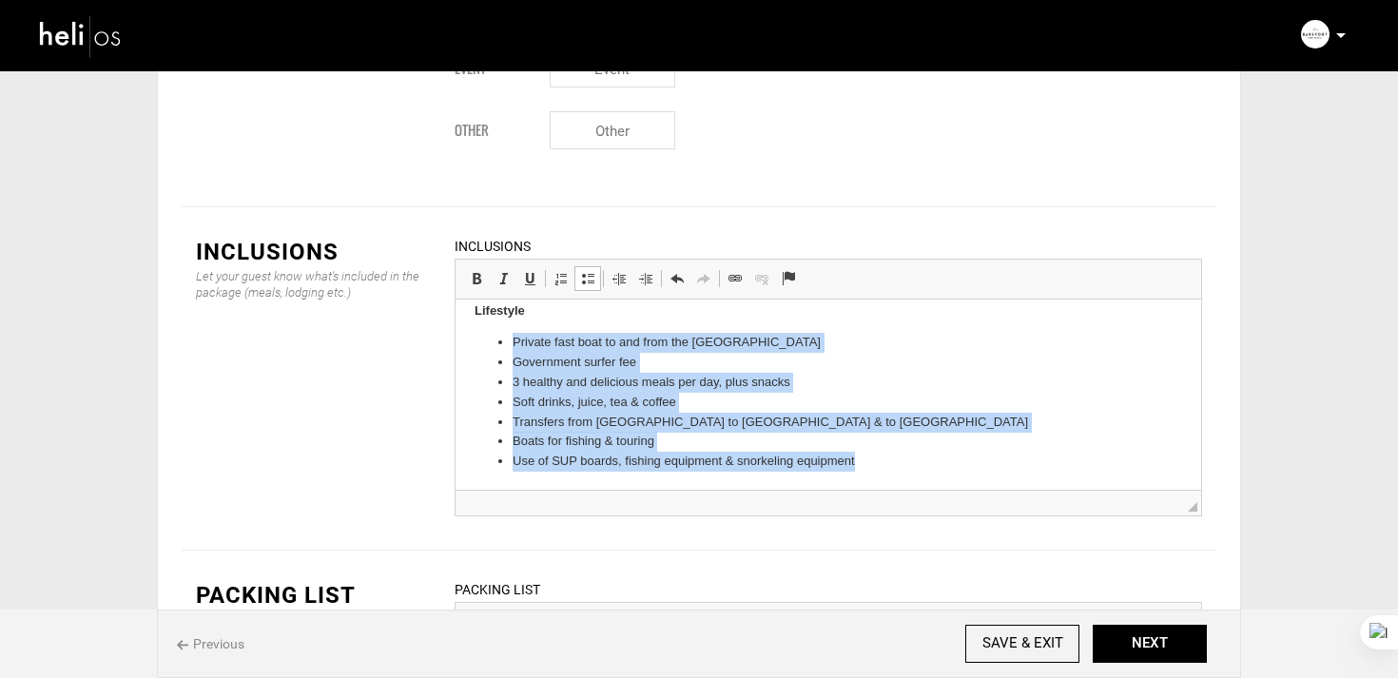
drag, startPoint x: 511, startPoint y: 340, endPoint x: 884, endPoint y: 466, distance: 394.3
click at [884, 466] on ul "Private fast boat to and from the Mentawai Government surfer fee 3 healthy and …" at bounding box center [829, 402] width 708 height 139
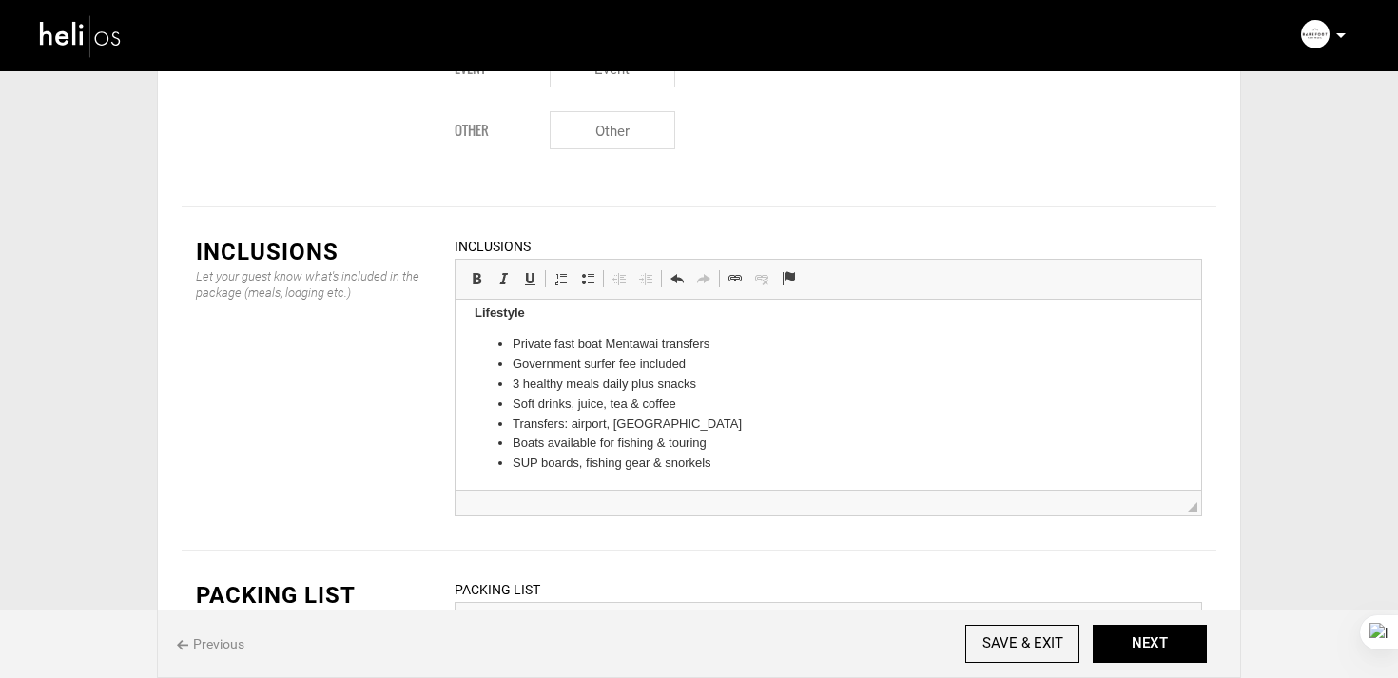
scroll to position [446, 0]
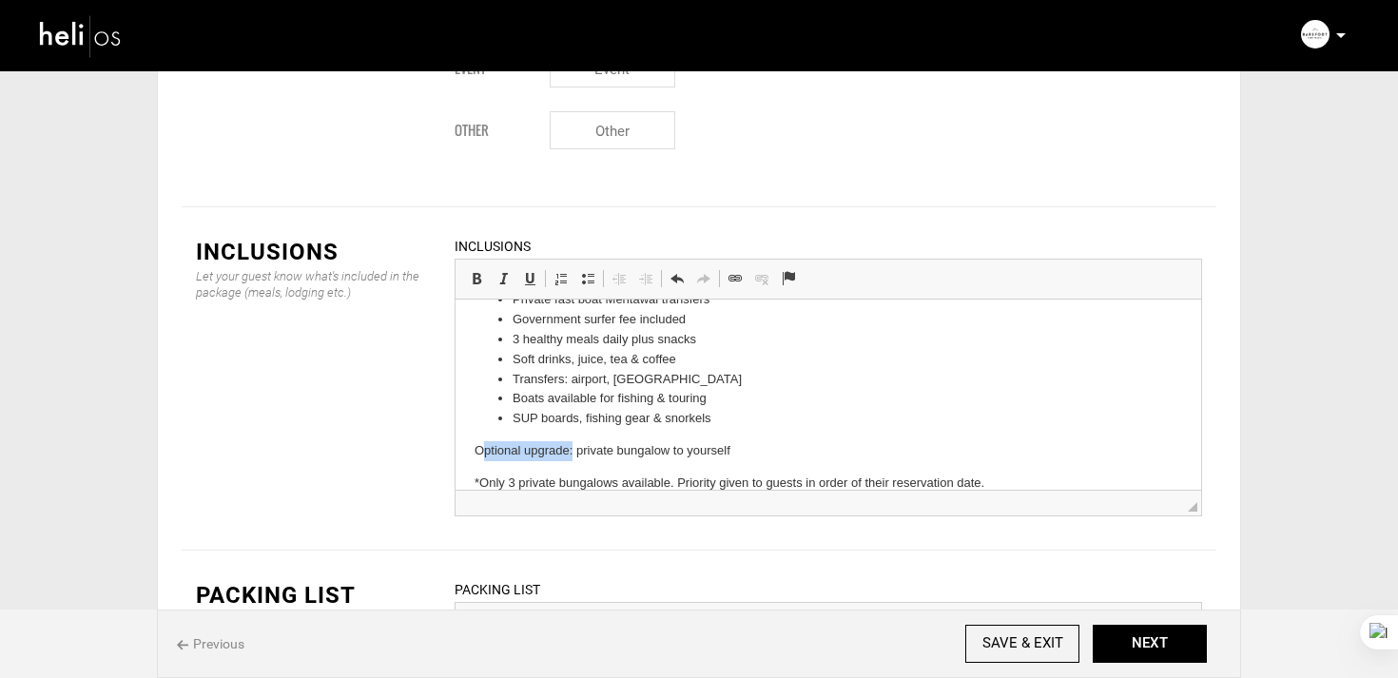
drag, startPoint x: 480, startPoint y: 454, endPoint x: 572, endPoint y: 459, distance: 91.5
click at [572, 459] on p "Optional upgrade: private bungalow to yourself" at bounding box center [829, 451] width 708 height 20
click at [583, 271] on span at bounding box center [587, 278] width 15 height 15
click at [517, 487] on li "private bungalow to yourself" at bounding box center [828, 484] width 631 height 20
drag, startPoint x: 608, startPoint y: 451, endPoint x: 430, endPoint y: 448, distance: 177.9
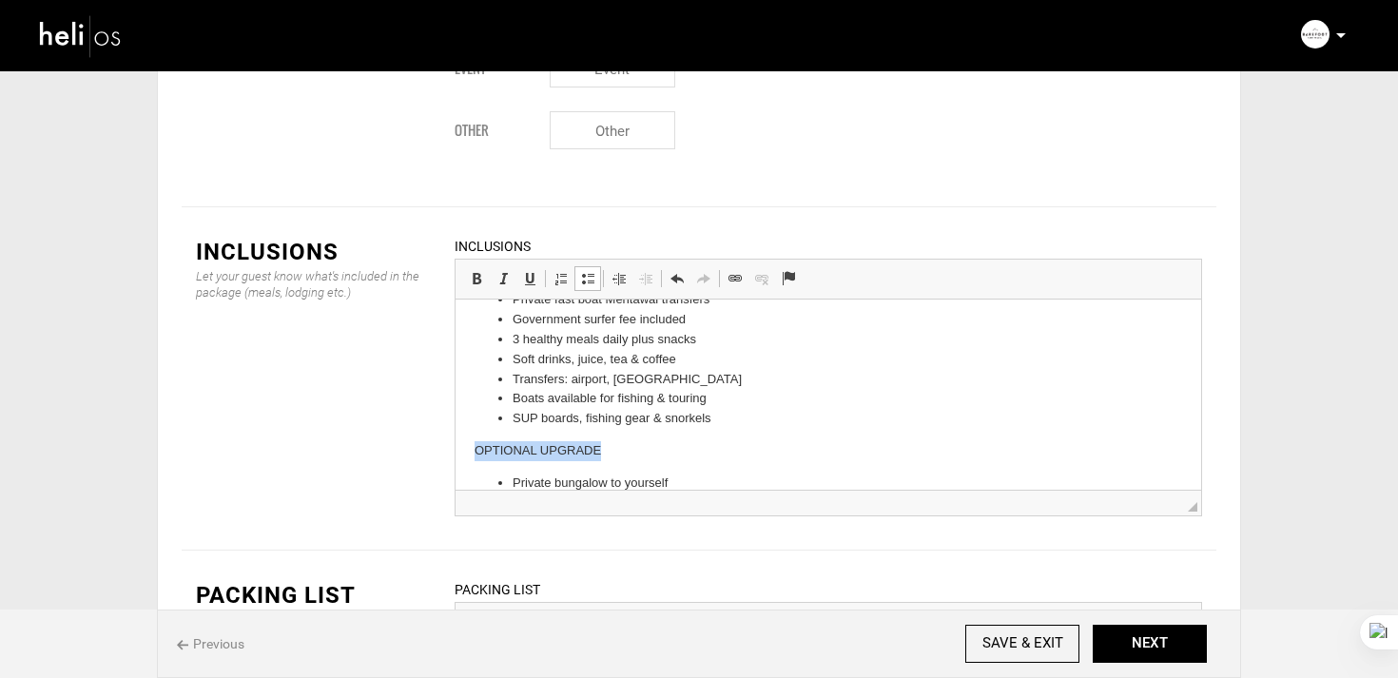
click at [456, 448] on html "Surf Unlimited speedboat surf transfers 2 surf guides for every 5 surfers Daily…" at bounding box center [829, 199] width 746 height 690
click at [477, 266] on link "Bold Keyboard shortcut Command+B" at bounding box center [476, 278] width 27 height 25
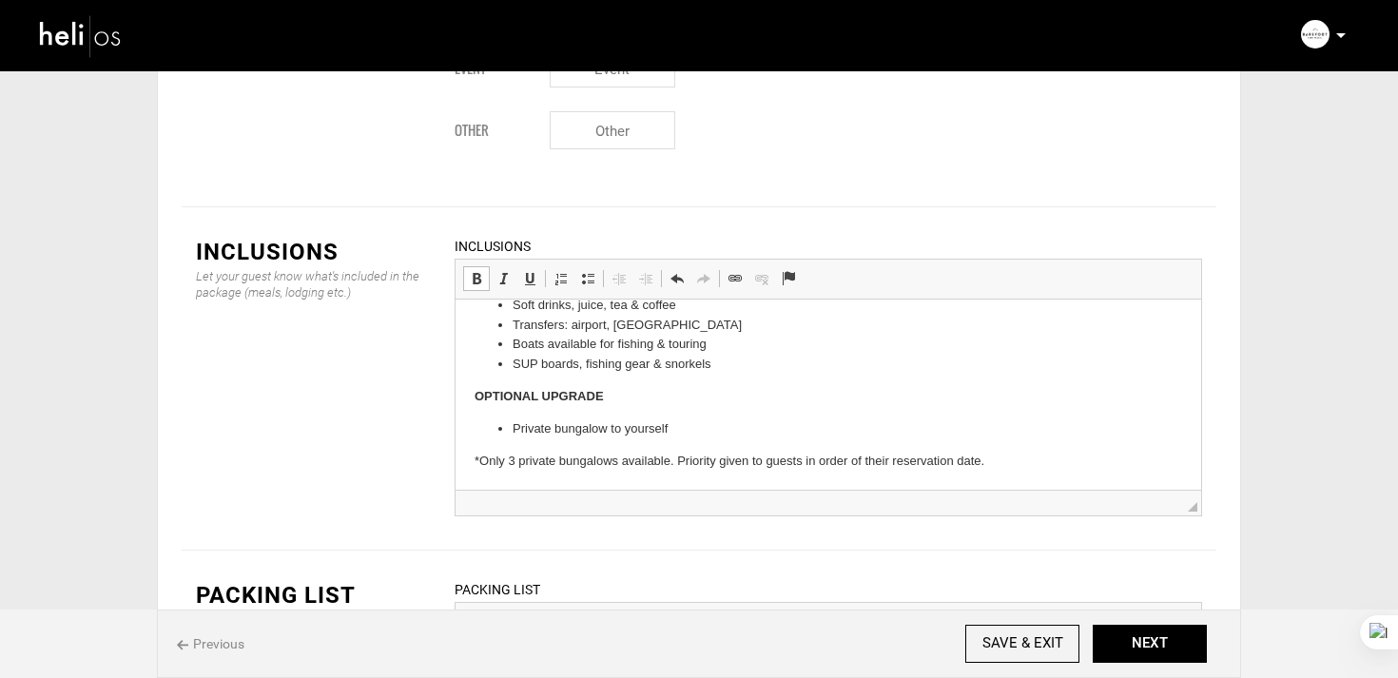
click at [467, 462] on html "Surf Unlimited speedboat surf transfers 2 surf guides for every 5 surfers Daily…" at bounding box center [829, 144] width 746 height 690
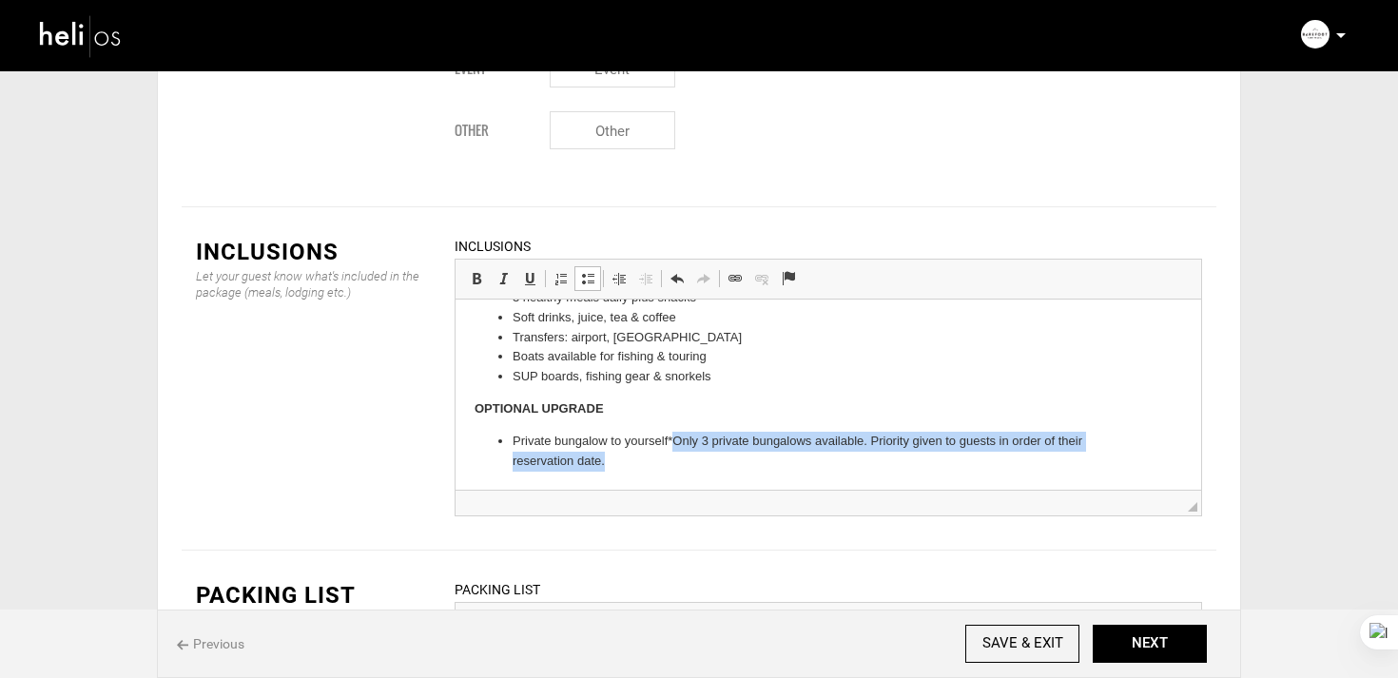
drag, startPoint x: 676, startPoint y: 440, endPoint x: 676, endPoint y: 456, distance: 15.2
click at [676, 456] on li "Private bungalow to yourself *Only 3 private bungalows available. Priority give…" at bounding box center [828, 452] width 631 height 40
drag, startPoint x: 672, startPoint y: 439, endPoint x: 673, endPoint y: 466, distance: 26.6
click at [673, 466] on li "Private bungalow to yourself *Only 3 private bungalows available. Priority give…" at bounding box center [828, 452] width 631 height 40
drag, startPoint x: 469, startPoint y: 166, endPoint x: 68, endPoint y: 77, distance: 410.2
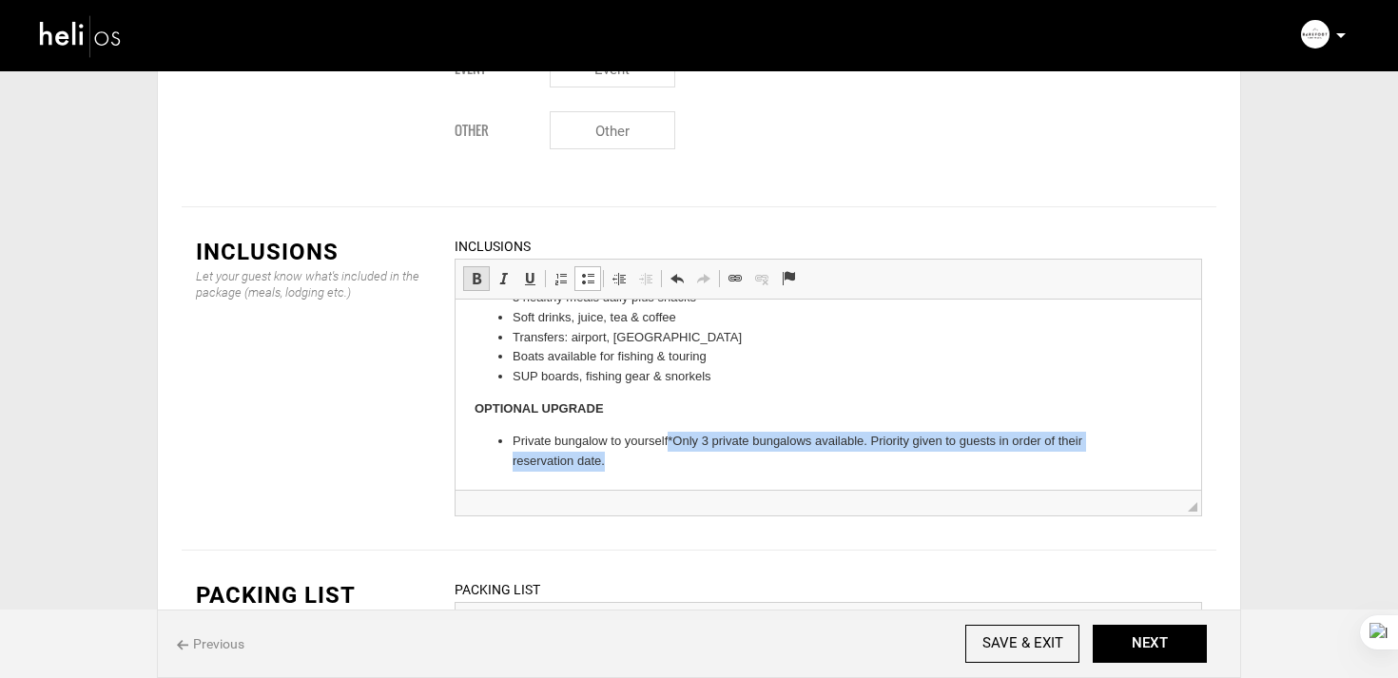
click at [469, 266] on link "Bold Keyboard shortcut Command+B" at bounding box center [476, 278] width 27 height 25
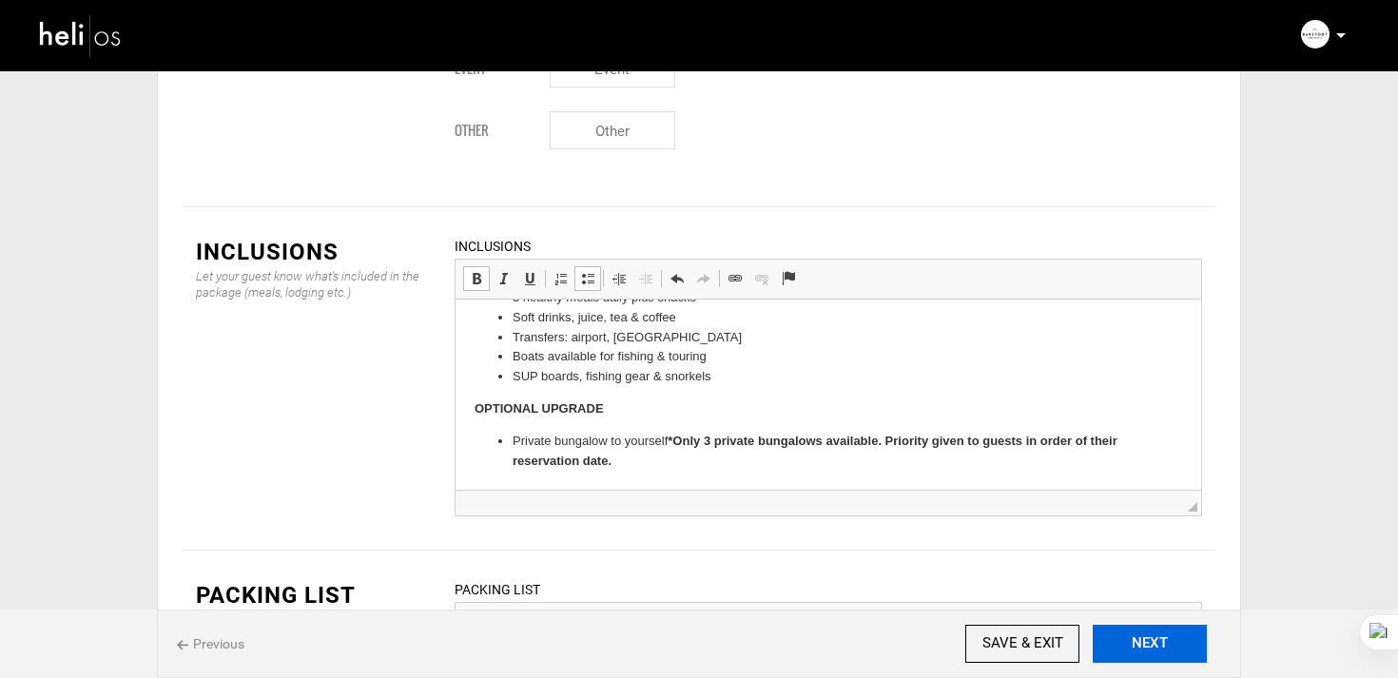
click at [1177, 656] on button "NEXT" at bounding box center [1150, 644] width 114 height 38
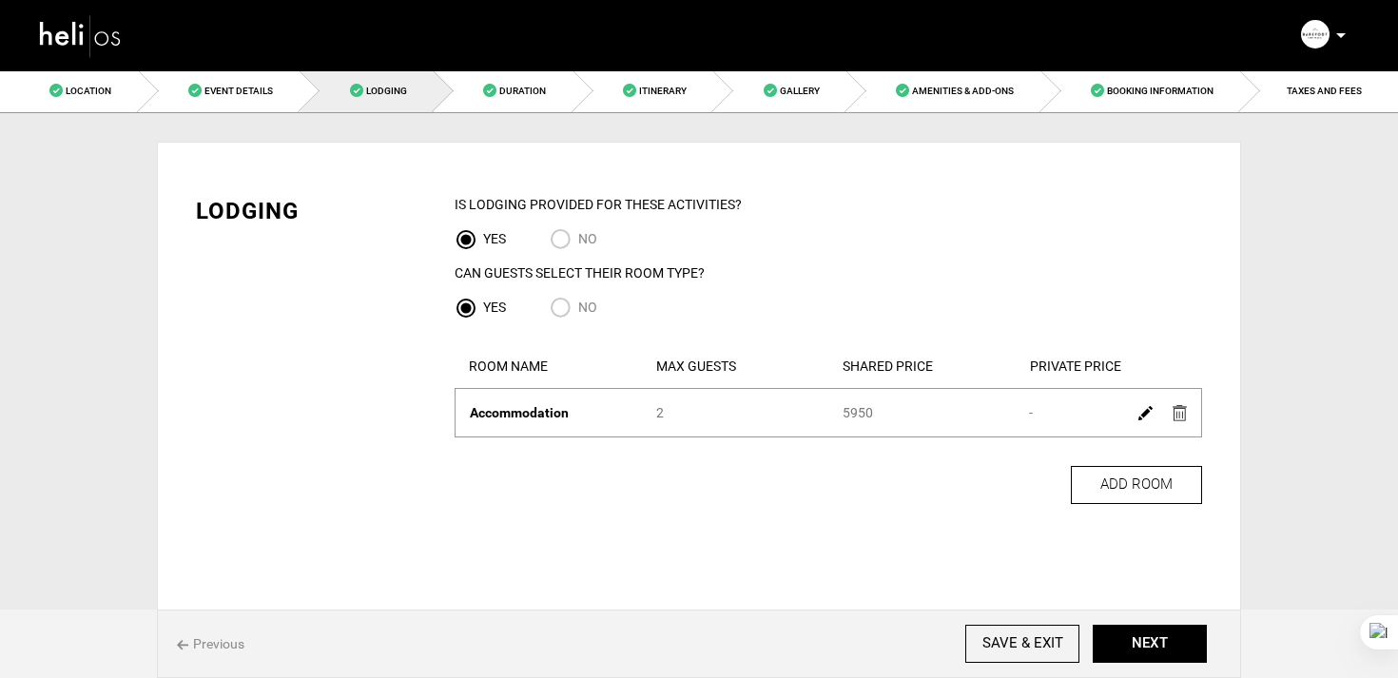
click at [1143, 412] on img at bounding box center [1145, 413] width 14 height 14
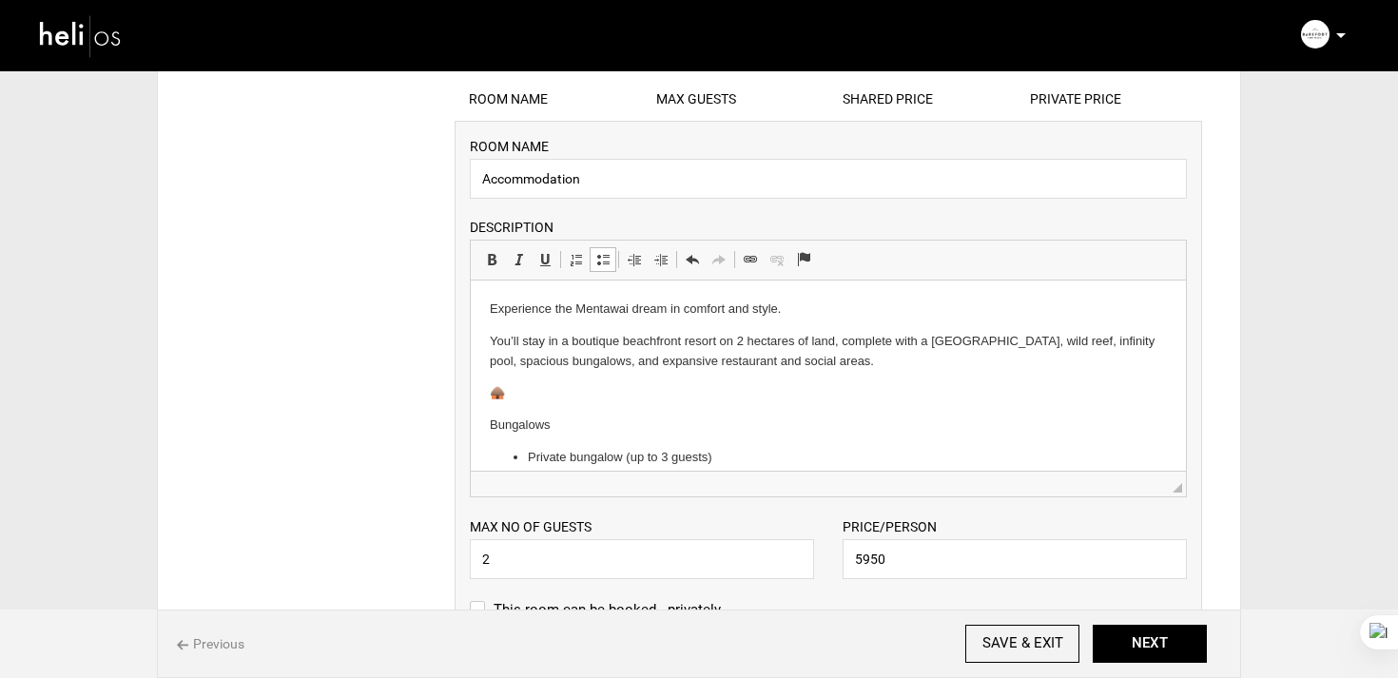
scroll to position [288, 0]
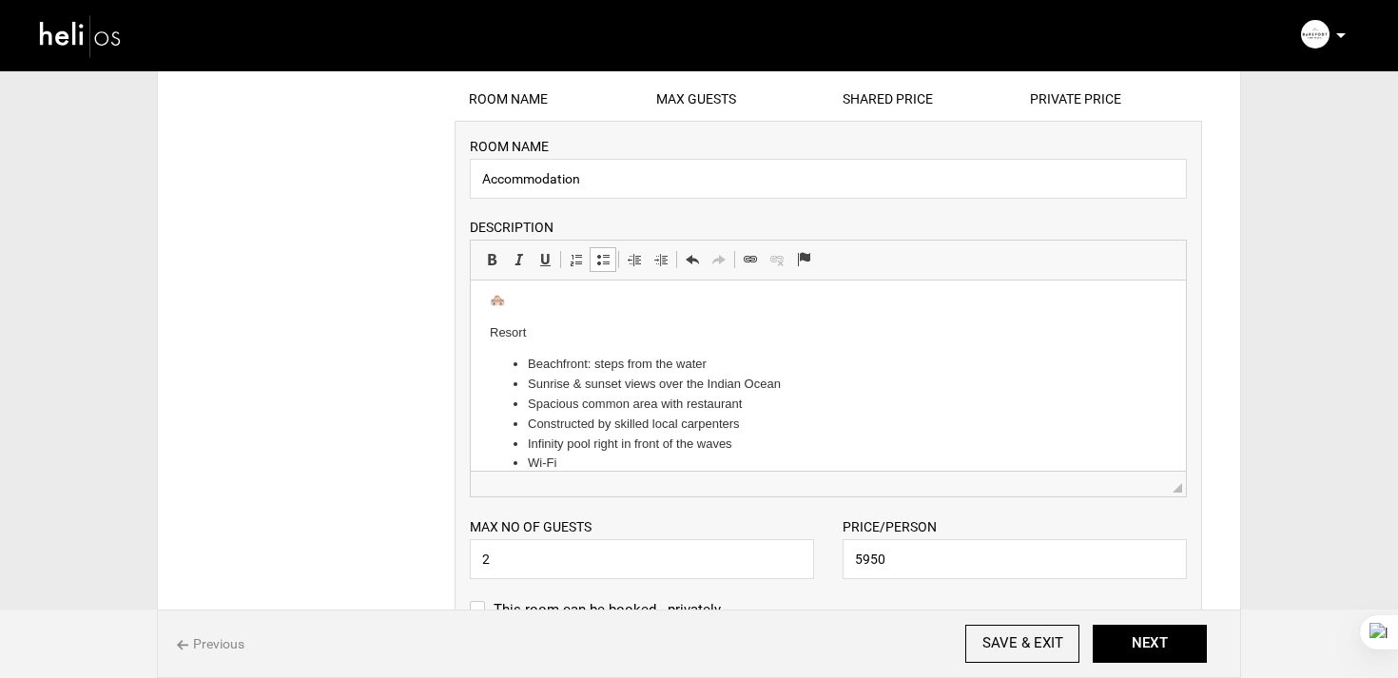
click at [490, 337] on p "Resort" at bounding box center [828, 333] width 677 height 20
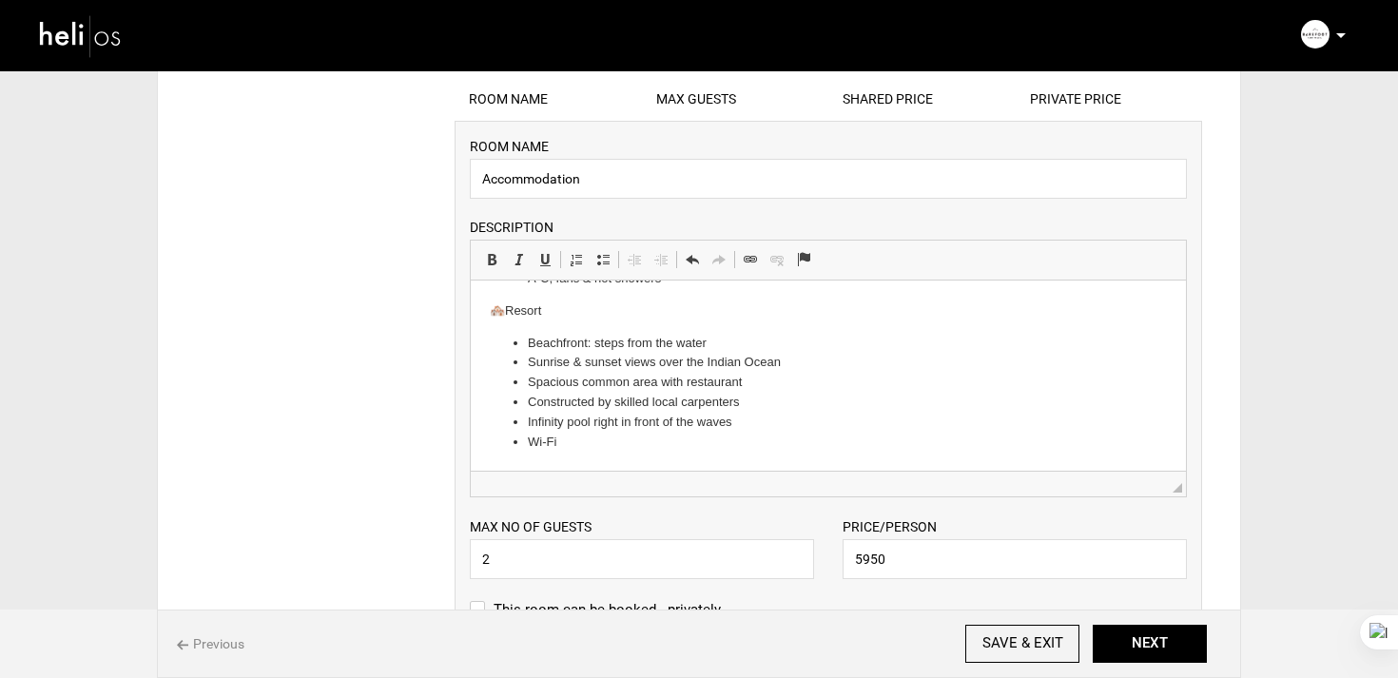
scroll to position [278, 0]
drag, startPoint x: 549, startPoint y: 327, endPoint x: 480, endPoint y: 308, distance: 71.1
click at [480, 308] on html "Experience the Mentawai dream in comfort and style. You’ll stay in a boutique b…" at bounding box center [828, 237] width 715 height 468
drag, startPoint x: 489, startPoint y: 249, endPoint x: 50, endPoint y: 107, distance: 460.7
click at [489, 249] on link "Bold Keyboard shortcut Command+B" at bounding box center [491, 259] width 27 height 25
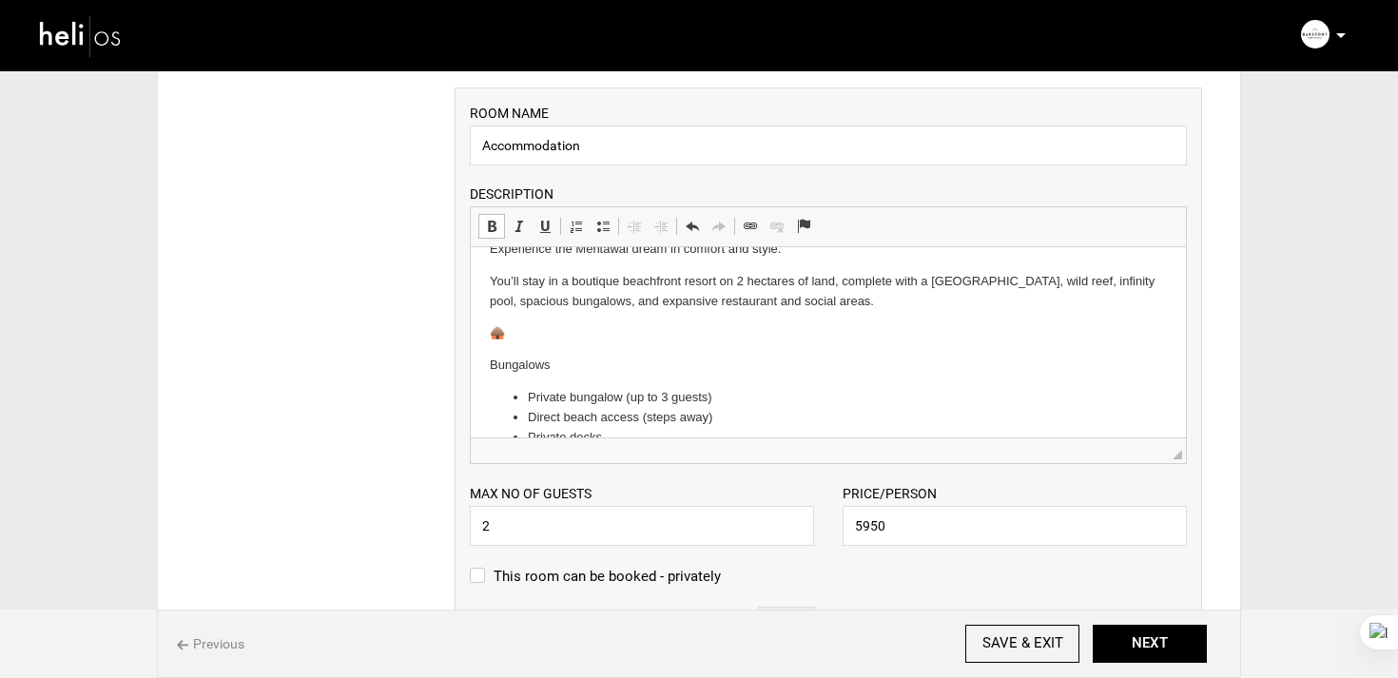
scroll to position [0, 0]
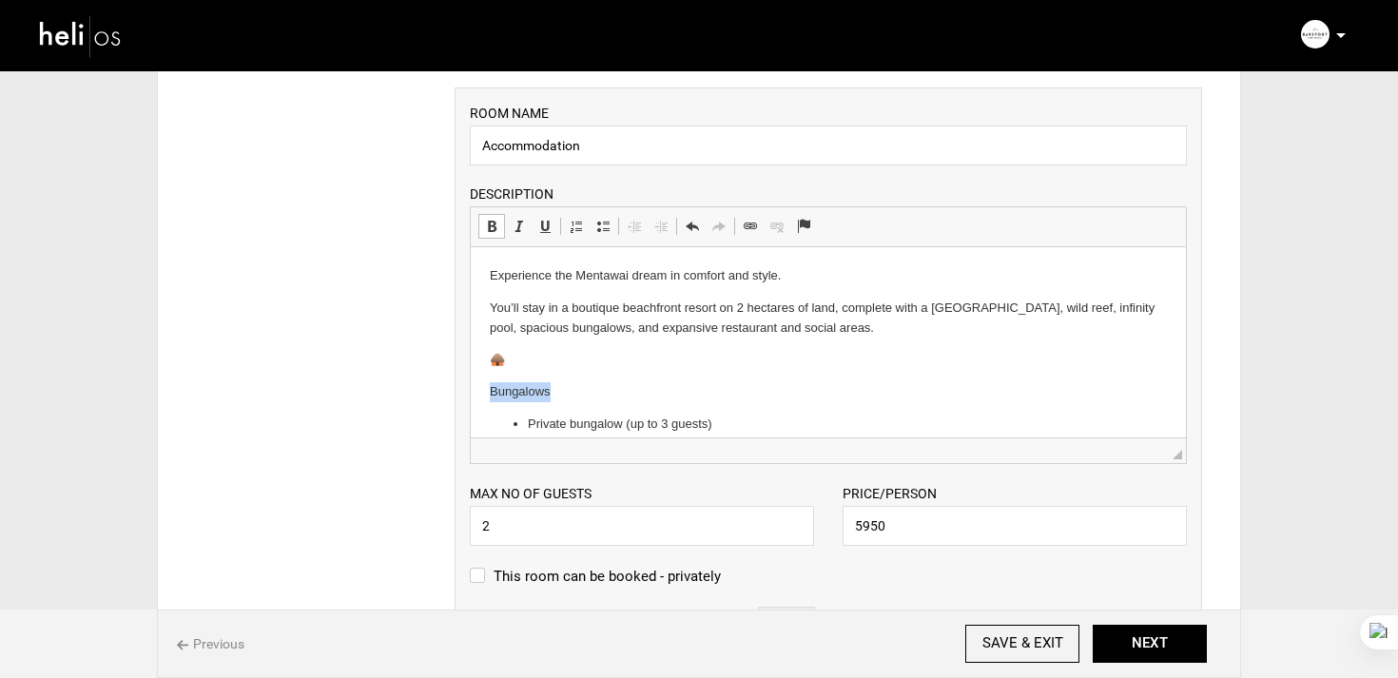
drag, startPoint x: 564, startPoint y: 384, endPoint x: 447, endPoint y: 384, distance: 117.0
click at [471, 384] on html "Experience the Mentawai dream in comfort and style. You’ll stay in a boutique b…" at bounding box center [828, 481] width 715 height 468
click at [493, 214] on span "Editor toolbars Basic Styles Bold Keyboard shortcut Command+B Italic Keyboard s…" at bounding box center [828, 227] width 715 height 40
click at [493, 224] on span at bounding box center [491, 226] width 15 height 15
click at [506, 356] on p "🛖" at bounding box center [828, 360] width 677 height 20
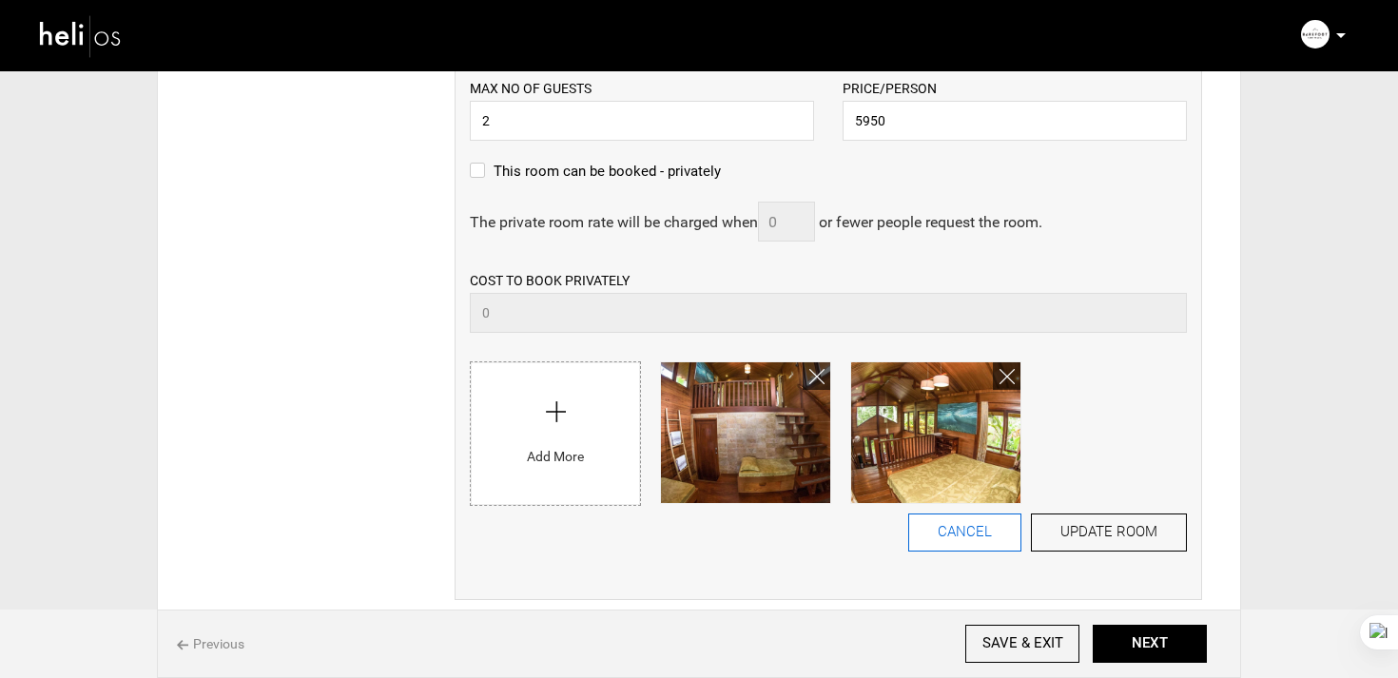
scroll to position [758, 0]
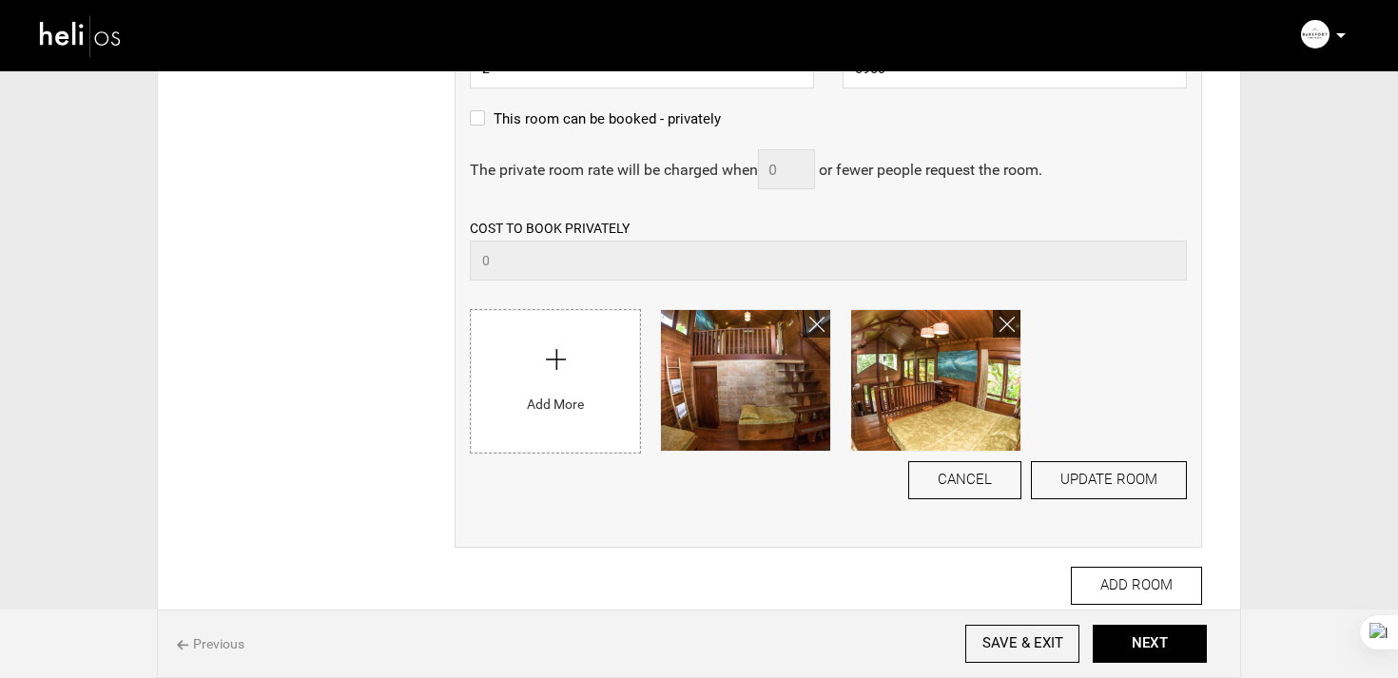
click at [1245, 178] on div "Privacy IS this Adventure Private? Yes No Location Choose an existing location …" at bounding box center [699, 56] width 1113 height 1403
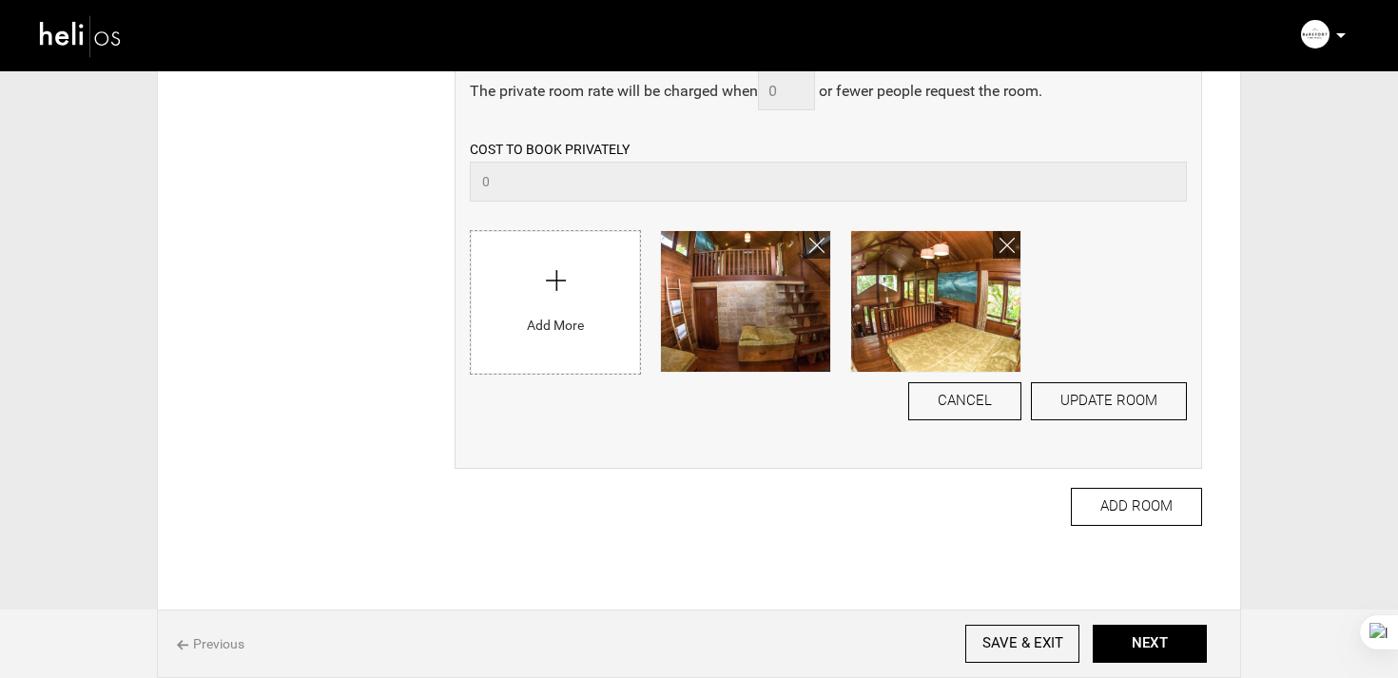
scroll to position [841, 0]
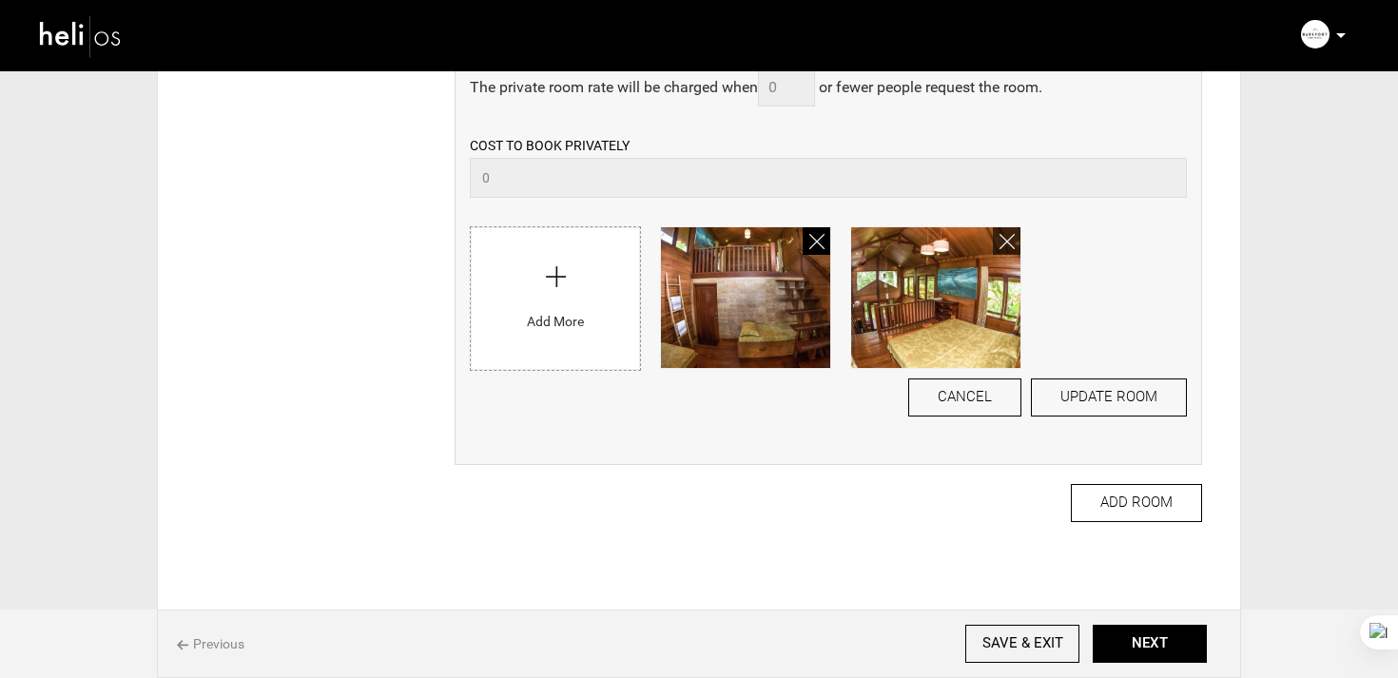
click at [819, 233] on link at bounding box center [817, 241] width 28 height 28
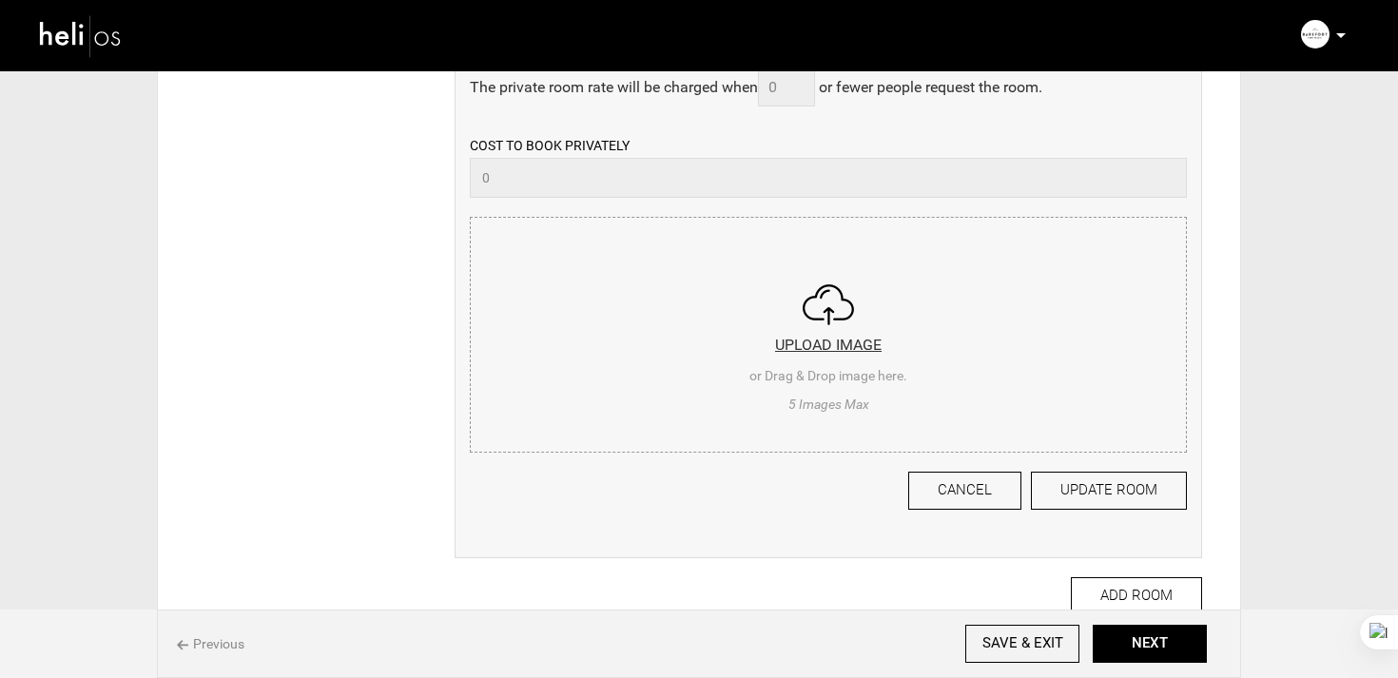
click at [819, 233] on input "file" at bounding box center [828, 332] width 715 height 228
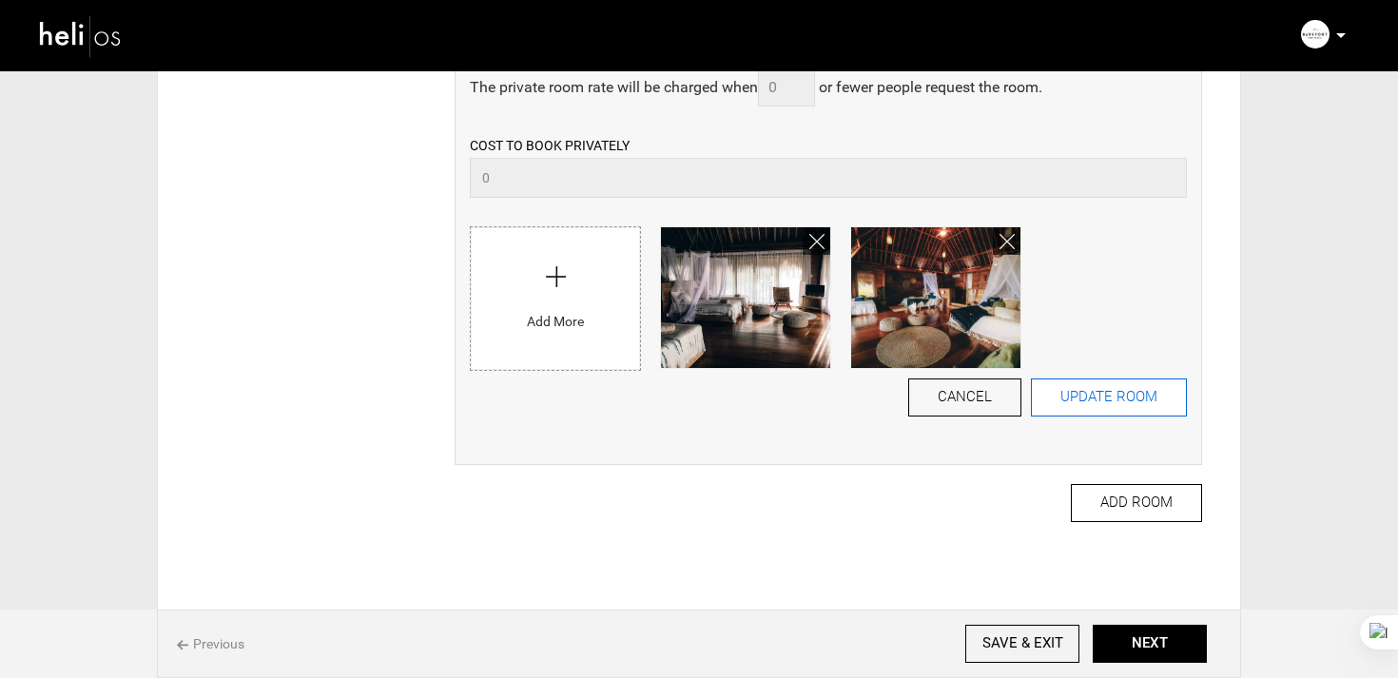
click at [1150, 410] on button "UPDATE ROOM" at bounding box center [1109, 397] width 156 height 38
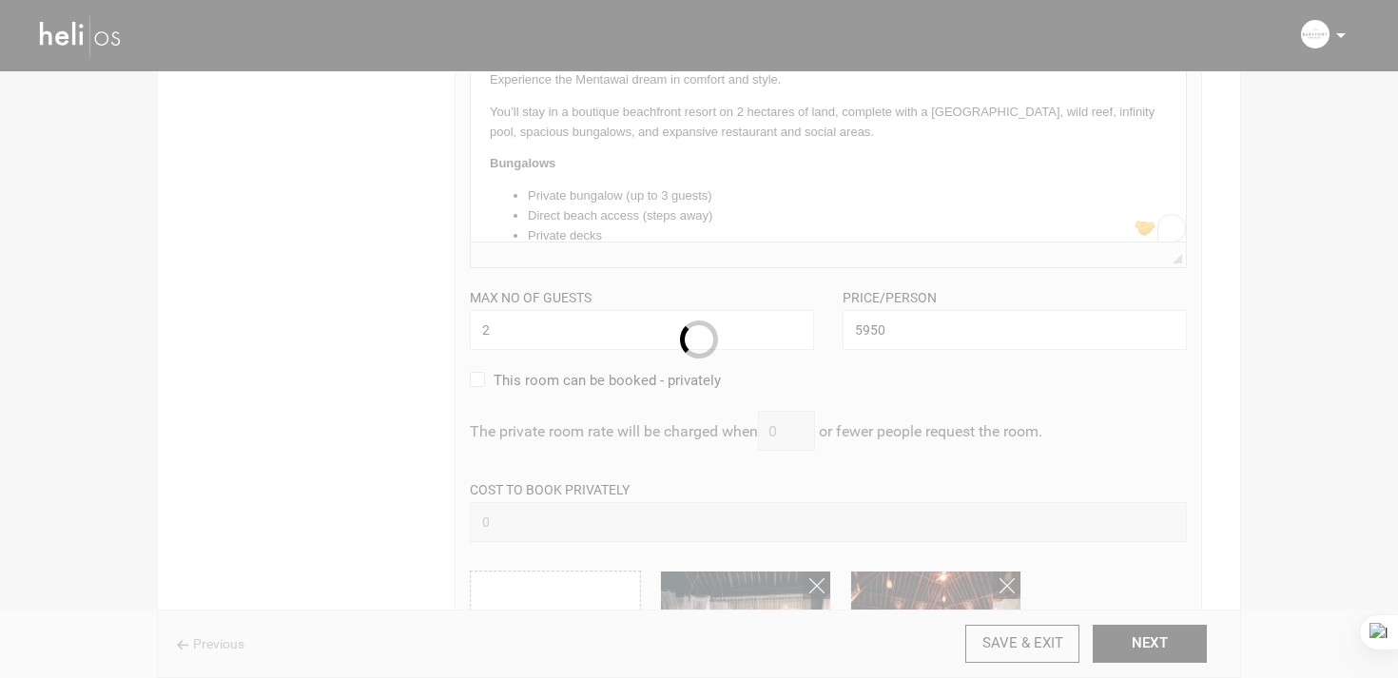
scroll to position [0, 0]
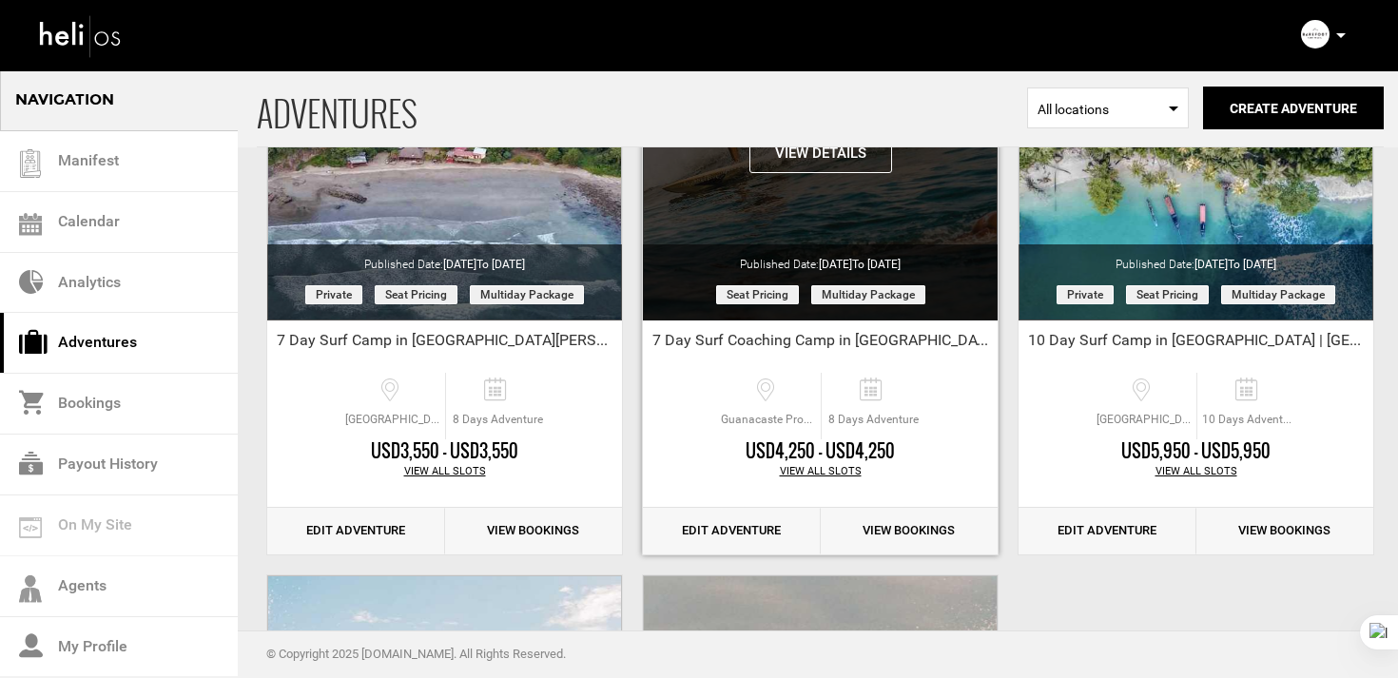
scroll to position [271, 0]
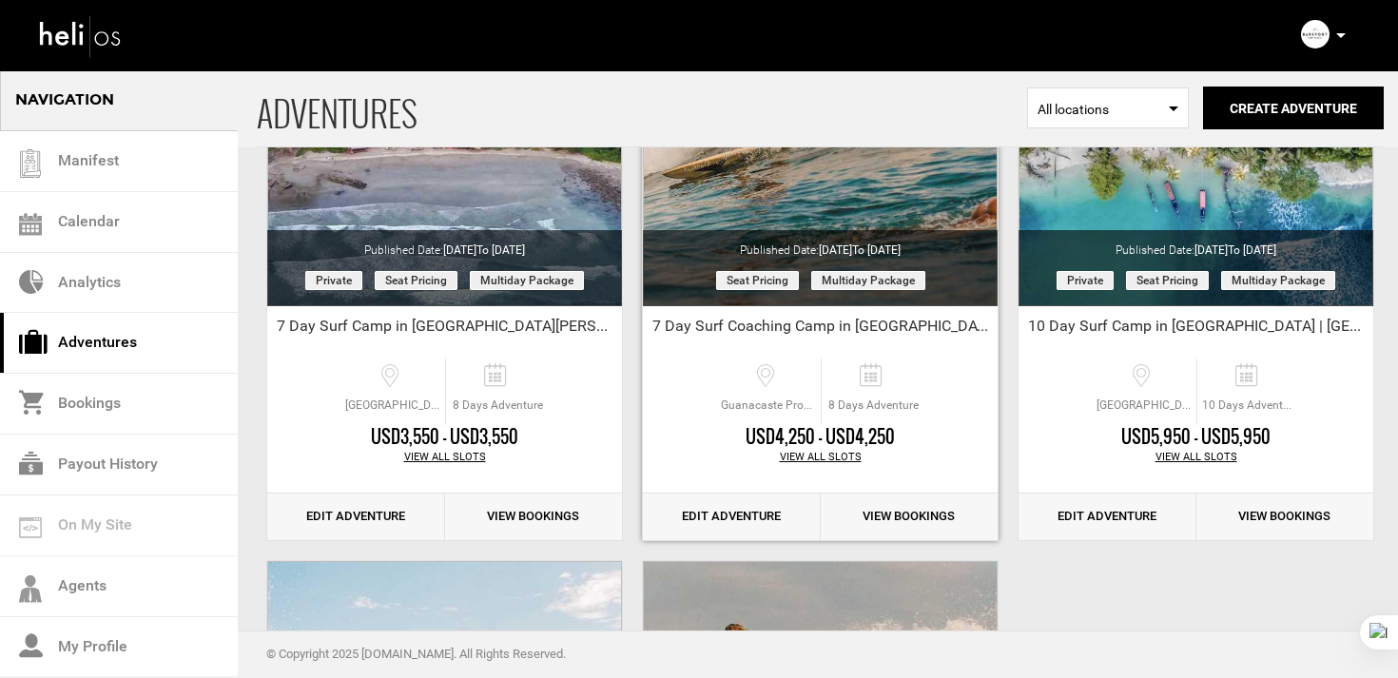
click at [781, 502] on link "Edit Adventure" at bounding box center [732, 517] width 178 height 47
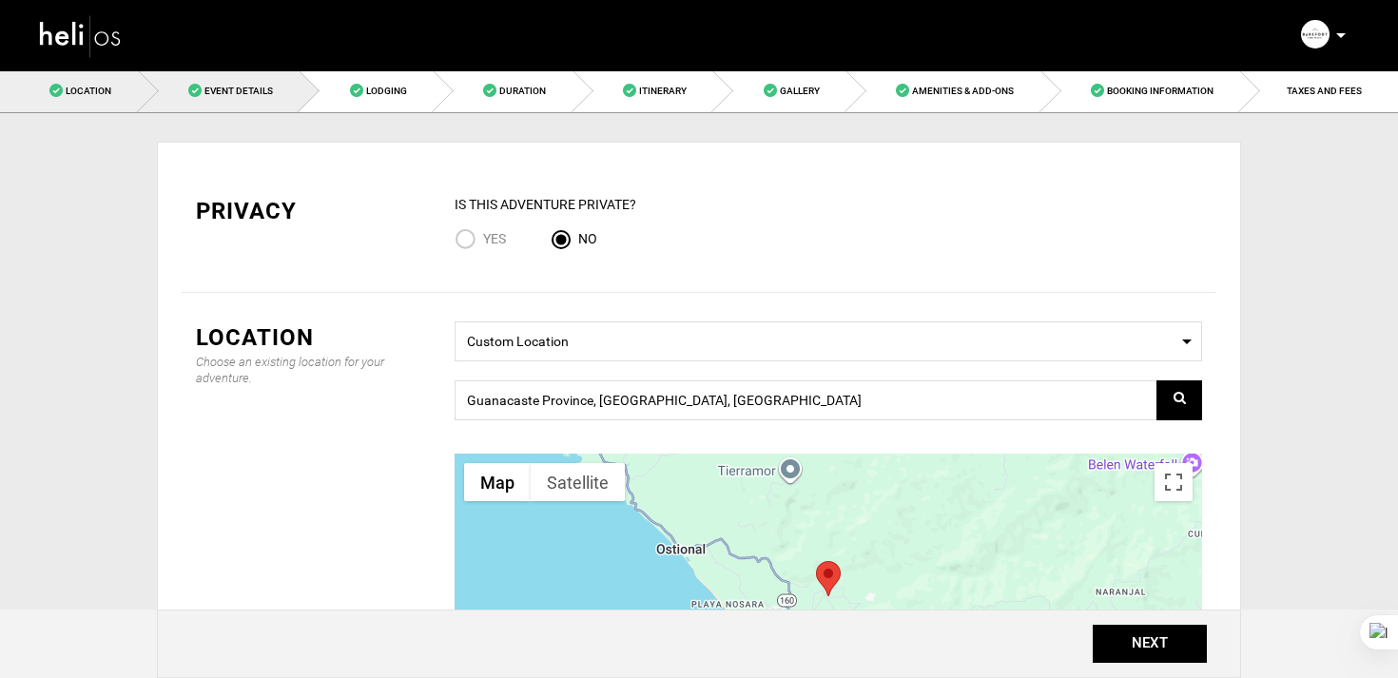
click at [271, 91] on span "Event Details" at bounding box center [238, 91] width 68 height 10
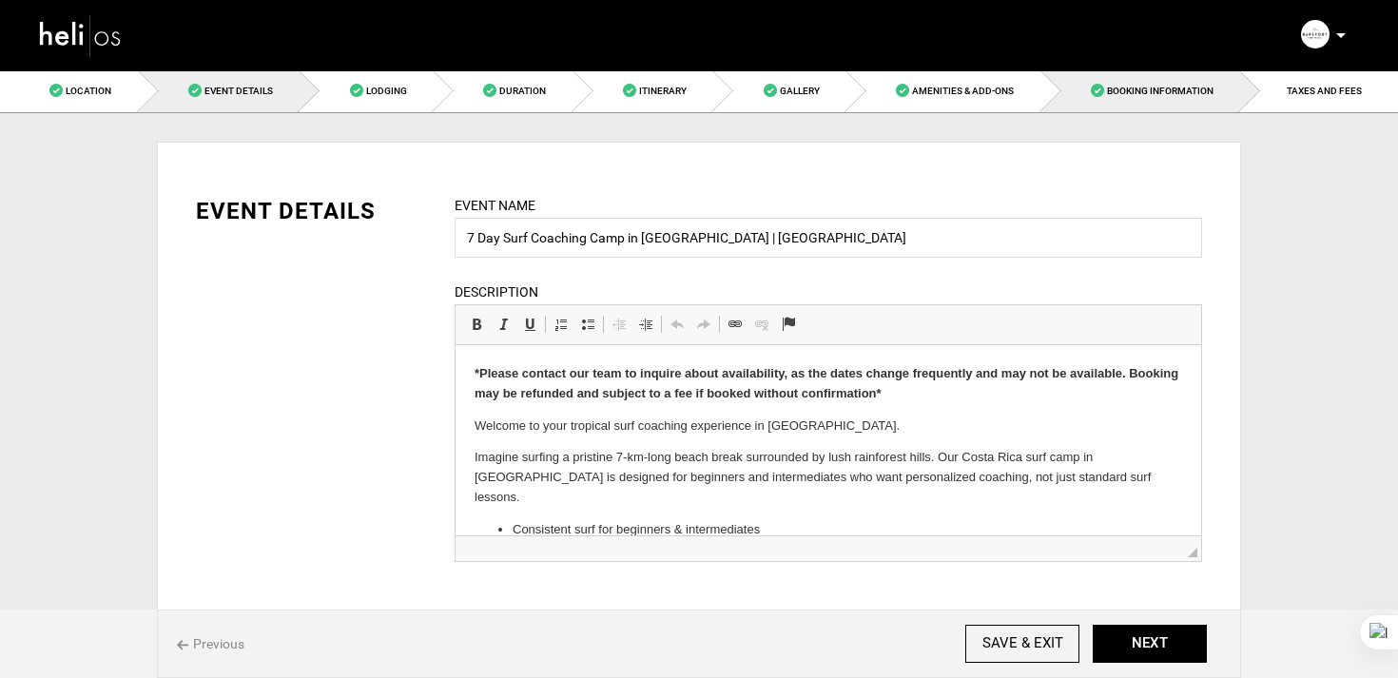
click at [1161, 103] on link "Booking Information" at bounding box center [1141, 90] width 200 height 43
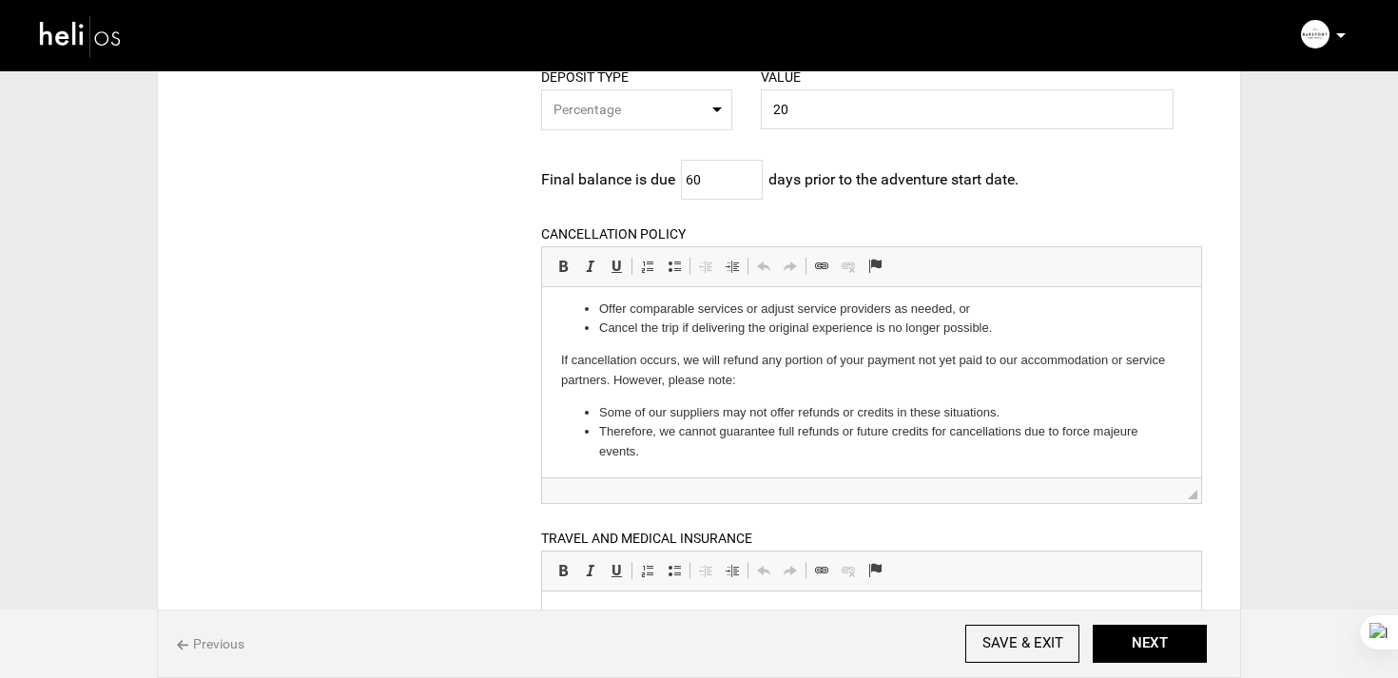
scroll to position [884, 0]
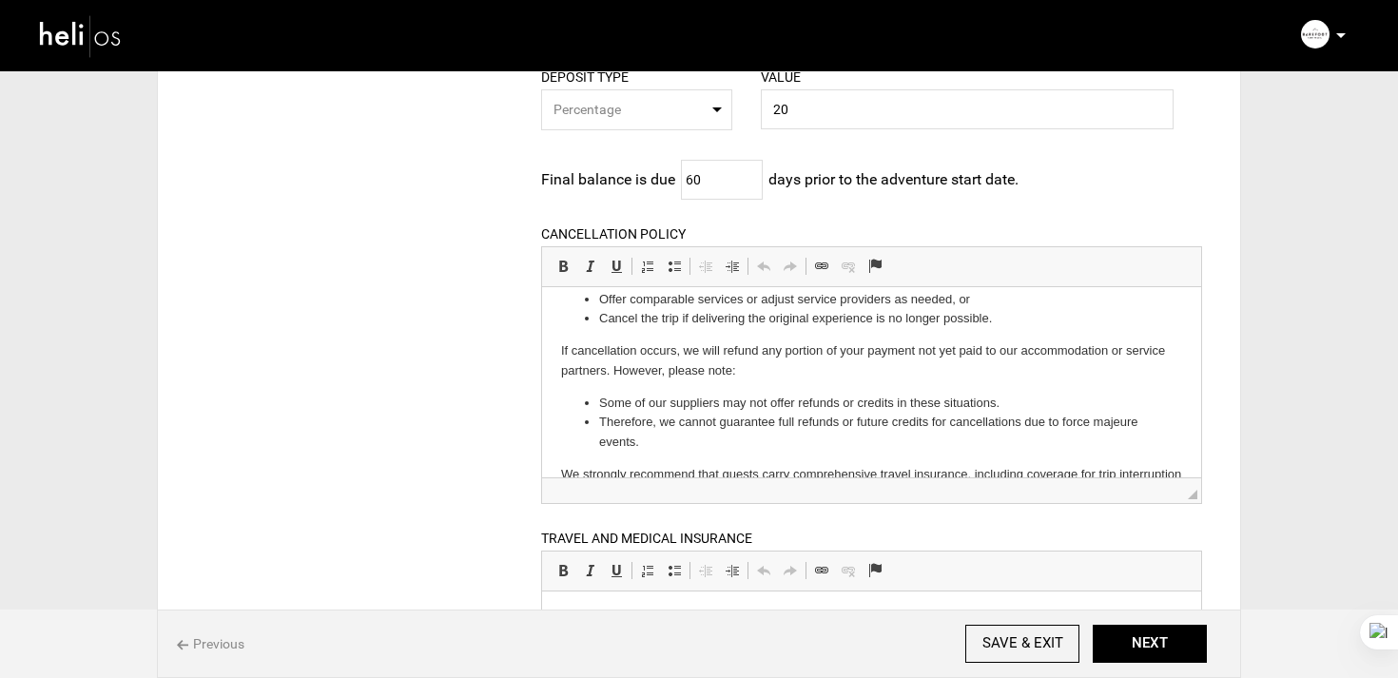
click at [680, 416] on li "Therefore, we cannot guarantee full refunds or future credits for cancellations…" at bounding box center [870, 432] width 545 height 40
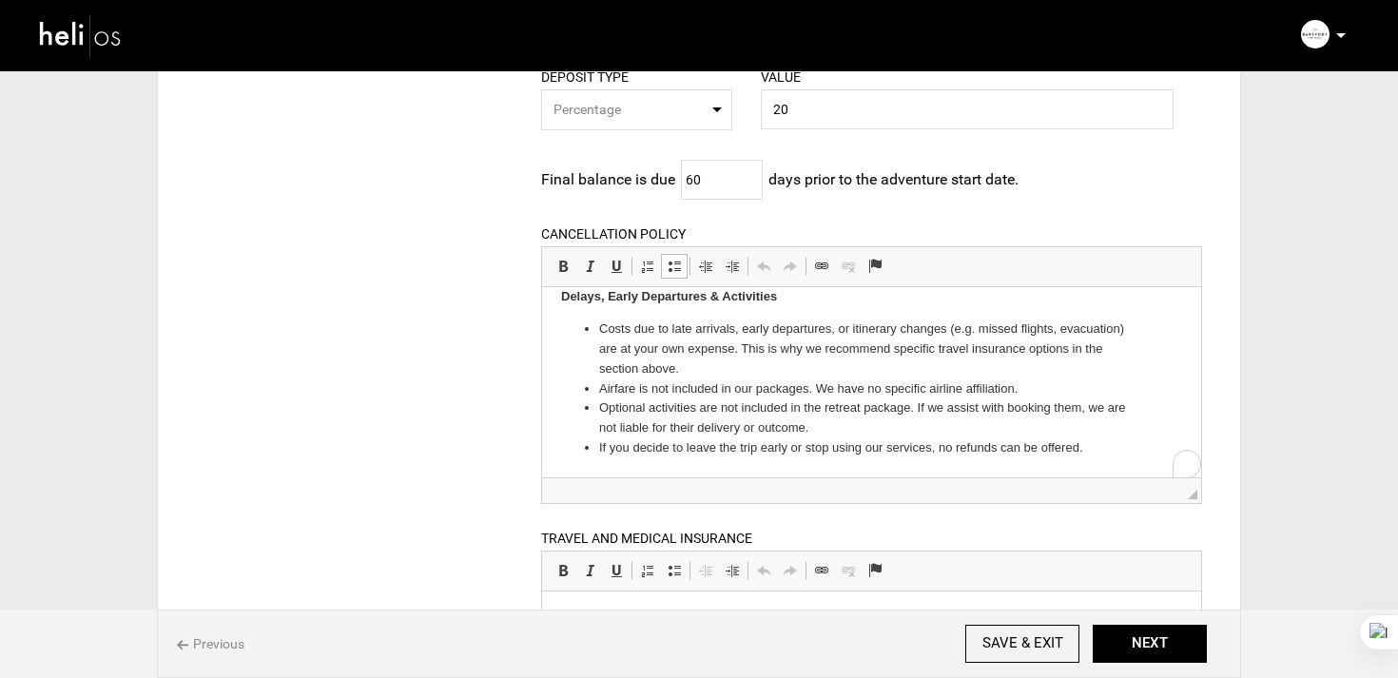
scroll to position [1134, 0]
click at [670, 421] on li "Optional activities are not included in the retreat package. If we assist with …" at bounding box center [870, 418] width 545 height 40
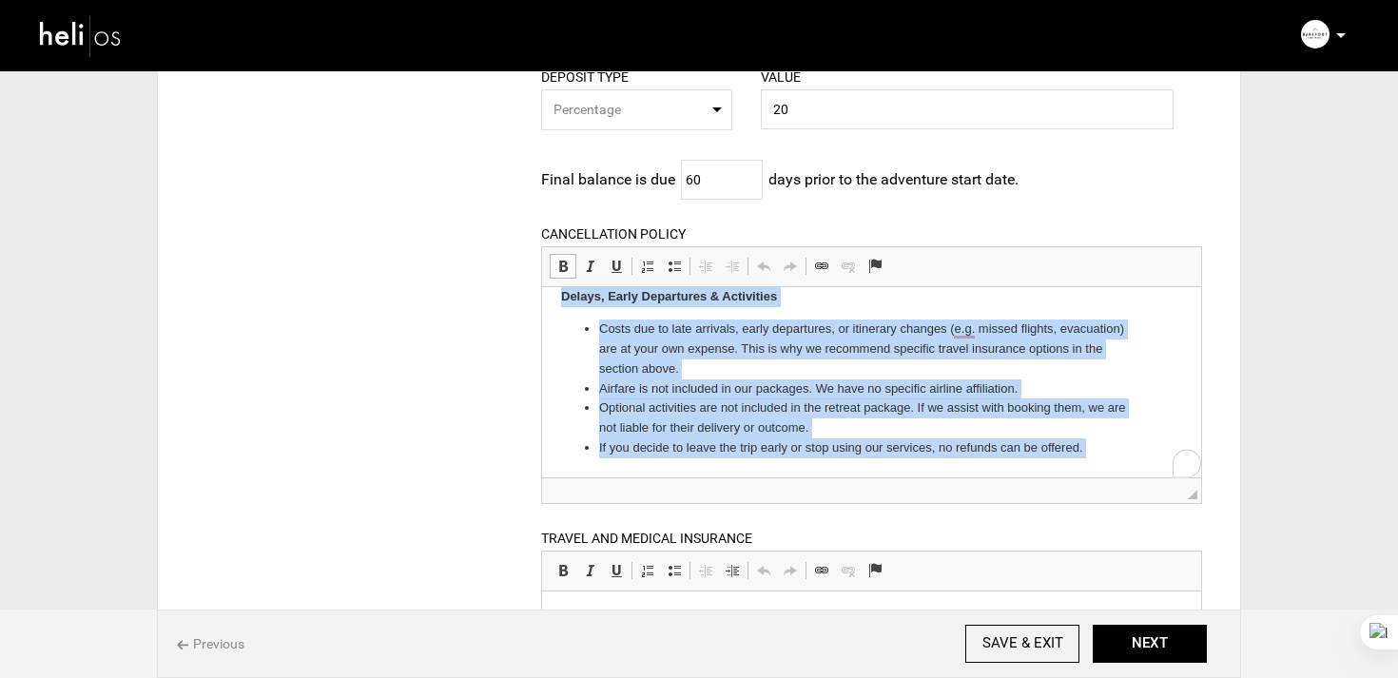
copy body "Booking & Payments A 20% deposit is required to secure your spot. The balance i…"
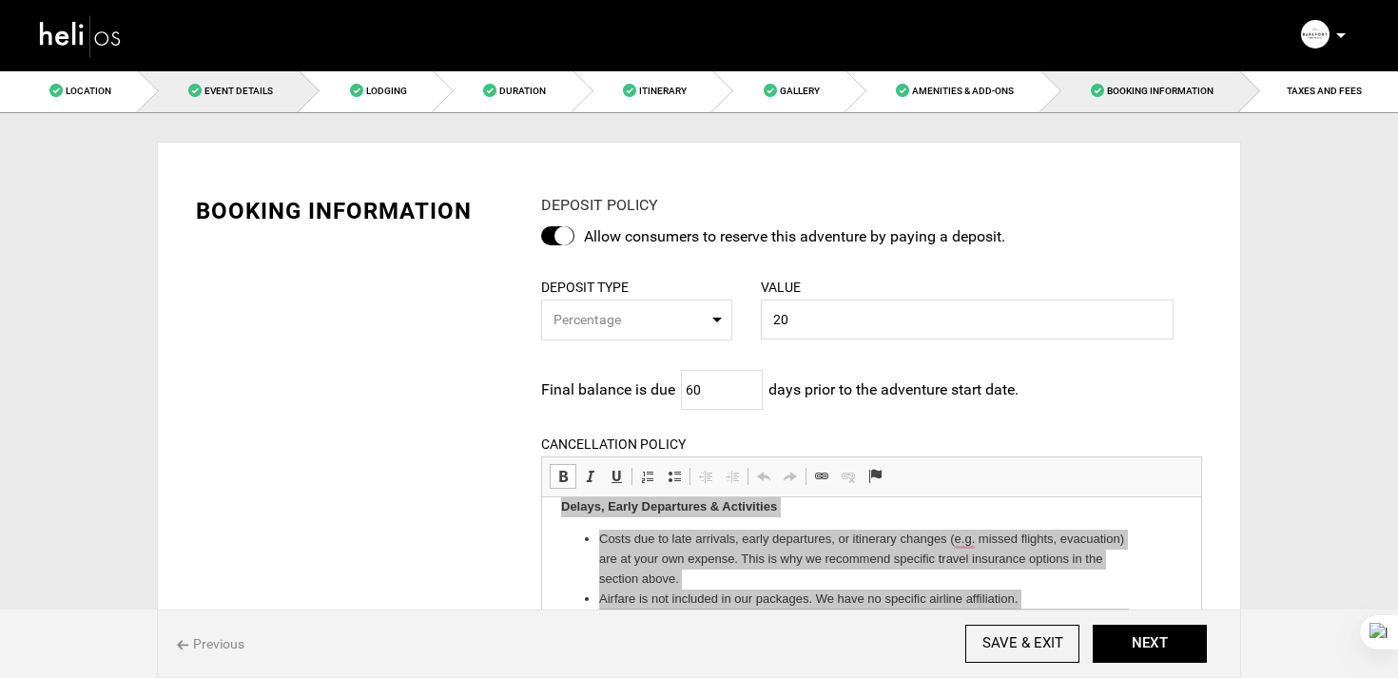
click at [231, 102] on link "Event Details" at bounding box center [220, 90] width 162 height 43
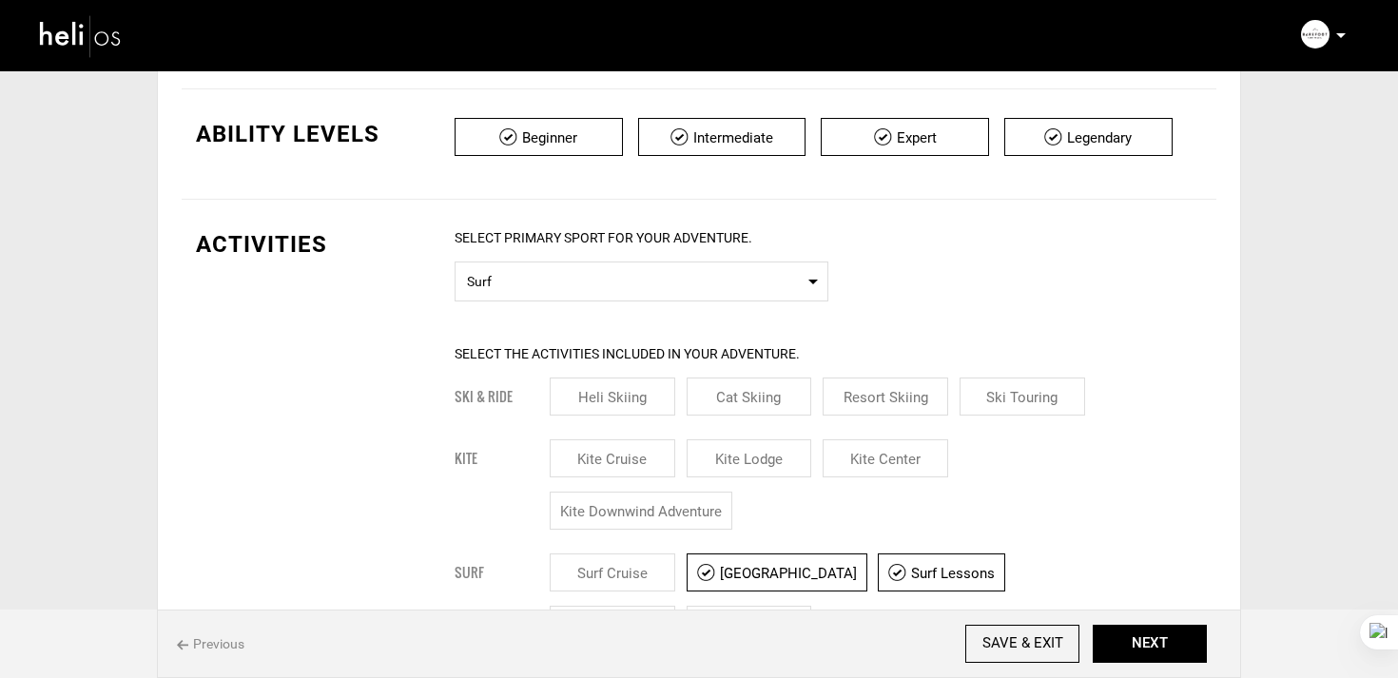
scroll to position [539, 0]
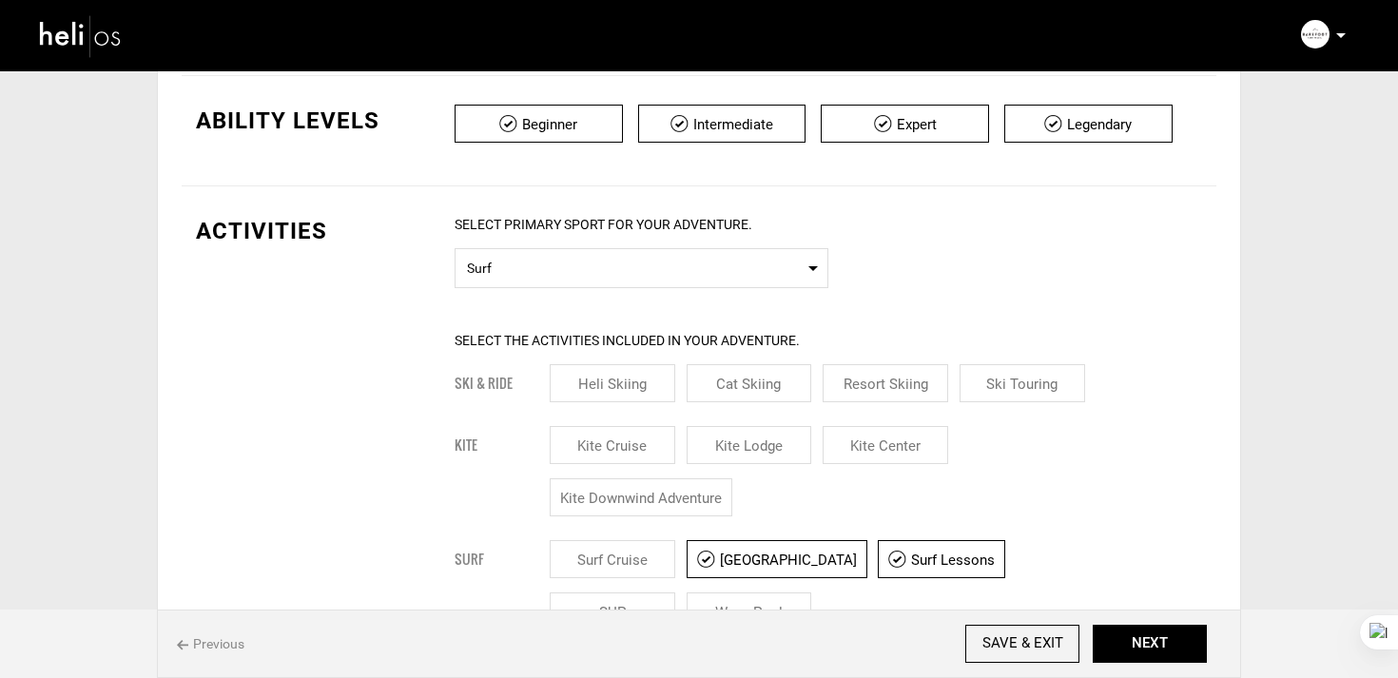
click at [941, 153] on div "Beginner Intermediate Expert Legendary" at bounding box center [828, 131] width 747 height 52
click at [957, 124] on input "checkbox" at bounding box center [905, 124] width 168 height 38
checkbox input "false"
click at [1078, 128] on input "checkbox" at bounding box center [1088, 124] width 168 height 38
checkbox input "false"
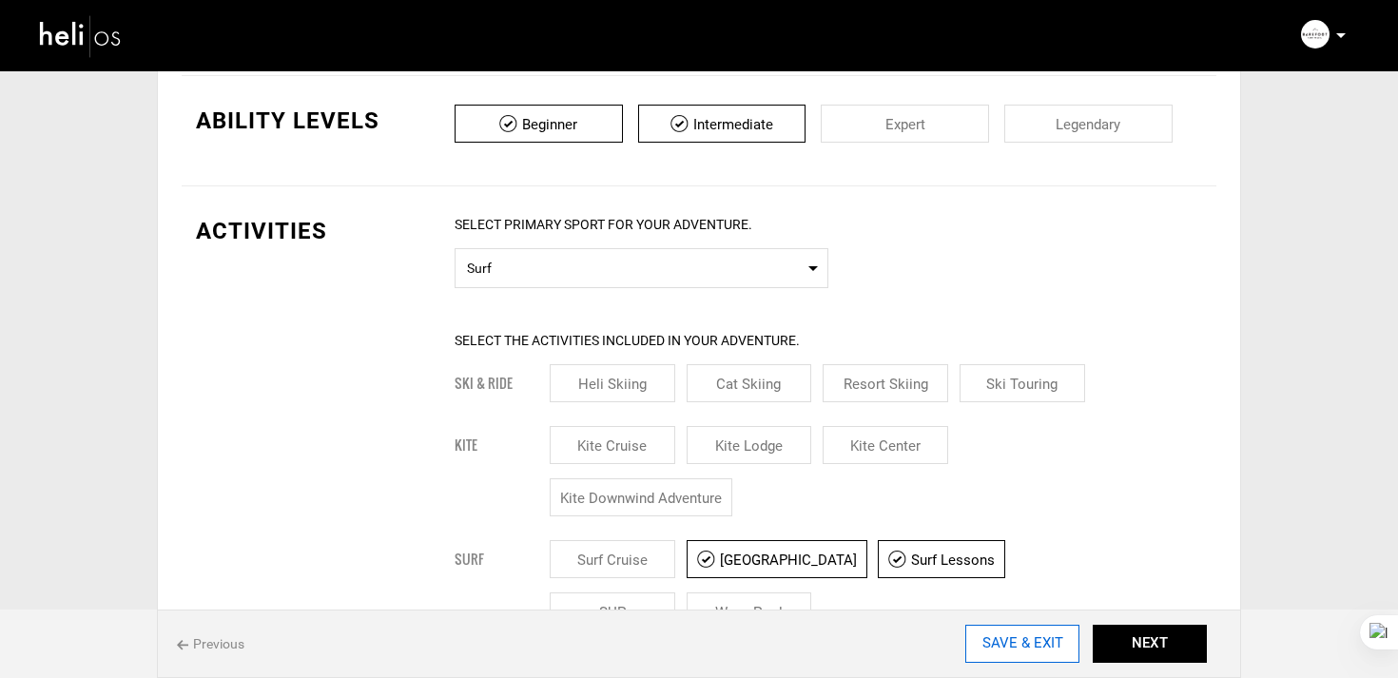
click at [987, 645] on input "SAVE & EXIT" at bounding box center [1022, 644] width 114 height 38
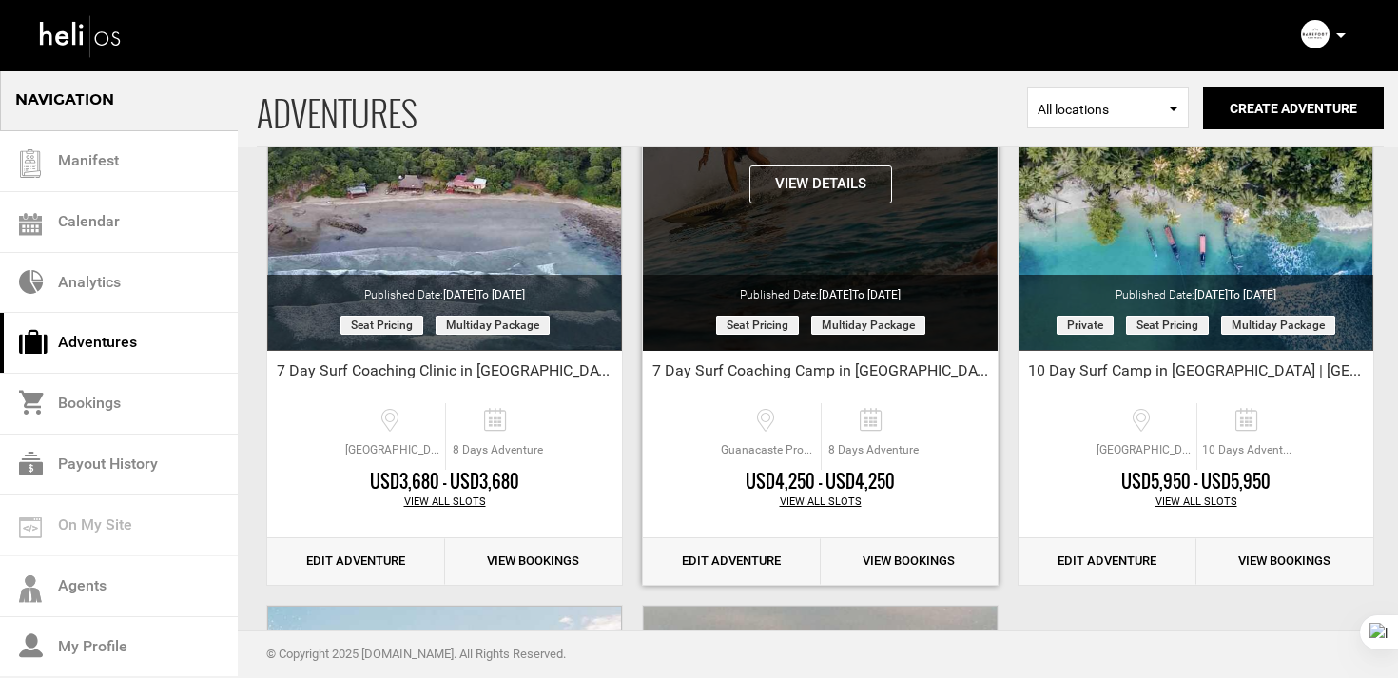
scroll to position [275, 0]
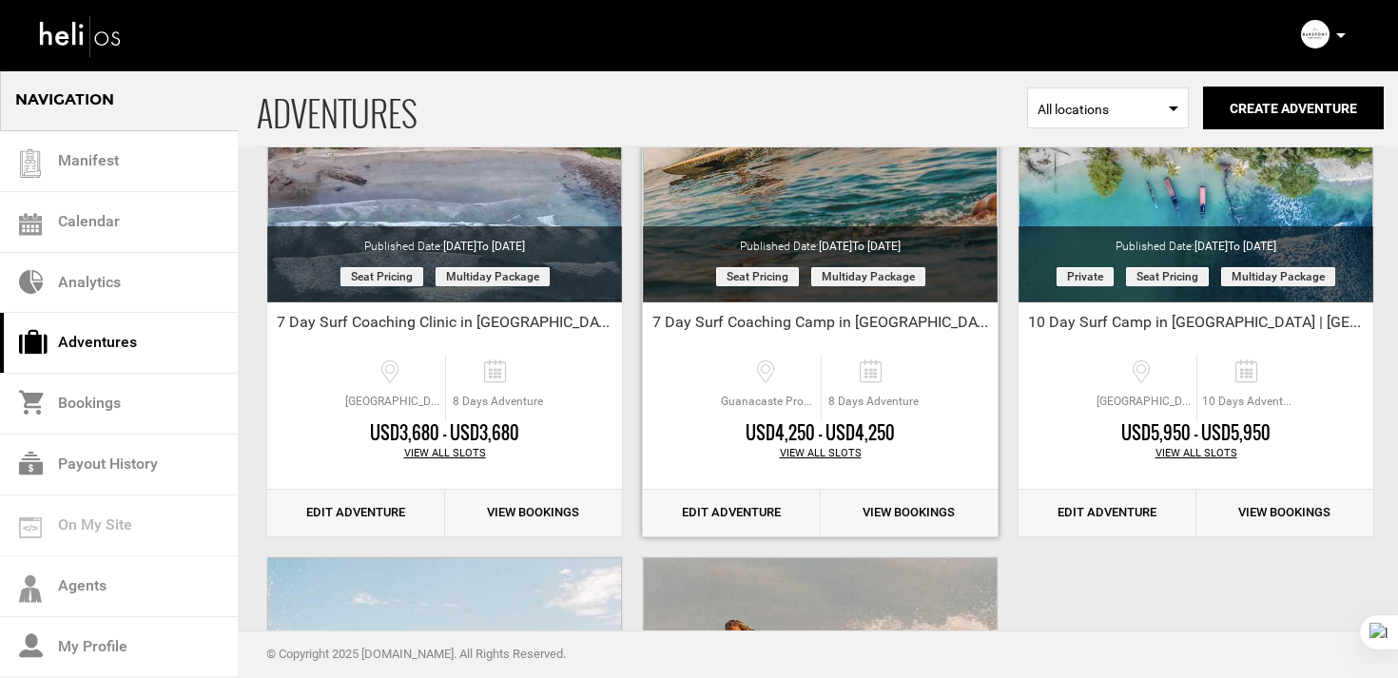
click at [725, 513] on link "Edit Adventure" at bounding box center [732, 513] width 178 height 47
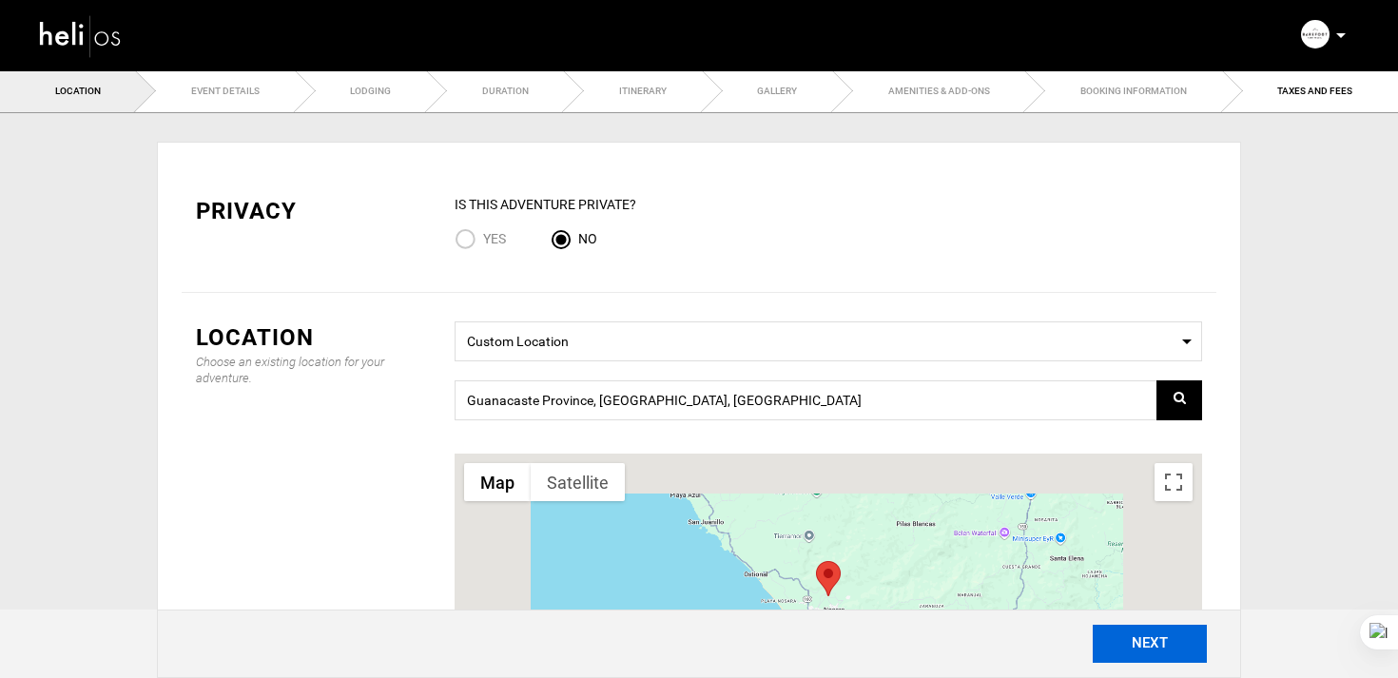
click at [1139, 652] on button "NEXT" at bounding box center [1150, 644] width 114 height 38
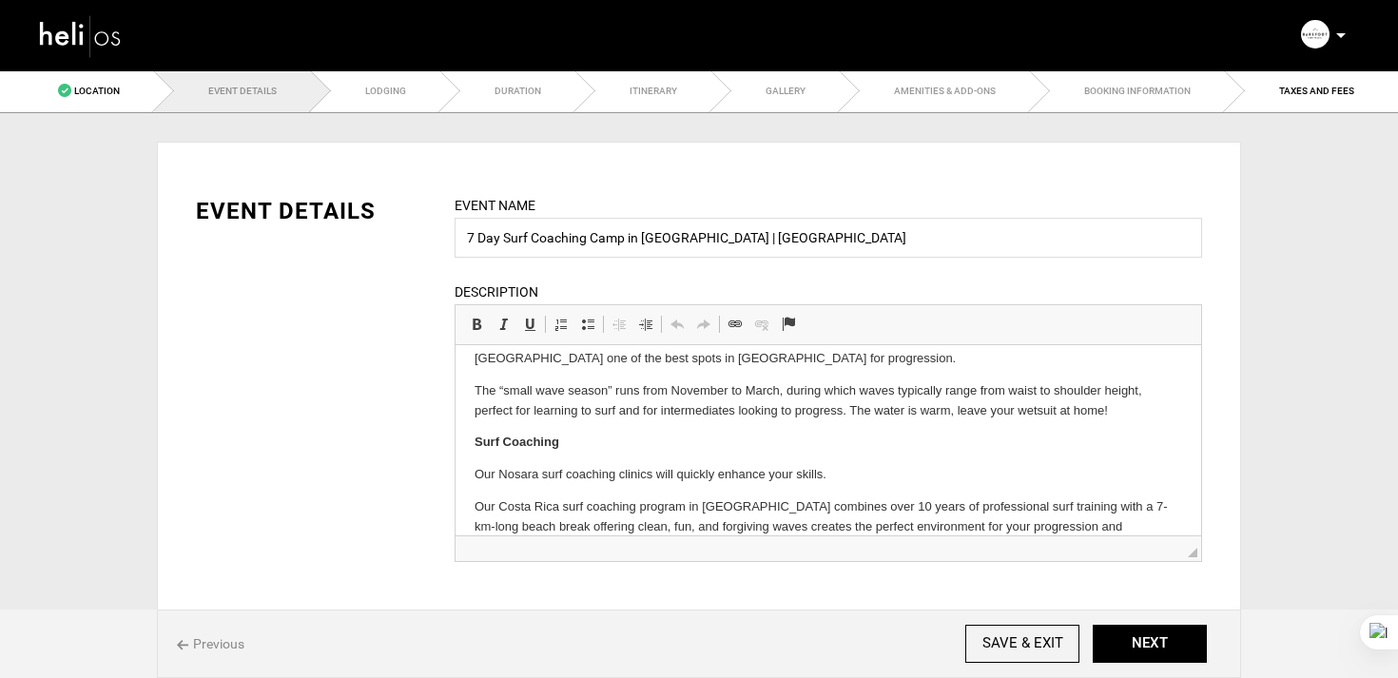
click at [105, 33] on img at bounding box center [81, 35] width 86 height 50
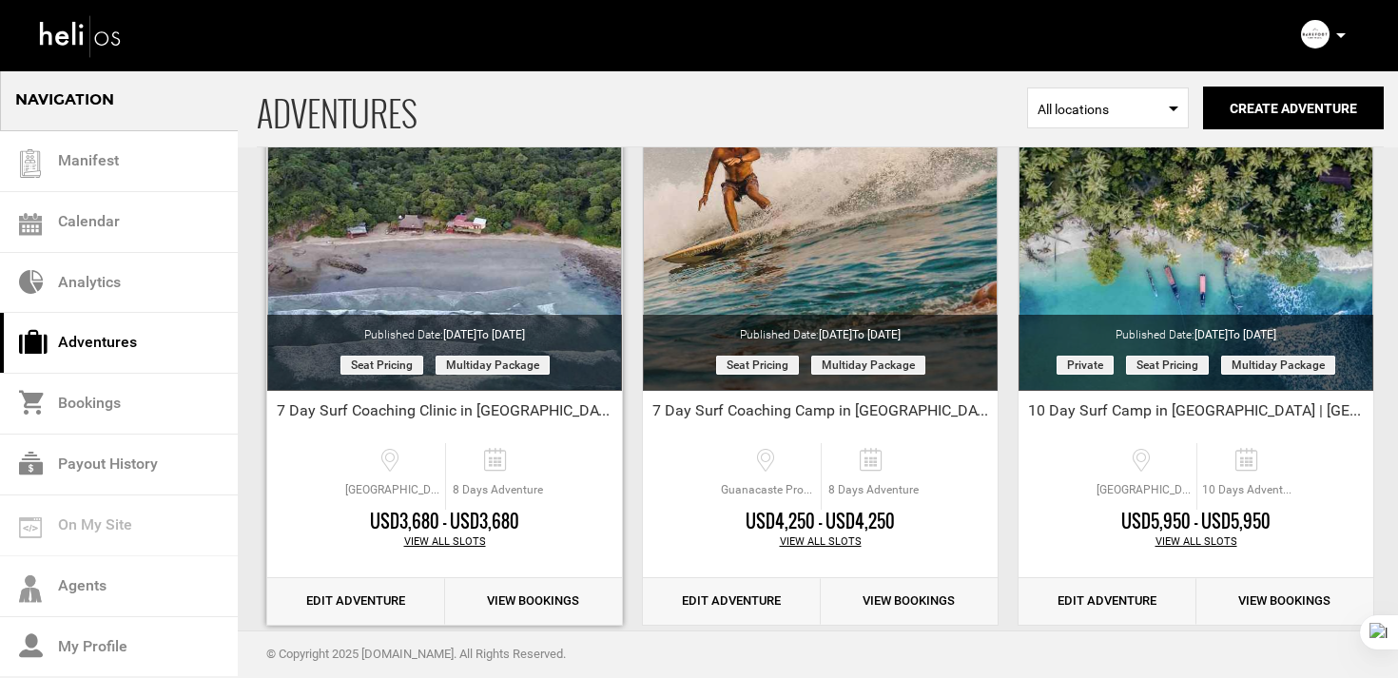
scroll to position [232, 0]
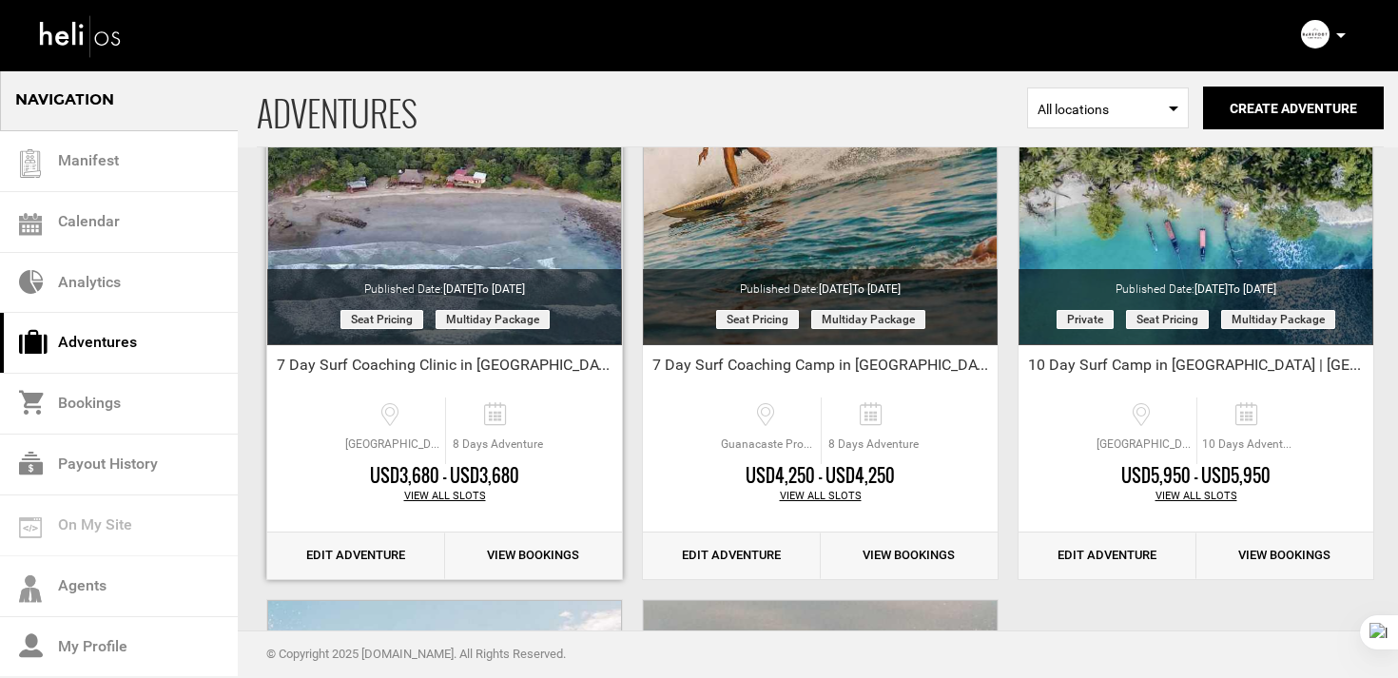
click at [353, 543] on link "Edit Adventure" at bounding box center [356, 556] width 178 height 47
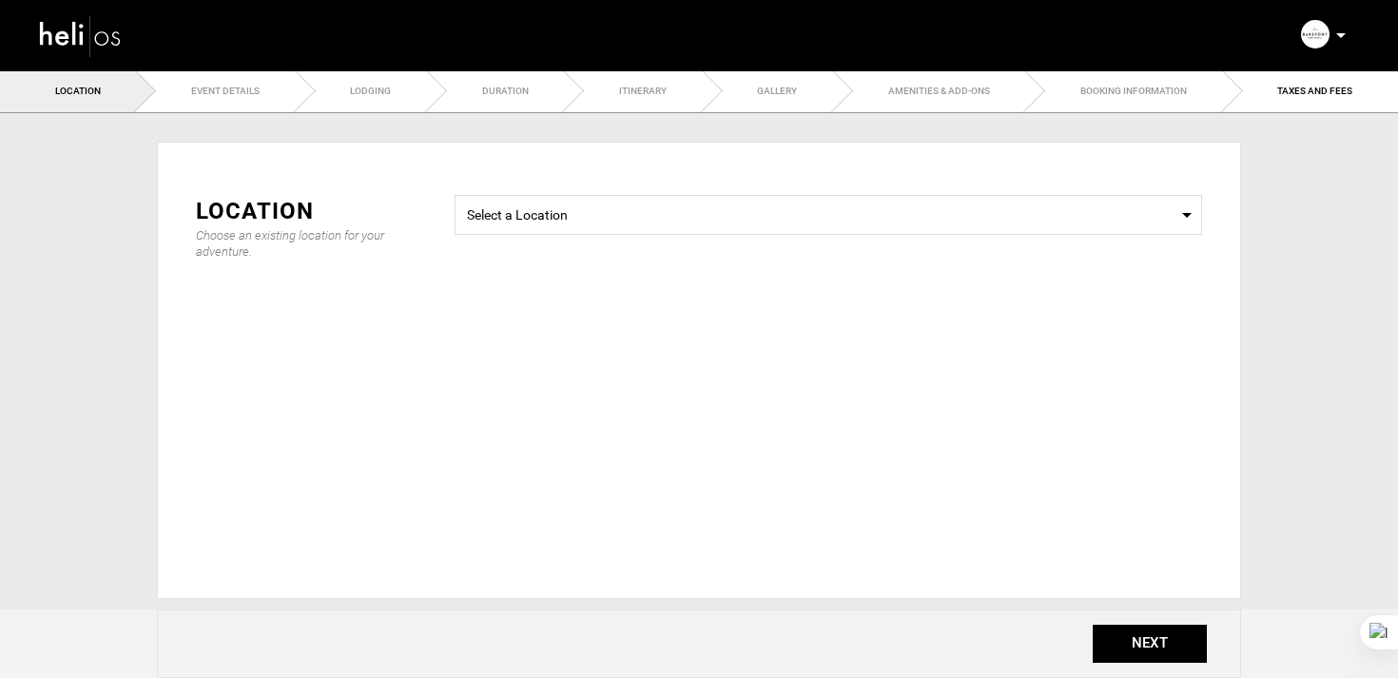
type input "7 Day Surf Coaching Clinic in [GEOGRAPHIC_DATA][PERSON_NAME] | [GEOGRAPHIC_DATA]"
checkbox input "true"
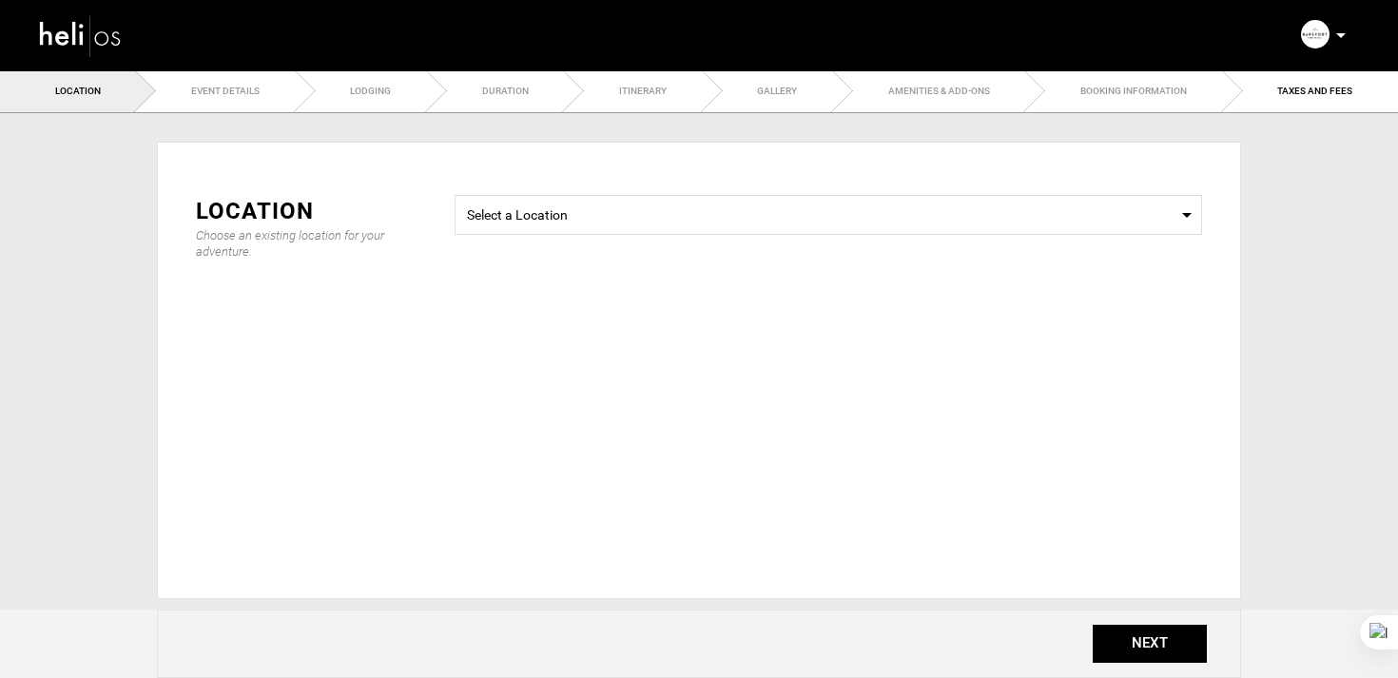
checkbox input "true"
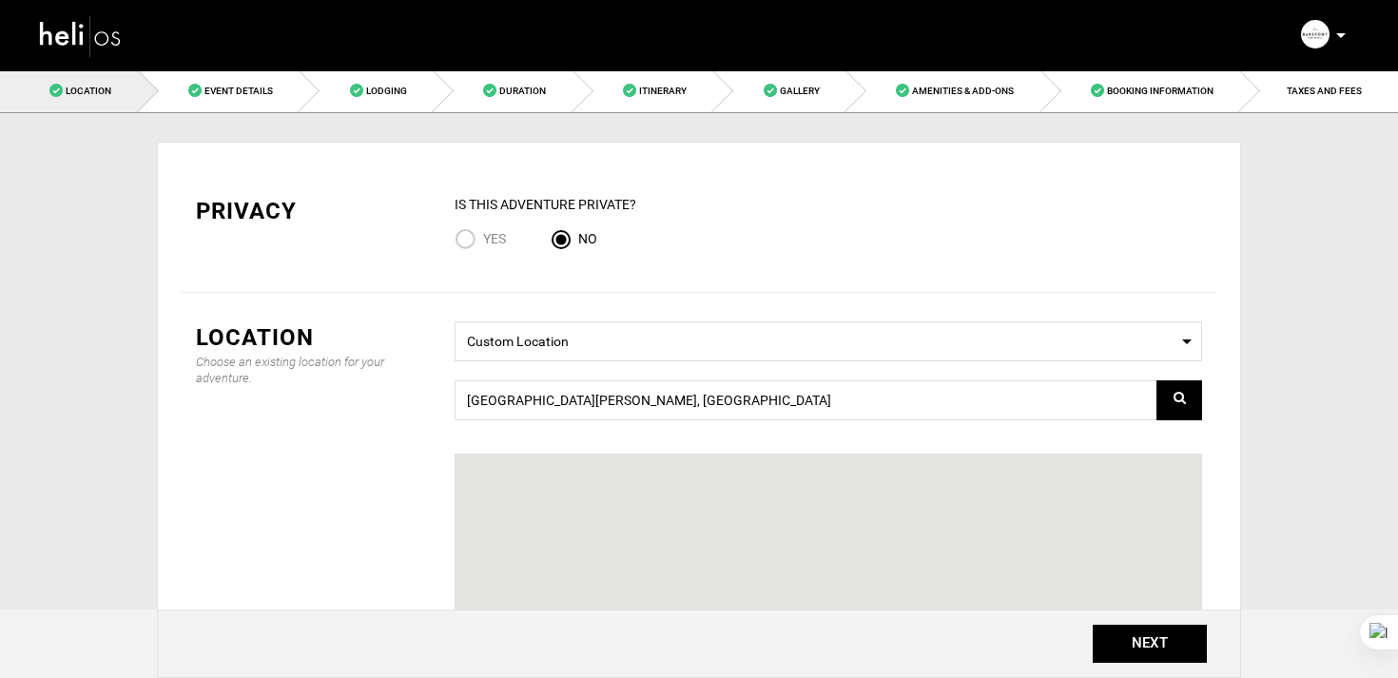
click at [270, 69] on nav "Manifest Calendar Analytics Adventures Bookings Payout History Agents My Profil…" at bounding box center [699, 35] width 1398 height 71
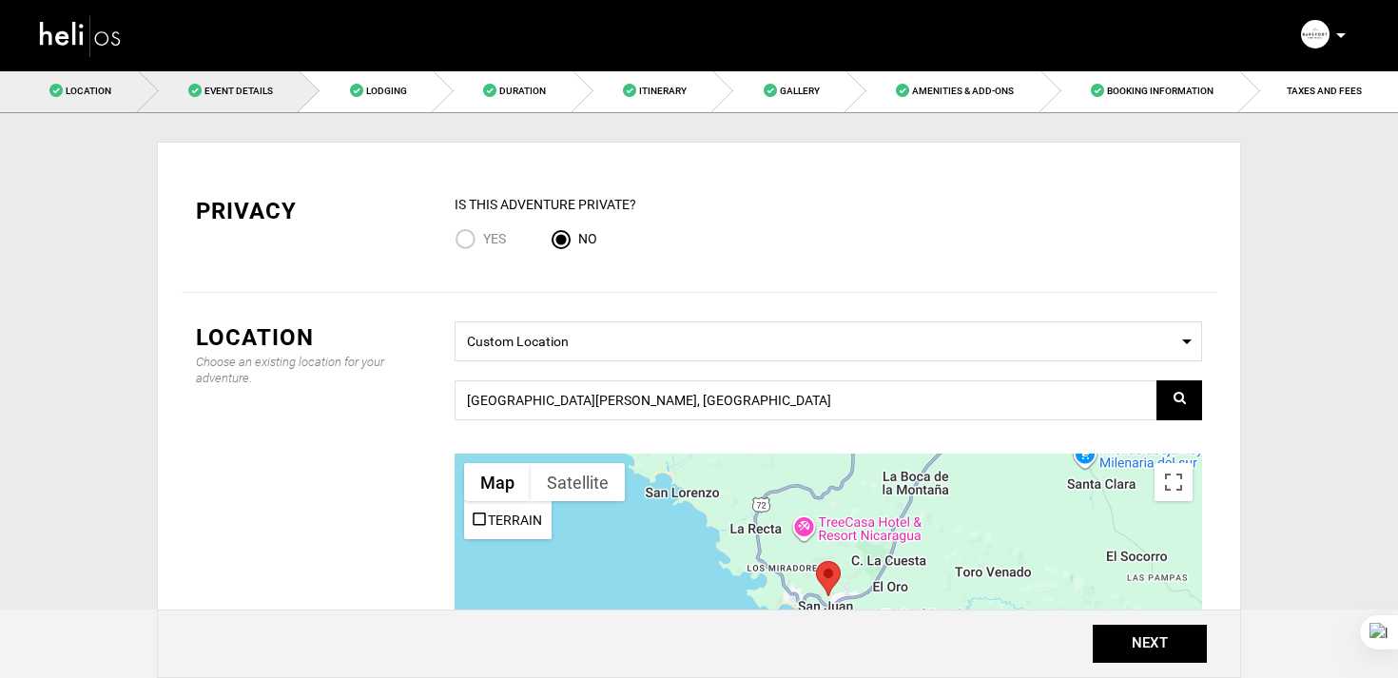
click at [293, 83] on link "Event Details" at bounding box center [220, 90] width 162 height 43
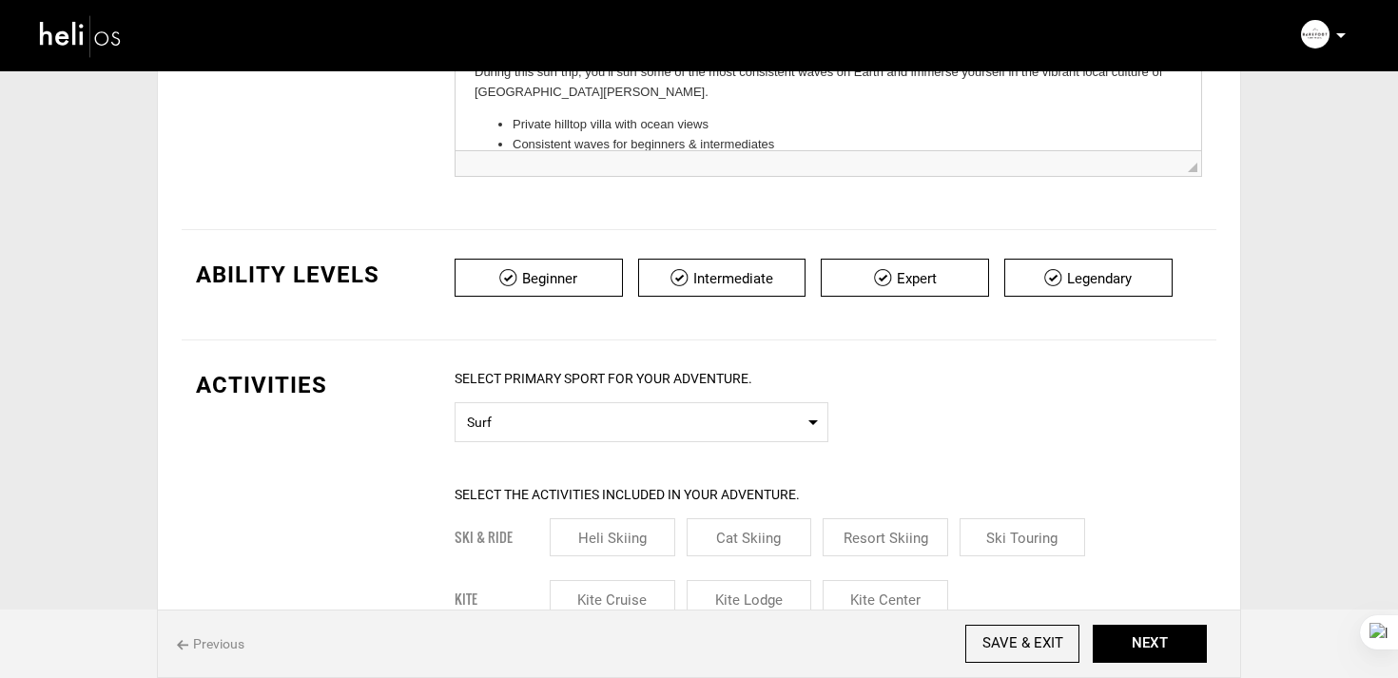
click at [1019, 235] on div "Ability Levels Beginner Intermediate Expert Legendary" at bounding box center [699, 285] width 1035 height 110
click at [918, 243] on div "Ability Levels Beginner Intermediate Expert Legendary" at bounding box center [699, 285] width 1035 height 110
click at [937, 270] on input "checkbox" at bounding box center [905, 278] width 168 height 38
checkbox input "false"
click at [1070, 267] on input "checkbox" at bounding box center [1088, 278] width 168 height 38
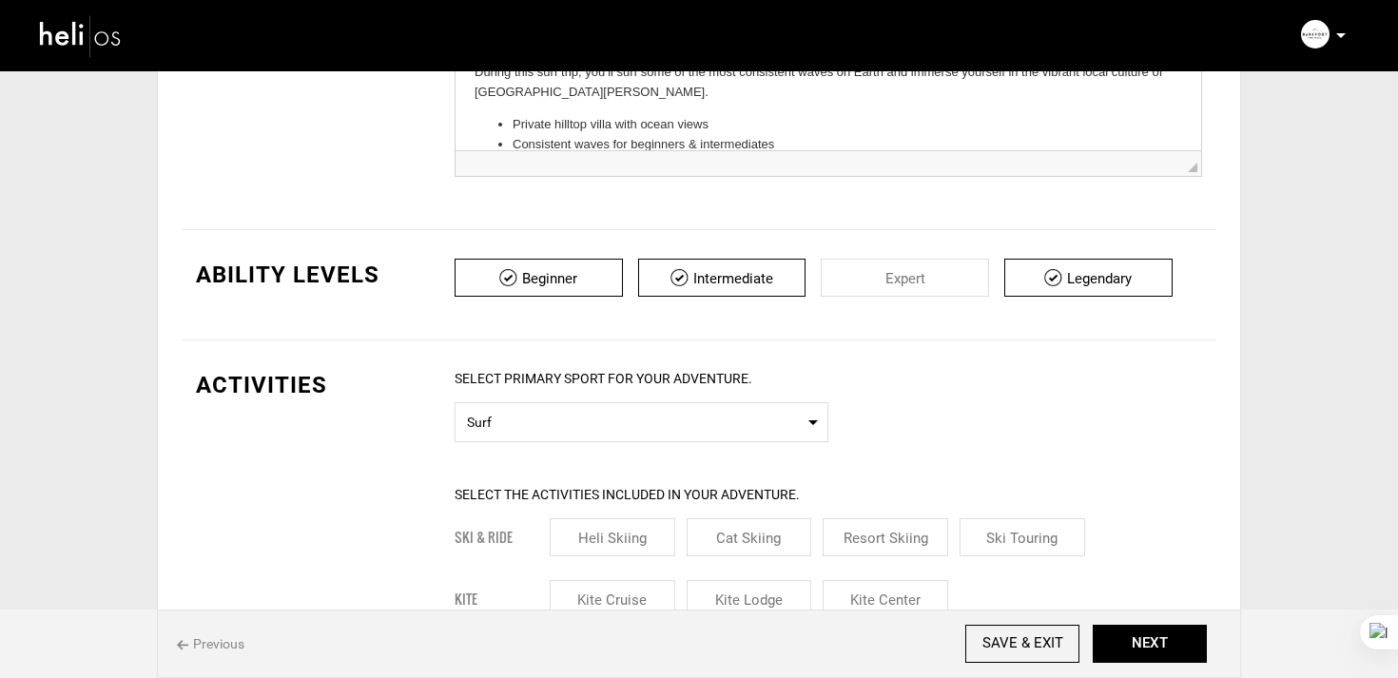
checkbox input "false"
click at [991, 668] on div "Previous SAVE & EXIT NEXT" at bounding box center [699, 644] width 1084 height 68
click at [1001, 648] on input "SAVE & EXIT" at bounding box center [1022, 644] width 114 height 38
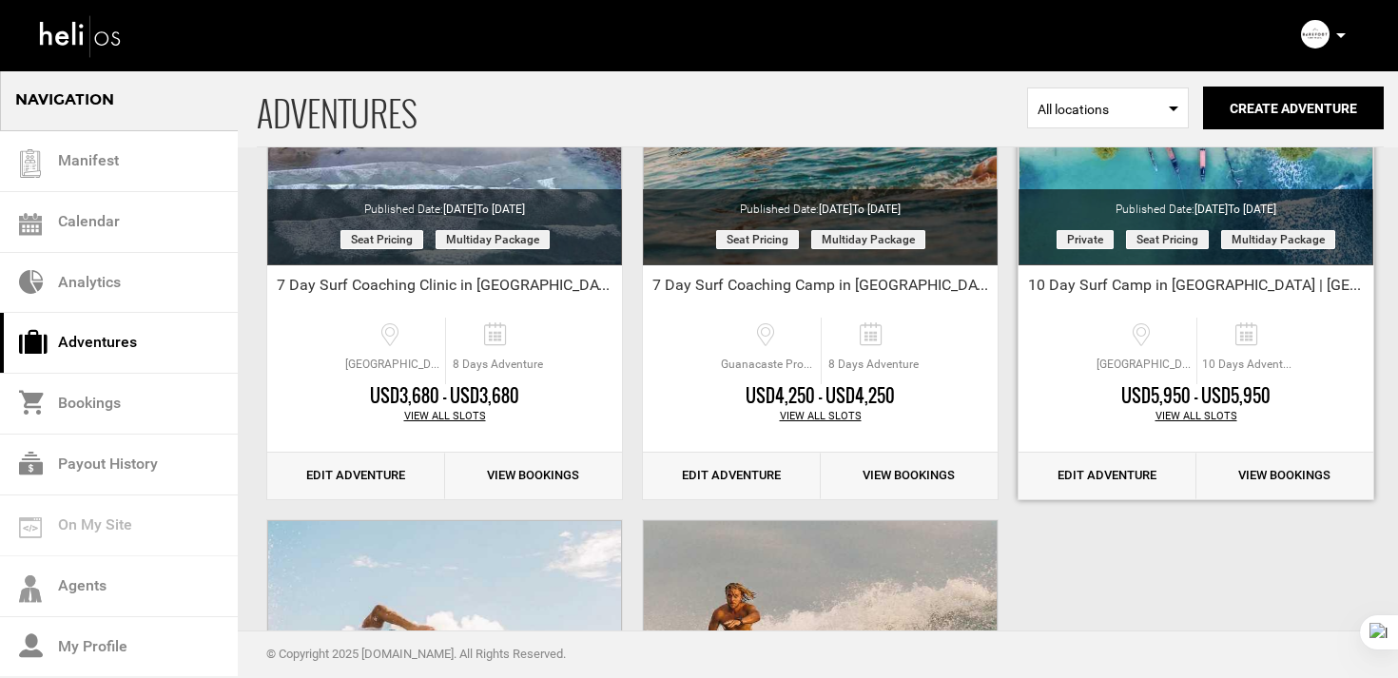
scroll to position [427, 0]
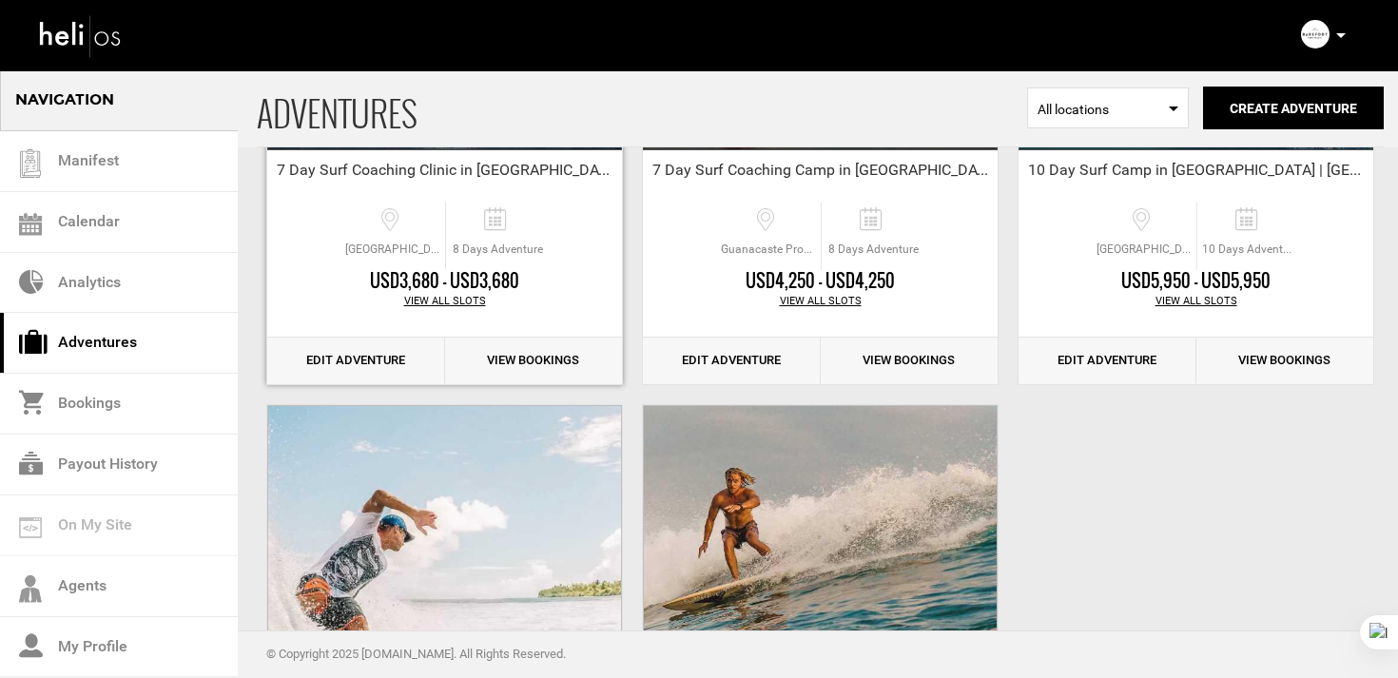
click at [417, 346] on link "Edit Adventure" at bounding box center [356, 361] width 178 height 47
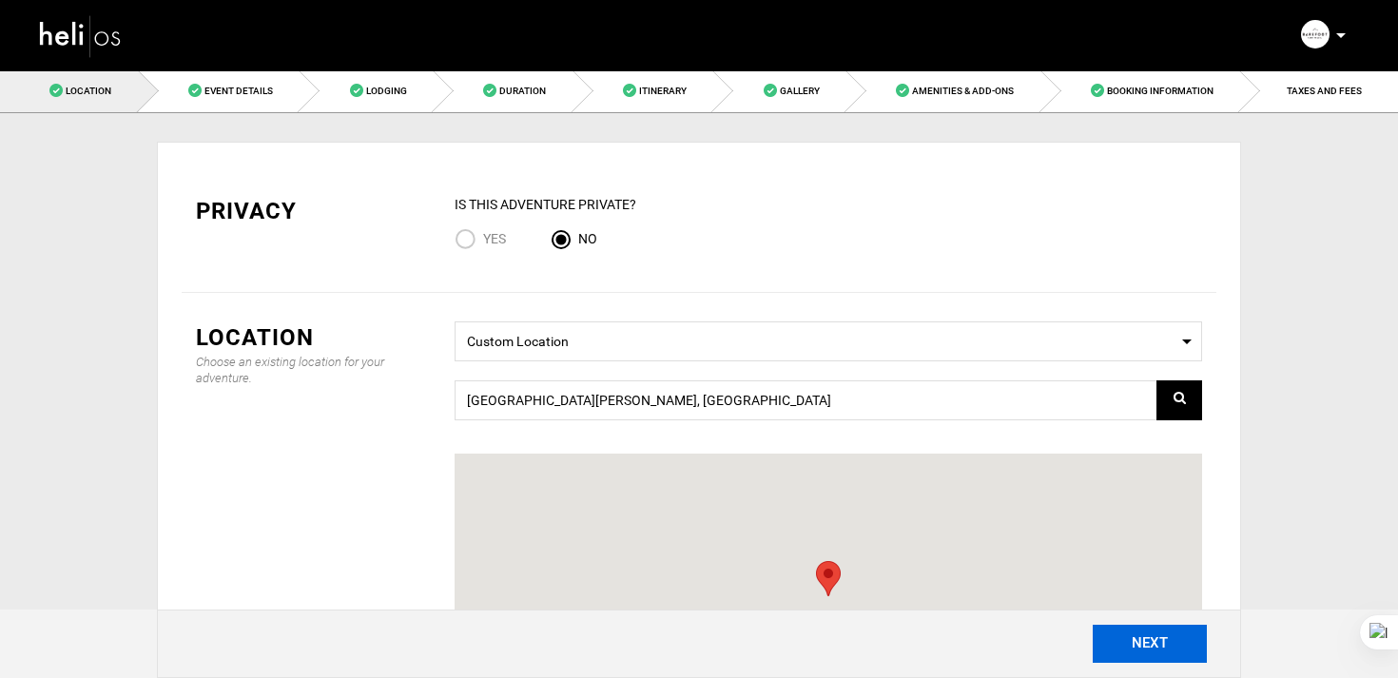
click at [1133, 652] on button "NEXT" at bounding box center [1150, 644] width 114 height 38
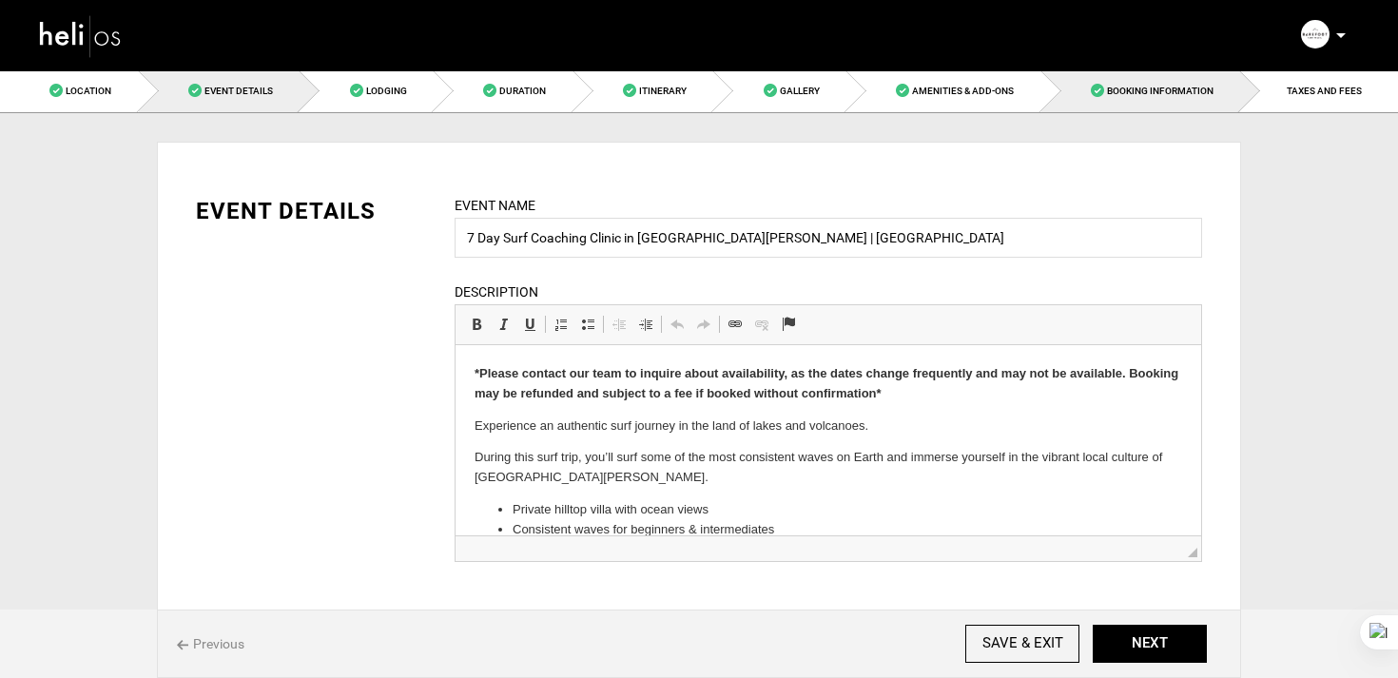
click at [1128, 88] on span "Booking Information" at bounding box center [1160, 91] width 107 height 10
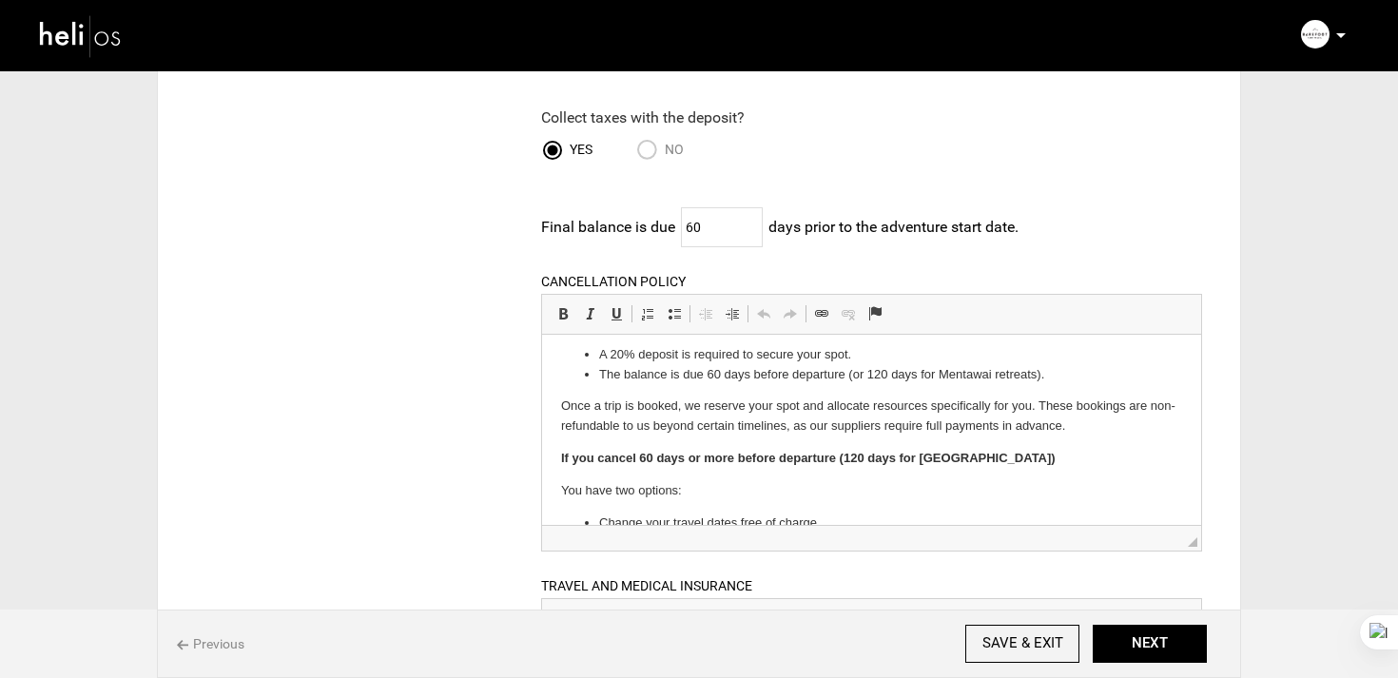
scroll to position [47, 0]
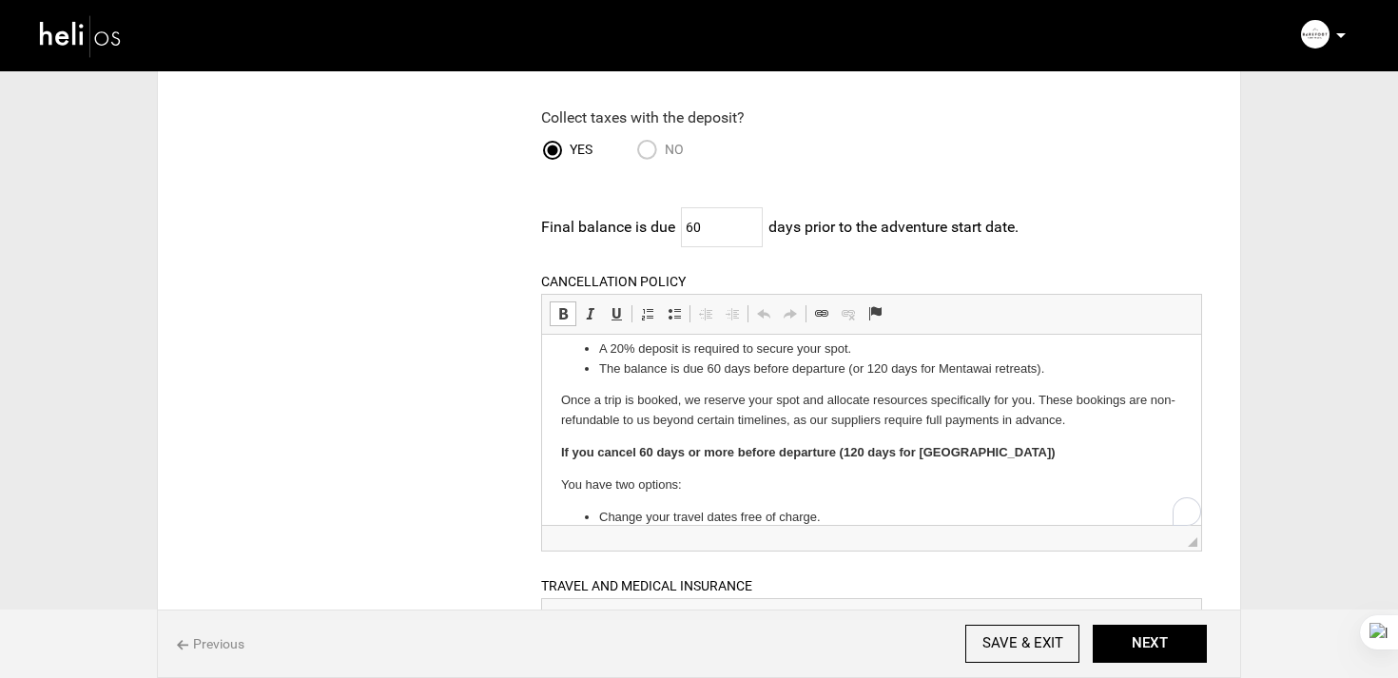
click at [638, 400] on p "Once a trip is booked, we reserve your spot and allocate resources specifically…" at bounding box center [870, 410] width 621 height 40
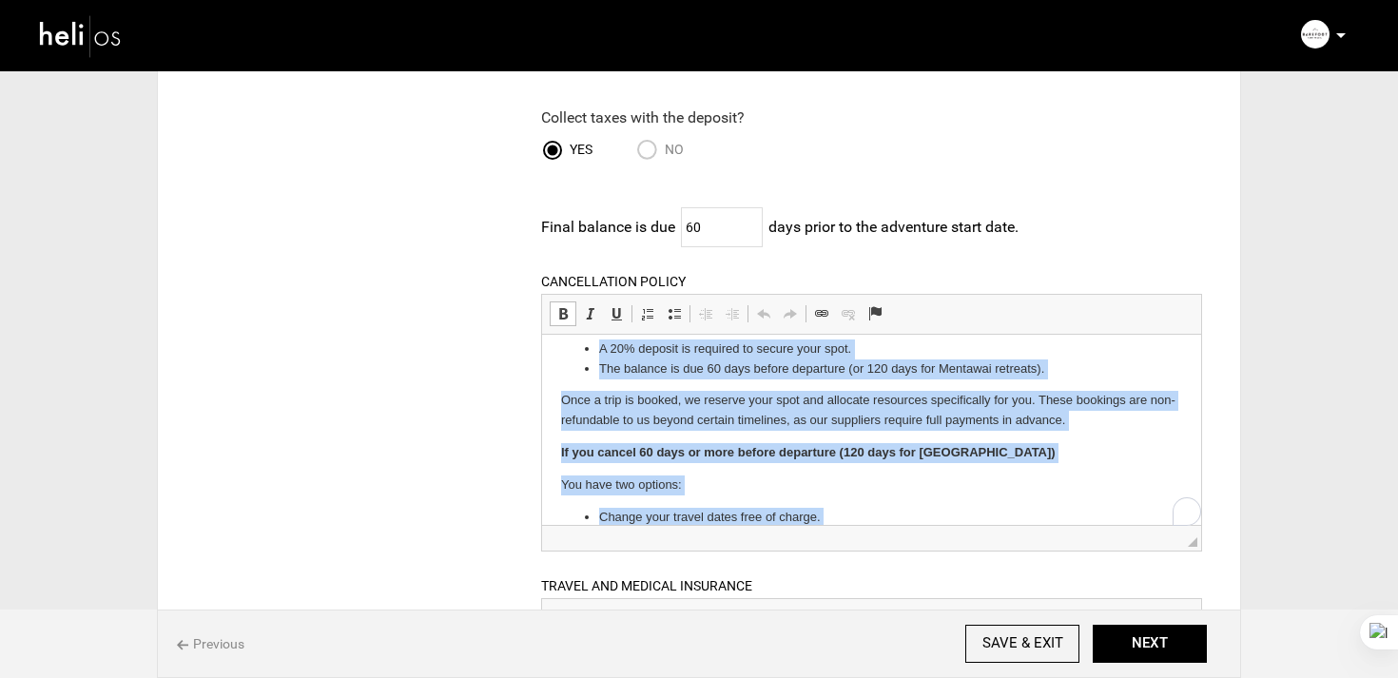
copy body "Booking & Payments A 20% deposit is required to secure your spot. The balance i…"
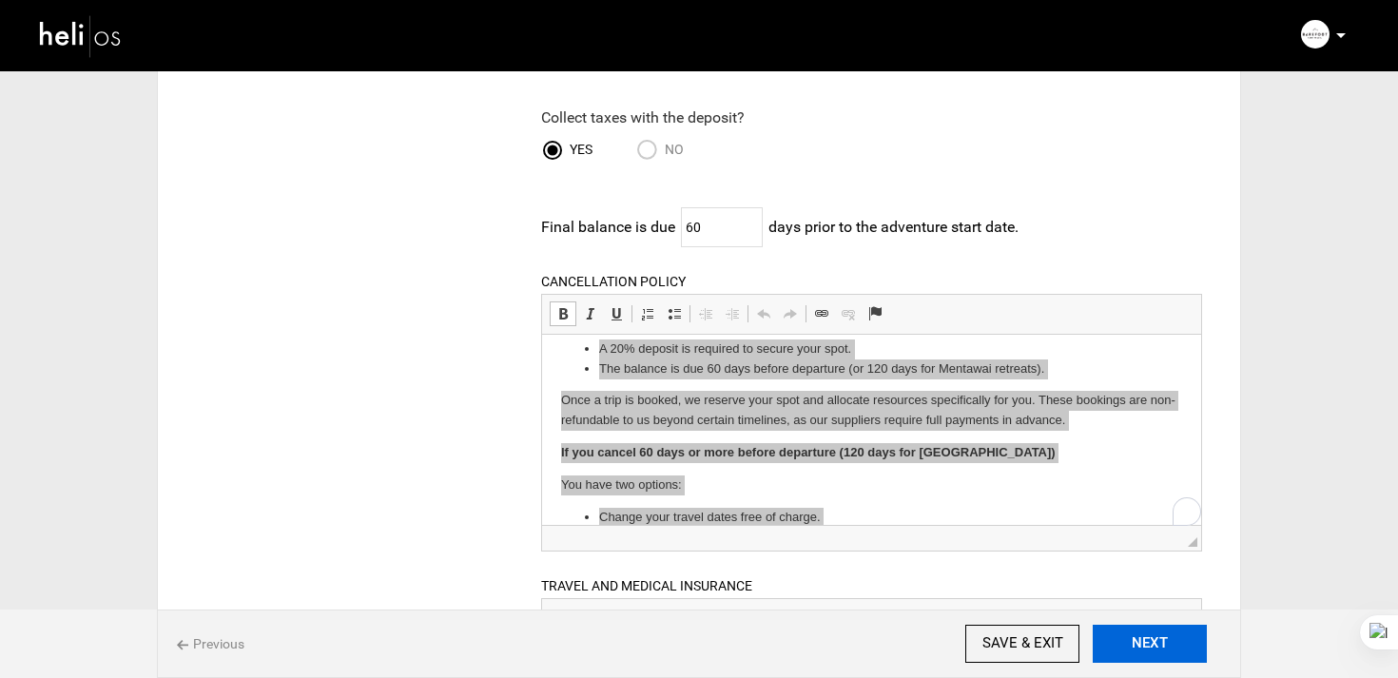
click at [1138, 632] on button "NEXT" at bounding box center [1150, 644] width 114 height 38
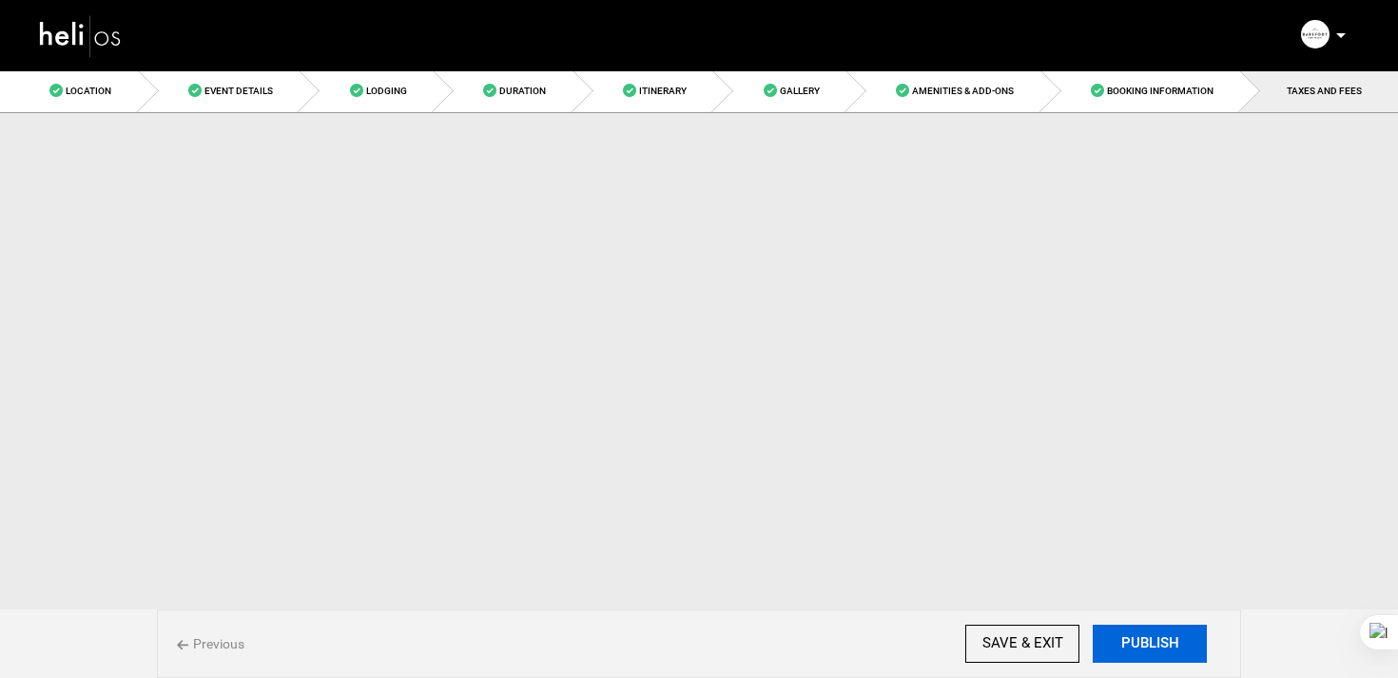
click at [1138, 632] on button "PUBLISH" at bounding box center [1150, 644] width 114 height 38
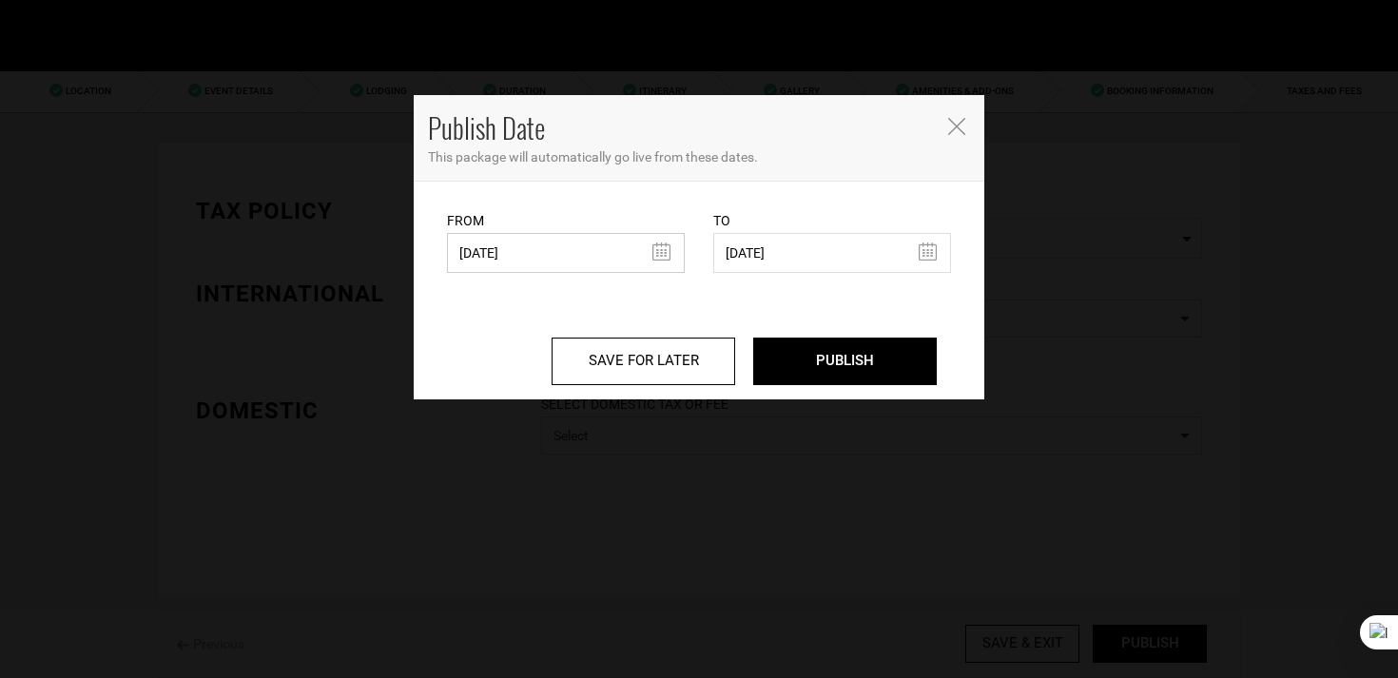
click at [570, 255] on input "09/10/2025" at bounding box center [566, 253] width 238 height 40
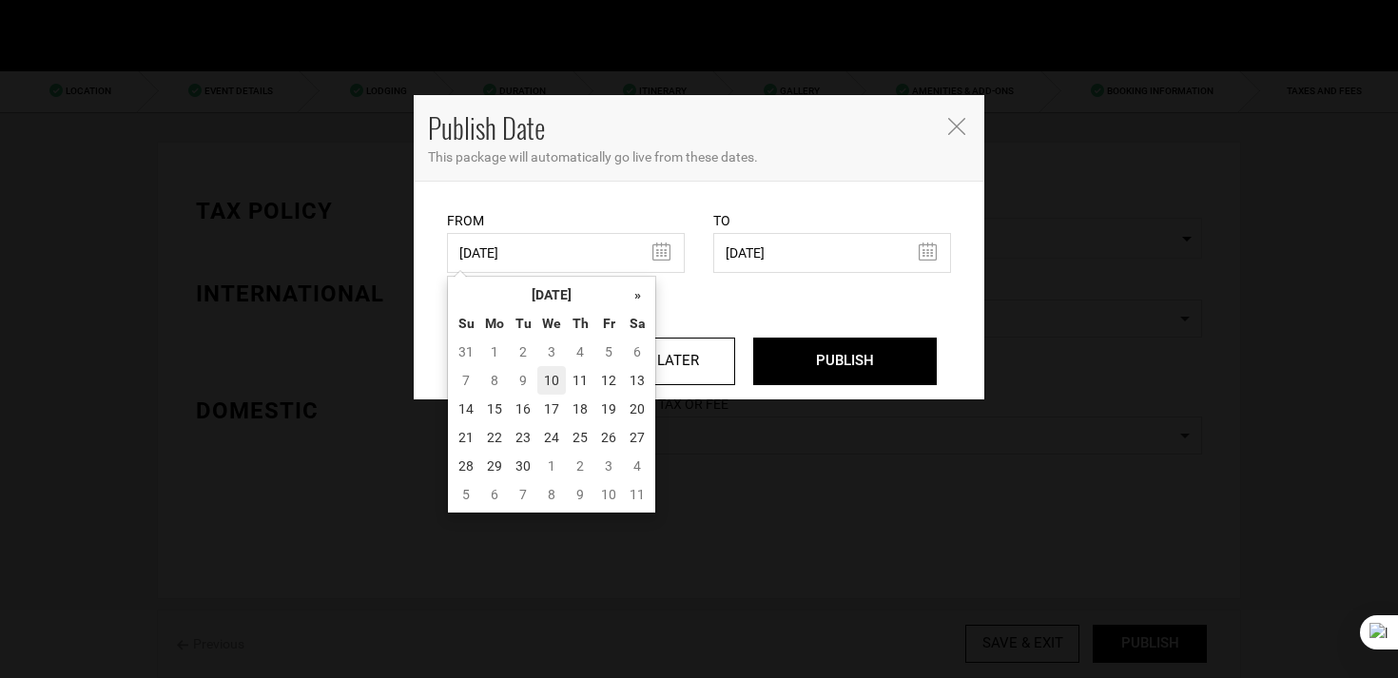
click at [562, 374] on td "10" at bounding box center [551, 380] width 29 height 29
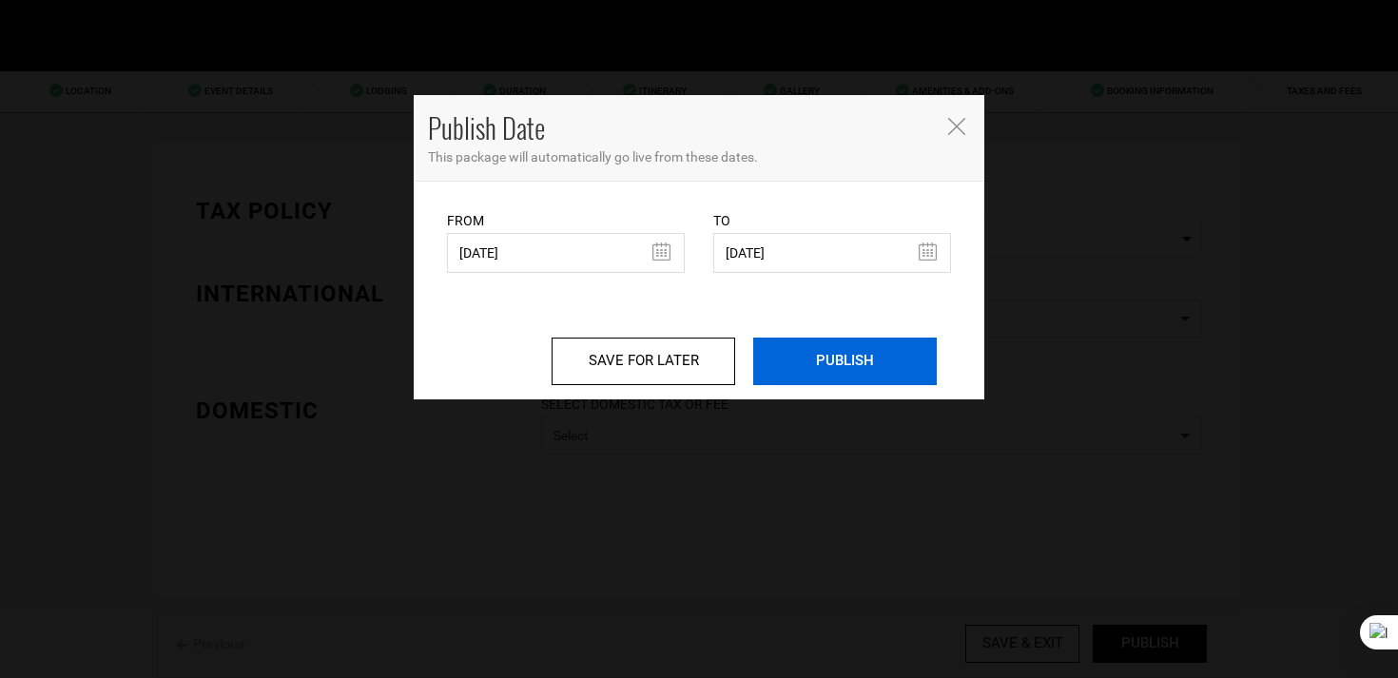
click at [838, 345] on input "PUBLISH" at bounding box center [845, 362] width 184 height 48
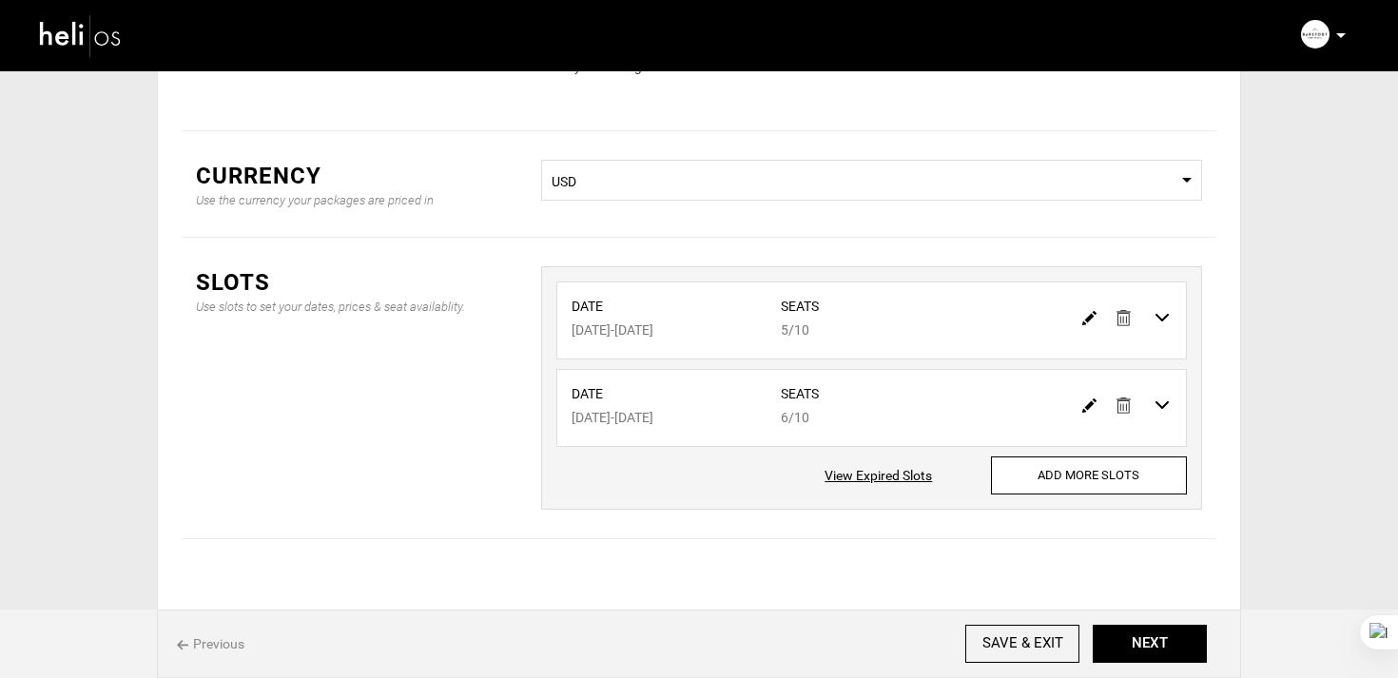
click at [1084, 320] on img at bounding box center [1089, 318] width 14 height 14
type input "10/14/2025"
type input "10/23/2025"
type input "5"
type input "10"
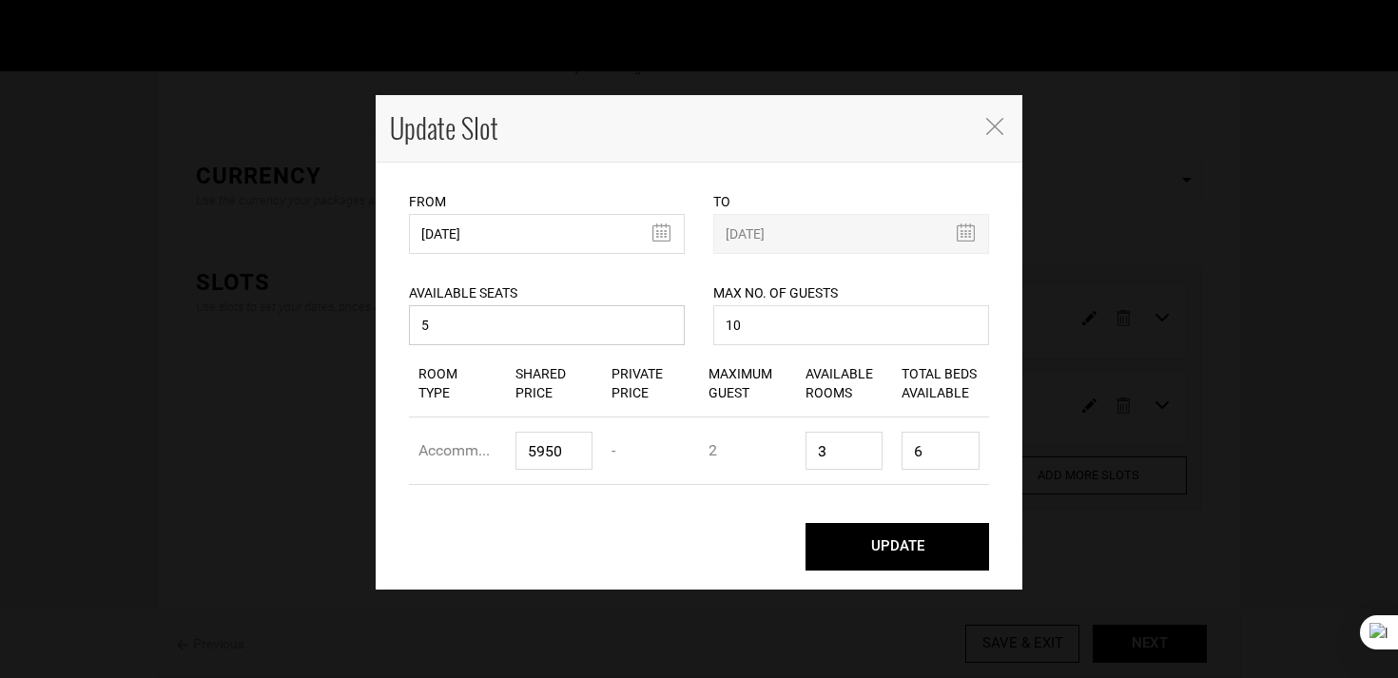
drag, startPoint x: 463, startPoint y: 322, endPoint x: 366, endPoint y: 322, distance: 97.0
click at [366, 322] on div "Update Slot From 10/14/2025 Please select start date. Start date already exists…" at bounding box center [699, 339] width 1398 height 678
type input "1"
click at [857, 558] on button "UPDATE" at bounding box center [897, 547] width 184 height 48
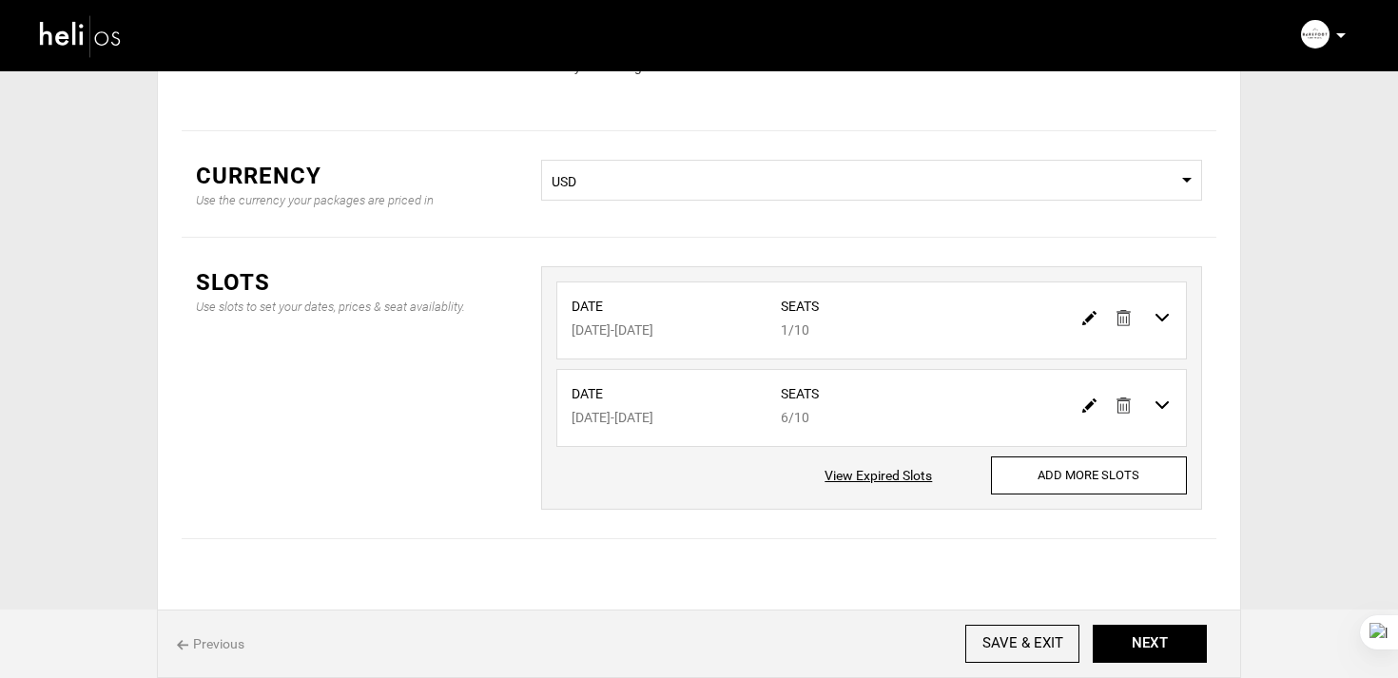
click at [1075, 396] on div at bounding box center [1127, 405] width 107 height 28
click at [1083, 403] on img at bounding box center [1089, 405] width 14 height 14
type input "10/24/2025"
type input "11/02/2025"
type input "6"
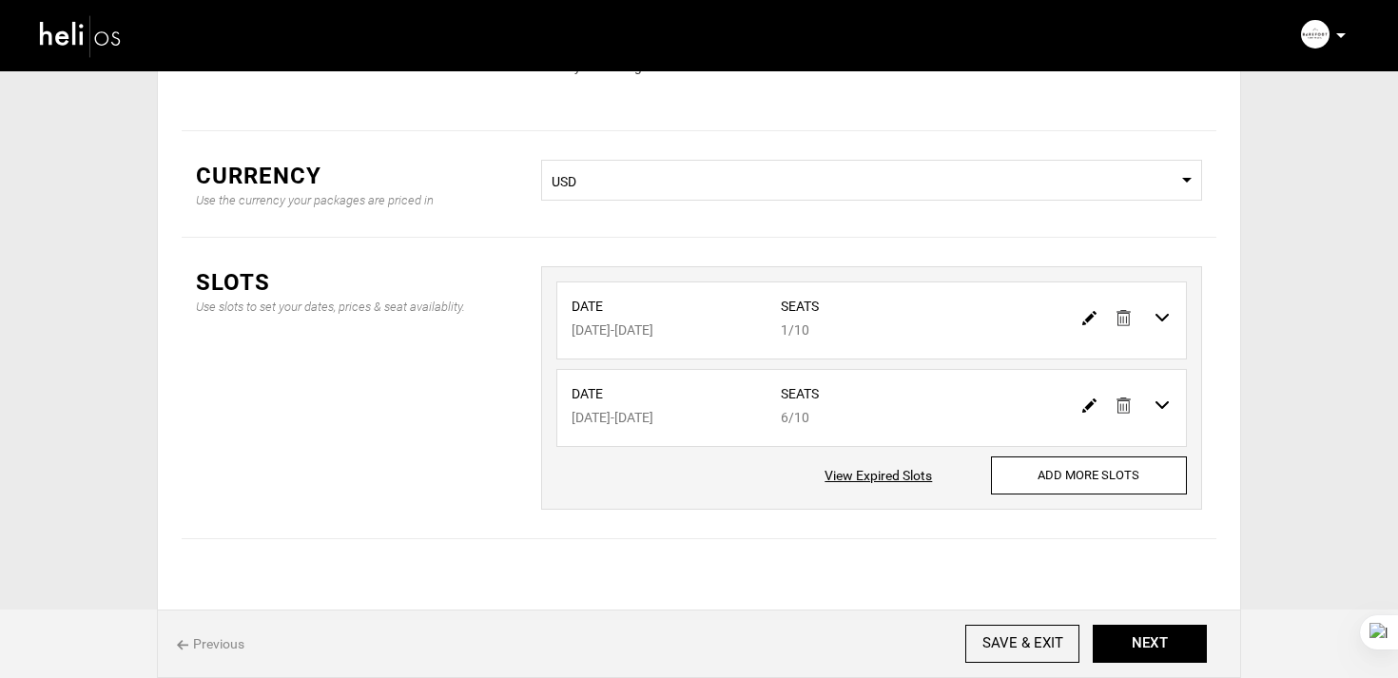
type input "10"
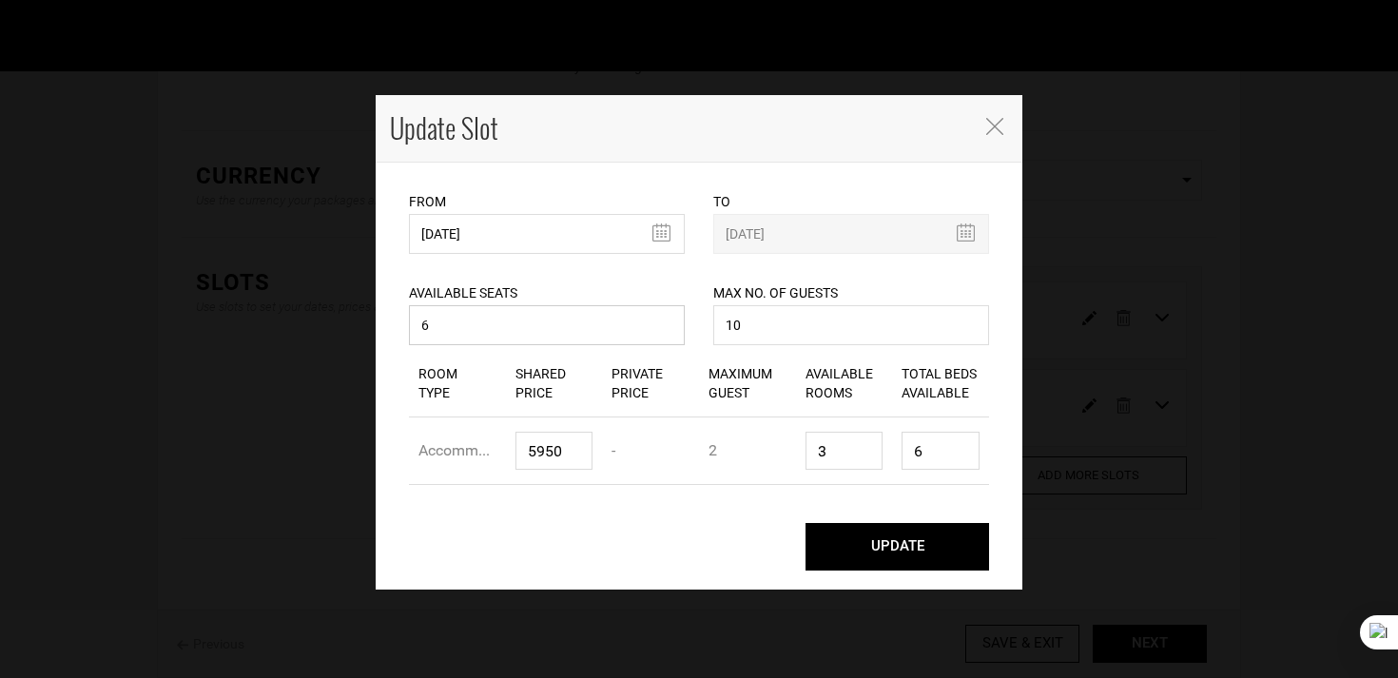
drag, startPoint x: 454, startPoint y: 323, endPoint x: 362, endPoint y: 323, distance: 91.3
click at [360, 323] on div "Update Slot From 10/24/2025 Please select start date. Start date already exists…" at bounding box center [699, 339] width 1398 height 678
type input "2"
click at [852, 545] on button "UPDATE" at bounding box center [897, 547] width 184 height 48
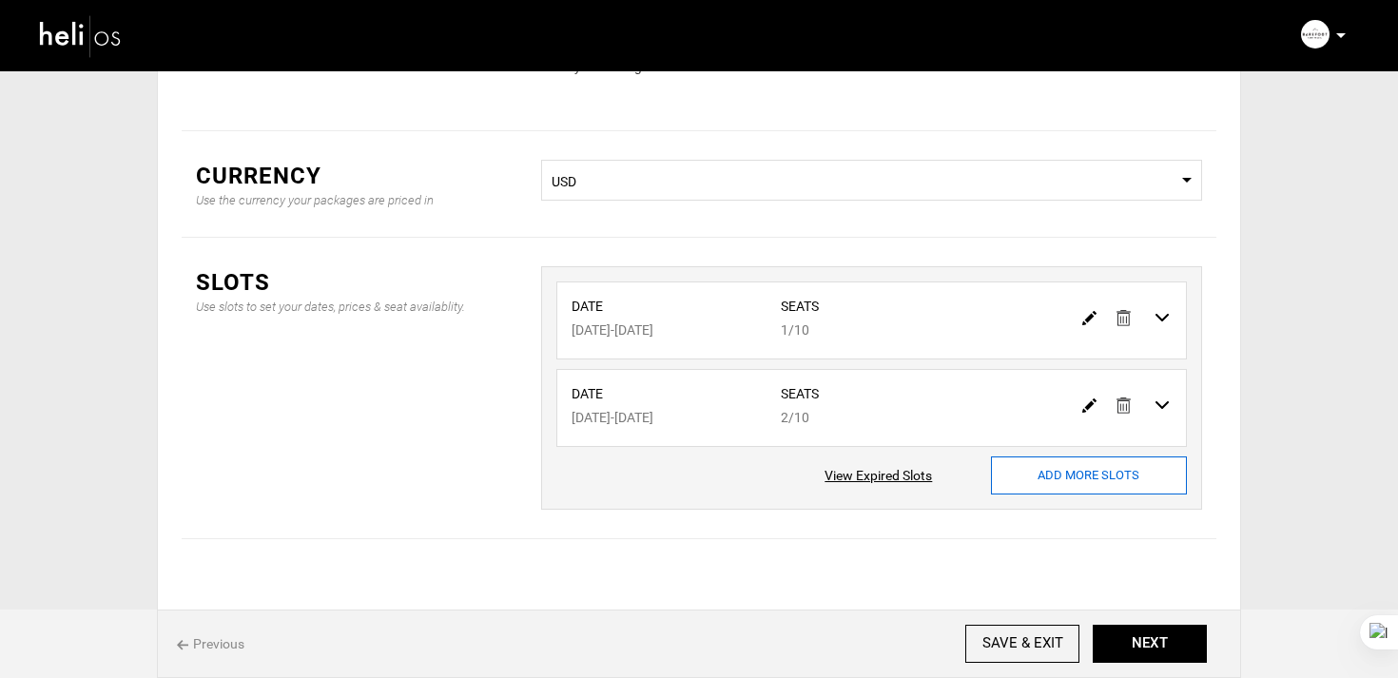
click at [1043, 471] on input "ADD MORE SLOTS" at bounding box center [1089, 475] width 196 height 38
type input "0"
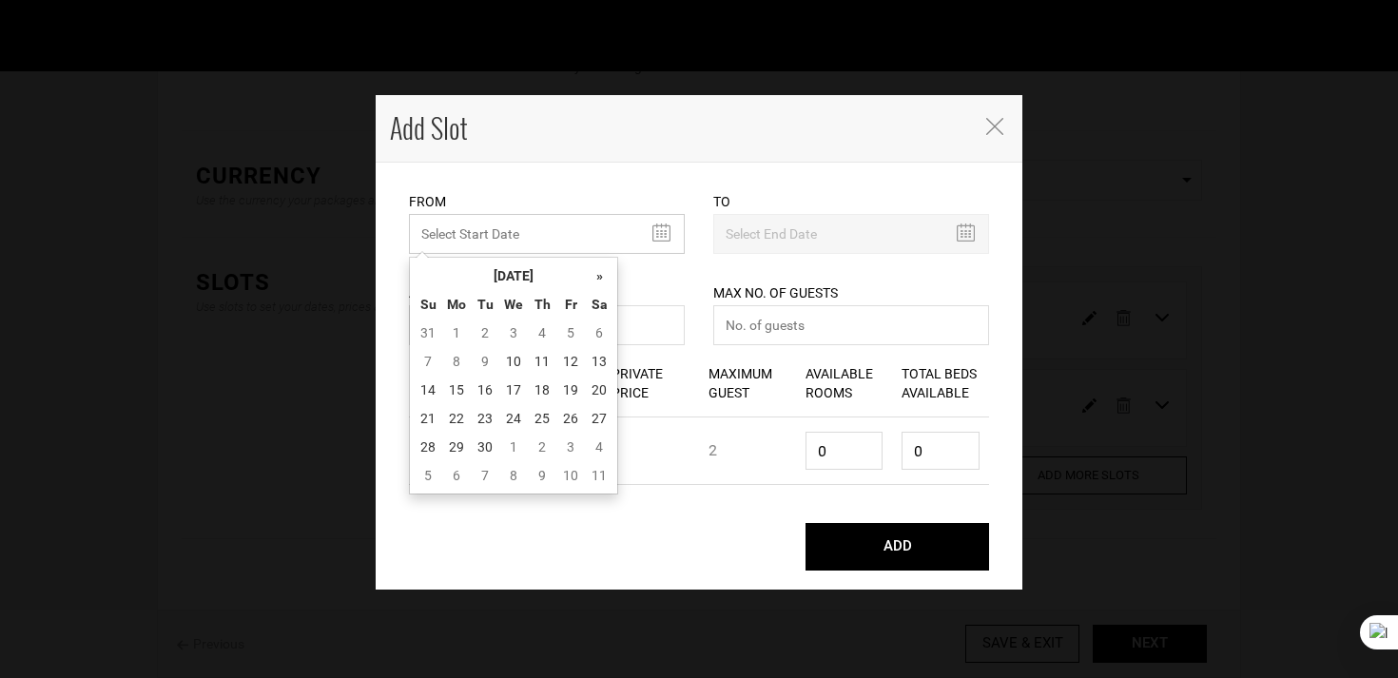
click at [509, 243] on input "text" at bounding box center [547, 234] width 276 height 40
click at [522, 278] on th "September 2025" at bounding box center [513, 276] width 143 height 29
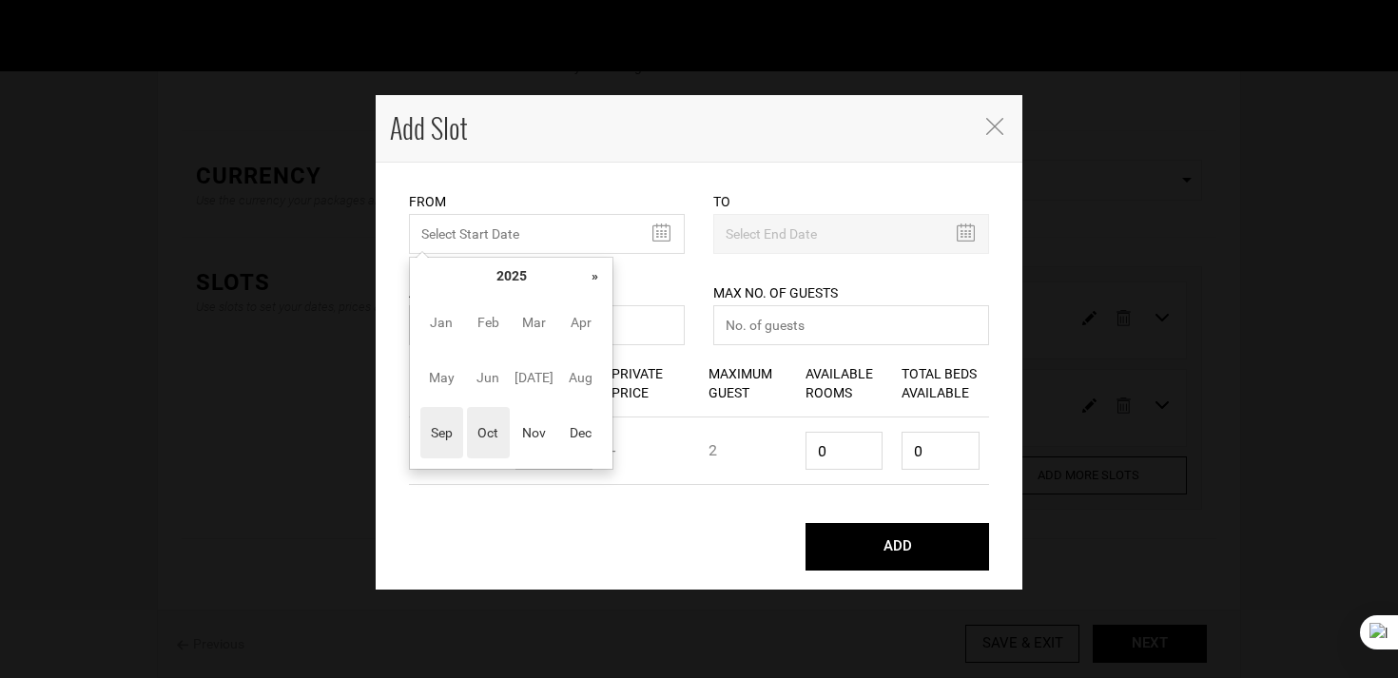
click at [485, 425] on span "Oct" at bounding box center [488, 432] width 43 height 51
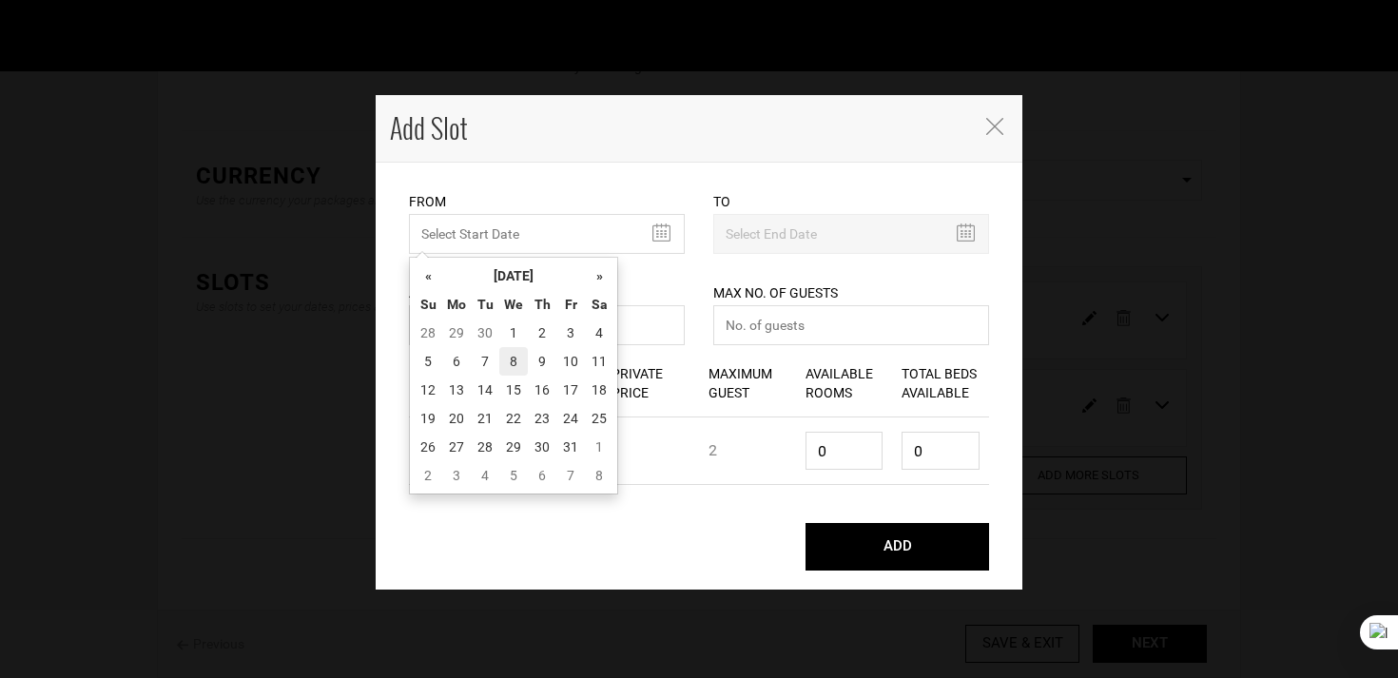
click at [513, 367] on td "8" at bounding box center [513, 361] width 29 height 29
type input "10/08/2025"
type input "10/17/2025"
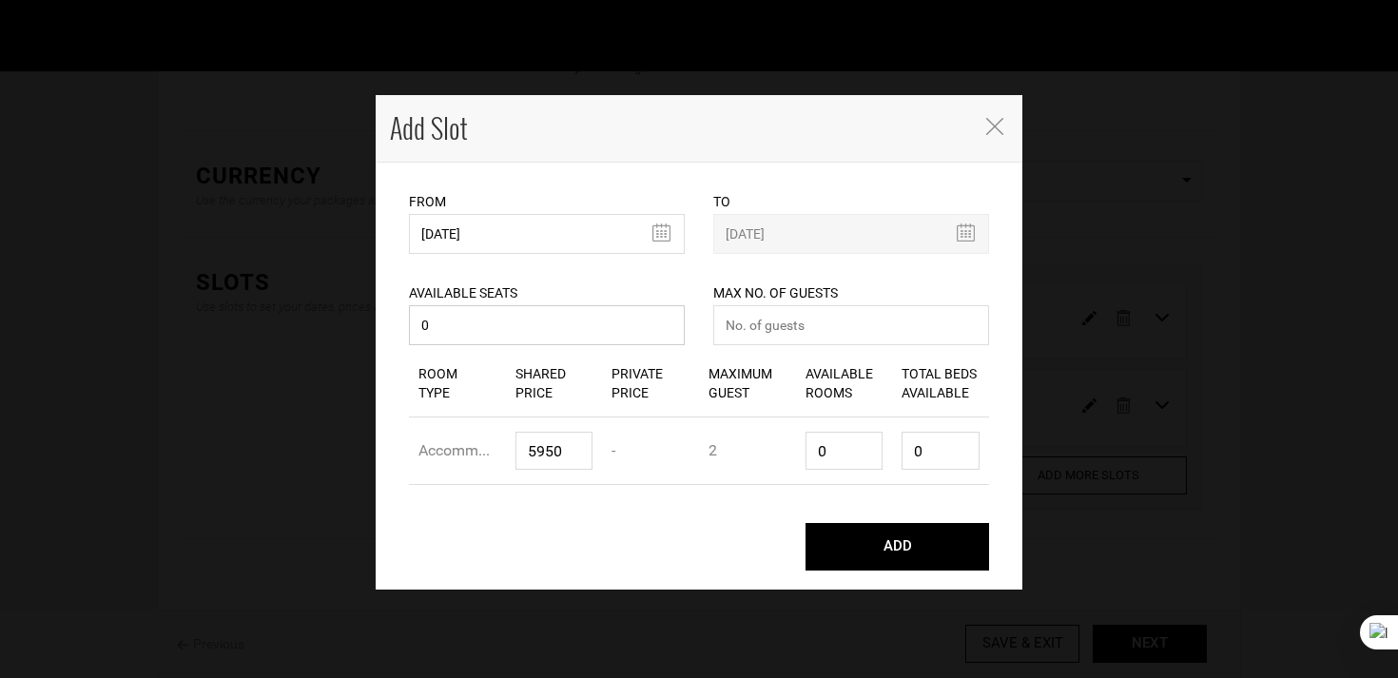
click at [475, 326] on input "0" at bounding box center [547, 325] width 276 height 40
type input "07"
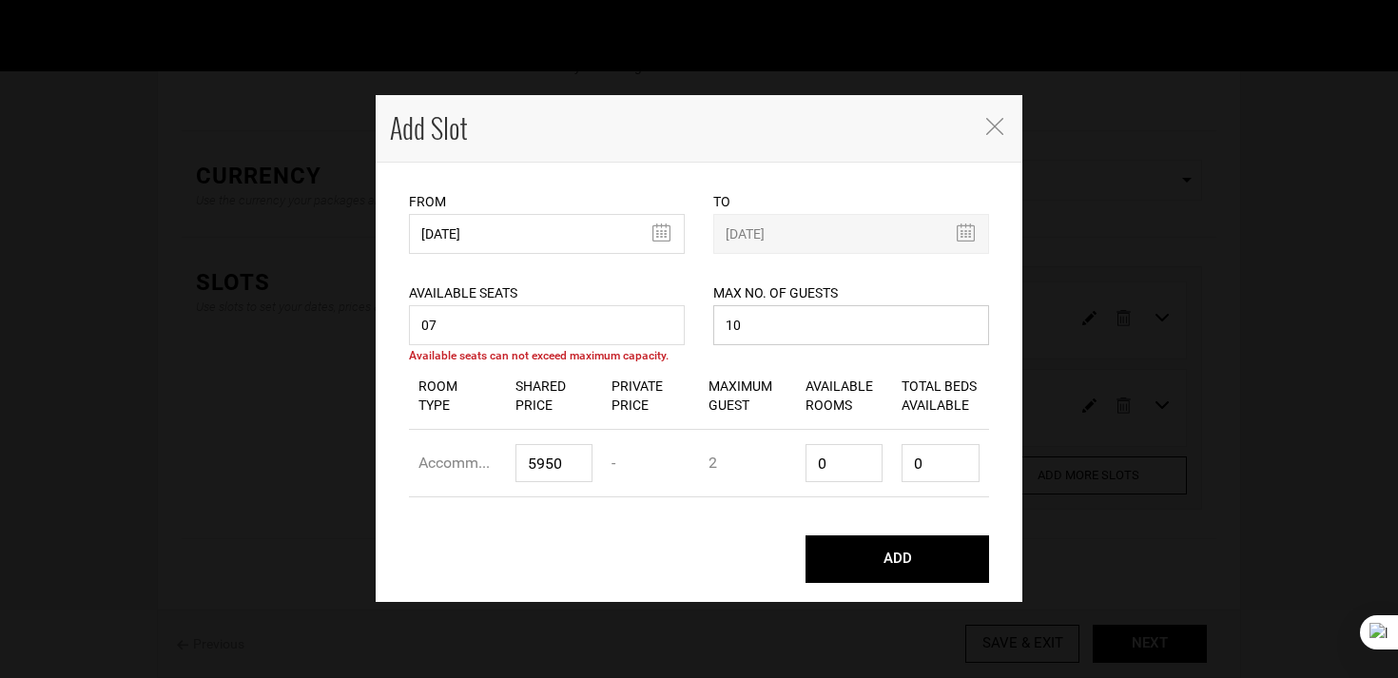
type input "10"
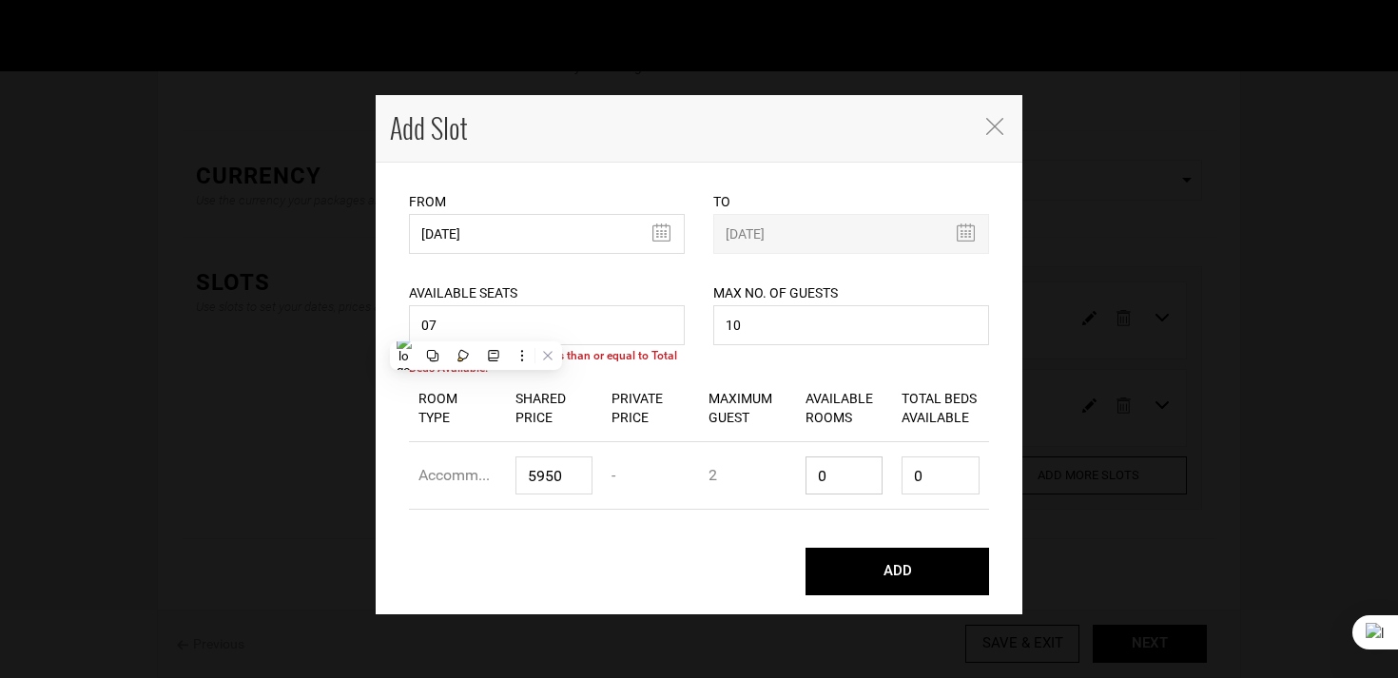
type input "4"
type input "8"
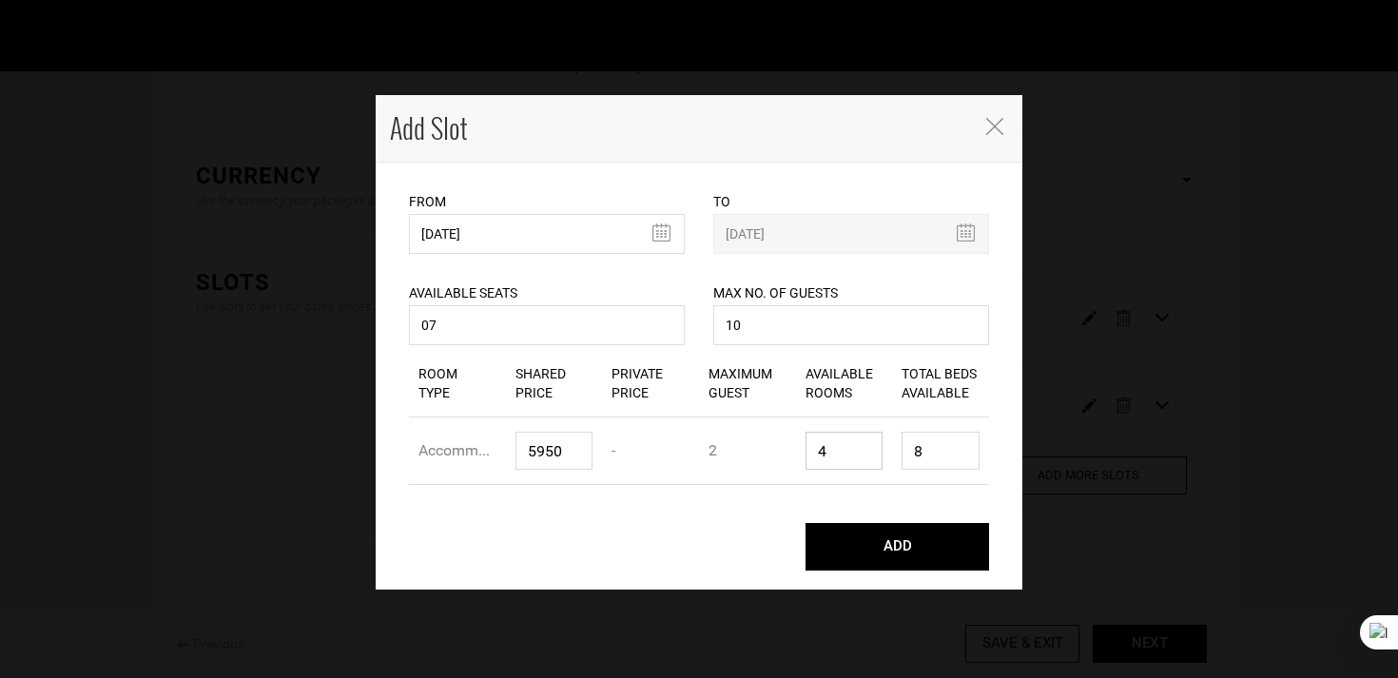
click at [805, 523] on button "ADD" at bounding box center [897, 547] width 184 height 48
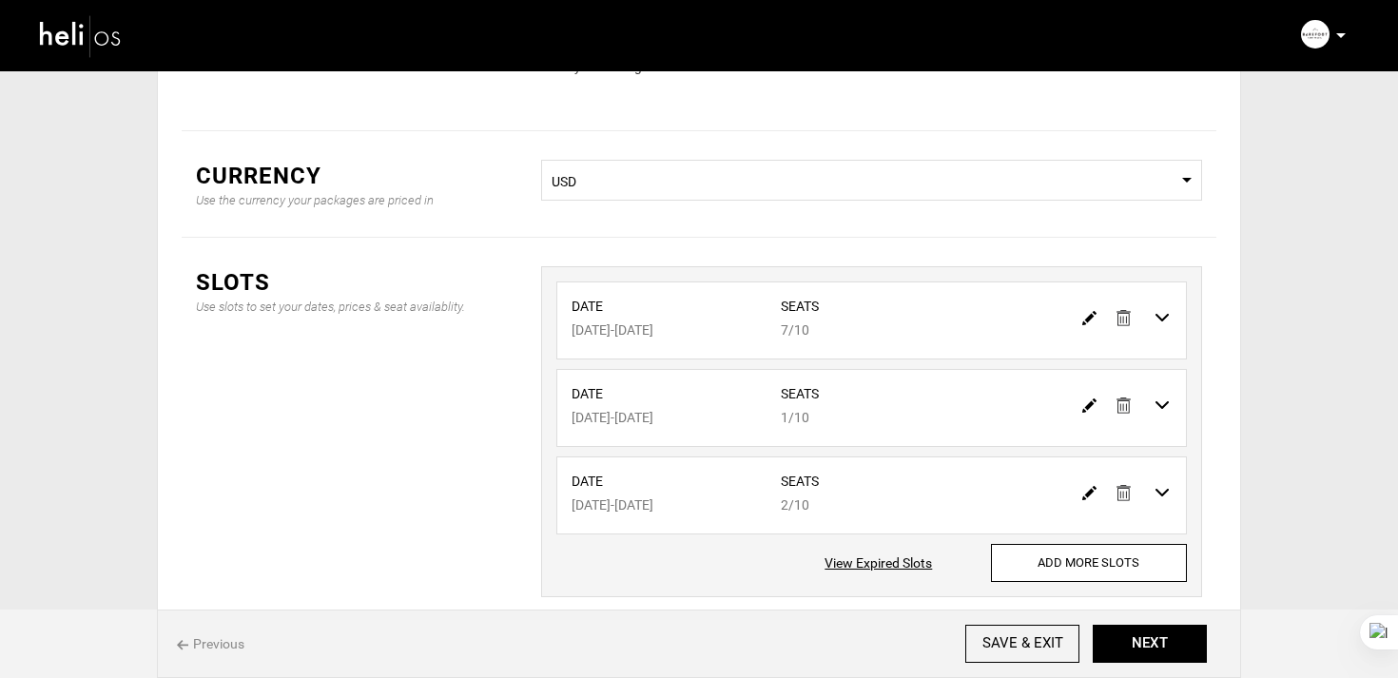
click at [1084, 493] on img at bounding box center [1089, 493] width 14 height 14
type input "10/24/2025"
type input "11/02/2025"
type input "2"
type input "10"
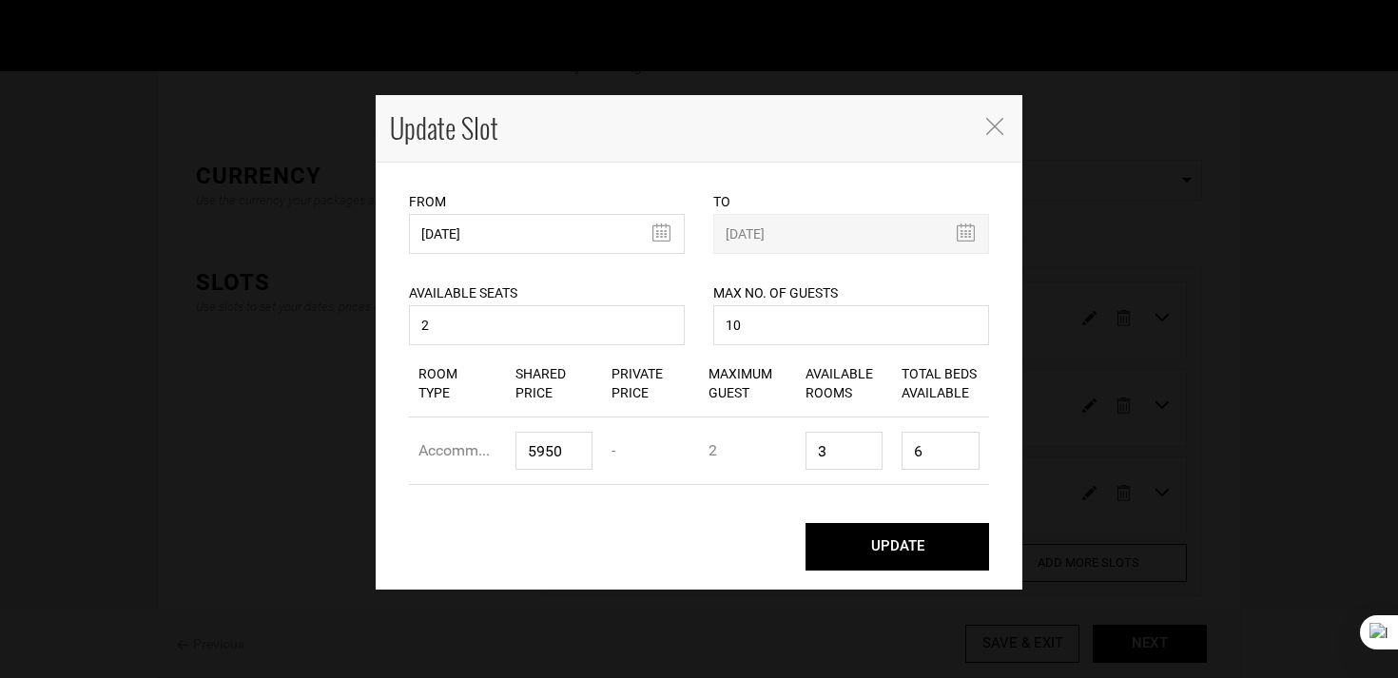
click at [983, 113] on div "Update Slot" at bounding box center [699, 129] width 647 height 68
click at [990, 123] on icon "Close" at bounding box center [994, 126] width 17 height 17
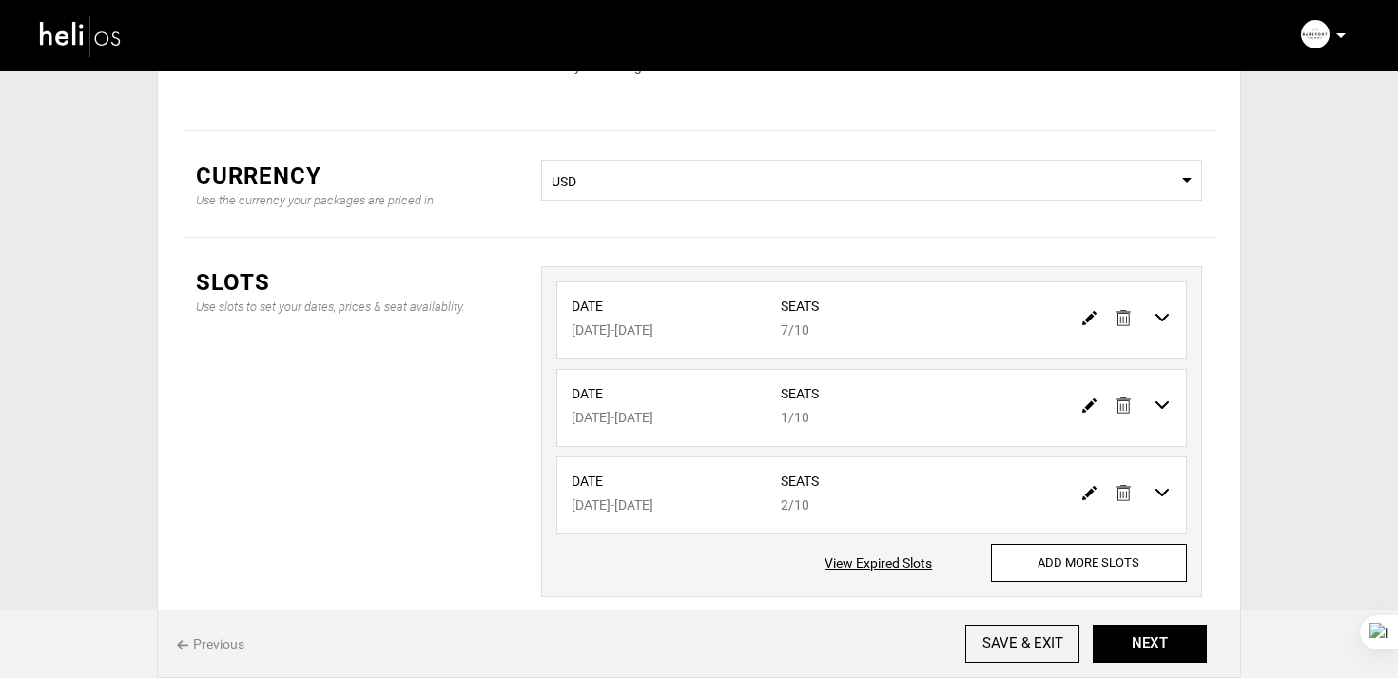
click at [1090, 315] on img at bounding box center [1089, 318] width 14 height 14
type input "10/08/2025"
type input "10/17/2025"
type input "7"
type input "10"
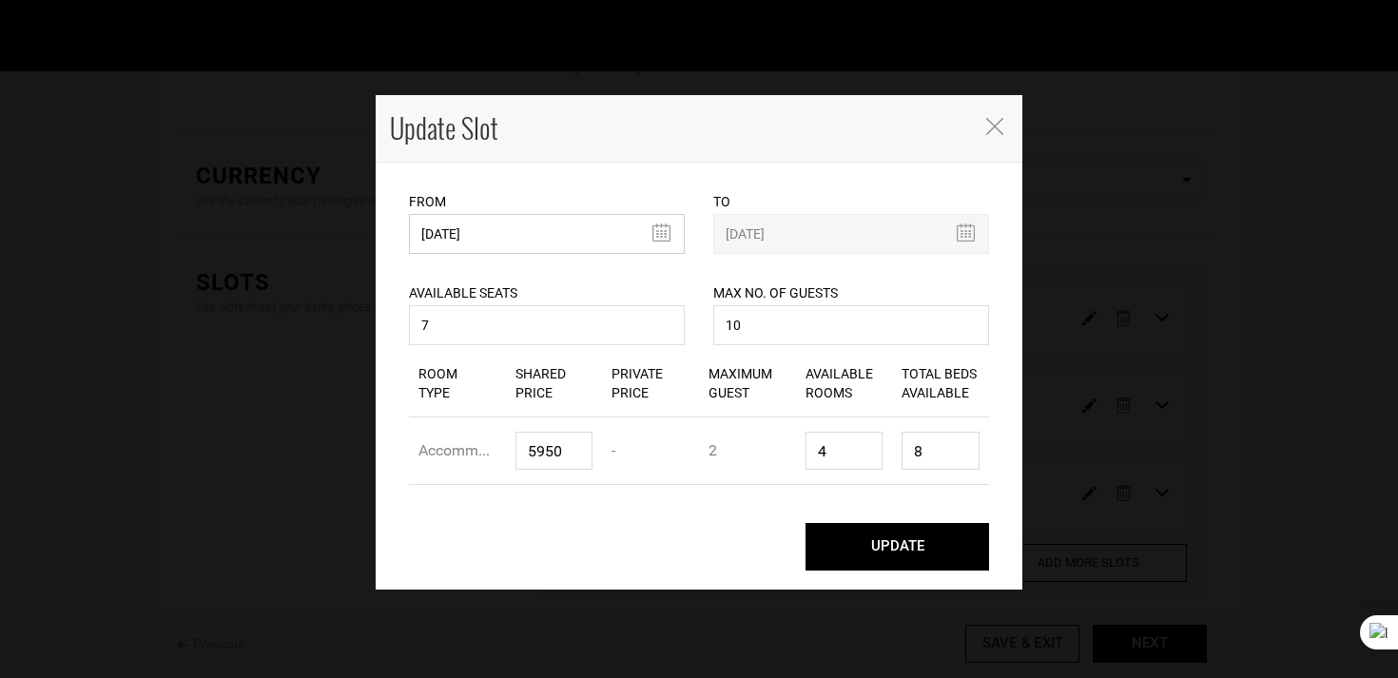
click at [488, 235] on input "10/08/2025" at bounding box center [547, 234] width 276 height 40
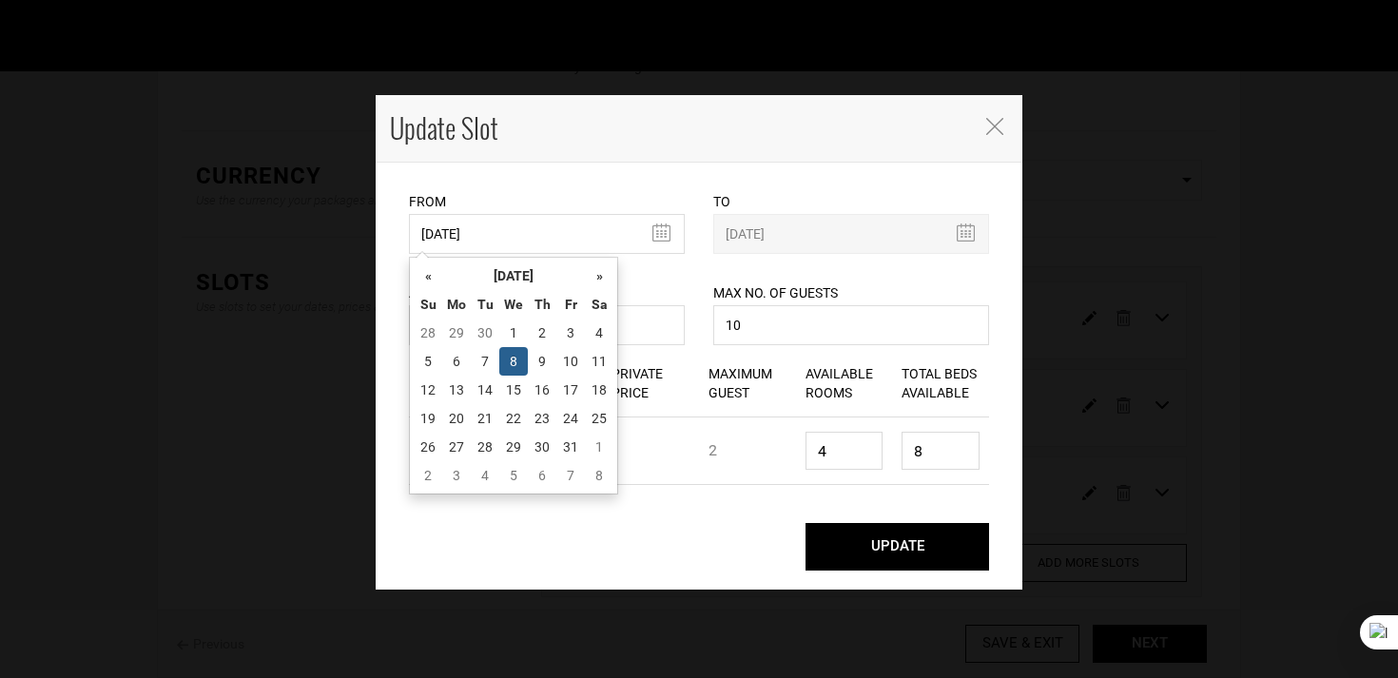
click at [535, 291] on th "Th" at bounding box center [542, 304] width 29 height 29
click at [550, 275] on th "October 2025" at bounding box center [513, 276] width 143 height 29
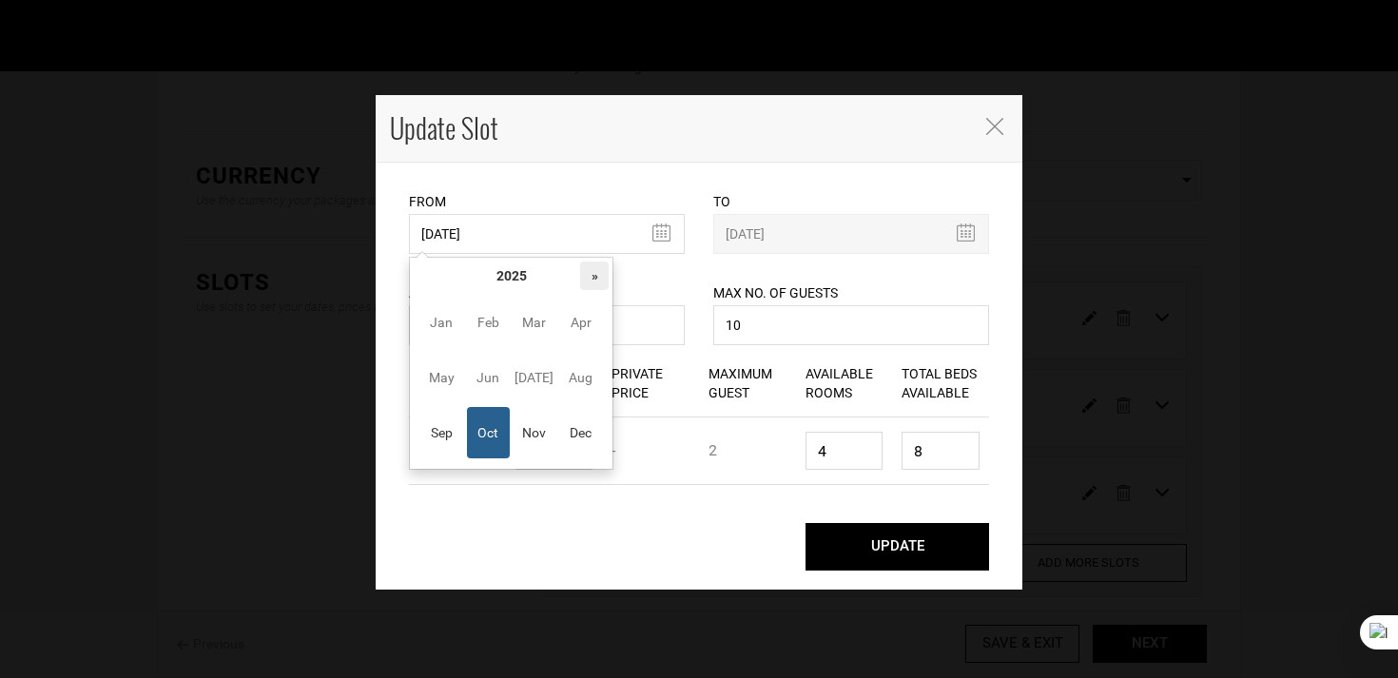
click at [593, 275] on th "»" at bounding box center [594, 276] width 29 height 29
click at [475, 453] on span "Oct" at bounding box center [488, 432] width 43 height 51
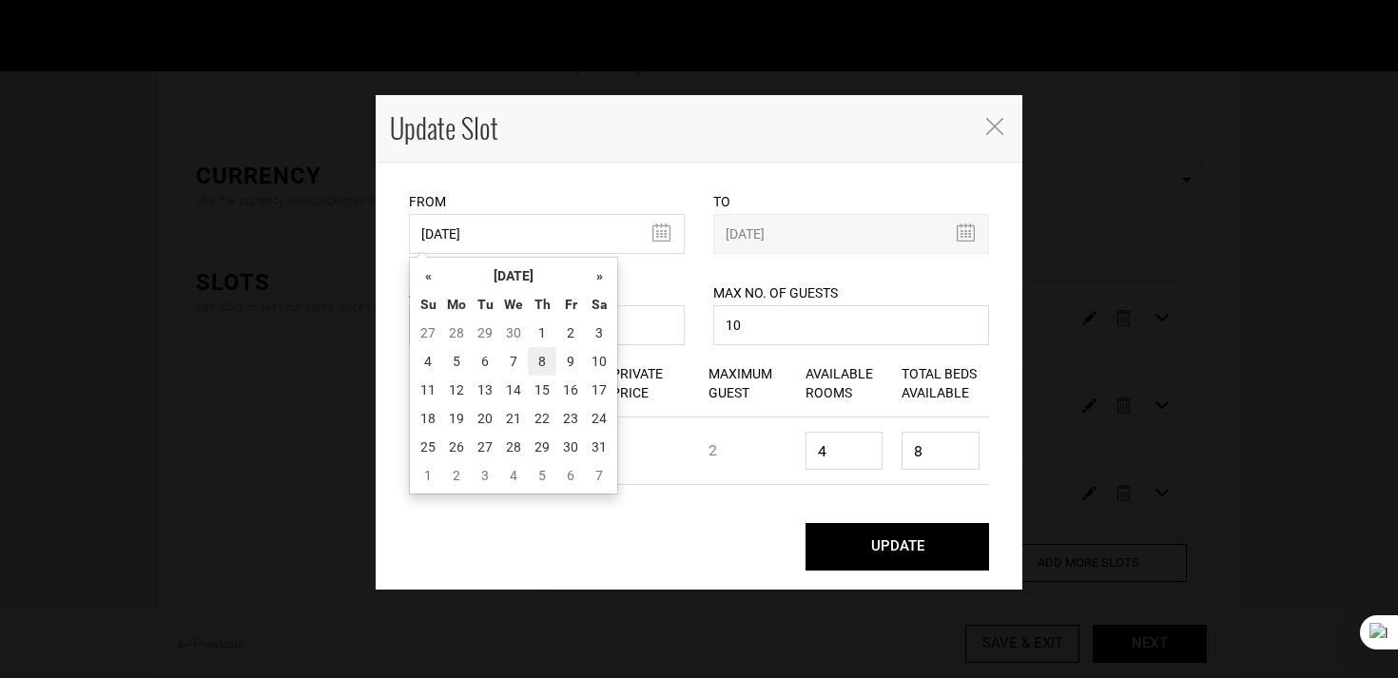
click at [535, 359] on td "8" at bounding box center [542, 361] width 29 height 29
type input "10/08/2026"
type input "10/17/2026"
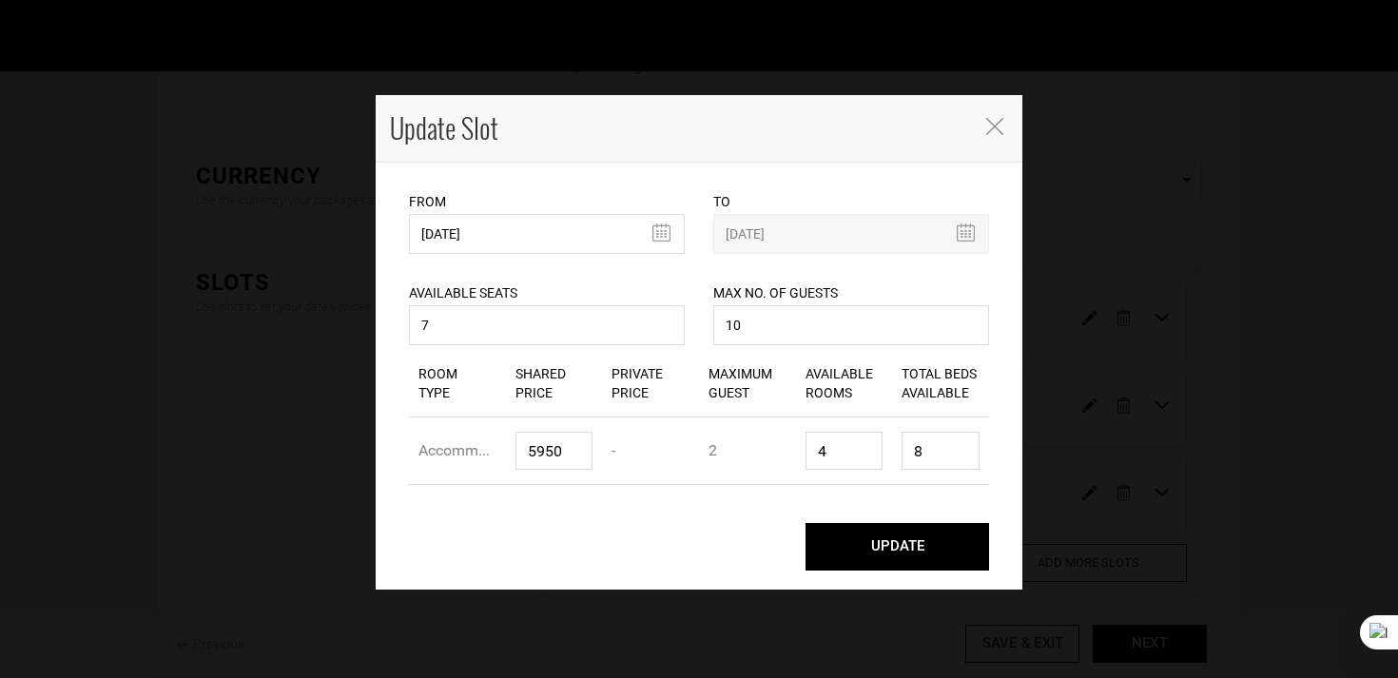
click at [912, 551] on button "UPDATE" at bounding box center [897, 547] width 184 height 48
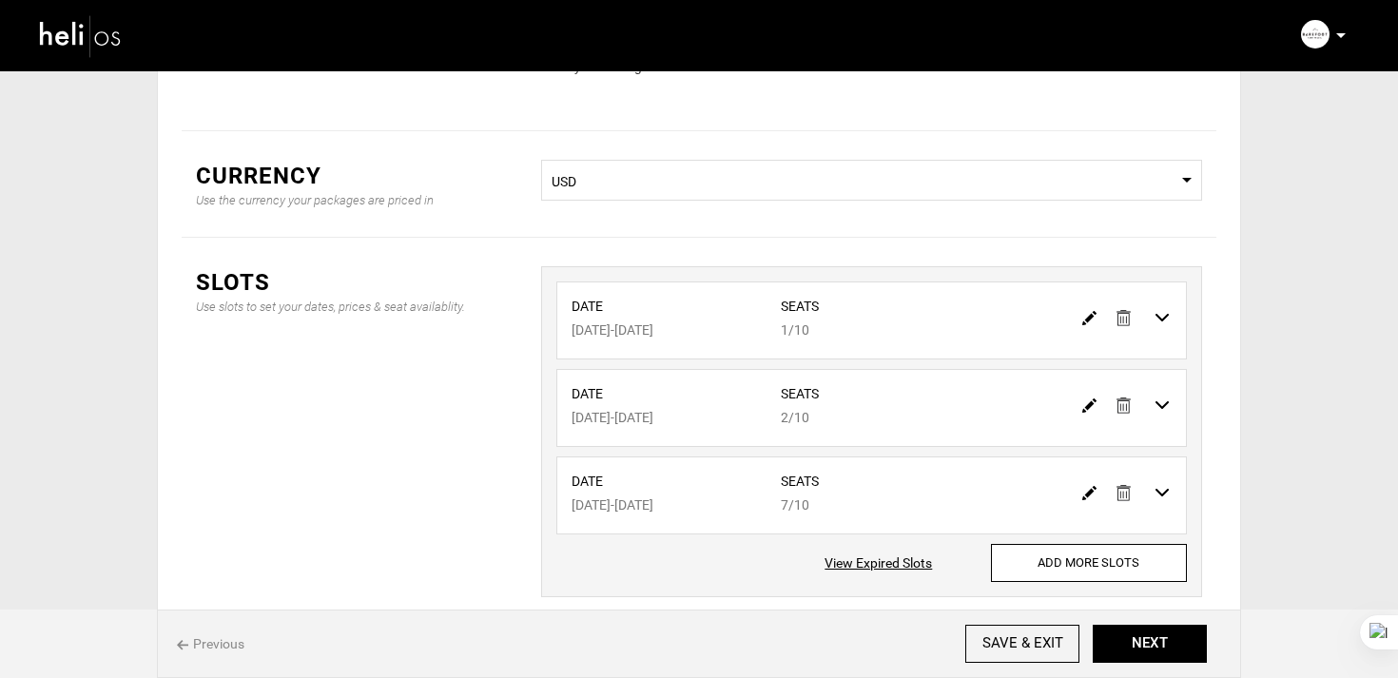
scroll to position [319, 0]
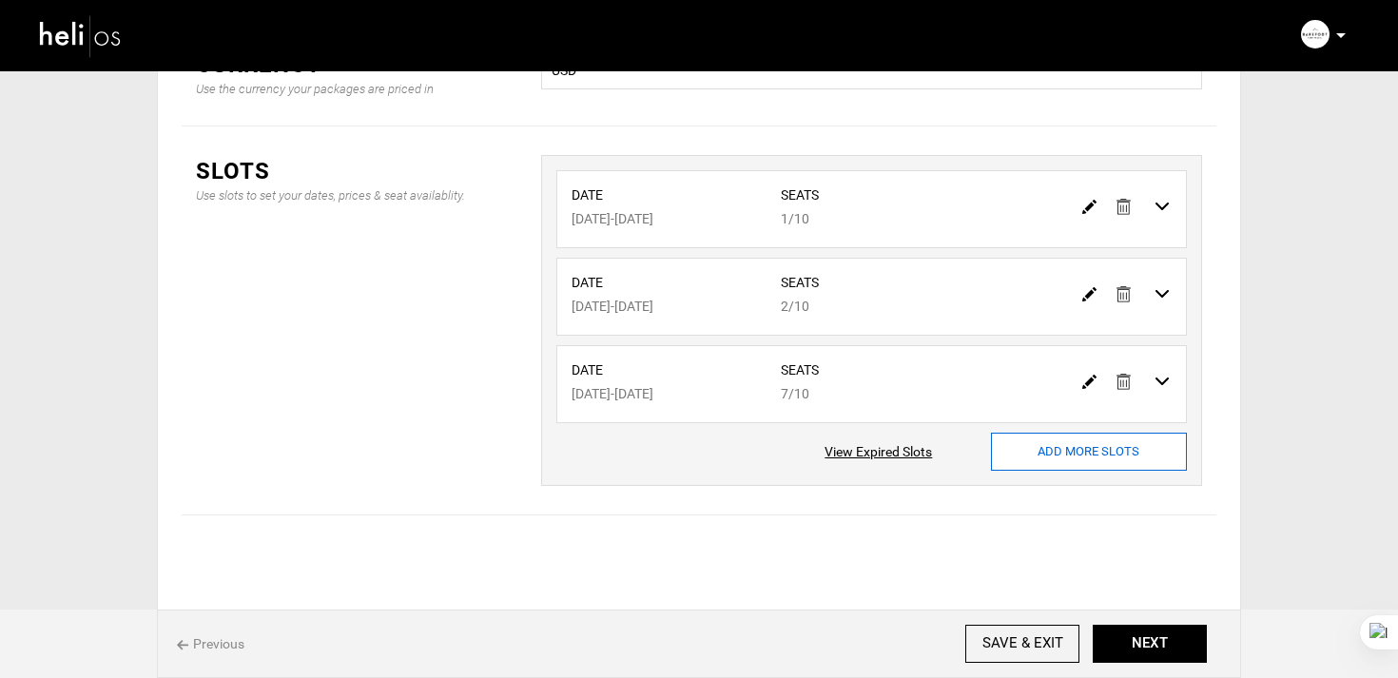
click at [1022, 458] on input "ADD MORE SLOTS" at bounding box center [1089, 452] width 196 height 38
type input "0"
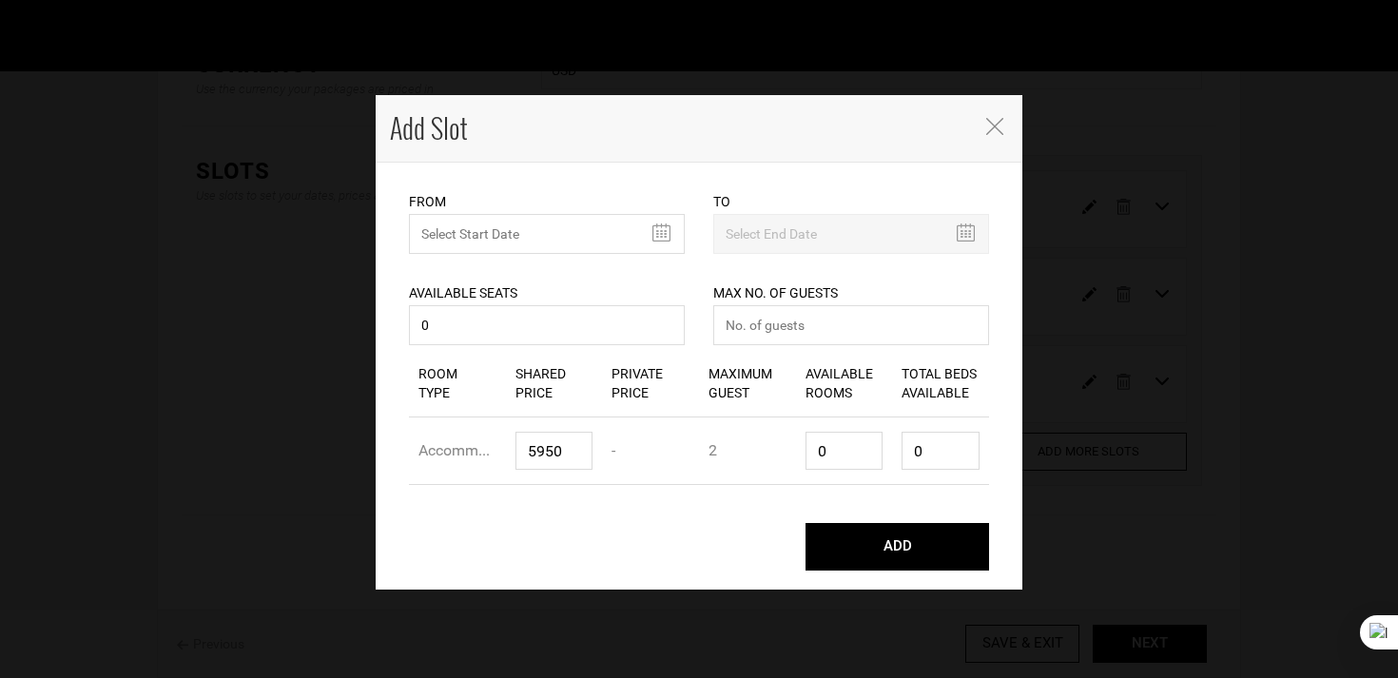
click at [524, 205] on div "From Please select start date. Start date already exists, please select differe…" at bounding box center [547, 222] width 276 height 63
click at [524, 226] on input "MINIMUM NUMBER OF NIGHTS" at bounding box center [547, 234] width 276 height 40
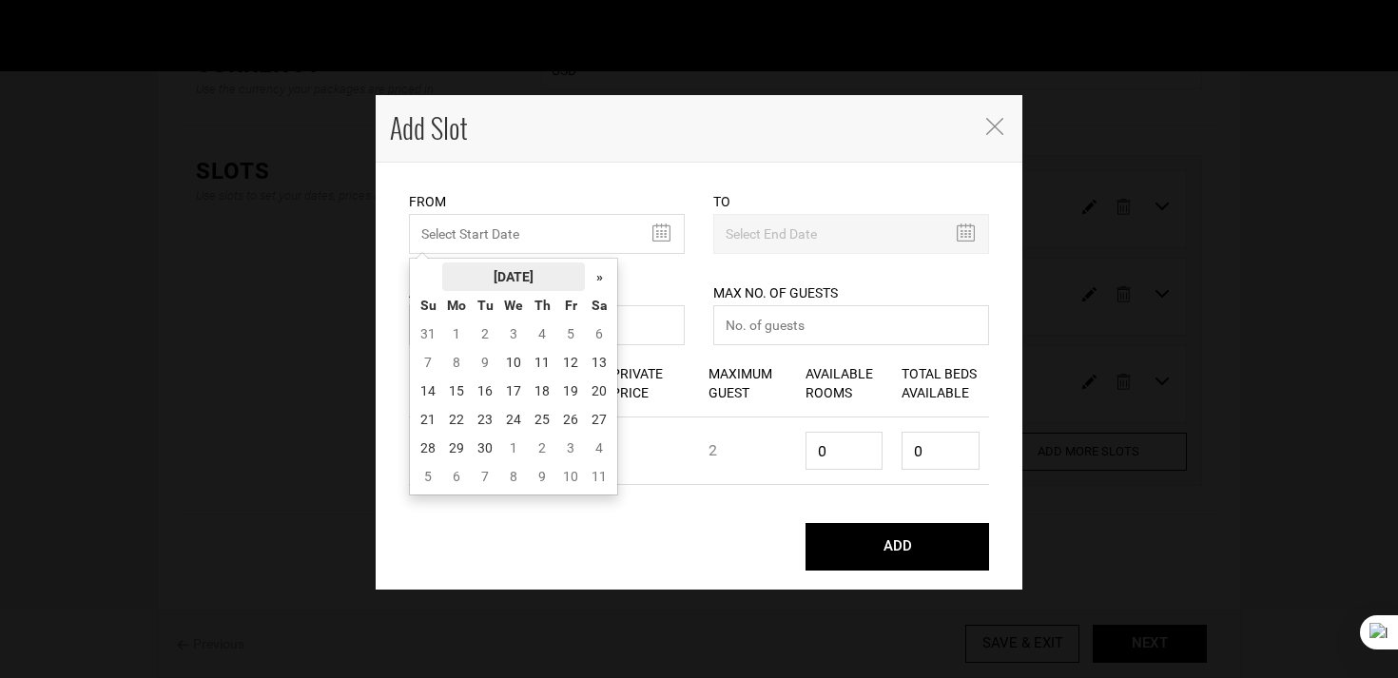
click at [533, 266] on th "September 2025" at bounding box center [513, 276] width 143 height 29
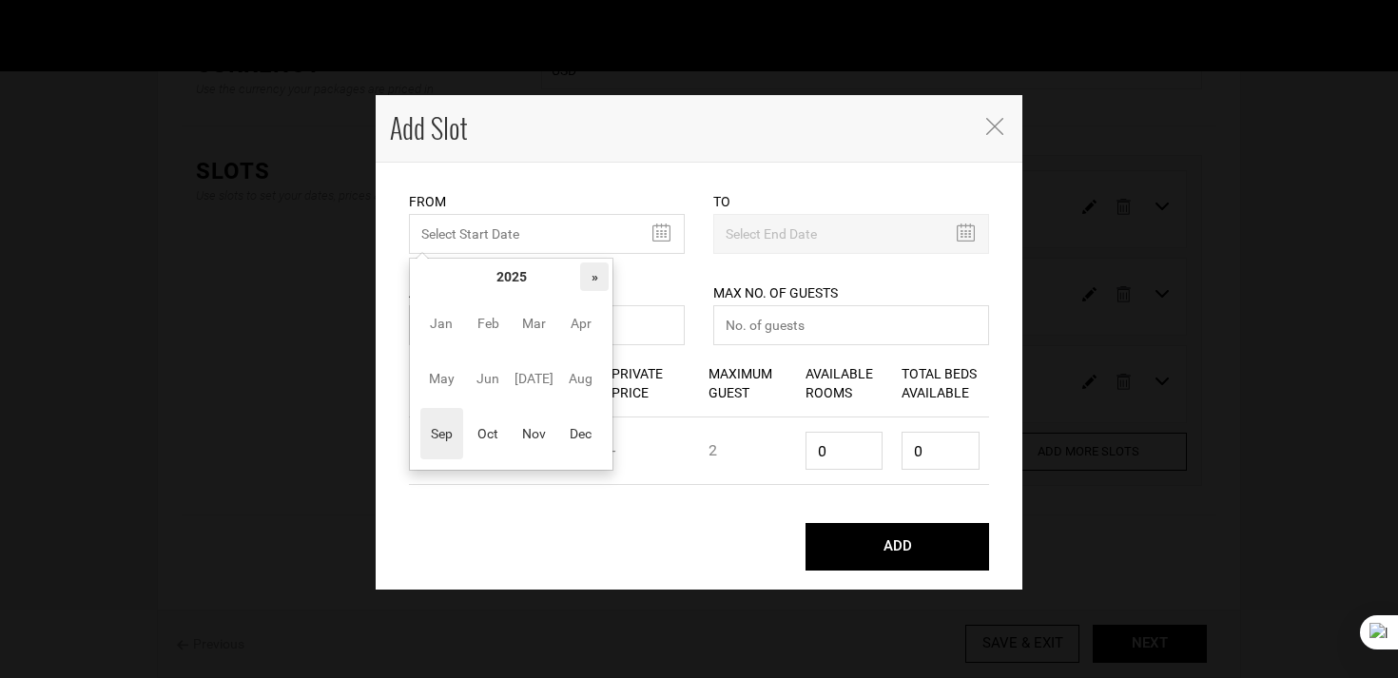
click at [604, 268] on th "»" at bounding box center [594, 276] width 29 height 29
click at [494, 449] on span "Oct" at bounding box center [488, 433] width 43 height 51
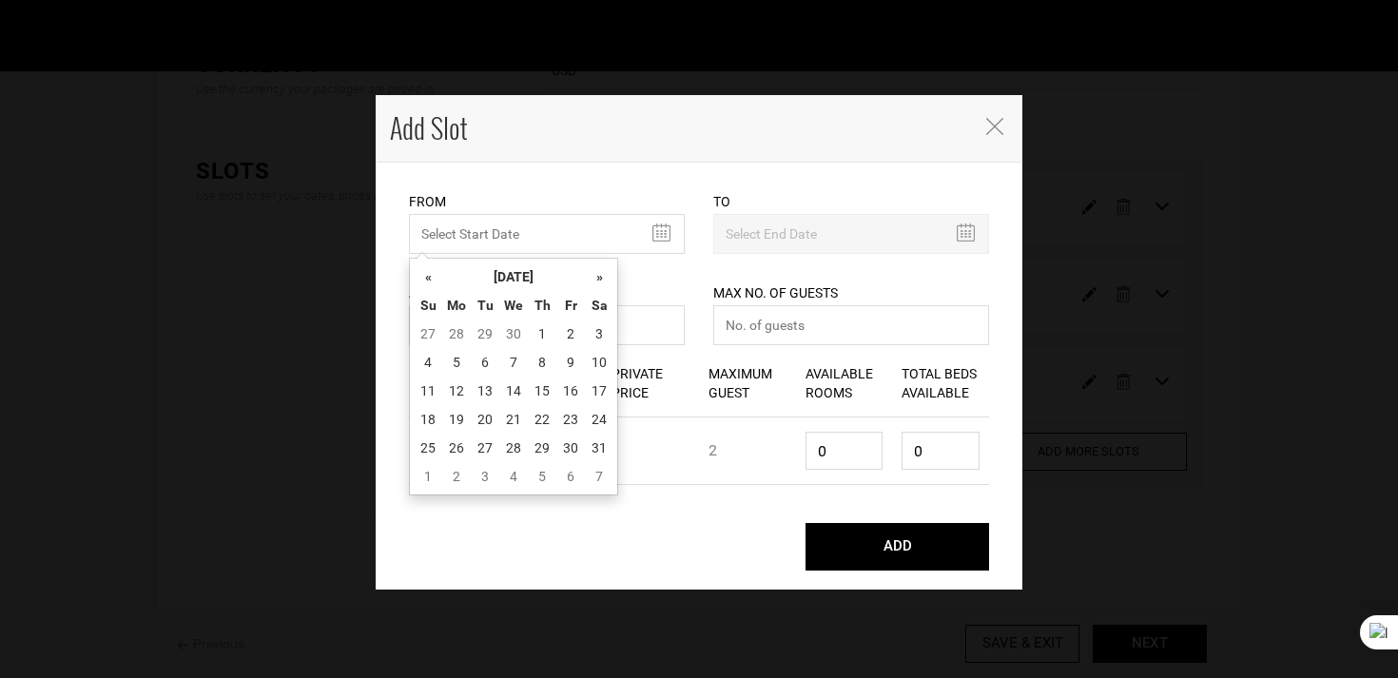
click at [991, 120] on icon "Close" at bounding box center [994, 126] width 17 height 17
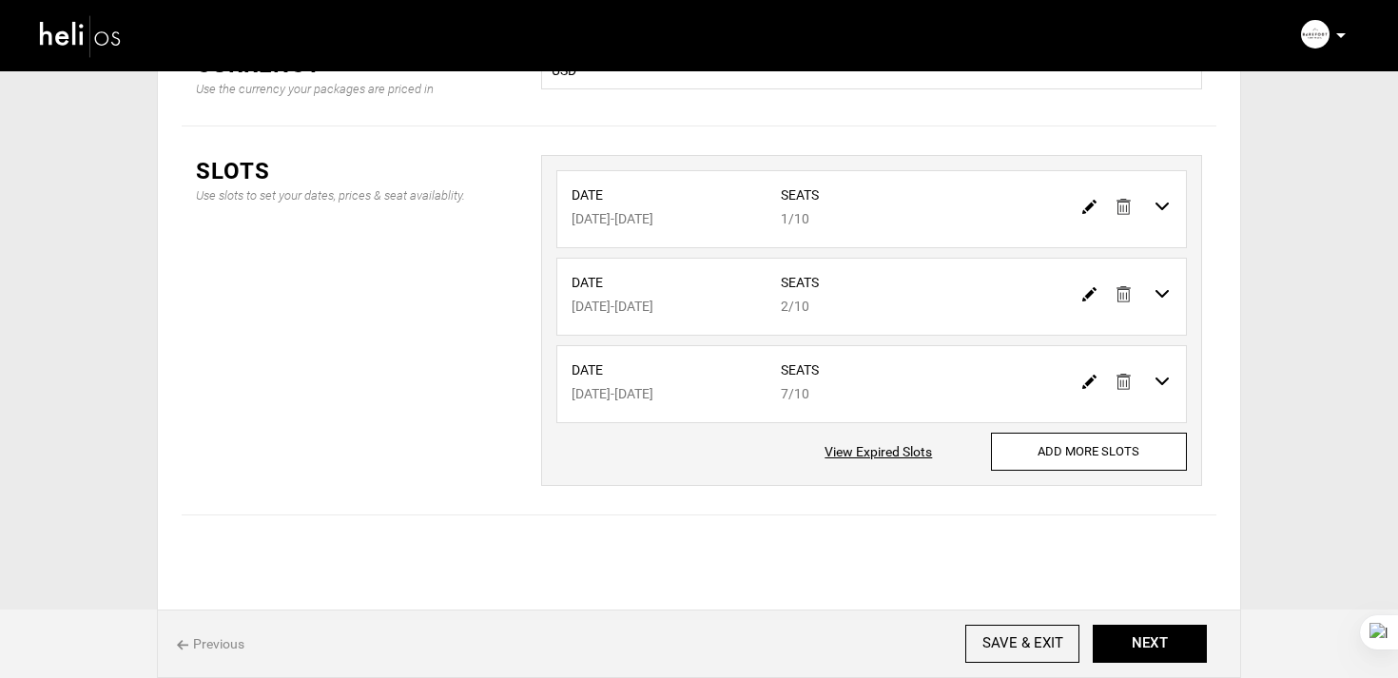
click at [1079, 475] on div "Date Oct 14, 2025 - Oct 23, 2025 Seats 1/10 Date - -" at bounding box center [871, 320] width 661 height 331
click at [1088, 451] on input "ADD MORE SLOTS" at bounding box center [1089, 452] width 196 height 38
type input "0"
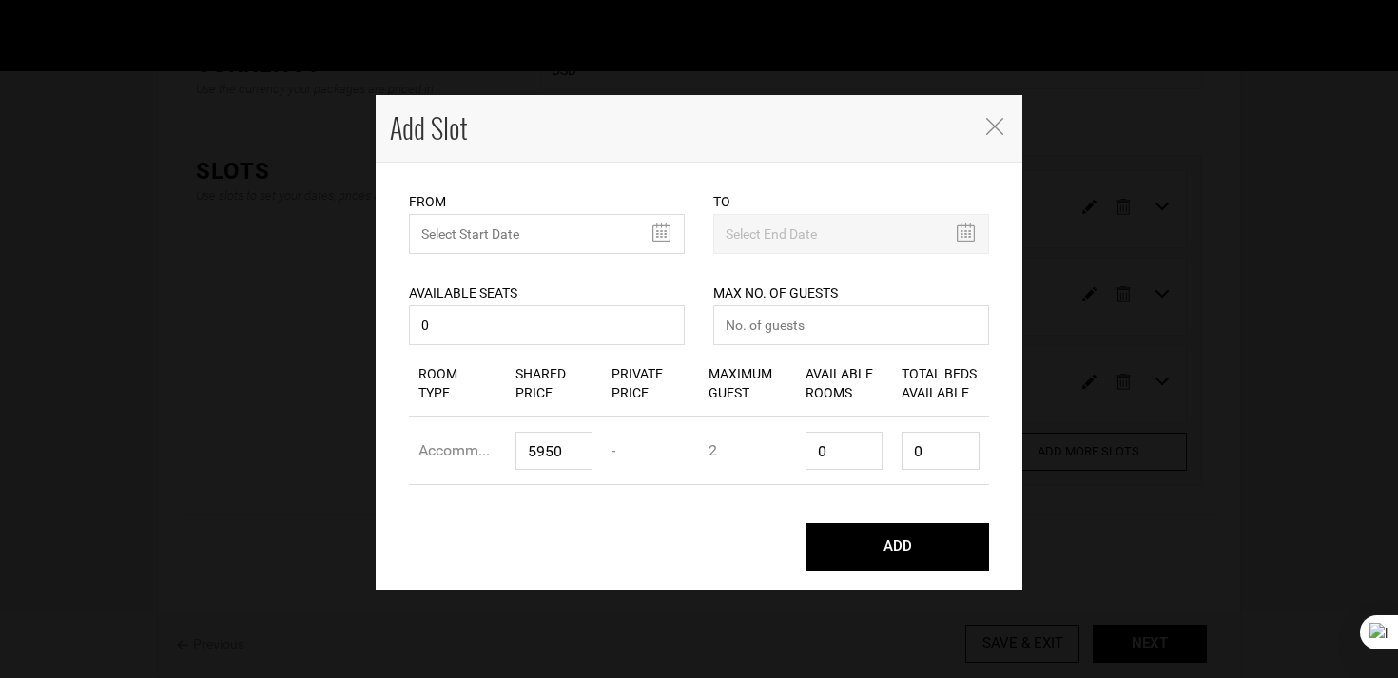
click at [471, 269] on div "Available Seats 0 Available seats should be greater than 0. Available Seats sho…" at bounding box center [547, 302] width 276 height 96
click at [511, 238] on input "MINIMUM NUMBER OF NIGHTS" at bounding box center [547, 234] width 276 height 40
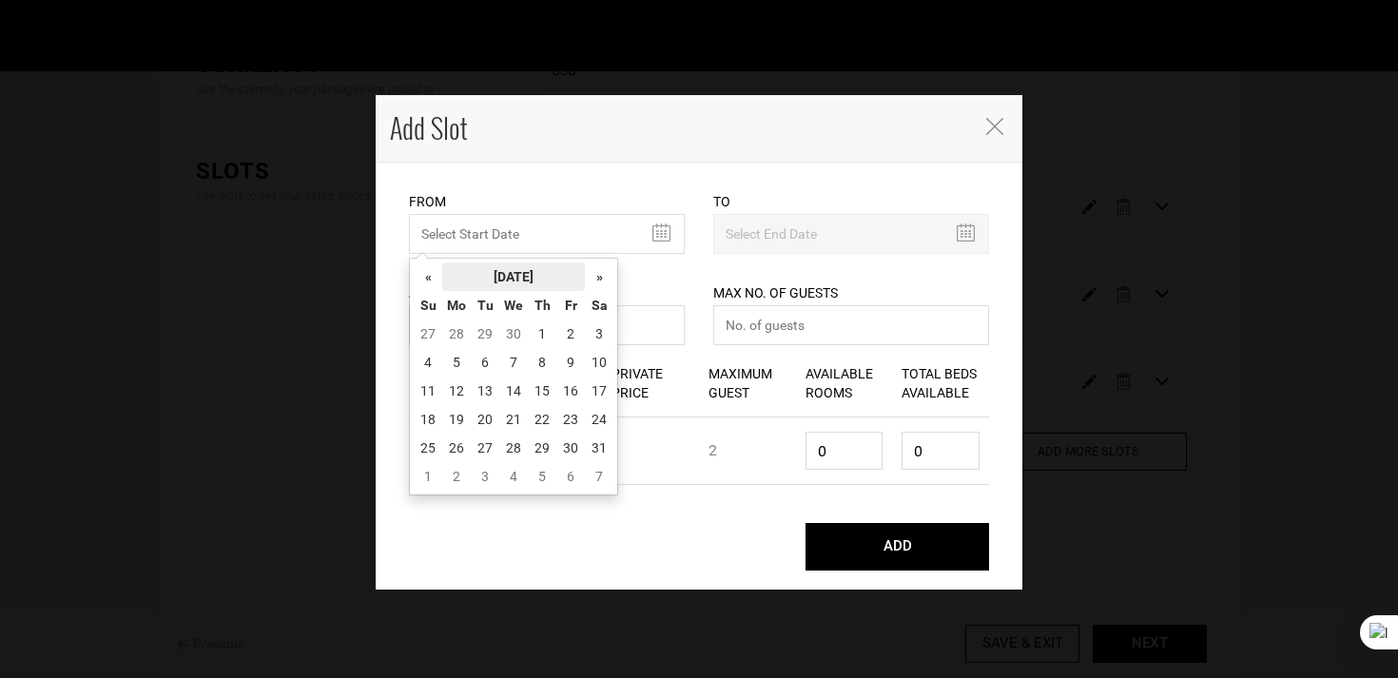
click at [513, 268] on th "October 2026" at bounding box center [513, 276] width 143 height 29
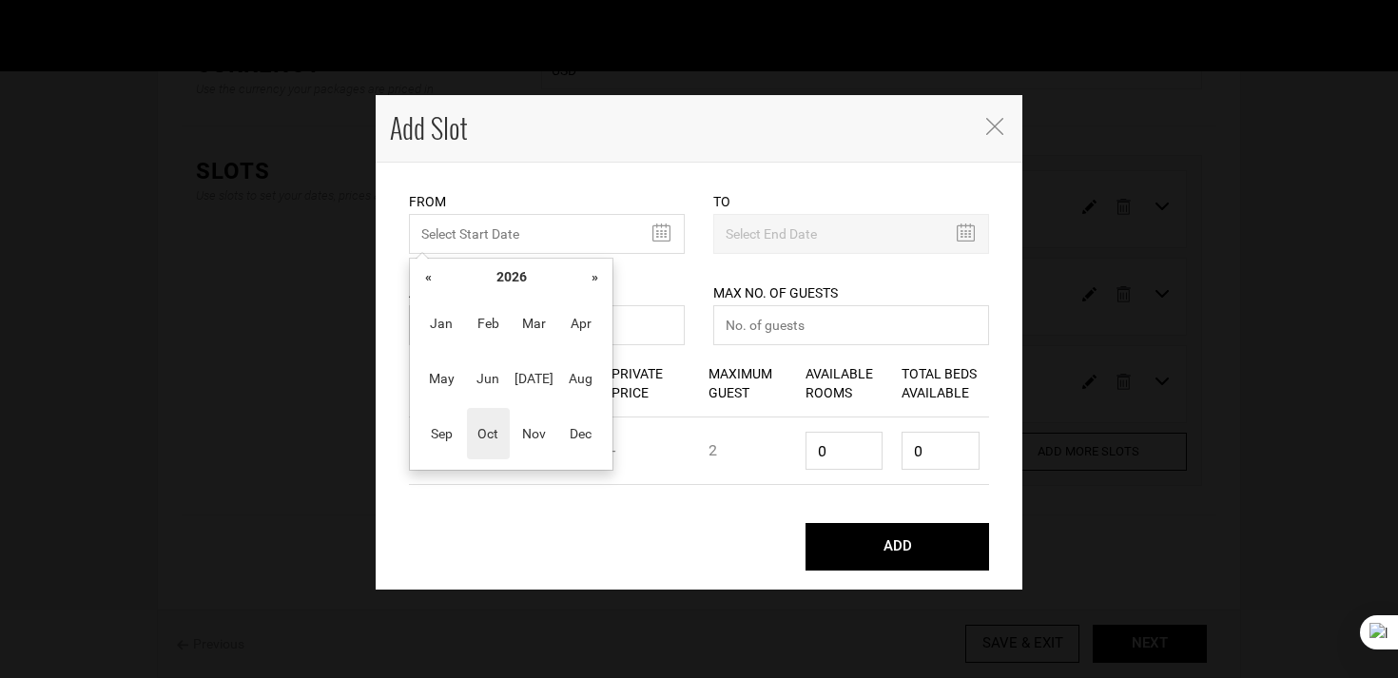
click at [481, 420] on span "Oct" at bounding box center [488, 433] width 43 height 51
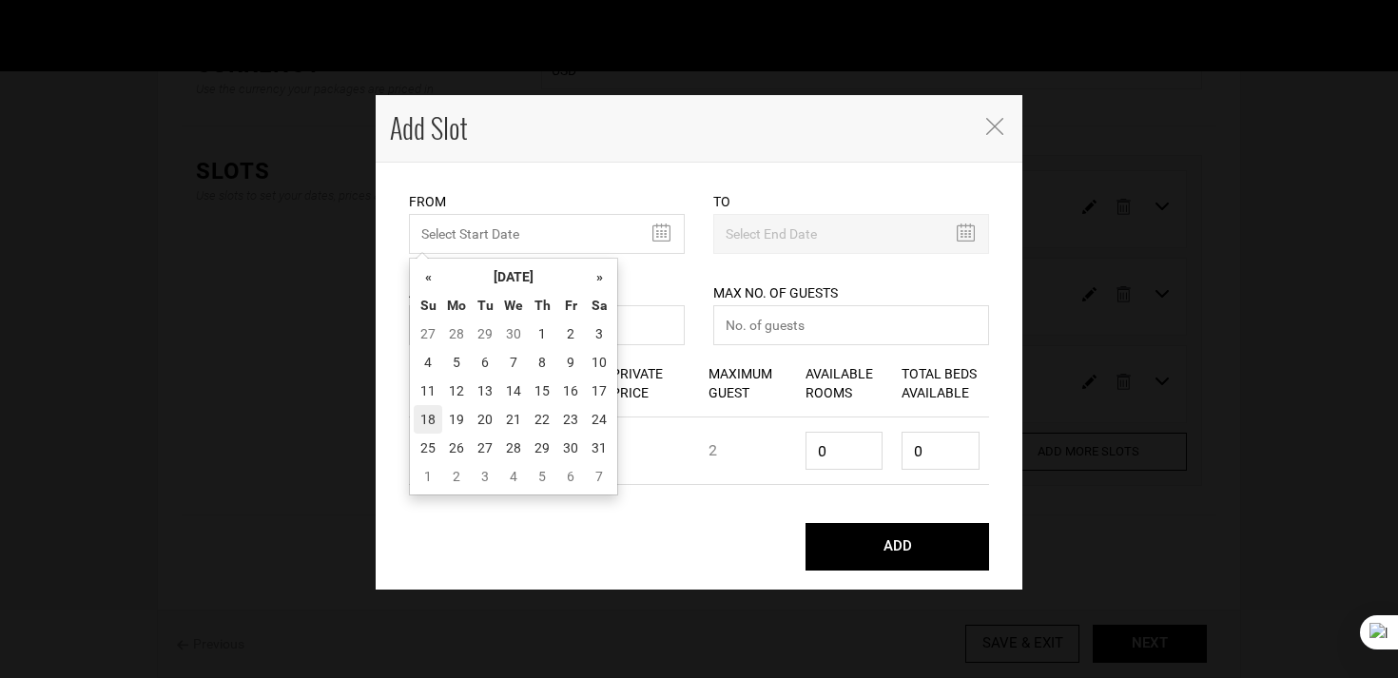
click at [435, 417] on td "18" at bounding box center [428, 419] width 29 height 29
type input "10/18/2026"
type input "10/27/2026"
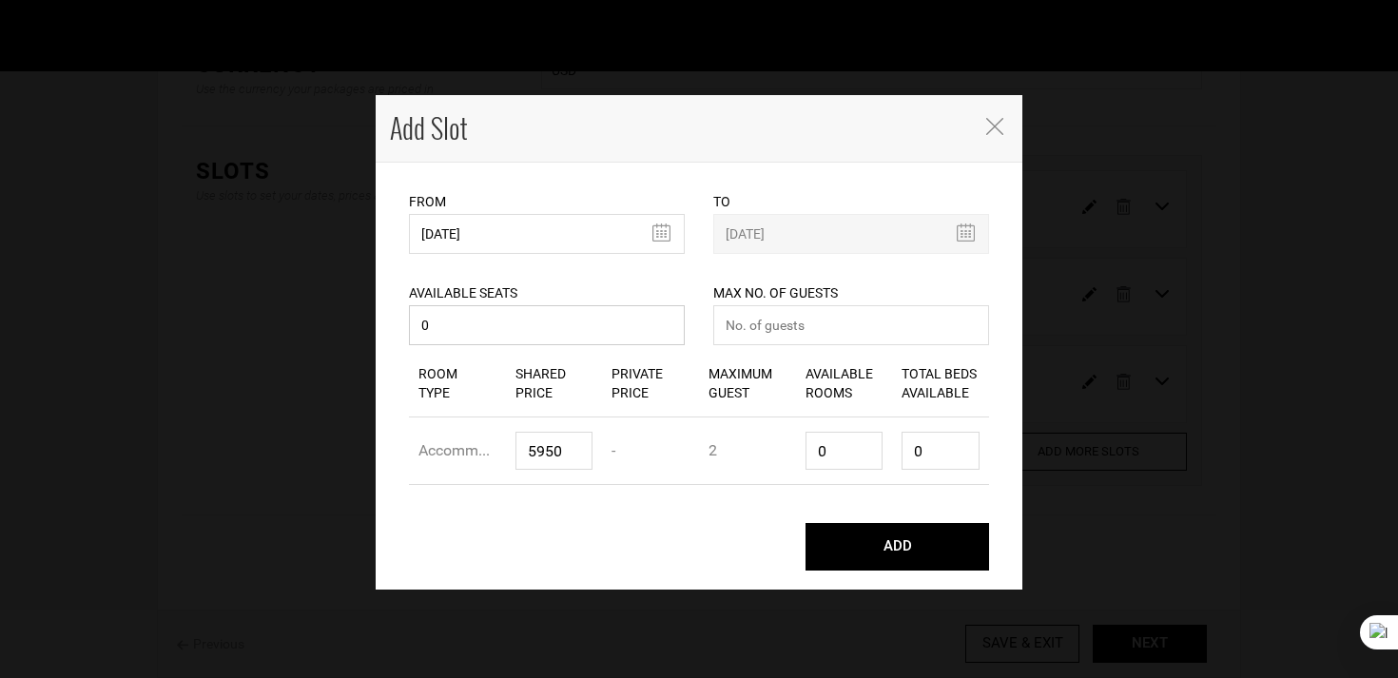
click at [474, 327] on input "0" at bounding box center [547, 325] width 276 height 40
type input "07"
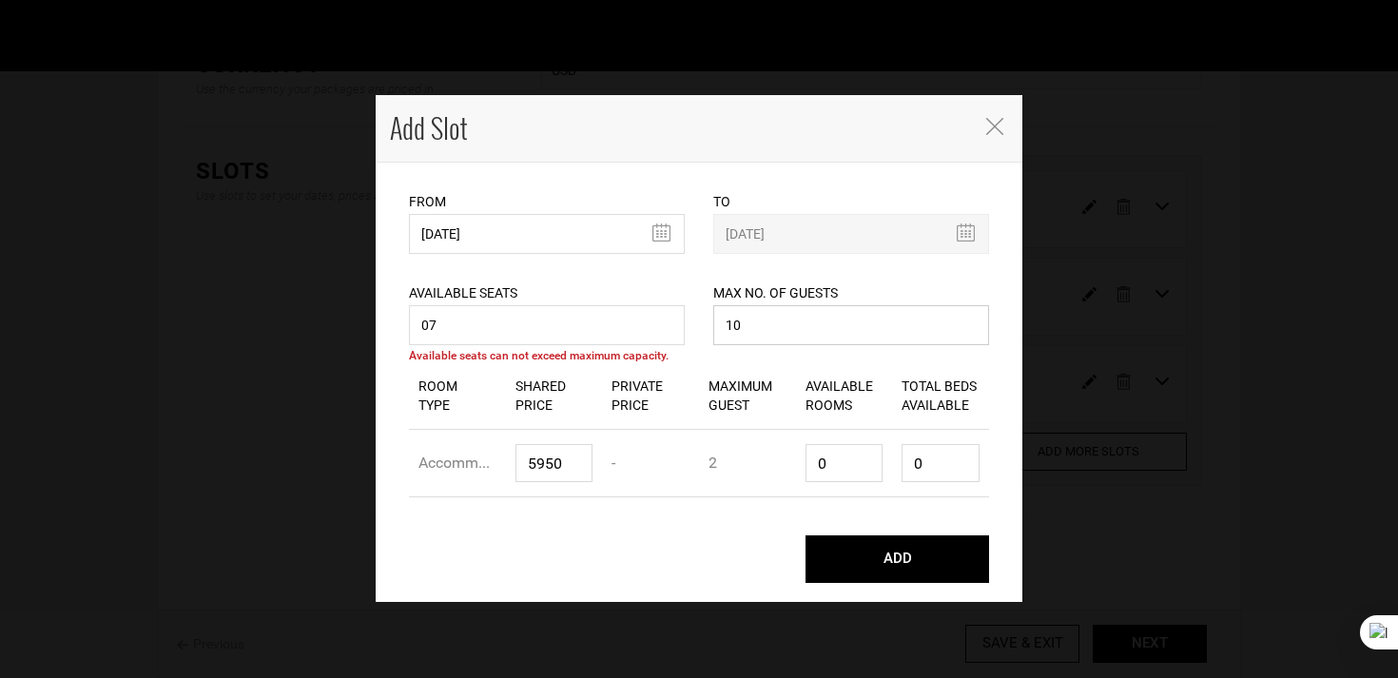
type input "10"
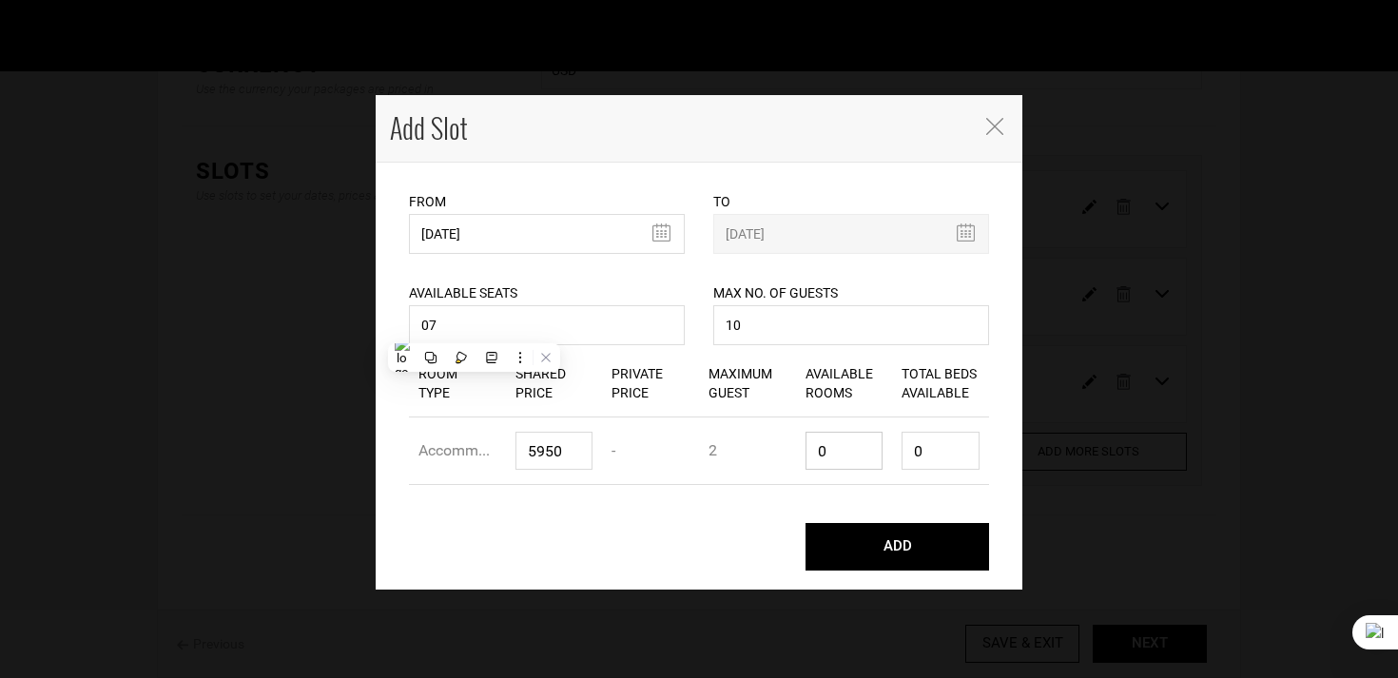
type input "4"
type input "8"
click at [805, 523] on button "ADD" at bounding box center [897, 547] width 184 height 48
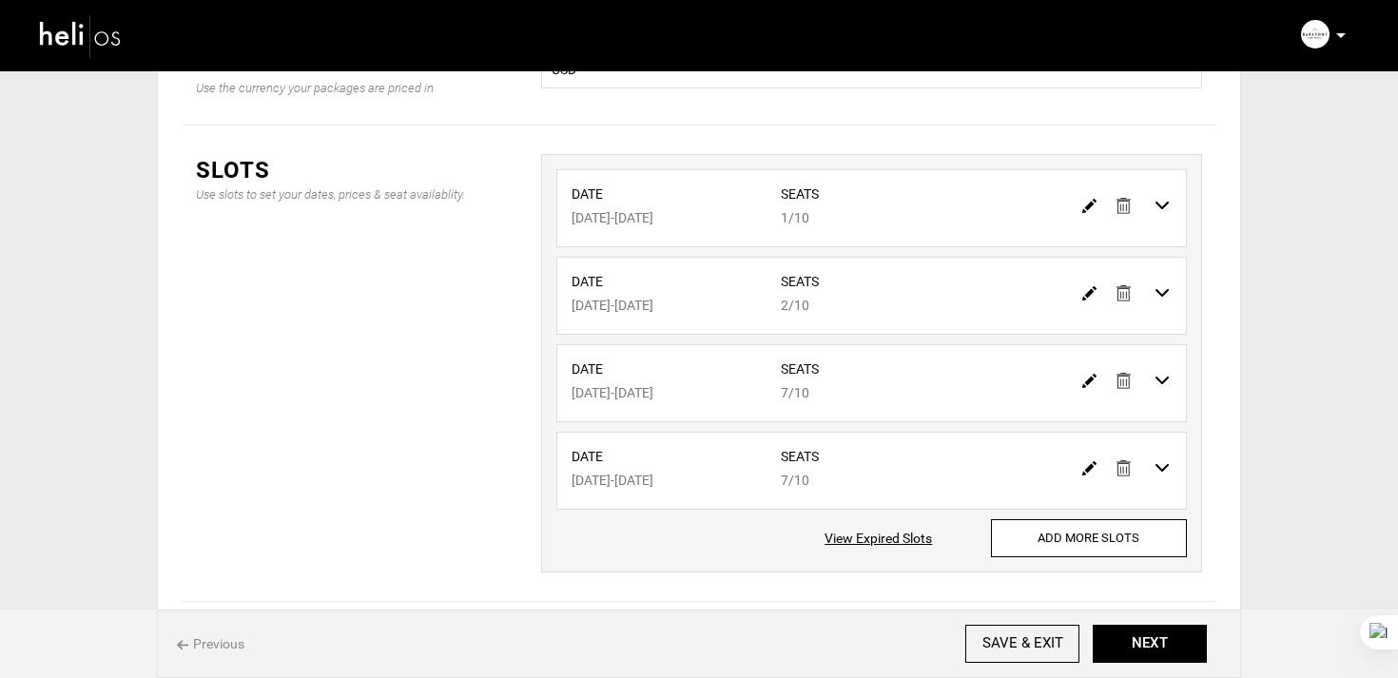
click at [1087, 376] on img at bounding box center [1089, 381] width 14 height 14
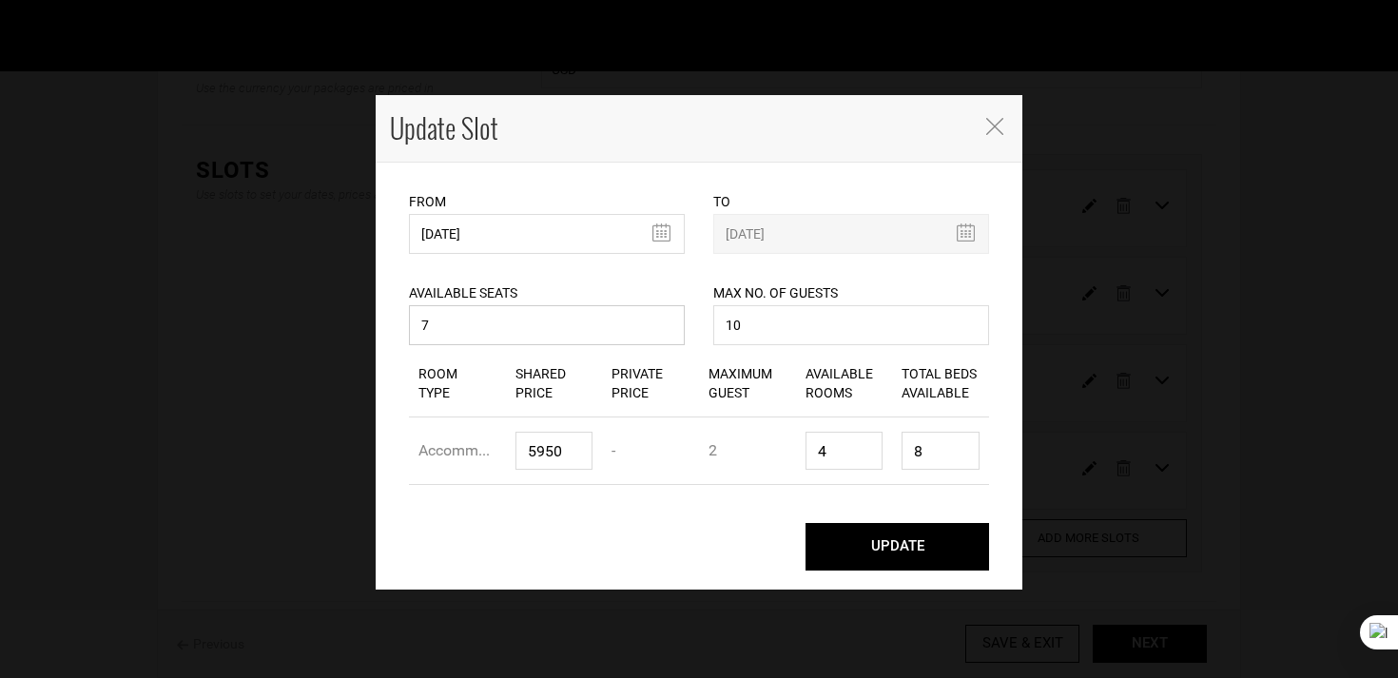
drag, startPoint x: 466, startPoint y: 328, endPoint x: 358, endPoint y: 328, distance: 108.4
click at [358, 328] on div "Update Slot From 10/08/2026 Please select start date. Start date already exists…" at bounding box center [699, 339] width 1398 height 678
type input "6"
click at [805, 523] on button "UPDATE" at bounding box center [897, 547] width 184 height 48
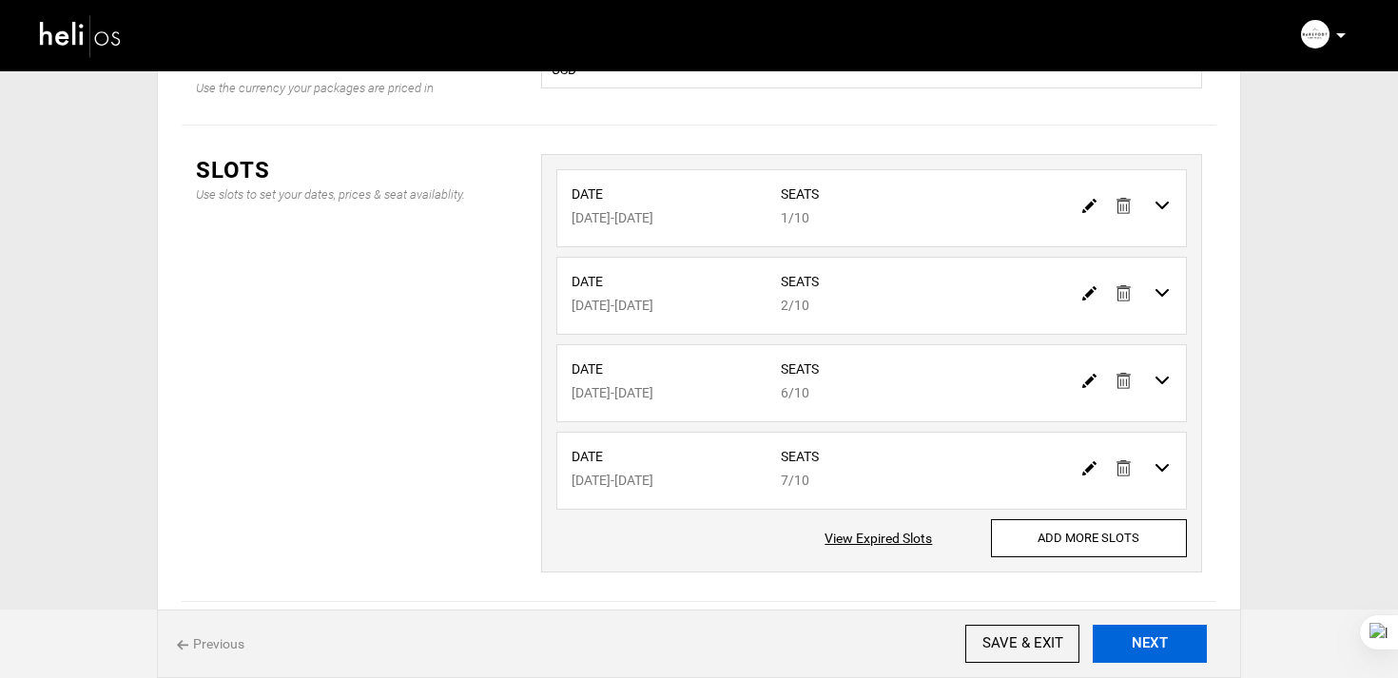
click at [1168, 641] on button "NEXT" at bounding box center [1150, 644] width 114 height 38
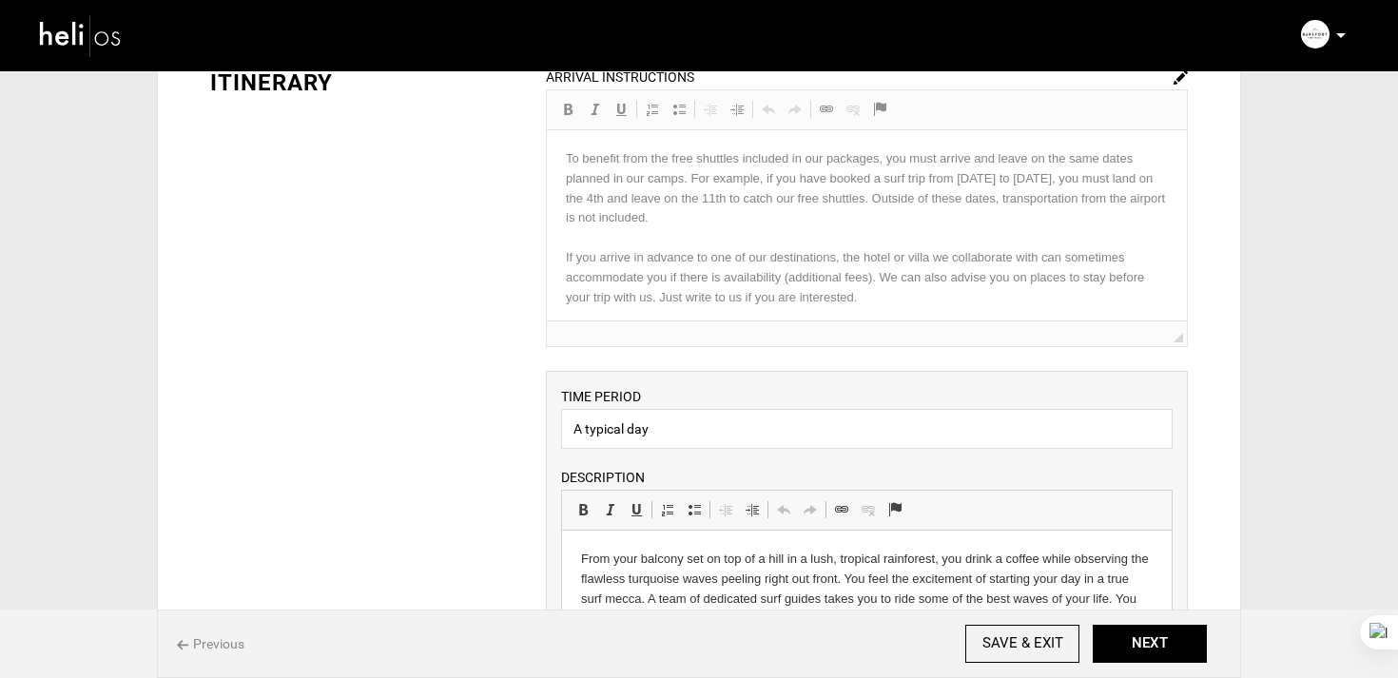
scroll to position [129, 0]
click at [1178, 76] on img at bounding box center [1181, 76] width 14 height 14
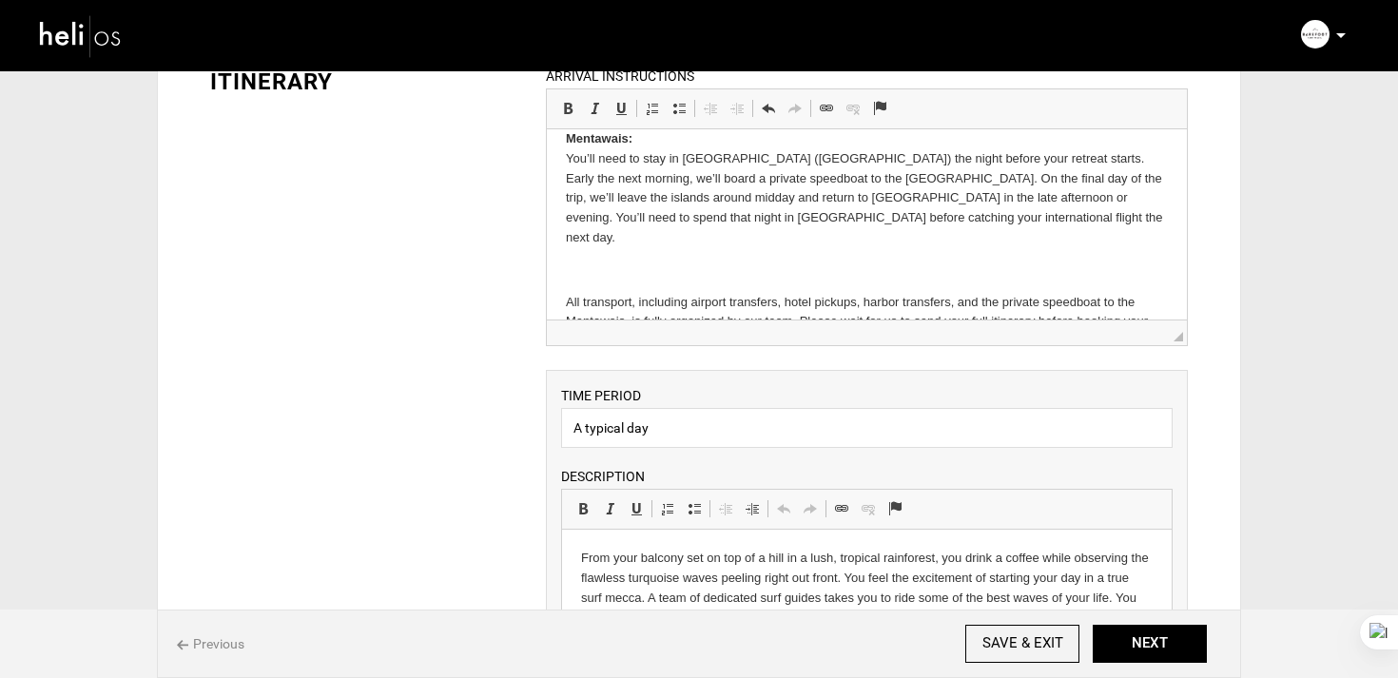
scroll to position [29, 0]
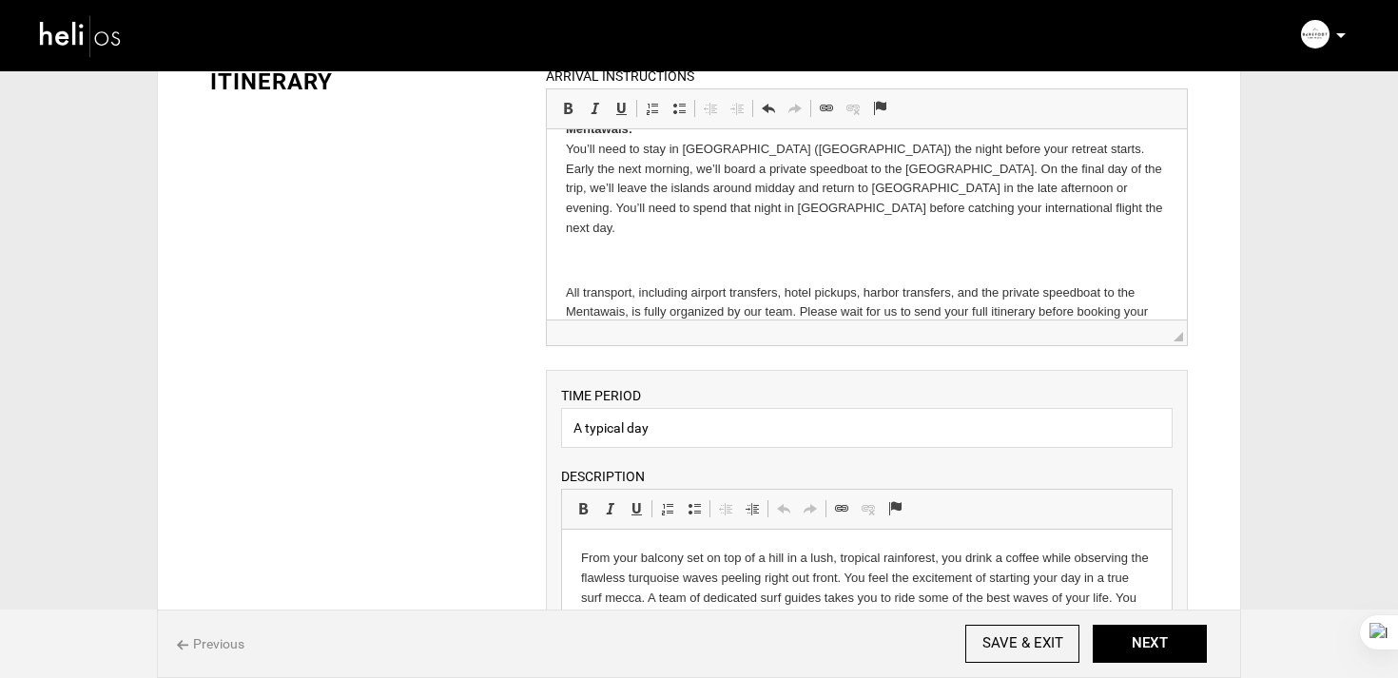
click at [565, 226] on body "Mentawais: You’ll need to stay in Padang (West Sumatra) the night before your r…" at bounding box center [866, 231] width 602 height 223
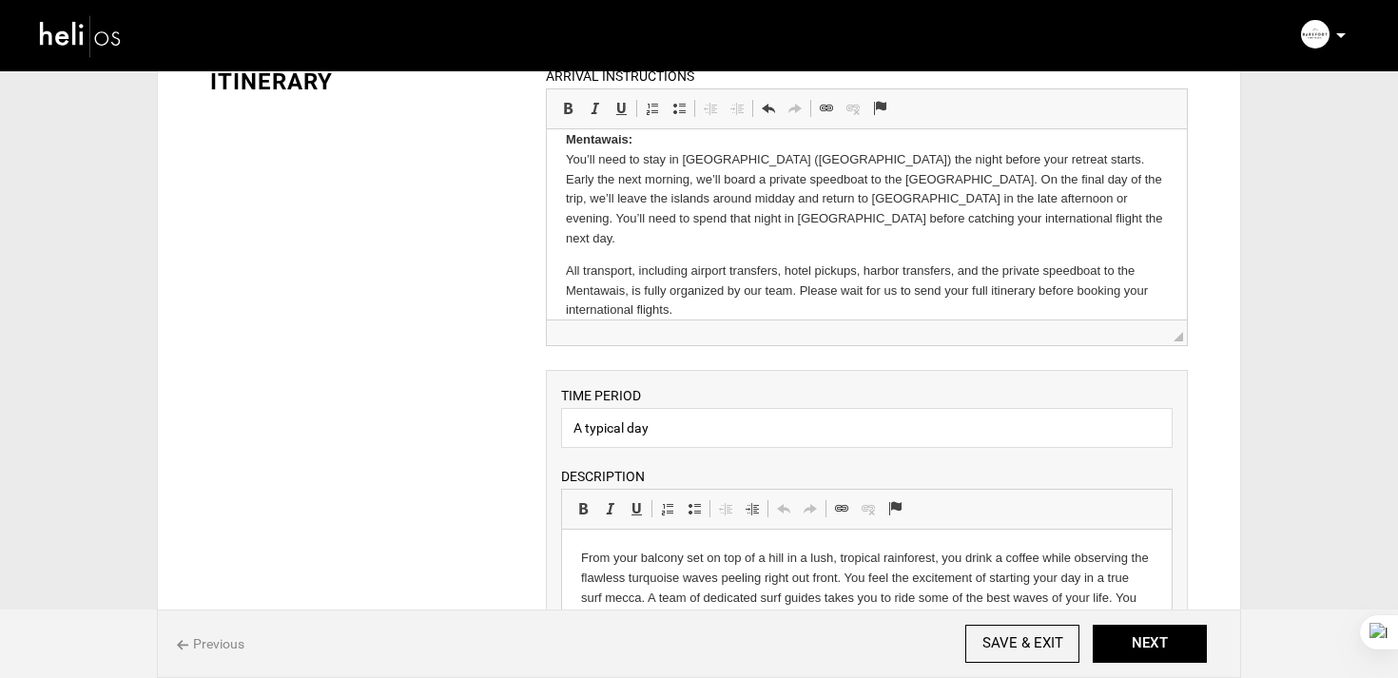
scroll to position [0, 0]
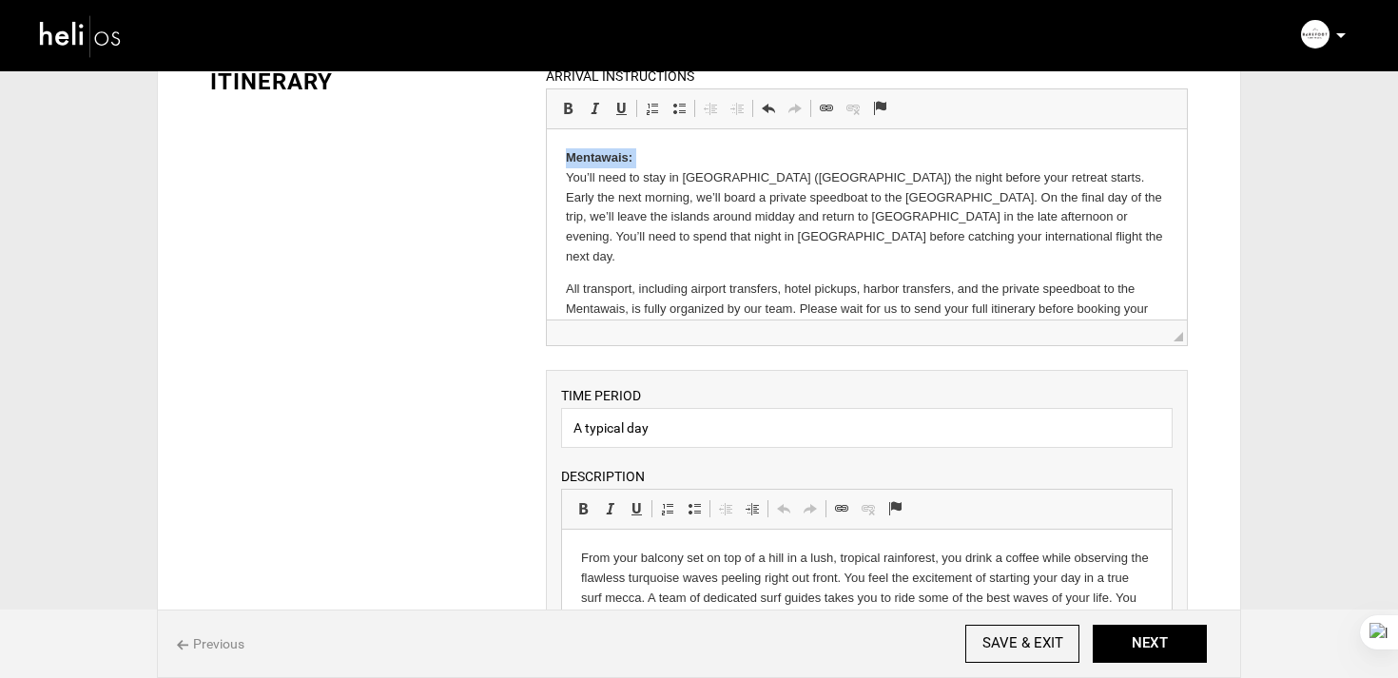
drag, startPoint x: 566, startPoint y: 180, endPoint x: 561, endPoint y: 157, distance: 23.3
click at [561, 157] on html "Mentawais: You’ll need to stay in Padang (West Sumatra) the night before your r…" at bounding box center [866, 243] width 640 height 228
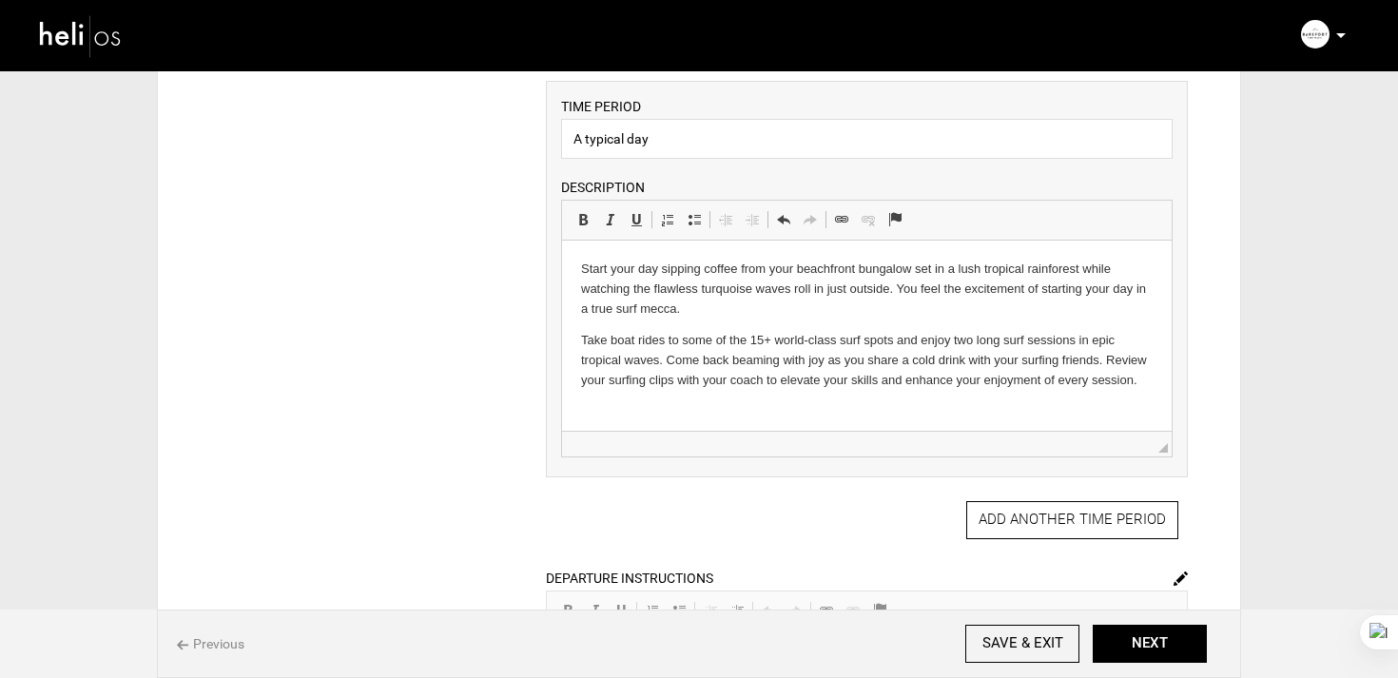
scroll to position [703, 0]
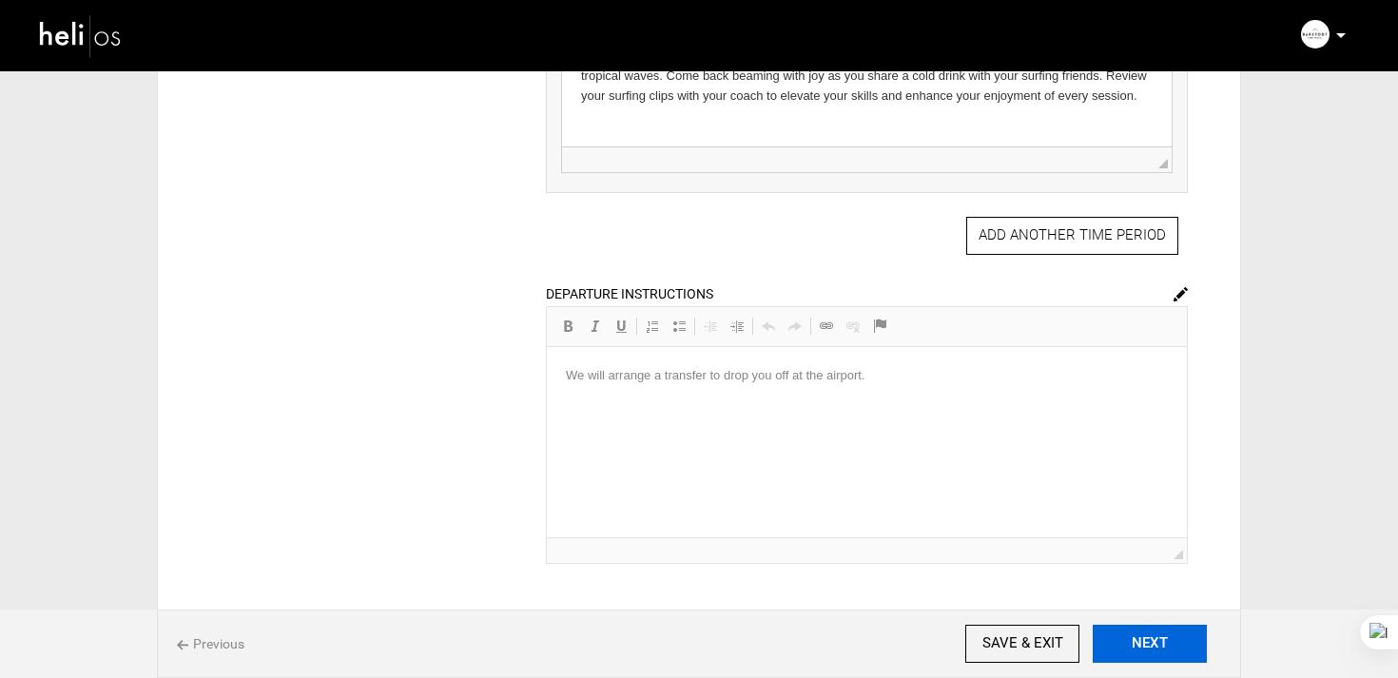
click at [1135, 637] on button "NEXT" at bounding box center [1150, 644] width 114 height 38
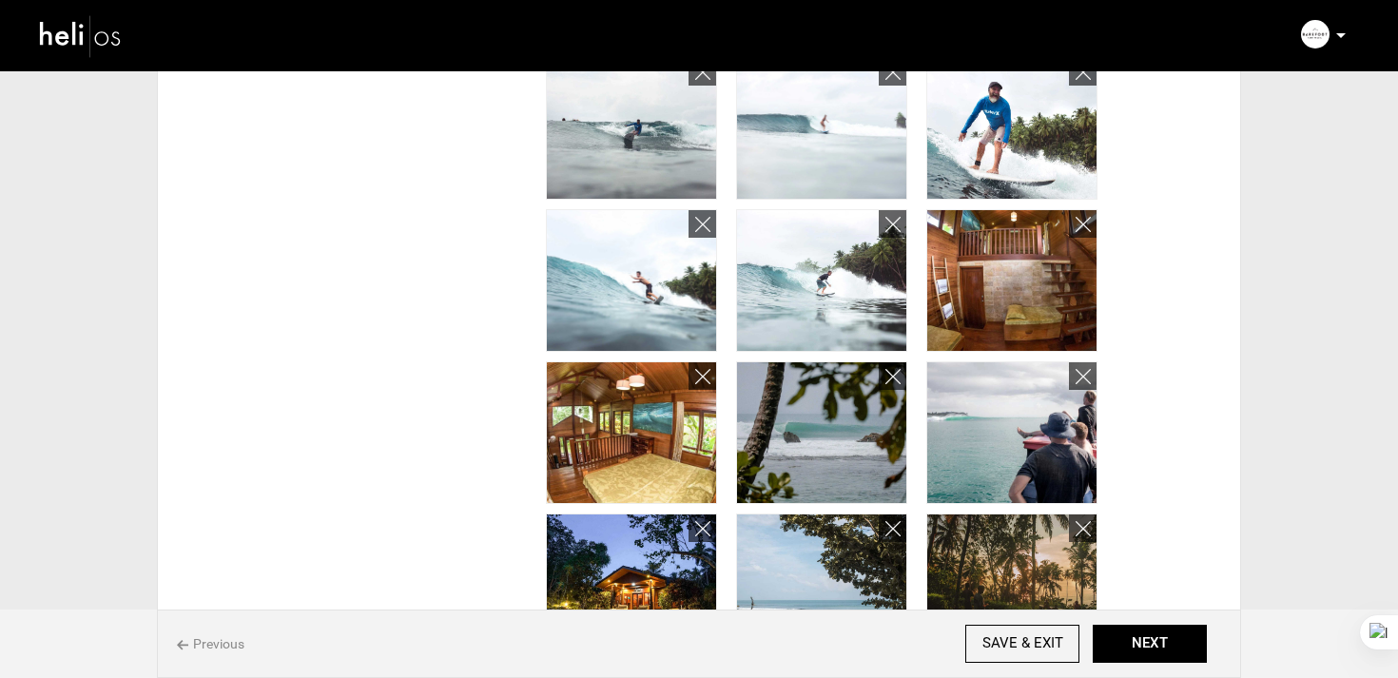
scroll to position [773, 0]
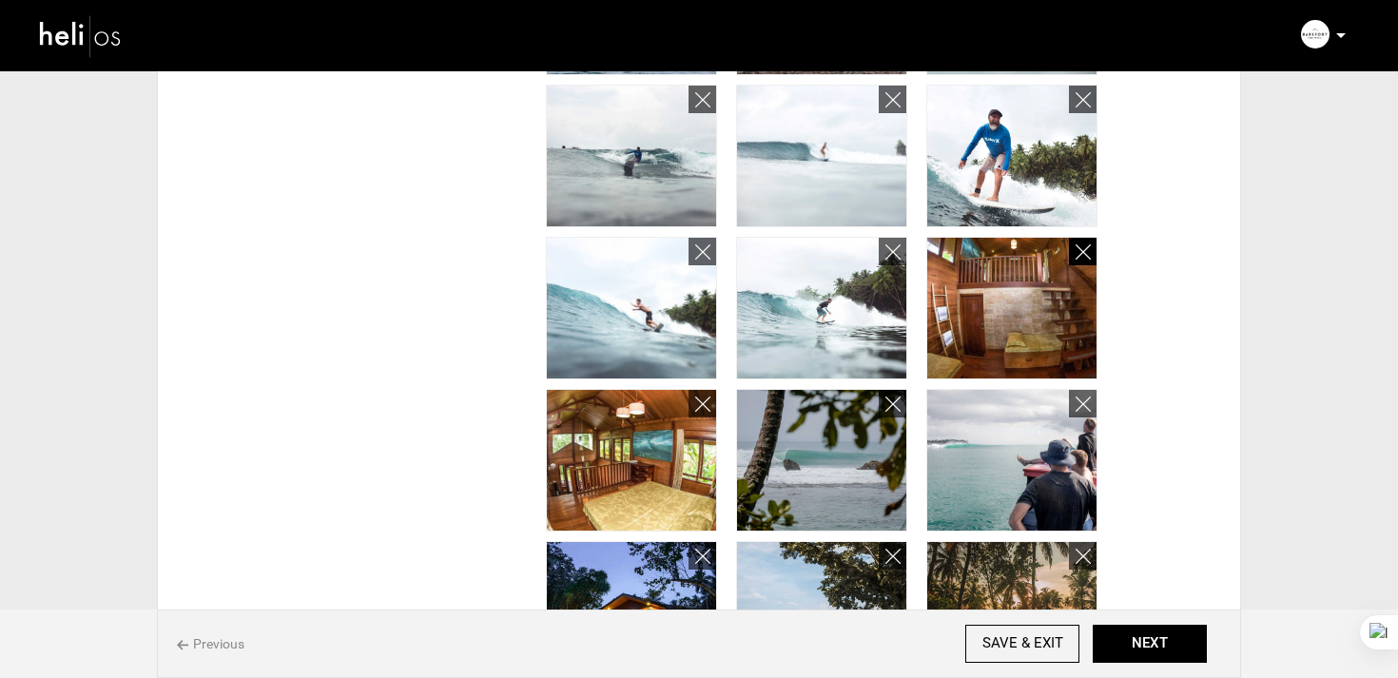
click at [1076, 251] on icon at bounding box center [1083, 253] width 15 height 22
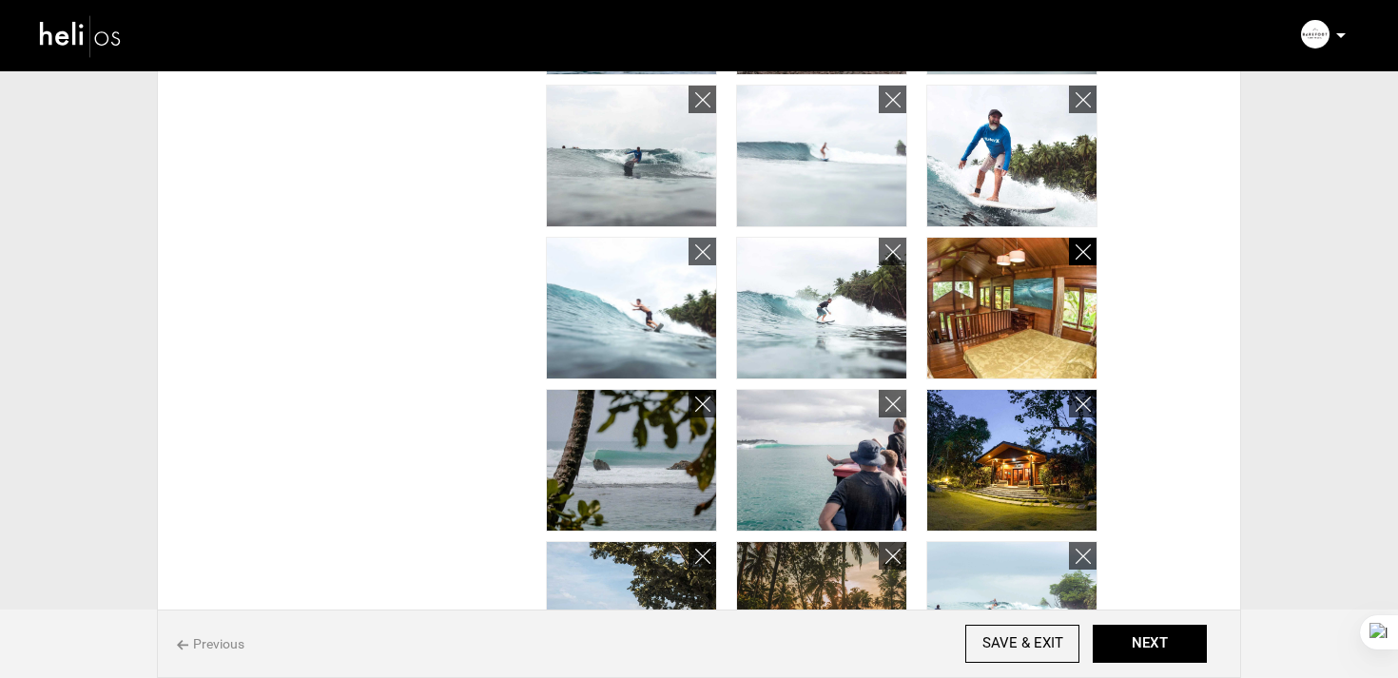
click at [1088, 257] on icon at bounding box center [1083, 253] width 15 height 22
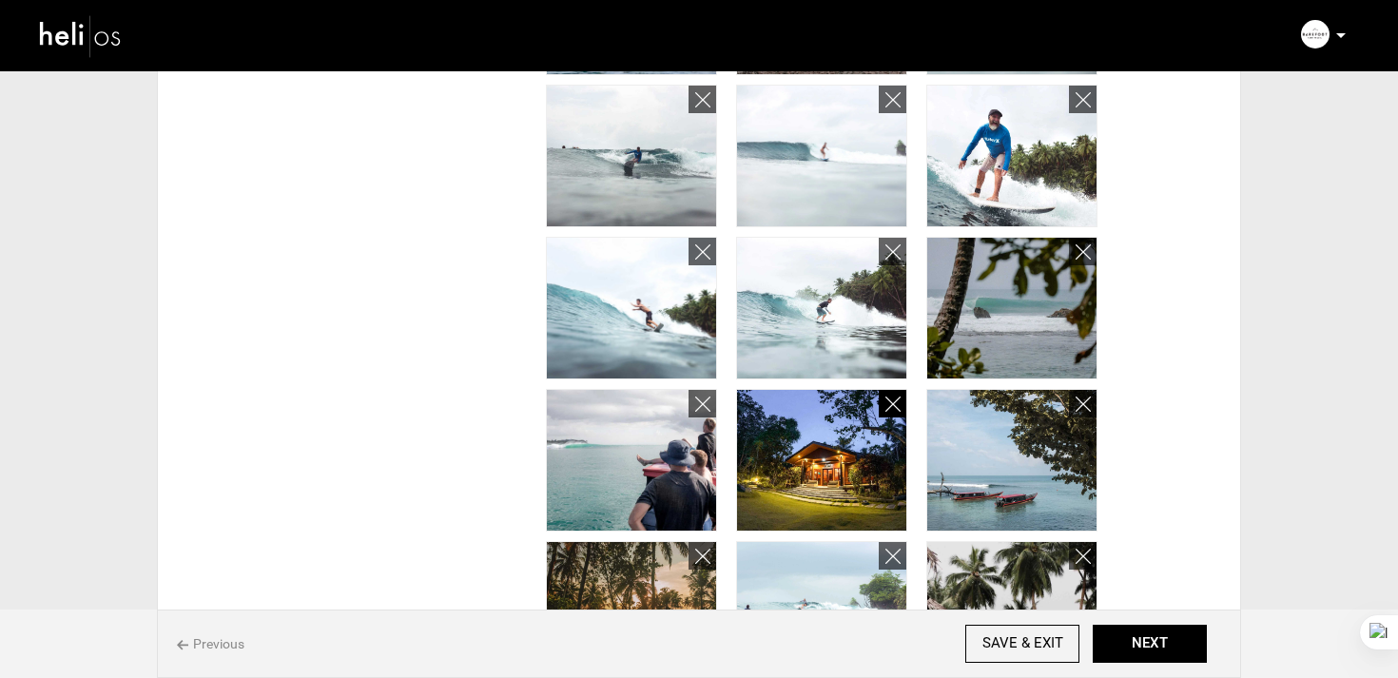
click at [886, 405] on icon at bounding box center [892, 405] width 15 height 22
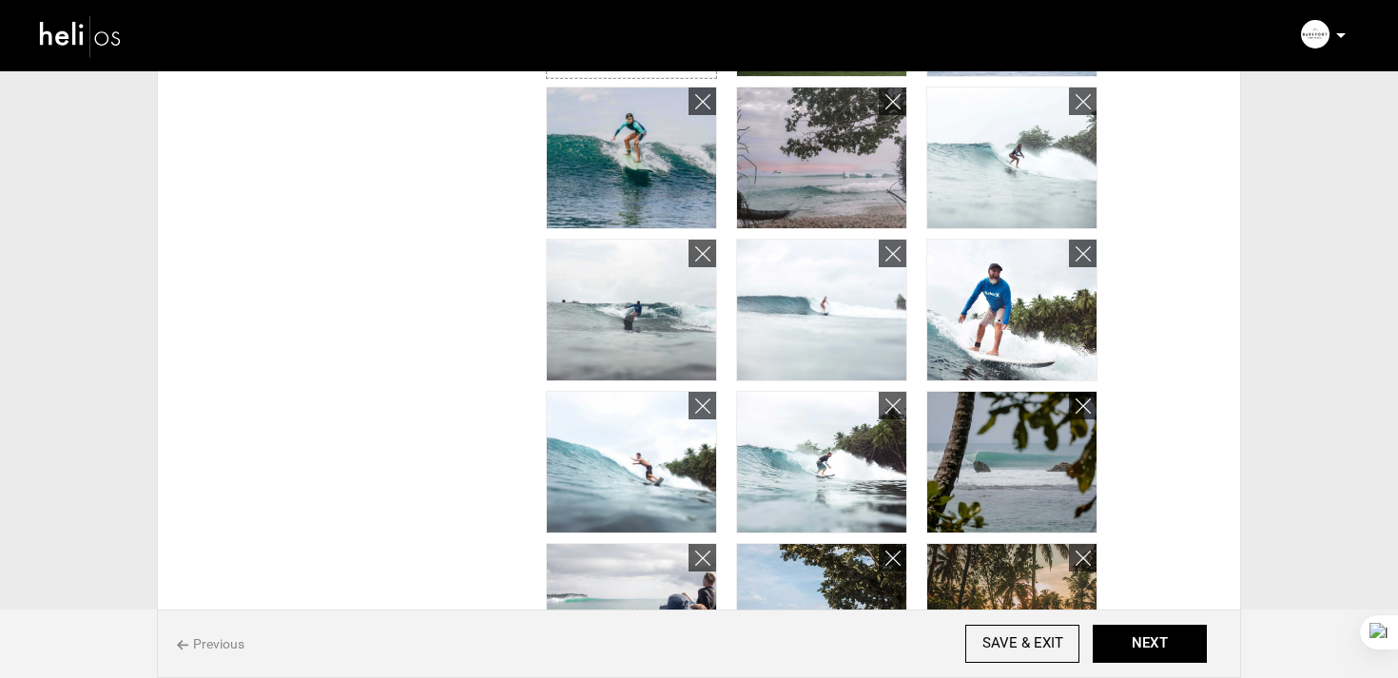
scroll to position [29, 0]
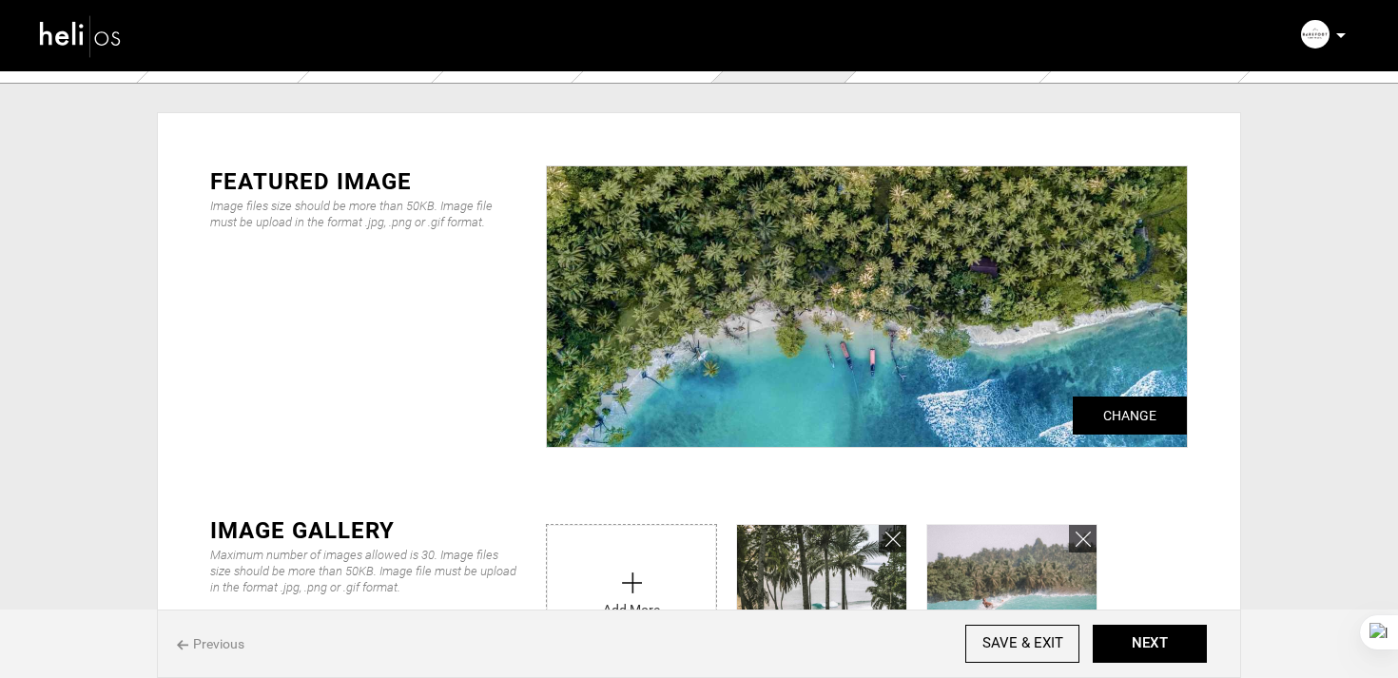
click at [634, 553] on input "file" at bounding box center [631, 591] width 169 height 133
type input "C:\fakepath\Surf-Resort-Accommodation-in-the-Mentawai-Bungallow-scaled.jpg"
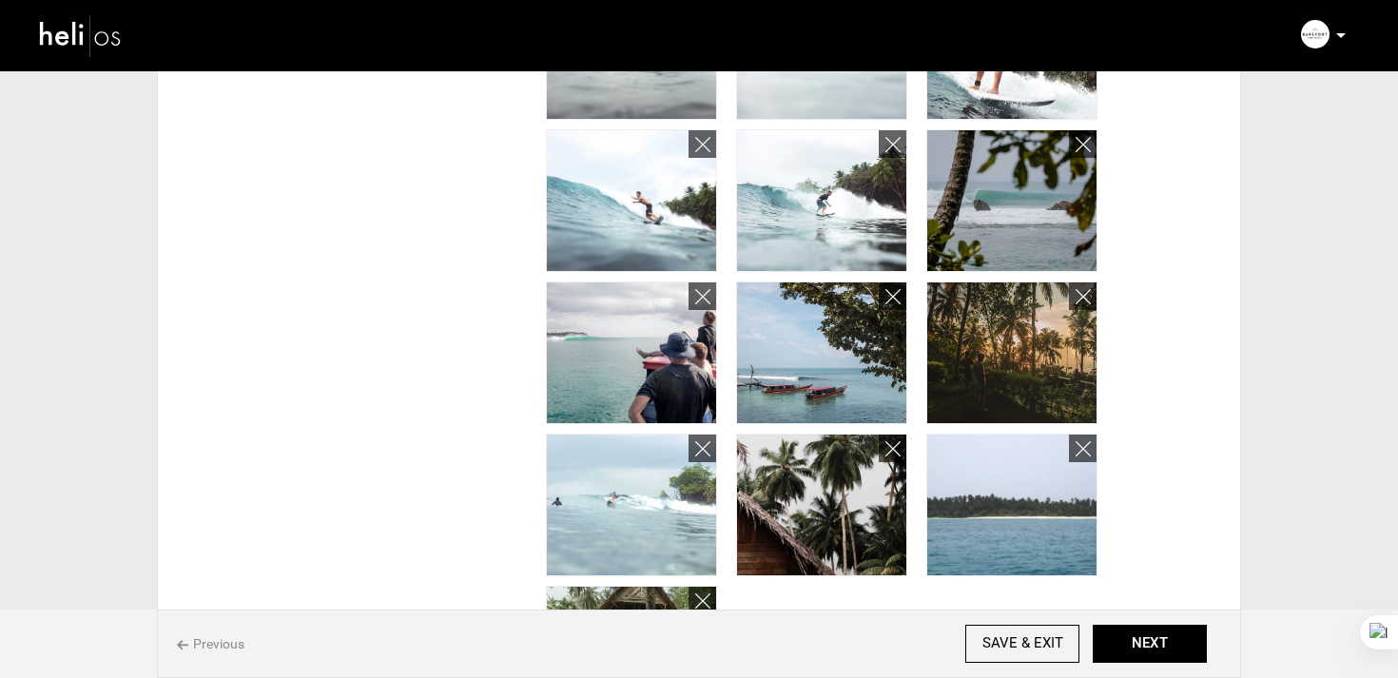
scroll to position [882, 0]
click at [898, 443] on icon at bounding box center [892, 448] width 15 height 22
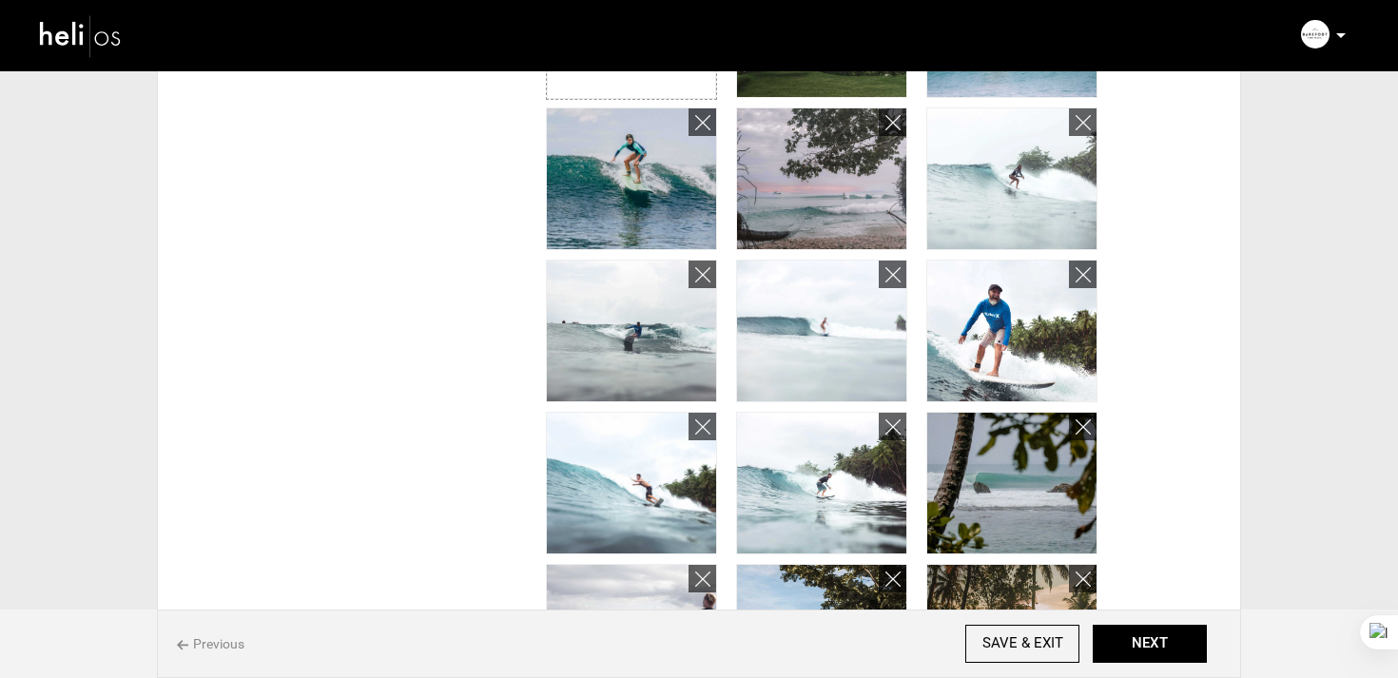
scroll to position [330, 0]
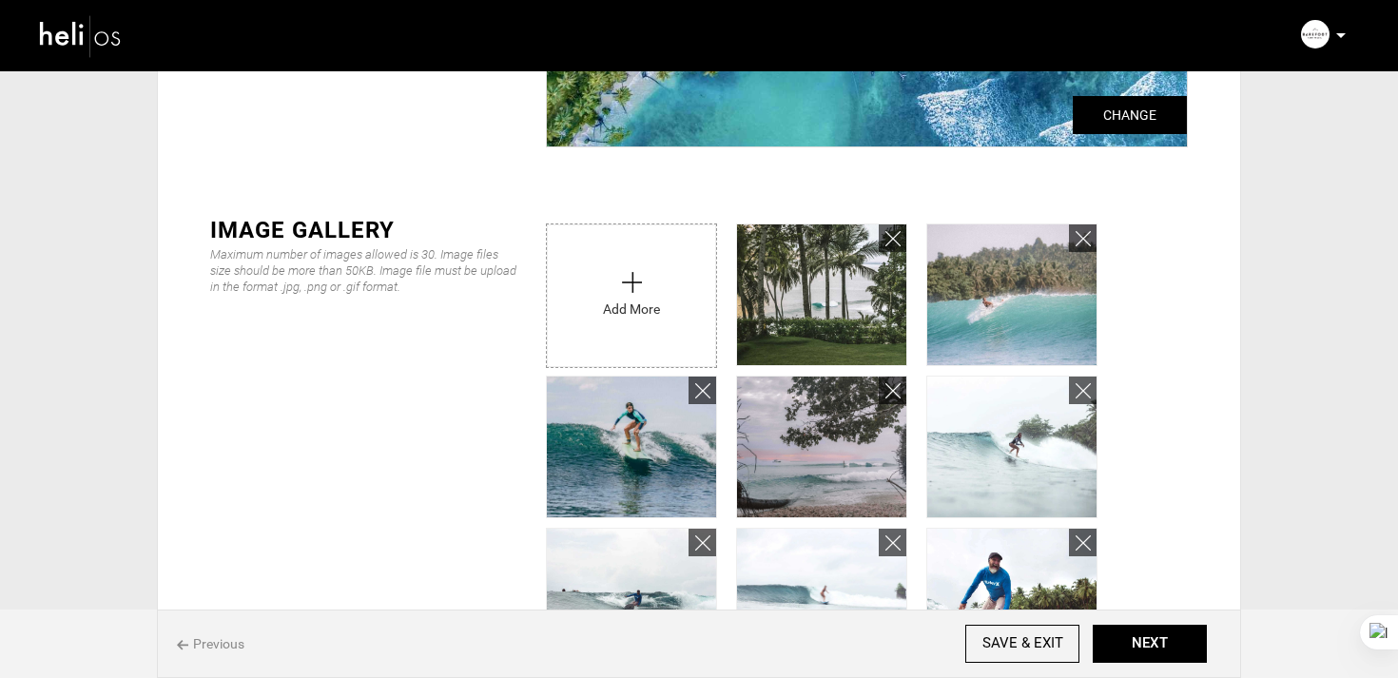
click at [632, 295] on input "file" at bounding box center [631, 290] width 169 height 133
type input "C:\fakepath\Surf-Resort-Accommodation-in-the-Mentawai-Beach-Front-View-scaled.j…"
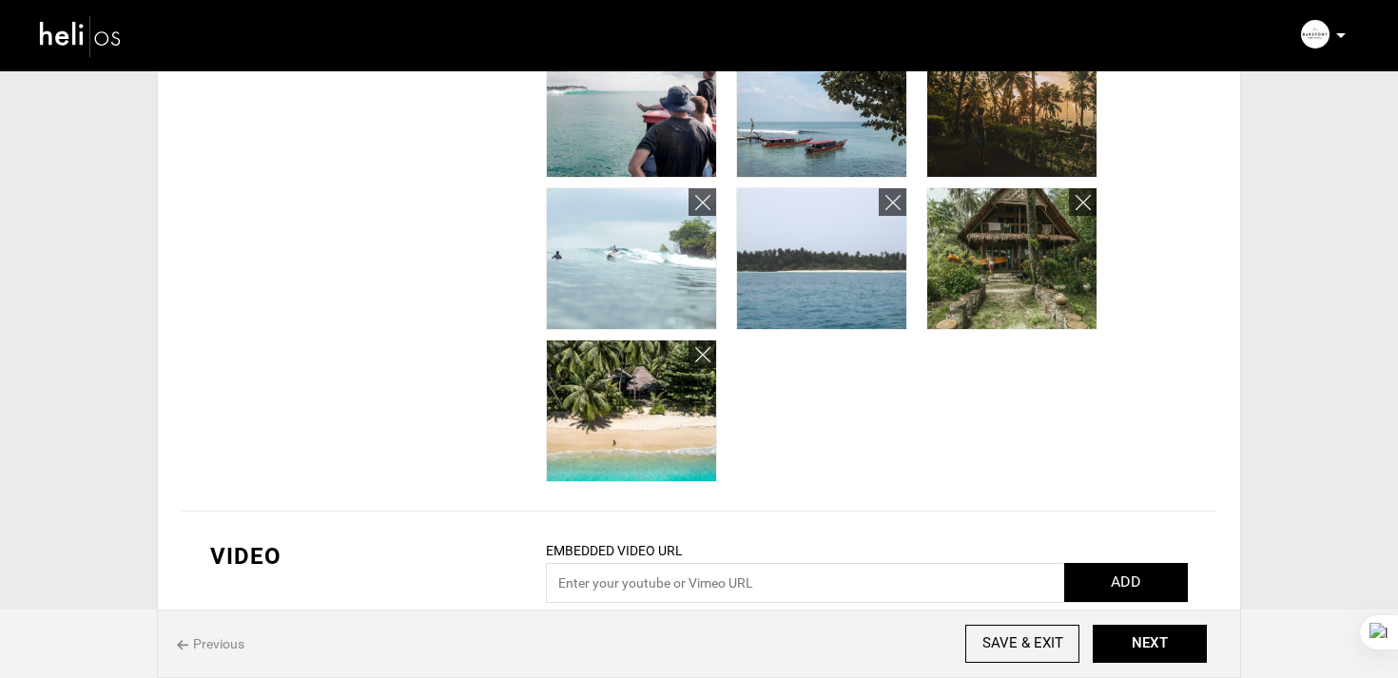
scroll to position [1222, 0]
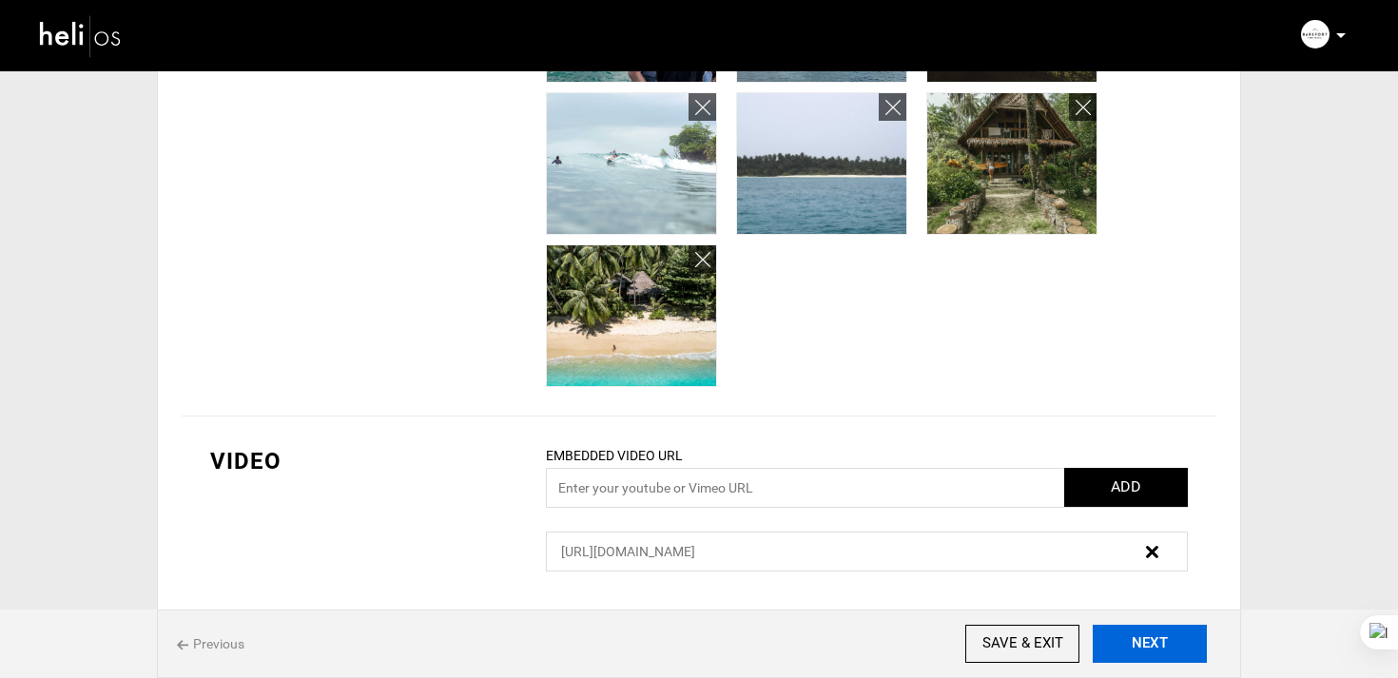
click at [1154, 637] on button "NEXT" at bounding box center [1150, 644] width 114 height 38
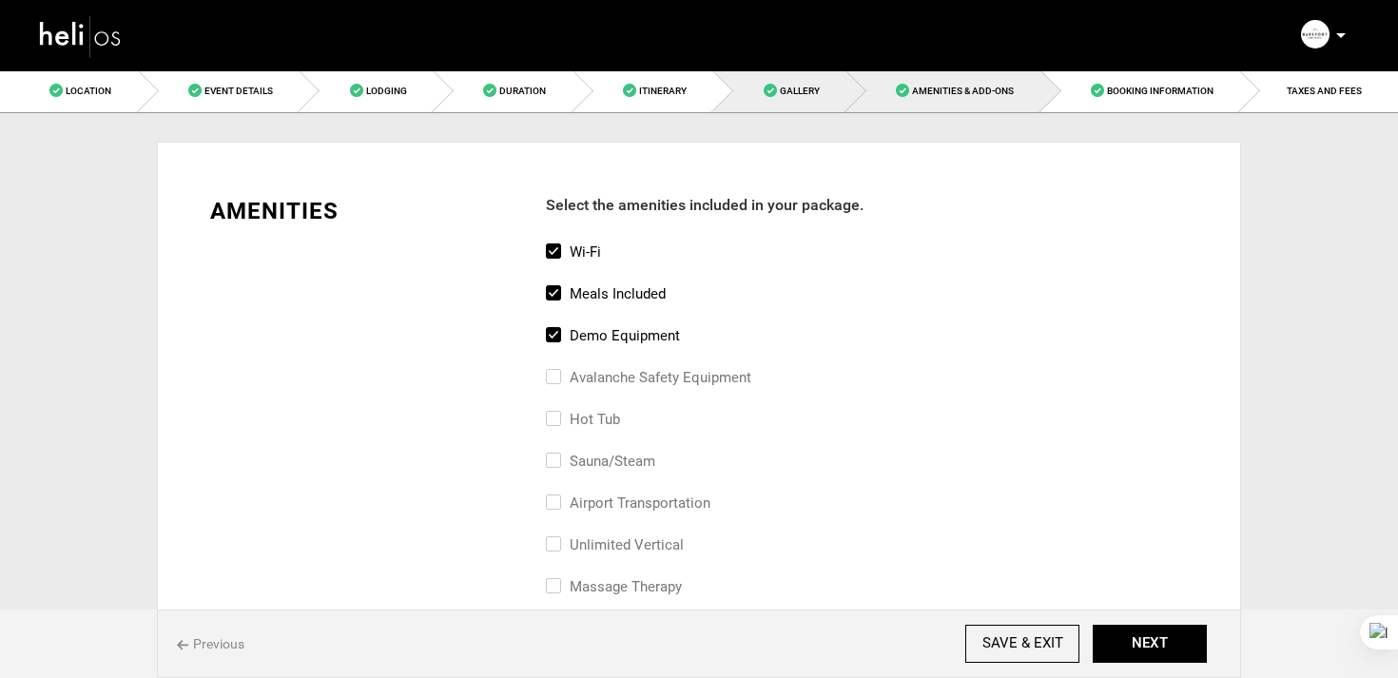
click at [812, 107] on link "Gallery" at bounding box center [779, 90] width 133 height 43
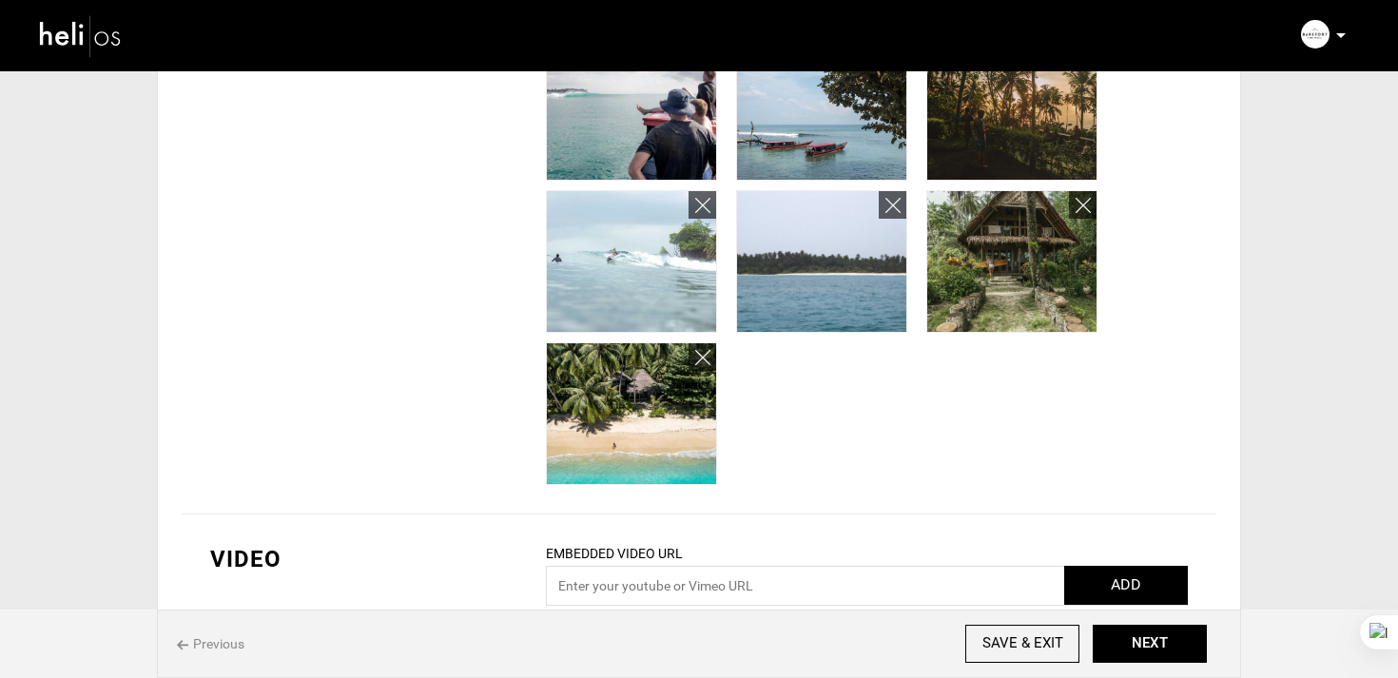
scroll to position [1222, 0]
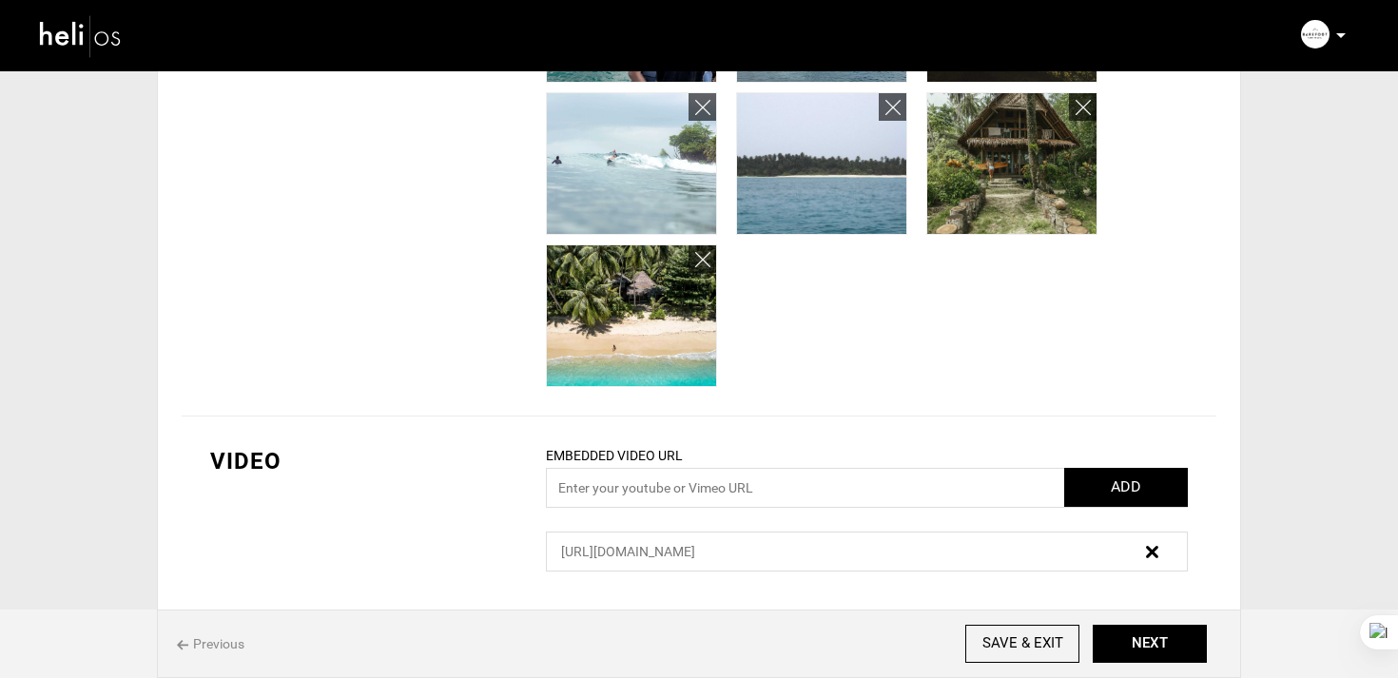
click at [743, 550] on div "https://vimeo.com/306005253" at bounding box center [814, 551] width 534 height 19
copy div "https://vimeo.com/306005253"
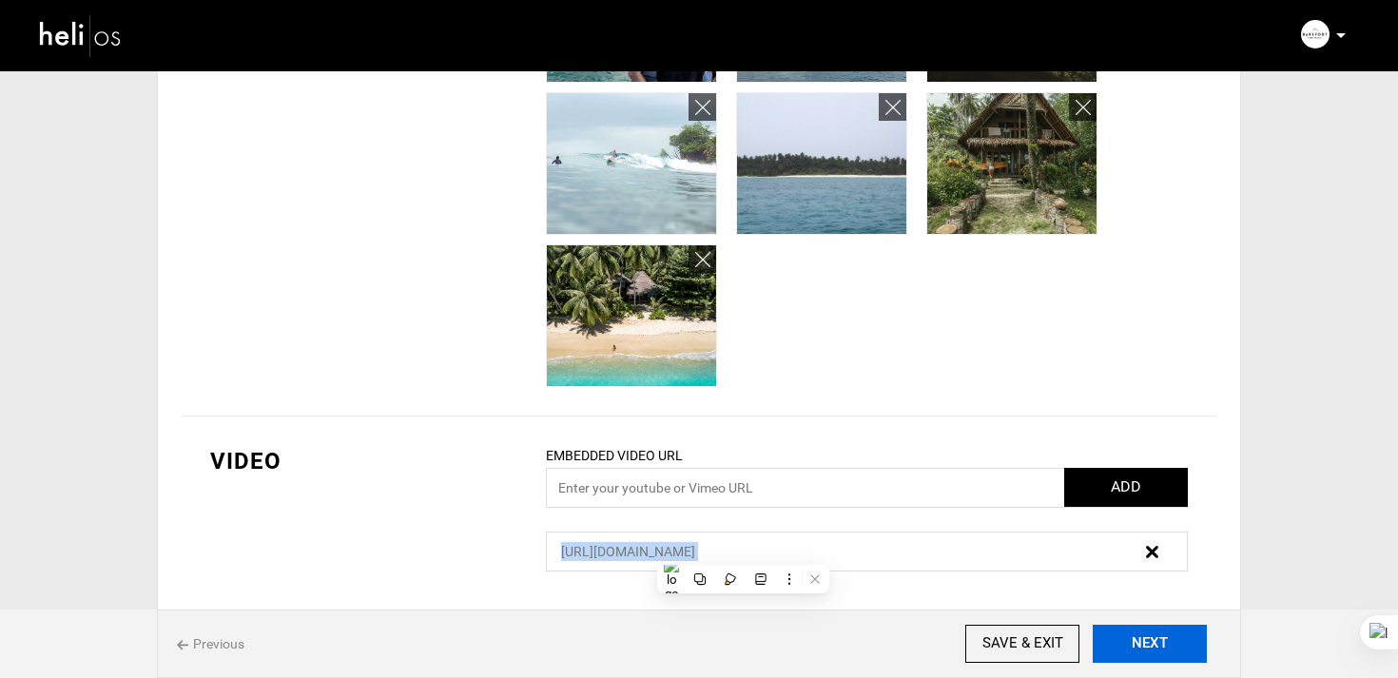
click at [1175, 643] on button "NEXT" at bounding box center [1150, 644] width 114 height 38
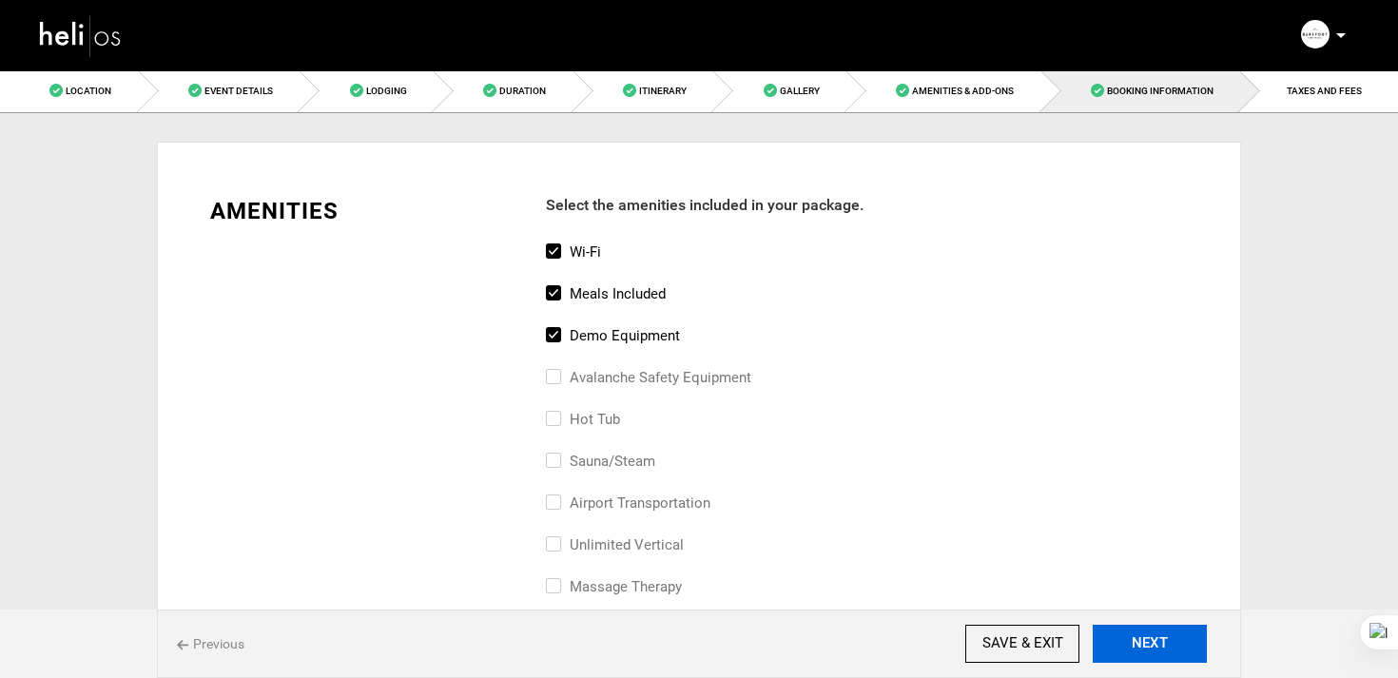
click at [1118, 634] on button "NEXT" at bounding box center [1150, 644] width 114 height 38
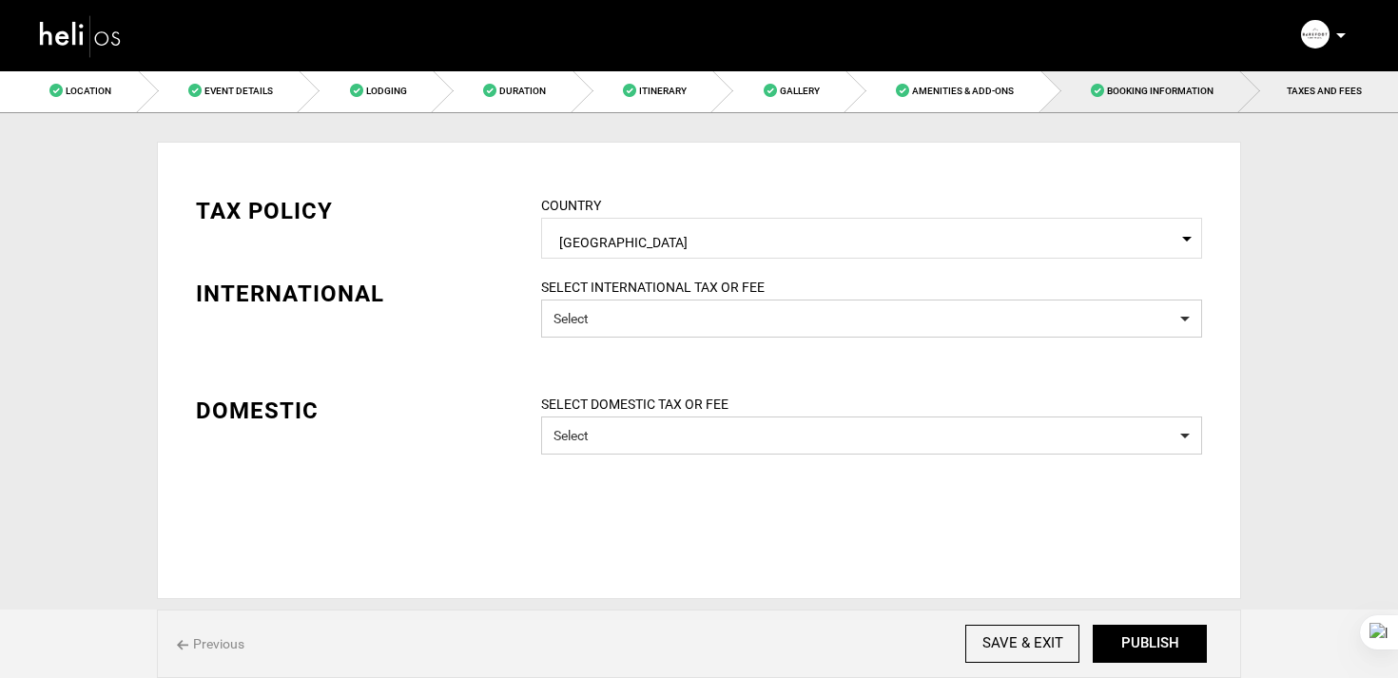
click at [1130, 94] on span "Booking Information" at bounding box center [1160, 91] width 107 height 10
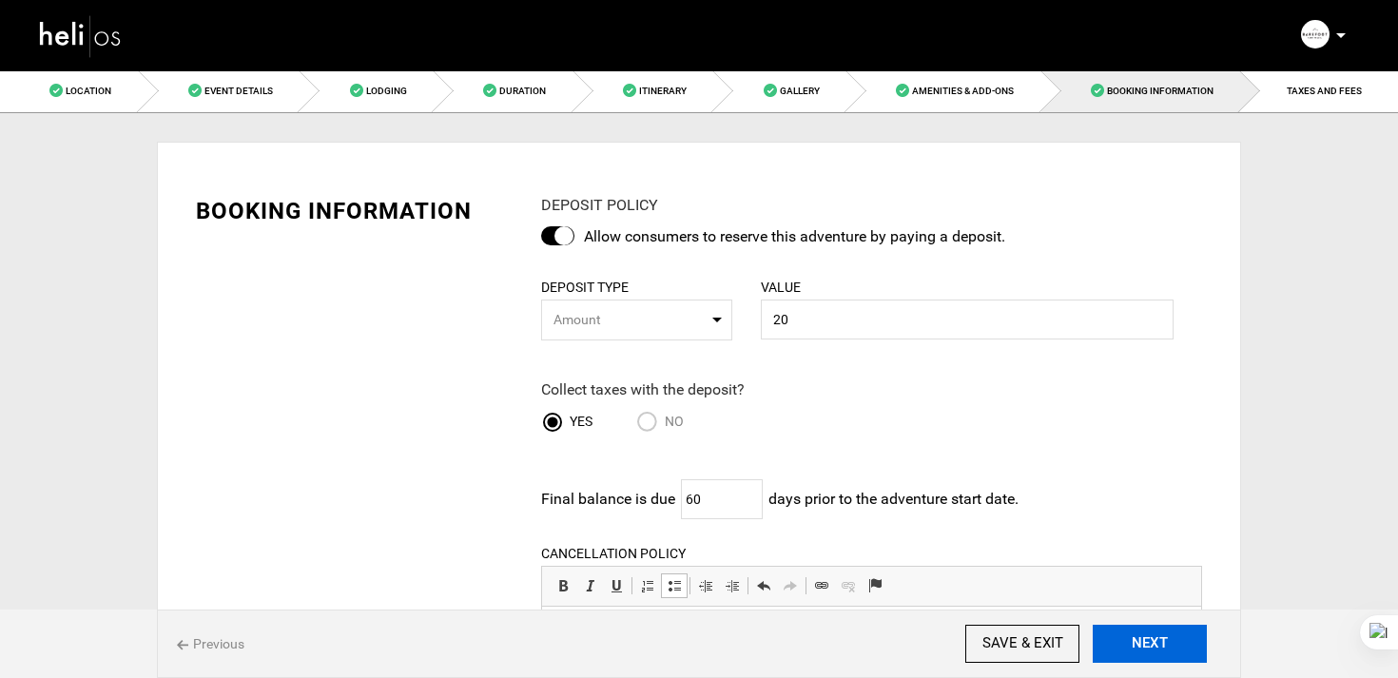
click at [1166, 644] on button "NEXT" at bounding box center [1150, 644] width 114 height 38
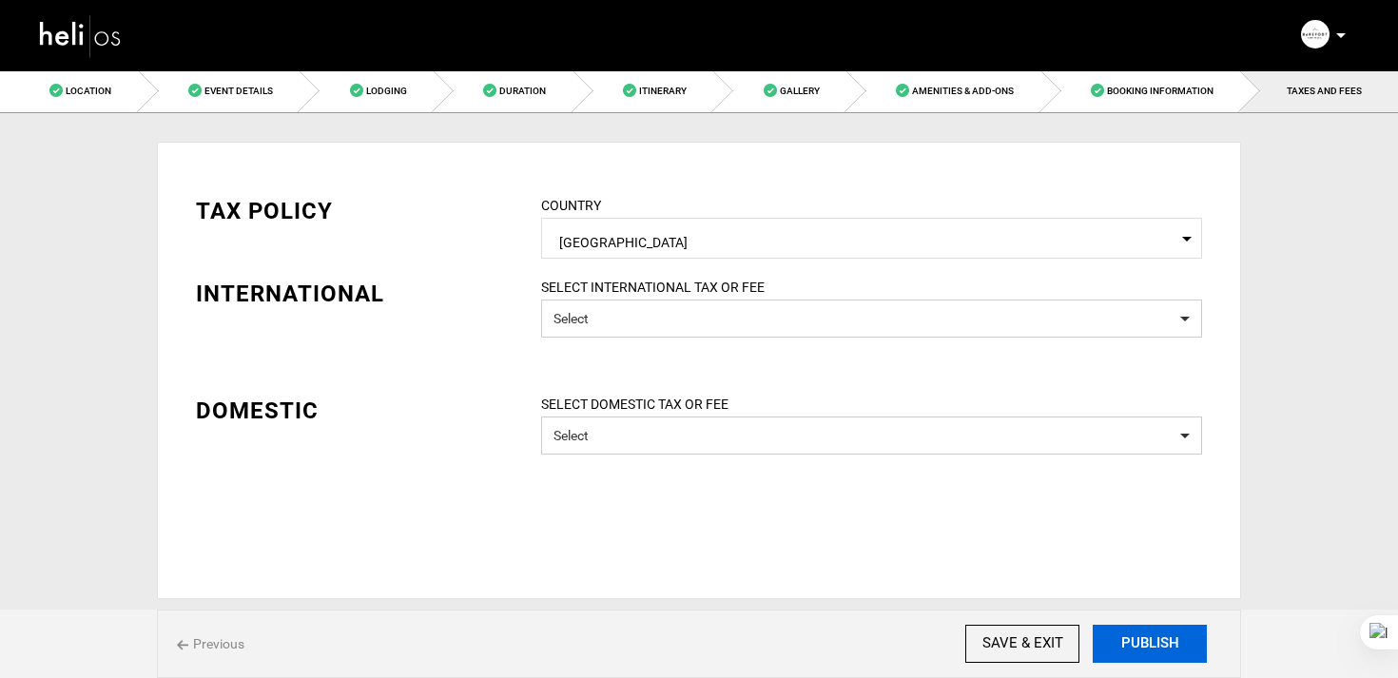
click at [1166, 644] on button "PUBLISH" at bounding box center [1150, 644] width 114 height 38
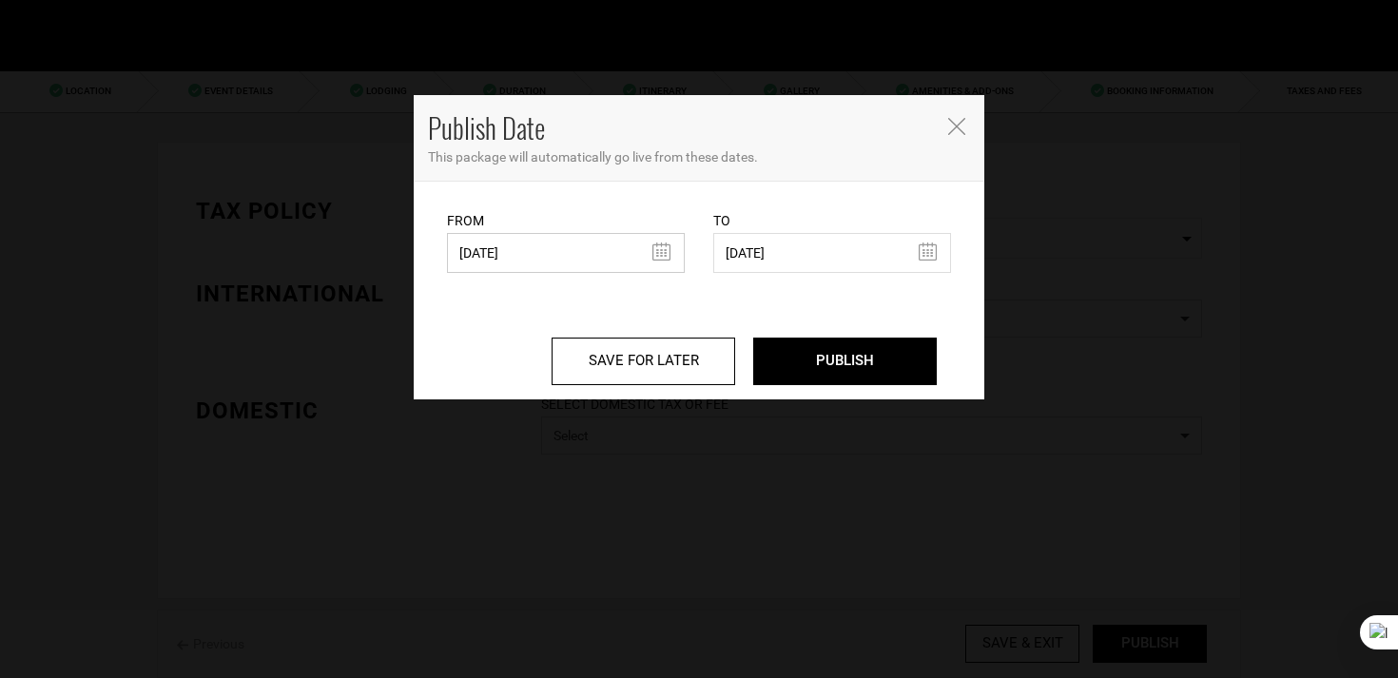
click at [484, 248] on input "08/28/2025" at bounding box center [566, 253] width 238 height 40
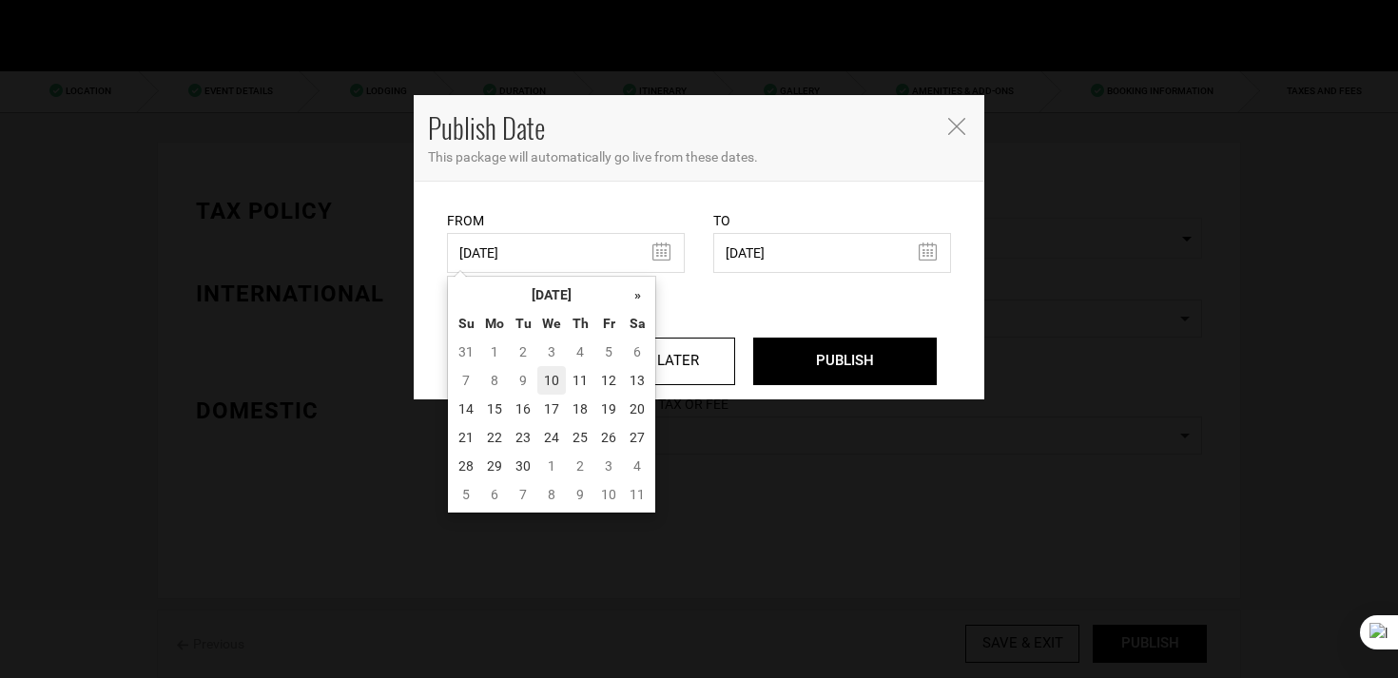
click at [543, 380] on td "10" at bounding box center [551, 380] width 29 height 29
type input "09/10/2025"
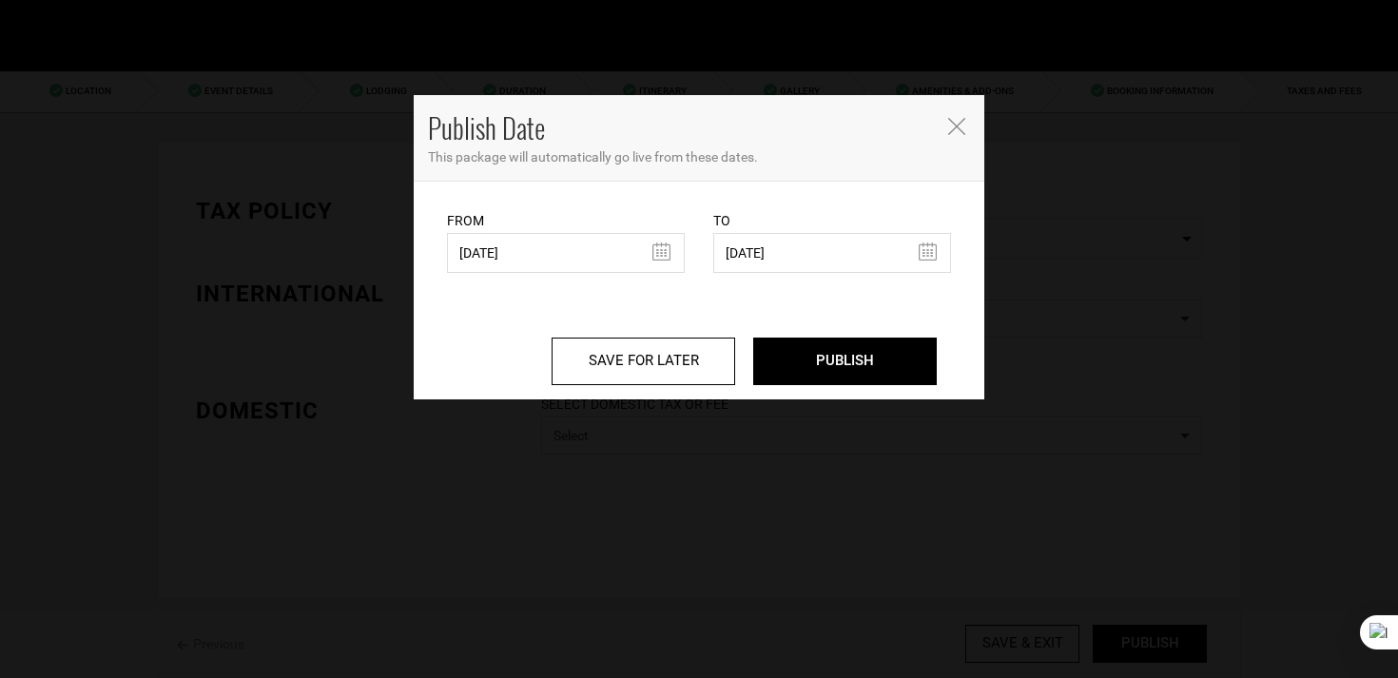
click at [826, 338] on div "SAVE FOR LATER PUBLISH" at bounding box center [699, 347] width 504 height 76
click at [821, 366] on input "PUBLISH" at bounding box center [845, 362] width 184 height 48
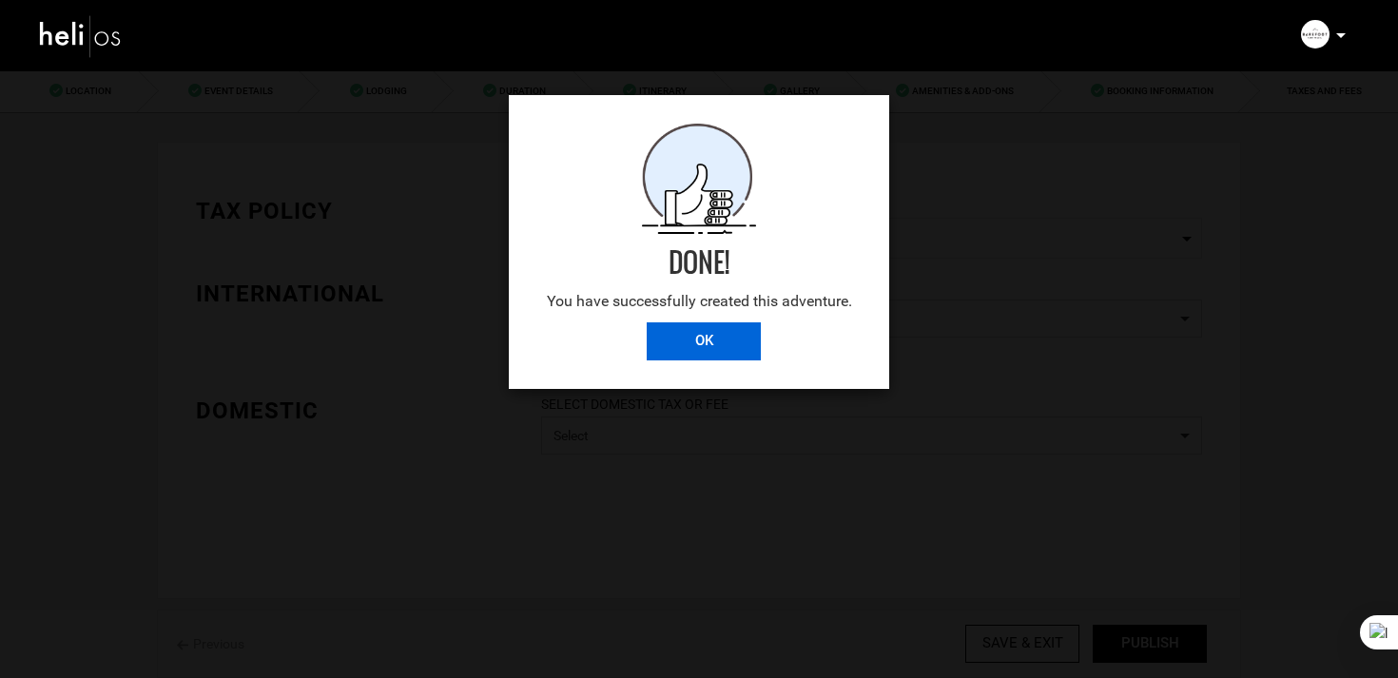
click at [723, 328] on input "OK" at bounding box center [704, 341] width 114 height 38
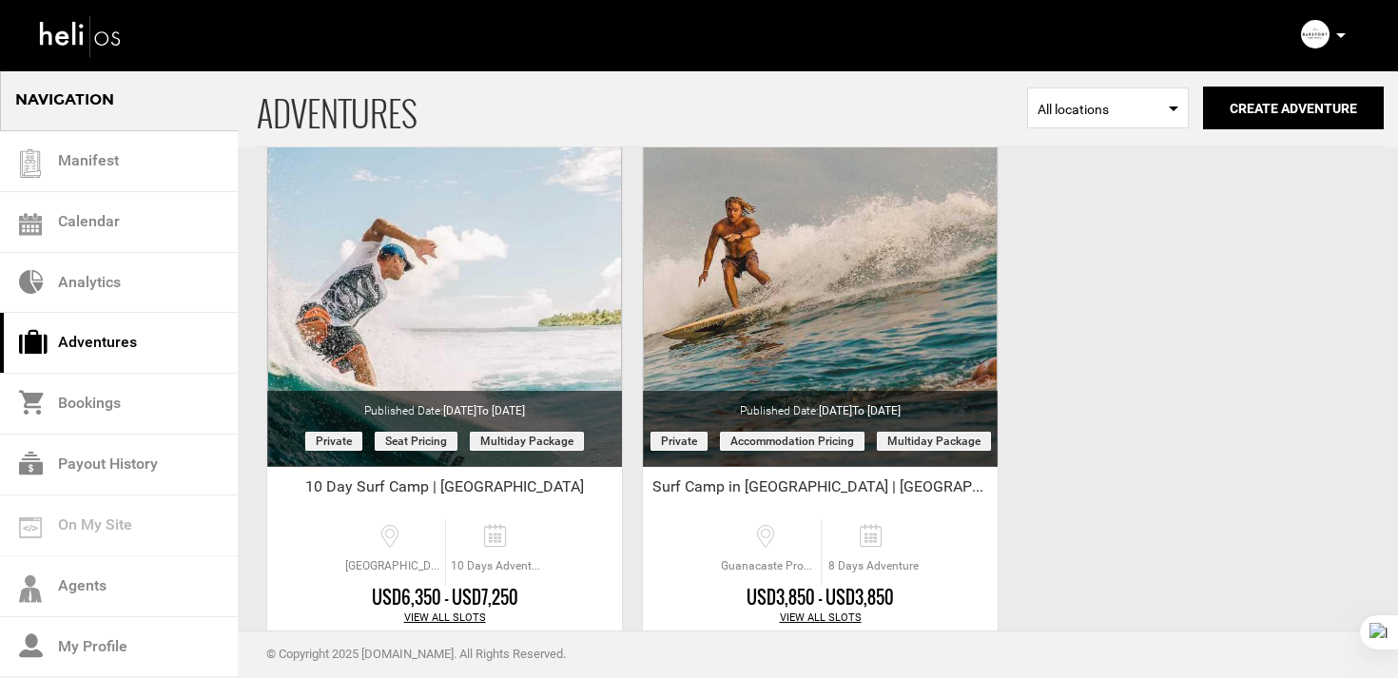
scroll to position [808, 0]
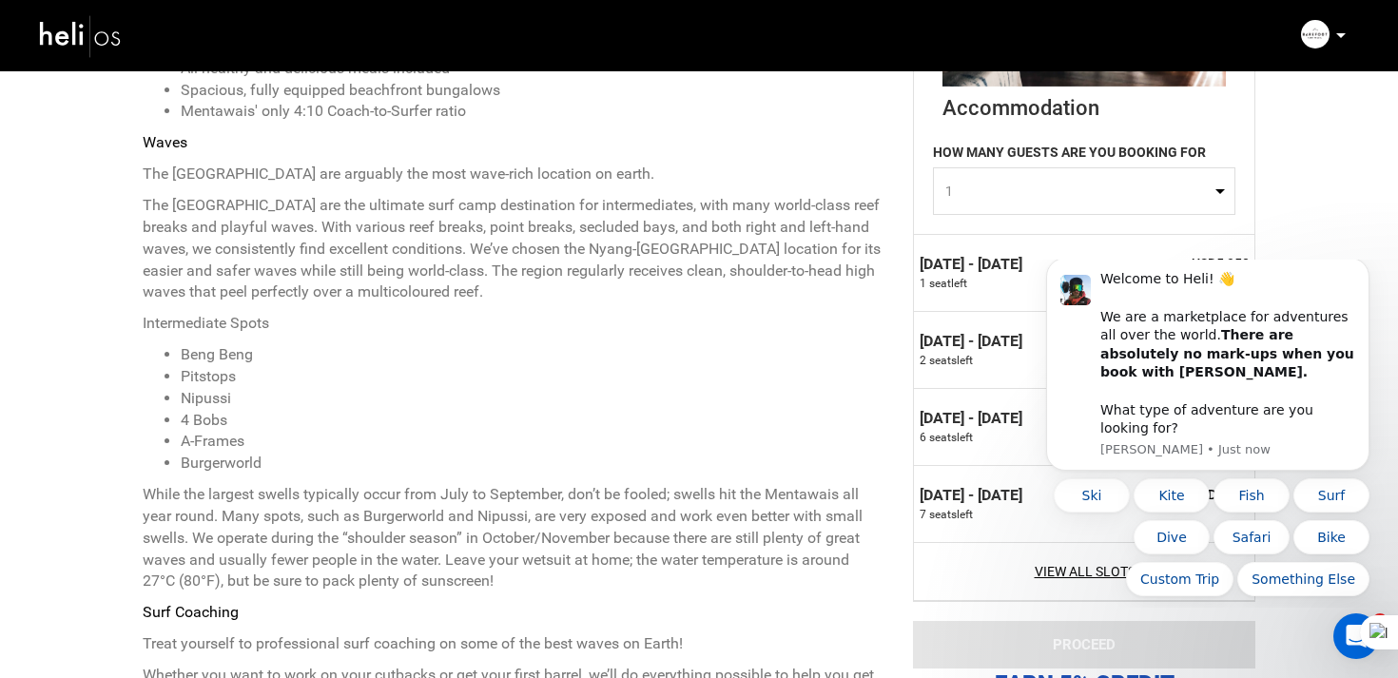
scroll to position [1163, 0]
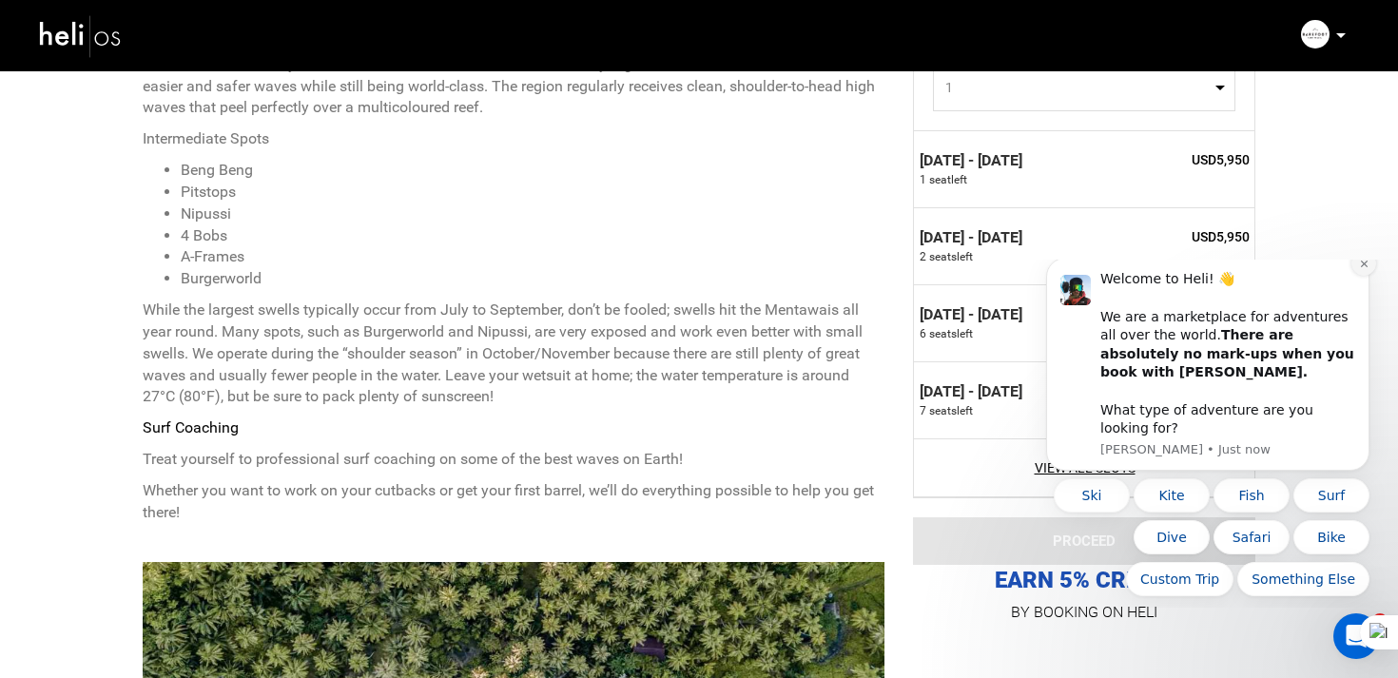
click at [1357, 276] on button "Dismiss notification" at bounding box center [1363, 263] width 25 height 25
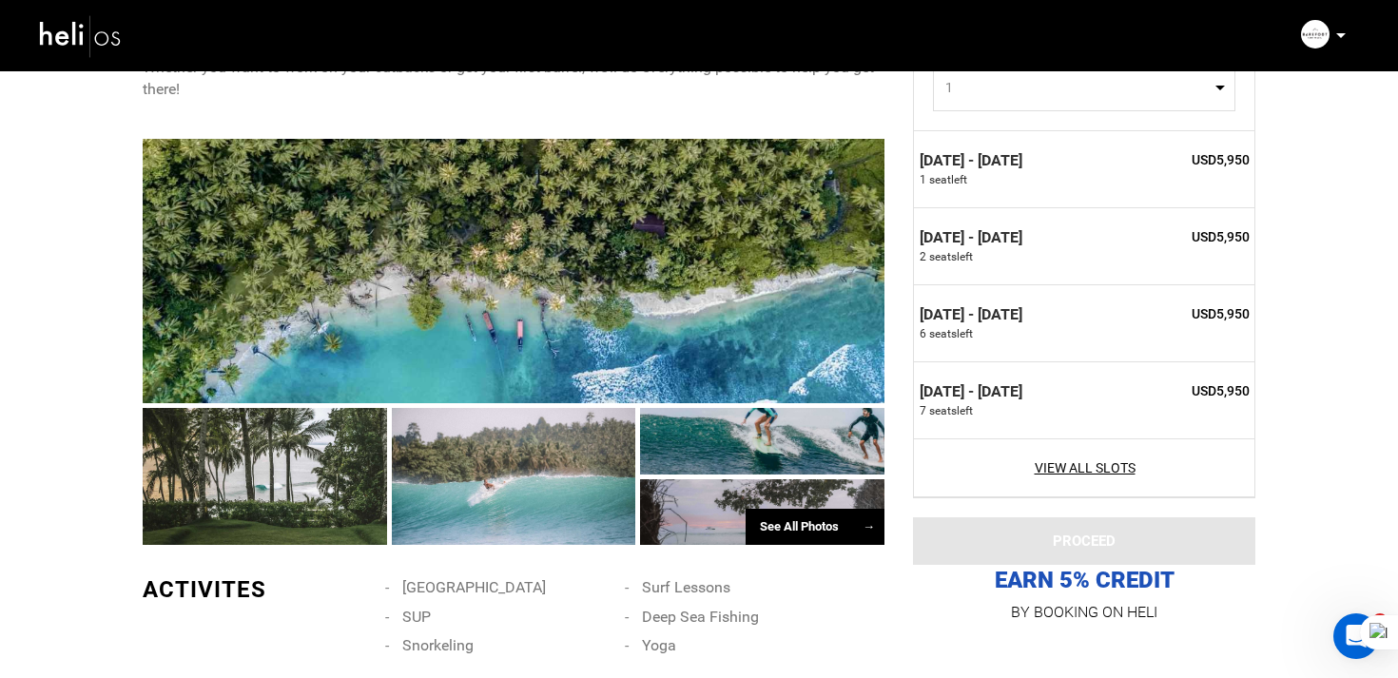
scroll to position [1642, 0]
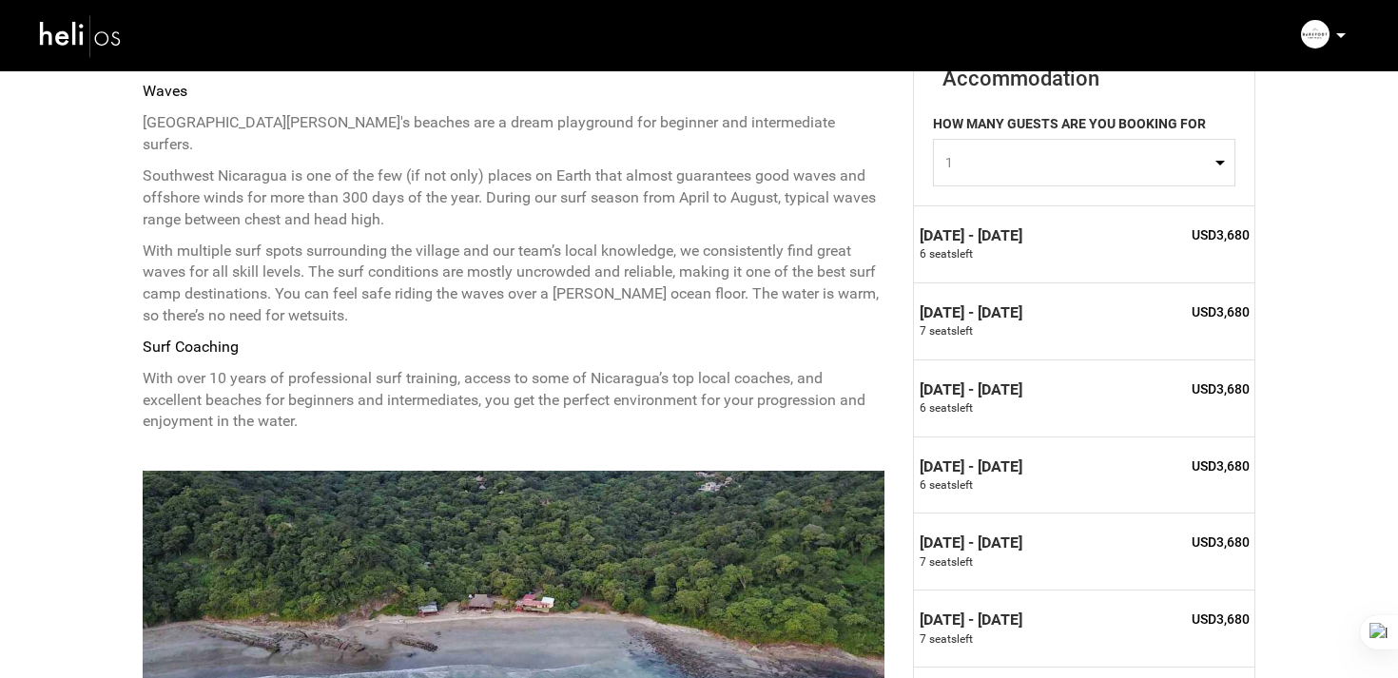
scroll to position [1493, 0]
